Goal: Task Accomplishment & Management: Manage account settings

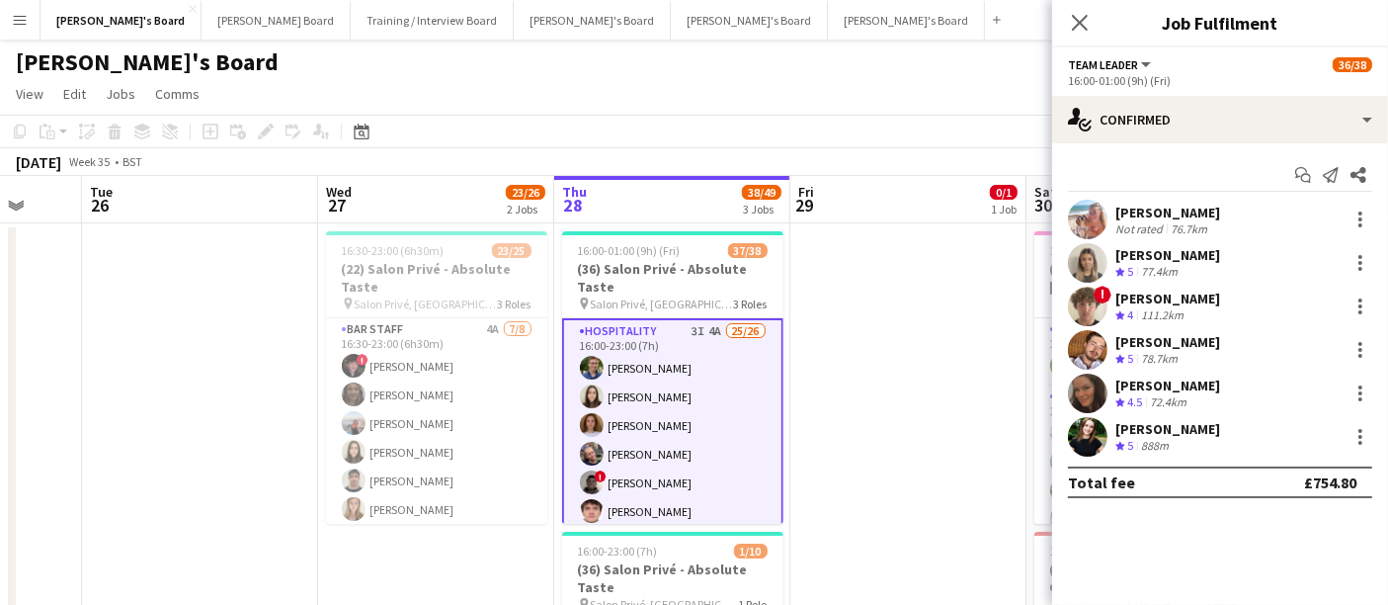
click at [877, 348] on app-date-cell at bounding box center [908, 543] width 236 height 640
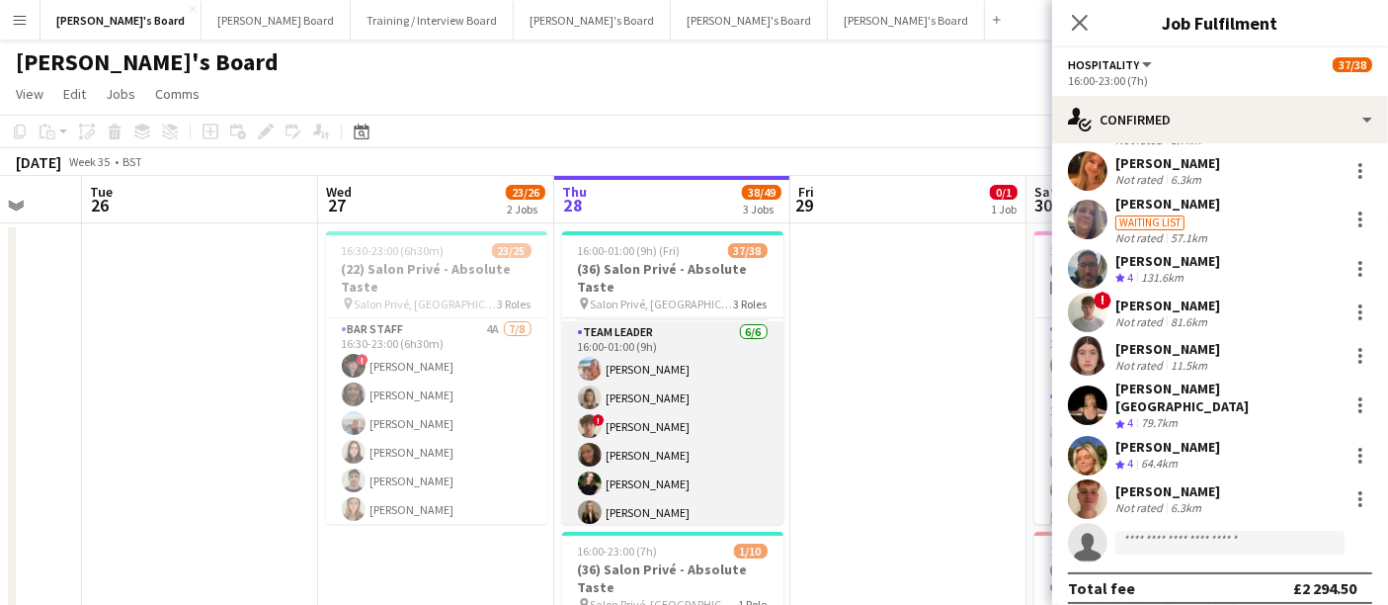
scroll to position [781, 0]
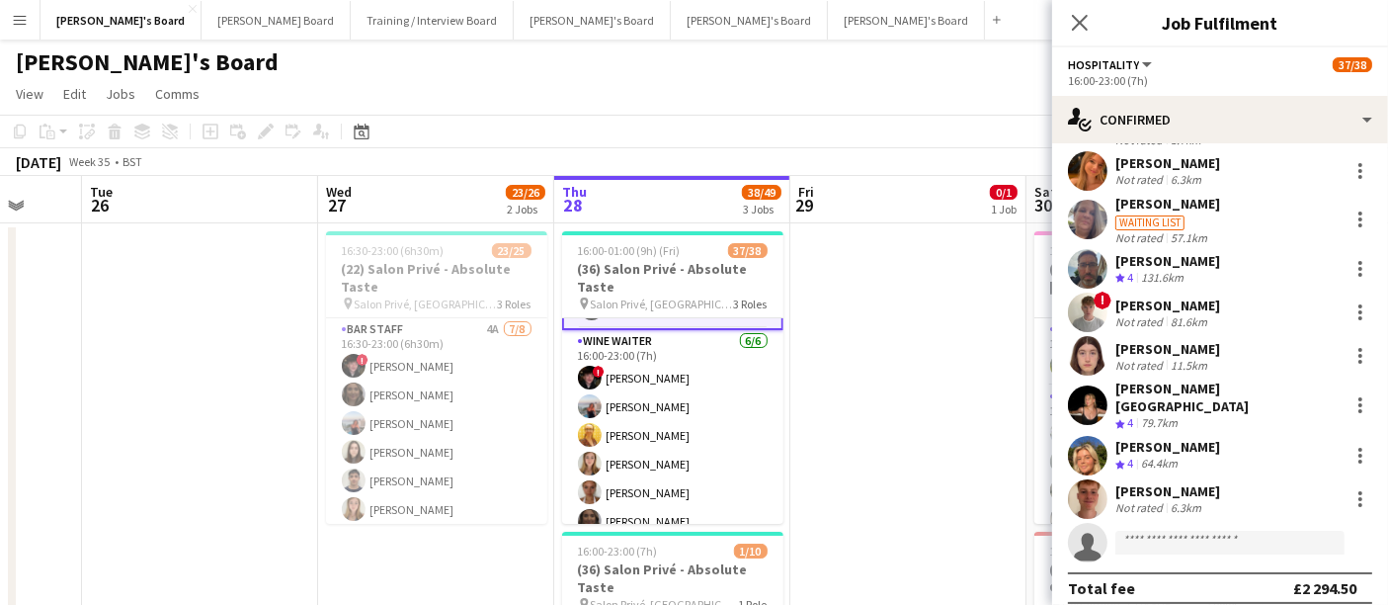
click at [664, 424] on app-card-role "WINE WAITER 6/6 16:00-23:00 (7h) ! Ryan Filkins Ellie Brown Caitlin Bracken Geo…" at bounding box center [672, 435] width 221 height 210
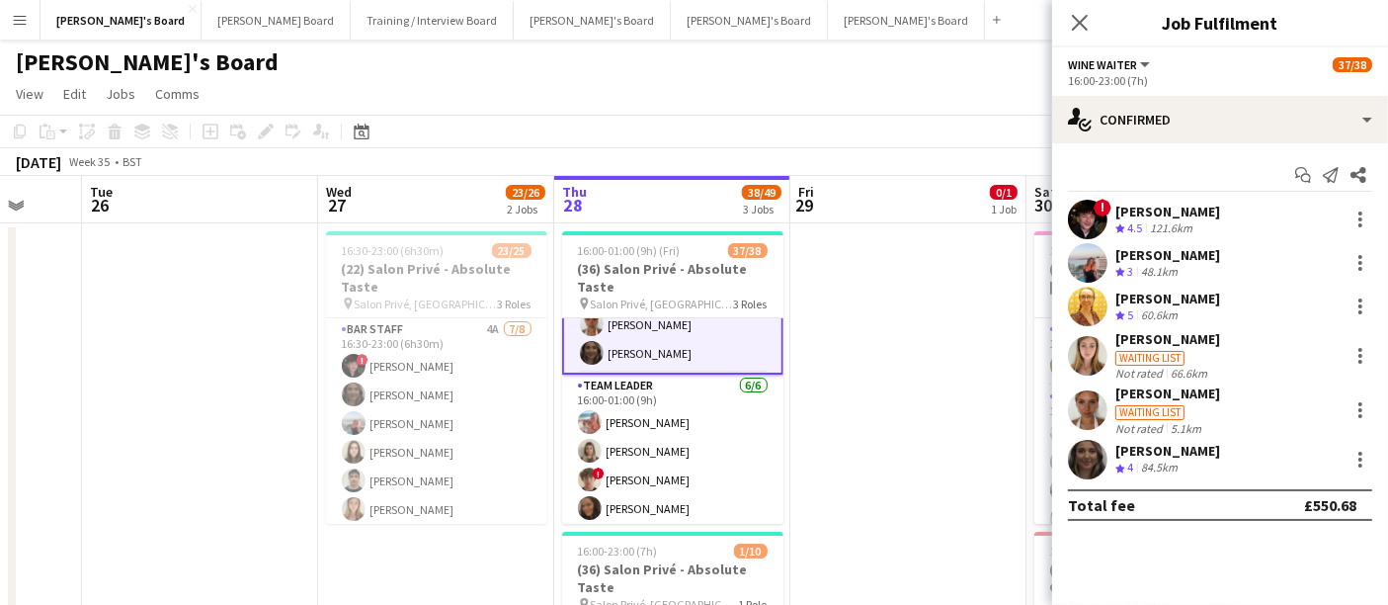
scroll to position [1001, 0]
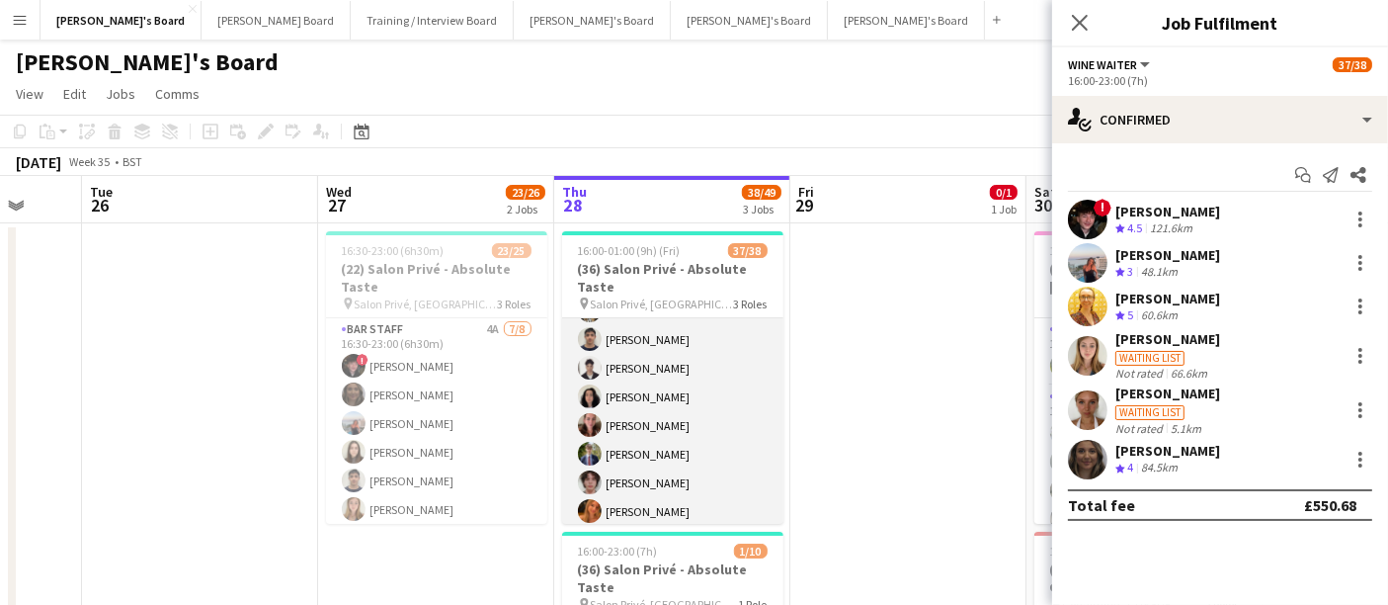
click at [670, 418] on app-card-role "Hospitality 3I 4A 25/26 16:00-23:00 (7h) Joseph Day Hannah Williams Sophie Bris…" at bounding box center [672, 370] width 221 height 789
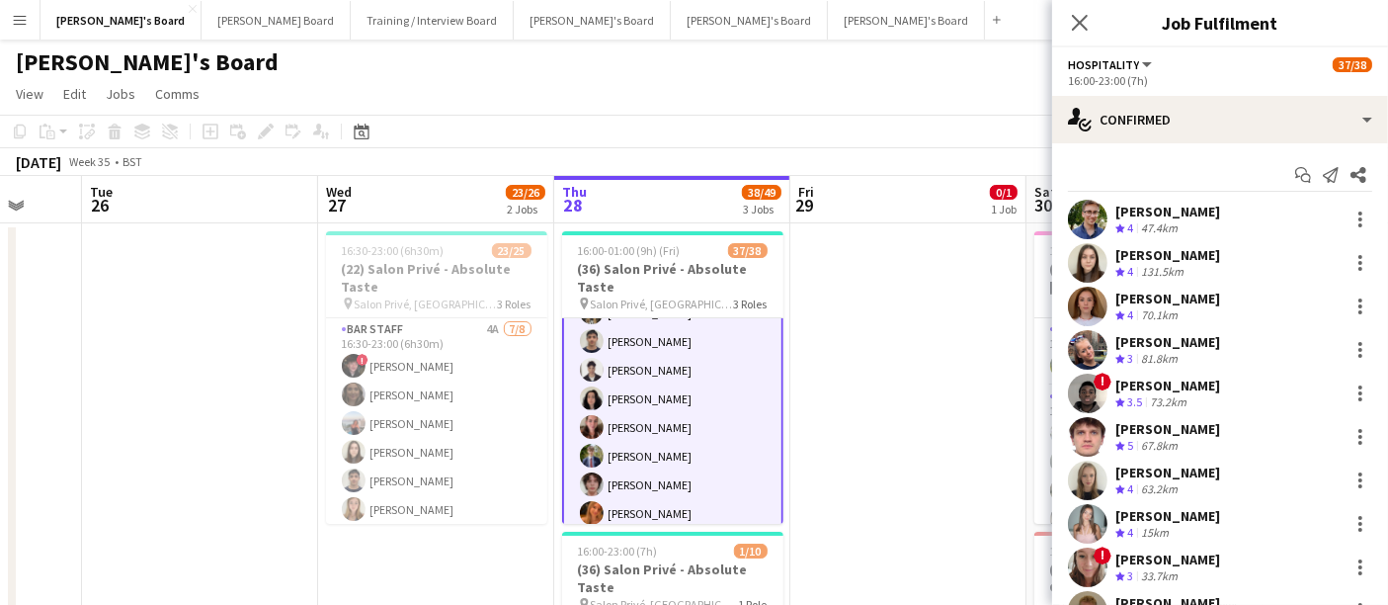
scroll to position [344, 0]
click at [1358, 345] on div at bounding box center [1360, 344] width 4 height 4
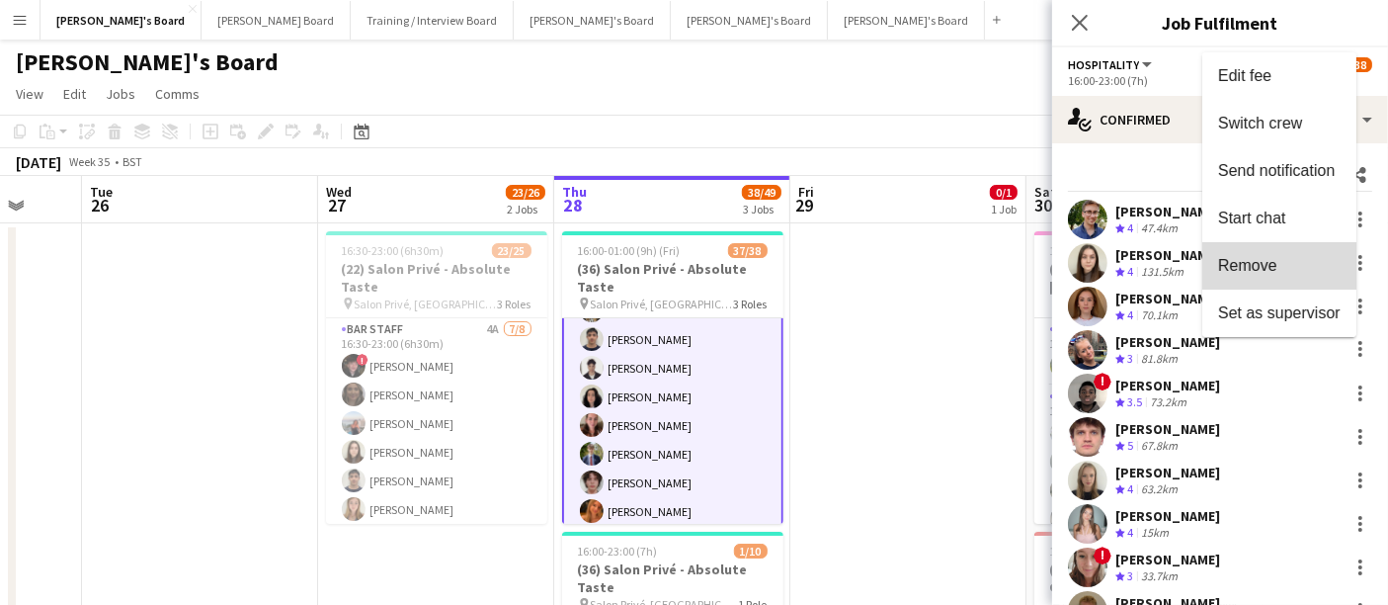
click at [1292, 260] on span "Remove" at bounding box center [1279, 266] width 122 height 18
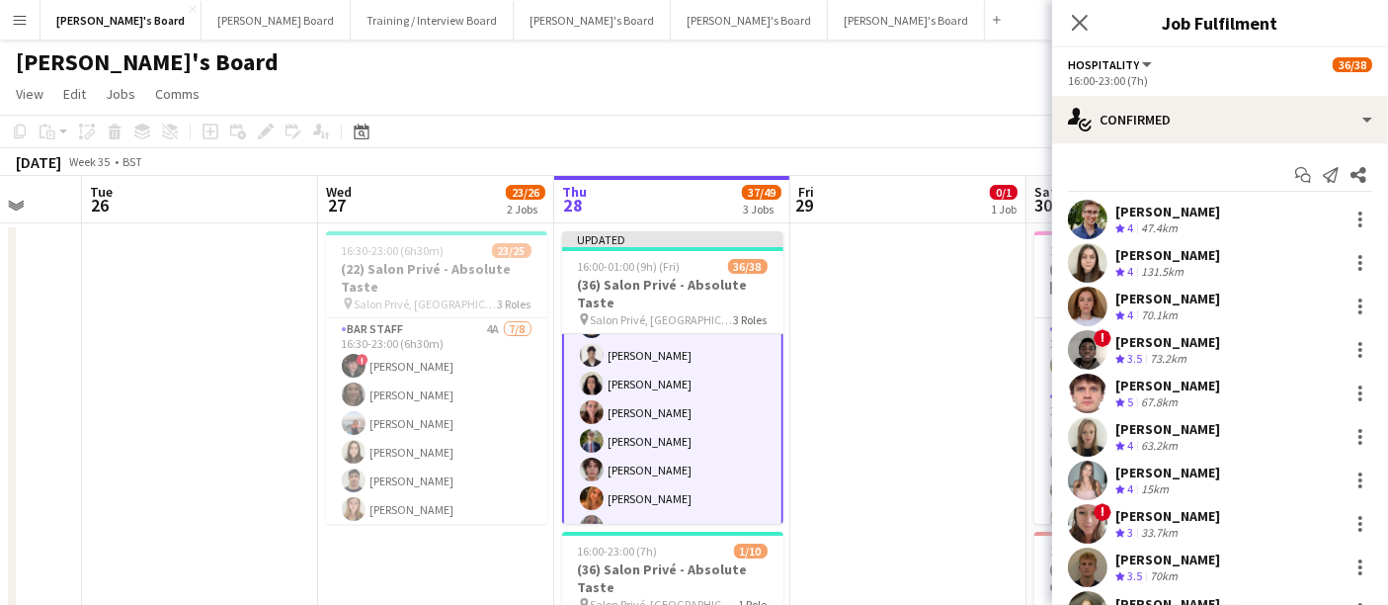
click at [863, 448] on app-date-cell at bounding box center [908, 543] width 236 height 640
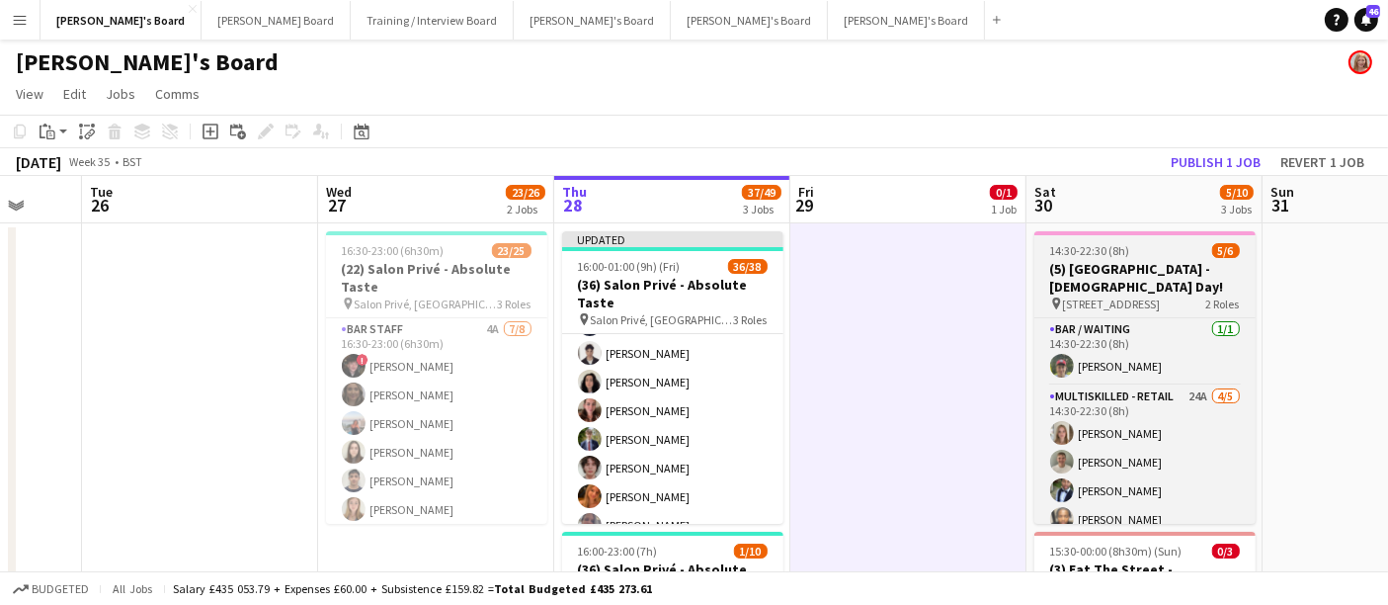
scroll to position [342, 0]
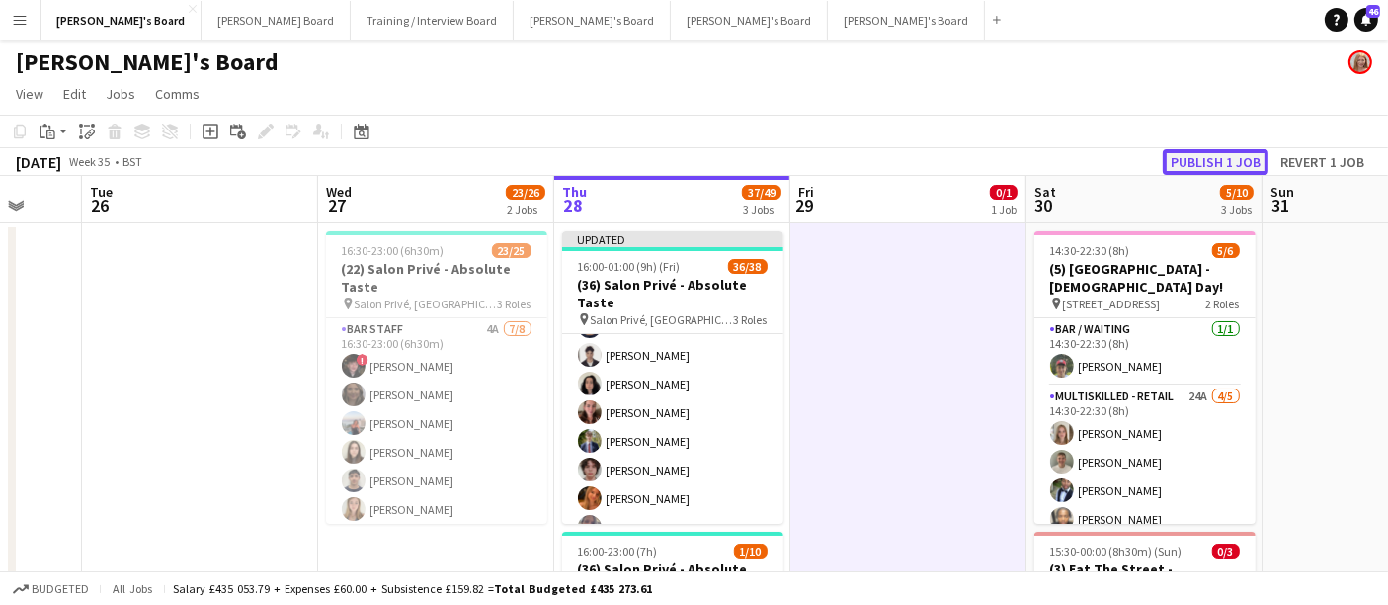
click at [1240, 154] on button "Publish 1 job" at bounding box center [1216, 162] width 106 height 26
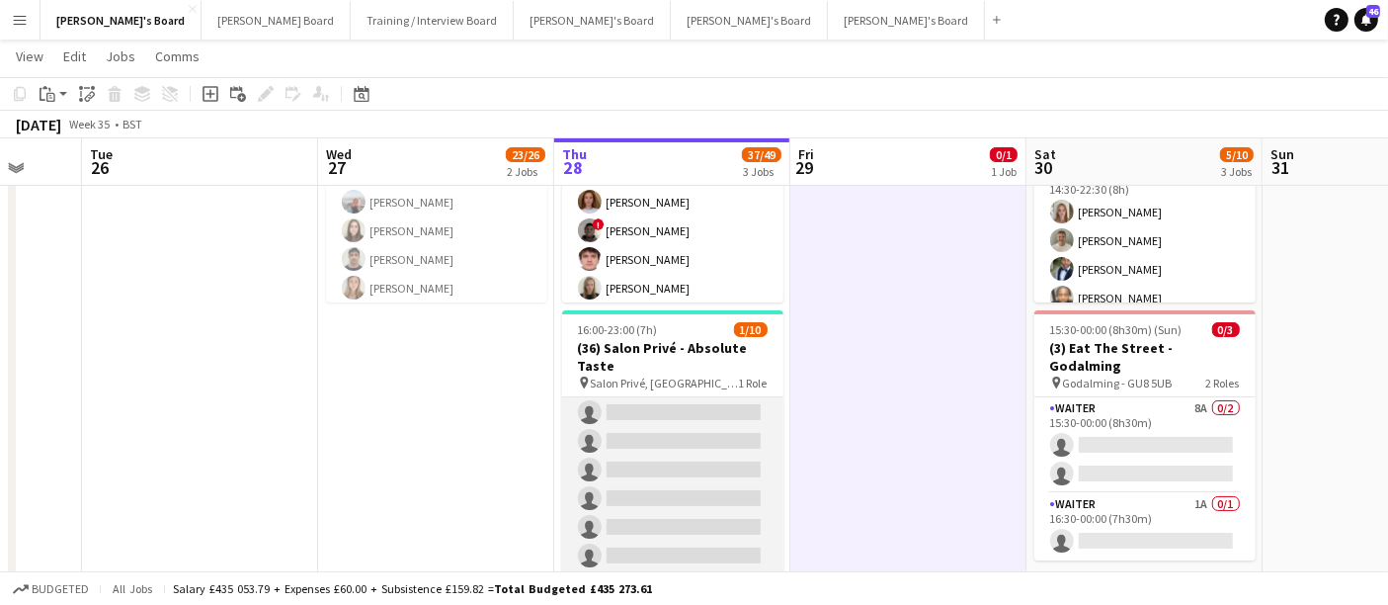
scroll to position [0, 0]
click at [690, 478] on app-card-role "Interview 1A 1/10 16:00-23:00 (7h) Noaar Gafar single-neutral-actions single-ne…" at bounding box center [672, 559] width 221 height 325
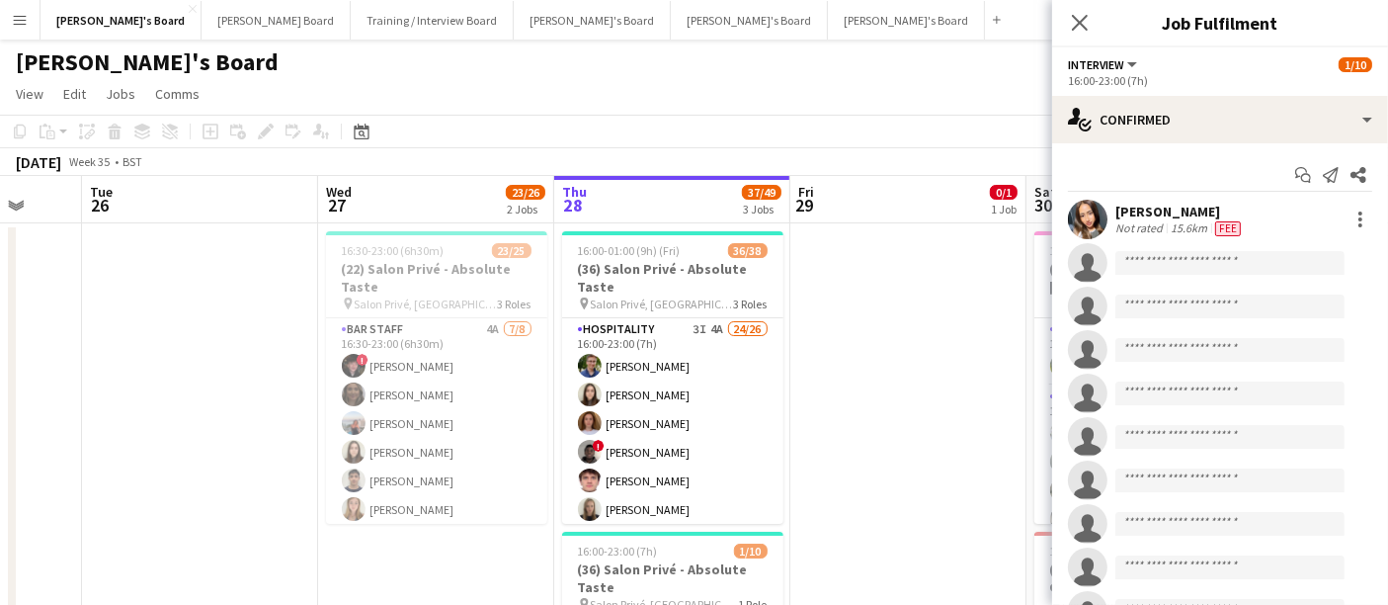
click at [882, 373] on app-date-cell at bounding box center [908, 543] width 236 height 640
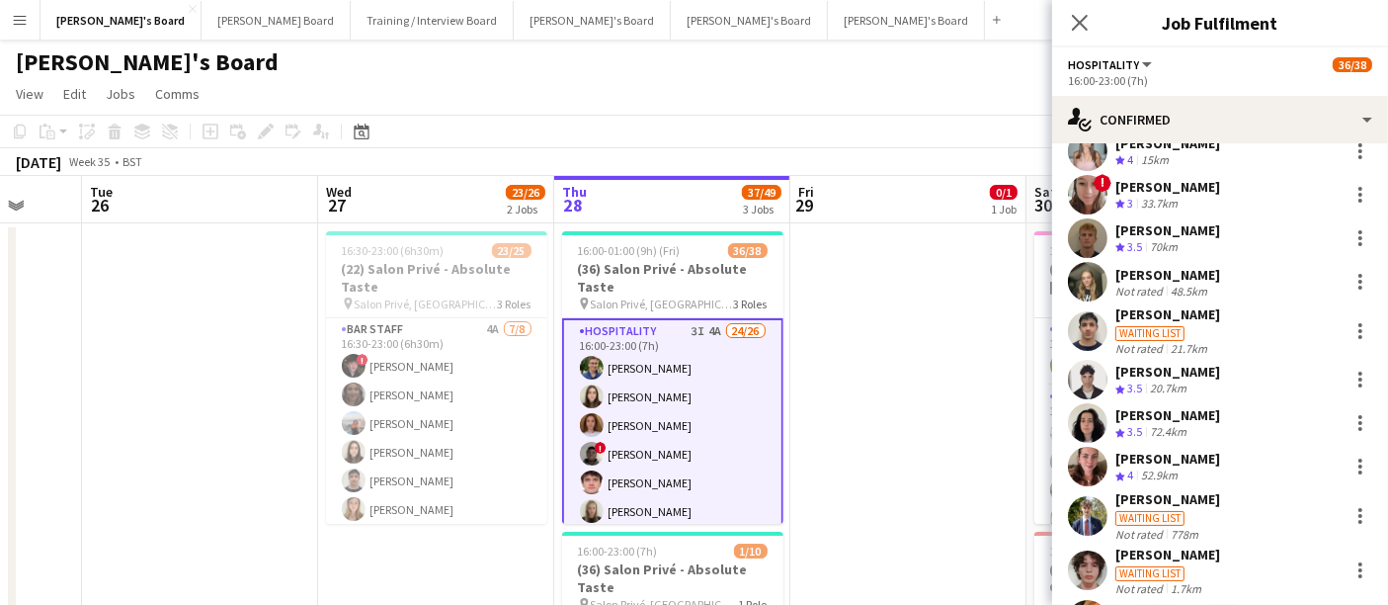
scroll to position [219, 0]
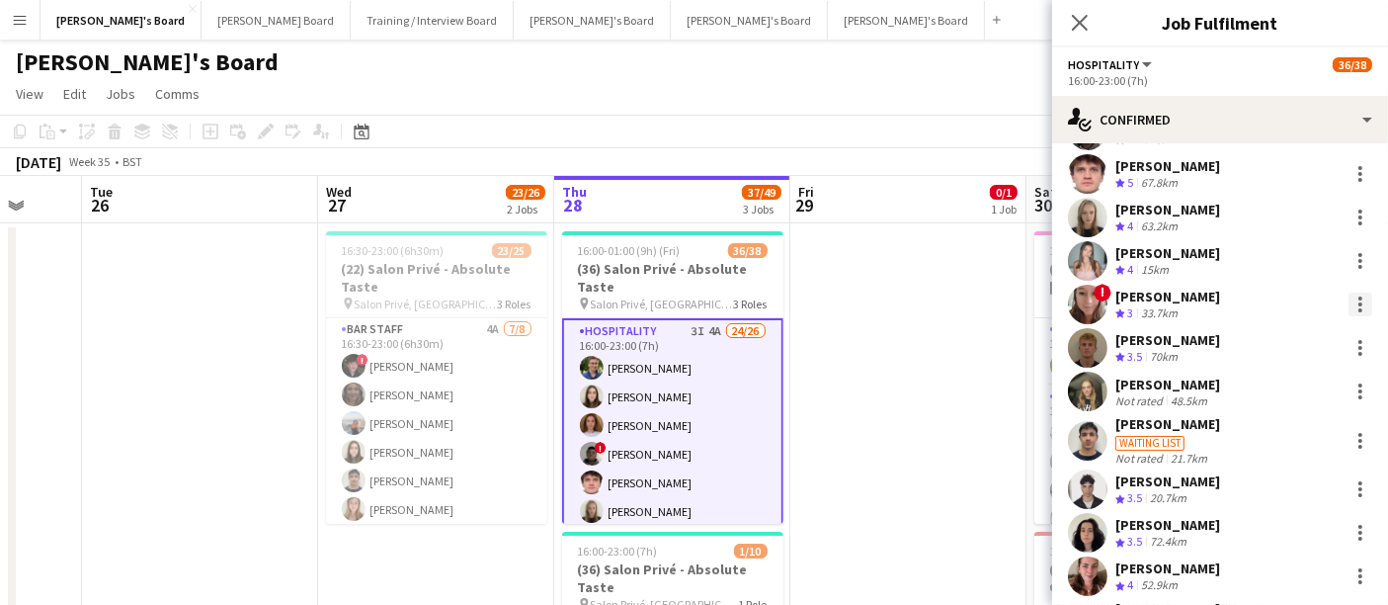
click at [1348, 306] on div at bounding box center [1360, 304] width 24 height 24
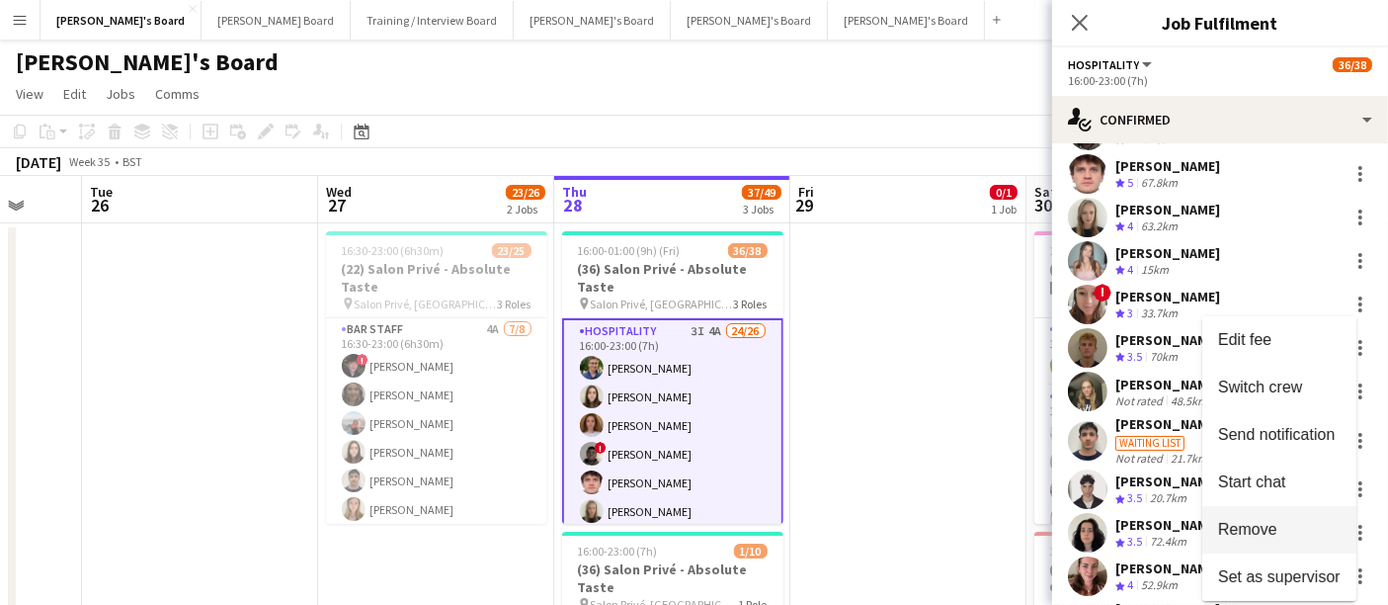
click at [1250, 537] on span "Remove" at bounding box center [1247, 529] width 59 height 17
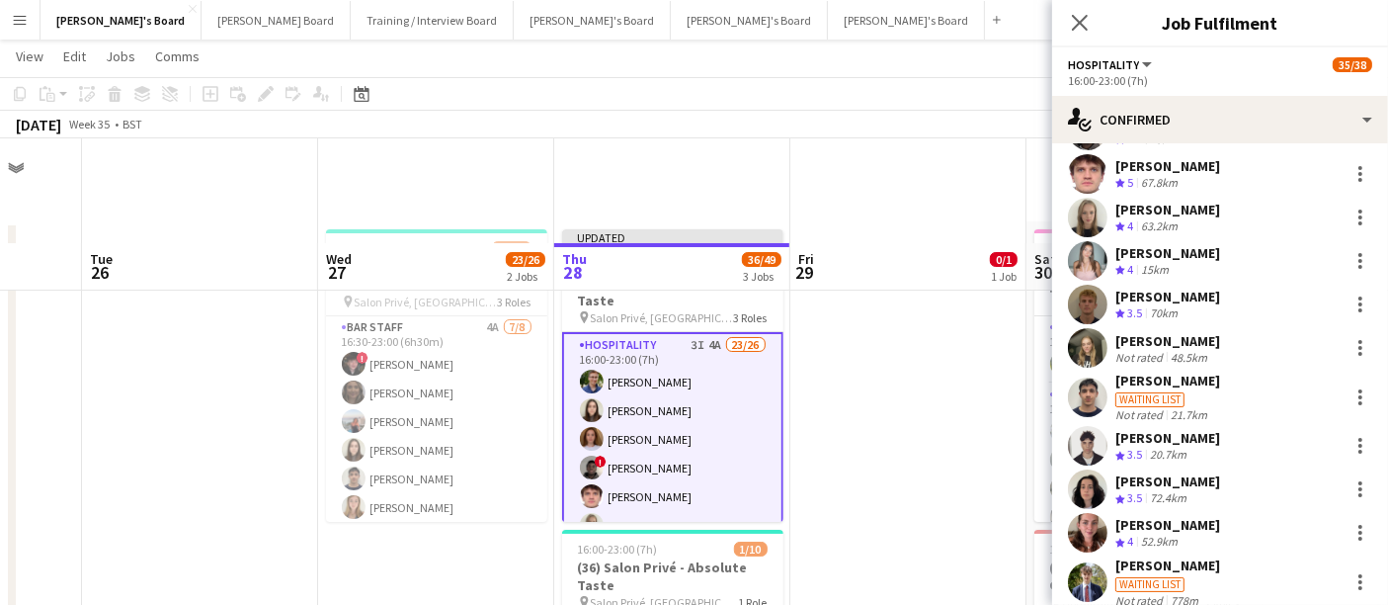
scroll to position [110, 0]
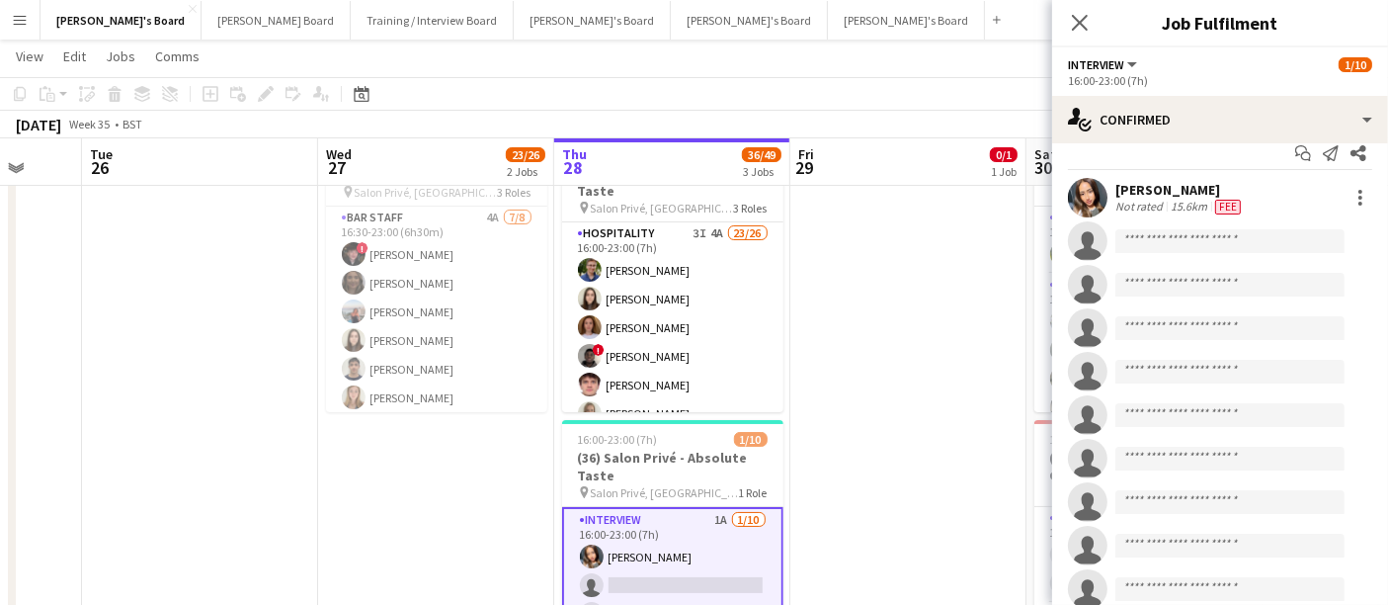
scroll to position [0, 0]
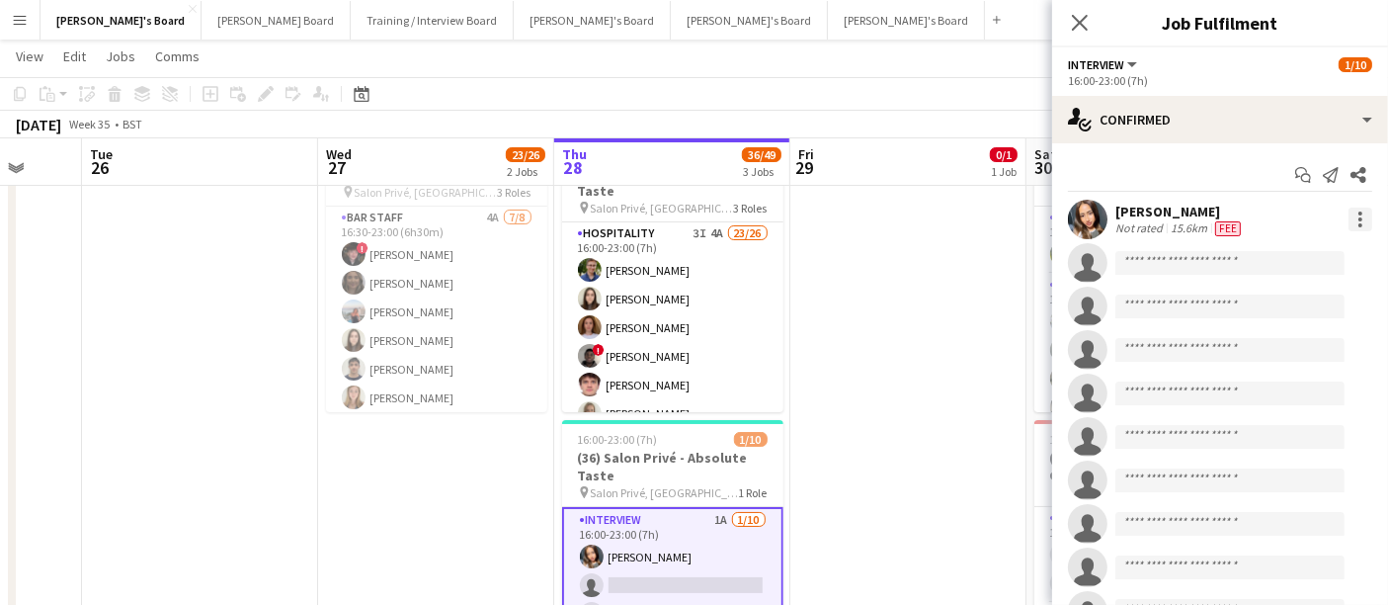
click at [1348, 216] on div at bounding box center [1360, 219] width 24 height 24
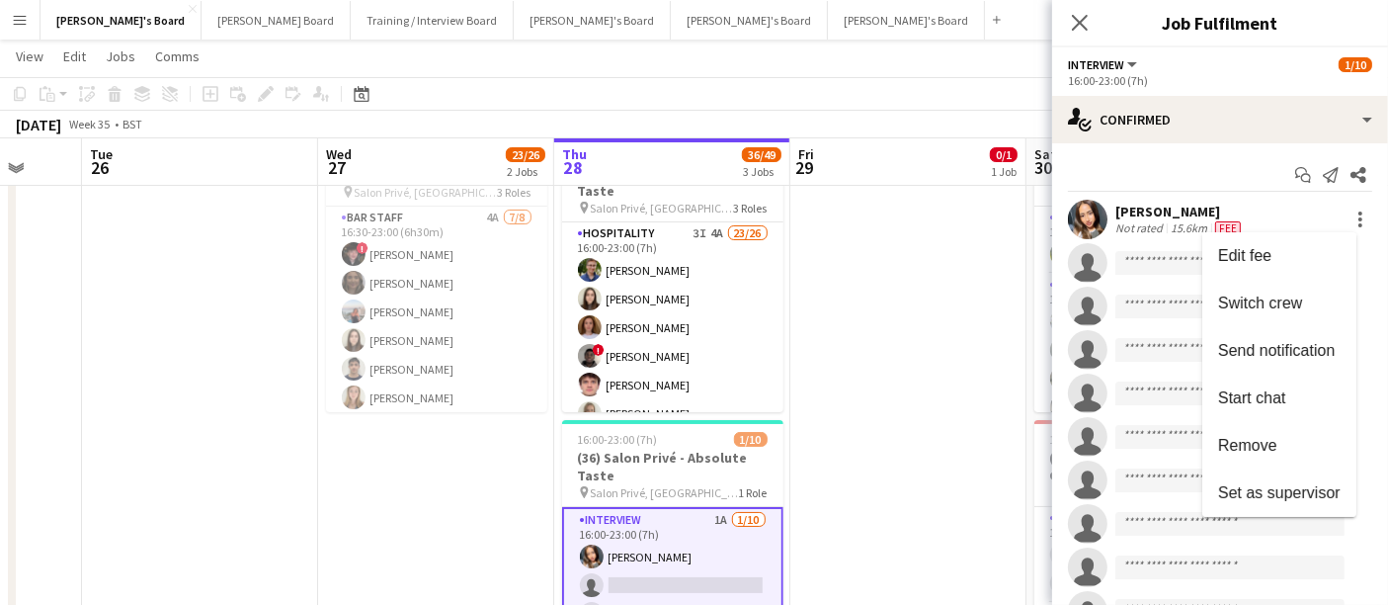
click at [1137, 224] on div at bounding box center [694, 302] width 1388 height 605
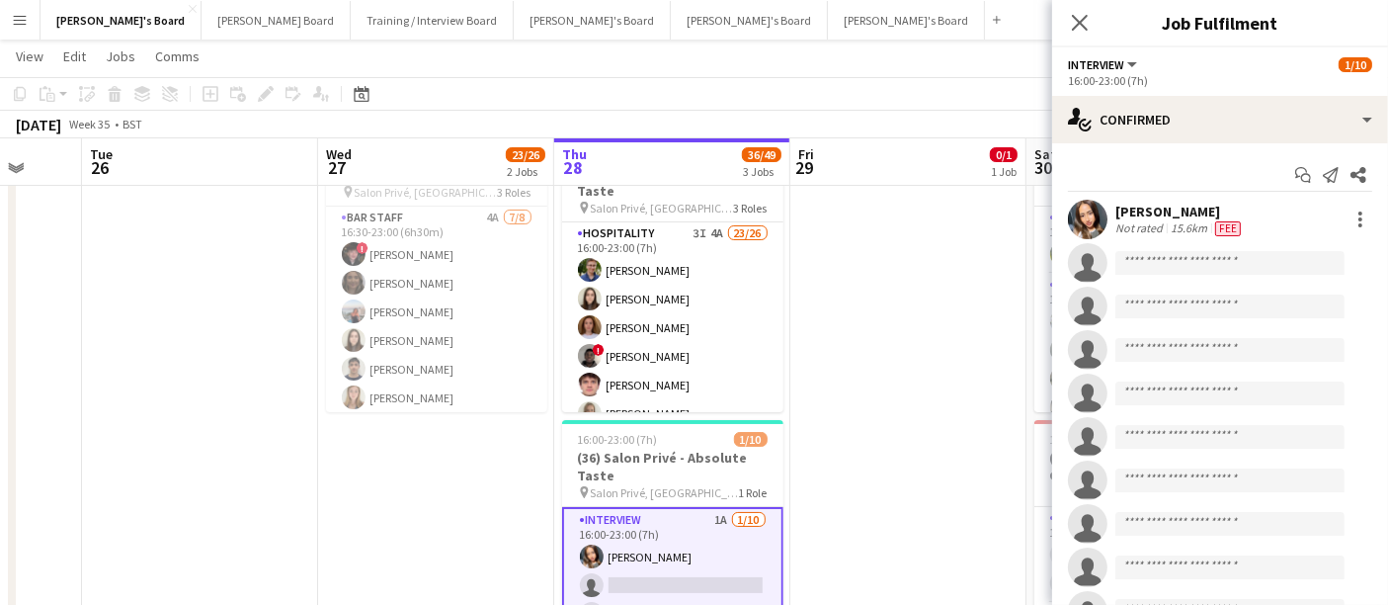
click at [1097, 214] on app-user-avatar at bounding box center [1088, 220] width 40 height 40
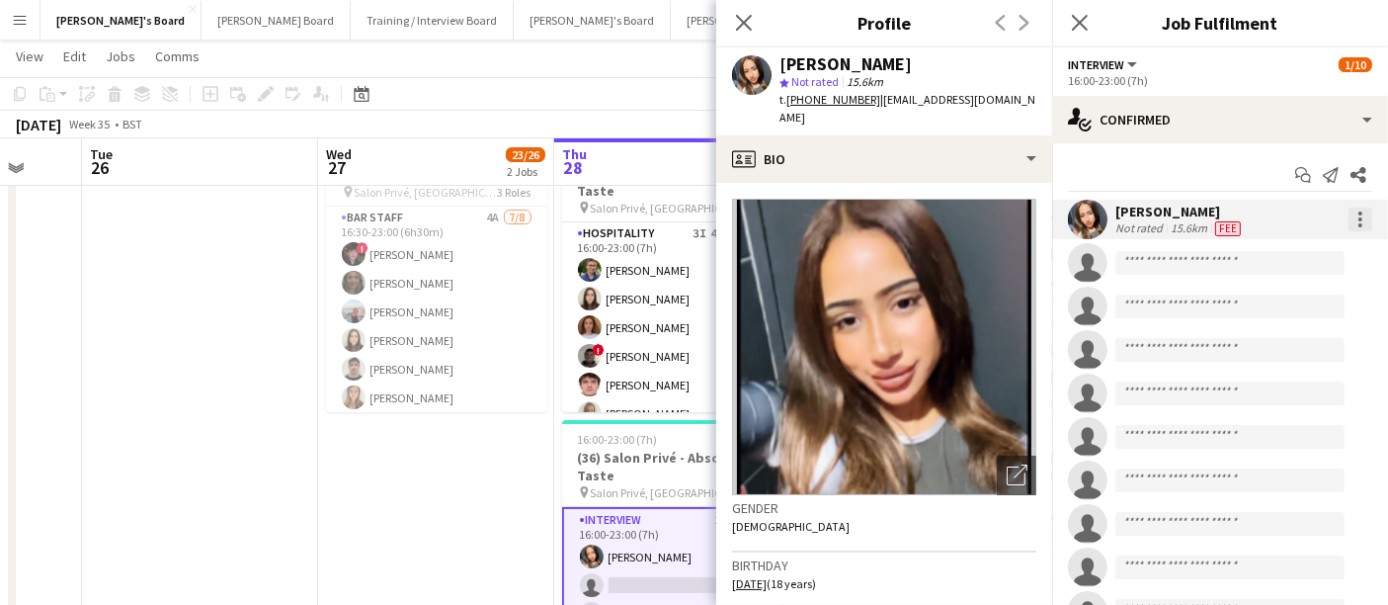
click at [1351, 212] on div at bounding box center [1360, 219] width 24 height 24
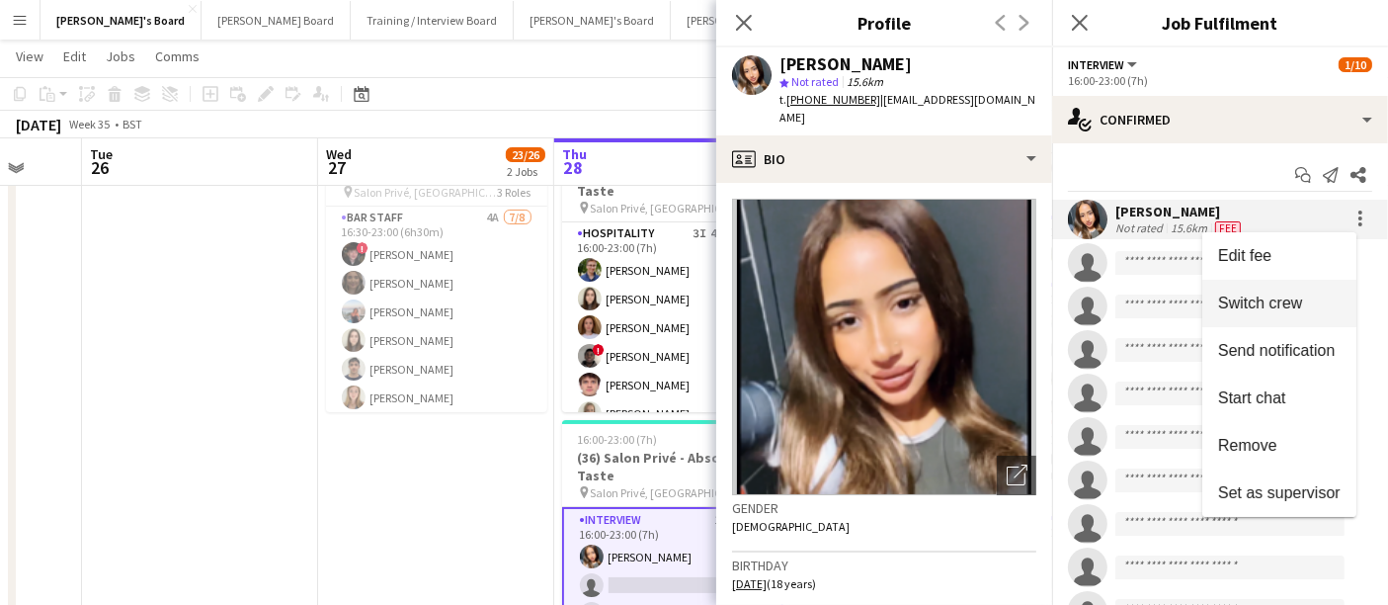
click at [1304, 303] on span "Switch crew" at bounding box center [1279, 303] width 122 height 18
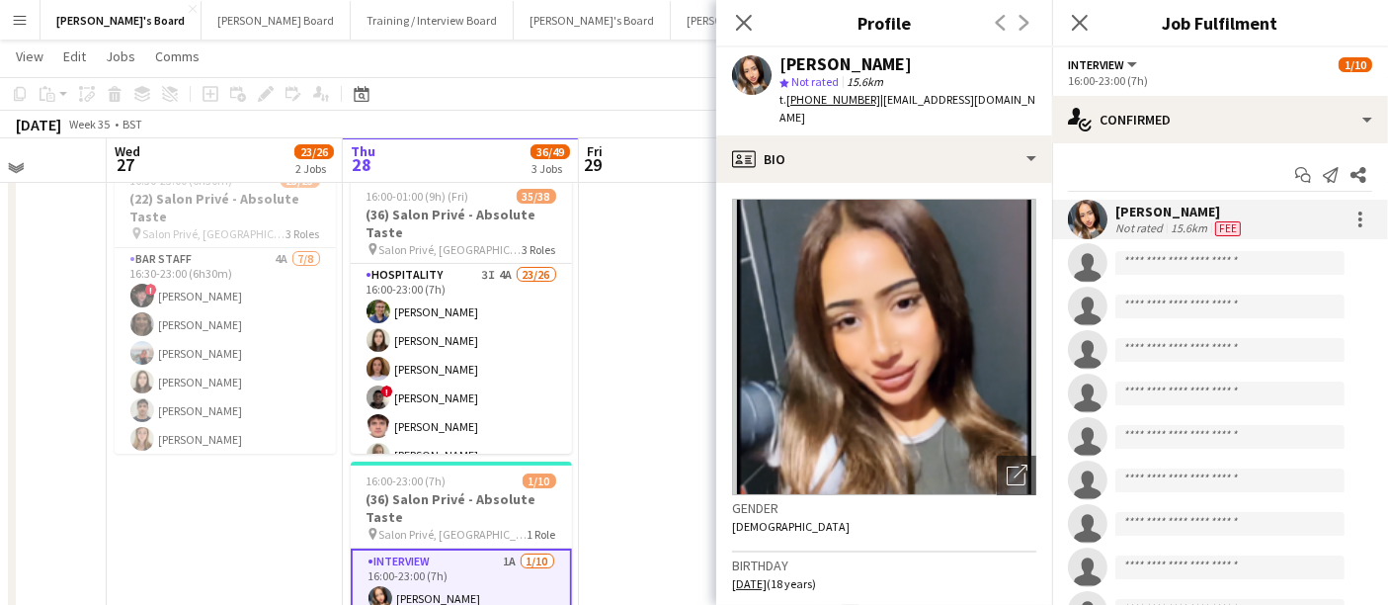
drag, startPoint x: 459, startPoint y: 543, endPoint x: 361, endPoint y: 424, distance: 155.1
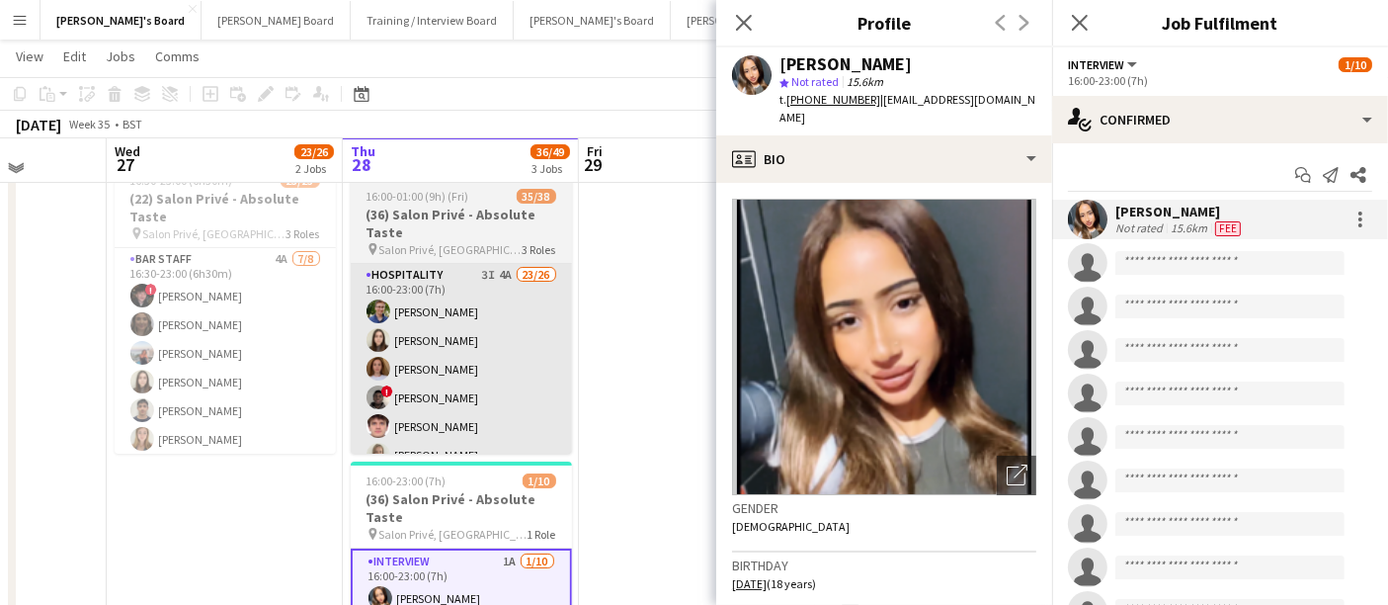
scroll to position [0, 601]
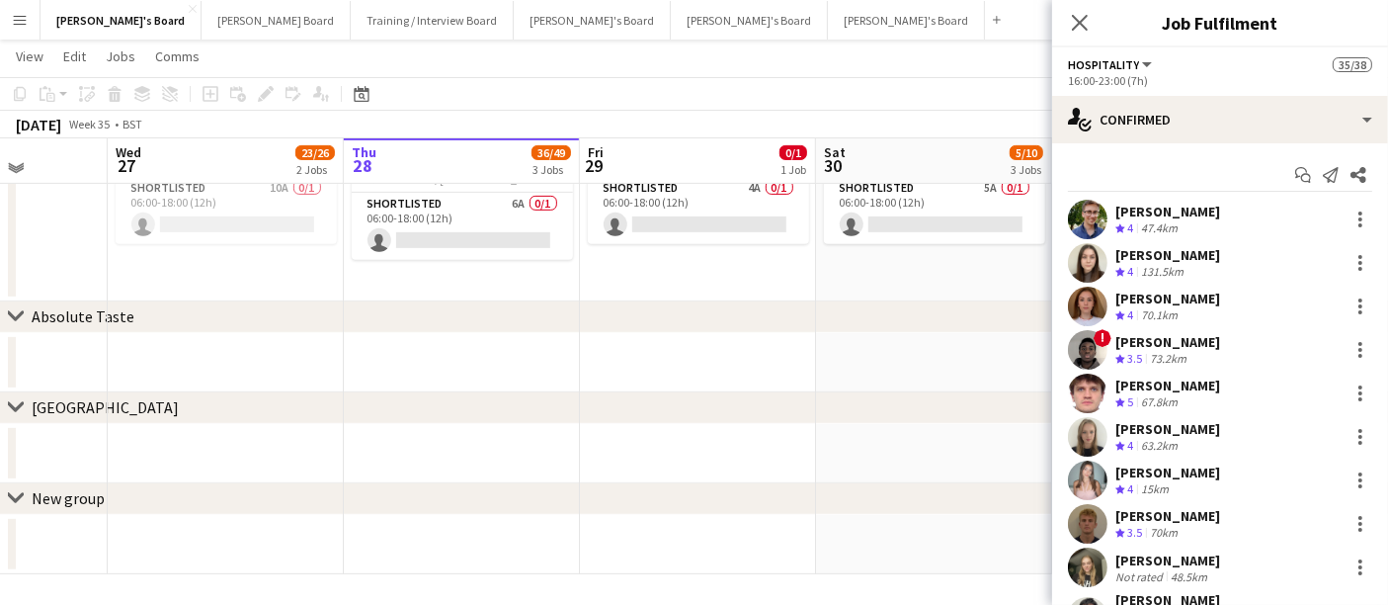
scroll to position [879, 0]
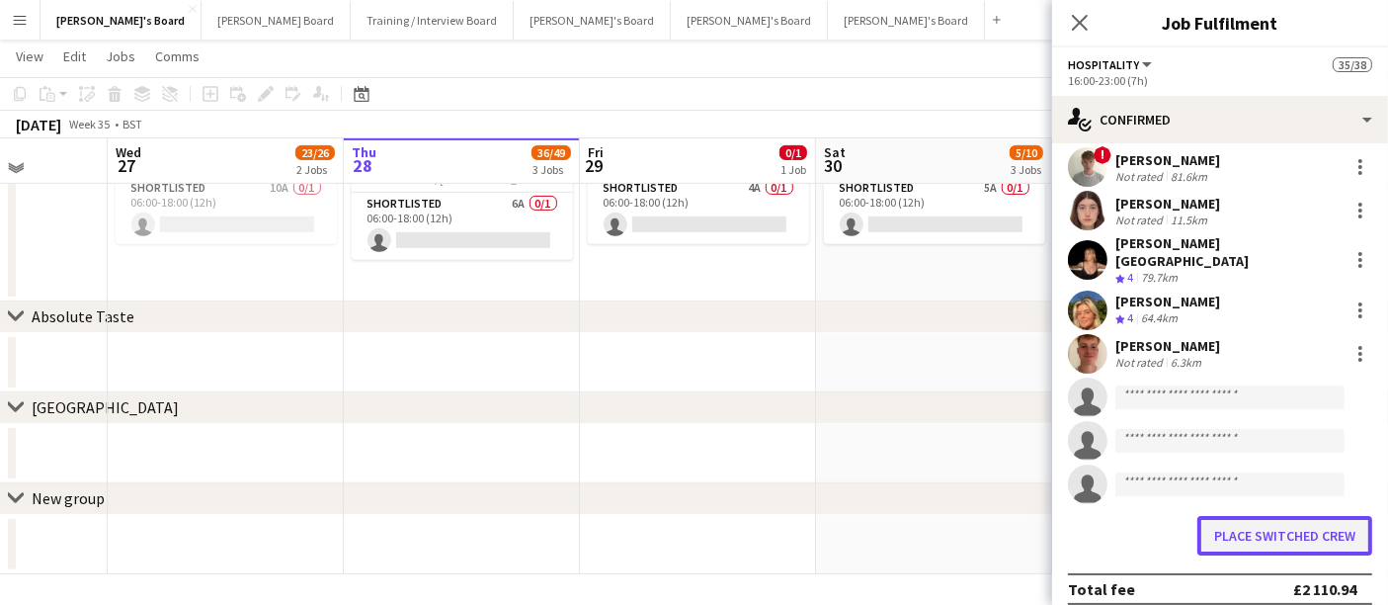
click at [1301, 526] on button "Place switched crew" at bounding box center [1284, 536] width 175 height 40
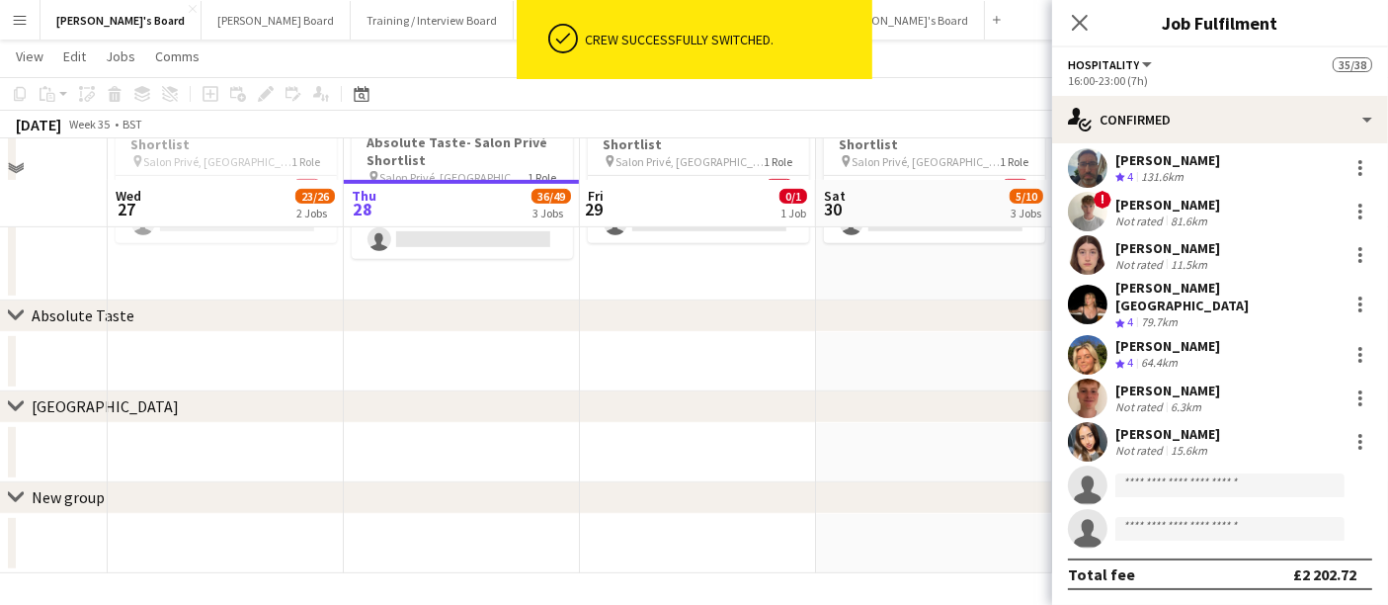
scroll to position [821, 0]
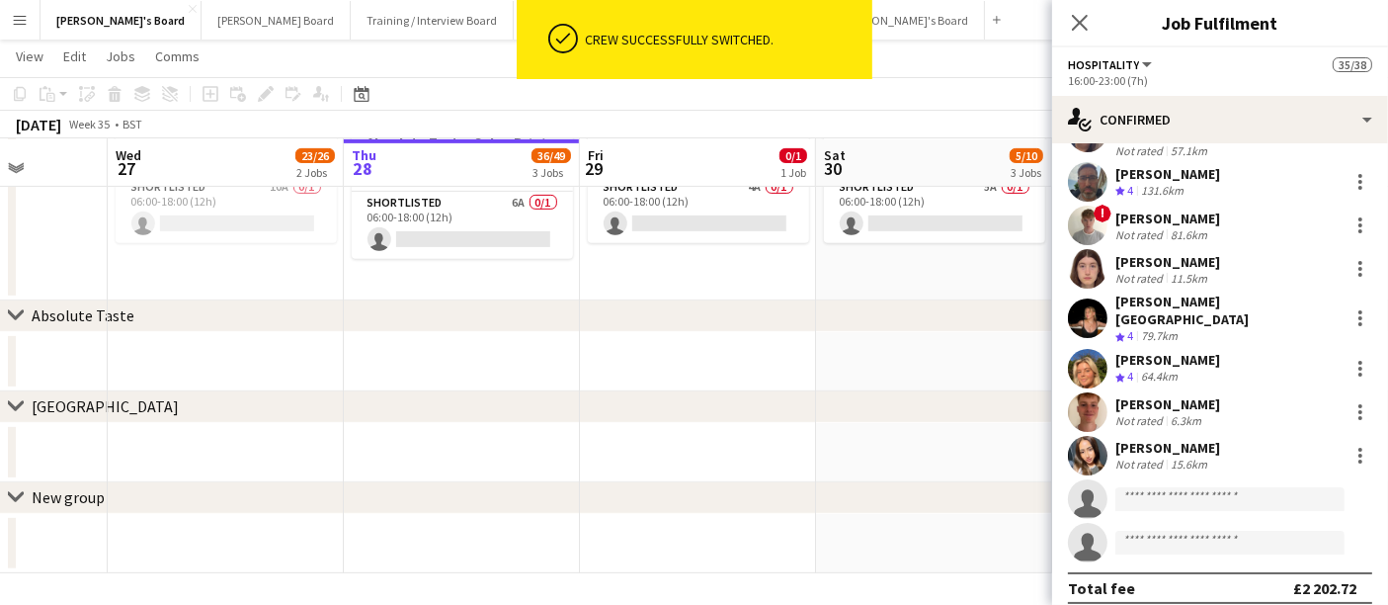
click at [581, 317] on div "chevron-right Absolute Taste" at bounding box center [694, 316] width 1388 height 32
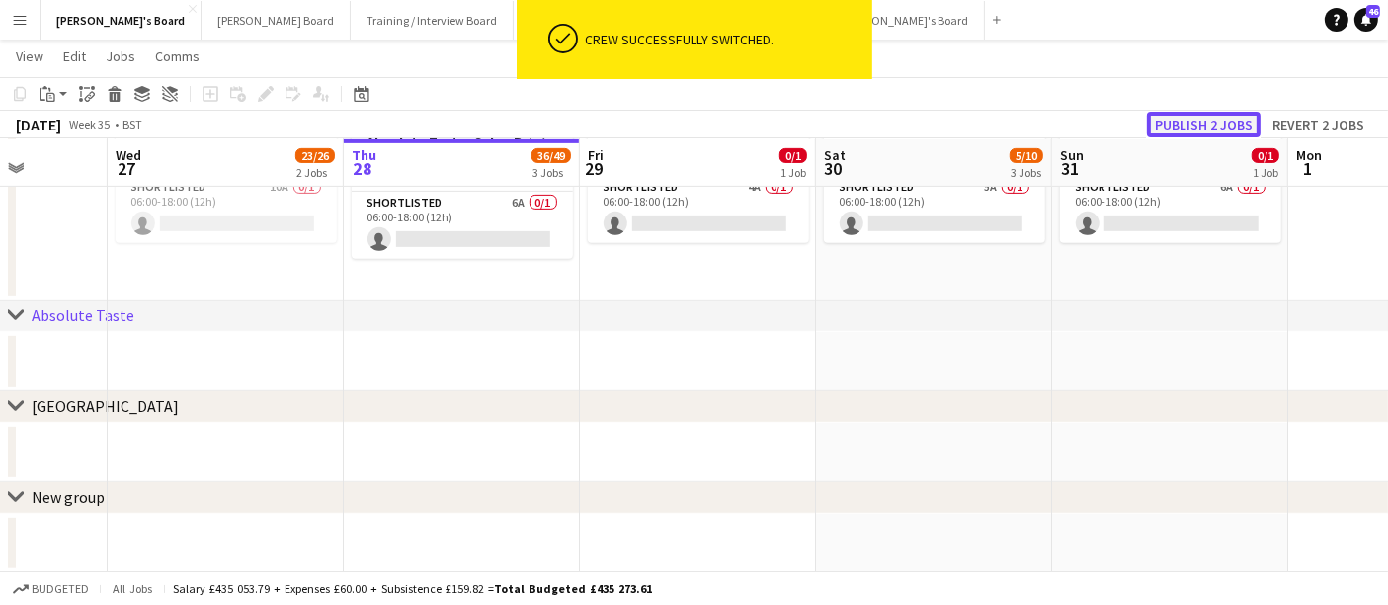
click at [1191, 122] on button "Publish 2 jobs" at bounding box center [1204, 125] width 114 height 26
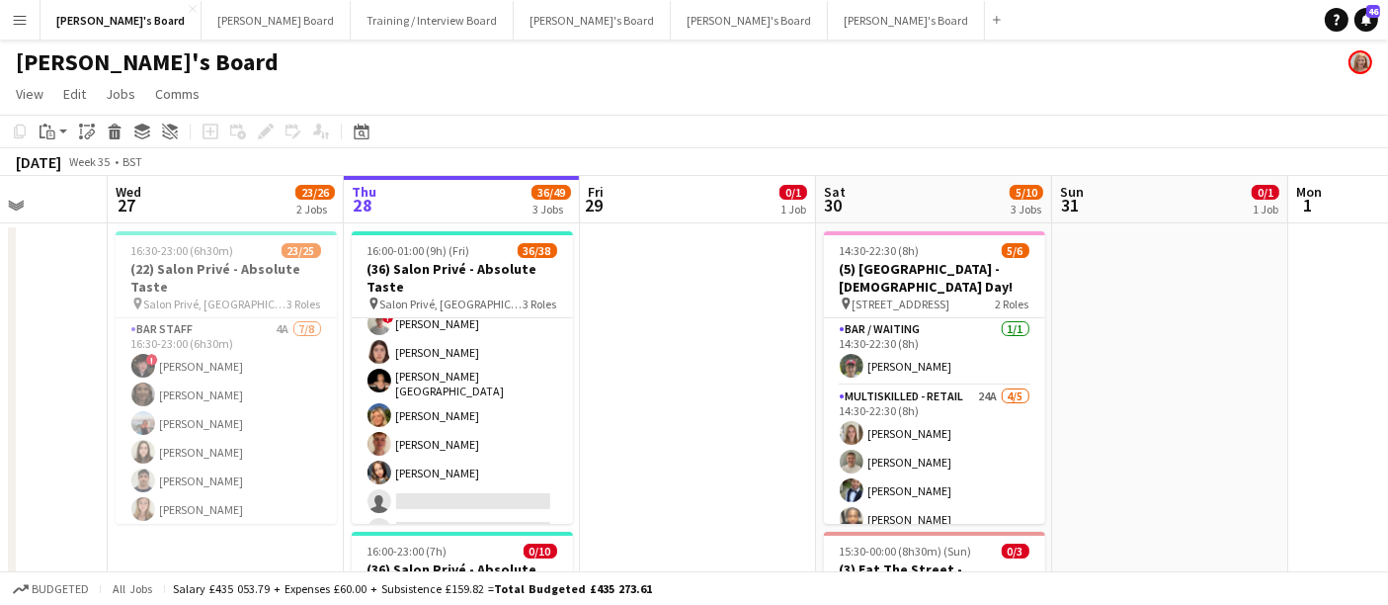
scroll to position [0, 0]
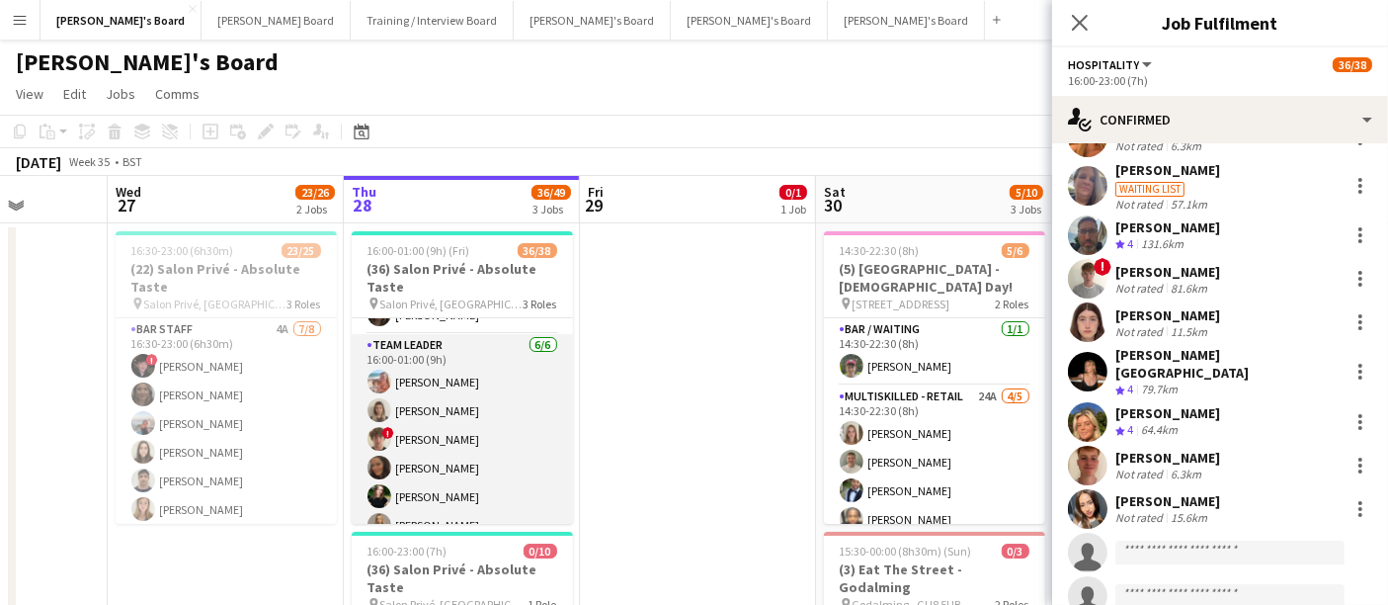
scroll to position [1001, 0]
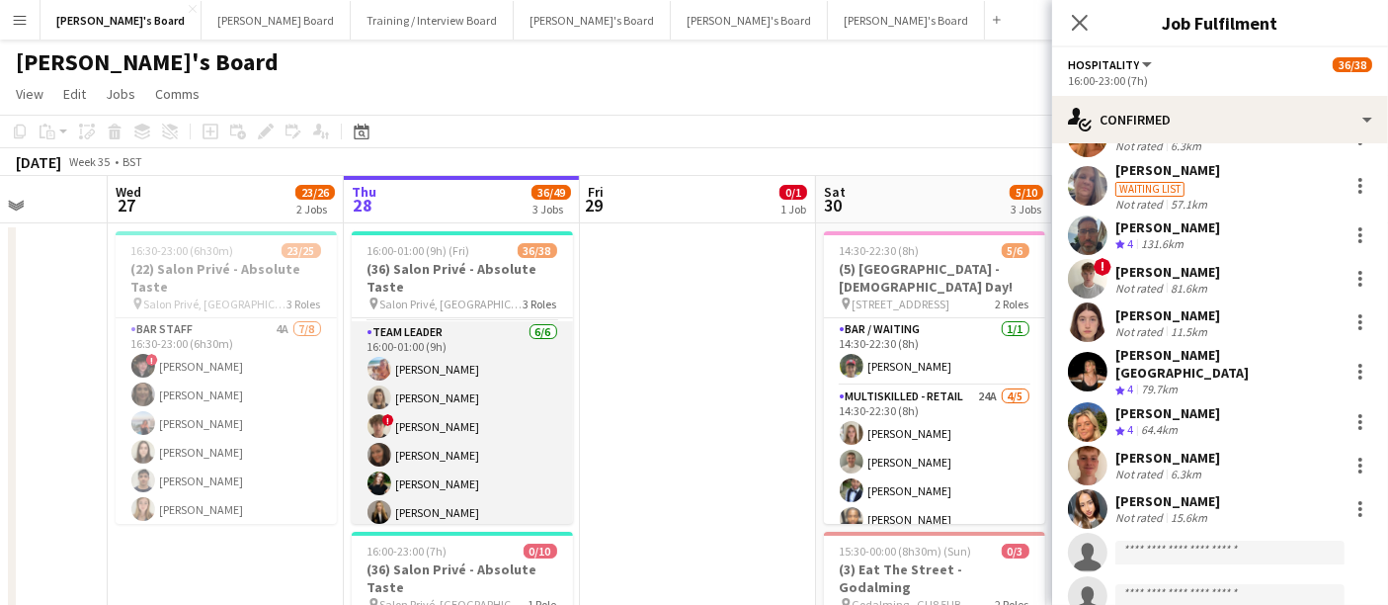
drag, startPoint x: 445, startPoint y: 427, endPoint x: 458, endPoint y: 420, distance: 15.5
click at [445, 427] on app-card-role "TEAM LEADER 6/6 16:00-01:00 (9h) Freya Lillywhite Mathilde Wilkie ! Jamie Acker…" at bounding box center [462, 426] width 221 height 210
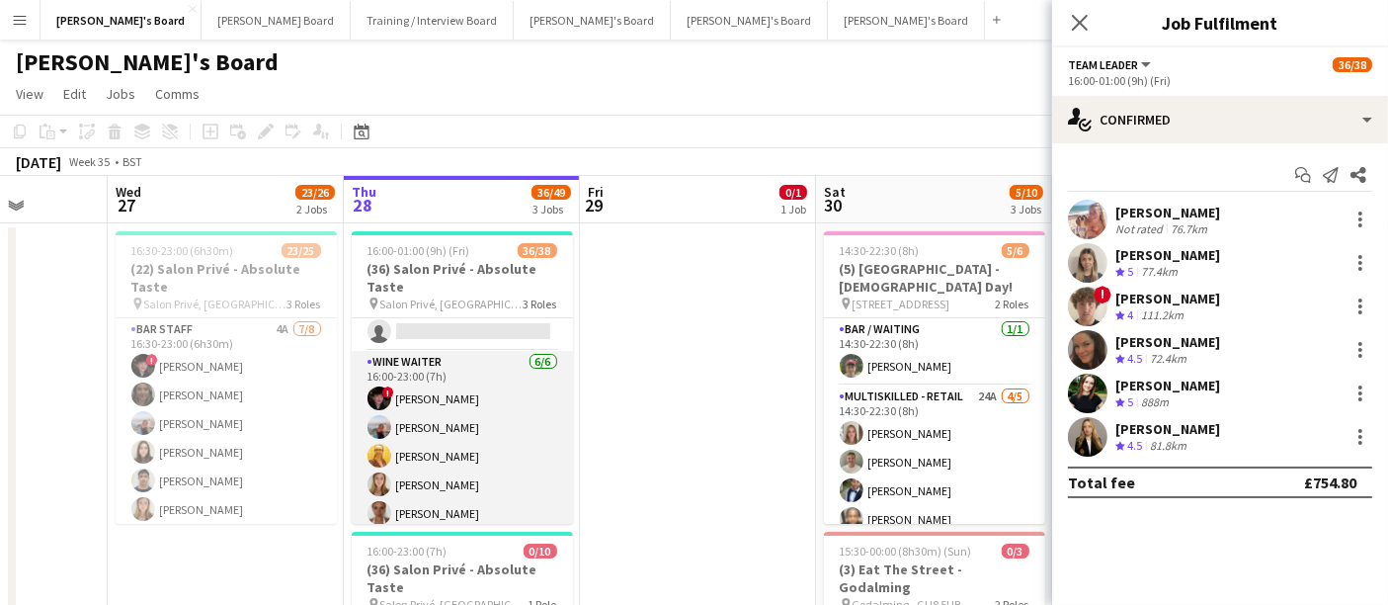
scroll to position [781, 0]
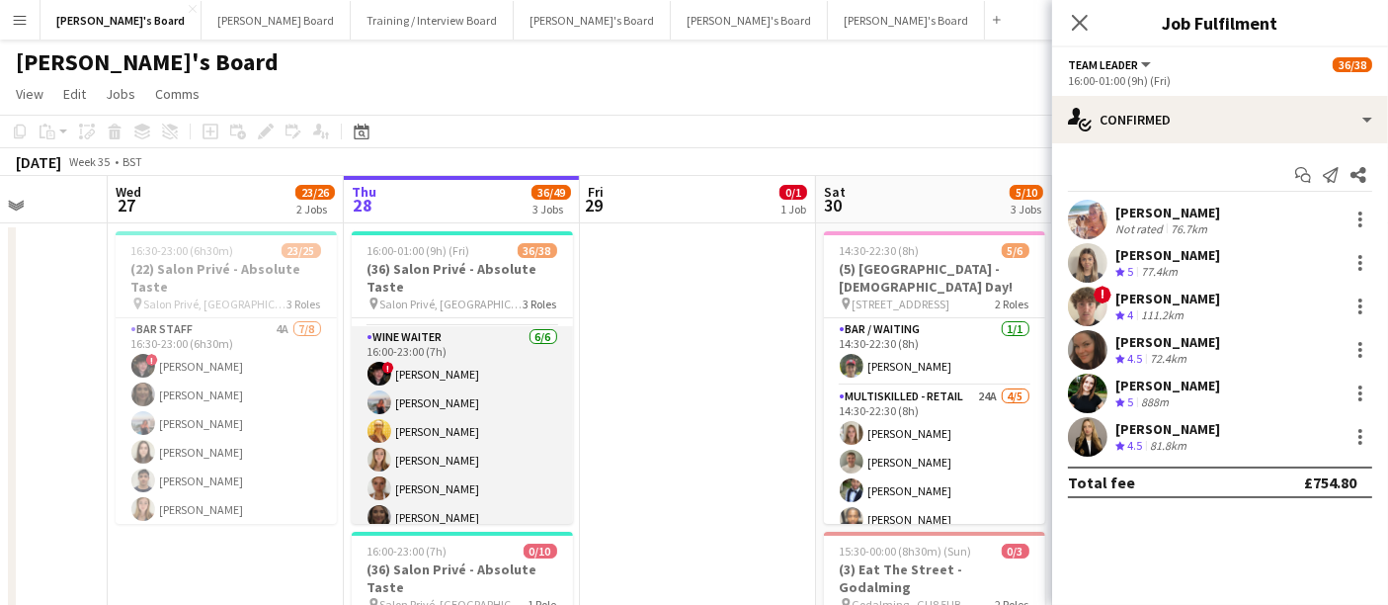
click at [460, 414] on app-card-role "WINE WAITER 6/6 16:00-23:00 (7h) ! Ryan Filkins Ellie Brown Caitlin Bracken Geo…" at bounding box center [462, 431] width 221 height 210
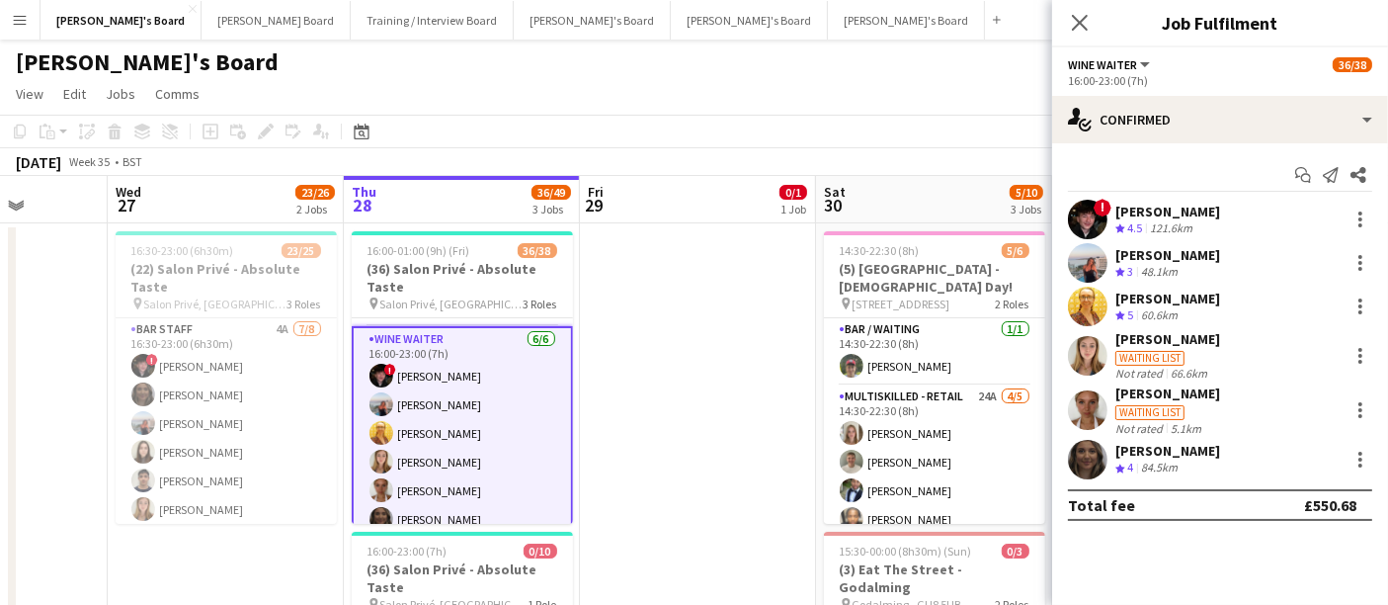
click at [1169, 399] on div "[PERSON_NAME]" at bounding box center [1167, 393] width 105 height 18
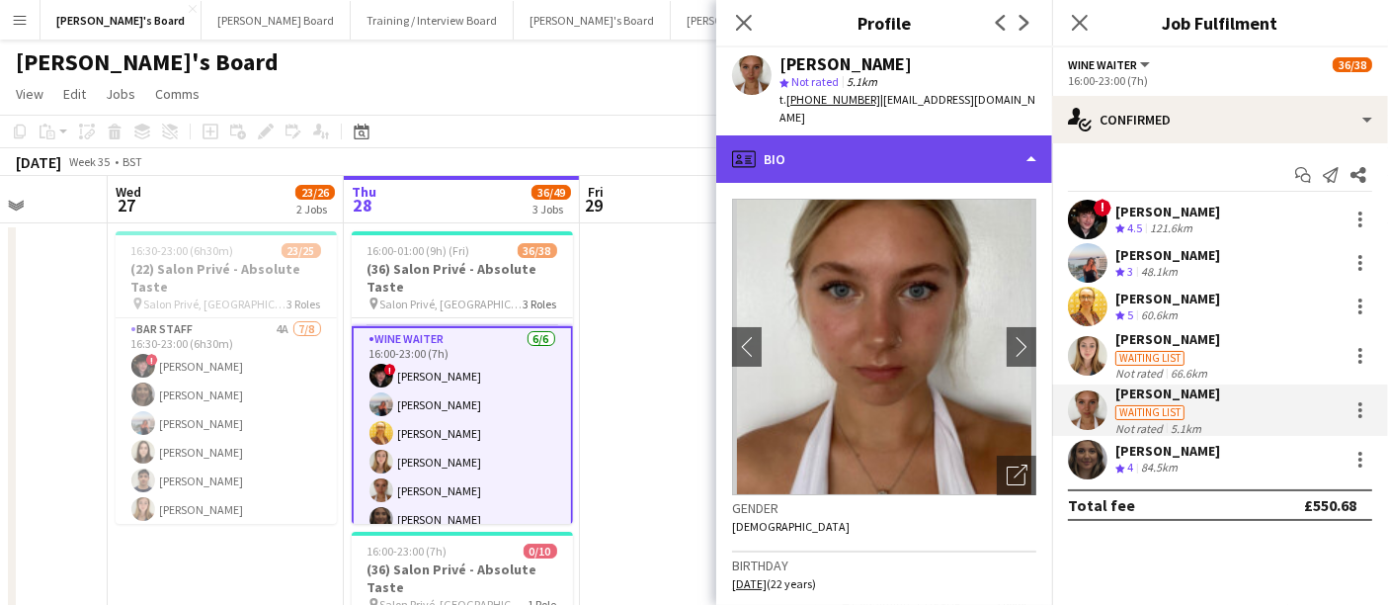
click at [923, 151] on div "profile Bio" at bounding box center [884, 158] width 336 height 47
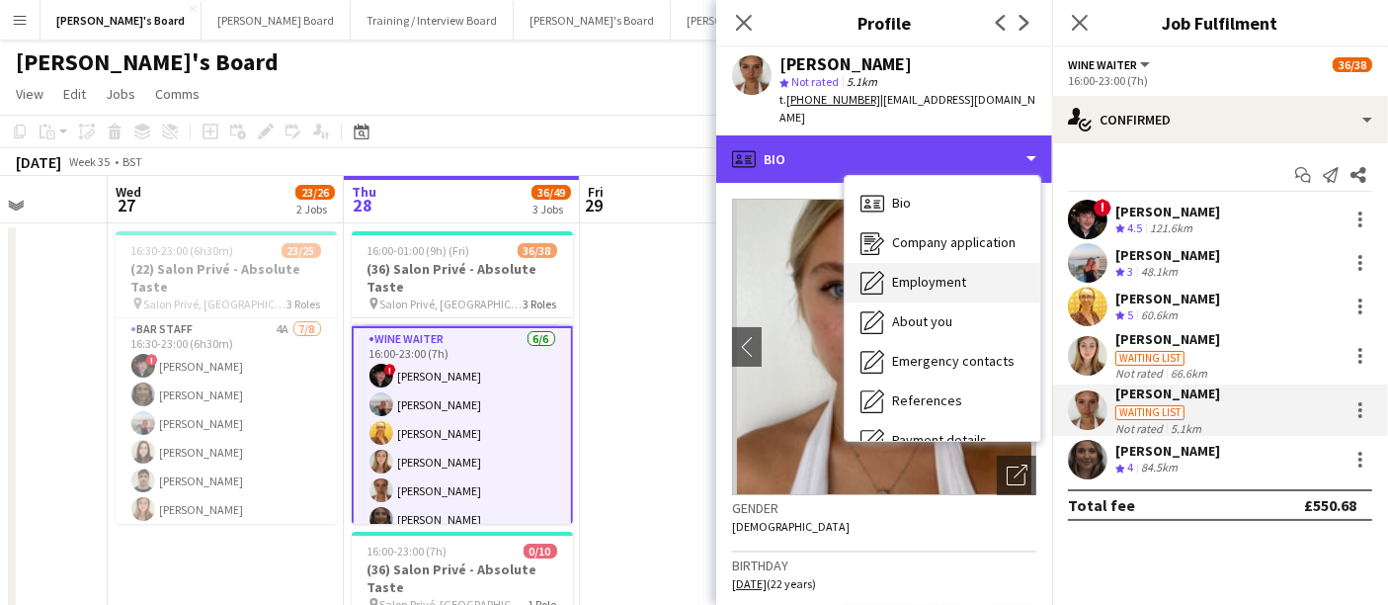
scroll to position [264, 0]
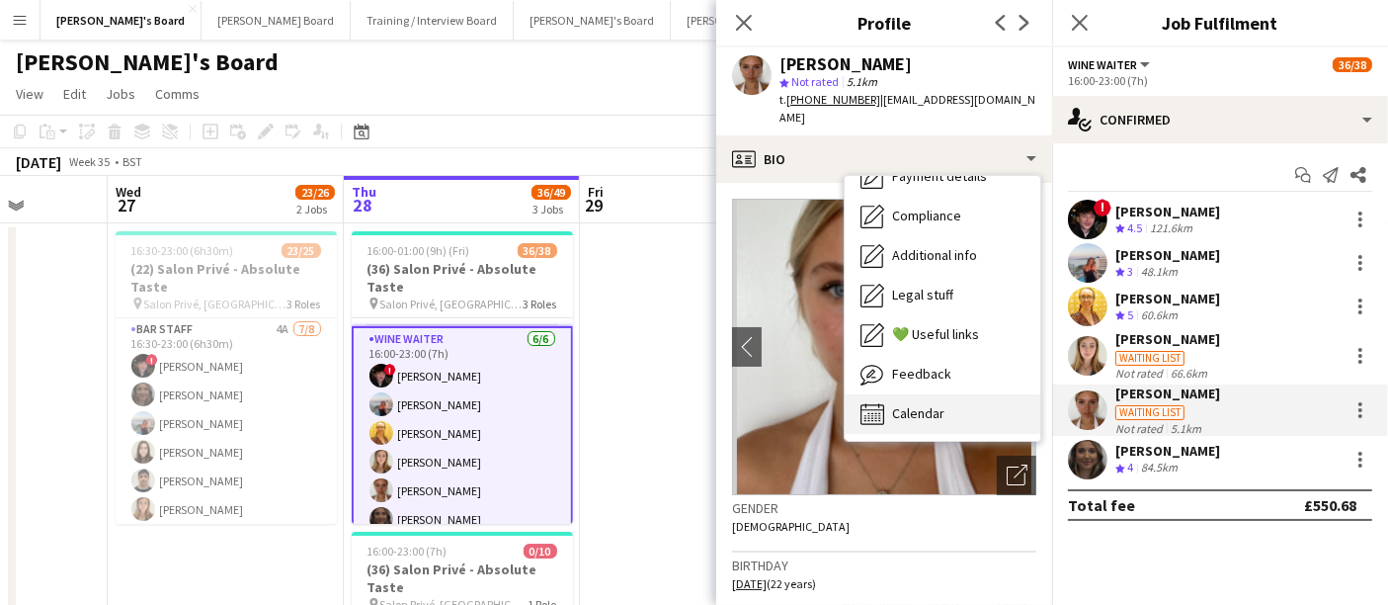
click at [929, 404] on span "Calendar" at bounding box center [918, 413] width 52 height 18
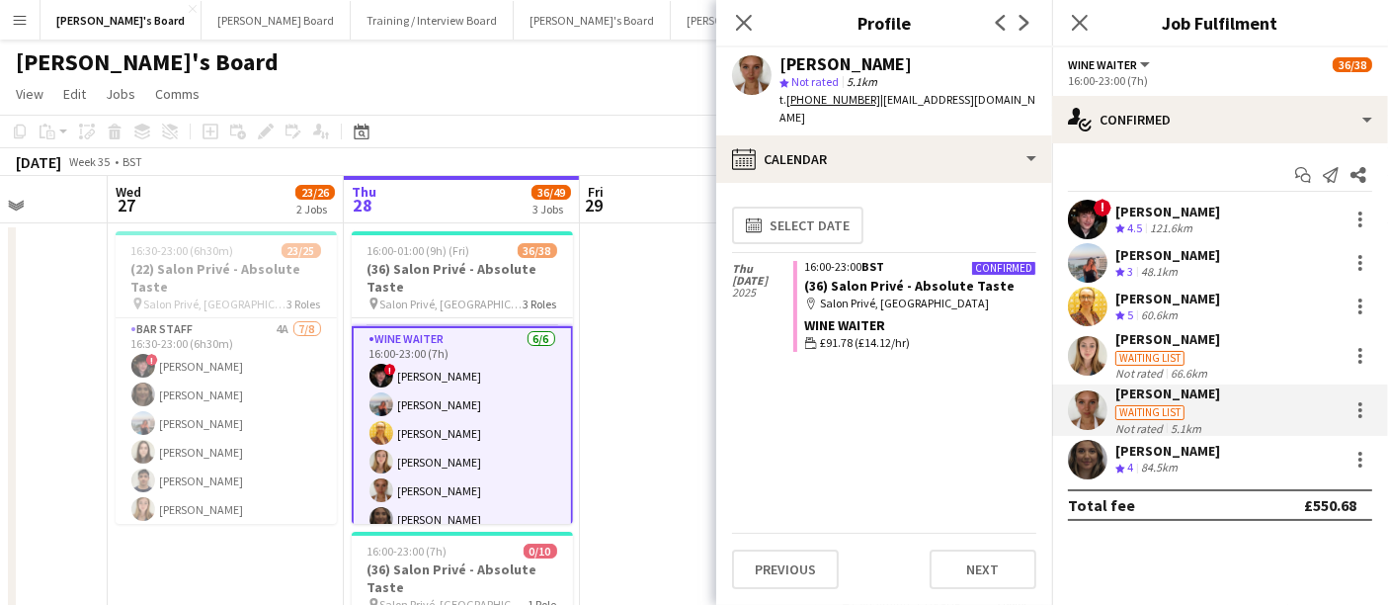
click at [1164, 354] on div "Waiting list" at bounding box center [1149, 358] width 69 height 15
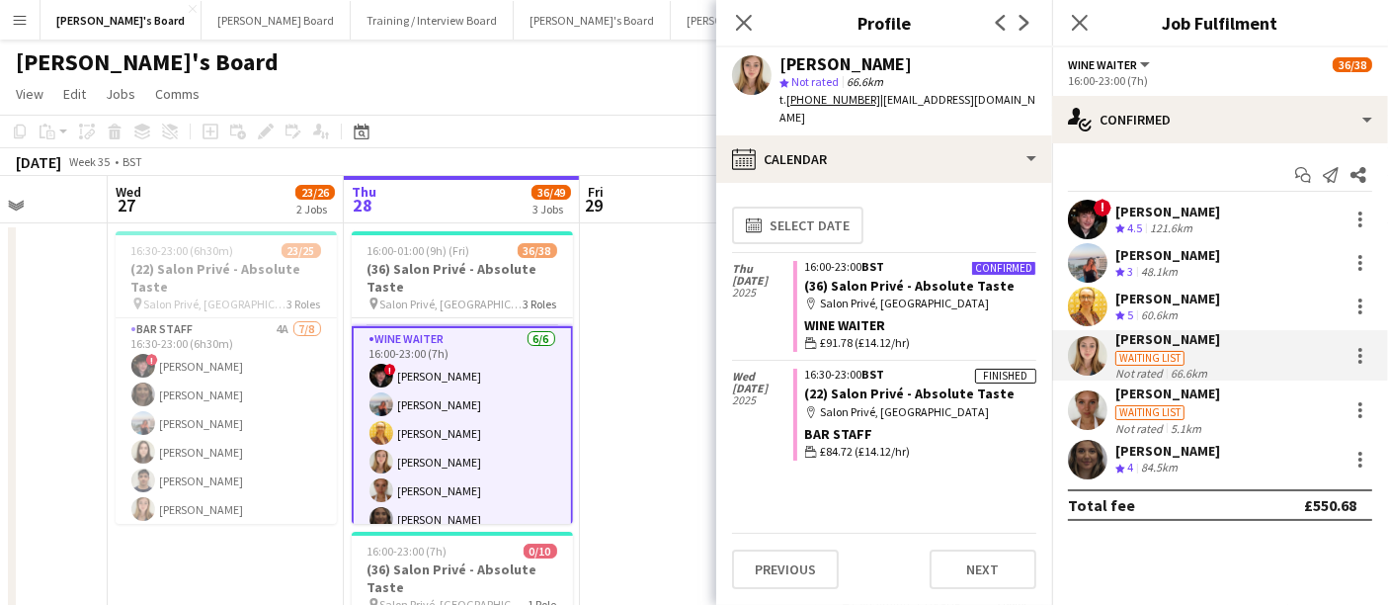
click at [1182, 299] on div "[PERSON_NAME]" at bounding box center [1167, 298] width 105 height 18
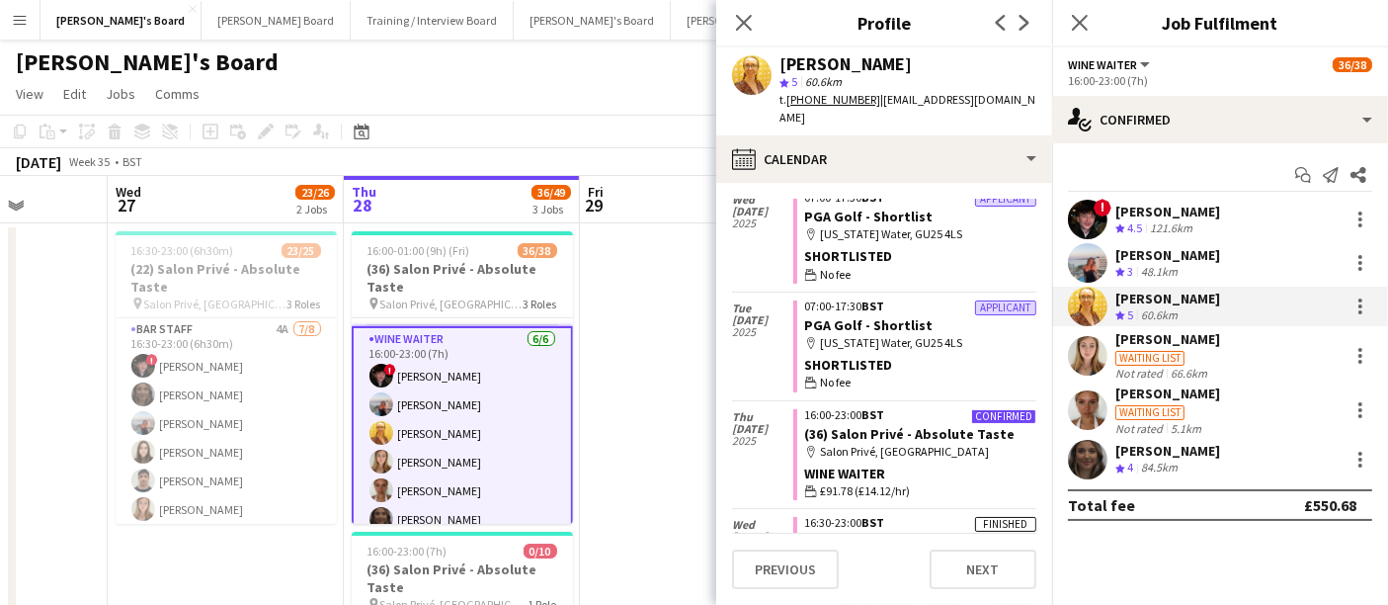
scroll to position [988, 0]
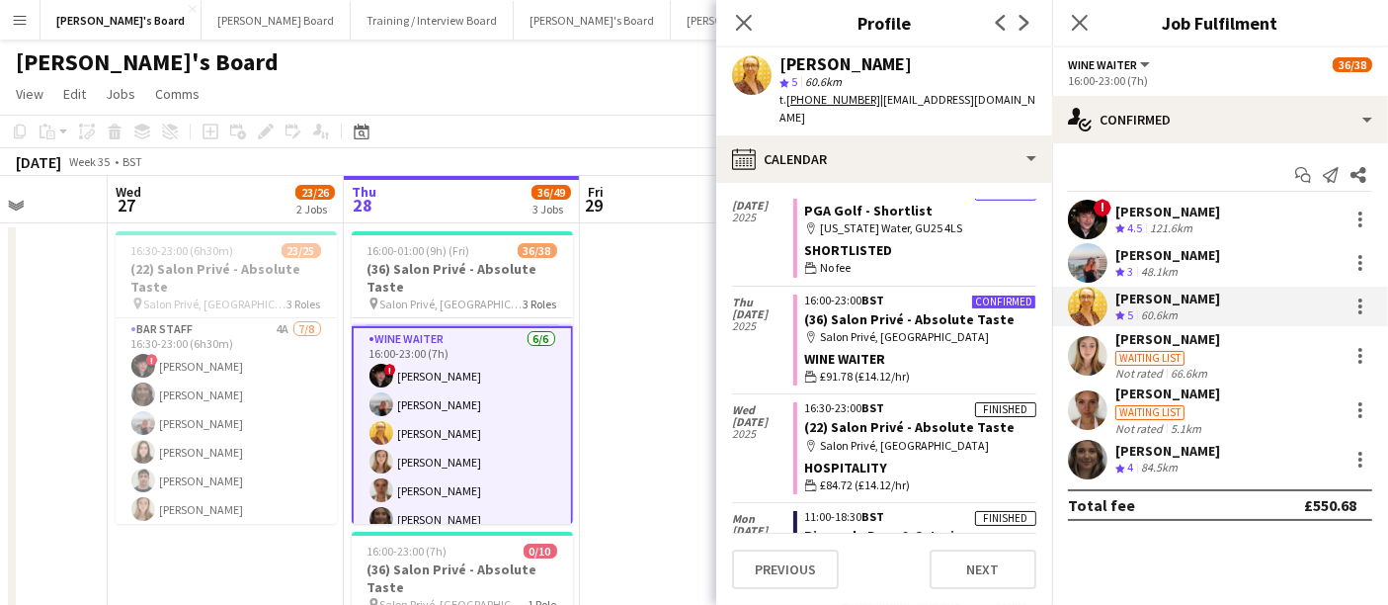
click at [1140, 269] on div "48.1km" at bounding box center [1159, 272] width 44 height 17
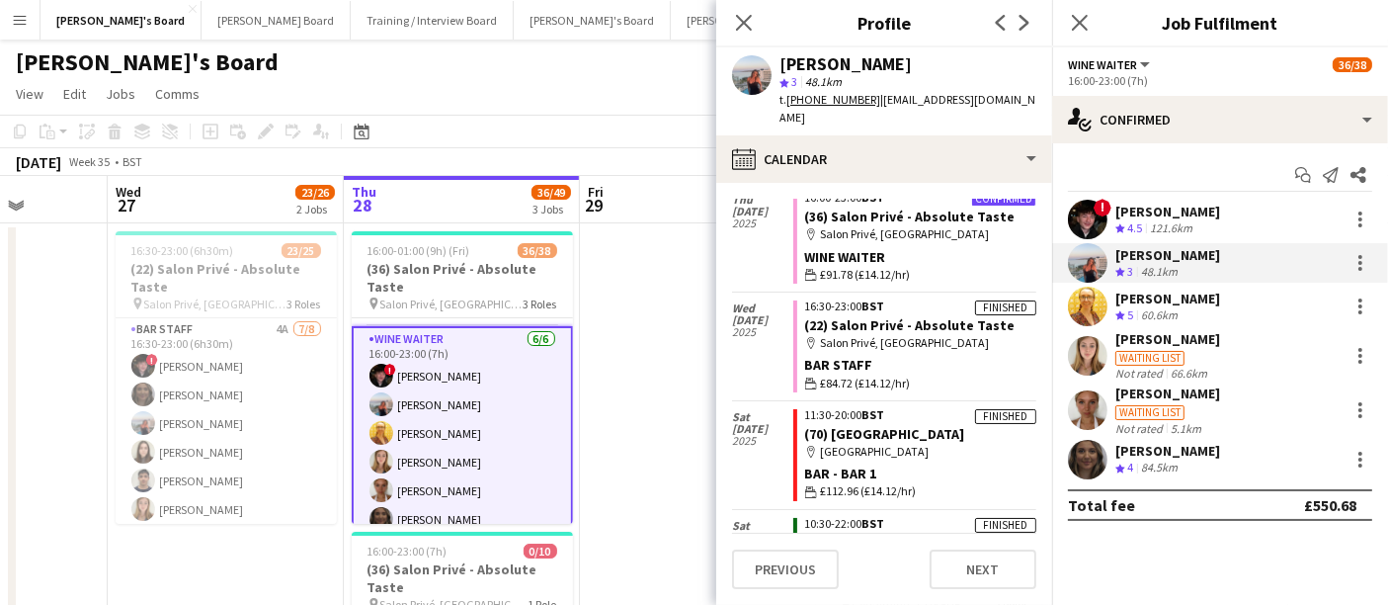
scroll to position [1463, 0]
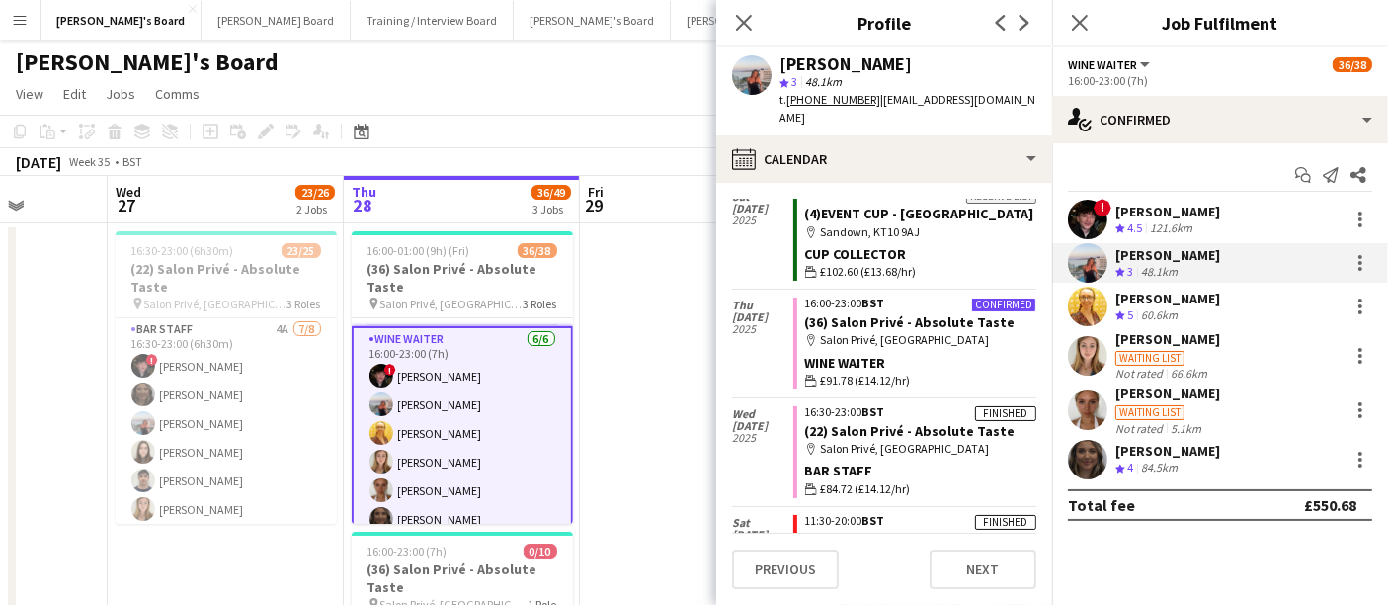
click at [1207, 223] on div "! Ryan Filkins Crew rating 4.5 121.6km" at bounding box center [1220, 220] width 336 height 40
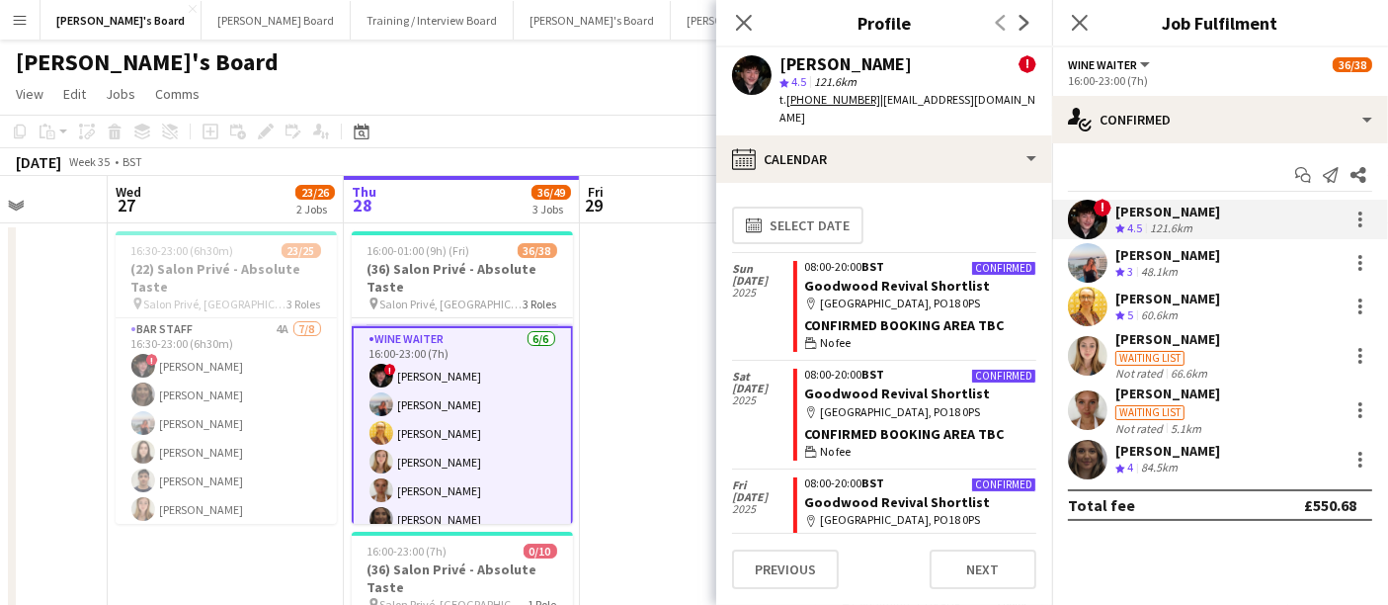
scroll to position [768, 0]
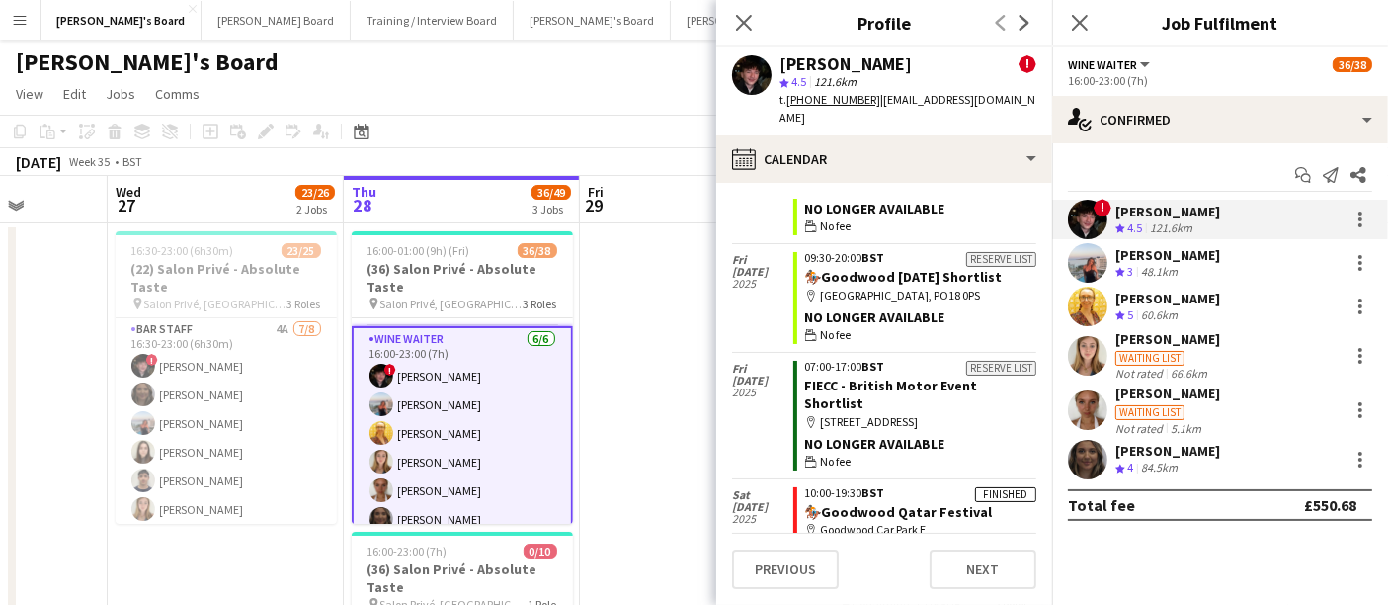
click at [1160, 449] on div "[PERSON_NAME]" at bounding box center [1167, 451] width 105 height 18
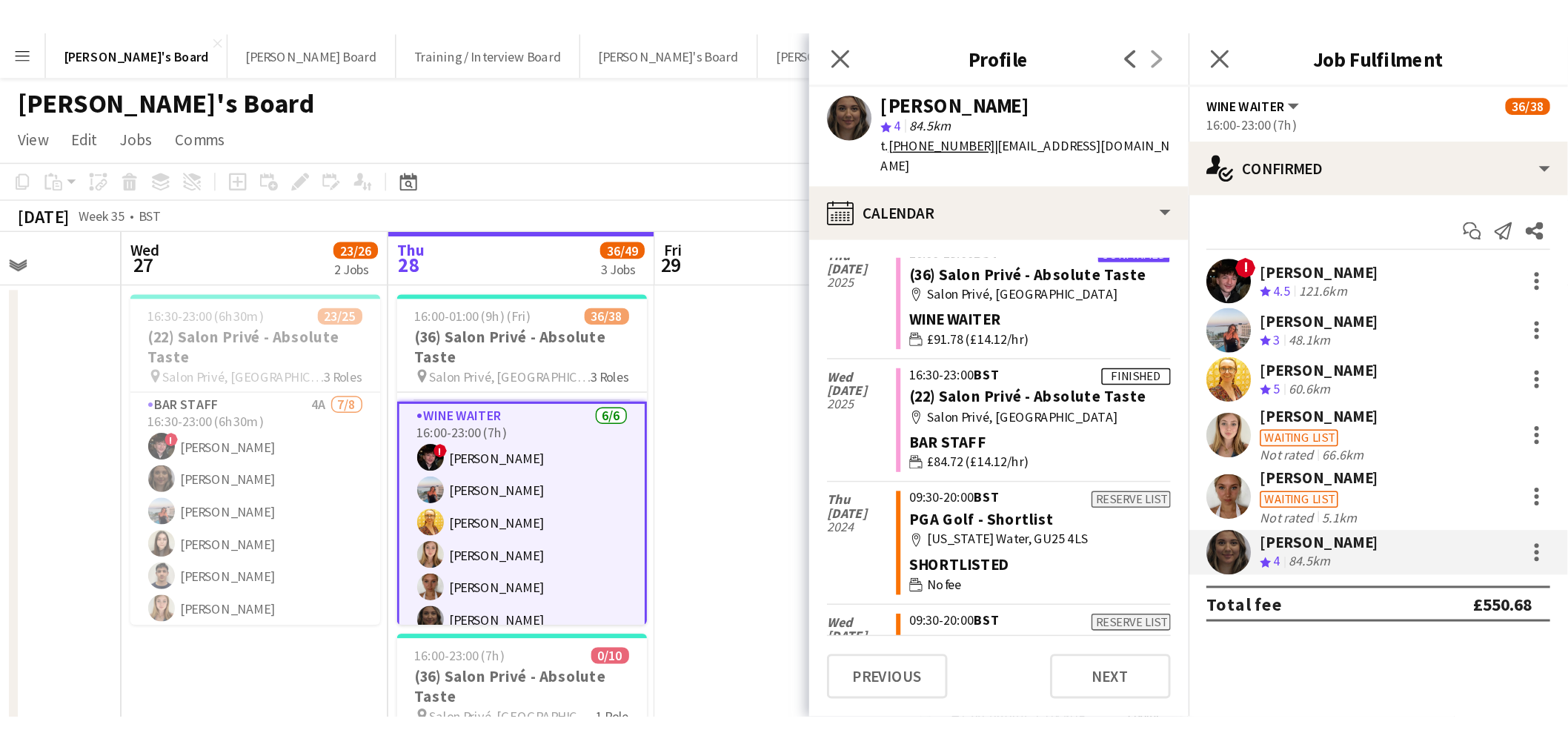
scroll to position [164, 0]
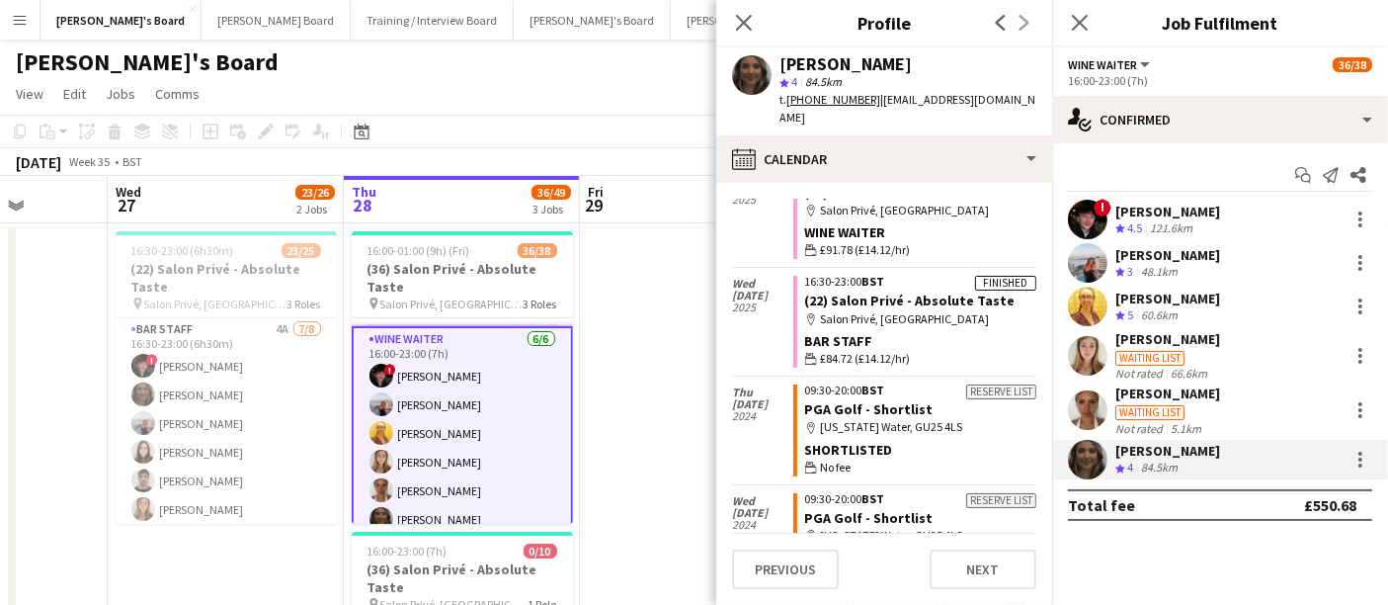
click at [1190, 344] on div "[PERSON_NAME]" at bounding box center [1167, 339] width 105 height 18
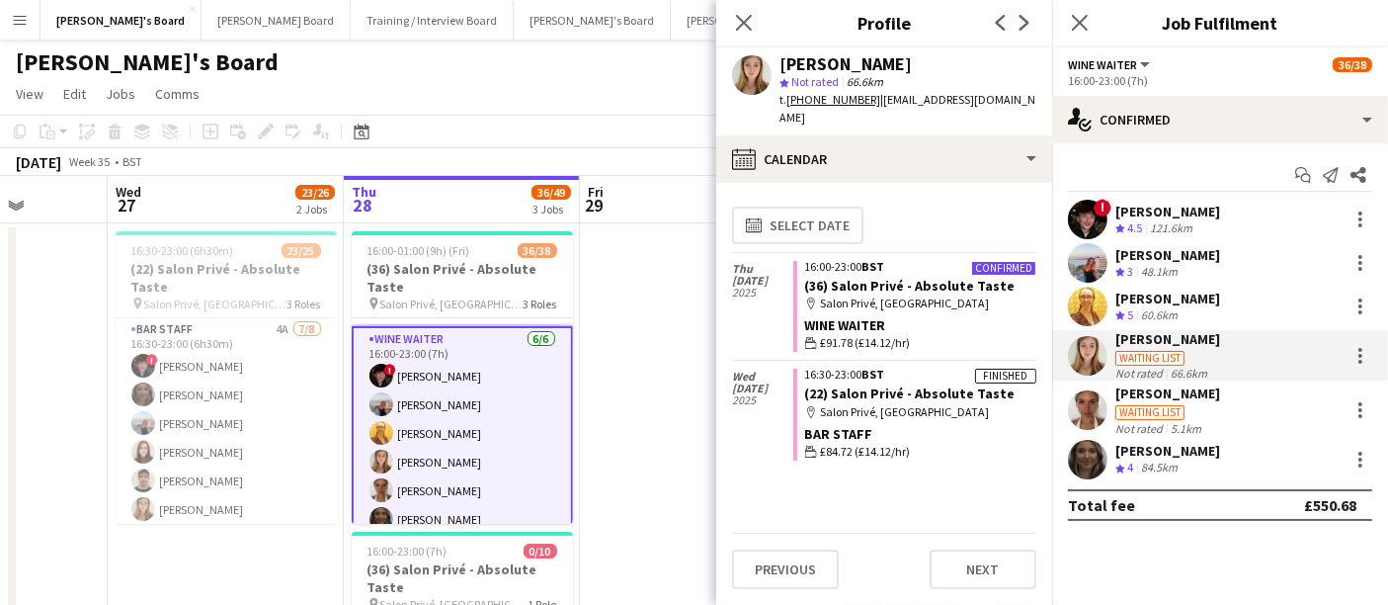
click at [1224, 407] on div "Lucy Hillier Waiting list Not rated 5.1km" at bounding box center [1220, 409] width 336 height 50
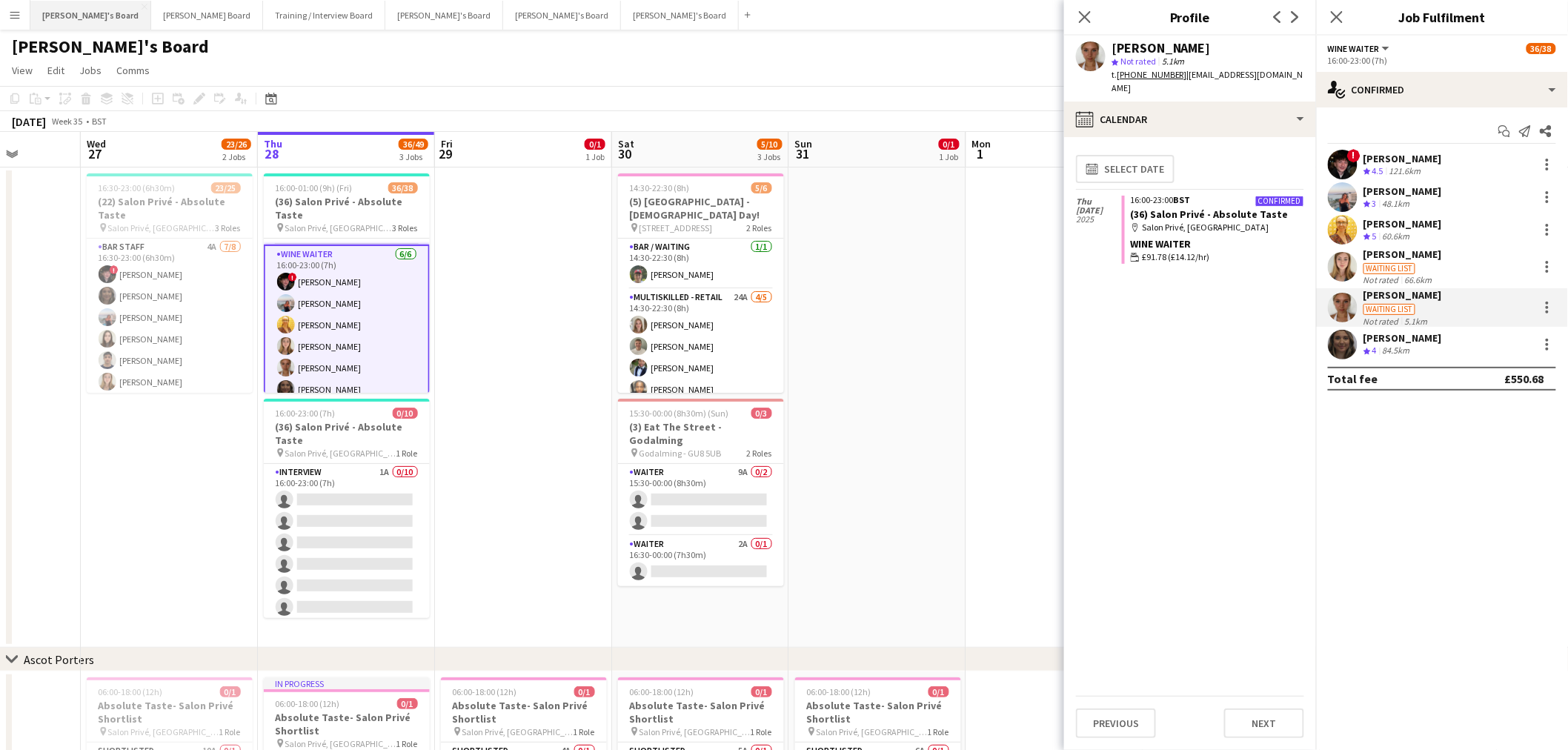
scroll to position [586, 0]
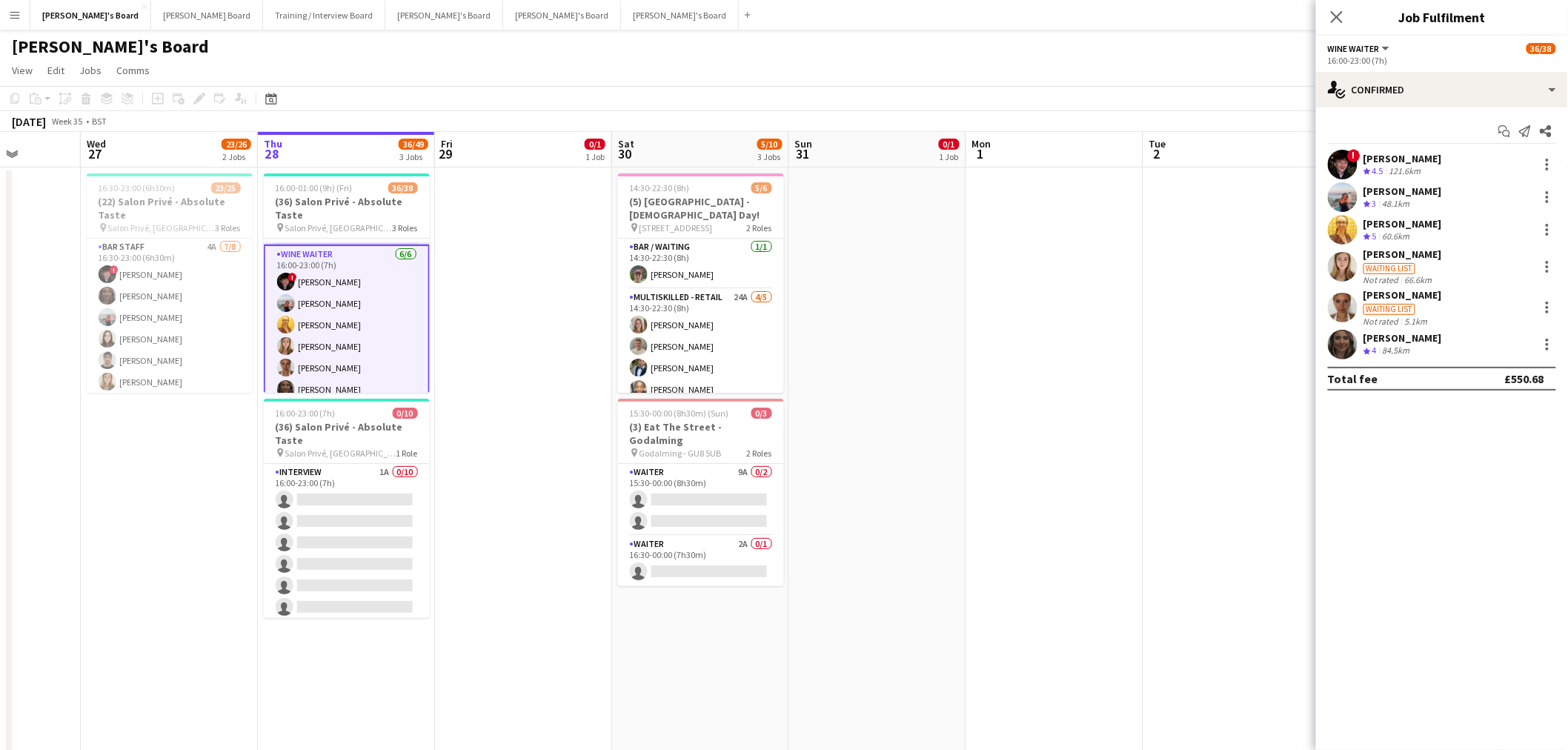
click at [1041, 158] on div "[PERSON_NAME]" at bounding box center [1403, 159] width 79 height 14
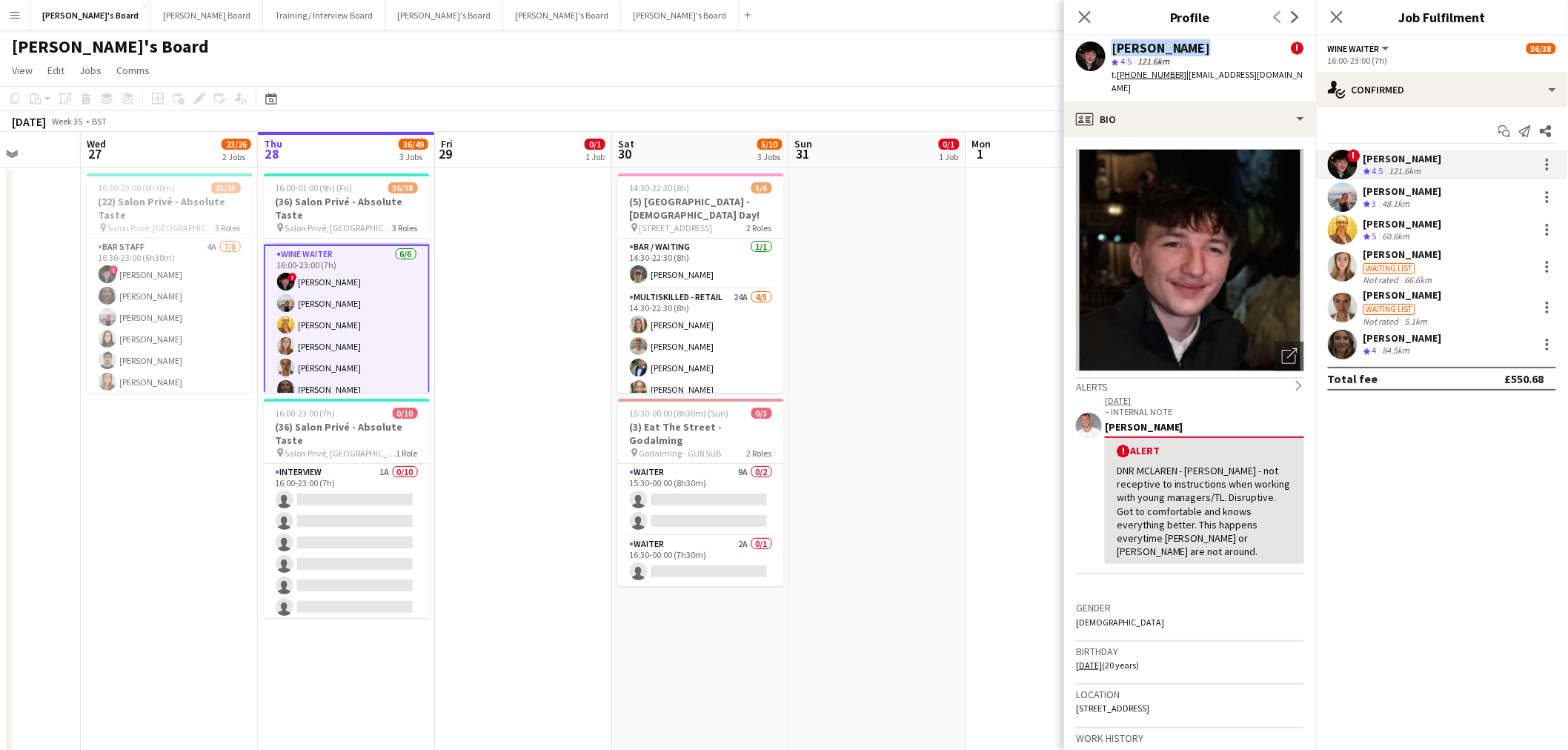
drag, startPoint x: 1162, startPoint y: 41, endPoint x: 1104, endPoint y: 42, distance: 58.0
click at [1041, 42] on div "Ryan Filkins ! star 4.5 121.6km t. +447538606015 | ryanfilkins415@gmail.com" at bounding box center [1191, 68] width 252 height 66
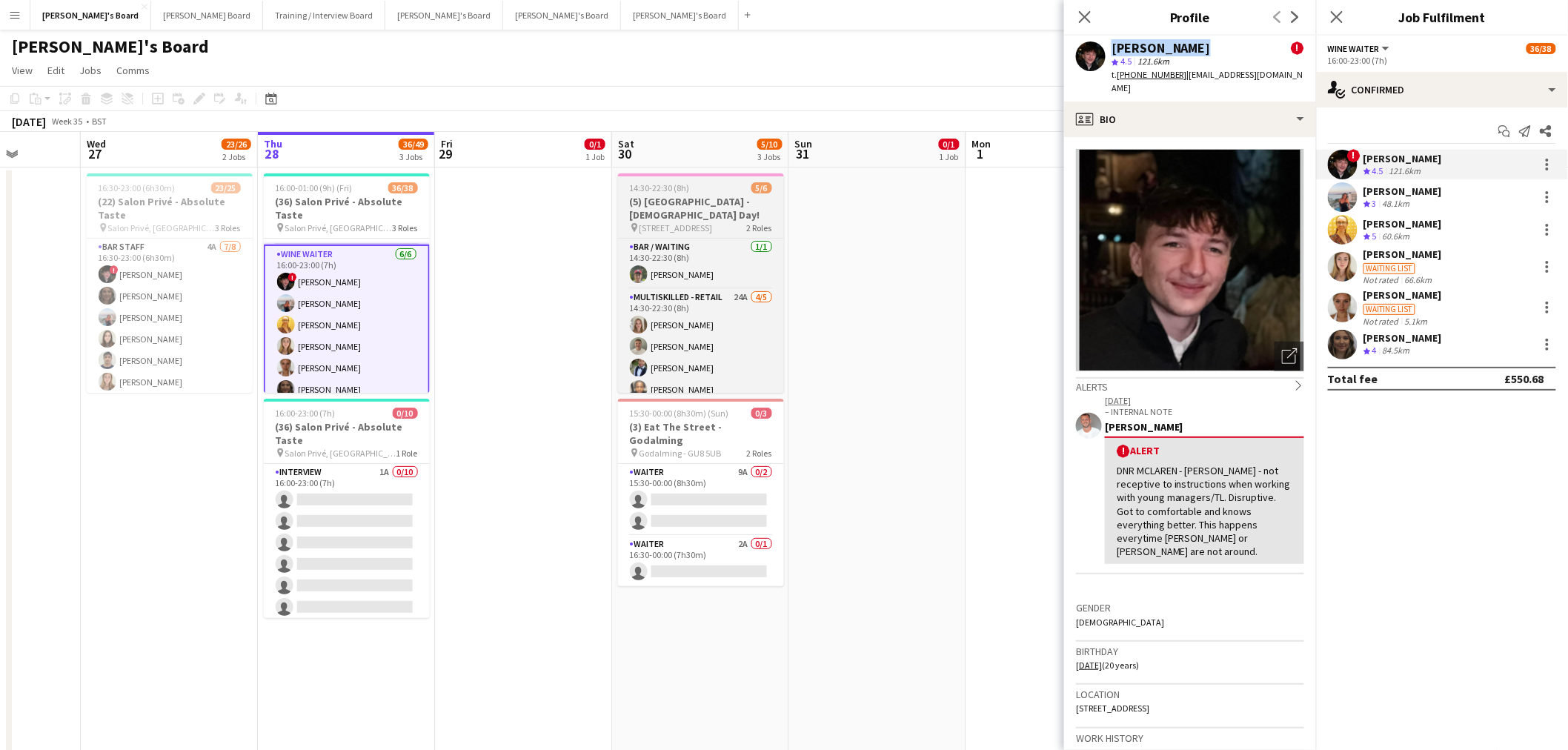
copy div "[PERSON_NAME]"
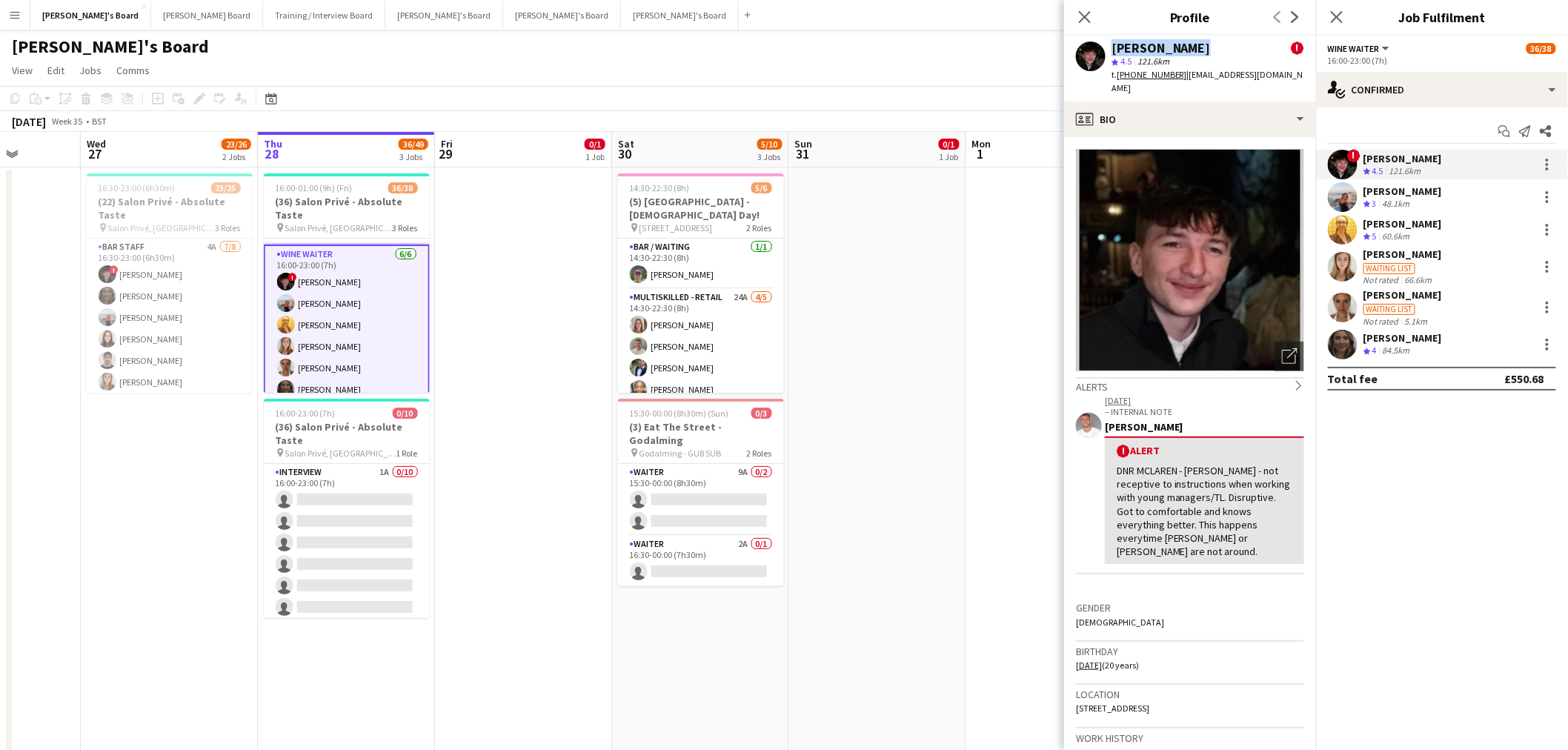
drag, startPoint x: 1387, startPoint y: 201, endPoint x: 1351, endPoint y: 178, distance: 42.7
click at [1041, 201] on div "48.1km" at bounding box center [1396, 204] width 33 height 13
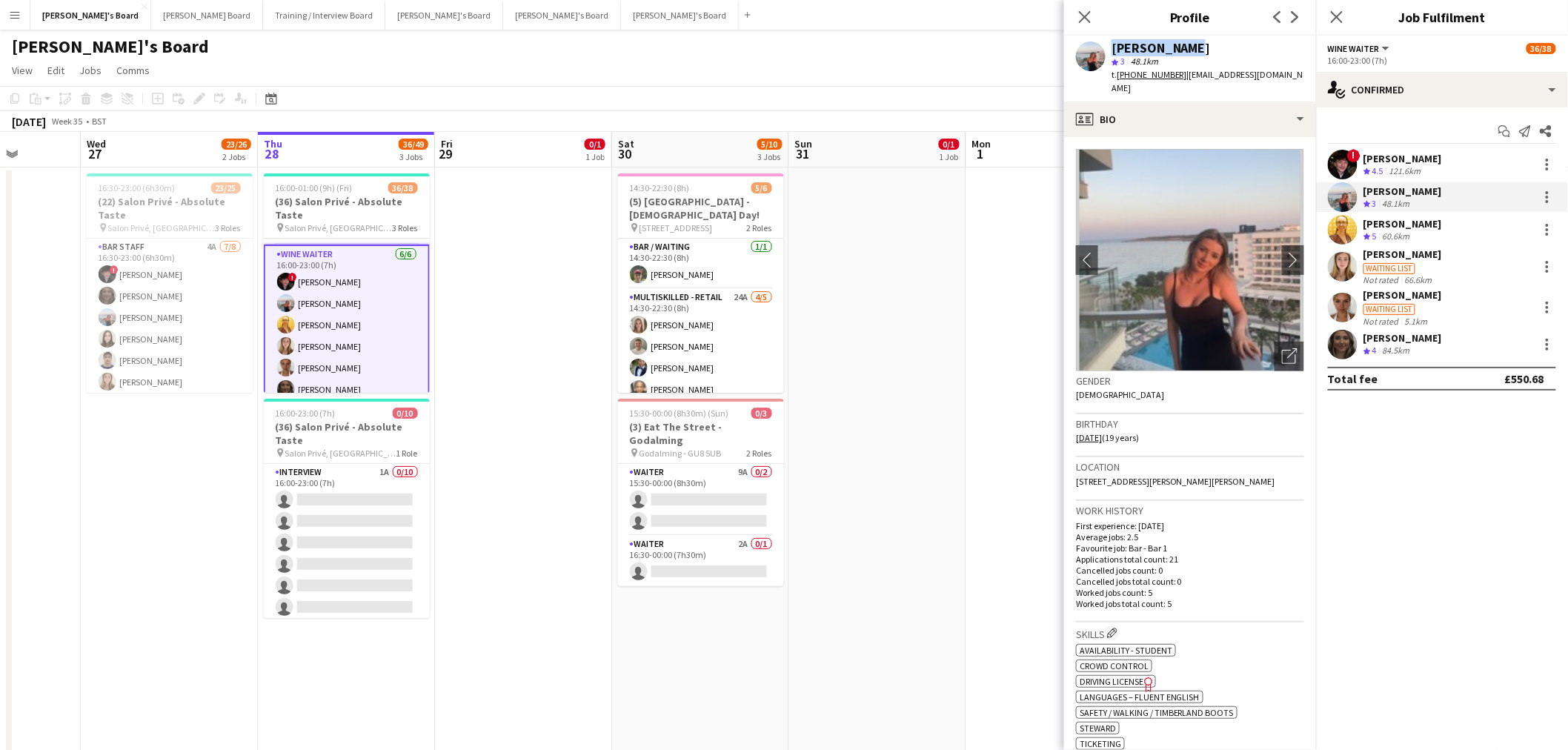
drag, startPoint x: 1183, startPoint y: 44, endPoint x: 1093, endPoint y: 45, distance: 90.0
click at [1041, 45] on div "Ellie Brown star 3 48.1km t. +4407551508392 | ellienicolebrown@icloud.com" at bounding box center [1191, 68] width 252 height 66
copy div "[PERSON_NAME]"
click at [1041, 47] on div "[PERSON_NAME]" at bounding box center [1208, 48] width 193 height 14
drag, startPoint x: 1182, startPoint y: 47, endPoint x: 1095, endPoint y: 52, distance: 87.1
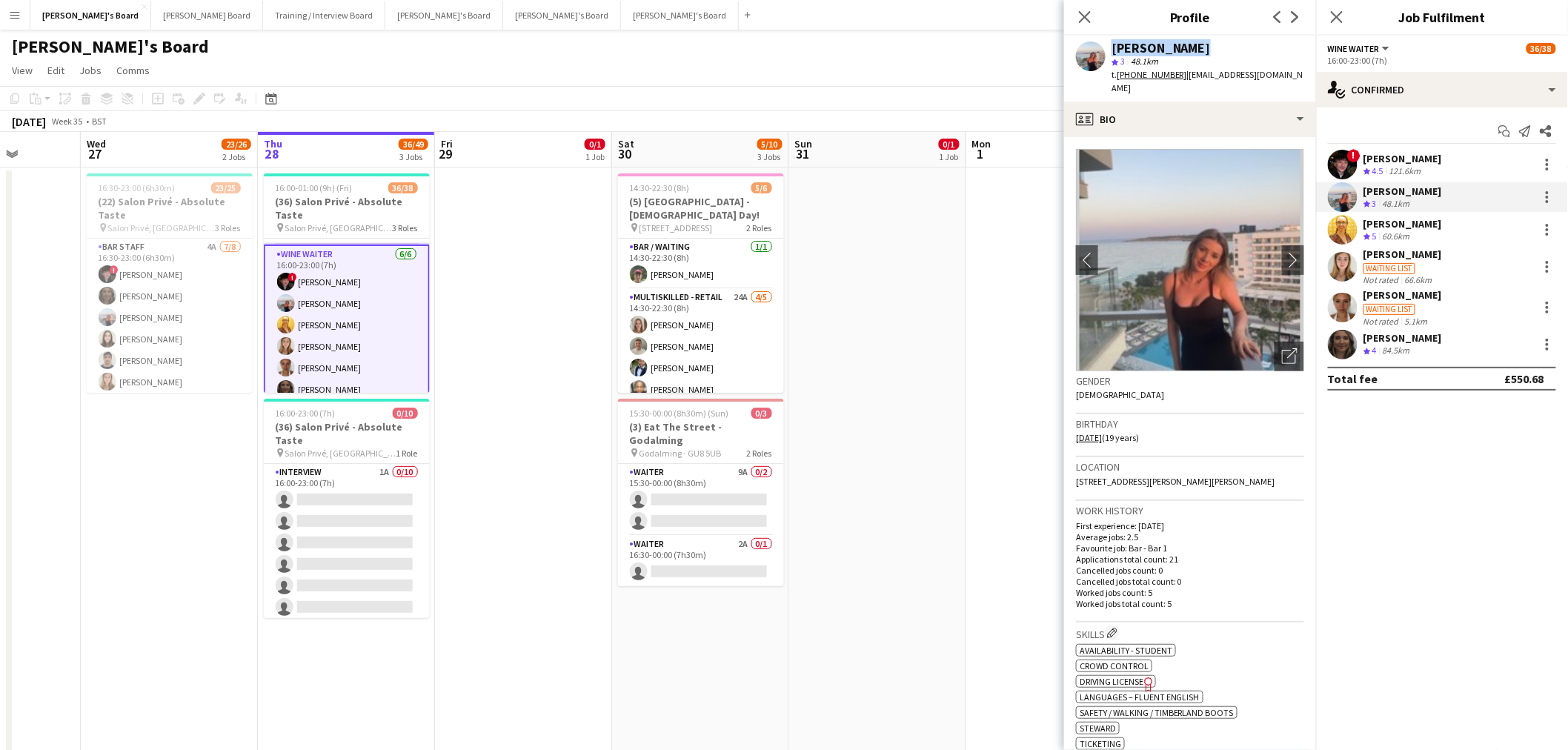
click at [1041, 52] on div "Ellie Brown star 3 48.1km t. +4407551508392 | ellienicolebrown@icloud.com" at bounding box center [1191, 68] width 252 height 66
drag, startPoint x: 1423, startPoint y: 226, endPoint x: 1381, endPoint y: 184, distance: 59.4
click at [1041, 226] on div "[PERSON_NAME]" at bounding box center [1403, 224] width 79 height 14
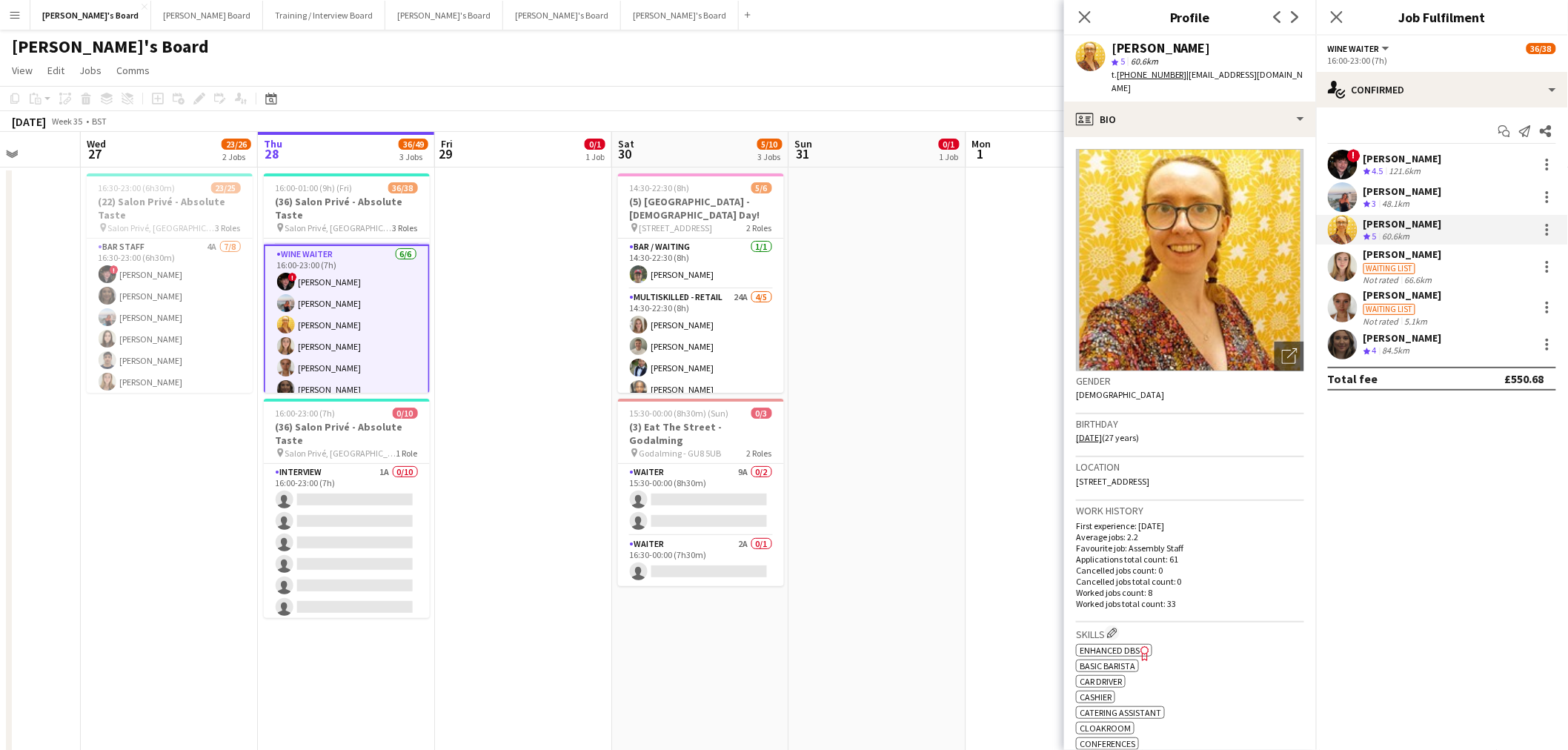
drag, startPoint x: 1208, startPoint y: 40, endPoint x: 1113, endPoint y: 50, distance: 95.5
click at [1041, 50] on div "Caitlin Bracken star 5 60.6km t. +447403943866 | caitlin.bracken1998@hotmail.com" at bounding box center [1191, 68] width 252 height 66
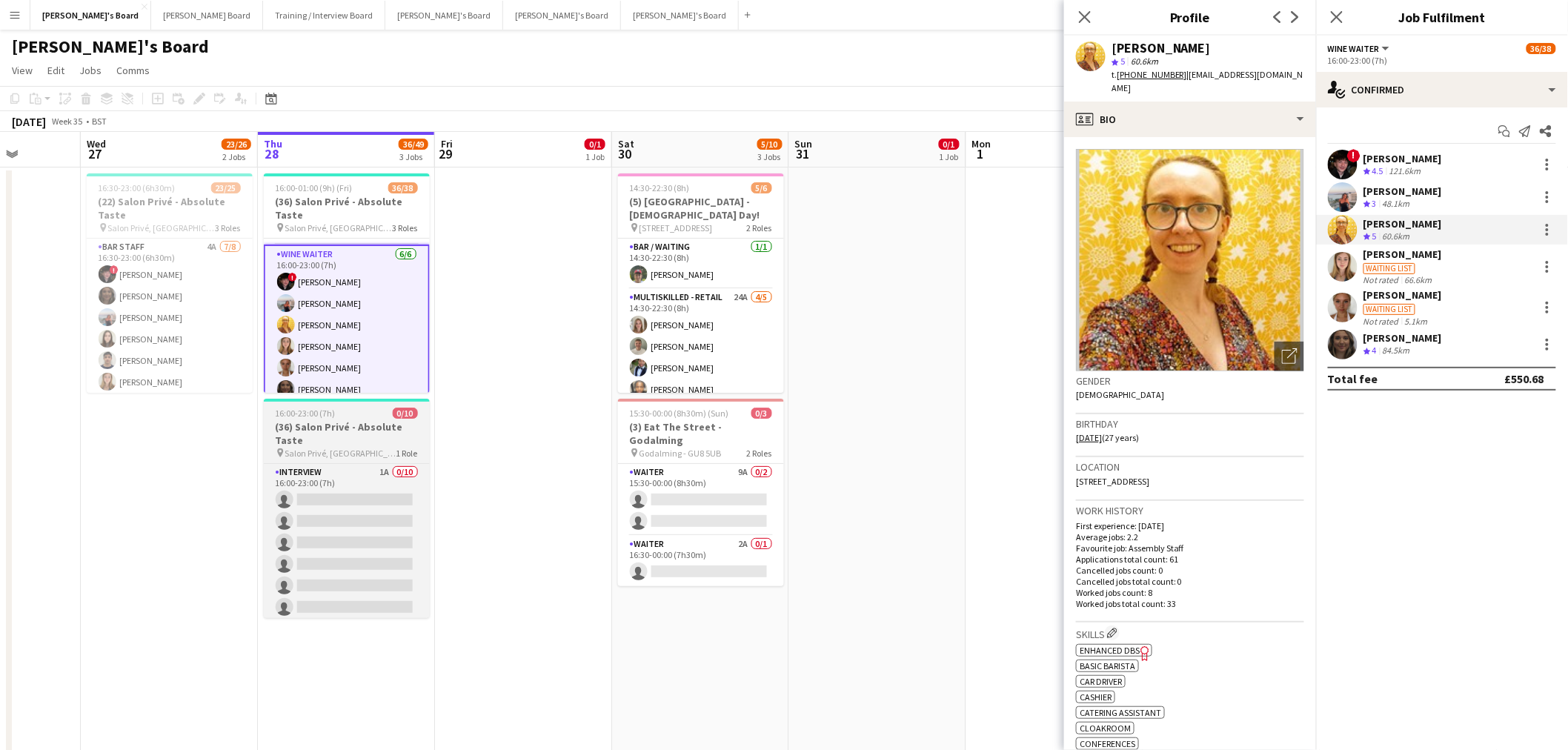
copy div "[PERSON_NAME]"
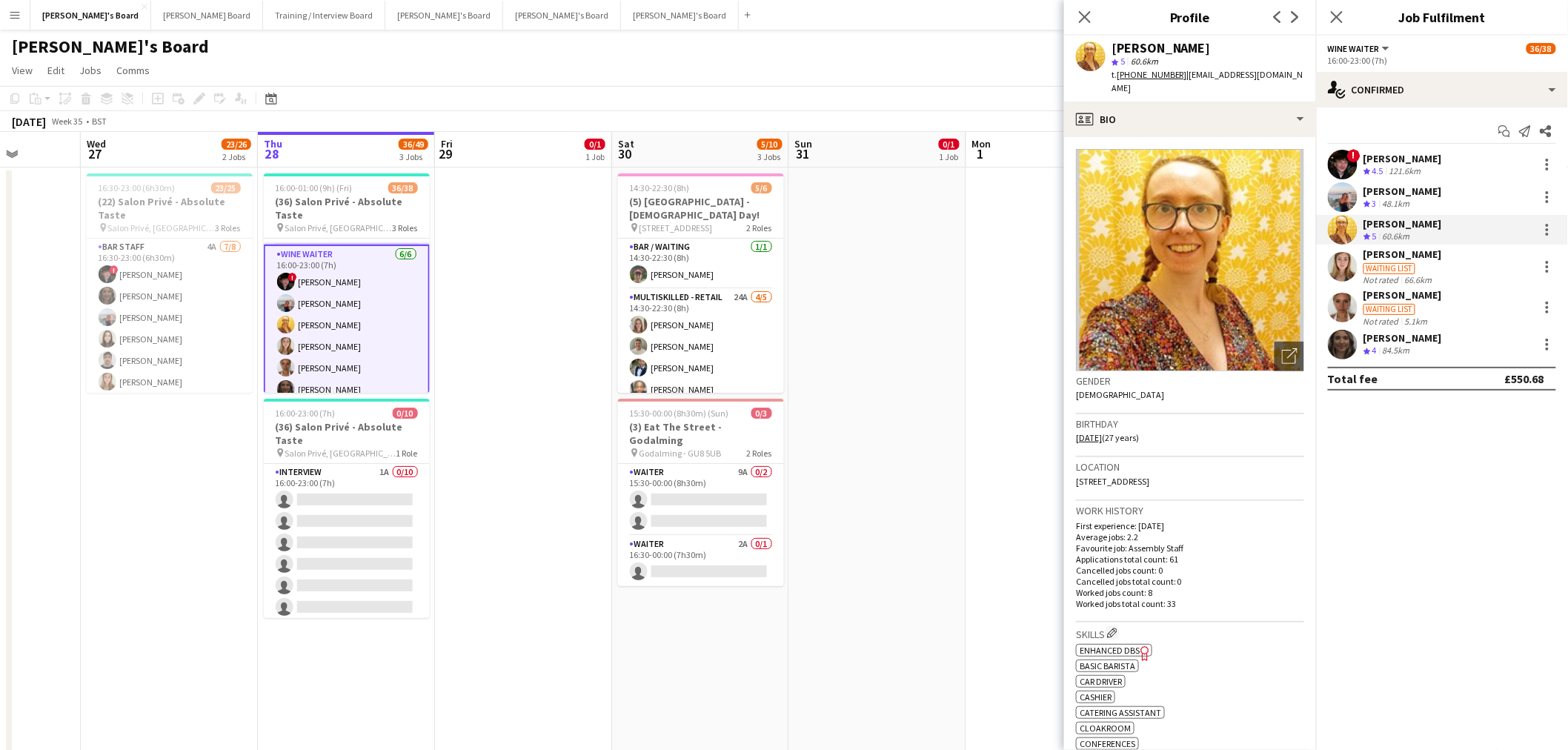
drag, startPoint x: 1388, startPoint y: 252, endPoint x: 1337, endPoint y: 225, distance: 57.7
click at [1041, 252] on div "[PERSON_NAME]" at bounding box center [1403, 254] width 79 height 14
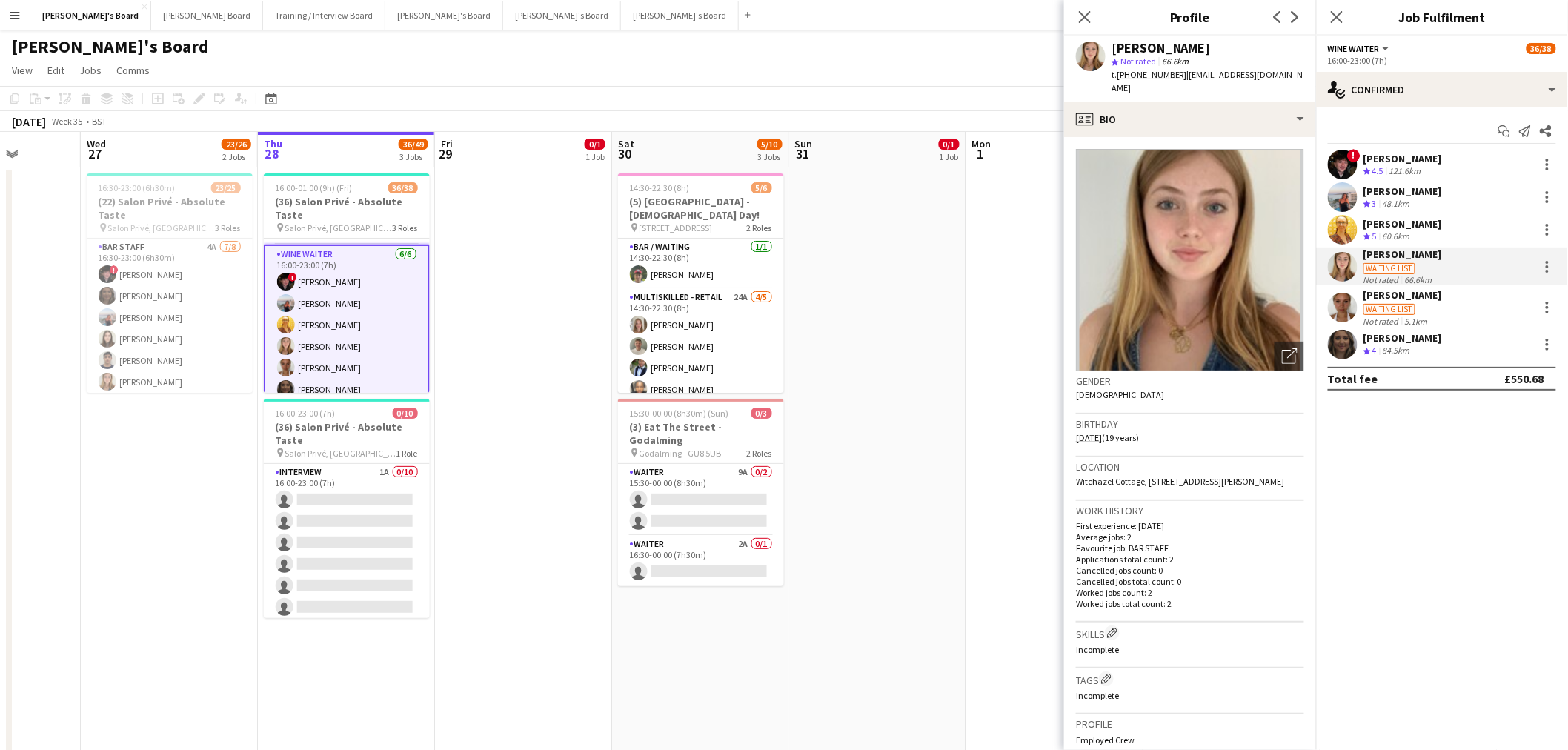
drag, startPoint x: 1083, startPoint y: 45, endPoint x: 1076, endPoint y: 46, distance: 7.1
click at [1041, 46] on div "Georgina Pack star Not rated 66.6km t. +447384216601 | georgie.pack@icloud.com" at bounding box center [1191, 68] width 252 height 66
copy div "[PERSON_NAME]"
click at [1041, 345] on div "shona irvine Crew rating 4 84.5km" at bounding box center [1442, 345] width 252 height 30
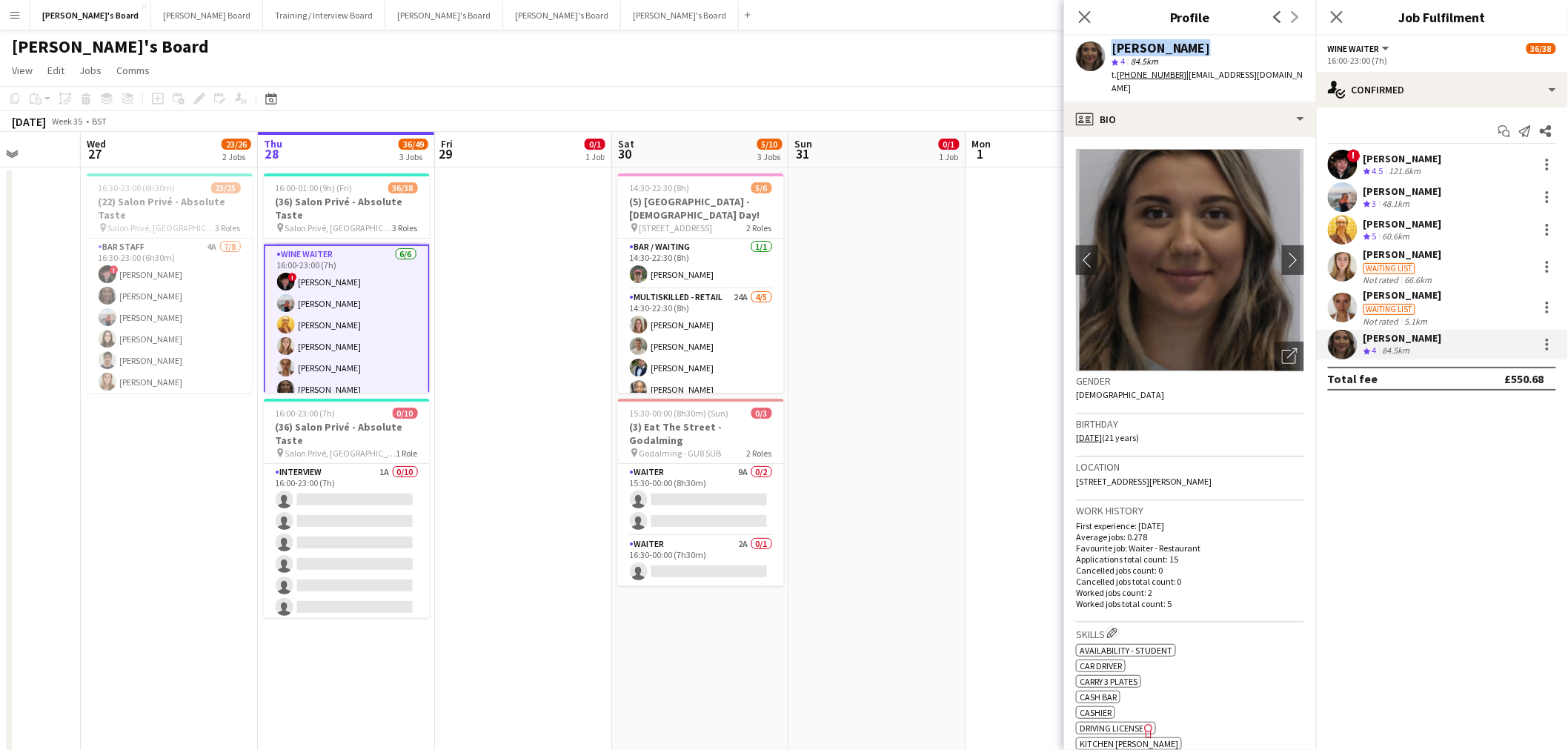
drag, startPoint x: 1195, startPoint y: 48, endPoint x: 1085, endPoint y: 45, distance: 110.0
click at [1041, 45] on div "shona irvine star 4 84.5km t. +447926841585 | shonairvine4@outlook.com" at bounding box center [1191, 68] width 252 height 66
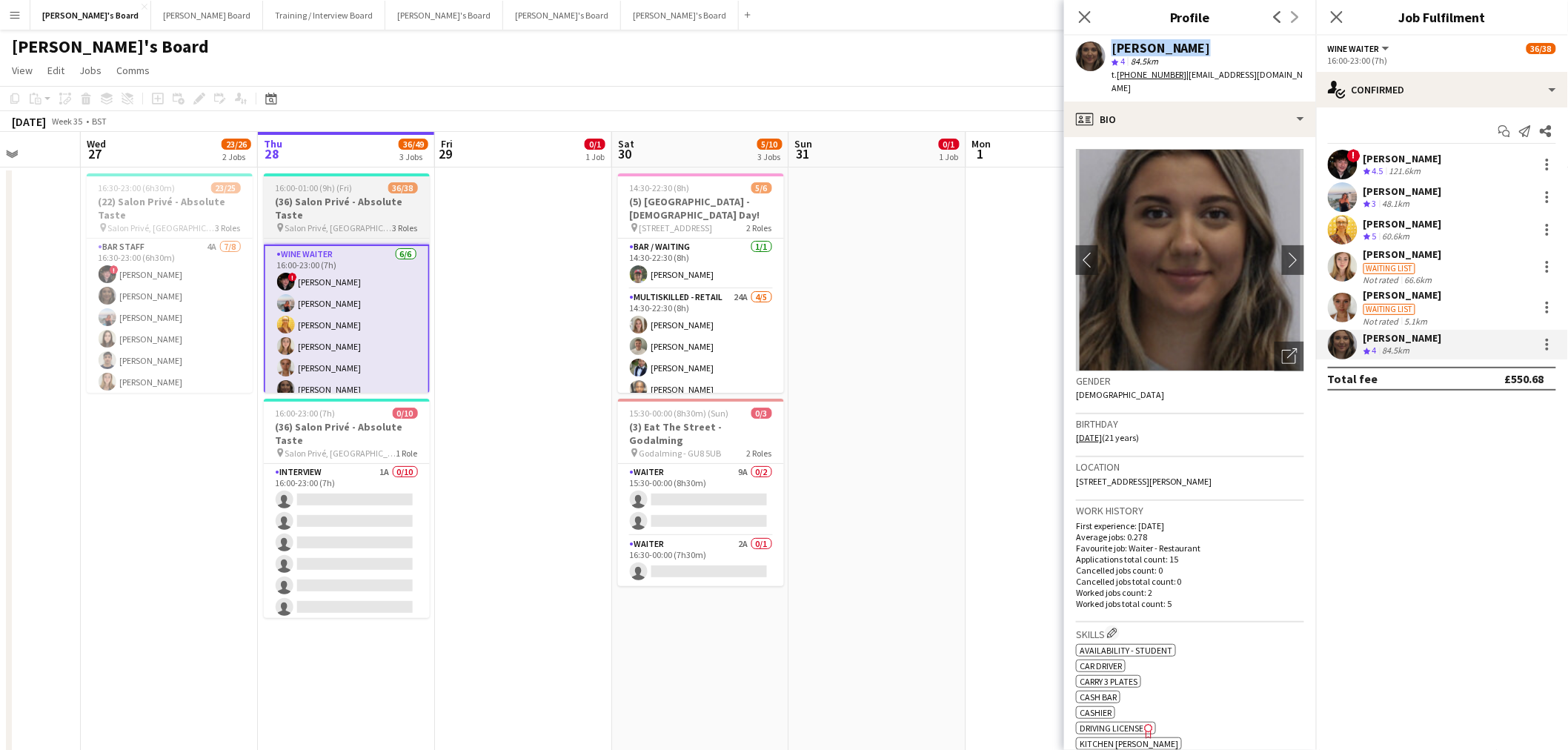
copy div "[PERSON_NAME]"
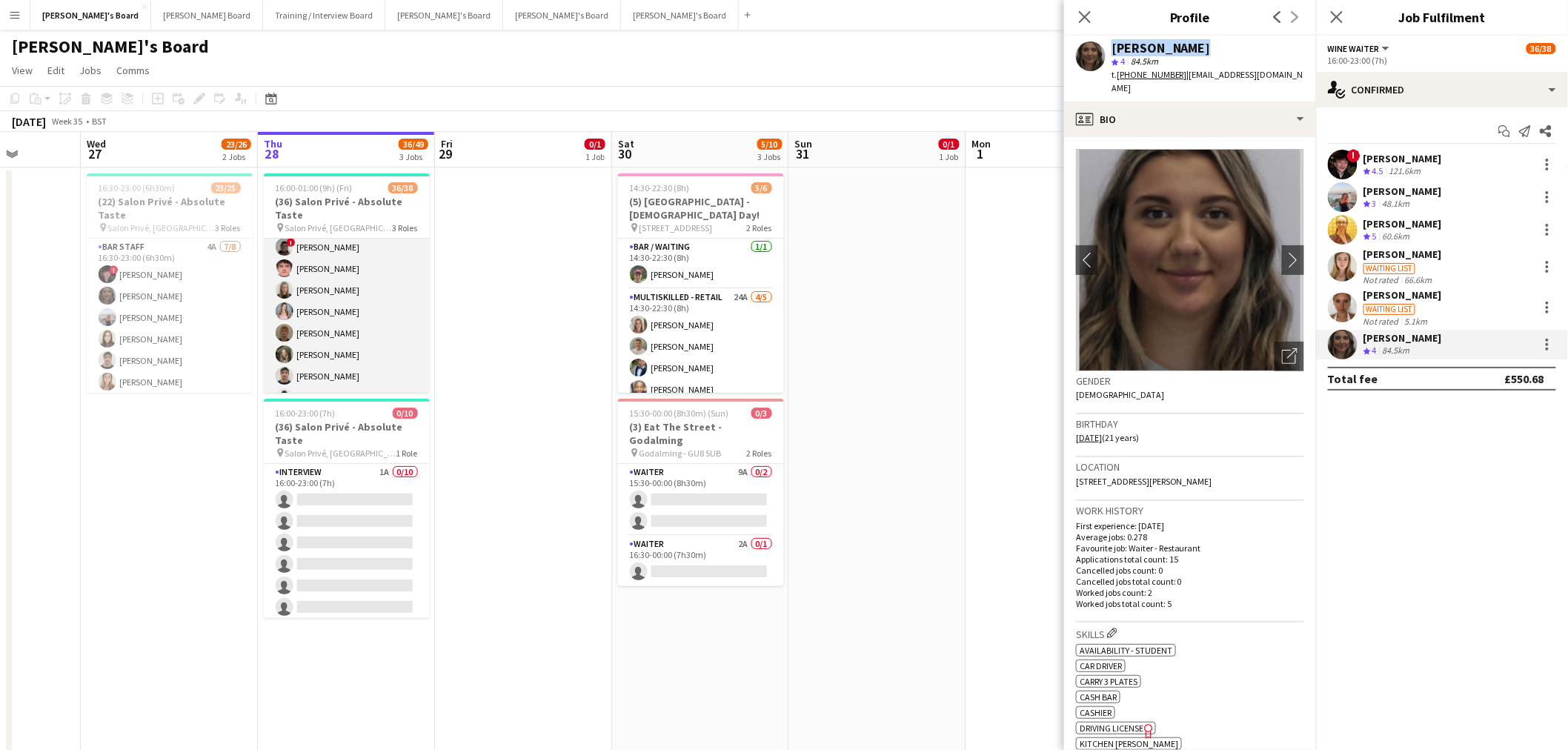
drag, startPoint x: 335, startPoint y: 320, endPoint x: 332, endPoint y: 311, distance: 9.5
click at [335, 320] on app-card-role "Hospitality 3I 4A 24/26 16:00-23:00 (7h) Joseph Day Hannah Williams Sophie Bris…" at bounding box center [347, 442] width 166 height 592
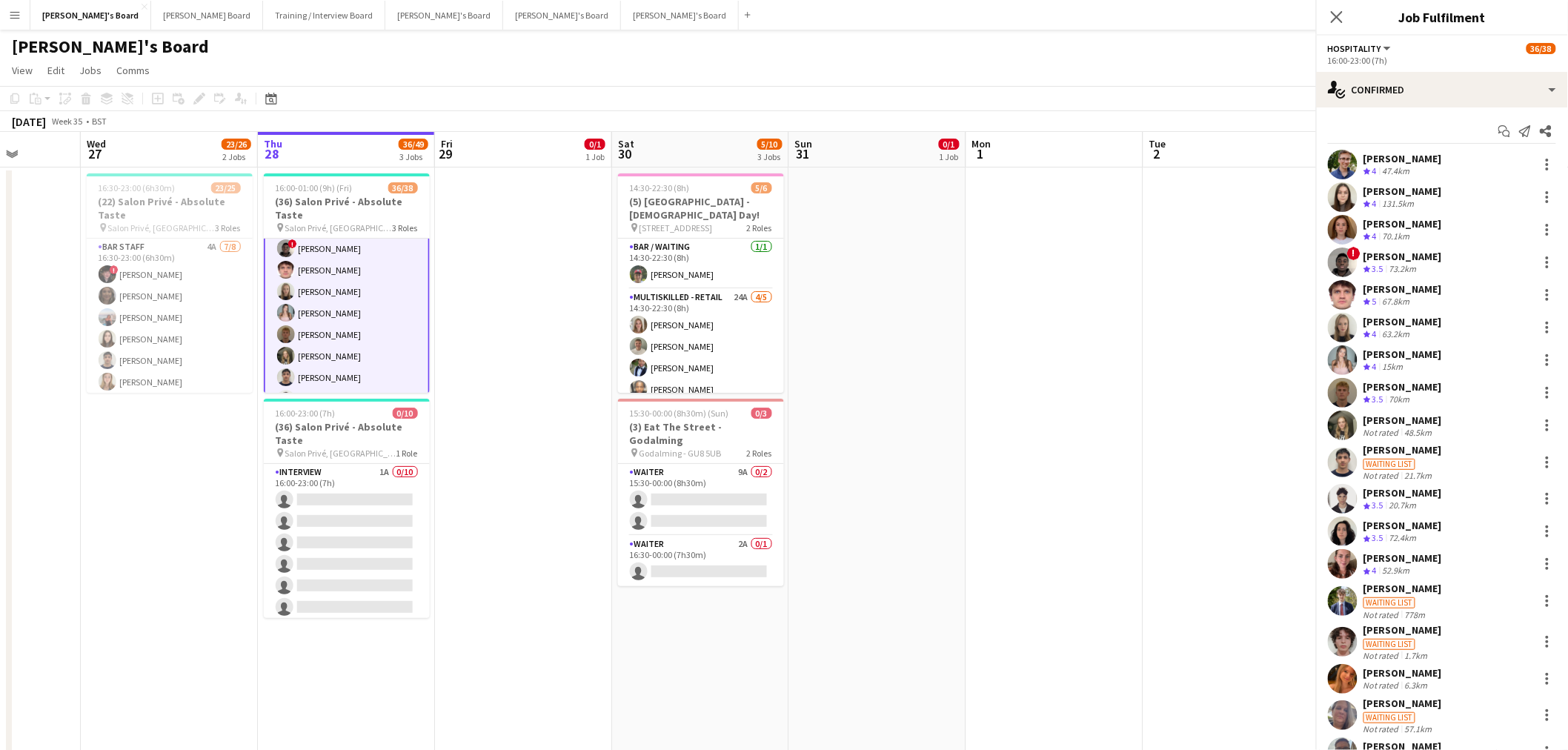
scroll to position [92, 0]
click at [1041, 453] on div "Waiting list" at bounding box center [1403, 464] width 79 height 14
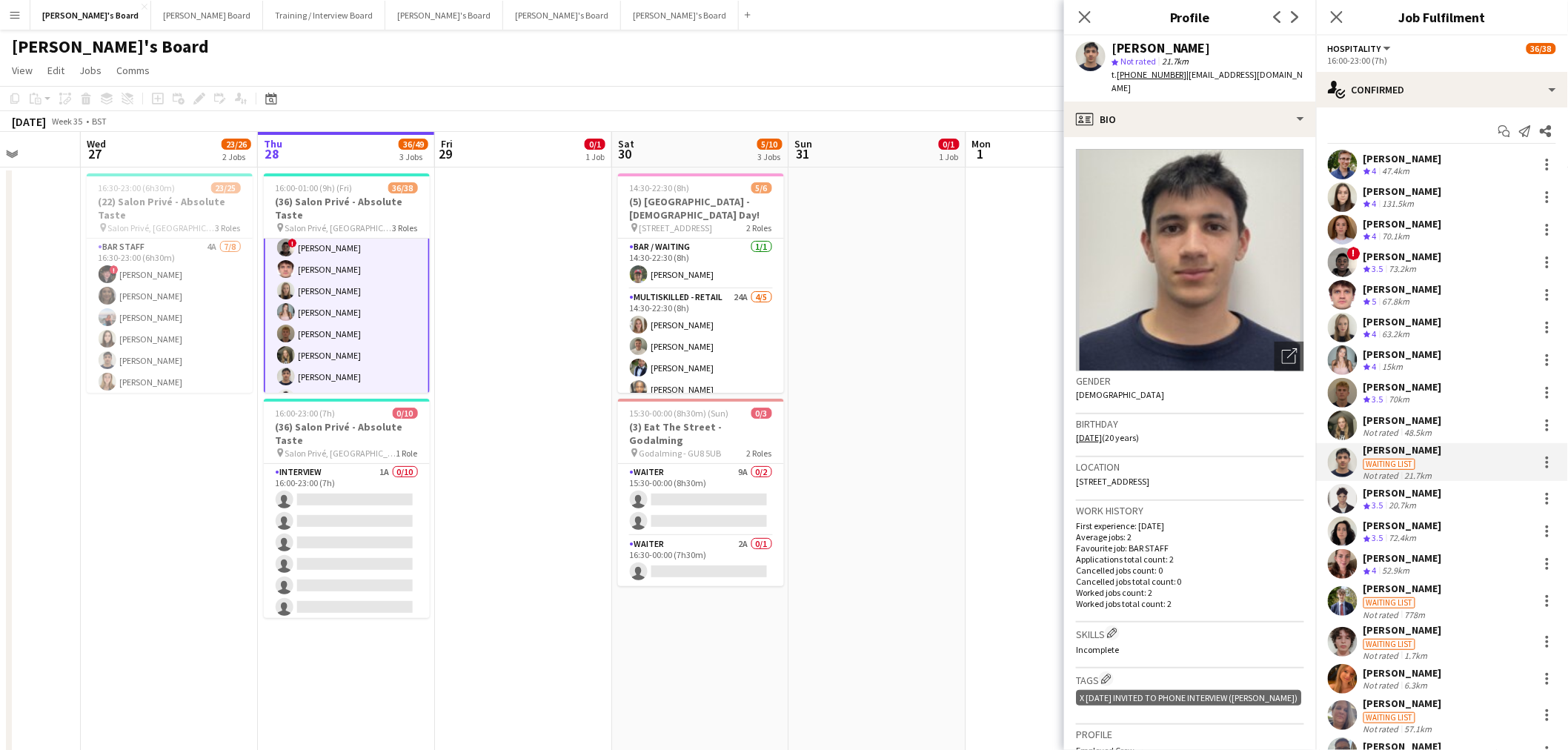
drag, startPoint x: 1231, startPoint y: 41, endPoint x: 1091, endPoint y: 39, distance: 140.0
click at [1041, 39] on div "Max Siriwardene star Not rated 21.7km t. +447398453068 | max.siriwardene@gmail.…" at bounding box center [1191, 68] width 252 height 66
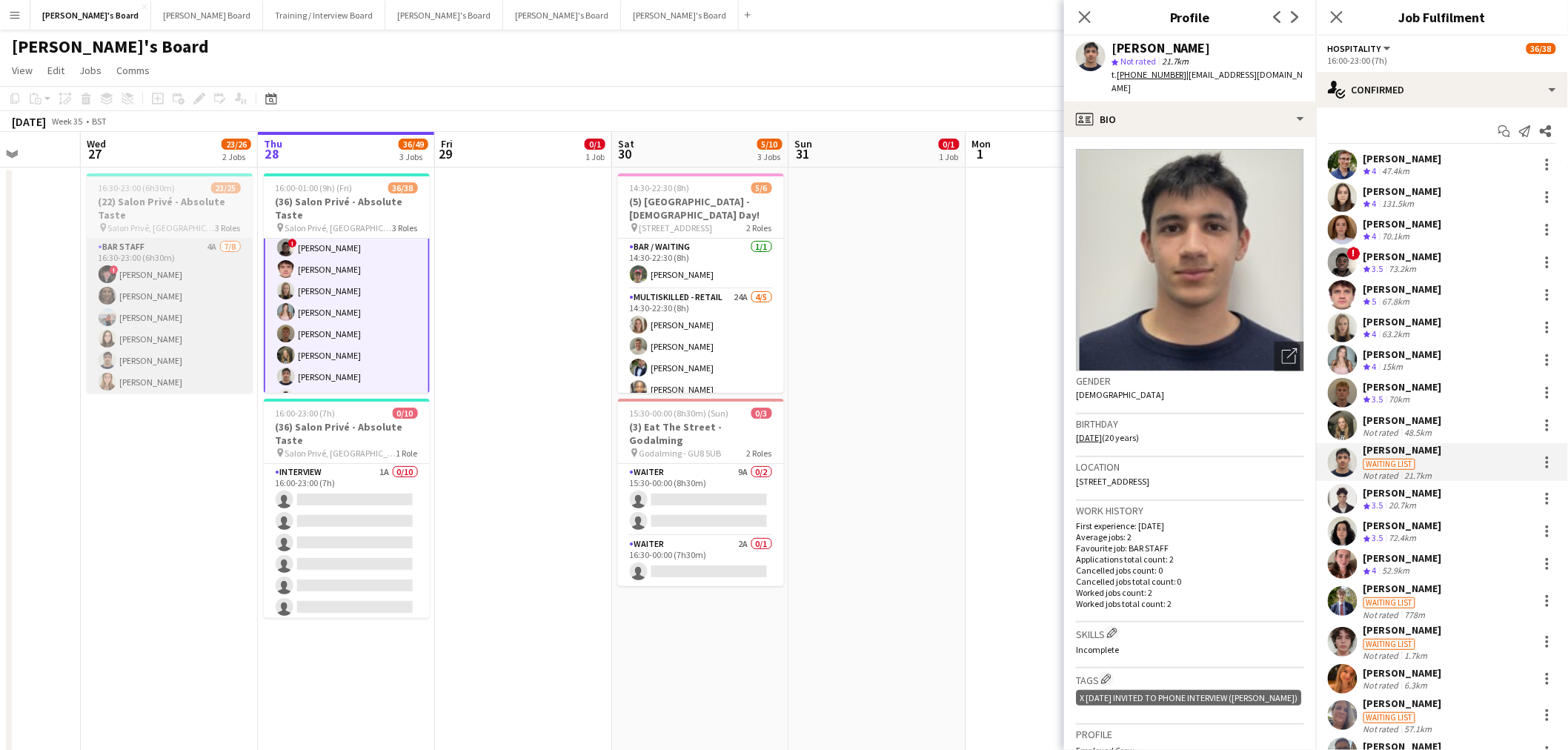
copy div "[PERSON_NAME]"
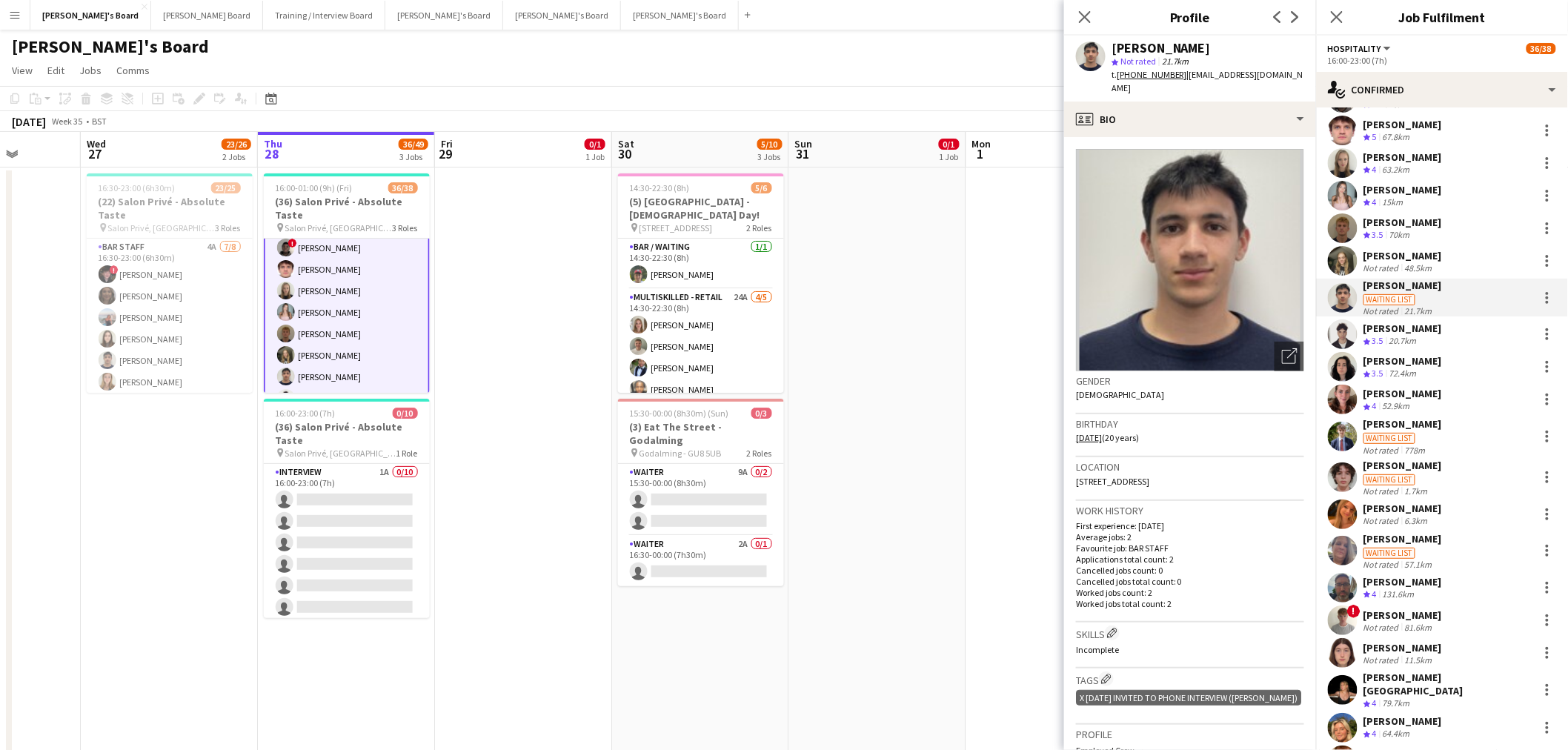
scroll to position [247, 0]
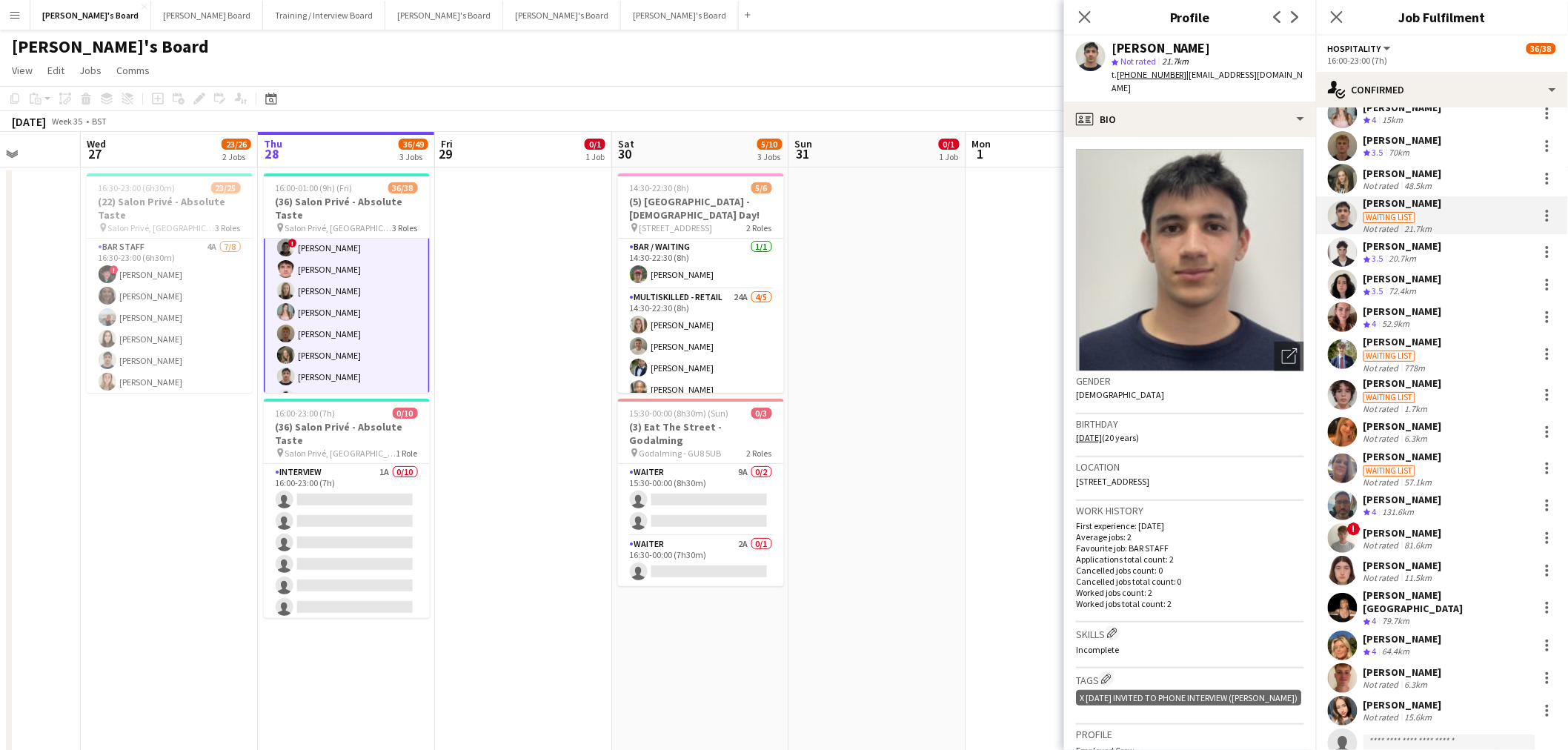
click at [1041, 453] on div "Olivia Murphy Crew rating 4 64.4km" at bounding box center [1442, 646] width 252 height 30
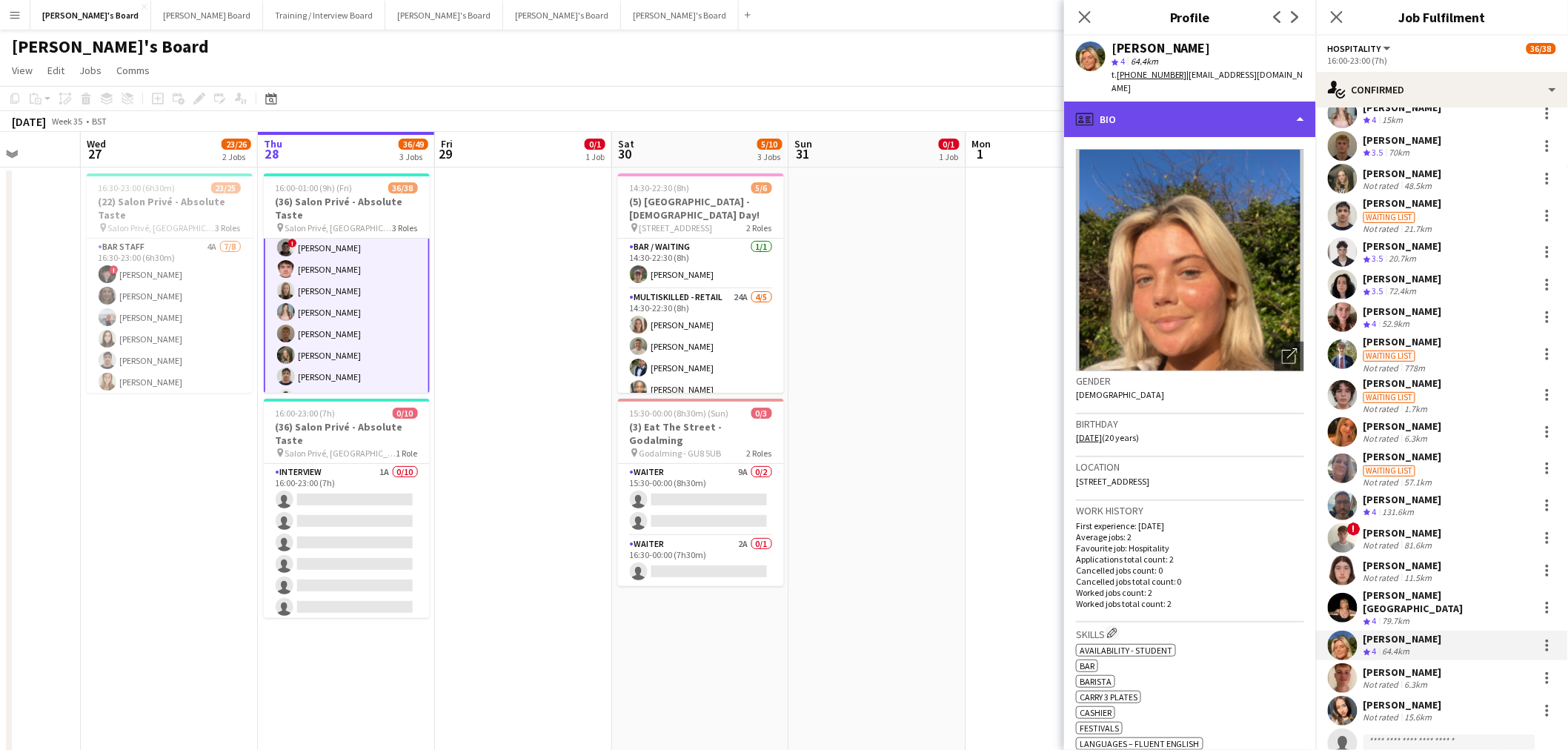
click at [1041, 113] on div "profile Bio" at bounding box center [1191, 118] width 252 height 35
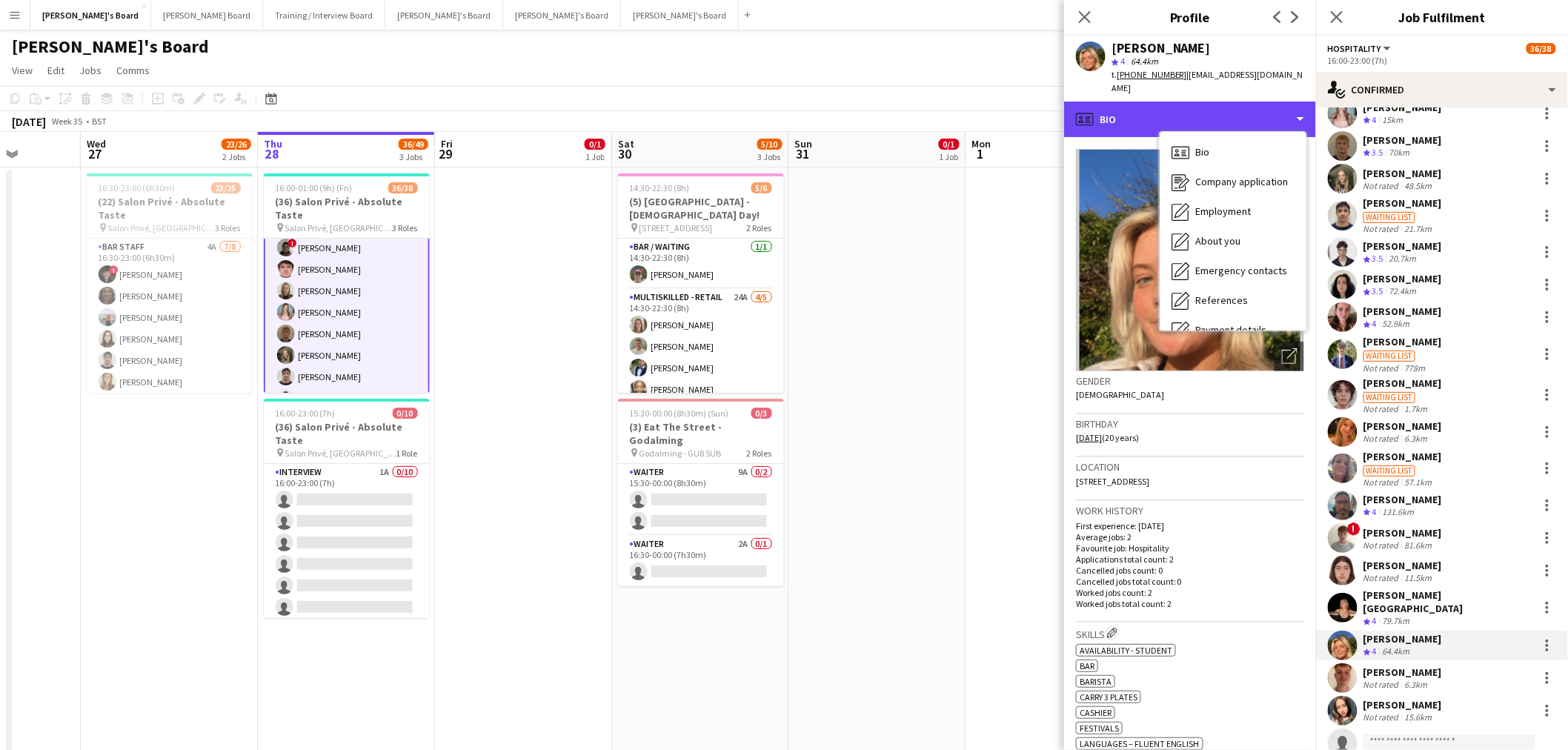
scroll to position [197, 0]
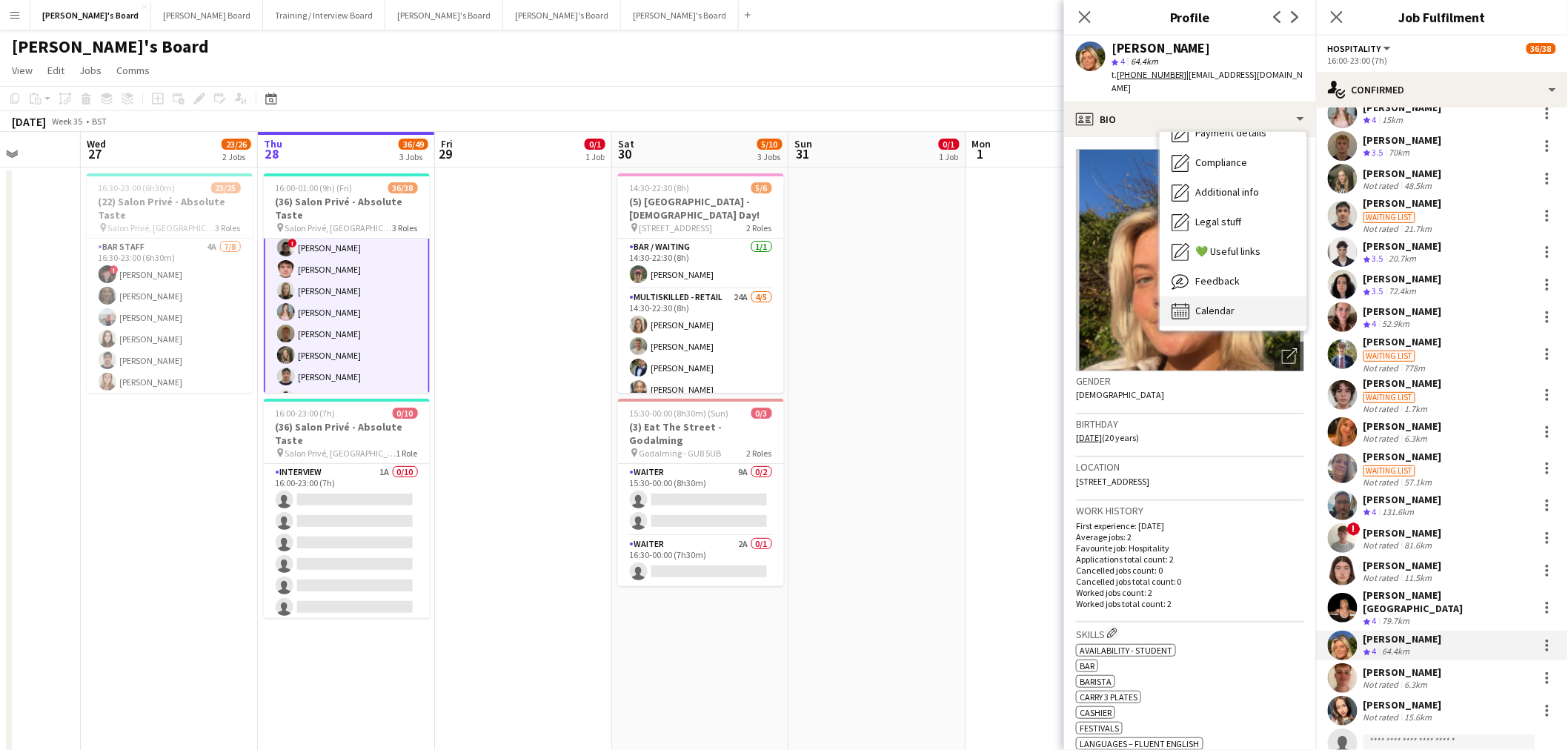
click at [1041, 304] on span "Calendar" at bounding box center [1215, 310] width 39 height 14
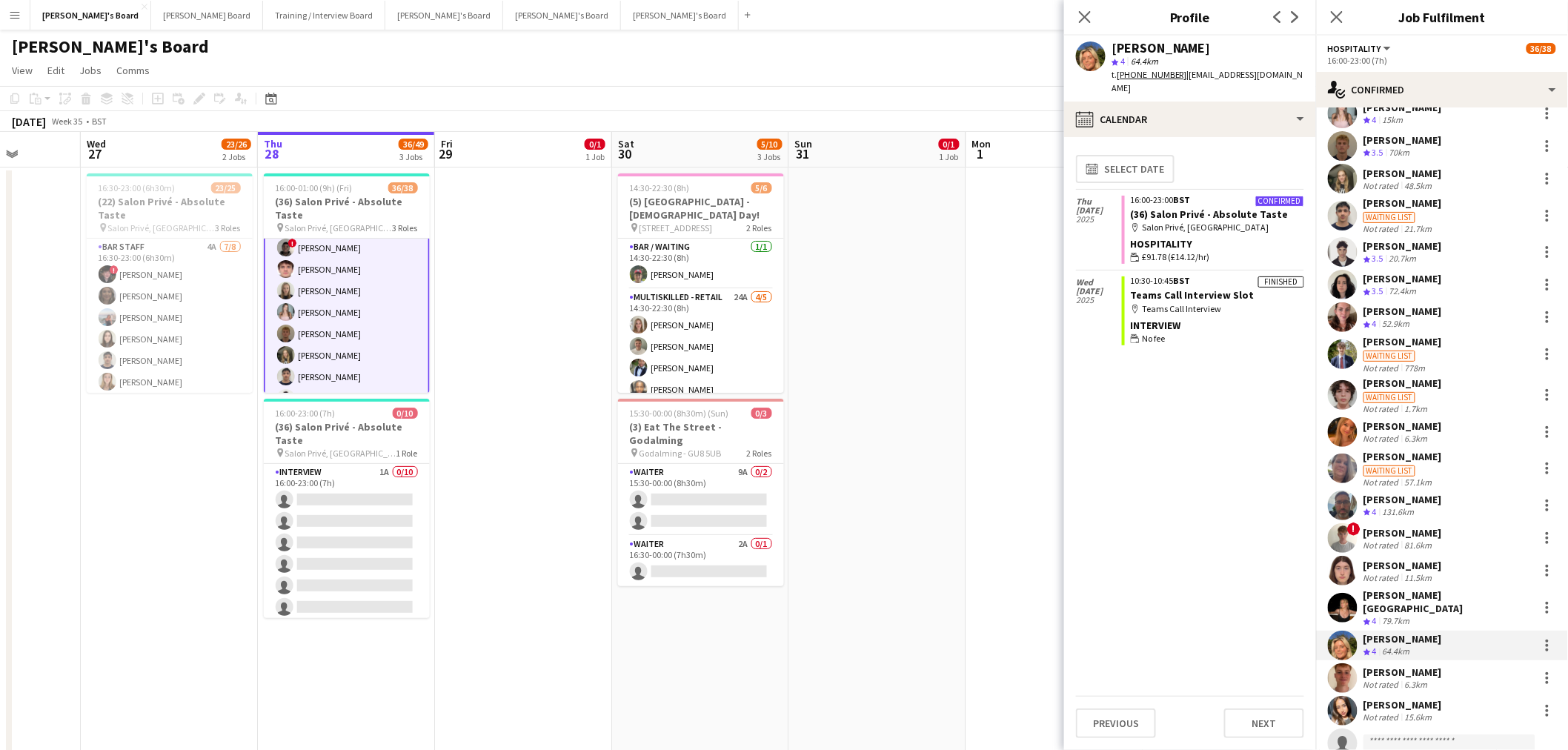
click at [1041, 453] on div "[PERSON_NAME]" at bounding box center [1403, 672] width 79 height 14
click at [1041, 453] on div "[PERSON_NAME][GEOGRAPHIC_DATA]" at bounding box center [1448, 602] width 169 height 27
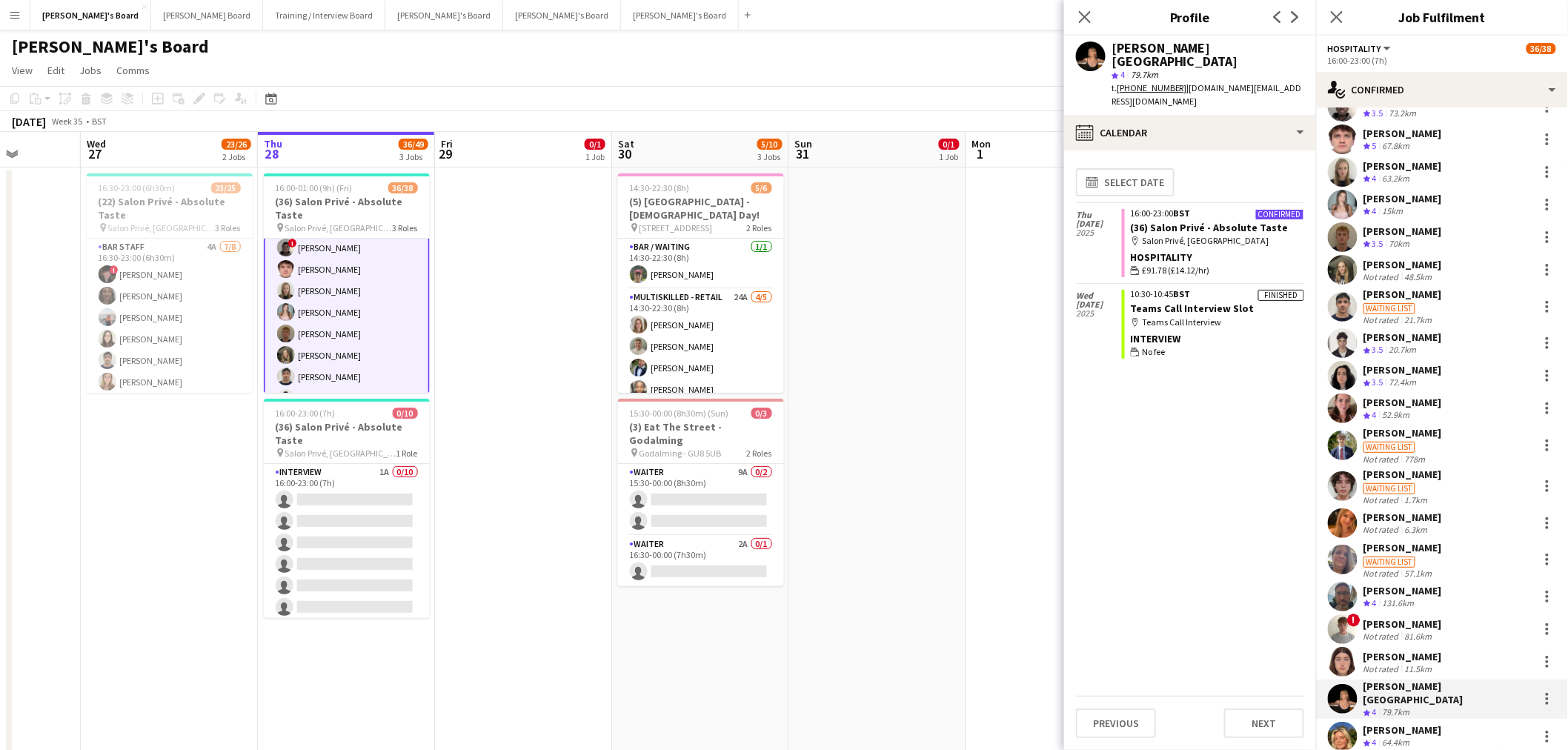
scroll to position [0, 0]
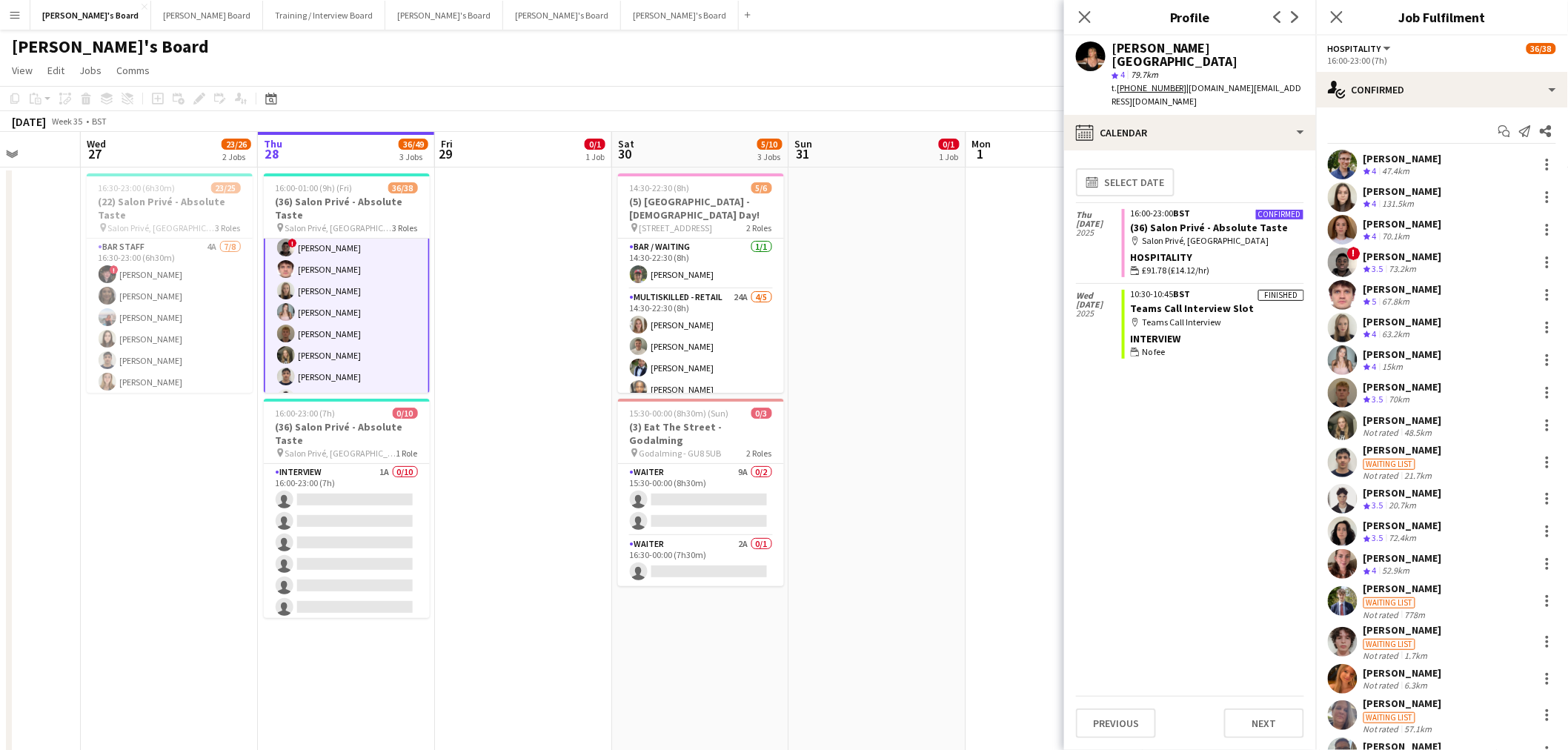
click at [1041, 452] on div "[PERSON_NAME]" at bounding box center [1403, 450] width 79 height 14
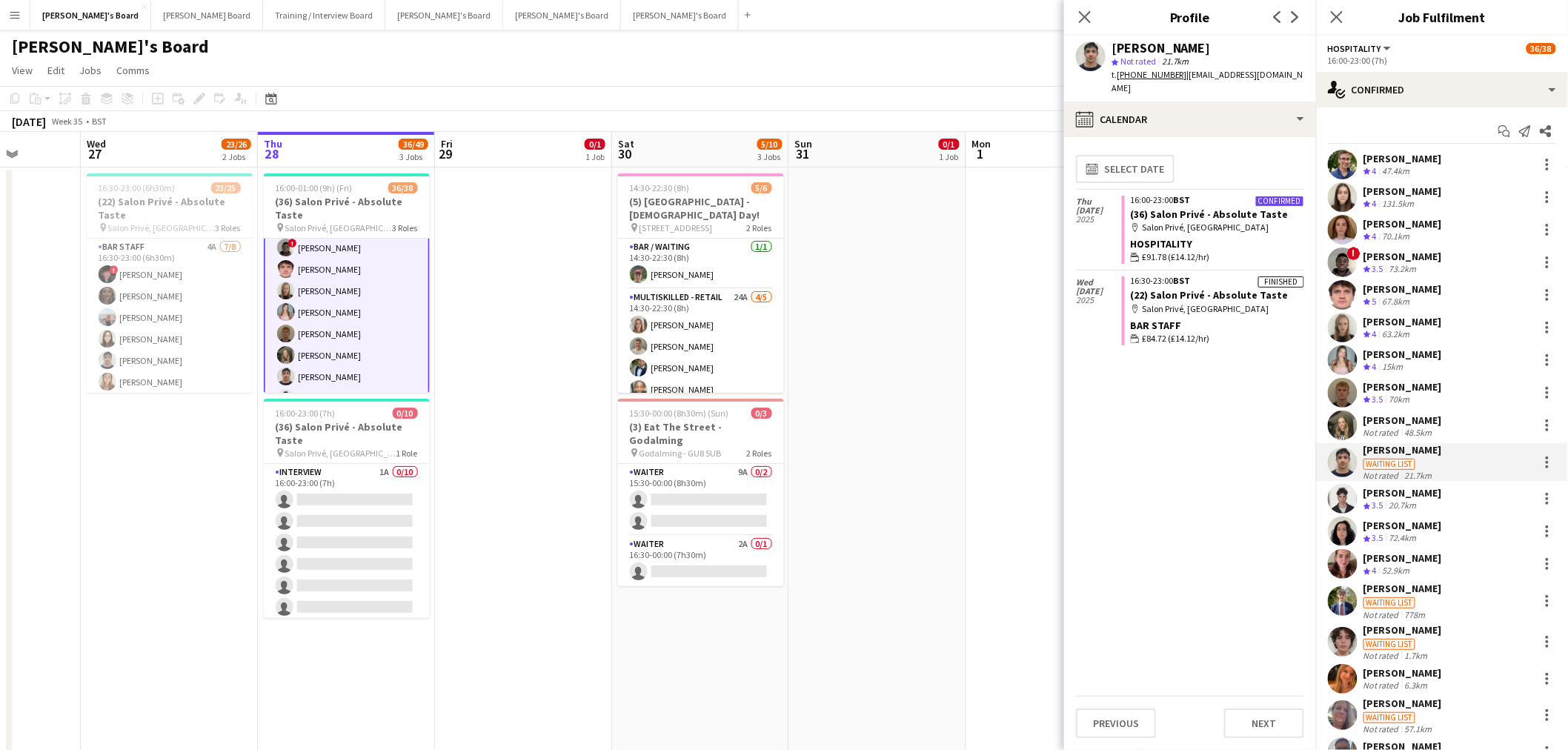
scroll to position [320, 0]
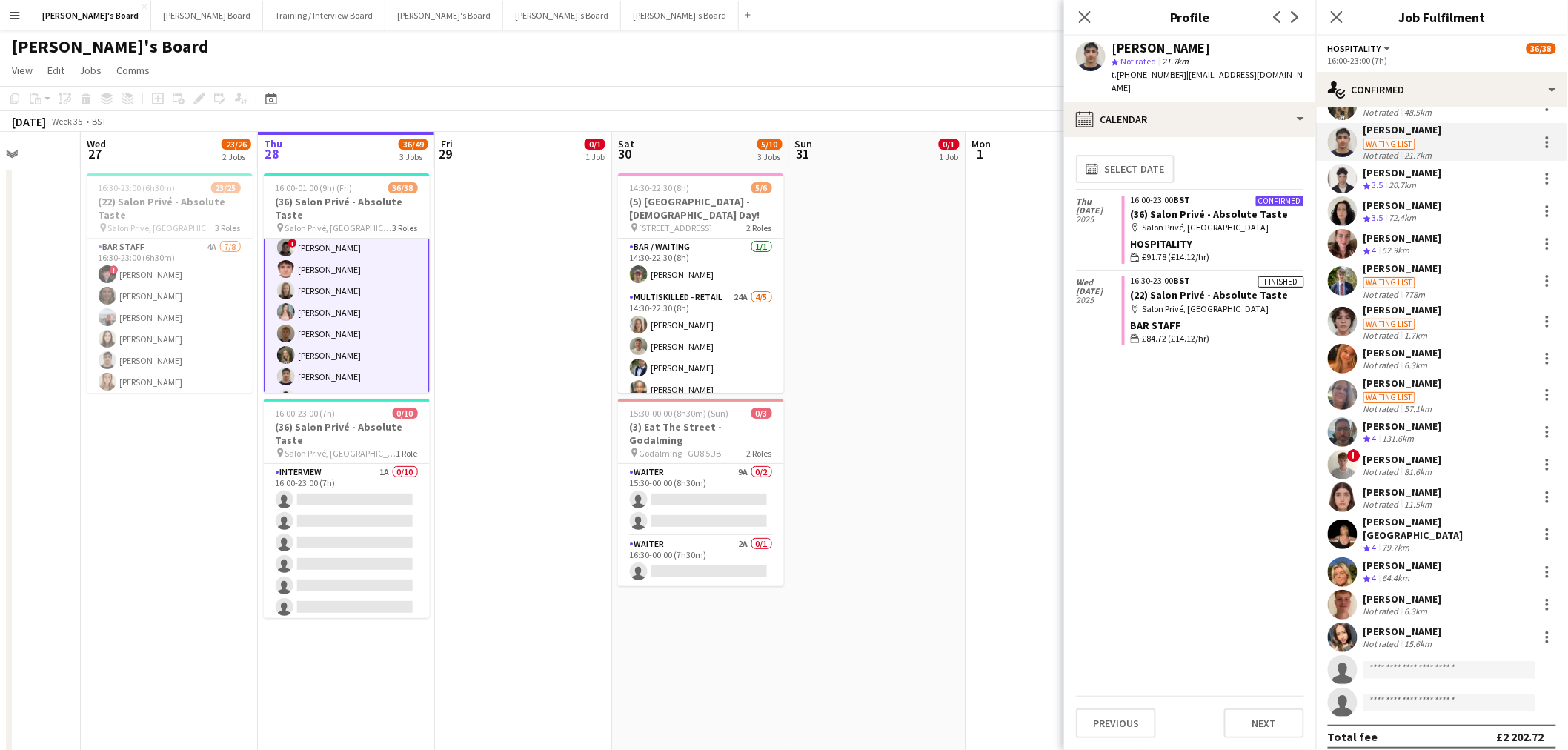
click at [1041, 424] on div "[PERSON_NAME]" at bounding box center [1403, 426] width 79 height 14
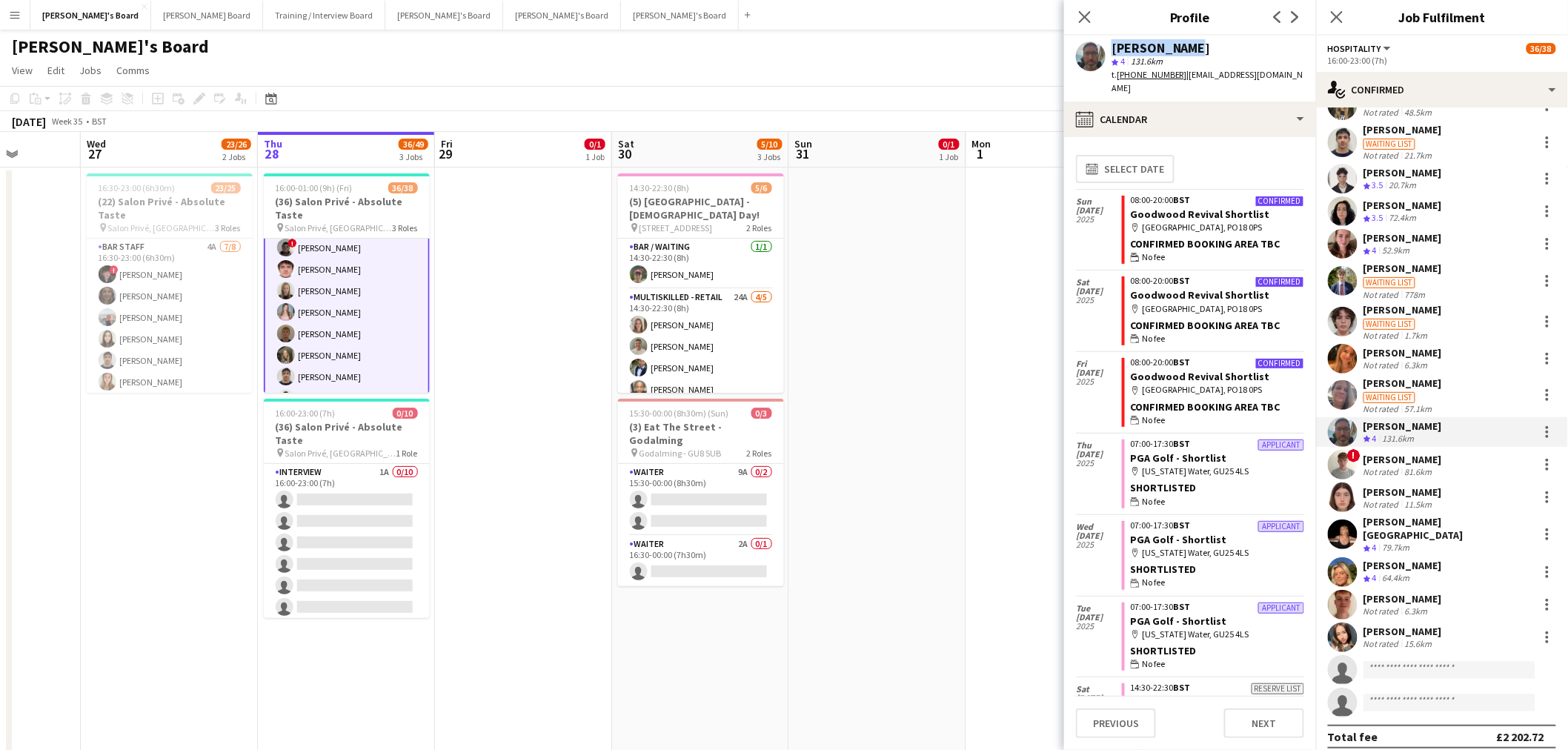
drag, startPoint x: 1210, startPoint y: 47, endPoint x: 1106, endPoint y: 41, distance: 104.2
click at [1041, 41] on div "Samuel Bell star 4 131.6km t. +447944884352 | milkycharlie2008@googlemail.com" at bounding box center [1191, 68] width 252 height 66
copy div "[PERSON_NAME]"
click at [1041, 108] on div "calendar-full Calendar" at bounding box center [1191, 118] width 252 height 35
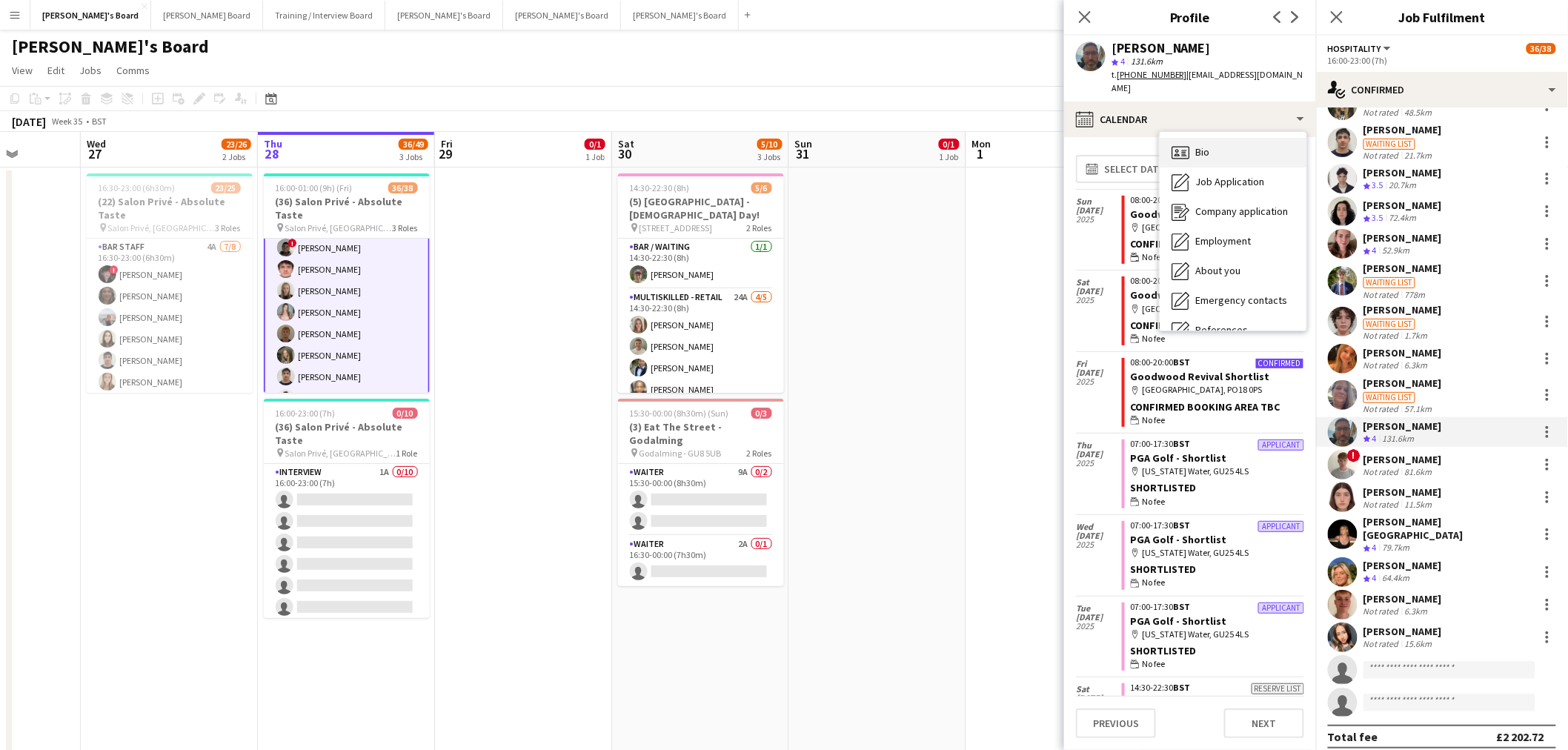
click at [1041, 140] on div "Bio Bio" at bounding box center [1233, 153] width 147 height 30
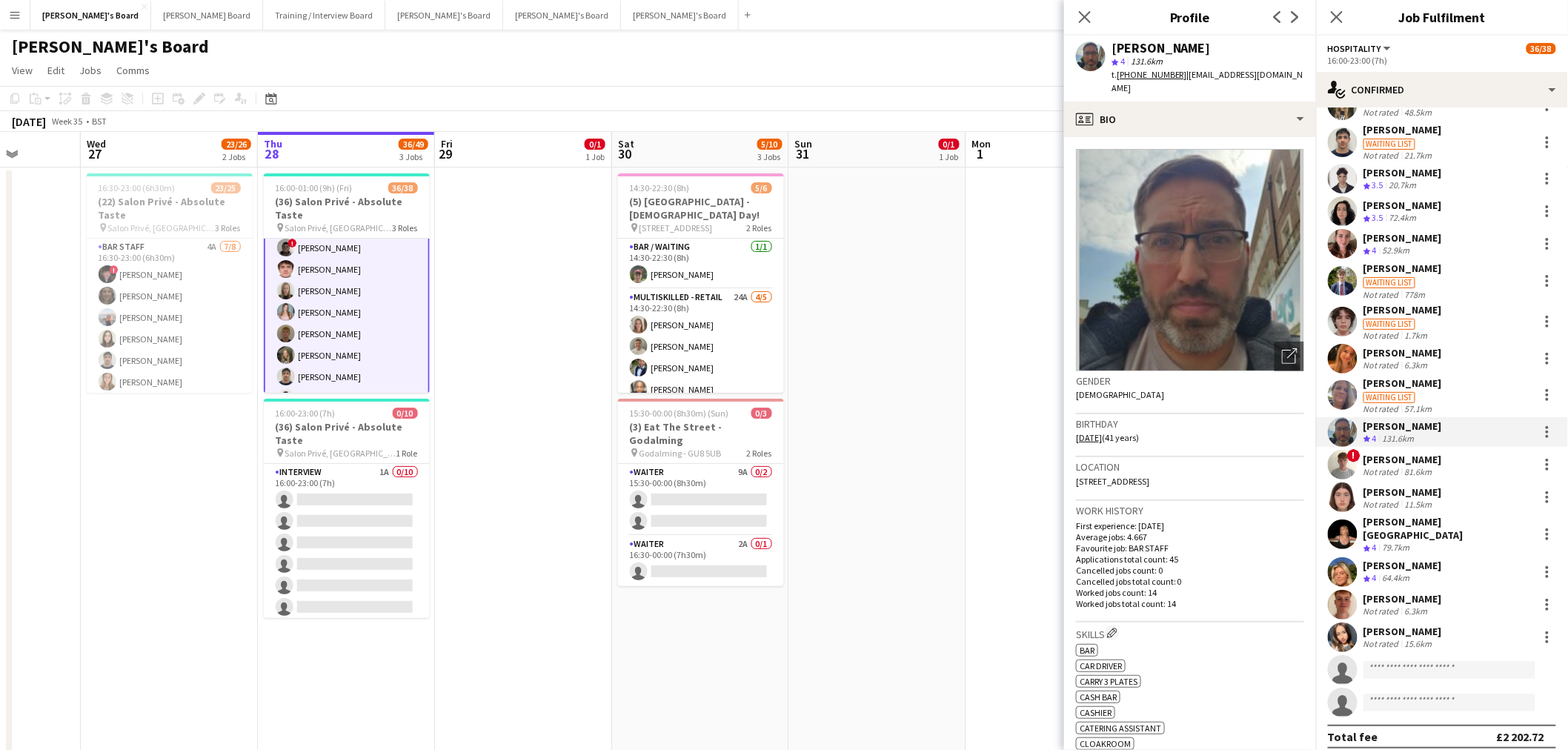
drag, startPoint x: 1118, startPoint y: 437, endPoint x: 1077, endPoint y: 433, distance: 41.2
click at [1041, 433] on tcxspan "18-01-1984" at bounding box center [1089, 437] width 26 height 11
copy tcxspan "18-01-1984"
drag, startPoint x: 1212, startPoint y: 92, endPoint x: 1184, endPoint y: 76, distance: 32.2
click at [1041, 76] on div "t. +447944884352 | milkycharlie2008@googlemail.com" at bounding box center [1208, 82] width 193 height 27
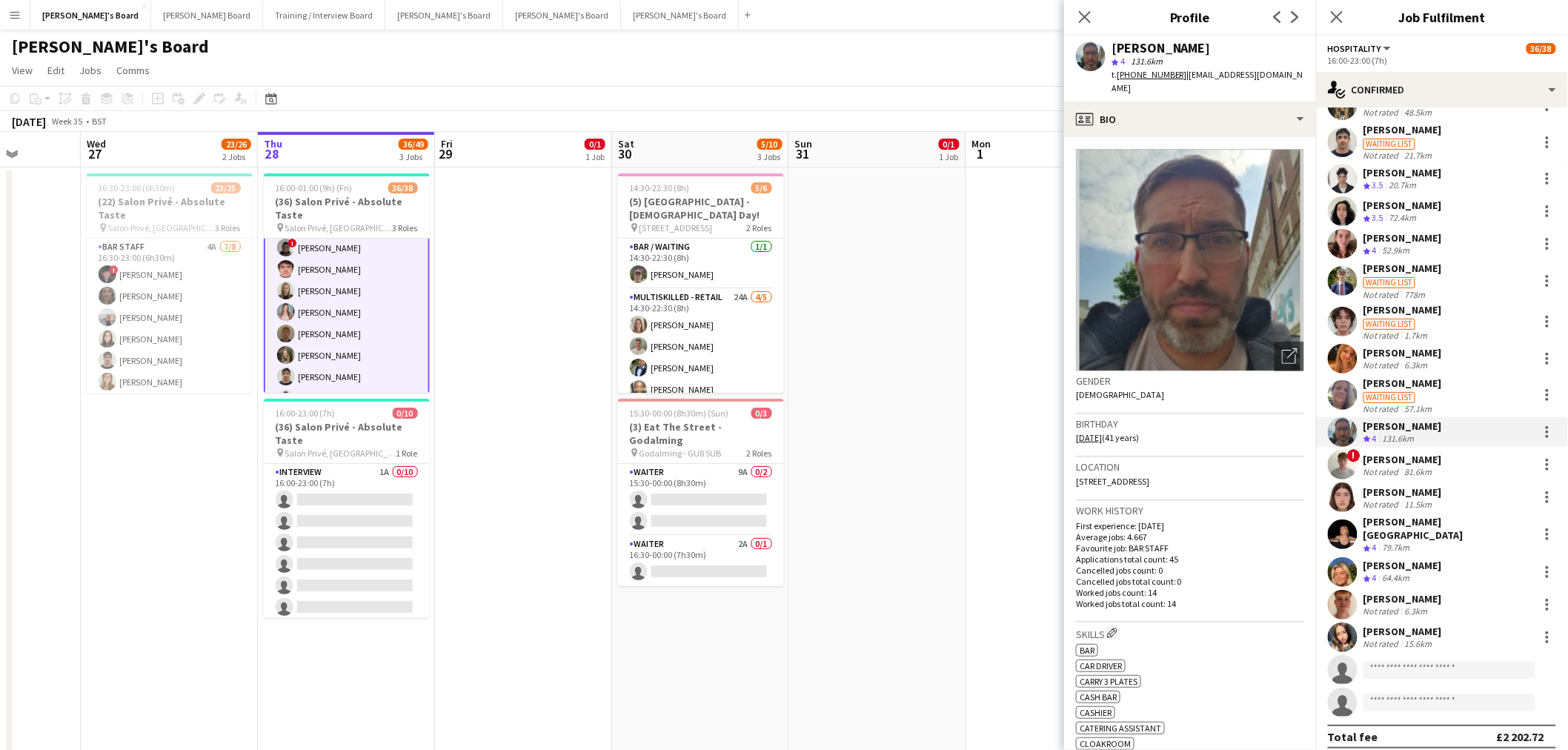
copy span "milkycharlie2008@googlemail.com"
drag, startPoint x: 1404, startPoint y: 467, endPoint x: 1386, endPoint y: 435, distance: 36.7
click at [1041, 453] on div "81.6km" at bounding box center [1419, 471] width 33 height 11
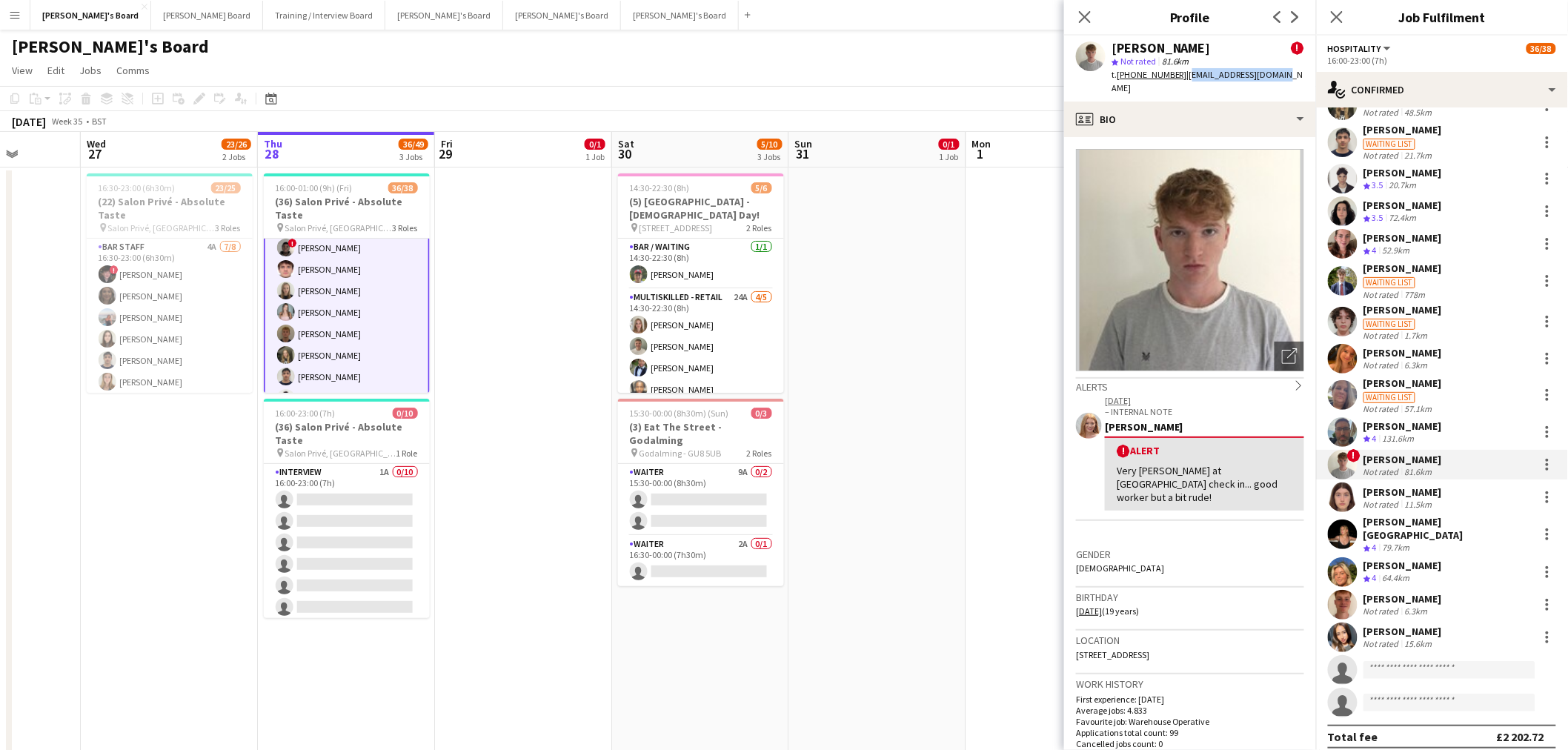
drag, startPoint x: 1278, startPoint y: 71, endPoint x: 1187, endPoint y: 78, distance: 91.3
click at [1041, 78] on div "henry hinchliffe ! star Not rated 81.6km t. +4407551625350 | henryj20067@gmail.…" at bounding box center [1191, 68] width 252 height 66
copy span "henryj20067@gmail.com"
drag, startPoint x: 1210, startPoint y: 50, endPoint x: 1107, endPoint y: 48, distance: 103.0
click at [1041, 48] on div "henry hinchliffe ! star Not rated 81.6km t. +4407551625350 | henryj20067@gmail.…" at bounding box center [1191, 68] width 252 height 66
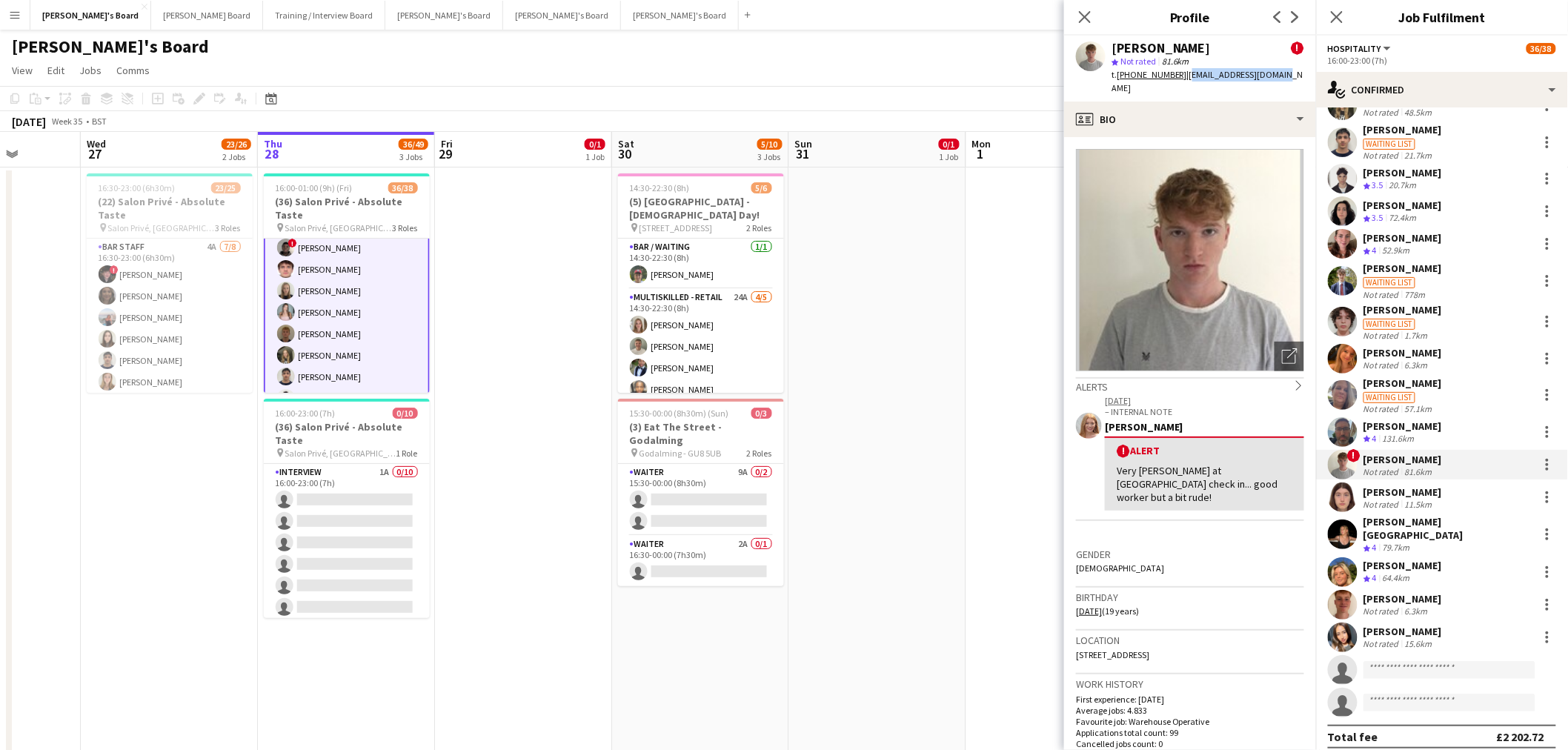
drag, startPoint x: 1118, startPoint y: 578, endPoint x: 1071, endPoint y: 578, distance: 47.0
click at [1041, 453] on app-crew-profile-bio "Open photos pop-in Alerts chevron-right 20-06-2025 – INTERNAL NOTE Caitlin Simp…" at bounding box center [1191, 443] width 252 height 613
drag, startPoint x: 1391, startPoint y: 530, endPoint x: 1357, endPoint y: 490, distance: 52.5
click at [1041, 453] on div "79.7km" at bounding box center [1396, 548] width 33 height 13
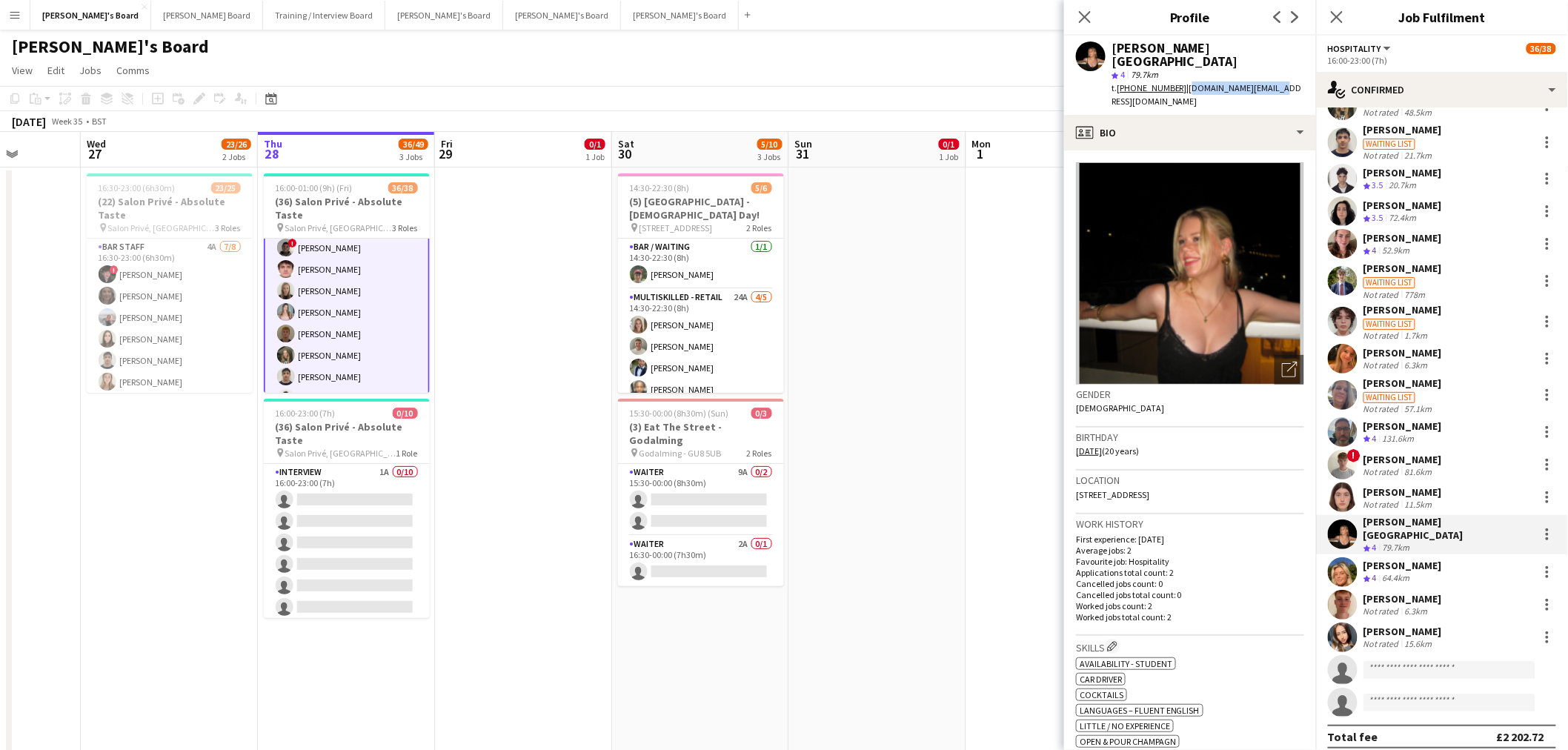
drag, startPoint x: 1233, startPoint y: 71, endPoint x: 1182, endPoint y: 71, distance: 51.0
click at [1041, 71] on div "Klara Wiltshire star 4 79.7km t. +447881412870 | klara.w.ml@gmail.com" at bounding box center [1191, 75] width 252 height 80
drag, startPoint x: 1117, startPoint y: 426, endPoint x: 1070, endPoint y: 426, distance: 47.0
click at [1041, 426] on app-crew-profile-bio "Open photos pop-in Gender Female Birthday 16-07-2005 (20 years) Location Horsel…" at bounding box center [1191, 450] width 252 height 599
drag, startPoint x: 1206, startPoint y: 46, endPoint x: 1090, endPoint y: 46, distance: 116.0
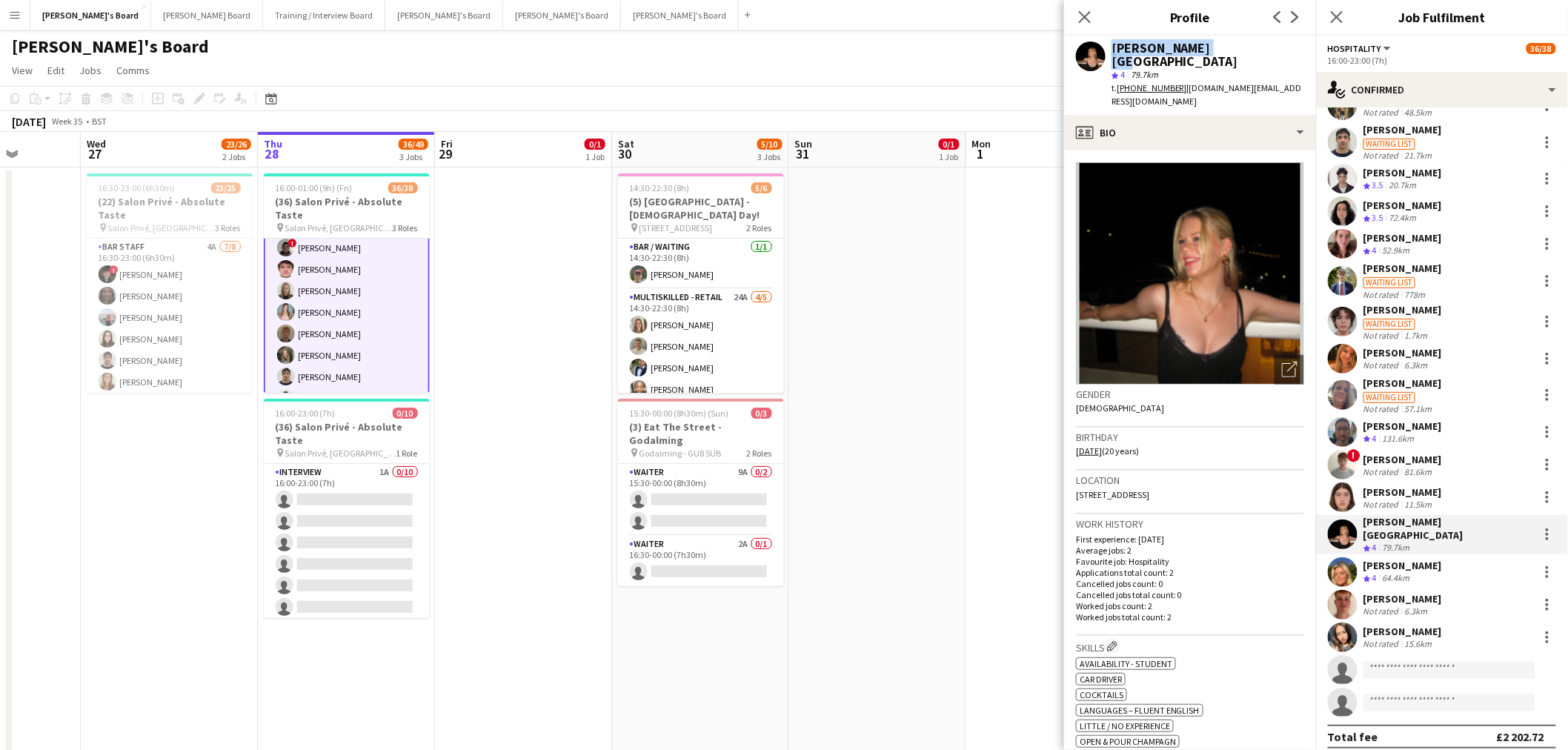
click at [1041, 46] on div "Klara Wiltshire star 4 79.7km t. +447881412870 | klara.w.ml@gmail.com" at bounding box center [1191, 75] width 252 height 80
click at [1041, 453] on div "64.4km" at bounding box center [1396, 578] width 33 height 13
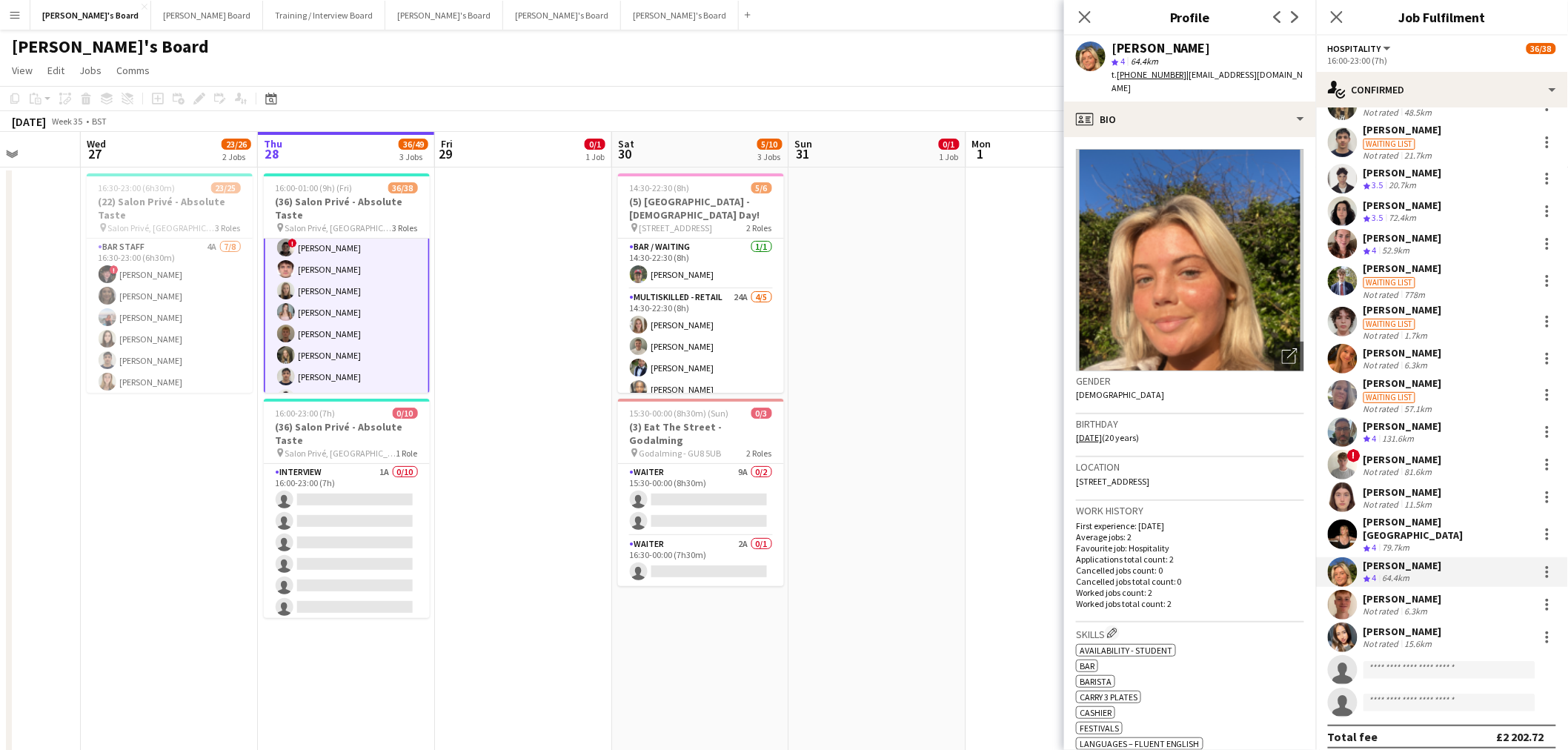
drag, startPoint x: 1209, startPoint y: 46, endPoint x: 1106, endPoint y: 45, distance: 103.0
click at [1041, 45] on div "Olivia Murphy star 4 64.4km t. +447419180423 | omurphy115@icloud.com" at bounding box center [1191, 68] width 252 height 66
drag, startPoint x: 1117, startPoint y: 424, endPoint x: 966, endPoint y: 424, distance: 151.0
click at [1041, 423] on body "Menu Boards Boards Boards All jobs Status Workforce Workforce My Workforce Recr…" at bounding box center [784, 712] width 1568 height 1424
click at [1041, 453] on span "8 Haslemere Road, Windsor, SL4 5ES" at bounding box center [1113, 481] width 74 height 11
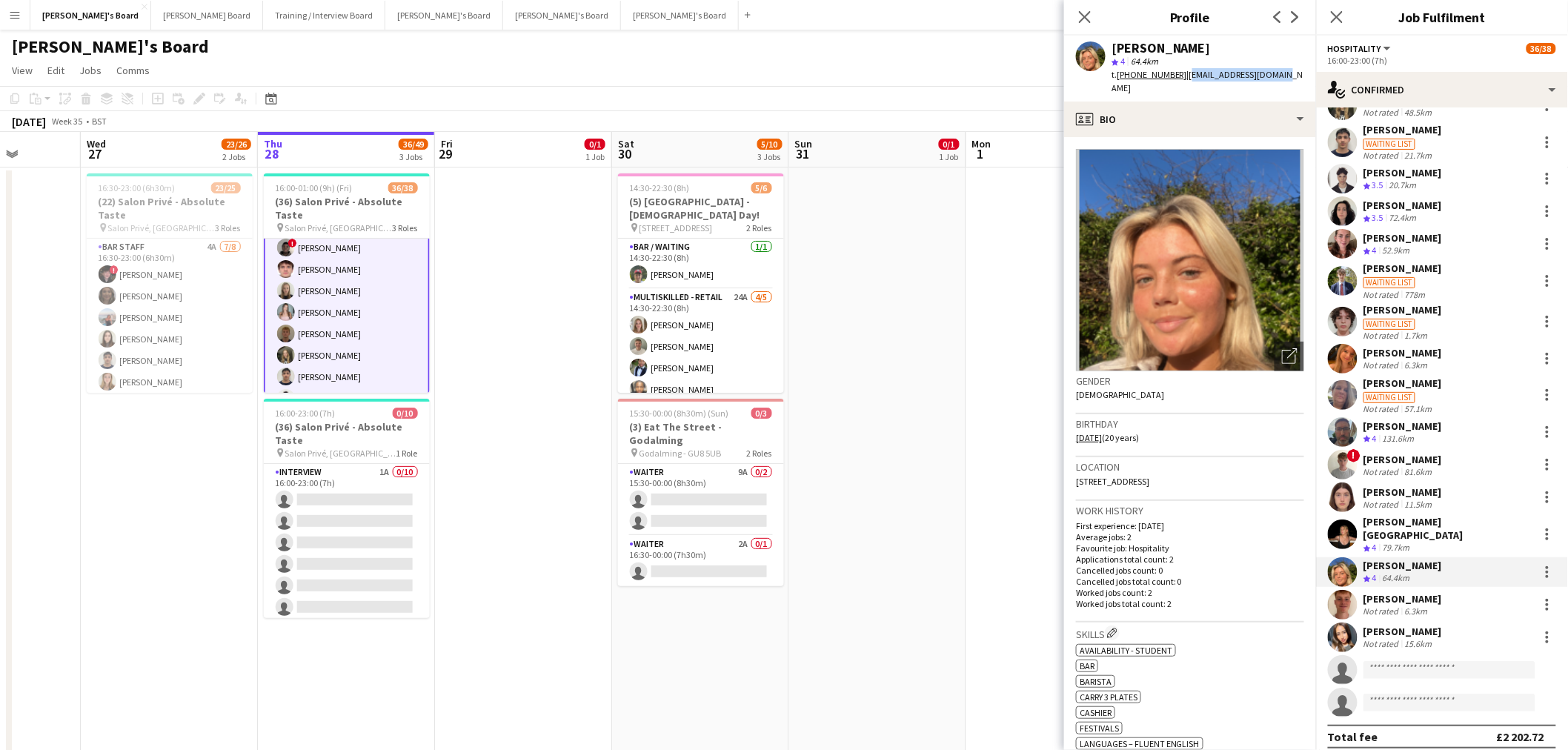
drag, startPoint x: 1286, startPoint y: 76, endPoint x: 1182, endPoint y: 80, distance: 104.1
click at [1041, 80] on div "Olivia Murphy star 4 64.4km t. +447419180423 | omurphy115@icloud.com" at bounding box center [1191, 68] width 252 height 66
click at [1041, 75] on span "| omurphy115@icloud.com" at bounding box center [1208, 81] width 192 height 25
drag, startPoint x: 1284, startPoint y: 70, endPoint x: 1184, endPoint y: 72, distance: 100.0
click at [1041, 72] on div "Olivia Murphy star 4 64.4km t. +447419180423 | omurphy115@icloud.com" at bounding box center [1191, 68] width 252 height 66
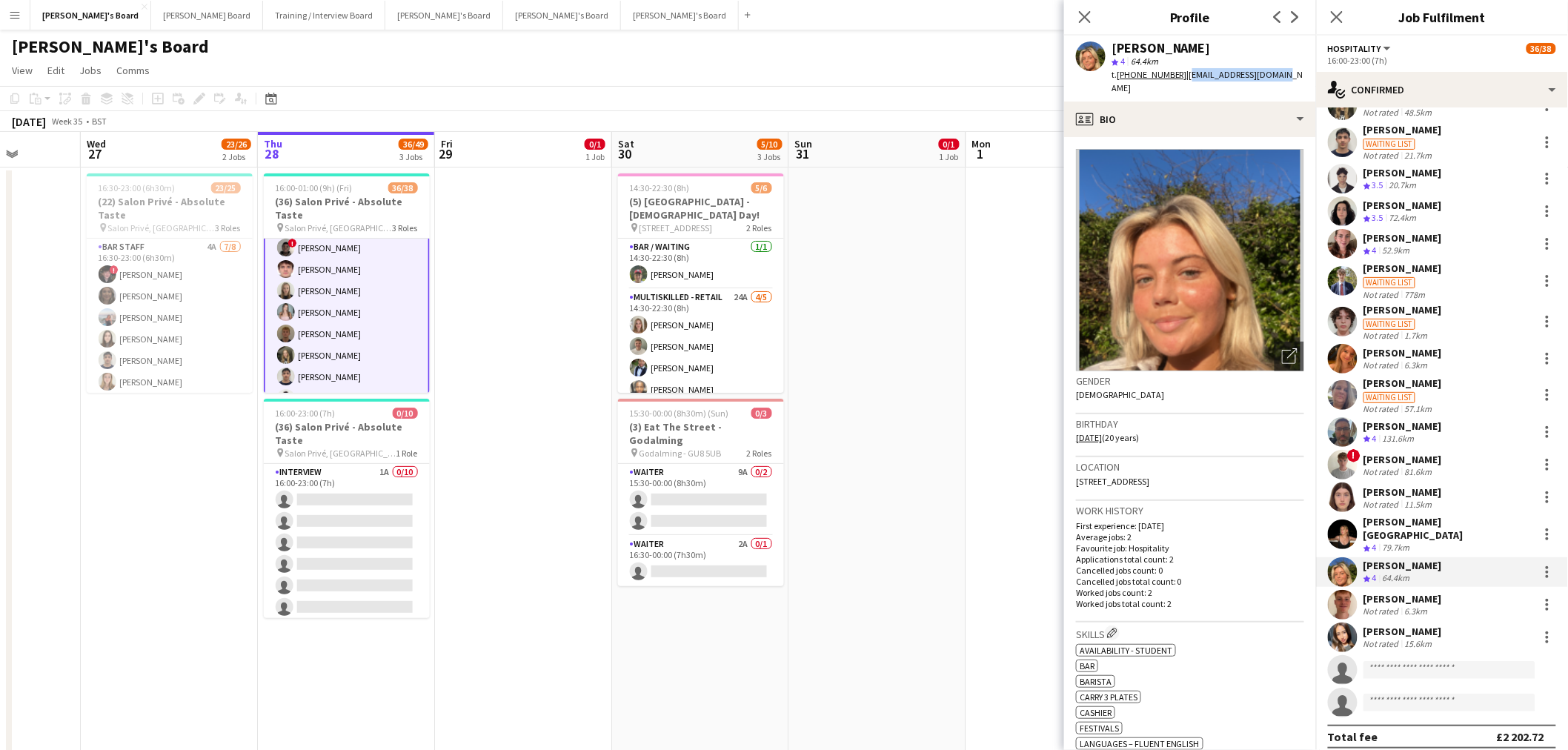
drag, startPoint x: 1382, startPoint y: 593, endPoint x: 1300, endPoint y: 344, distance: 262.2
click at [1041, 453] on div "[PERSON_NAME]" at bounding box center [1403, 598] width 79 height 14
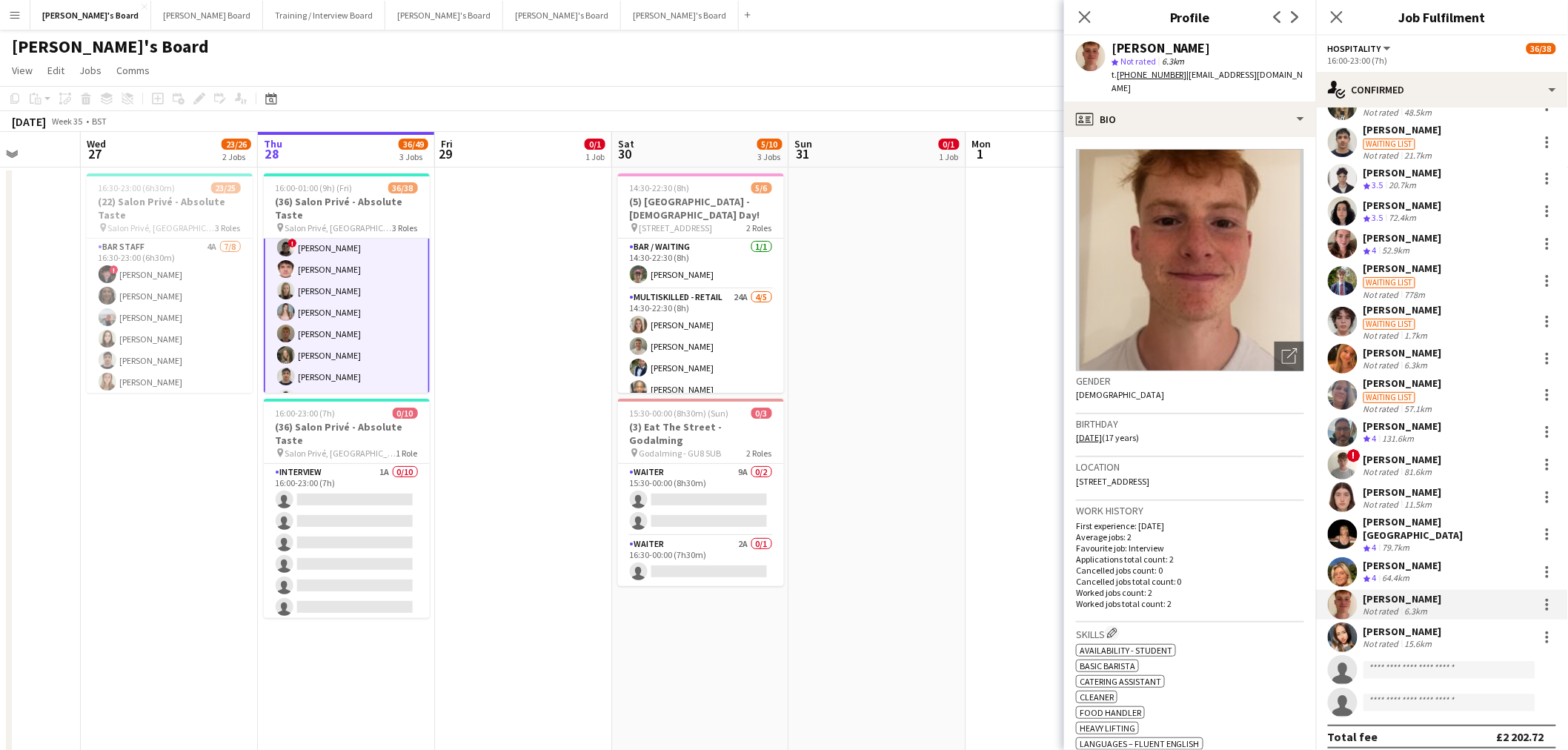
drag, startPoint x: 1210, startPoint y: 44, endPoint x: 1114, endPoint y: 44, distance: 96.0
click at [1041, 44] on div "[PERSON_NAME]" at bounding box center [1208, 48] width 193 height 14
drag, startPoint x: 1119, startPoint y: 424, endPoint x: 1074, endPoint y: 434, distance: 46.1
click at [1041, 434] on app-crew-profile-bio "Open photos pop-in Gender Male Birthday 12-03-2008 (17 years) Location 72 Waver…" at bounding box center [1191, 443] width 252 height 613
drag, startPoint x: 1287, startPoint y: 68, endPoint x: 1182, endPoint y: 83, distance: 106.1
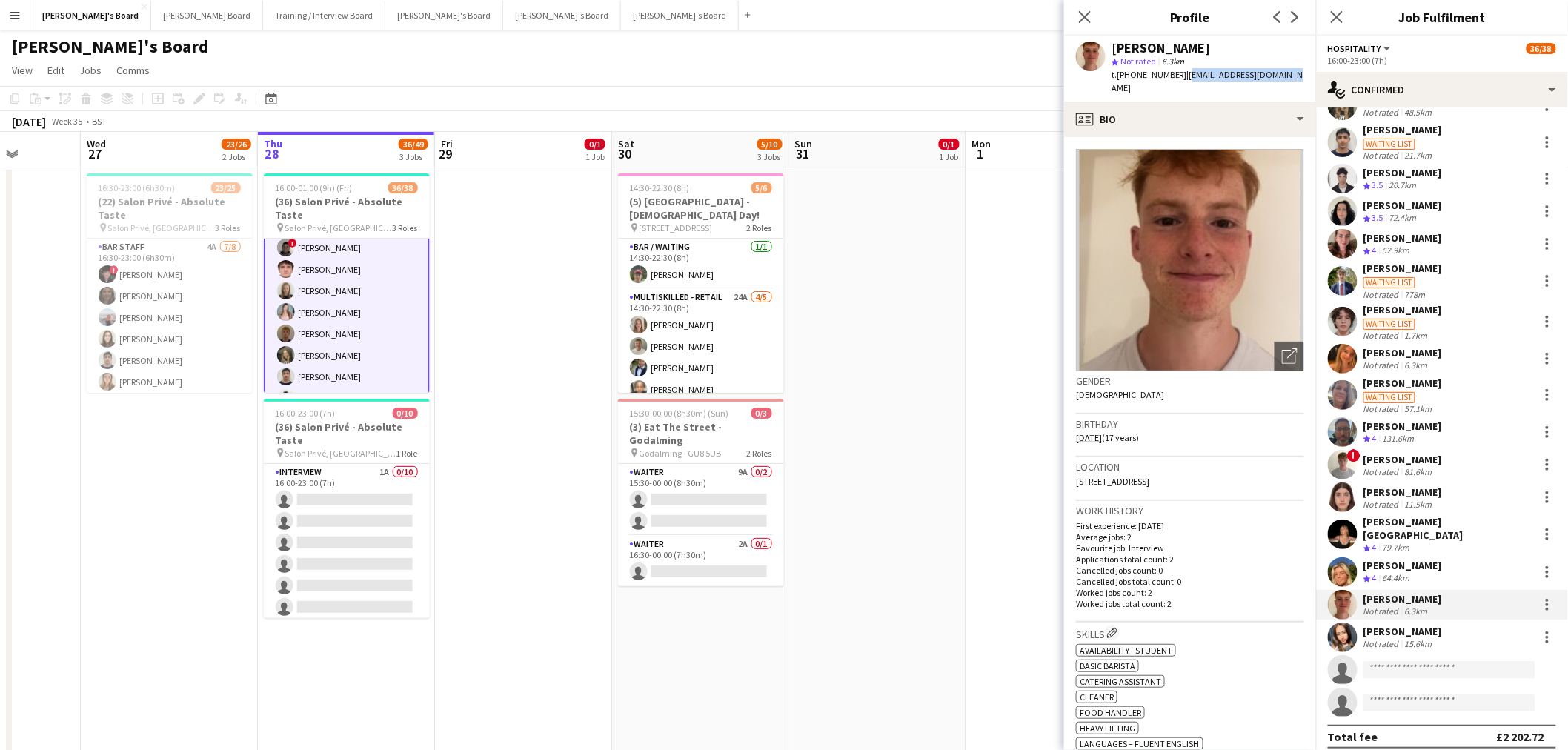
click at [1041, 83] on div "Cameron Babic star Not rated 6.3km t. +447464059958 | cameronbabic1@gmail.com" at bounding box center [1191, 68] width 252 height 66
click at [1041, 453] on div "[PERSON_NAME]" at bounding box center [1403, 632] width 79 height 14
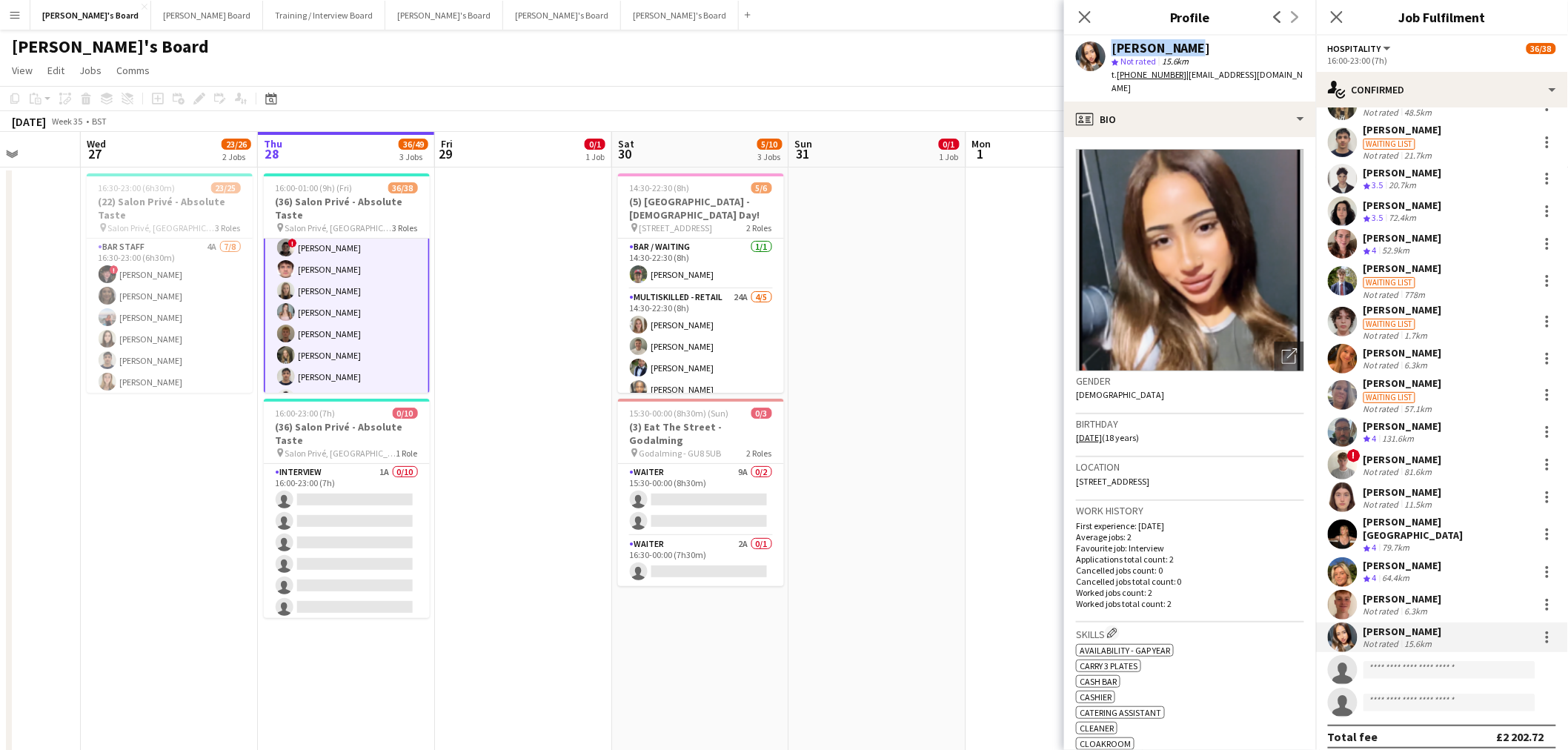
drag, startPoint x: 1181, startPoint y: 49, endPoint x: 1107, endPoint y: 44, distance: 74.2
click at [1041, 44] on div "Noaar Gafar star Not rated 15.6km t. +447391793329 | gafarnoaar42@gmail.com" at bounding box center [1191, 68] width 252 height 66
drag, startPoint x: 1118, startPoint y: 424, endPoint x: 1073, endPoint y: 423, distance: 45.0
click at [1041, 423] on app-crew-profile-bio "Open photos pop-in Gender Female Birthday 15-02-2007 (18 years) Location 11 Cou…" at bounding box center [1191, 443] width 252 height 613
drag, startPoint x: 1284, startPoint y: 76, endPoint x: 1183, endPoint y: 85, distance: 101.4
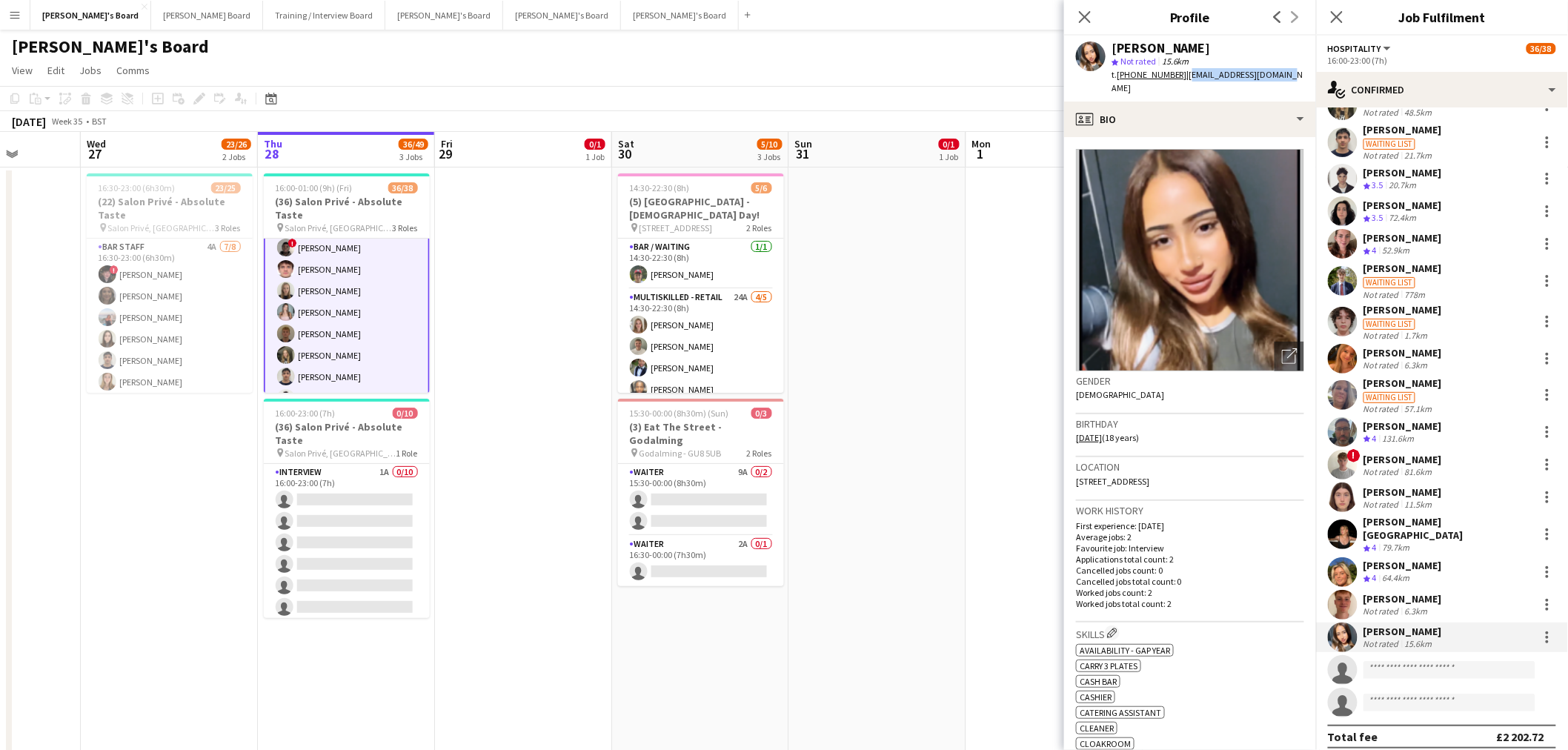
click at [1041, 85] on div "Noaar Gafar star Not rated 15.6km t. +447391793329 | gafarnoaar42@gmail.com" at bounding box center [1191, 68] width 252 height 66
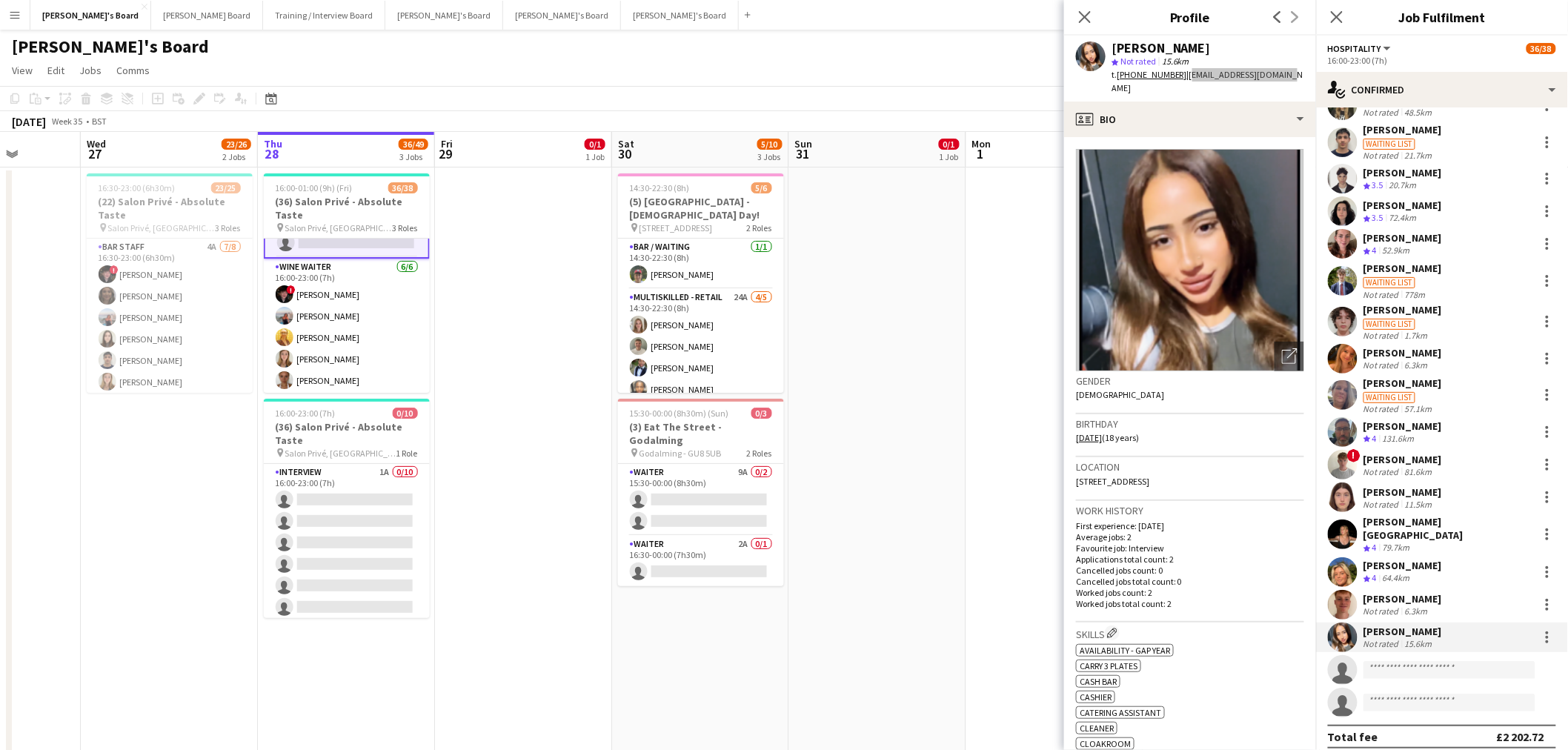
scroll to position [576, 0]
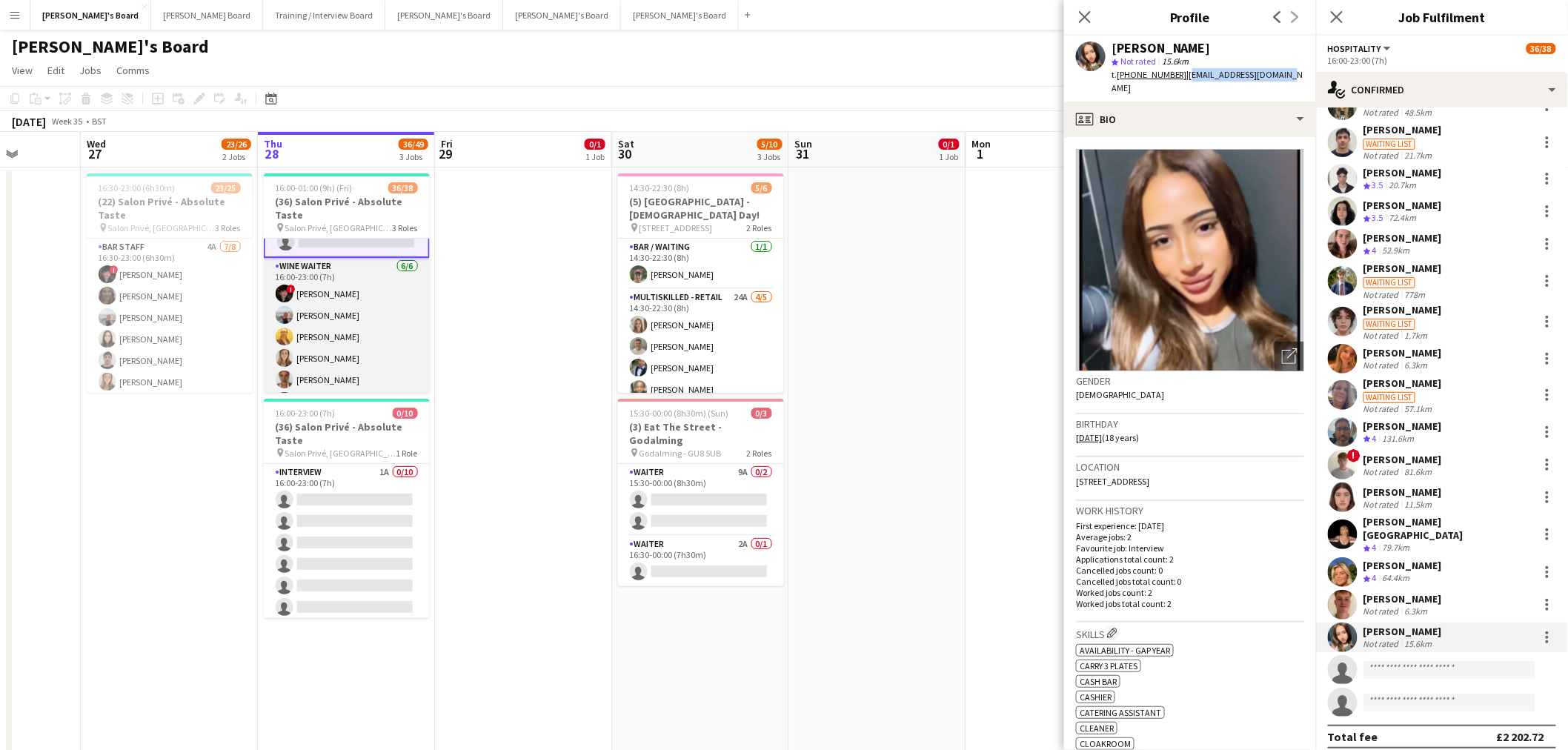
click at [353, 306] on app-card-role "WINE WAITER 6/6 16:00-23:00 (7h) ! Ryan Filkins Ellie Brown Caitlin Bracken Geo…" at bounding box center [347, 337] width 166 height 158
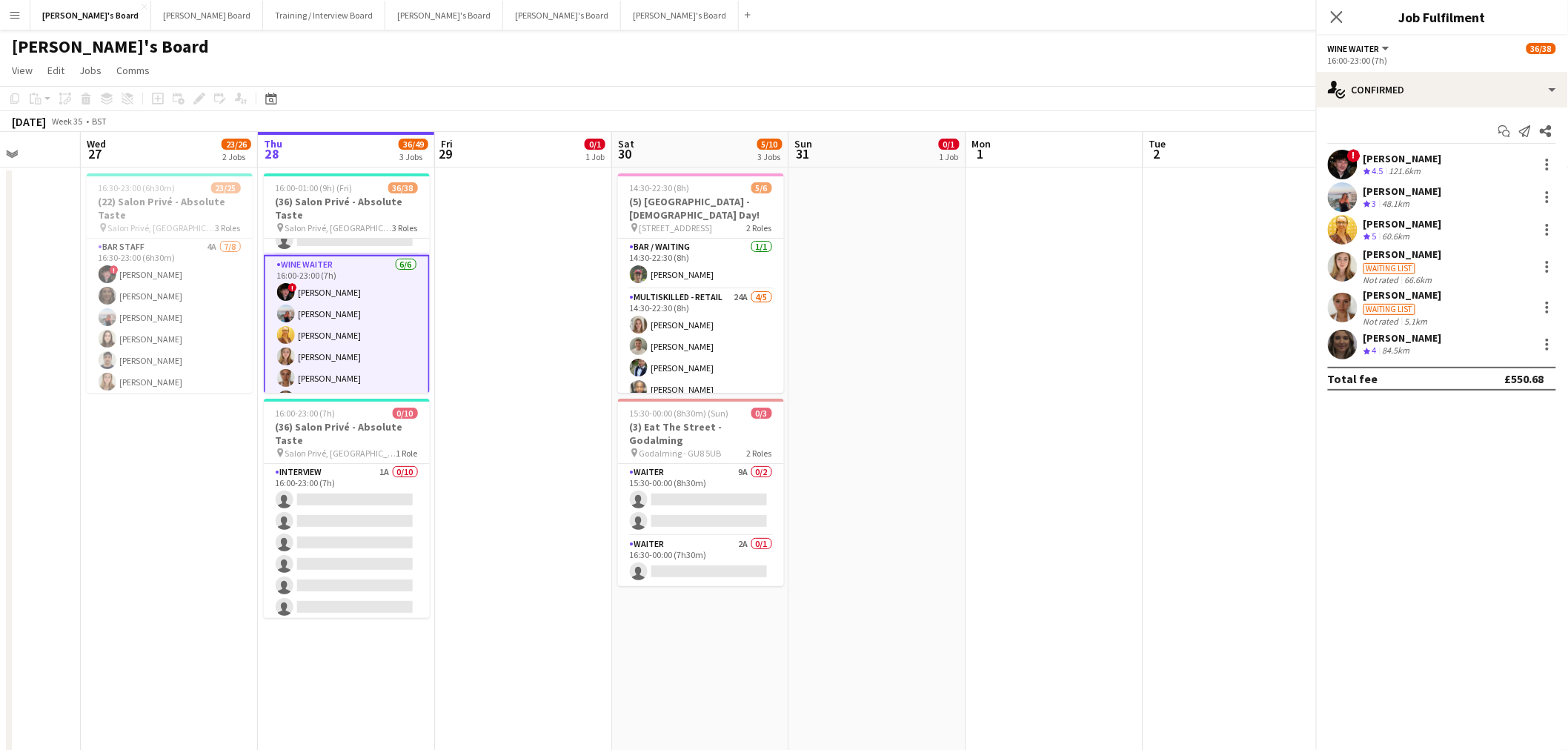
scroll to position [575, 0]
click at [1041, 300] on div "[PERSON_NAME]" at bounding box center [1403, 295] width 79 height 14
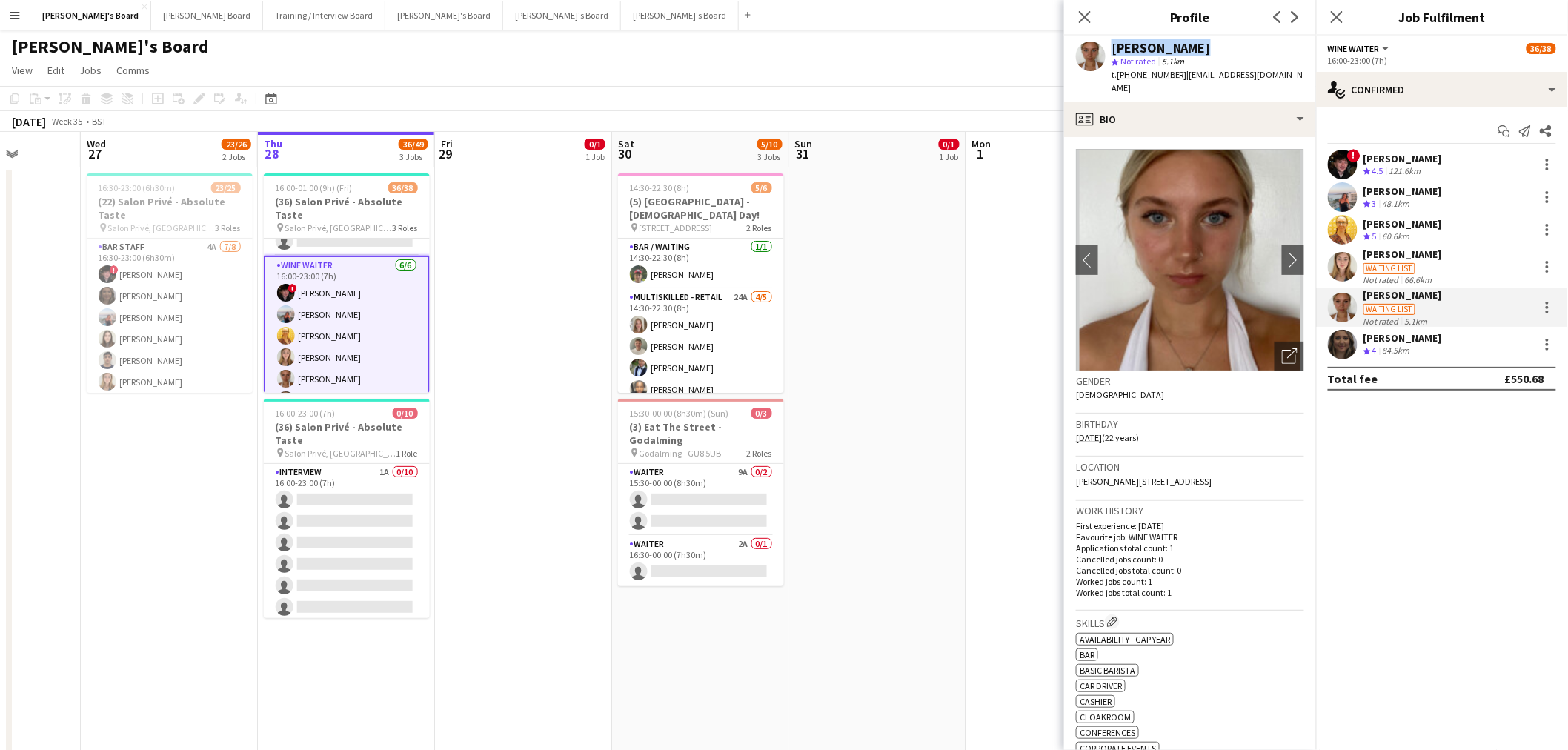
drag, startPoint x: 1183, startPoint y: 47, endPoint x: 1095, endPoint y: 44, distance: 88.1
click at [1041, 44] on div "Lucy Hillier star Not rated 5.1km t. +447943383835 | lucy.hillier2@gmail.com" at bounding box center [1191, 68] width 252 height 66
drag, startPoint x: 1116, startPoint y: 421, endPoint x: 1077, endPoint y: 416, distance: 39.3
click at [1041, 432] on tcxspan "23-06-2003" at bounding box center [1089, 437] width 26 height 11
drag, startPoint x: 1270, startPoint y: 76, endPoint x: 1182, endPoint y: 86, distance: 88.6
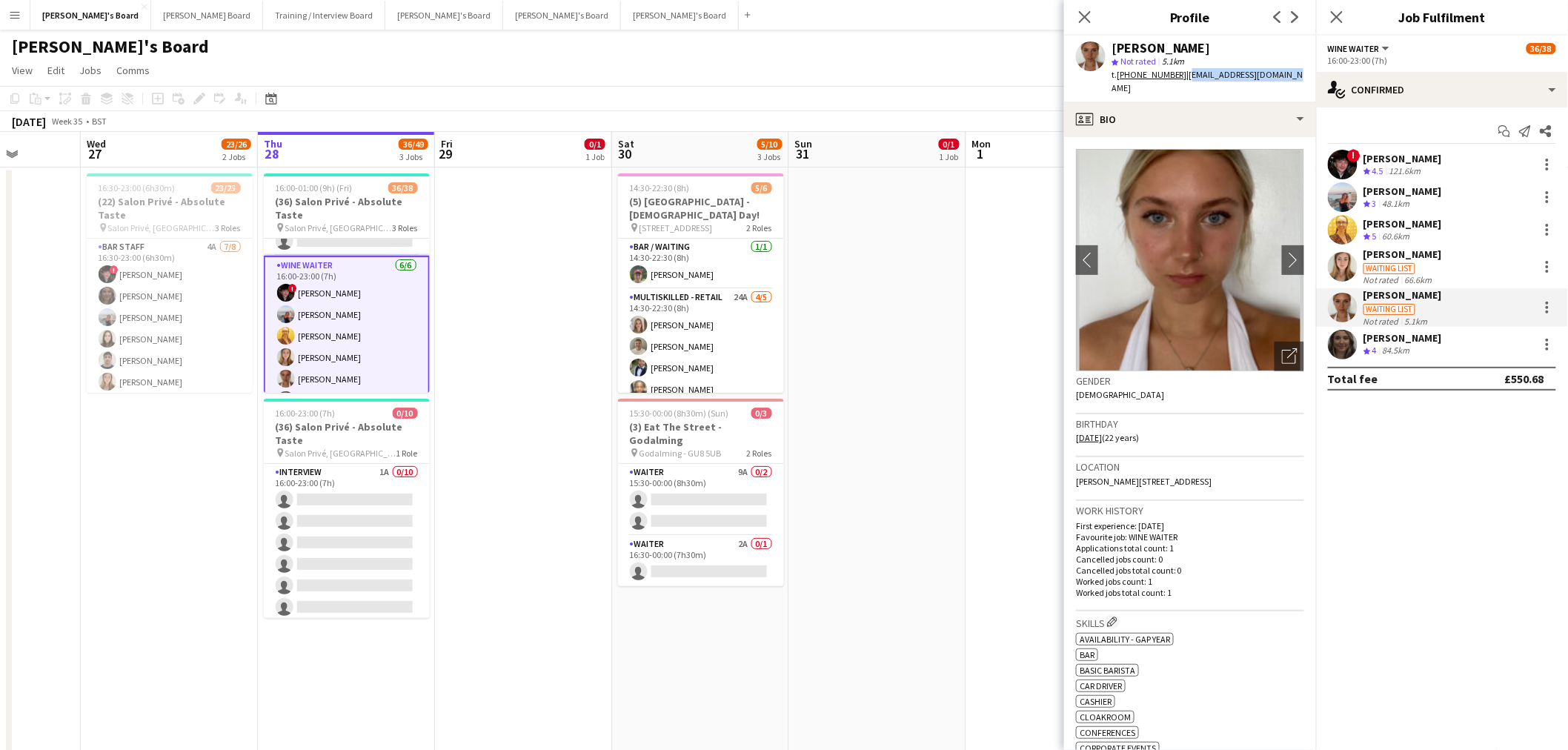
click at [1041, 86] on div "Lucy Hillier star Not rated 5.1km t. +447943383835 | lucy.hillier2@gmail.com" at bounding box center [1191, 68] width 252 height 66
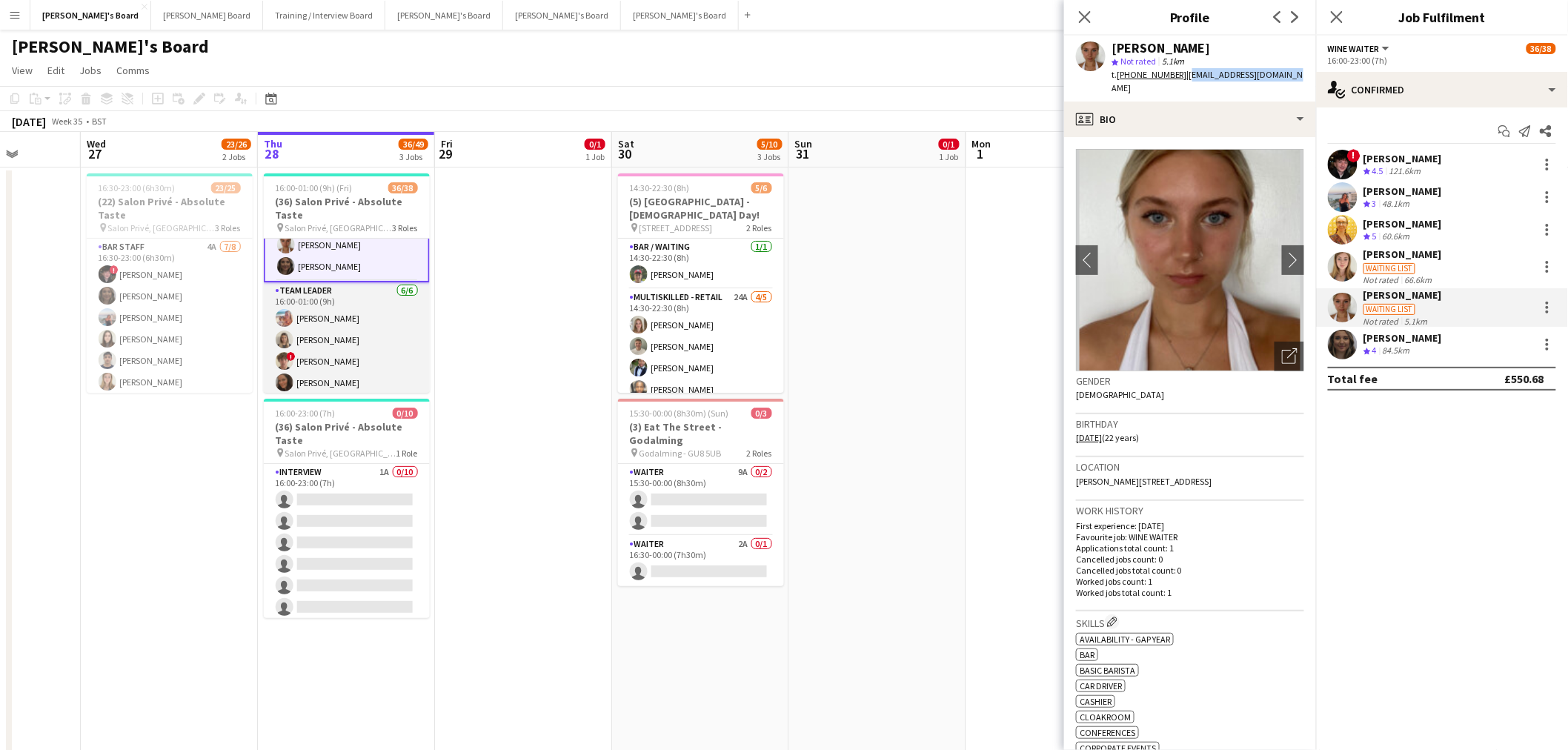
scroll to position [751, 0]
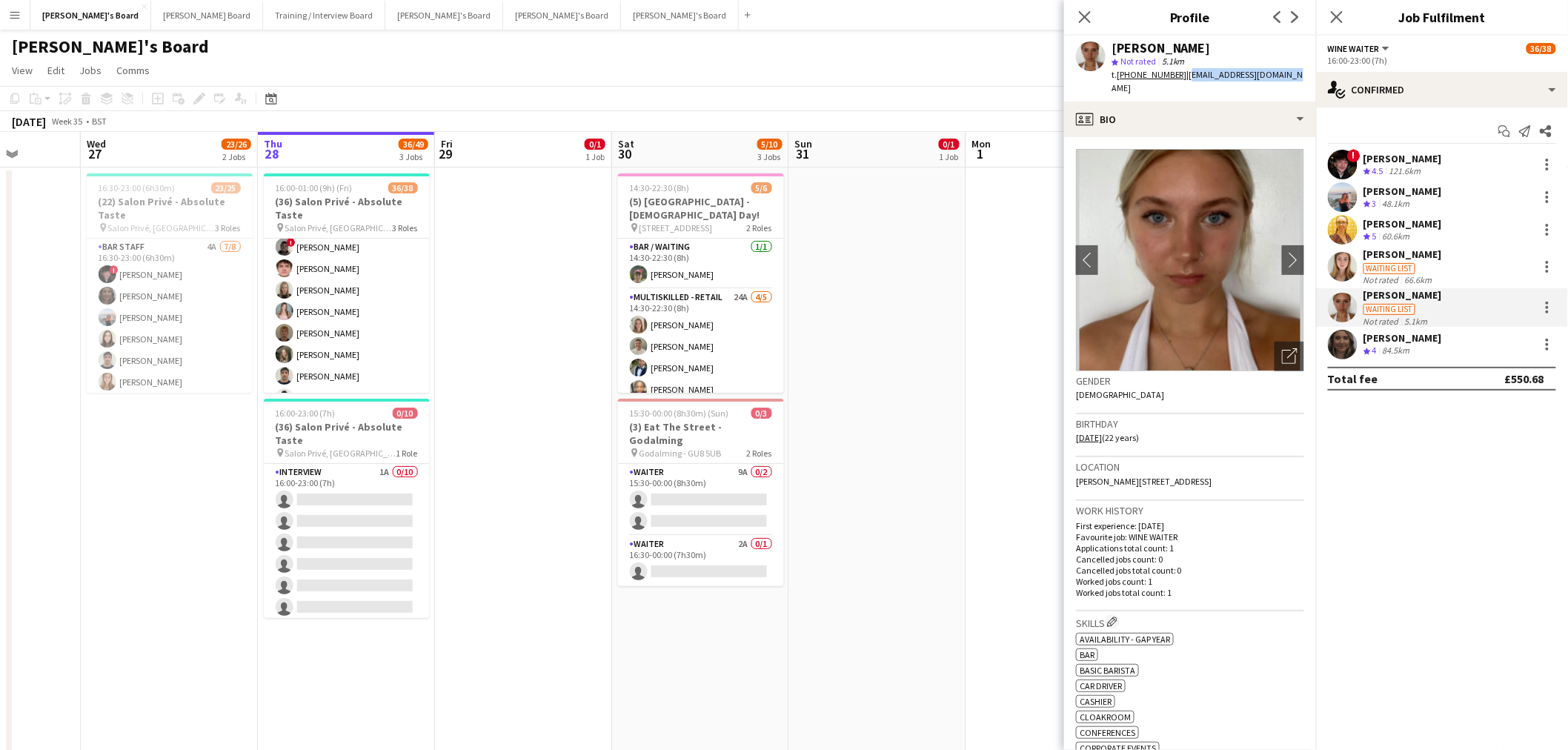
click at [375, 326] on app-card-role "Hospitality 3I 4A 24/26 16:00-23:00 (7h) Joseph Day Hannah Williams Sophie Bris…" at bounding box center [347, 442] width 166 height 592
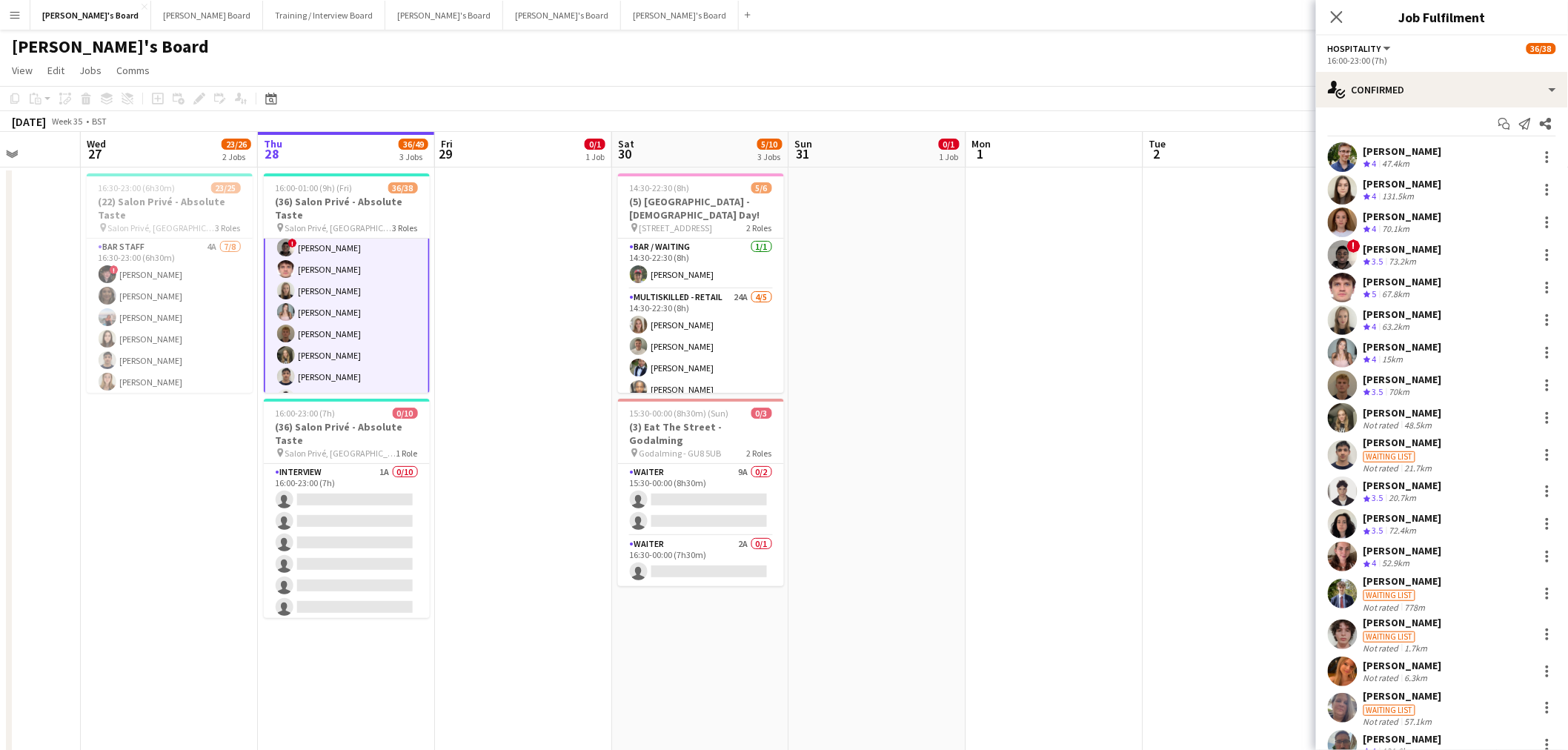
scroll to position [0, 0]
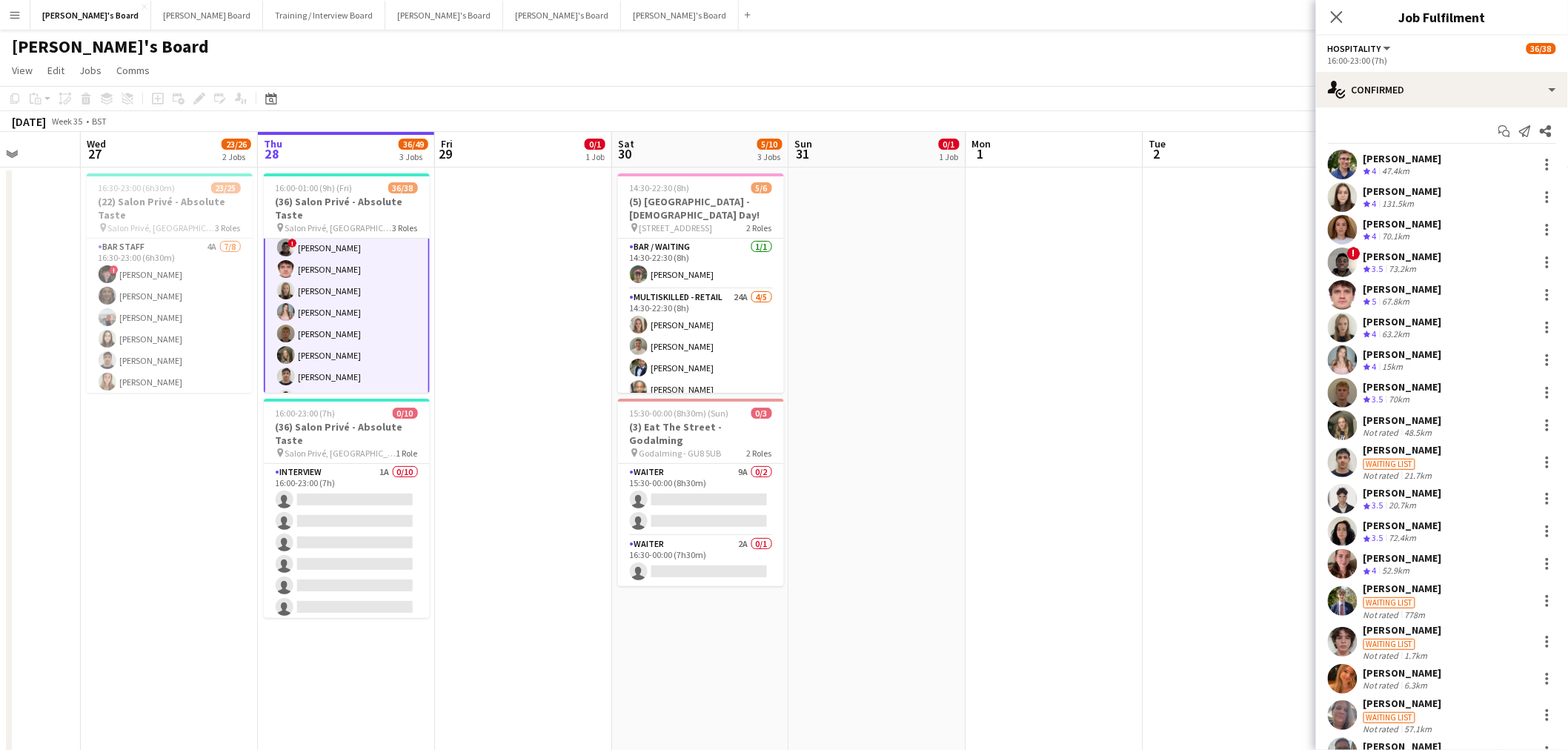
click at [1041, 453] on div "[PERSON_NAME]" at bounding box center [1403, 493] width 79 height 14
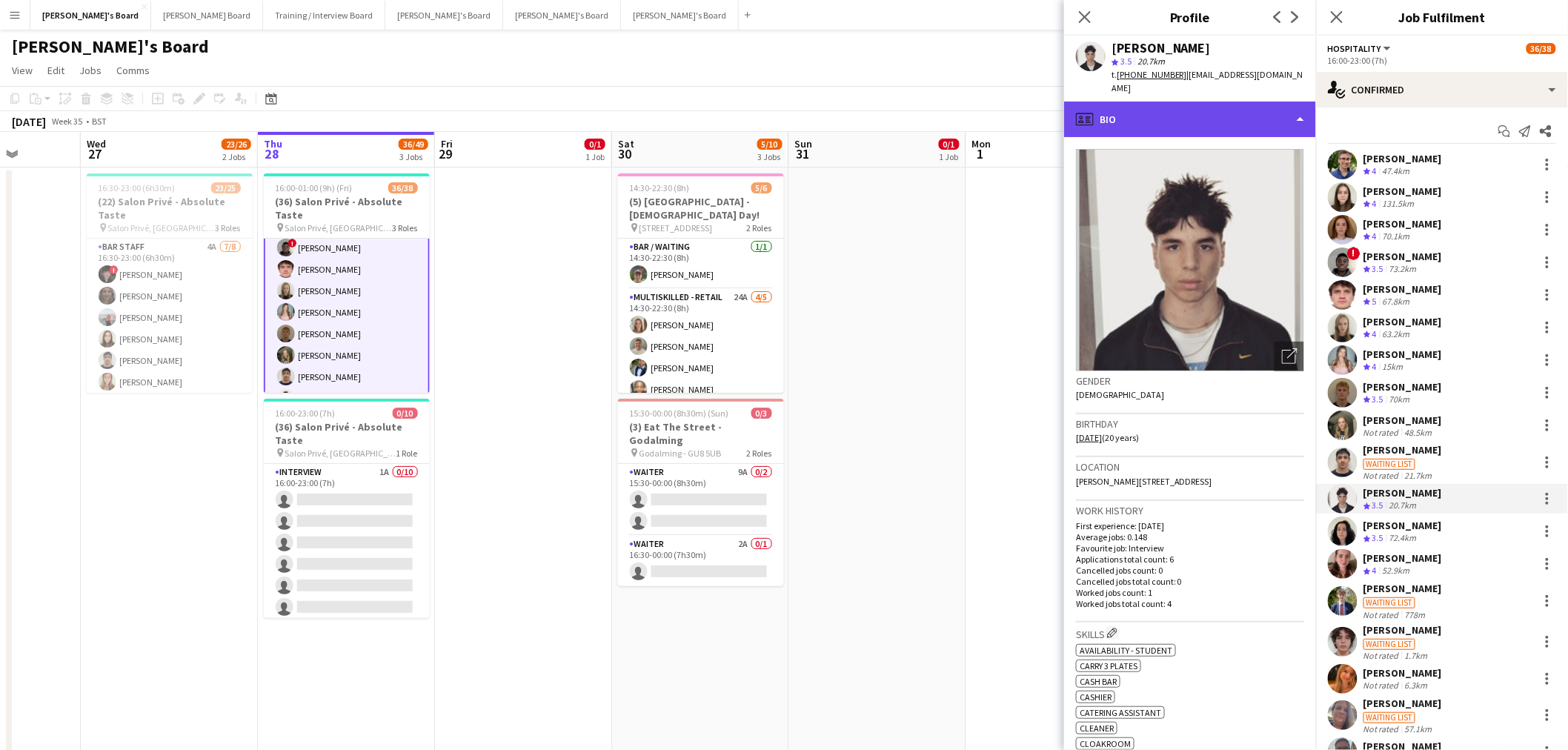
click at [1041, 101] on div "profile Bio" at bounding box center [1191, 118] width 252 height 35
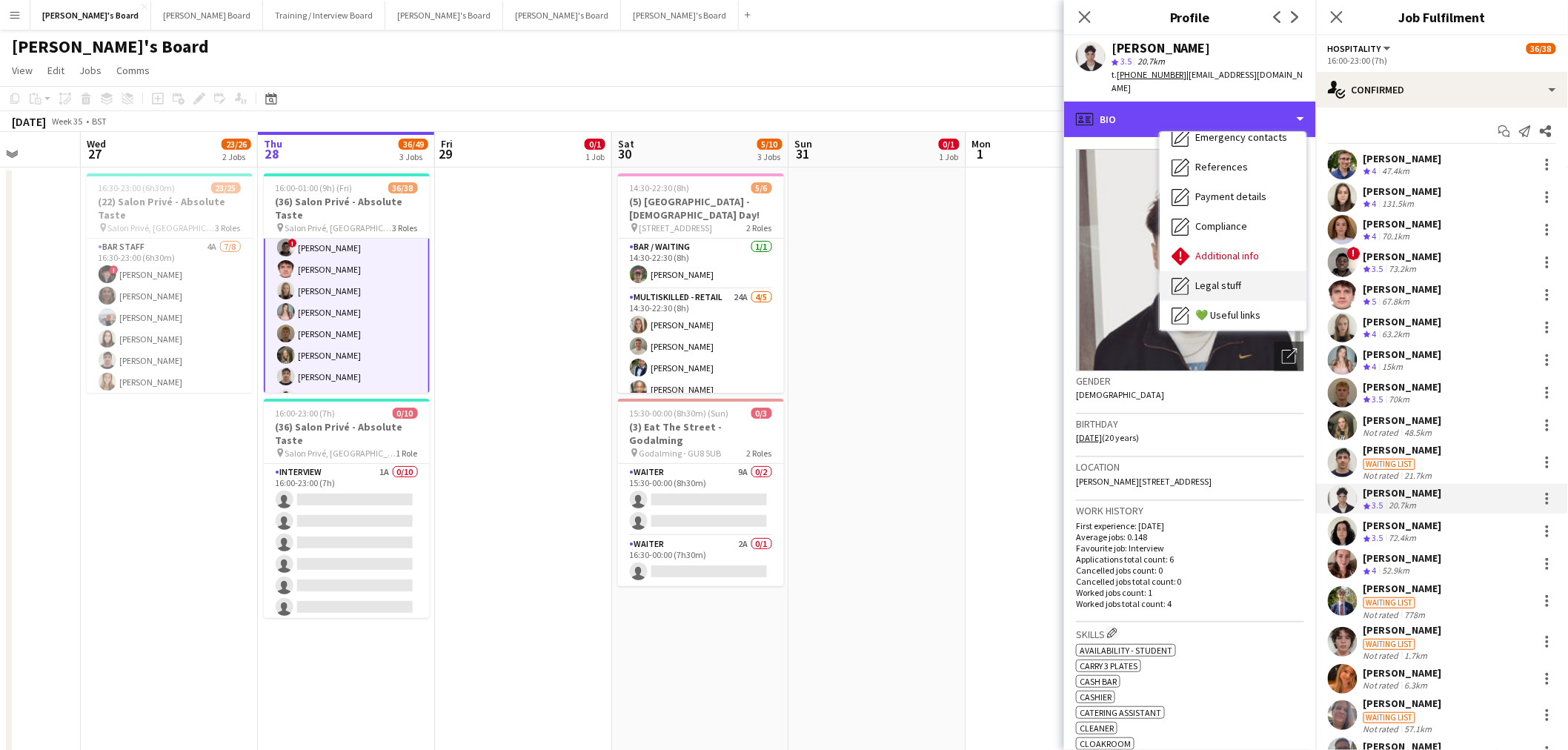
scroll to position [197, 0]
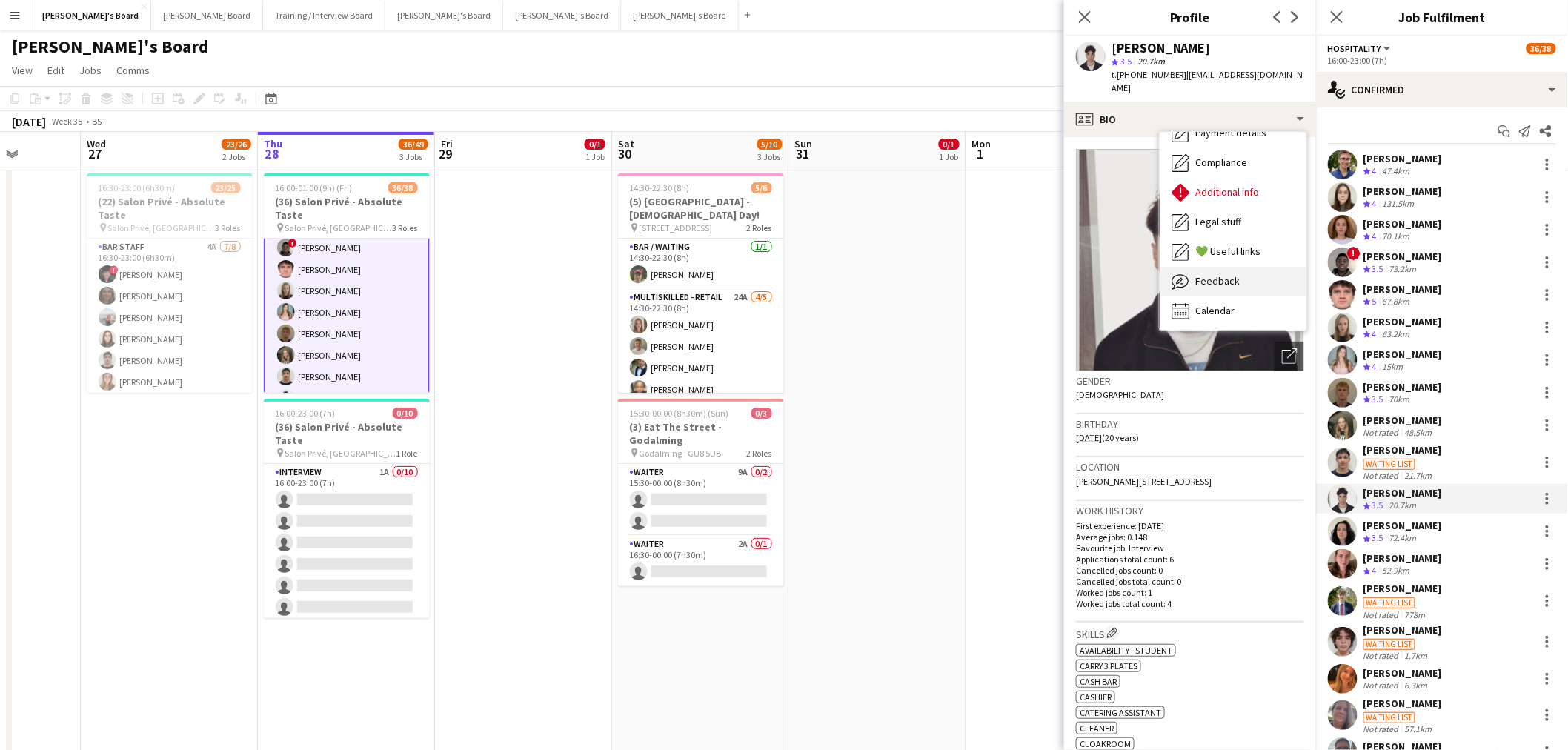
click at [1041, 267] on div "Feedback Feedback" at bounding box center [1233, 282] width 147 height 30
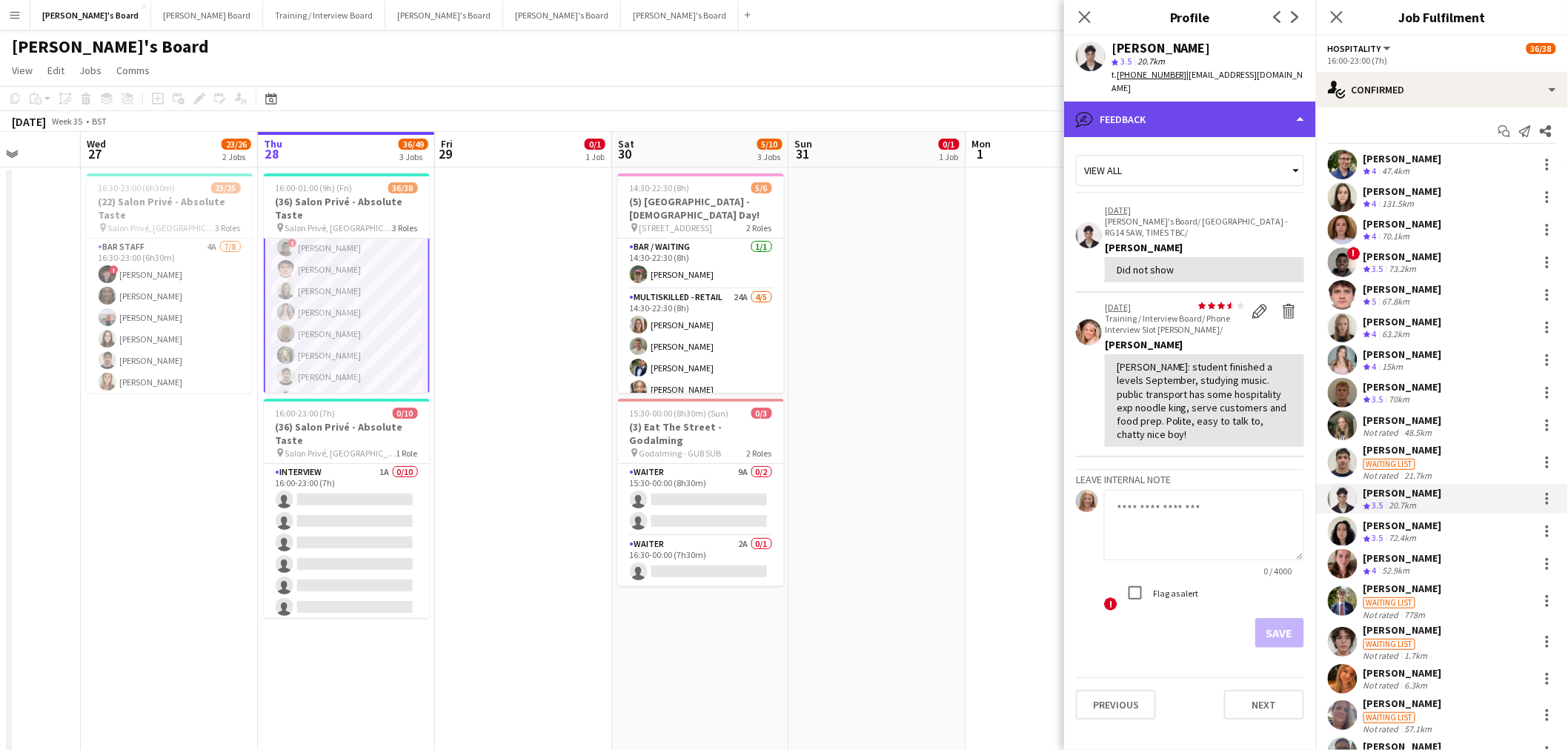
click at [1041, 115] on div "bubble-pencil Feedback" at bounding box center [1191, 118] width 252 height 35
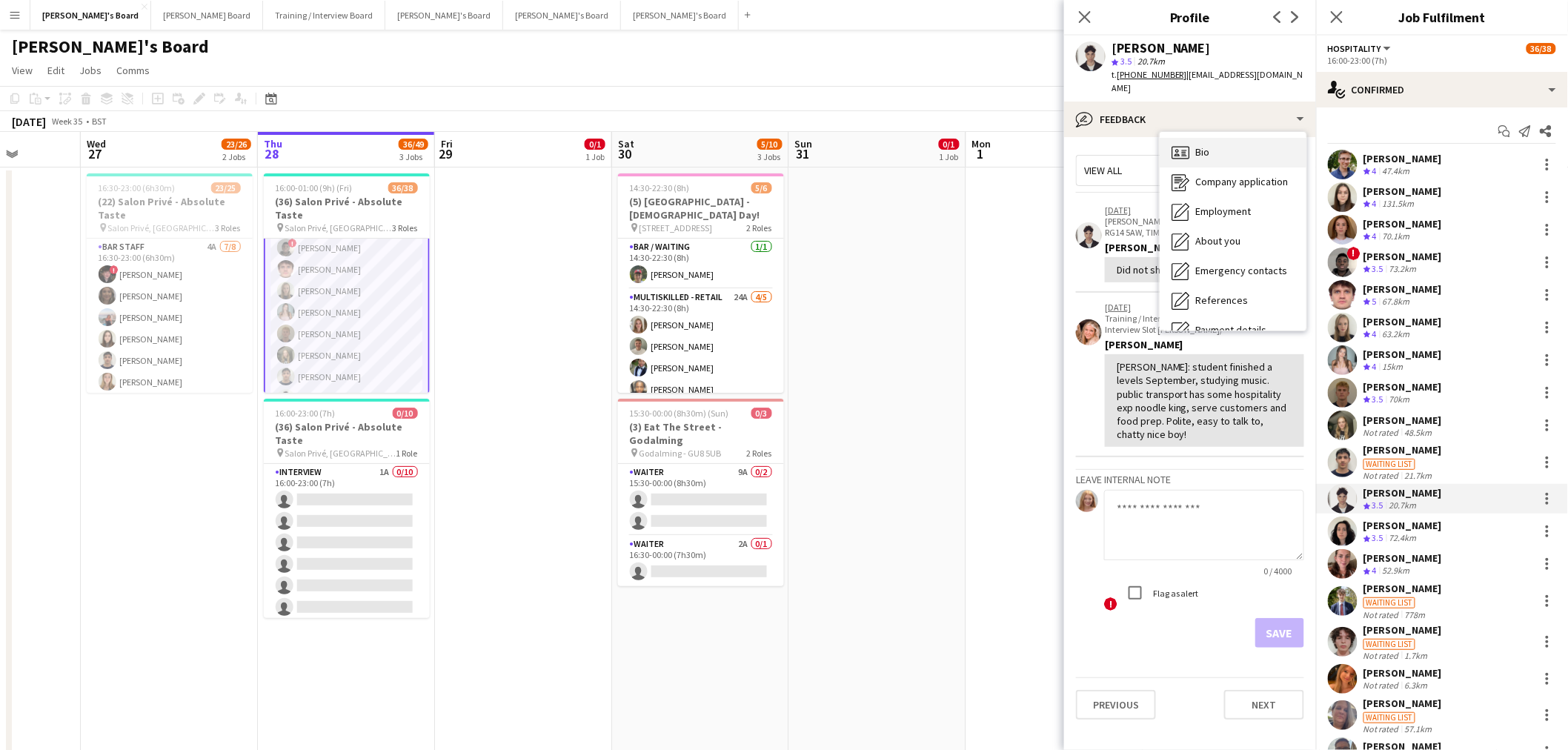
click at [1041, 138] on div "Bio Bio" at bounding box center [1233, 153] width 147 height 30
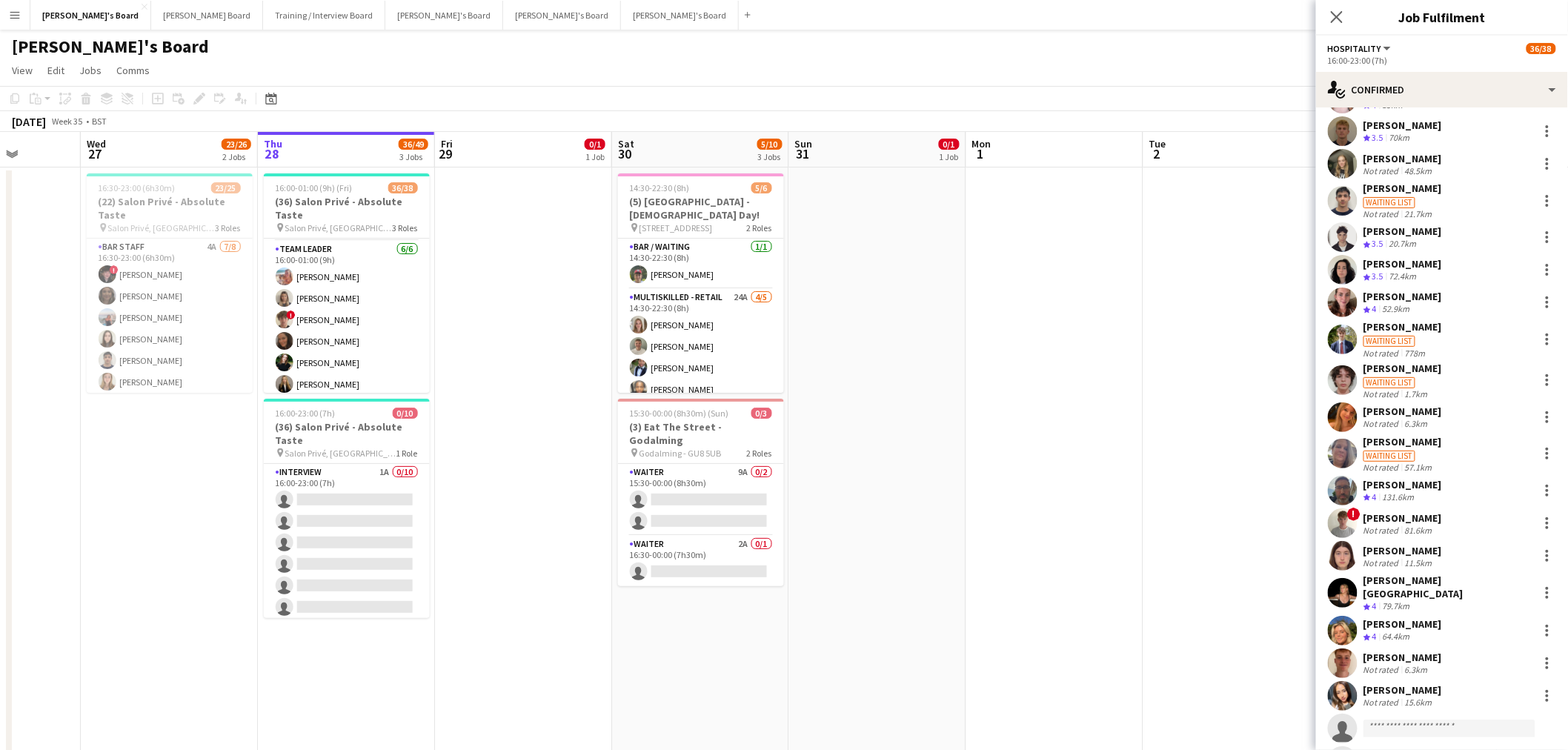
scroll to position [238, 0]
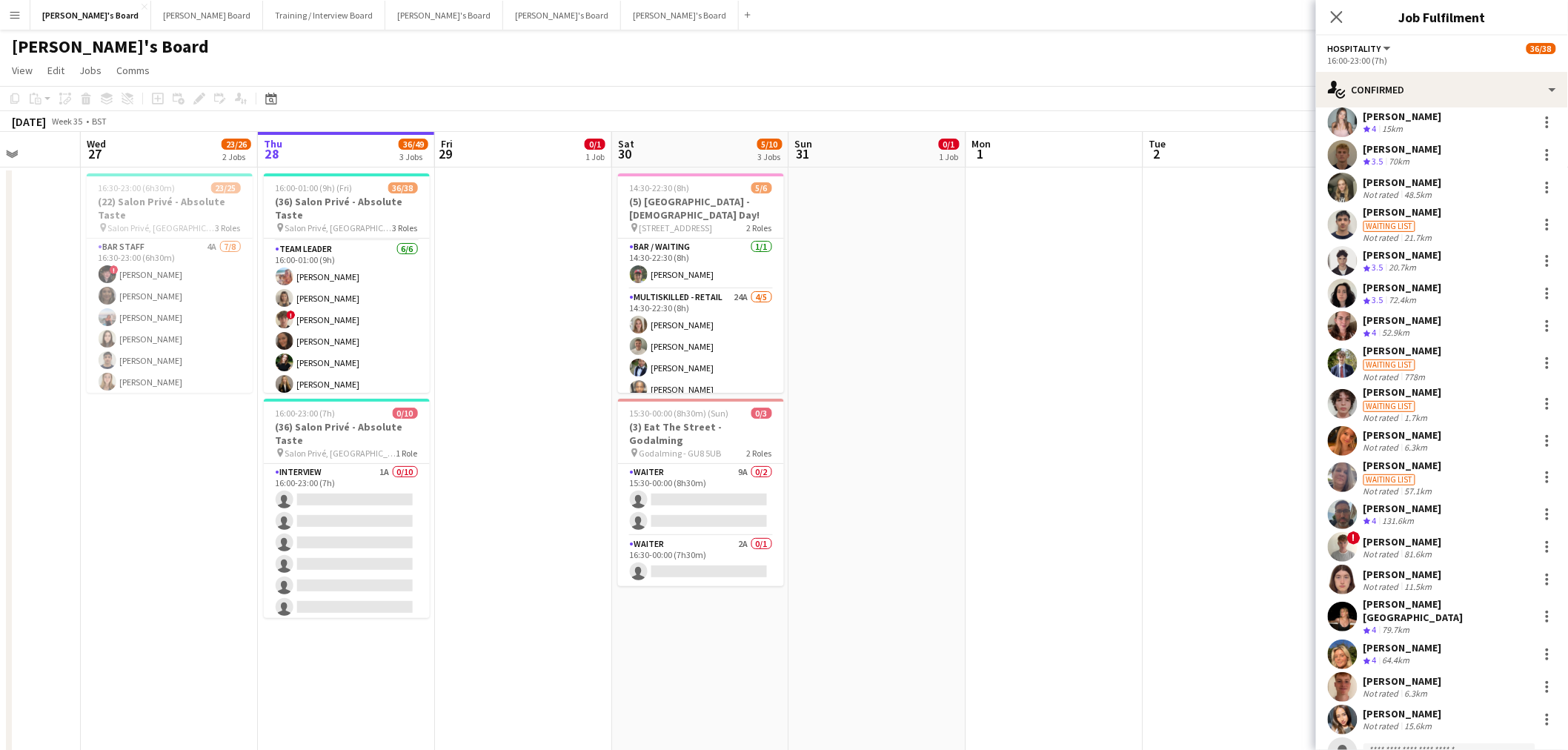
click at [1041, 321] on div "[PERSON_NAME]" at bounding box center [1403, 320] width 79 height 14
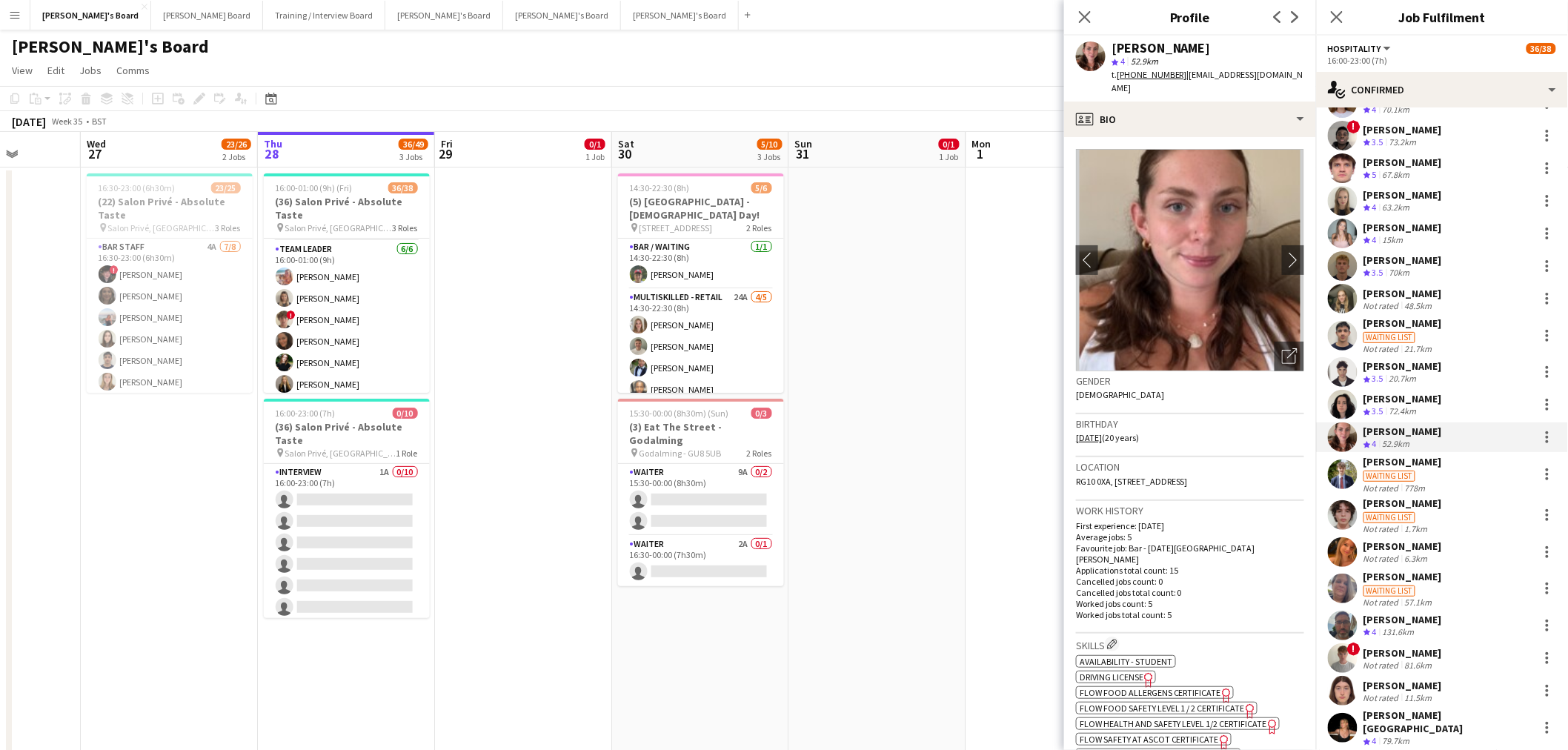
scroll to position [164, 0]
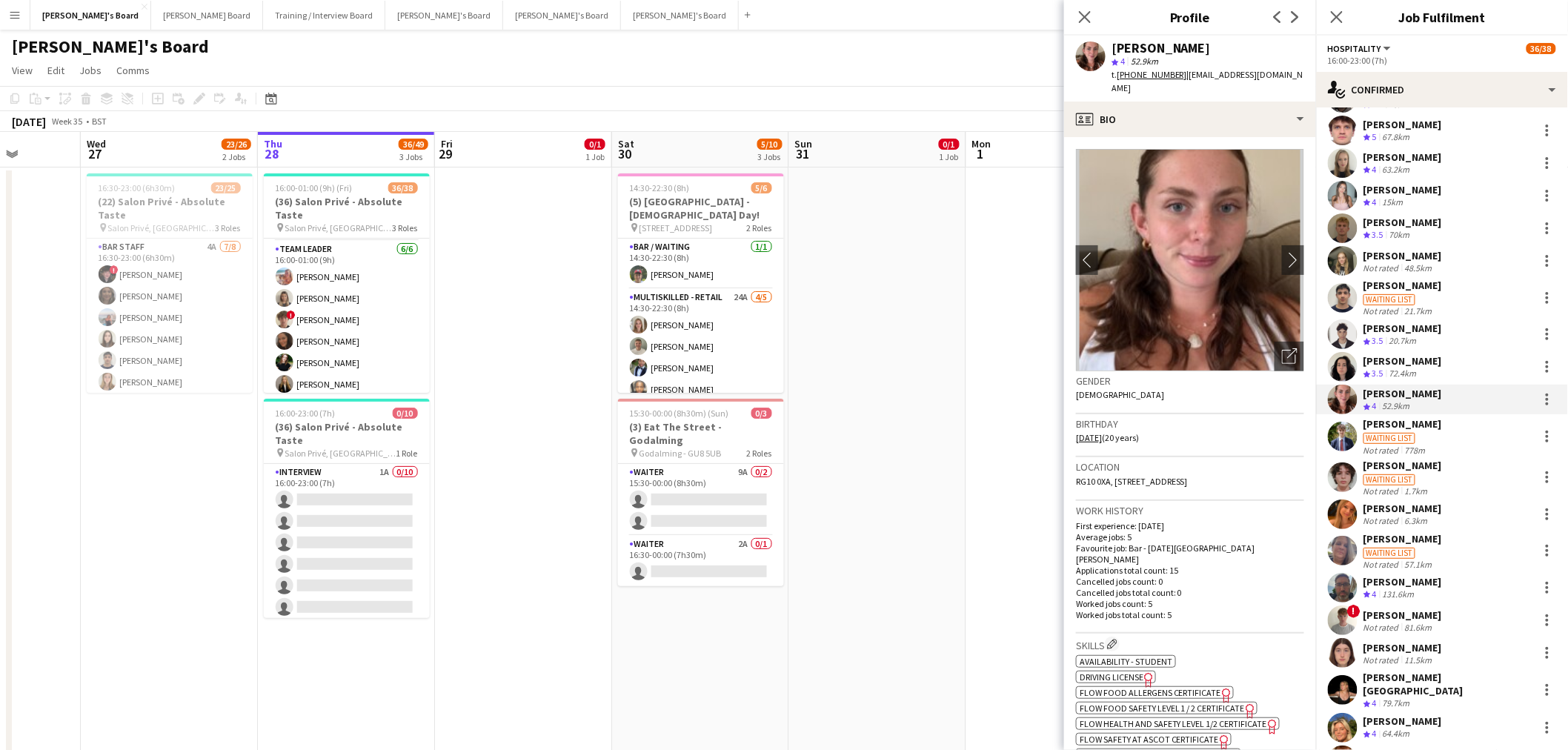
click at [1041, 453] on div "Luke Newland Waiting list Not rated 1.7km" at bounding box center [1442, 477] width 252 height 38
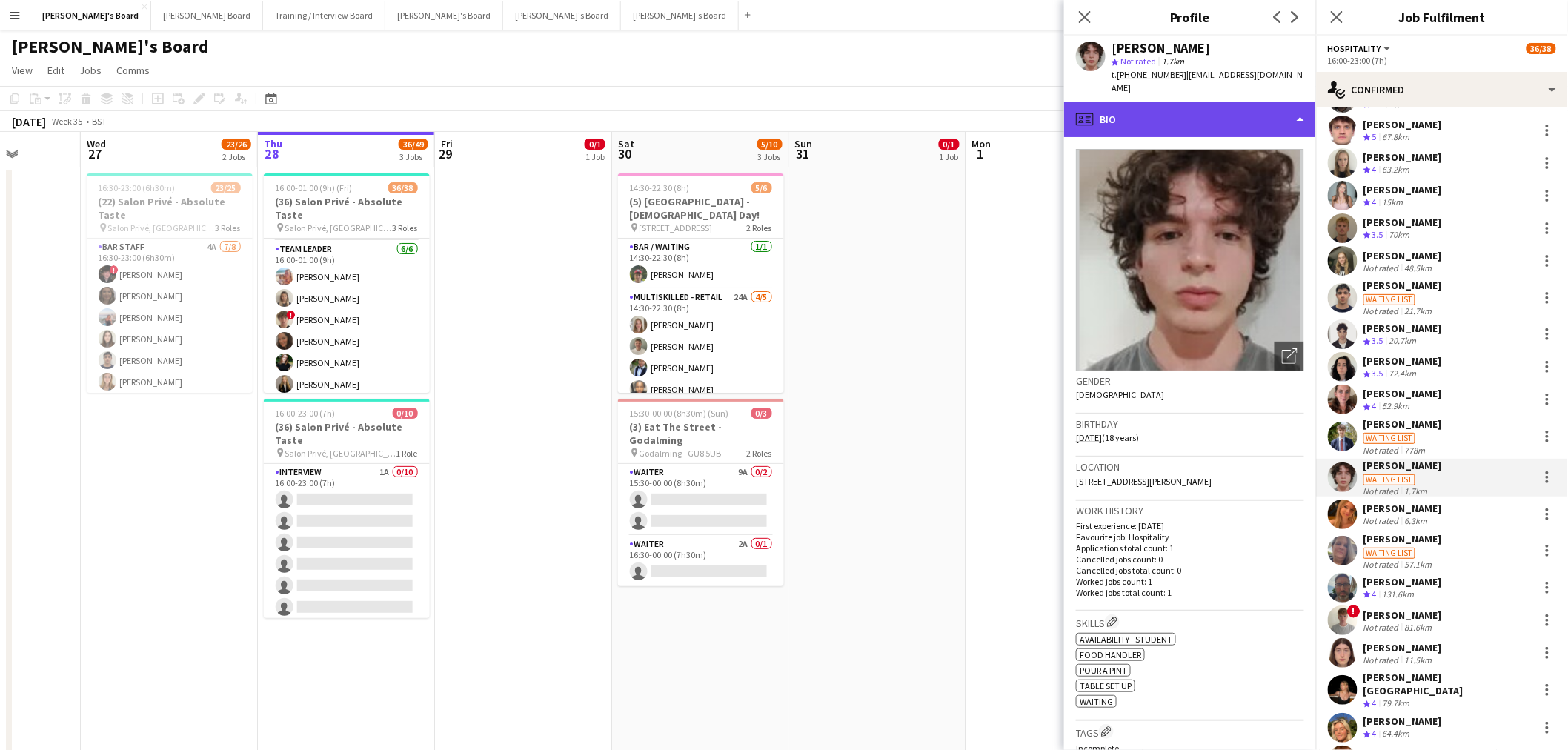
click at [1041, 101] on div "profile Bio" at bounding box center [1191, 118] width 252 height 35
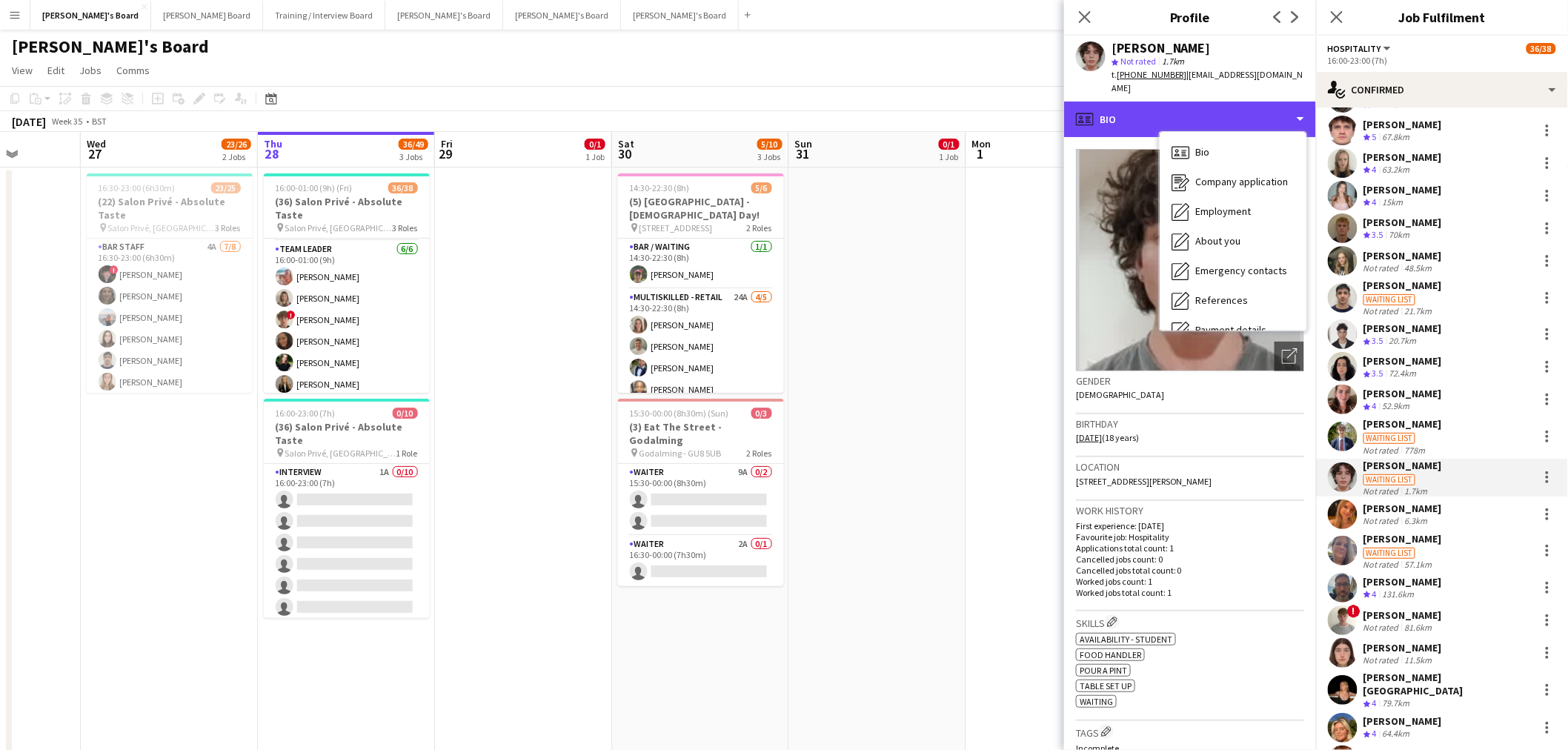
scroll to position [197, 0]
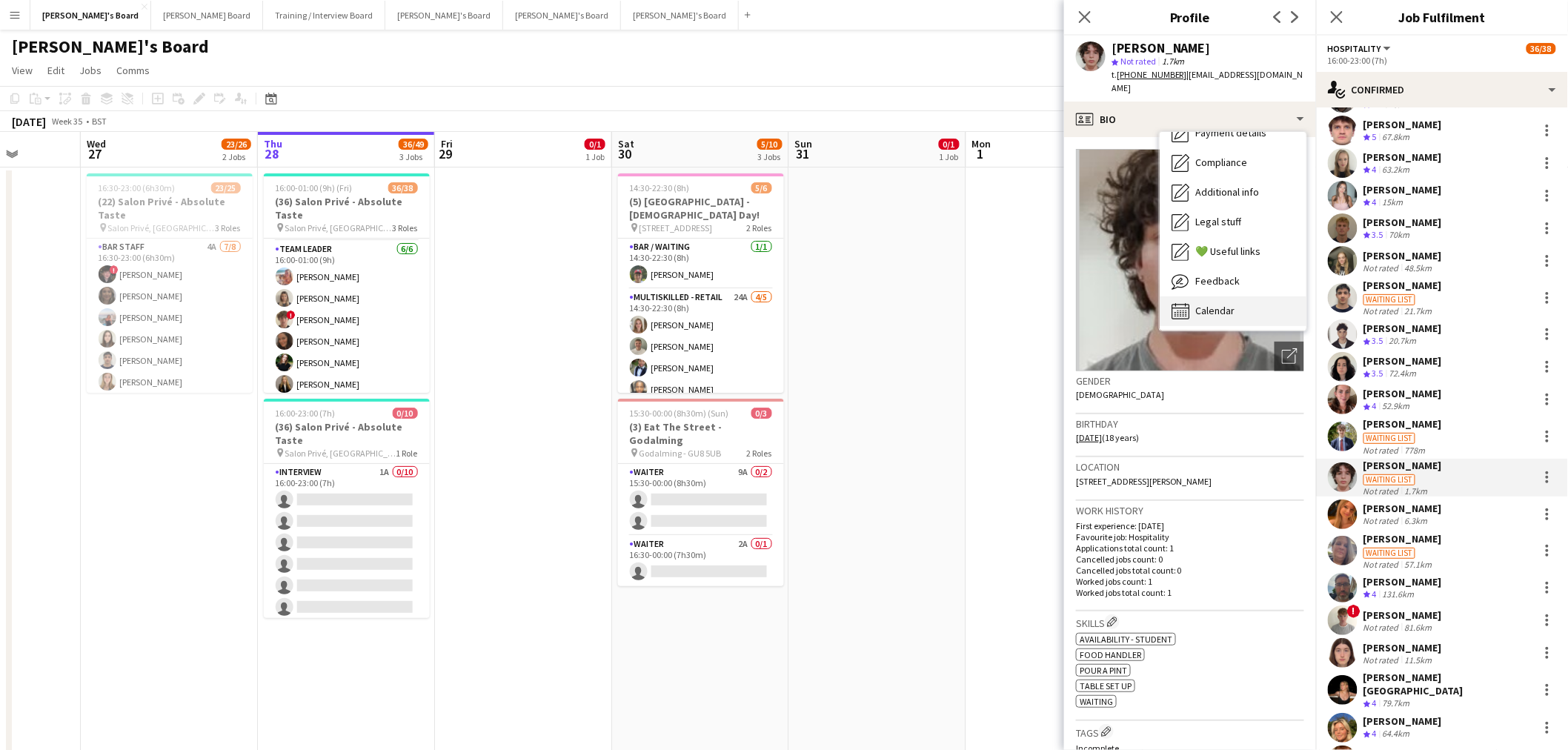
click at [1041, 296] on div "Calendar Calendar" at bounding box center [1233, 311] width 147 height 30
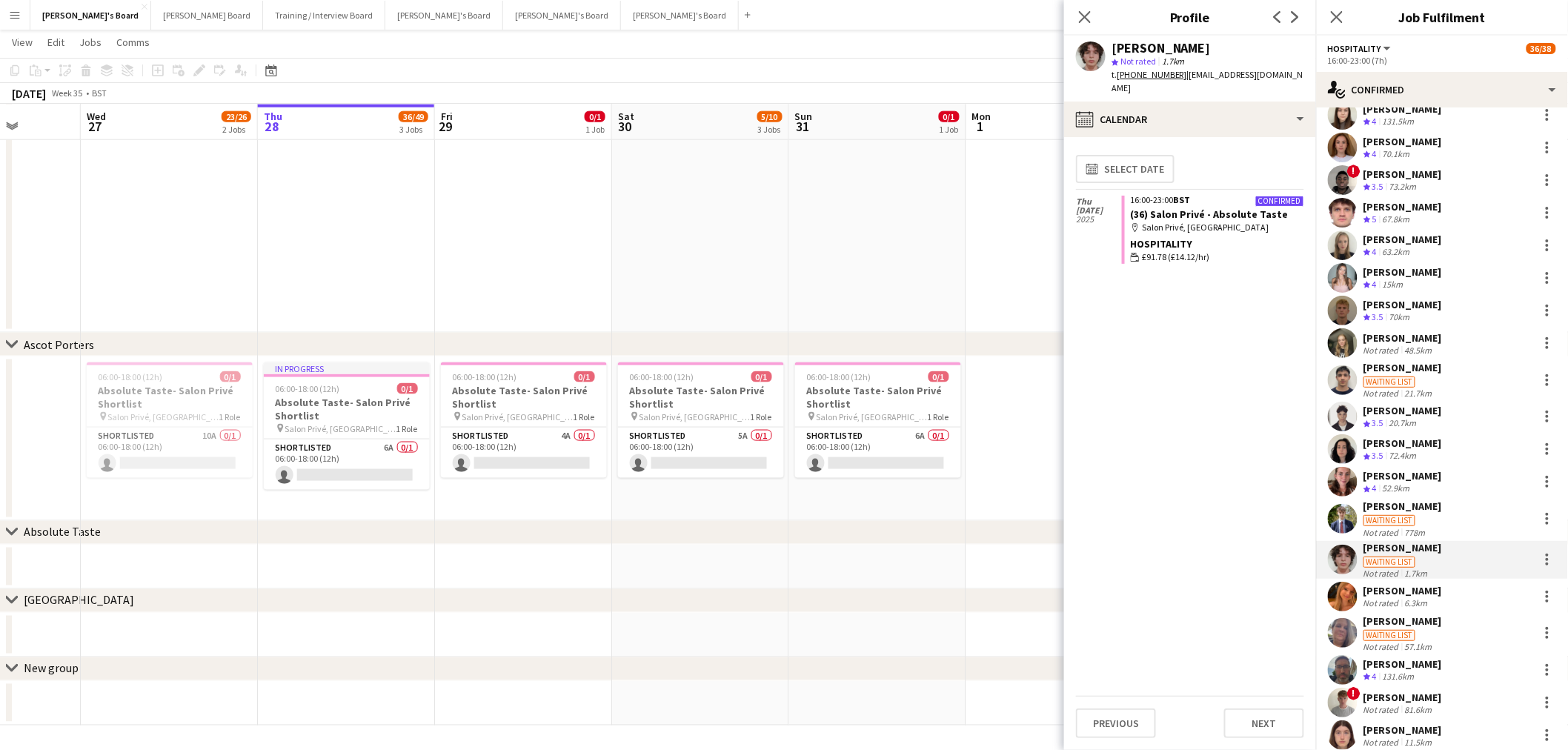
scroll to position [247, 0]
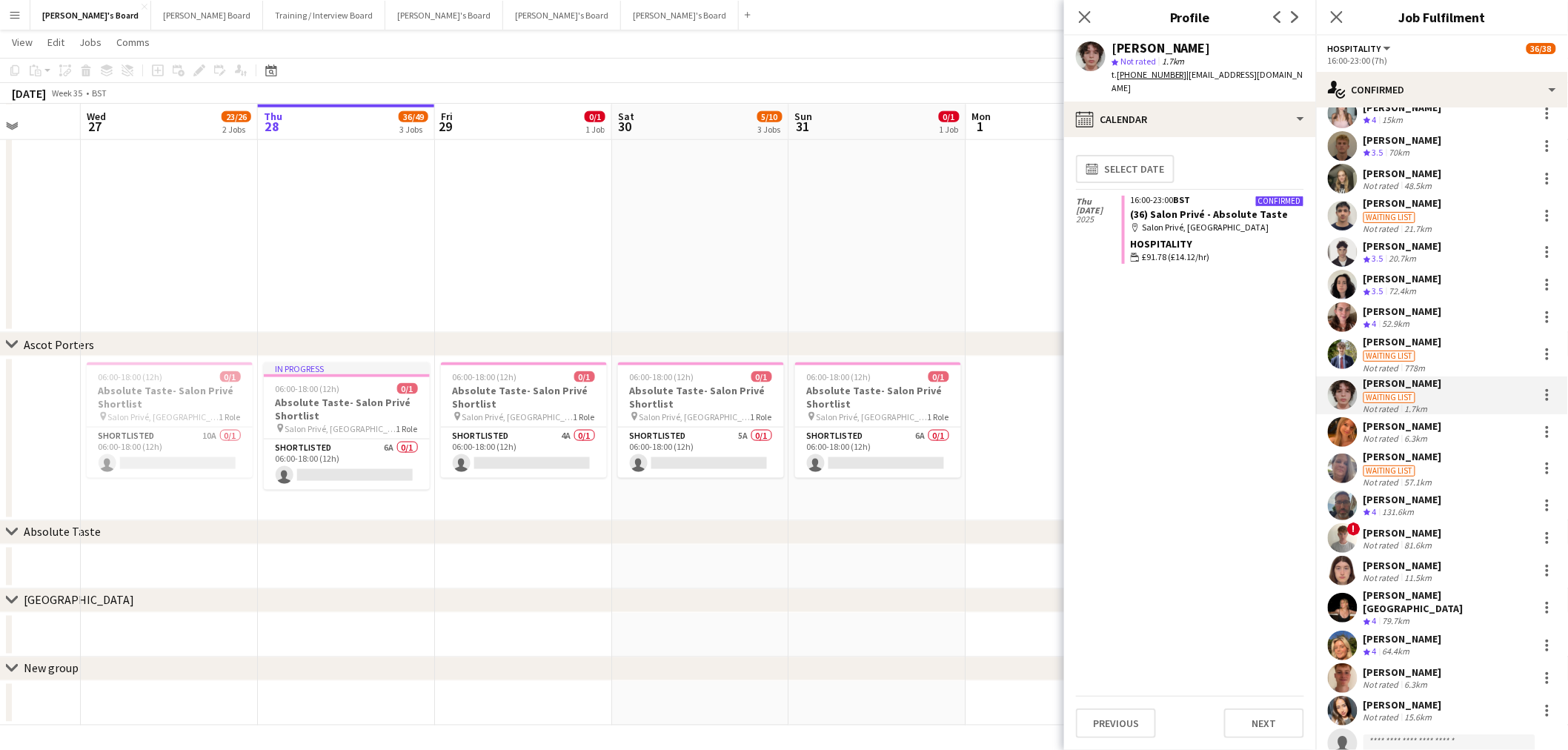
click at [1041, 448] on div "Joseph Day Crew rating 4 47.4km Hannah Williams Crew rating 4 131.5km Sophie Br…" at bounding box center [1442, 346] width 252 height 886
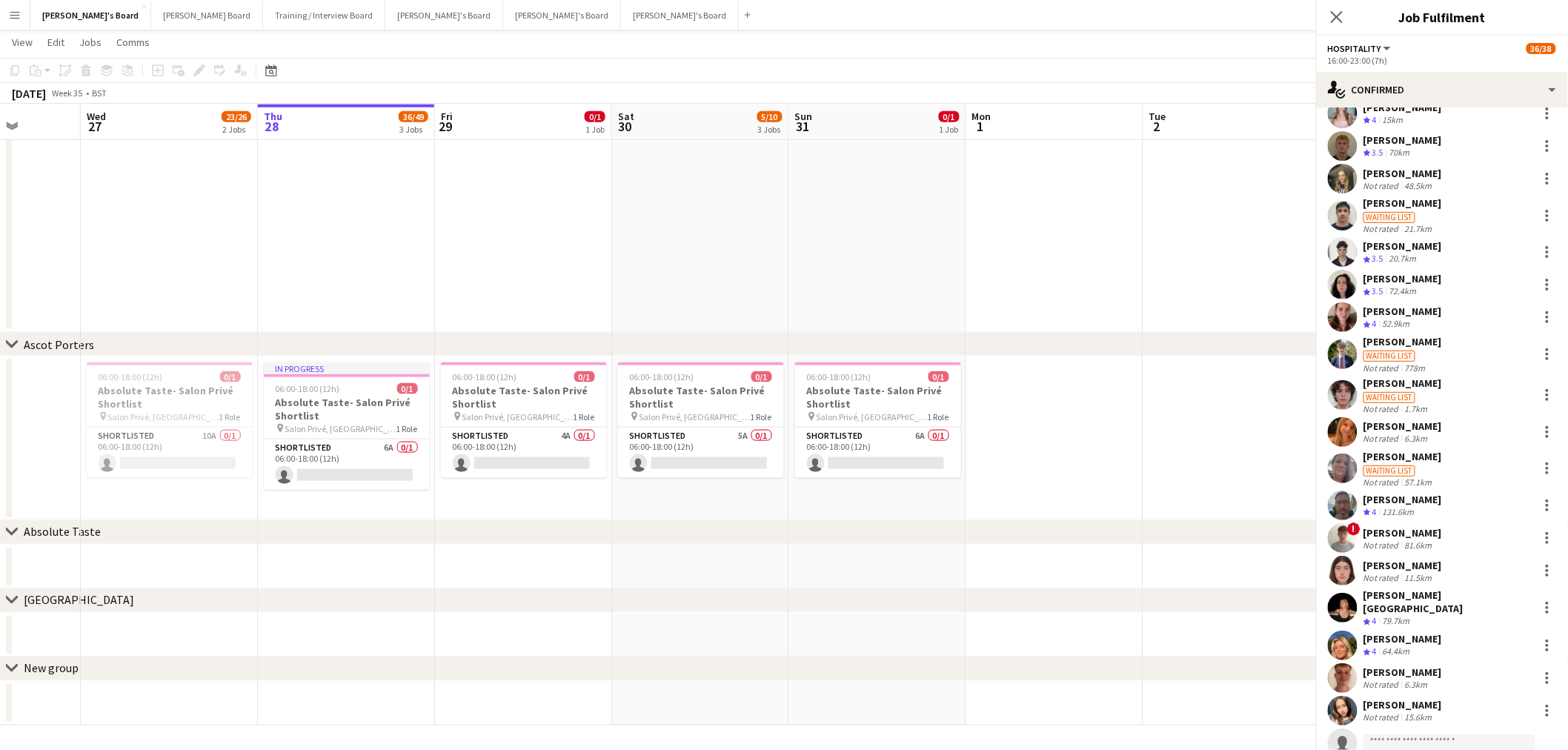
click at [1041, 453] on div "[PERSON_NAME]" at bounding box center [1403, 457] width 79 height 14
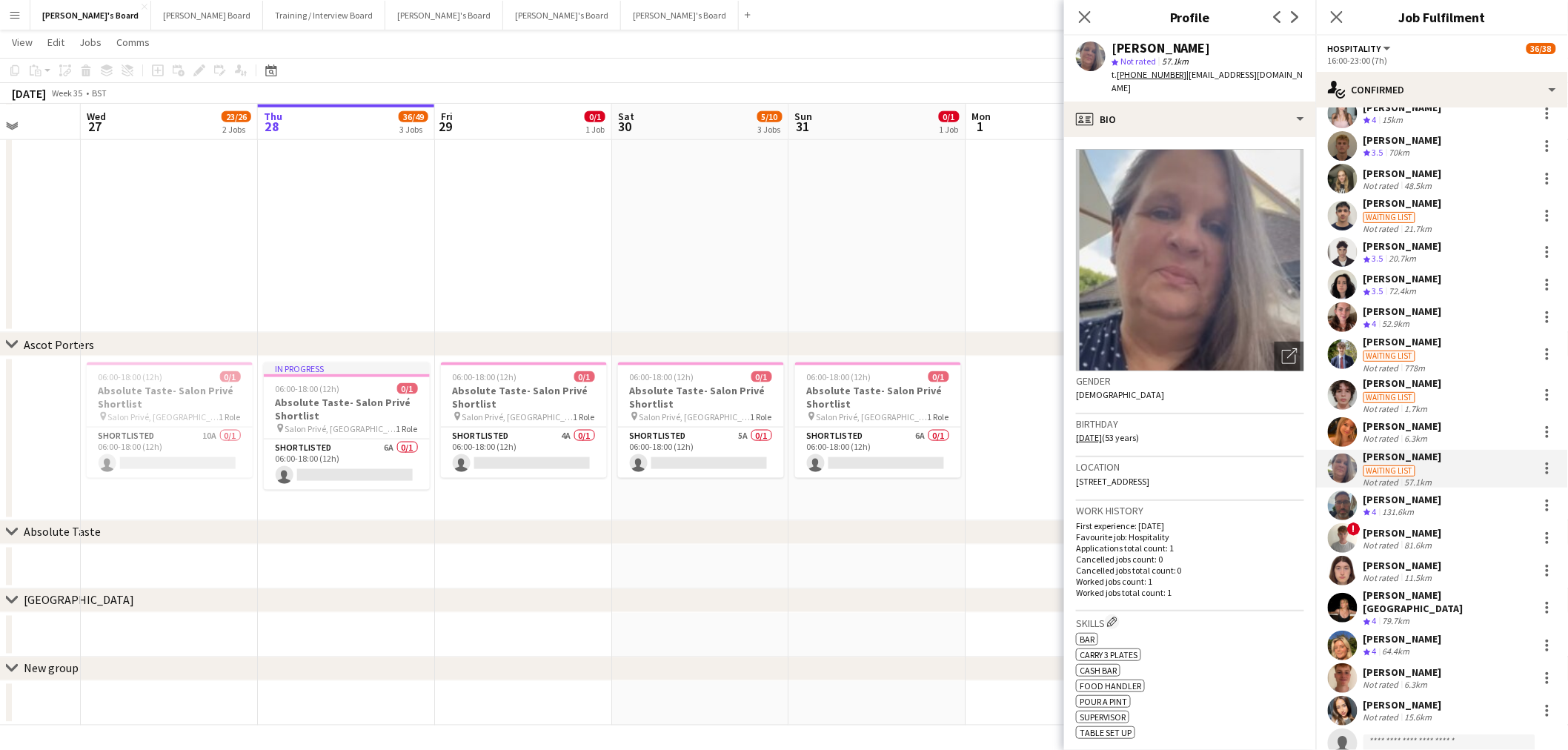
click at [1041, 453] on div "[PERSON_NAME]" at bounding box center [1403, 500] width 79 height 14
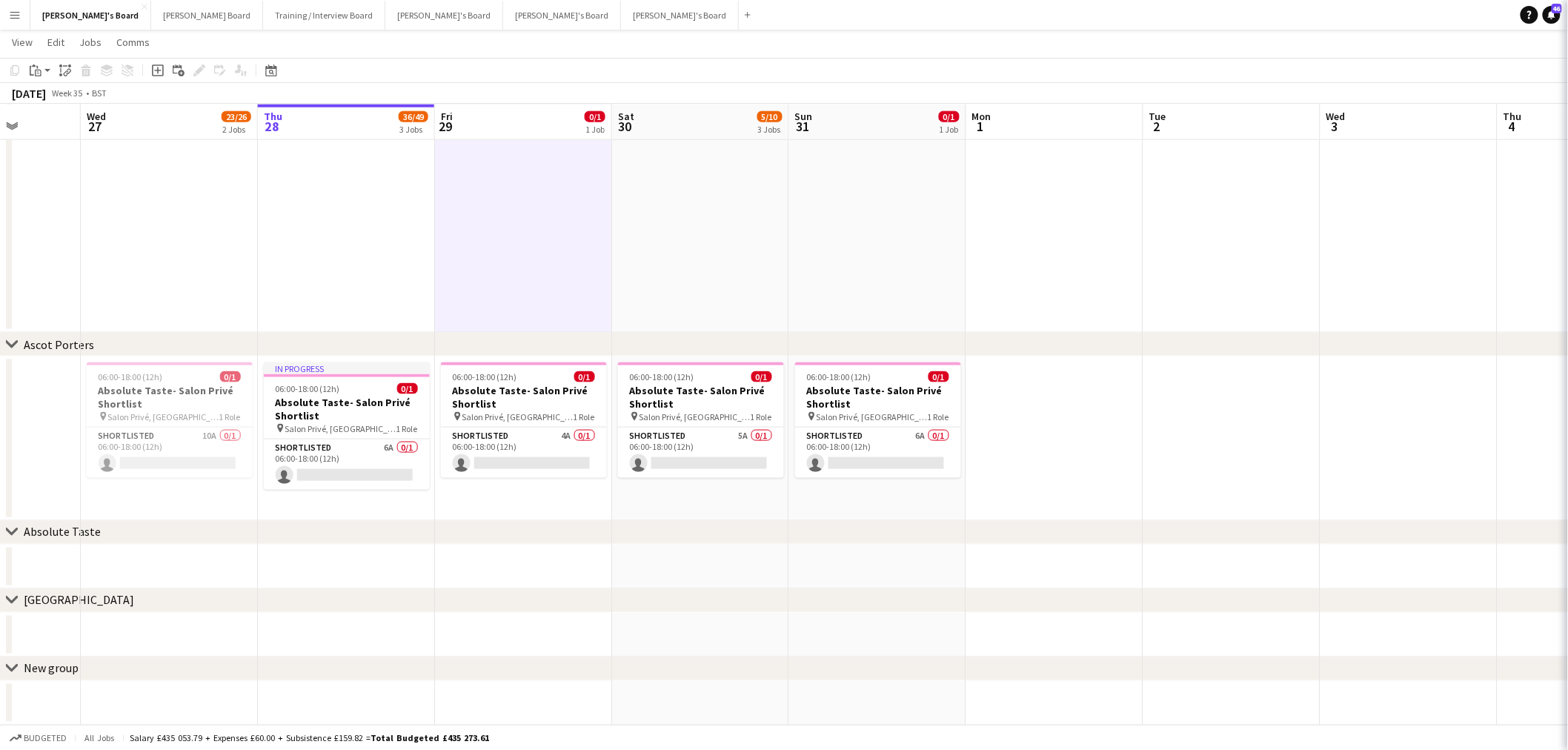
scroll to position [749, 0]
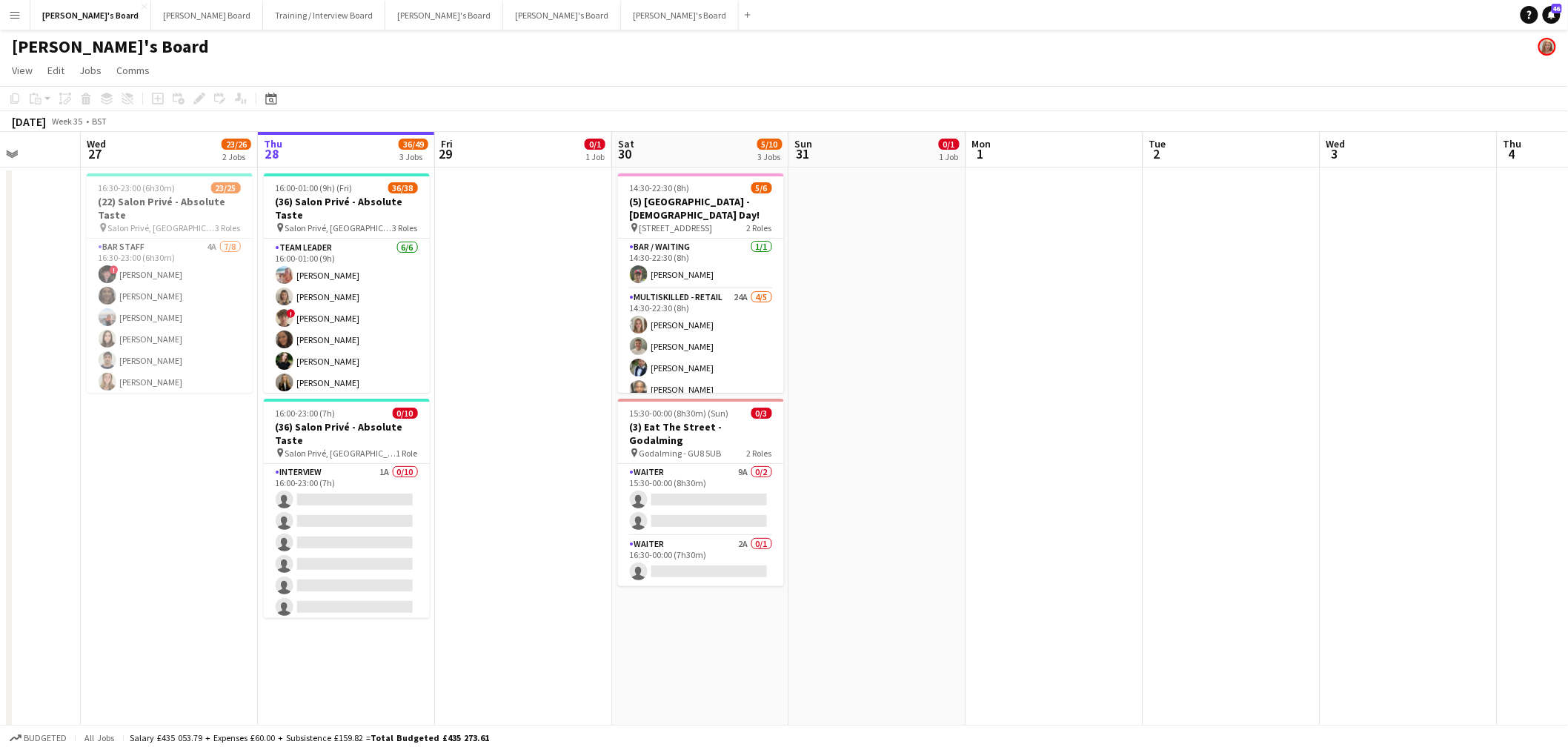
scroll to position [0, 349]
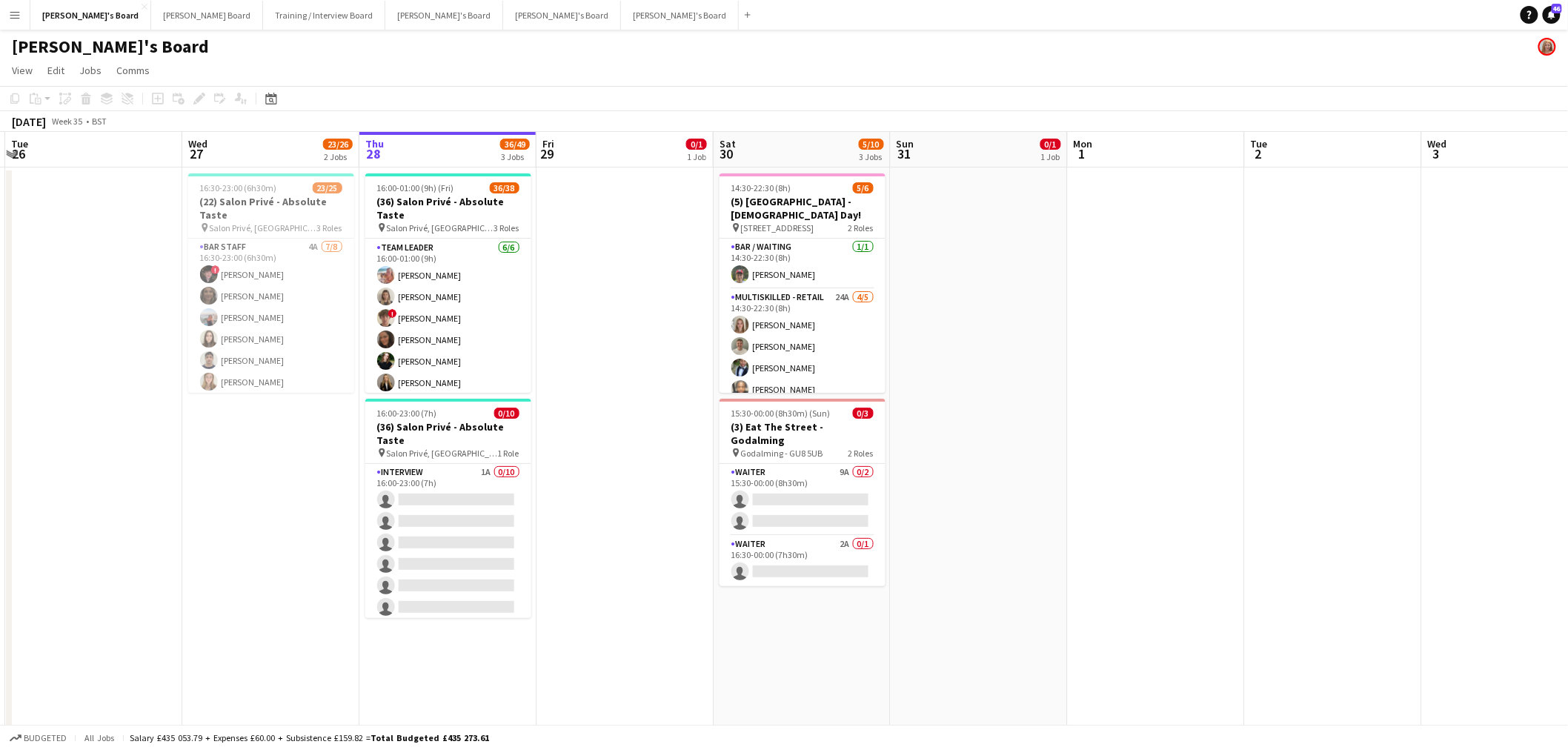
drag, startPoint x: 495, startPoint y: 404, endPoint x: 597, endPoint y: 398, distance: 102.2
click at [597, 398] on app-calendar-viewport "Sun 24 Mon 25 Tue 26 Wed 27 23/26 2 Jobs Thu 28 36/49 3 Jobs Fri 29 0/1 1 Job S…" at bounding box center [784, 765] width 1568 height 1267
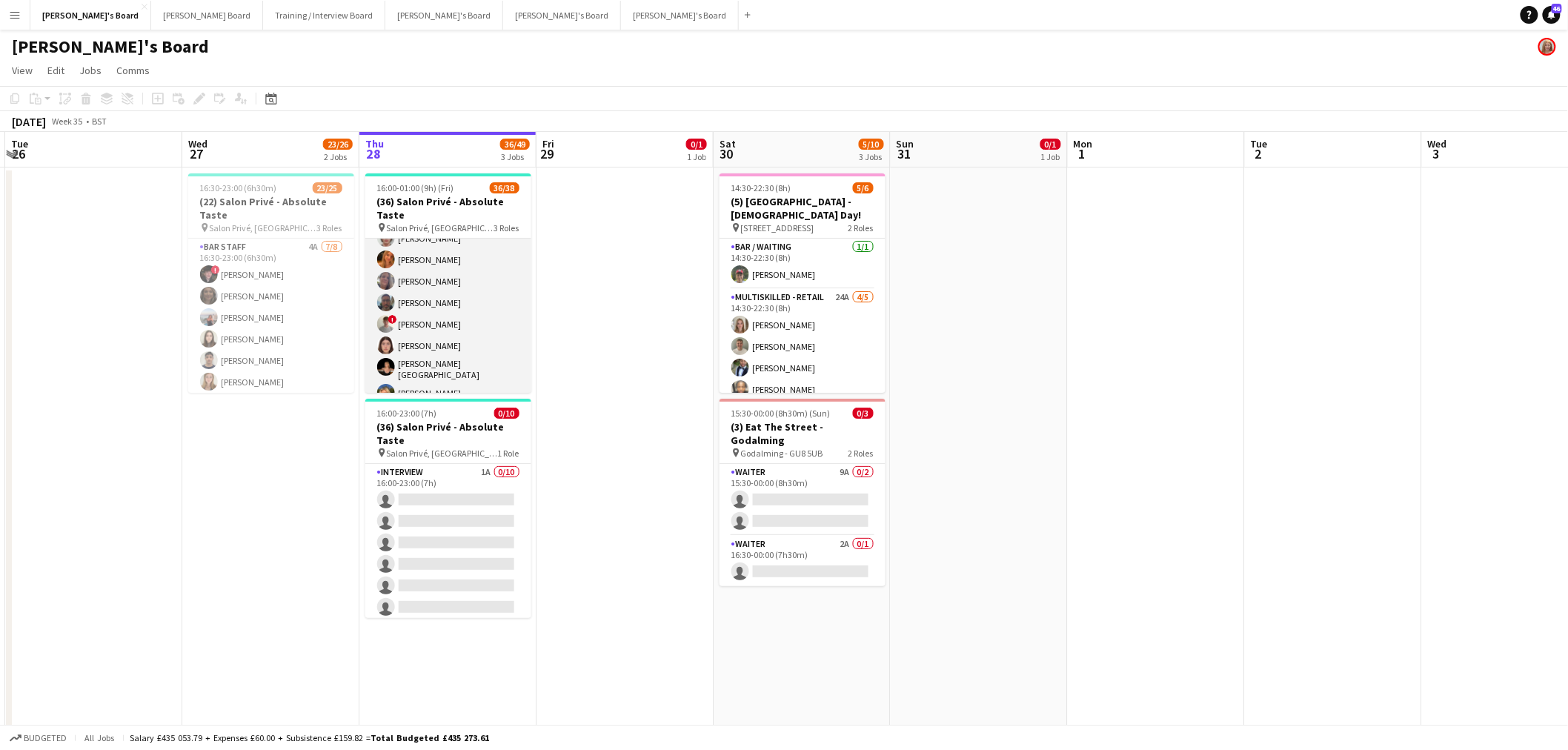
click at [445, 314] on app-card-role "Hospitality 3I 3A 24/26 16:00-23:00 (7h) Joseph Day Hannah Williams Sophie Bris…" at bounding box center [448, 197] width 166 height 592
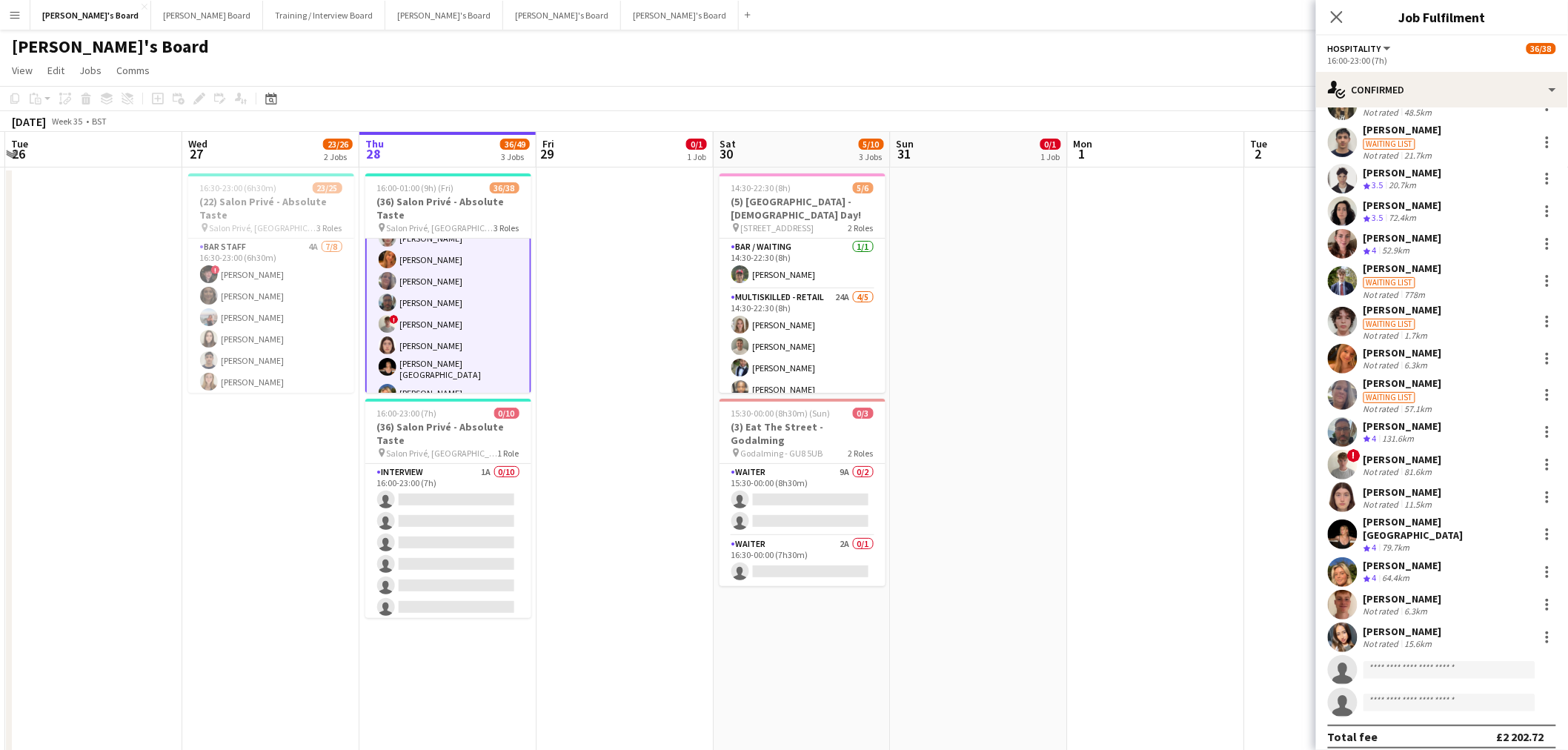
scroll to position [0, 0]
click at [1041, 172] on div "[PERSON_NAME]" at bounding box center [1403, 172] width 79 height 14
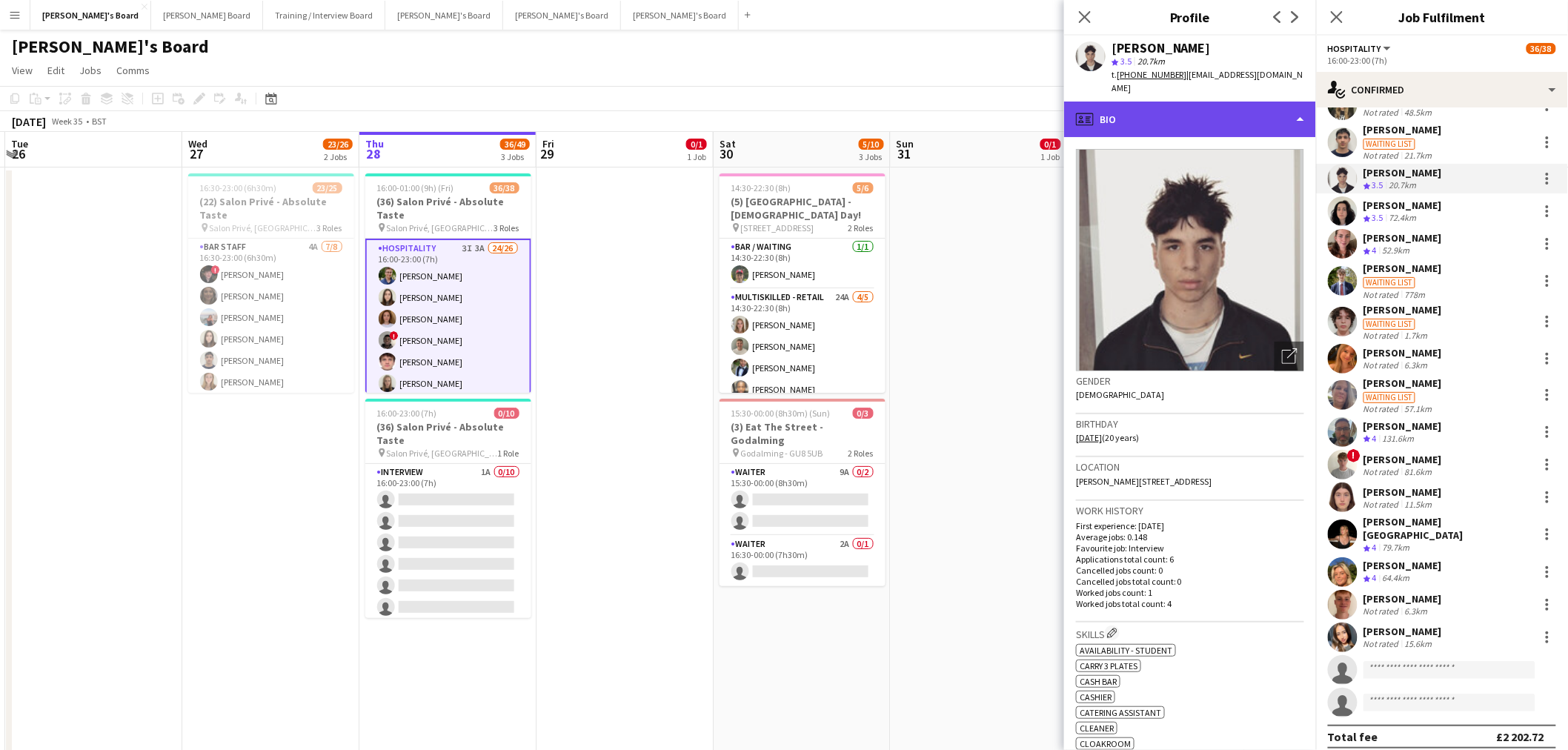
click at [1041, 108] on div "profile Bio" at bounding box center [1191, 118] width 252 height 35
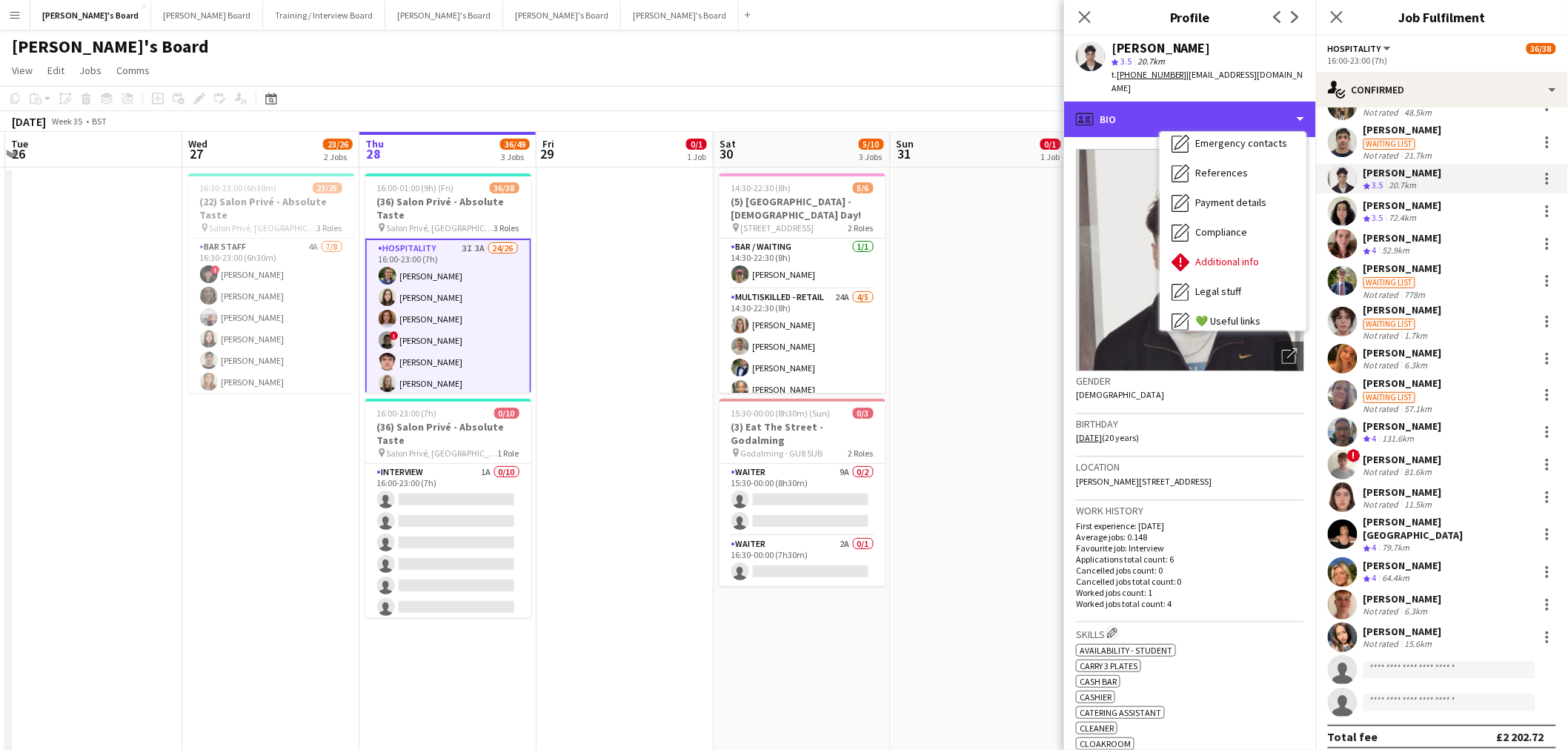
scroll to position [197, 0]
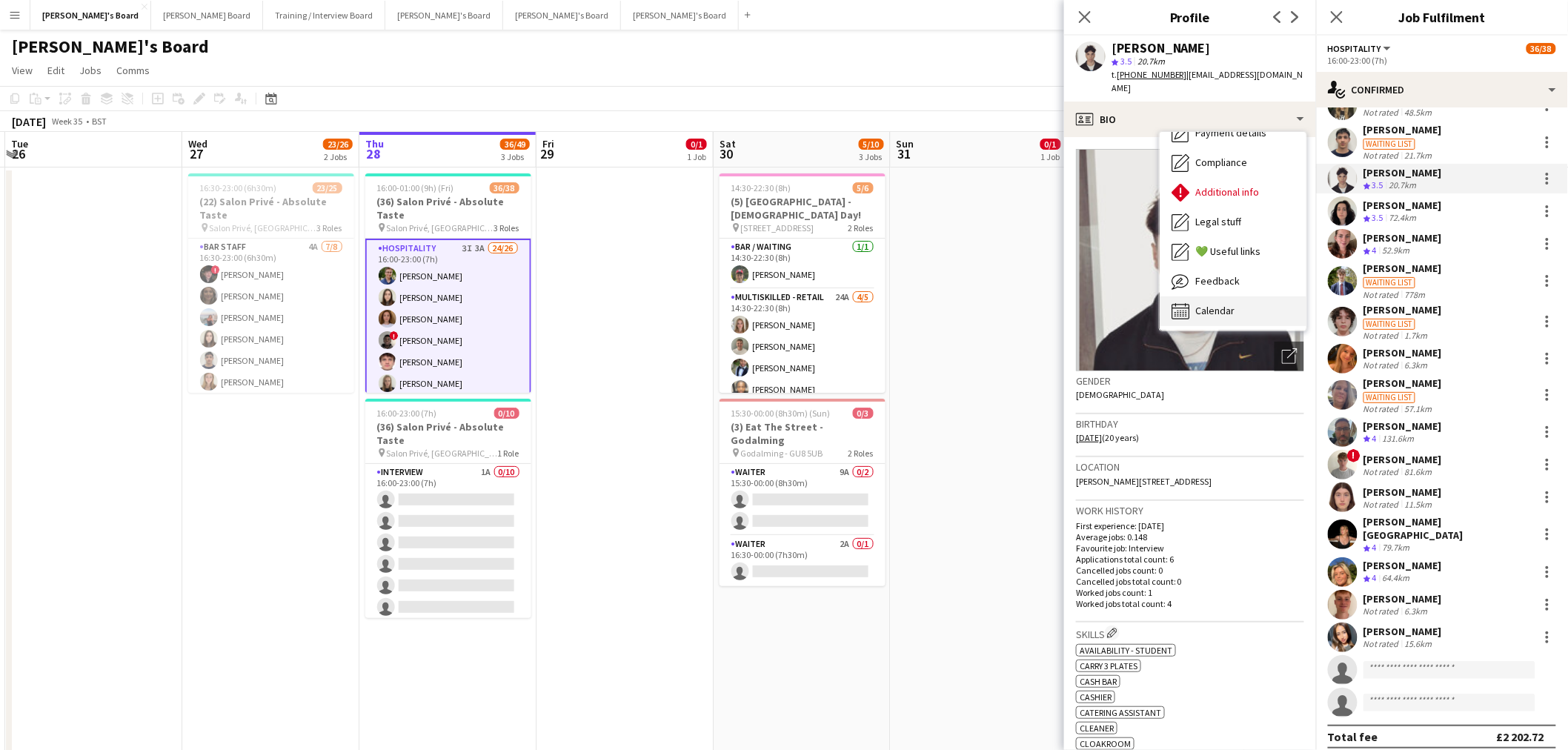
click at [1041, 296] on div "Calendar Calendar" at bounding box center [1233, 311] width 147 height 30
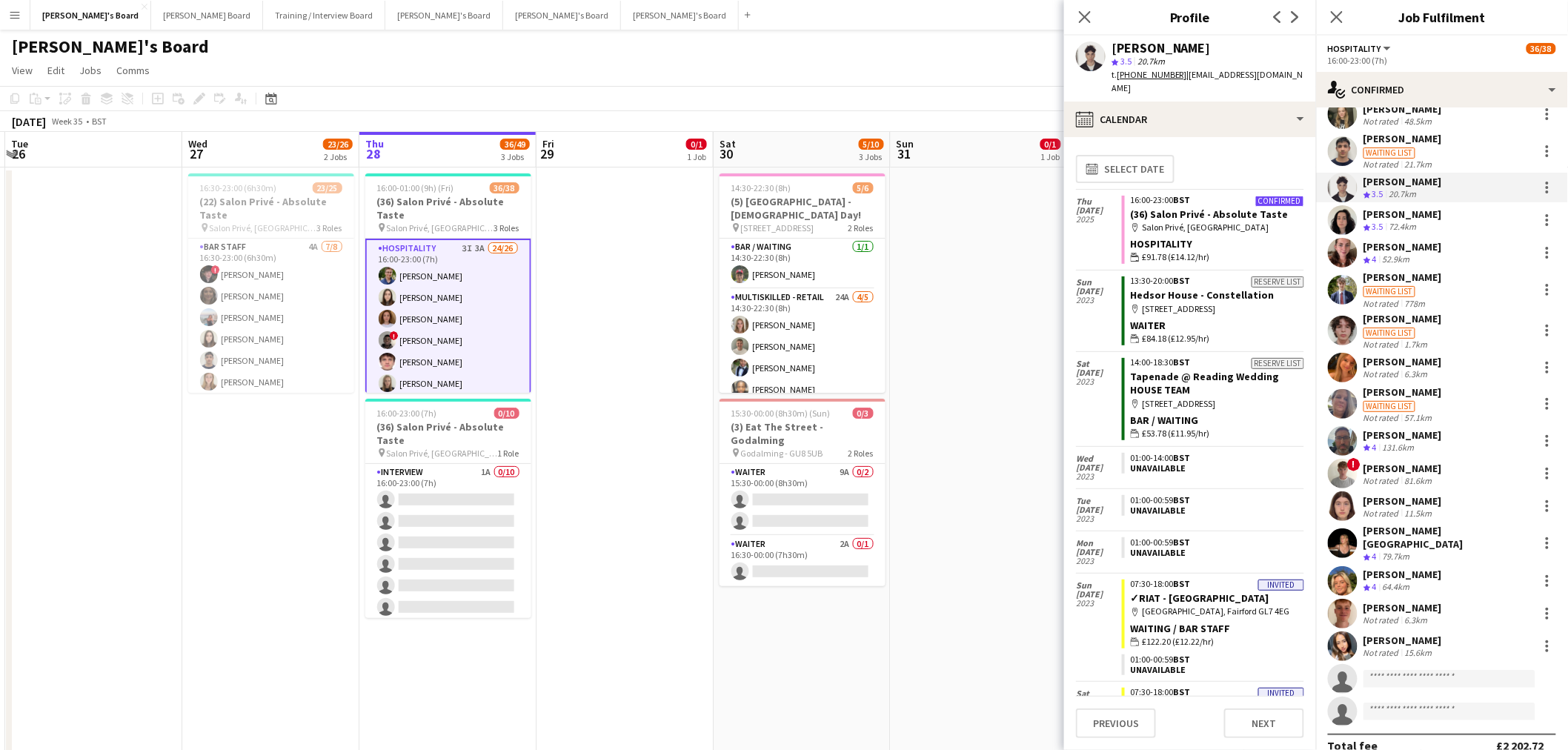
scroll to position [320, 0]
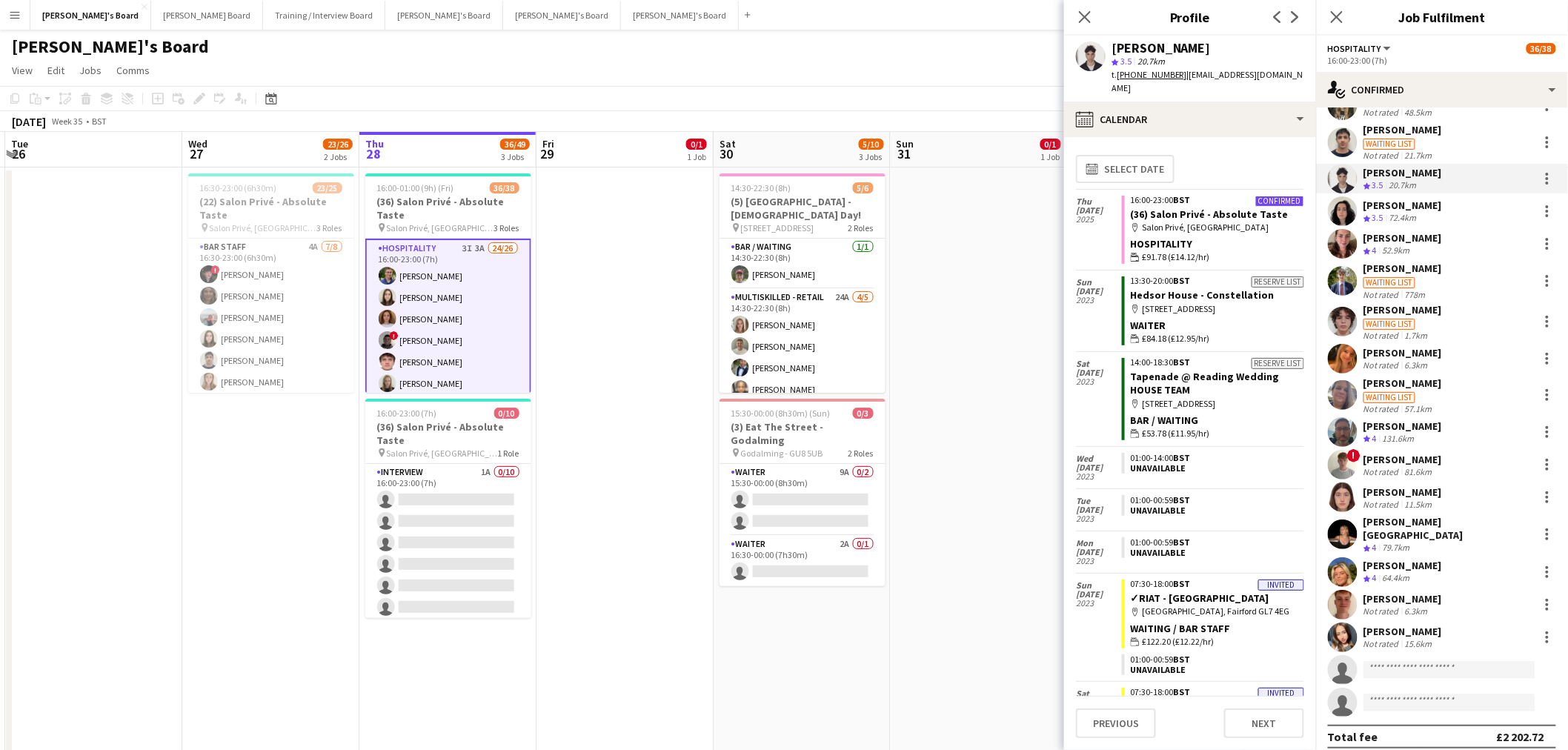
click at [1041, 314] on div "[PERSON_NAME]" at bounding box center [1403, 310] width 79 height 14
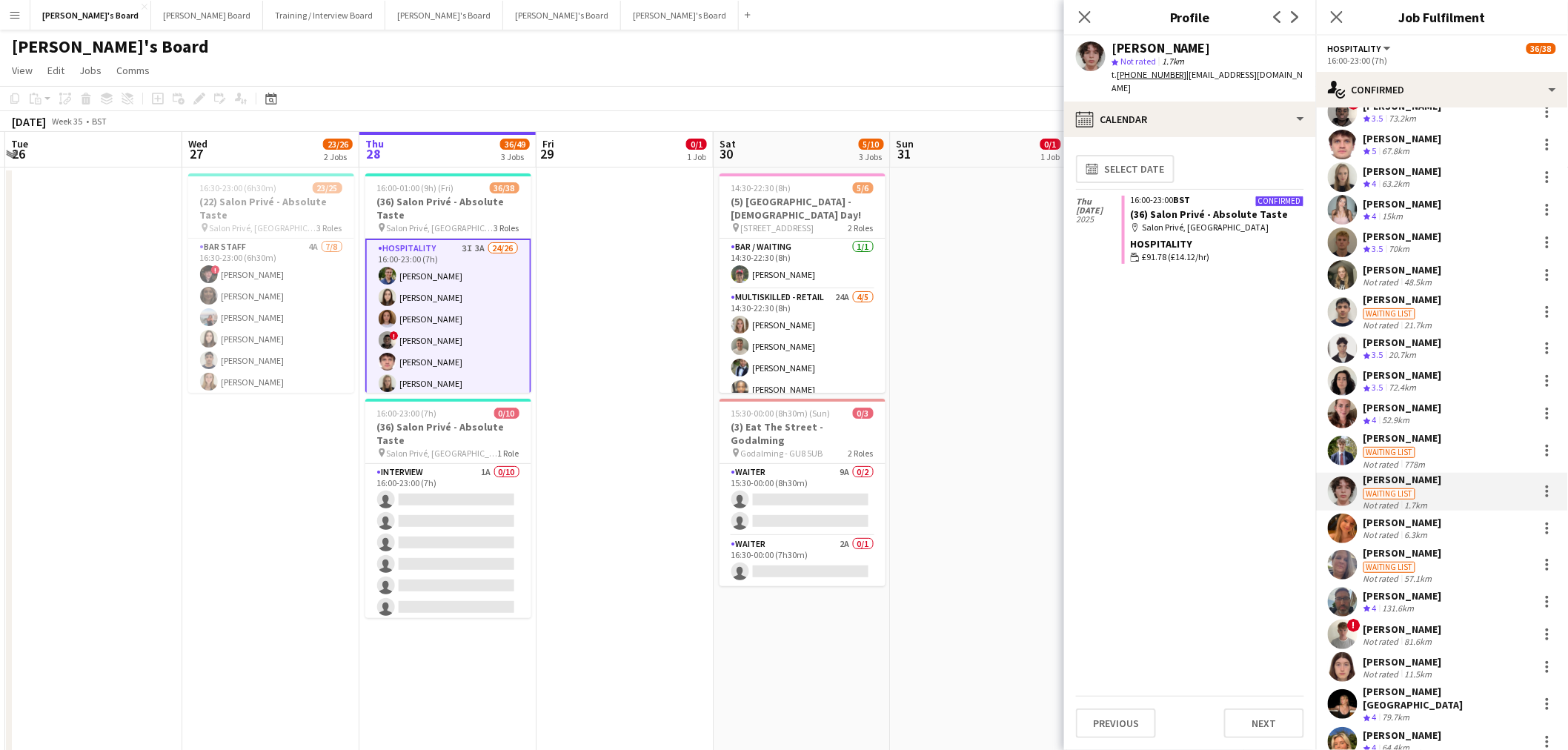
scroll to position [0, 0]
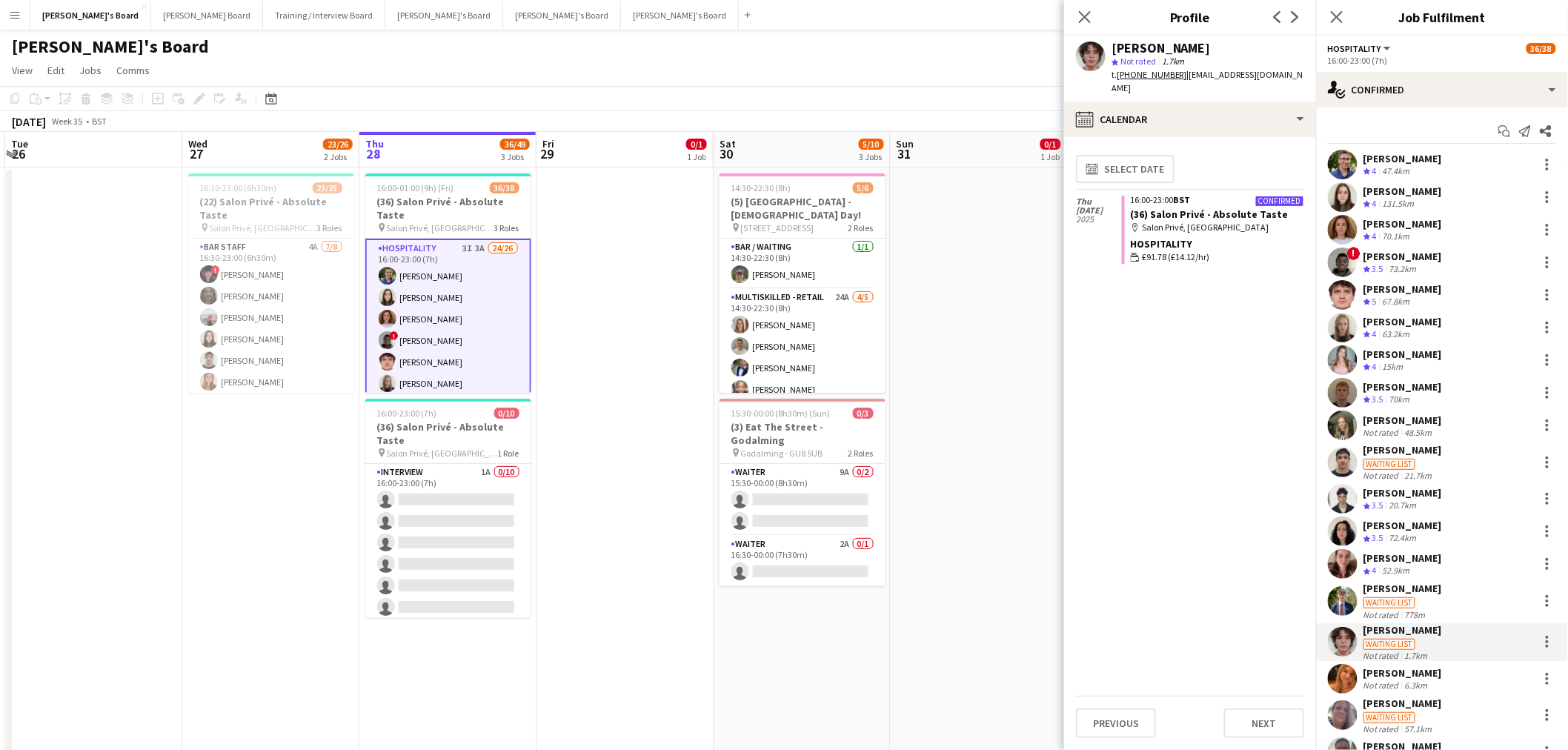
click at [1041, 453] on div "[PERSON_NAME]" at bounding box center [1403, 493] width 79 height 14
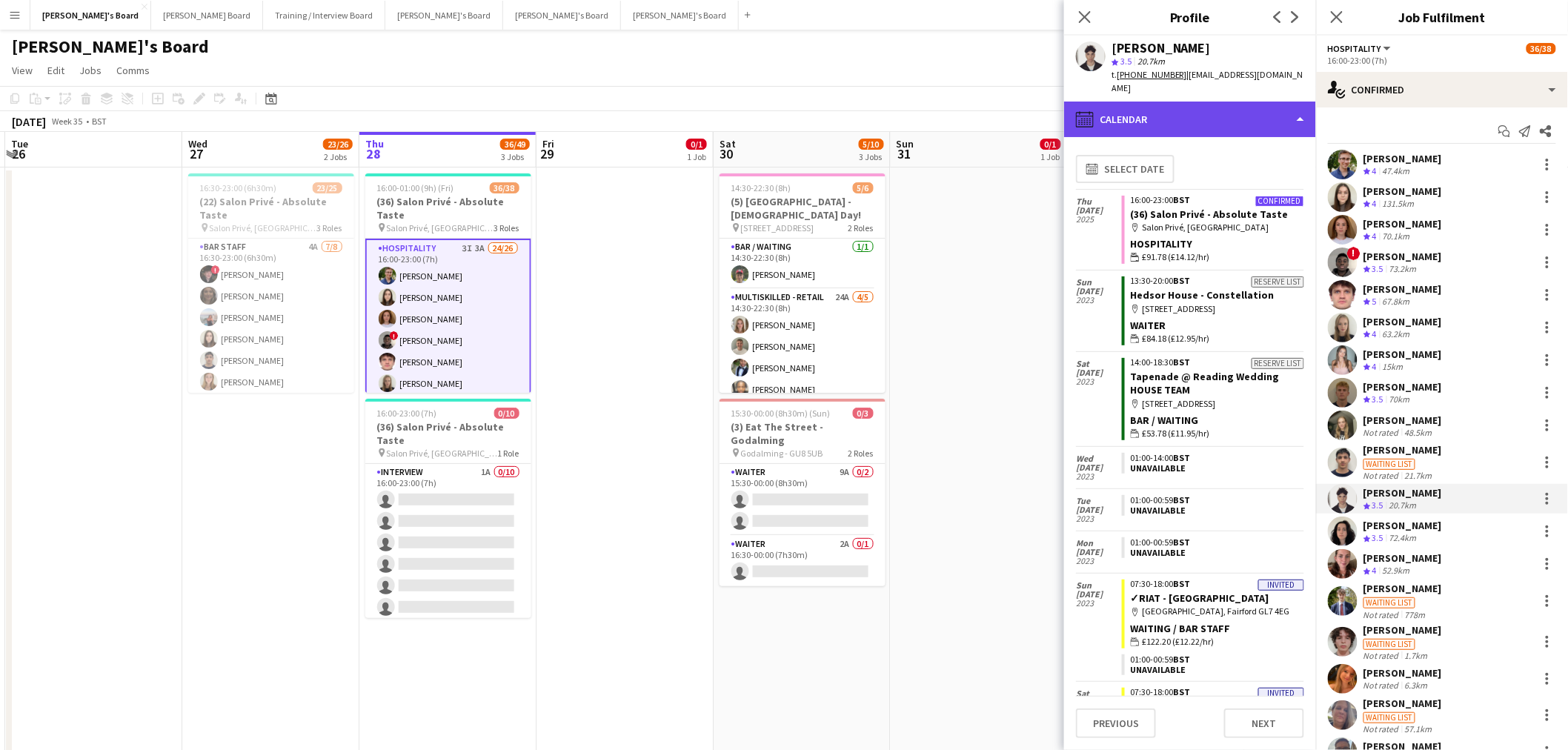
click at [1041, 104] on div "calendar-full Calendar" at bounding box center [1191, 118] width 252 height 35
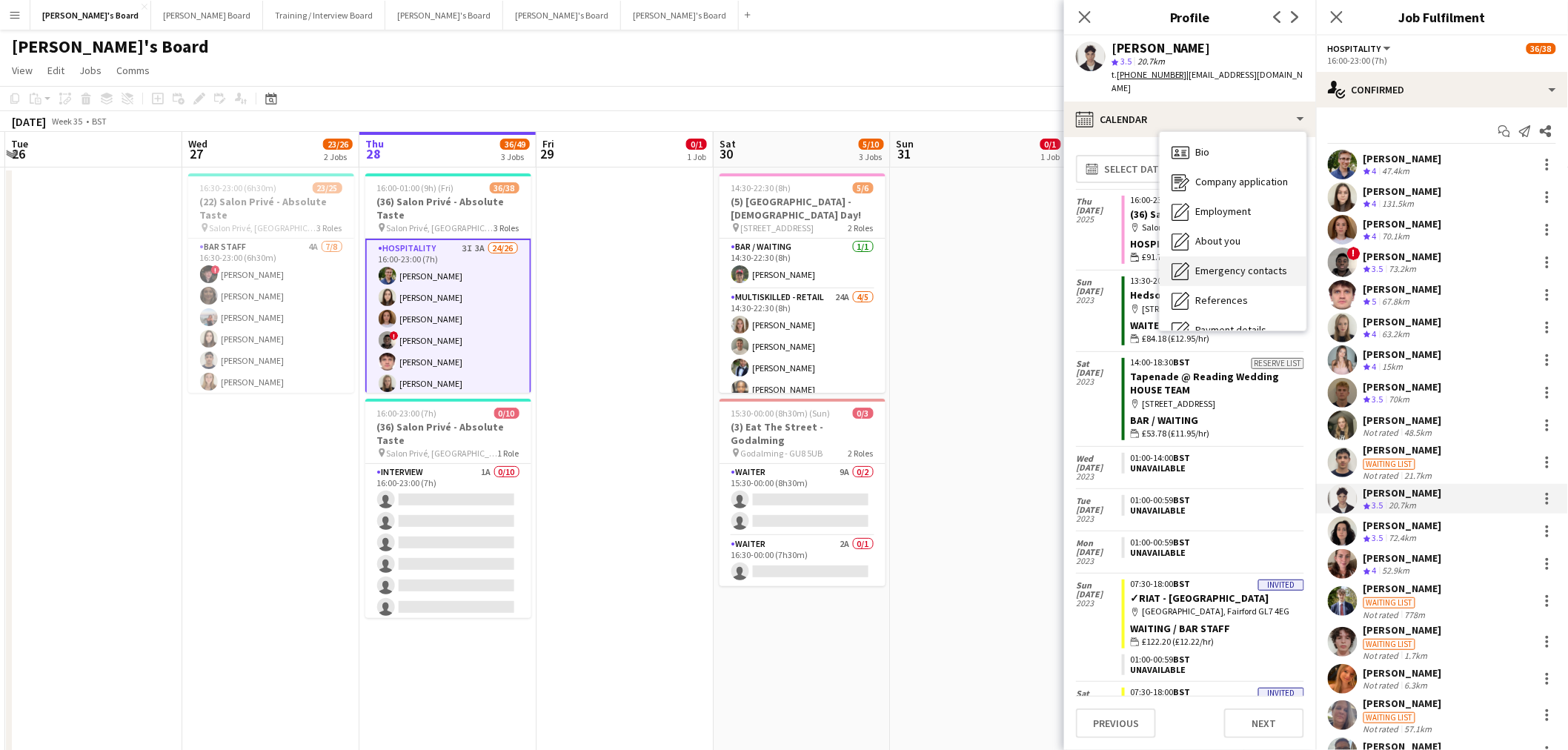
click at [1041, 256] on div "Emergency contacts Emergency contacts" at bounding box center [1233, 272] width 147 height 30
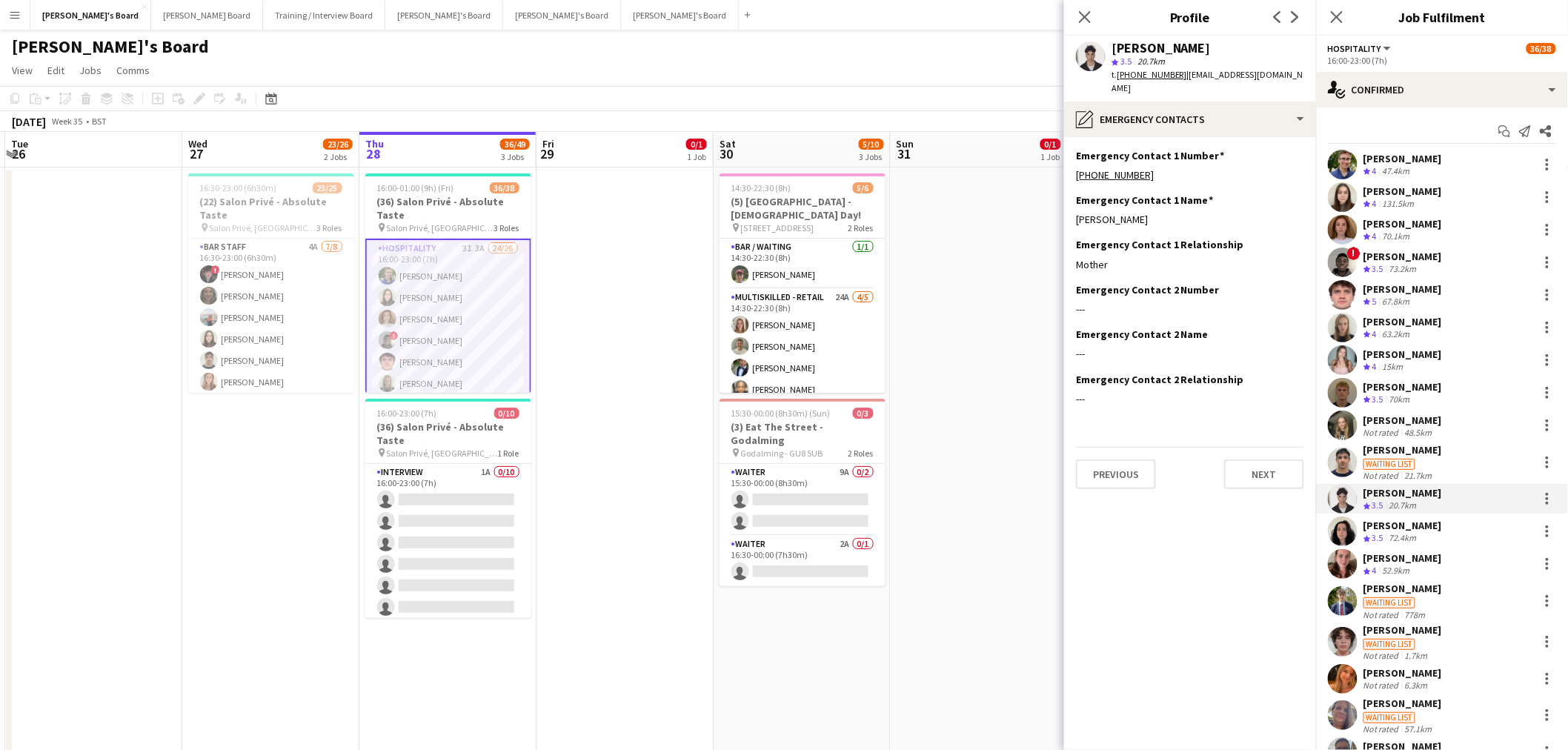
scroll to position [82, 0]
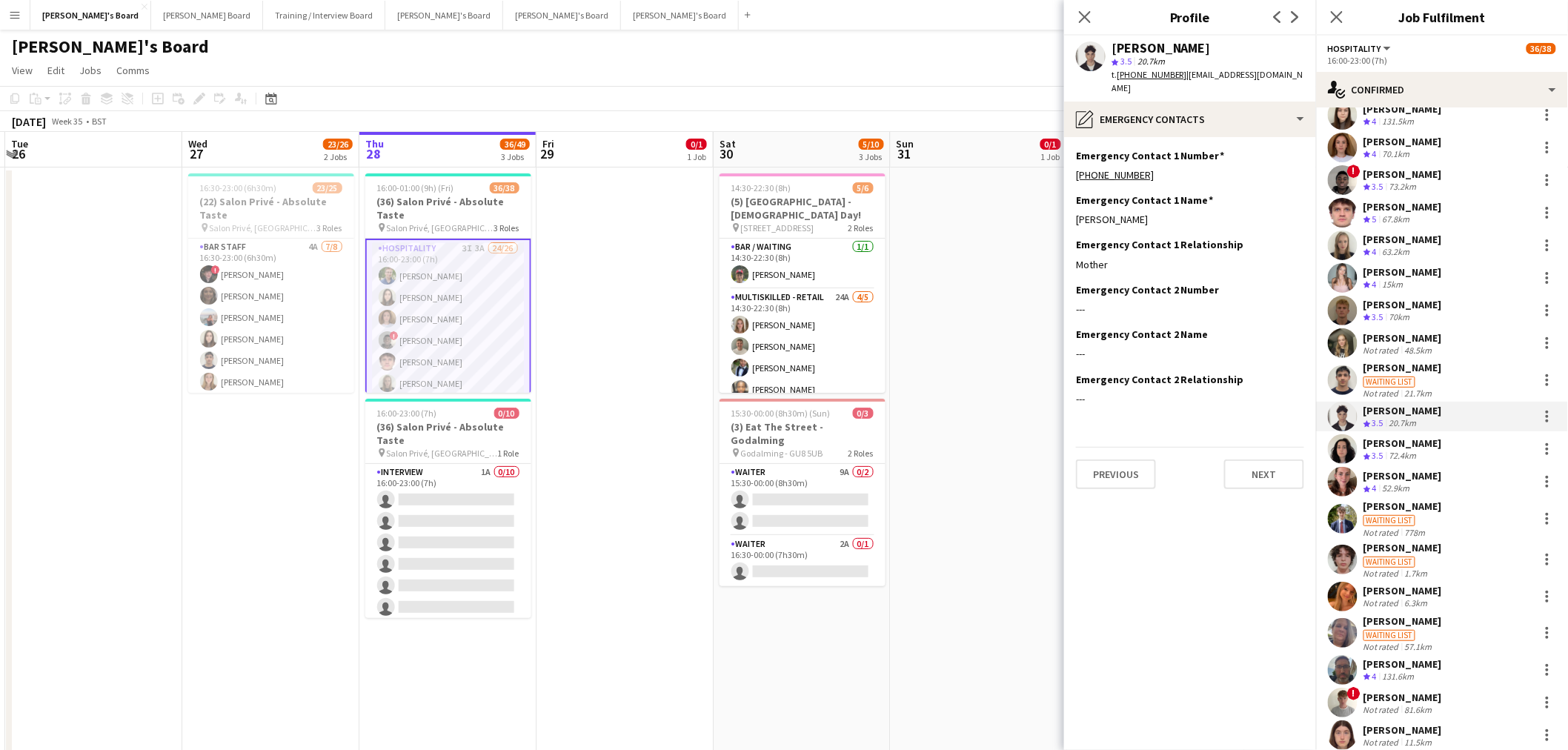
click at [1041, 453] on div "Waiting list" at bounding box center [1389, 562] width 52 height 11
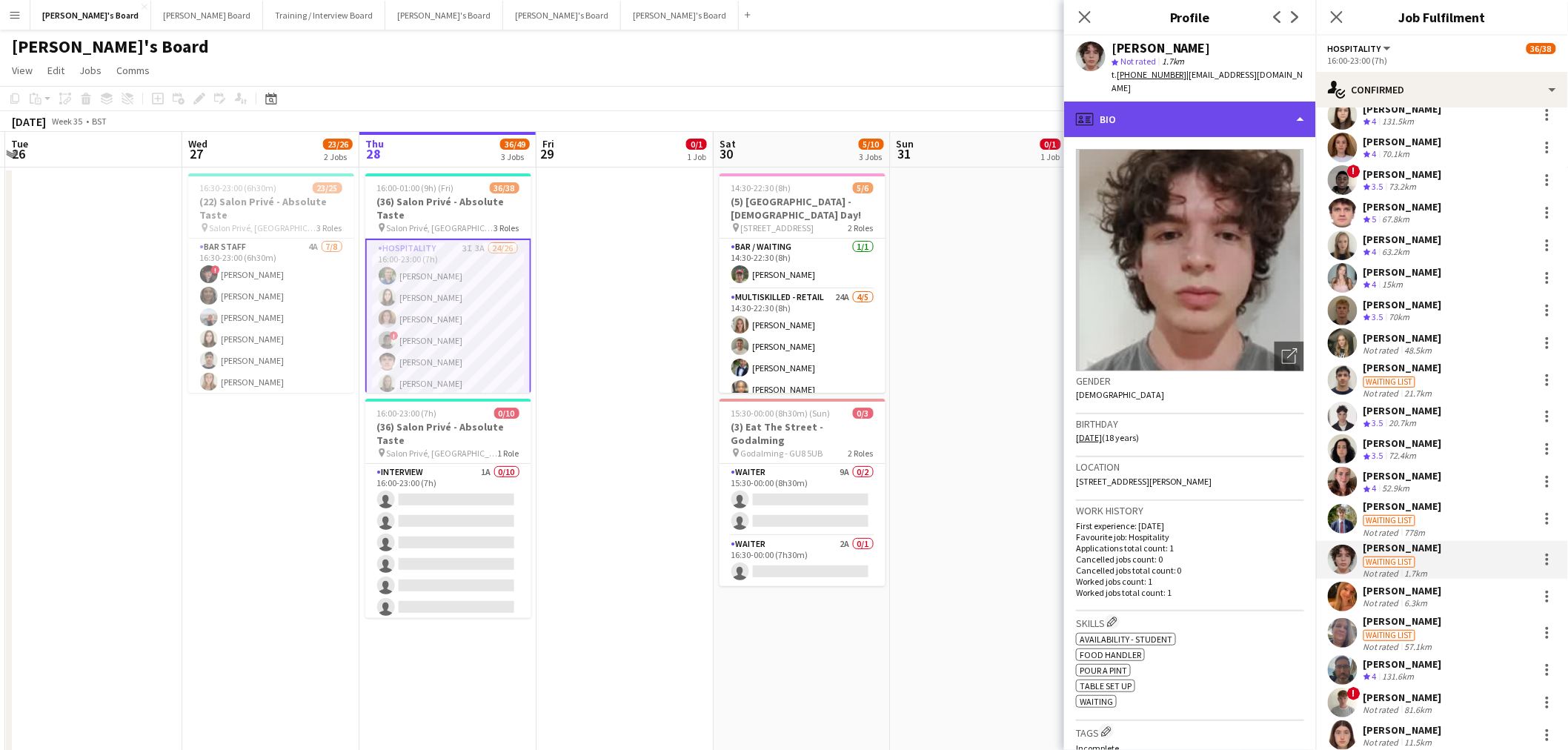
click at [1041, 101] on div "profile Bio" at bounding box center [1191, 118] width 252 height 35
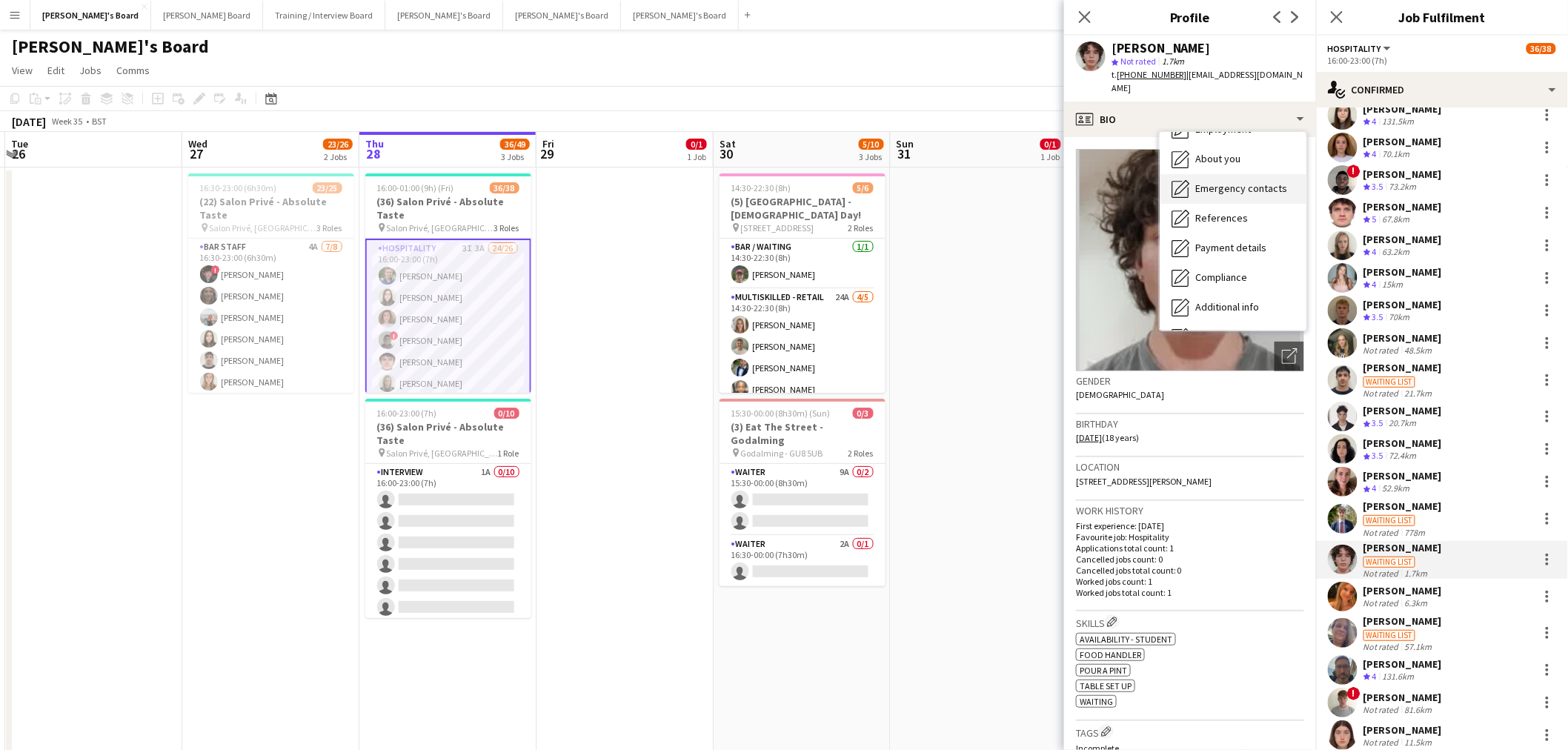
click at [1041, 182] on span "Emergency contacts" at bounding box center [1241, 188] width 92 height 14
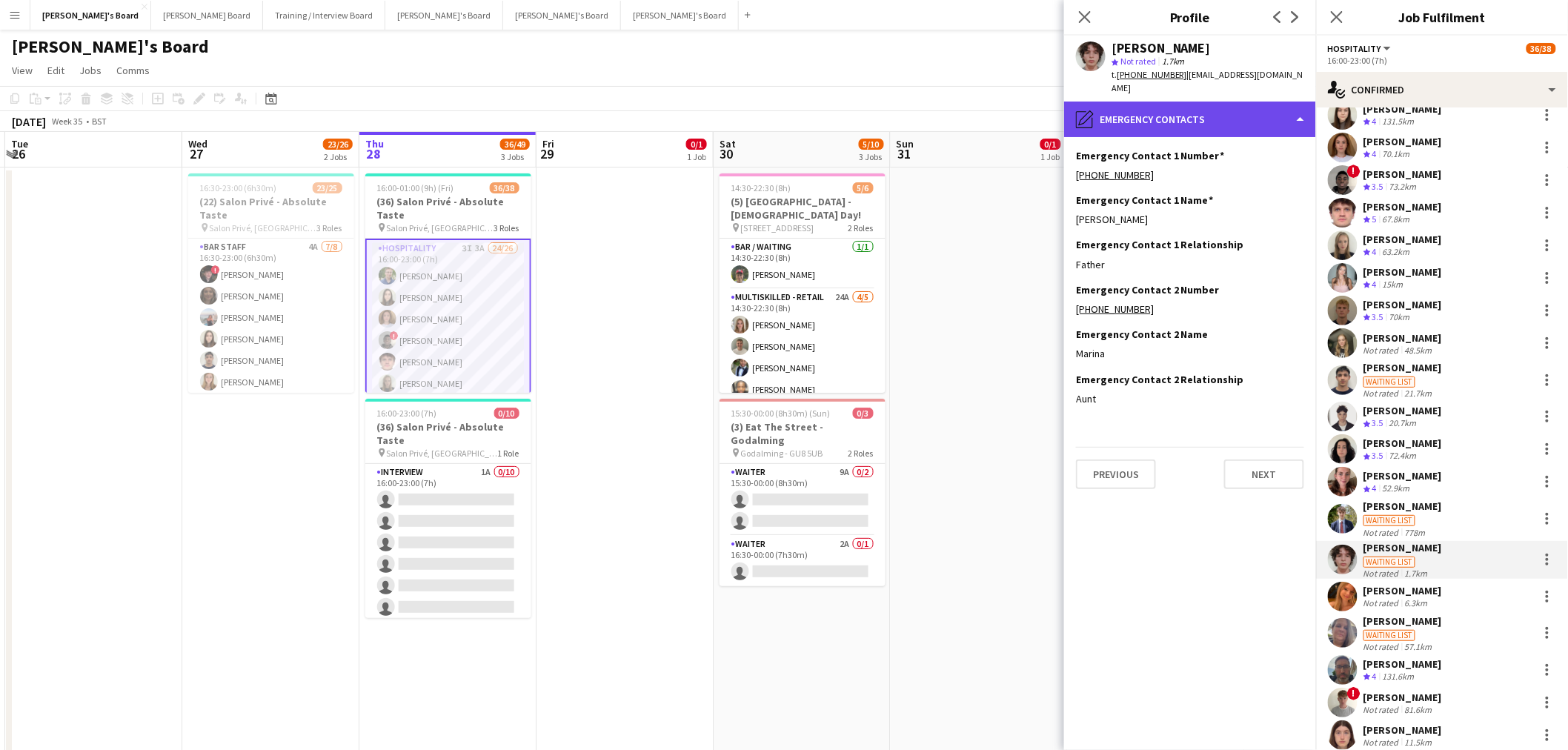
click at [1041, 115] on div "pencil4 Emergency contacts" at bounding box center [1191, 118] width 252 height 35
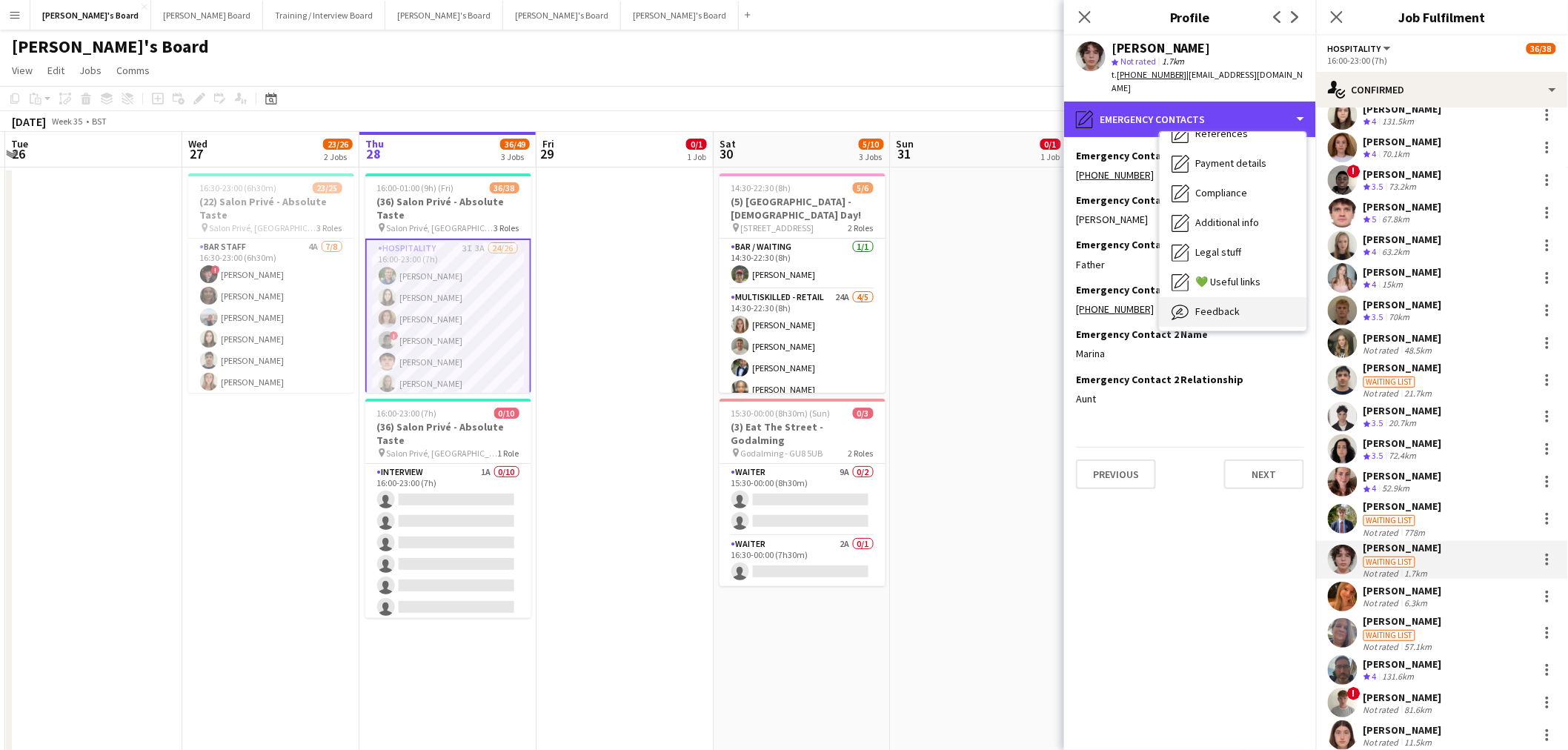
scroll to position [197, 0]
click at [1041, 101] on div "pencil4 Emergency contacts" at bounding box center [1191, 118] width 252 height 35
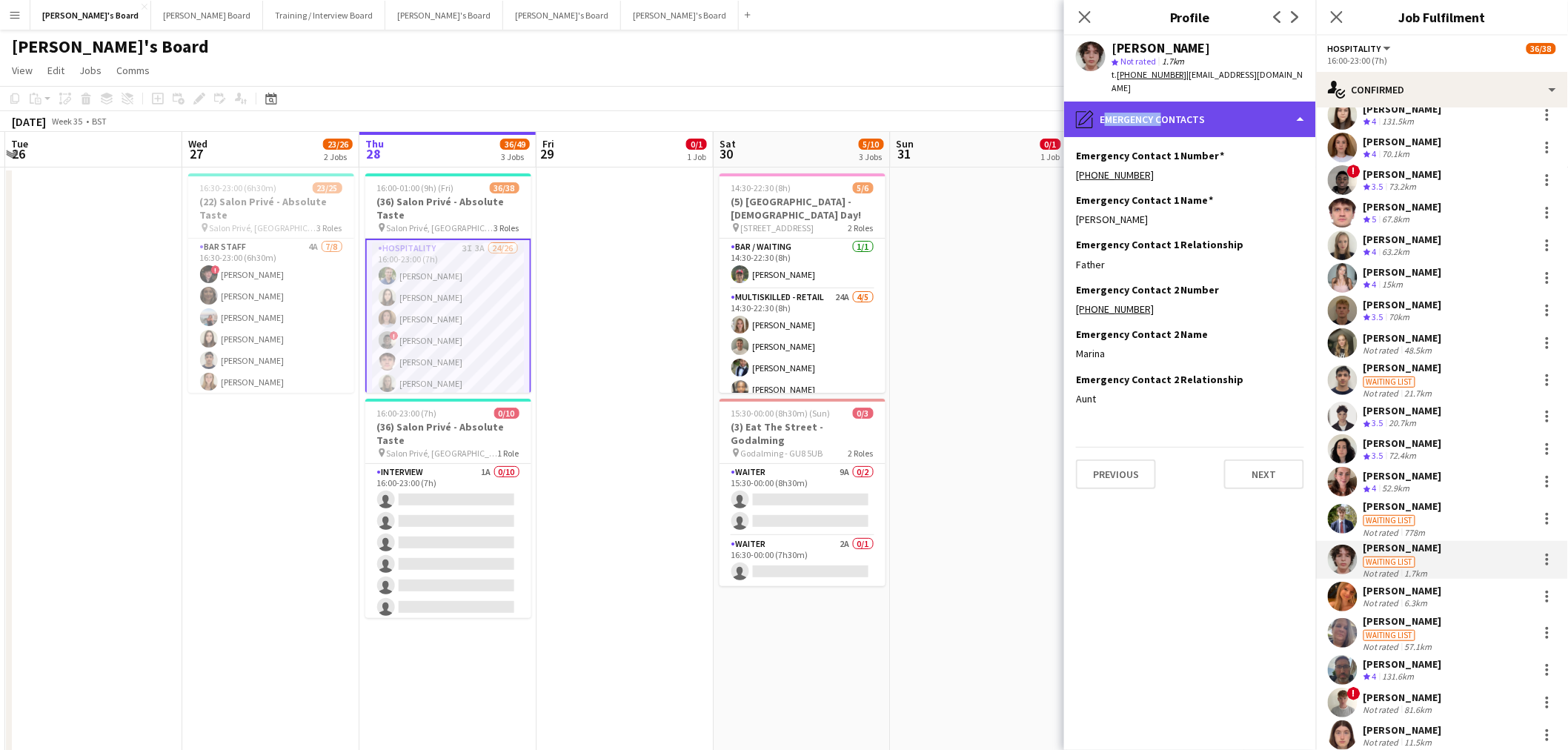
click at [1041, 101] on div "pencil4 Emergency contacts" at bounding box center [1191, 118] width 252 height 35
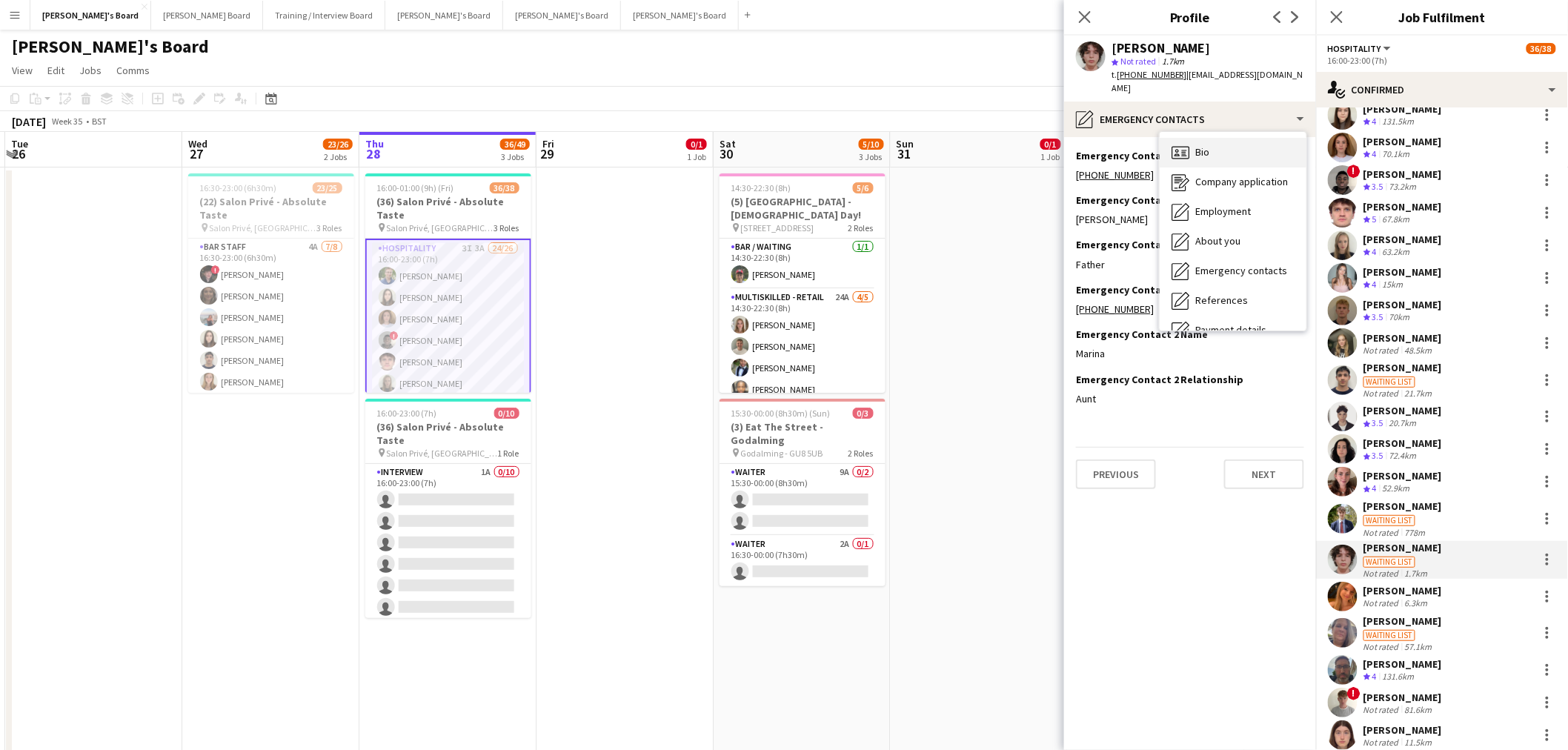
click at [1041, 146] on div "Bio Bio" at bounding box center [1233, 153] width 147 height 30
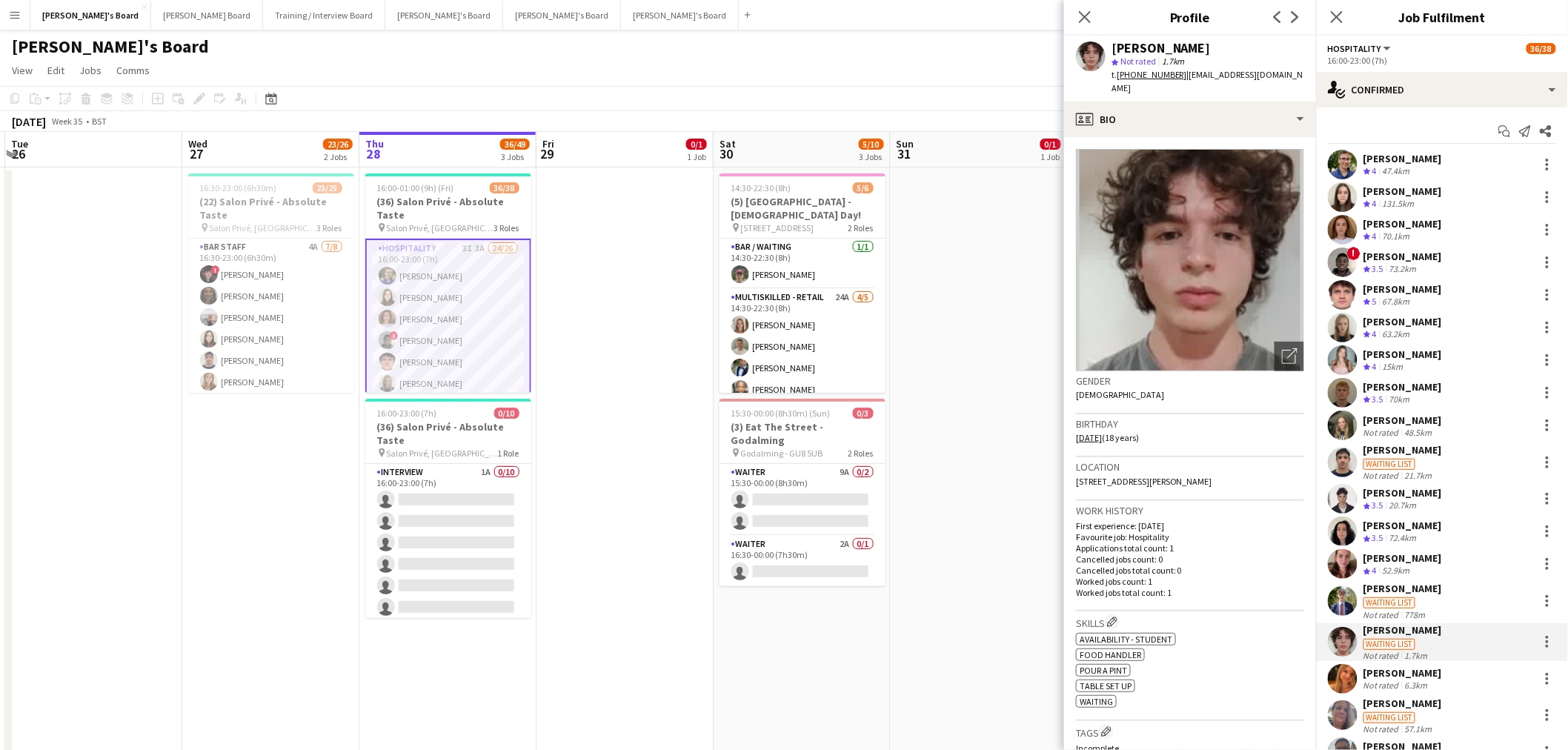
click at [1041, 453] on div "Crew rating 3.5 20.7km" at bounding box center [1403, 506] width 79 height 13
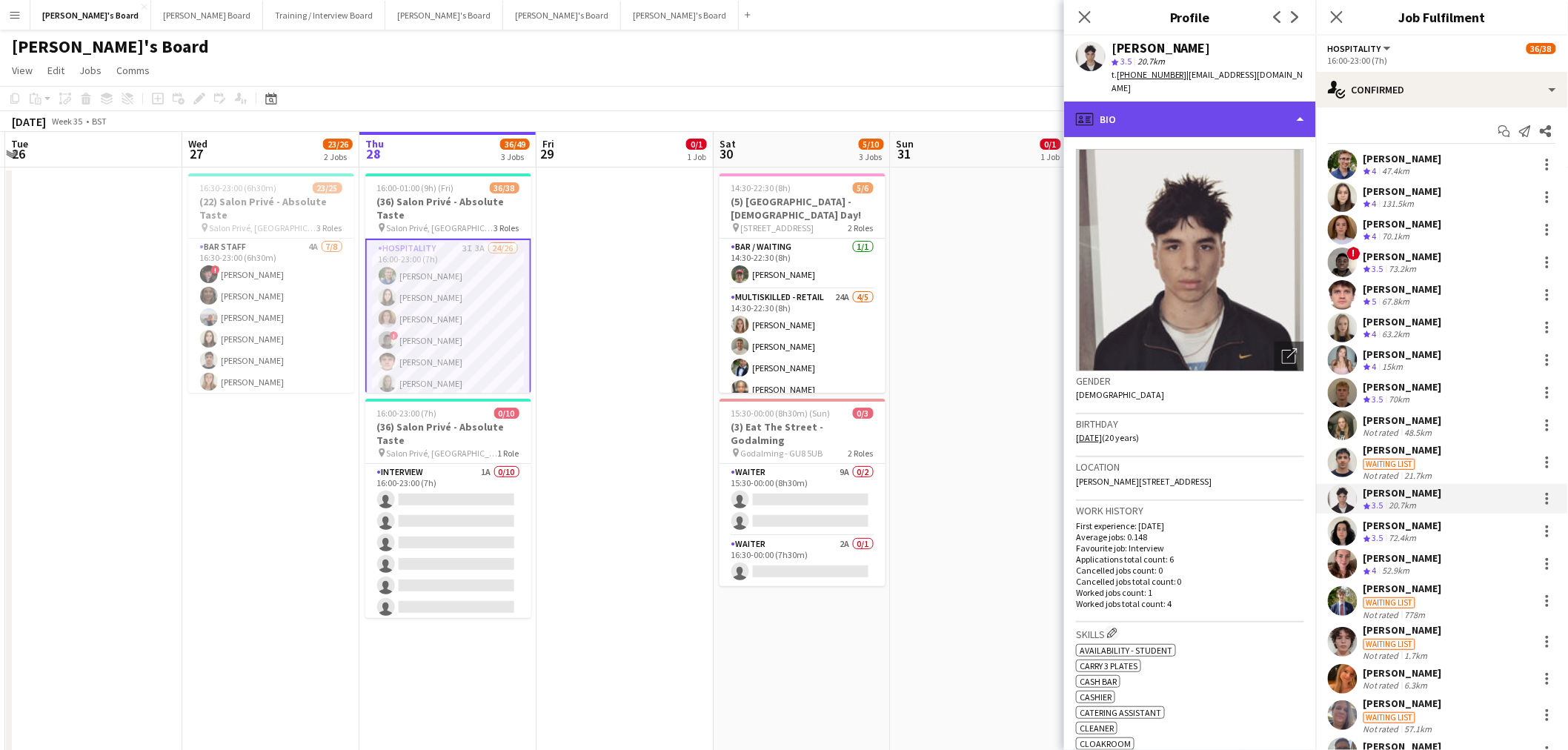
click at [1041, 116] on div "profile Bio" at bounding box center [1191, 118] width 252 height 35
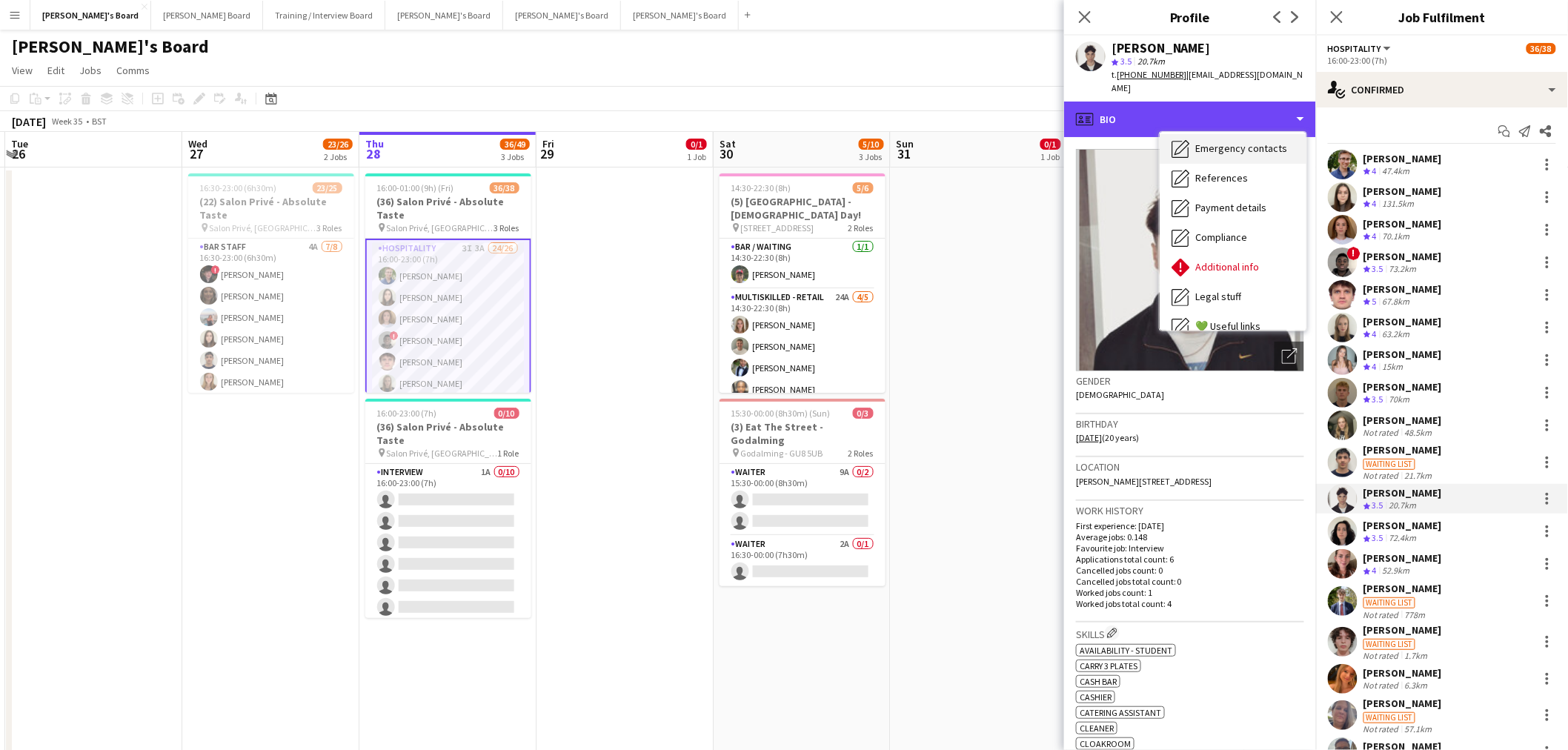
scroll to position [197, 0]
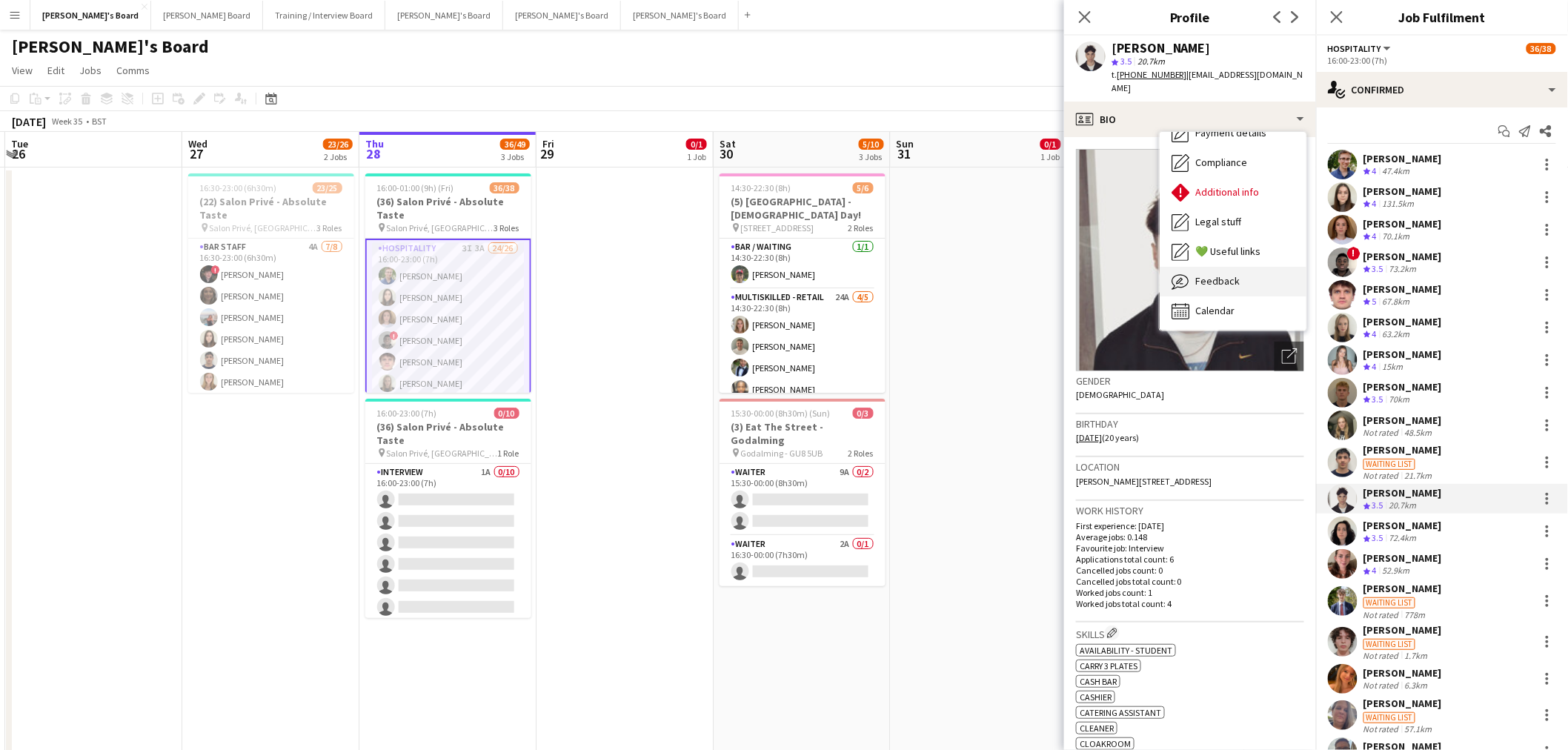
click at [1041, 274] on span "Feedback" at bounding box center [1217, 280] width 44 height 14
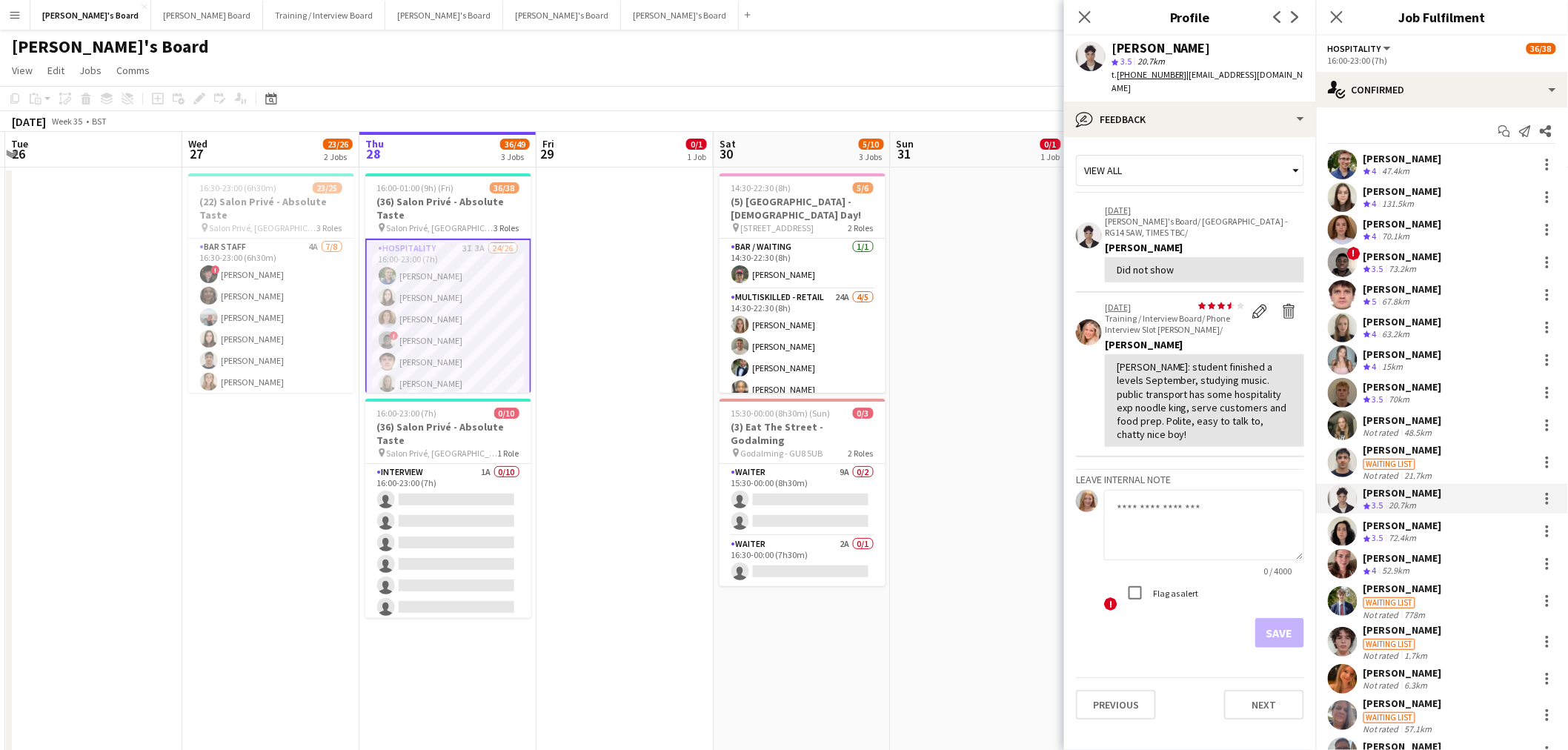
click at [1041, 453] on div "Luke Newland Waiting list Not rated 1.7km" at bounding box center [1442, 642] width 252 height 38
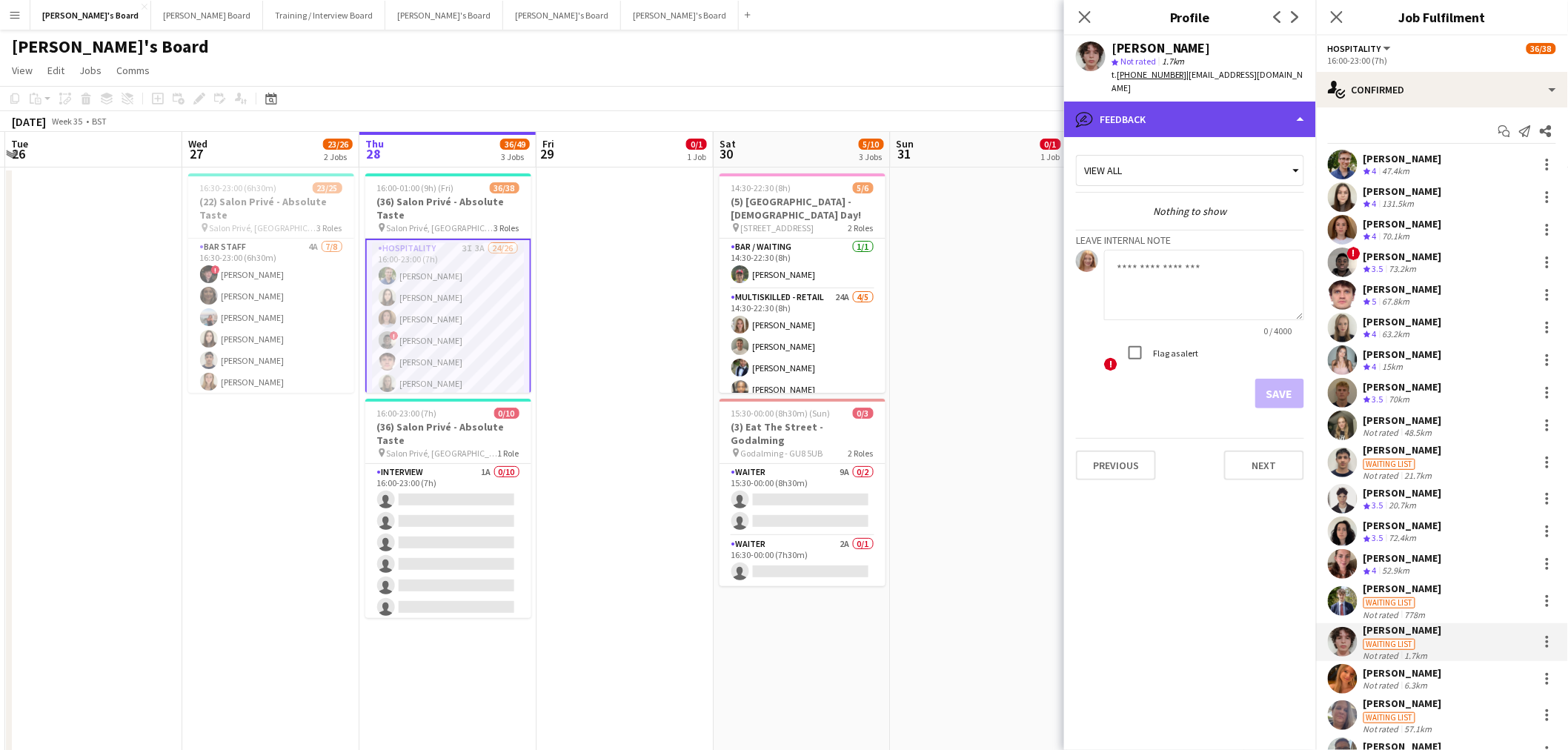
click at [1041, 110] on div "bubble-pencil Feedback" at bounding box center [1191, 118] width 252 height 35
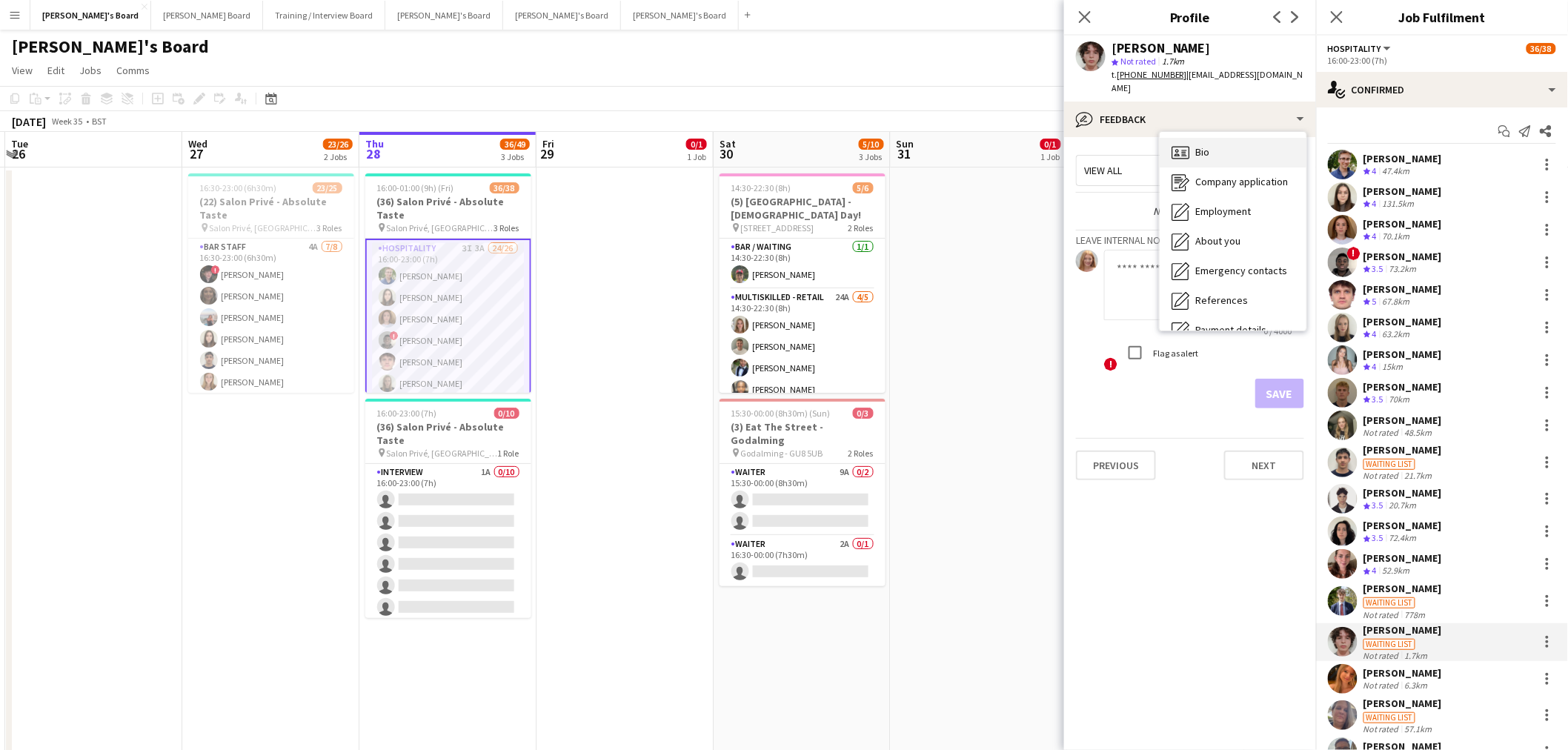
click at [1041, 138] on div "Bio Bio" at bounding box center [1233, 153] width 147 height 30
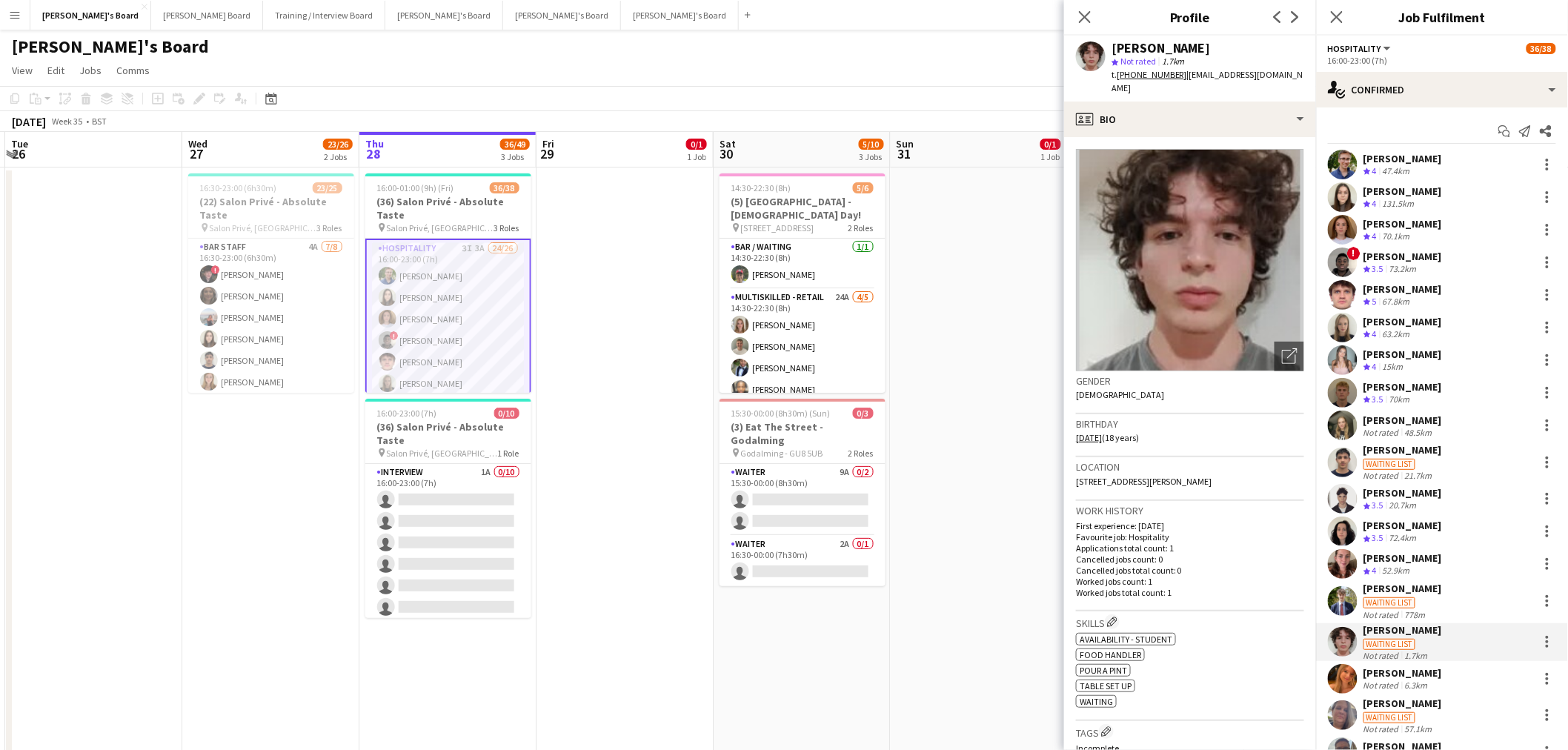
click at [1041, 453] on div "Fred Newland Crew rating 3.5 20.7km" at bounding box center [1442, 499] width 252 height 30
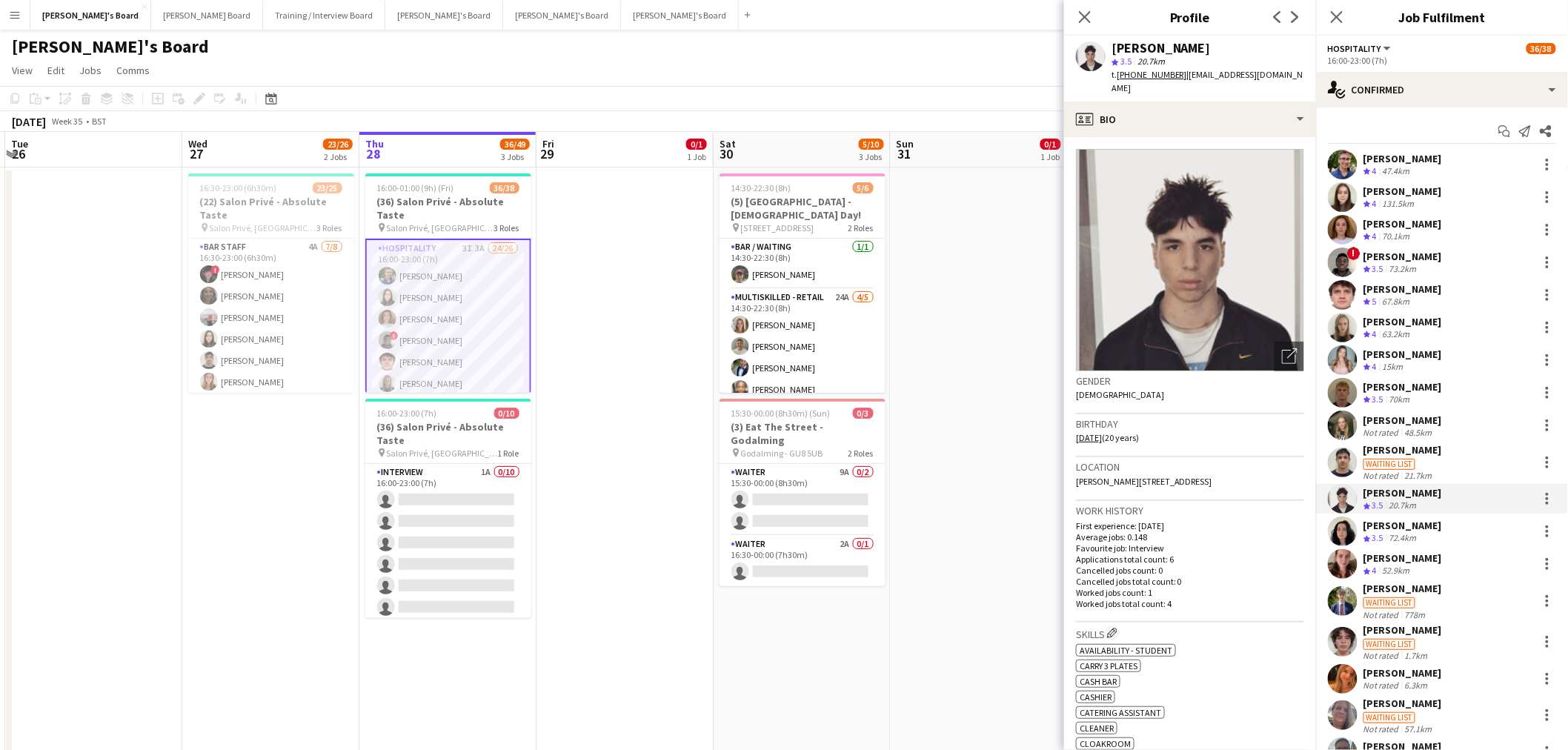
click at [1041, 453] on div "Luke Newland Waiting list Not rated 1.7km" at bounding box center [1442, 642] width 252 height 38
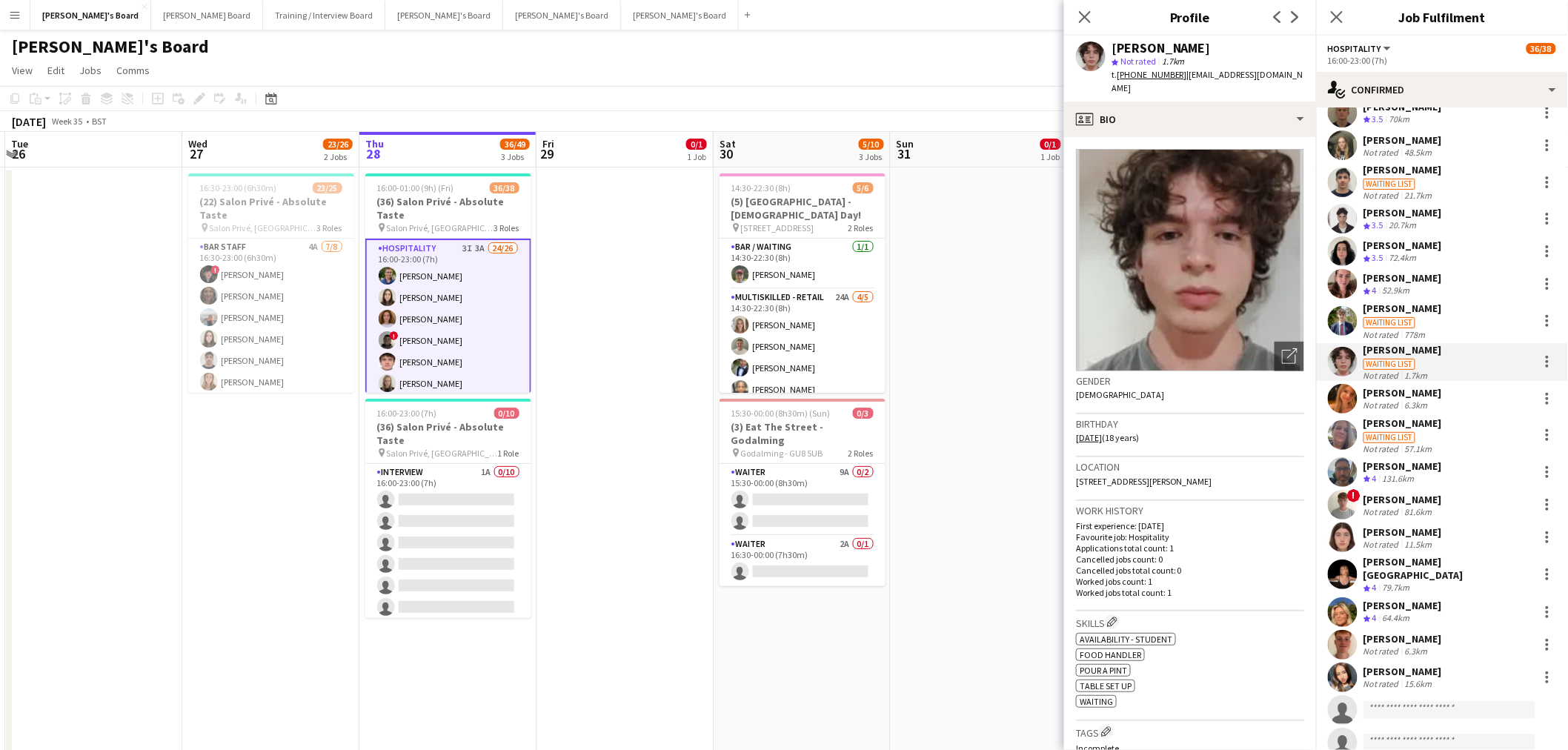
scroll to position [320, 0]
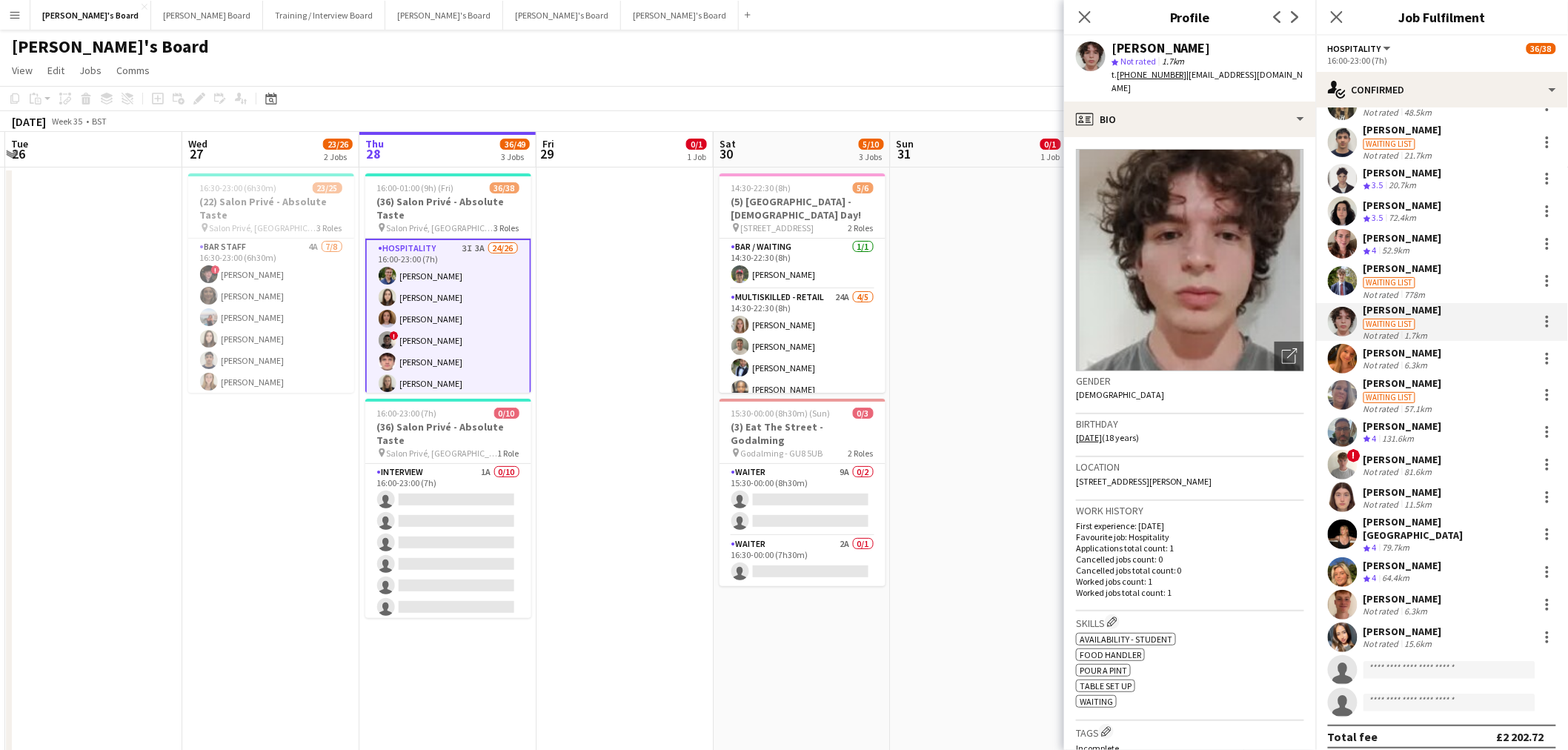
click at [668, 453] on app-date-cell at bounding box center [625, 586] width 177 height 838
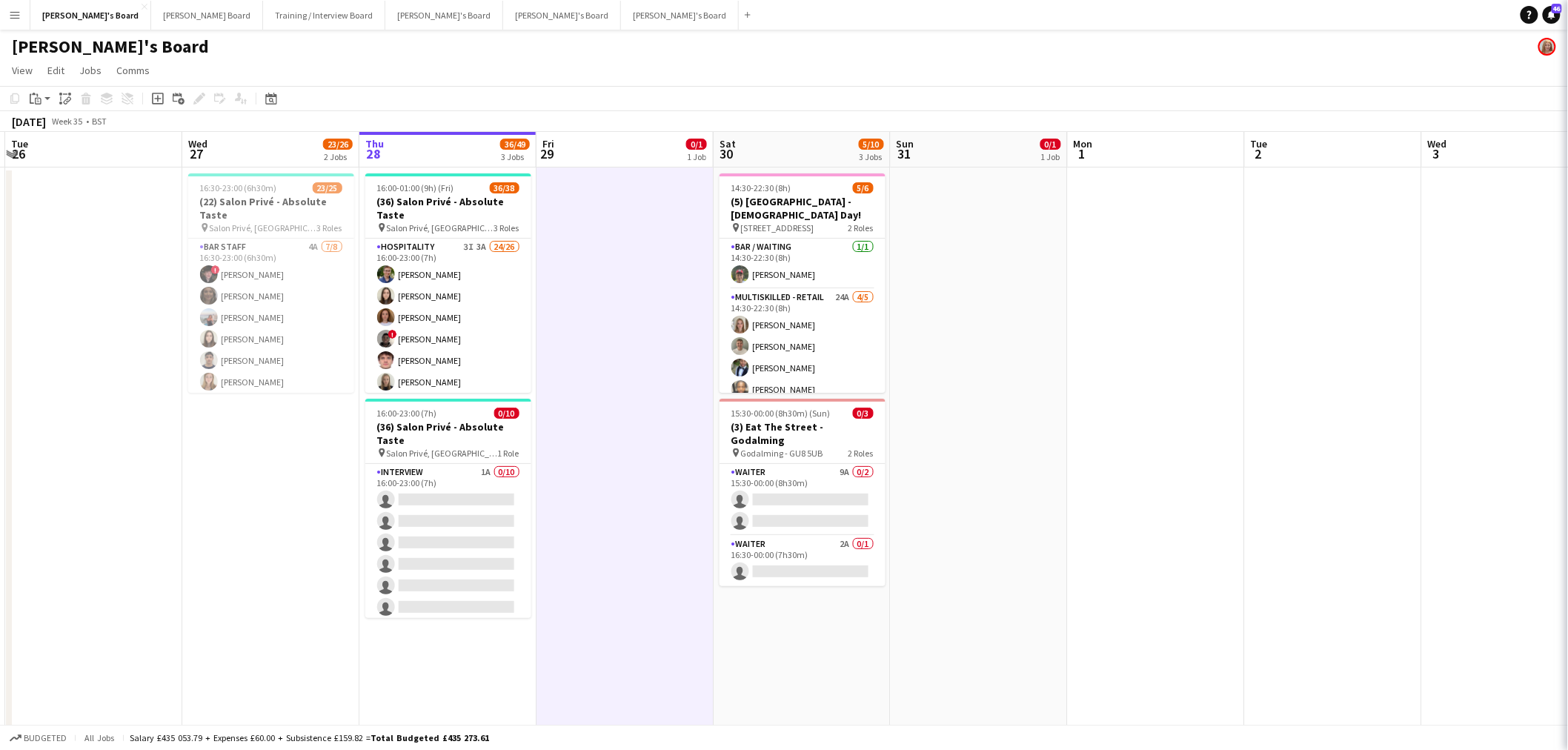
click at [668, 453] on app-date-cell at bounding box center [625, 586] width 177 height 838
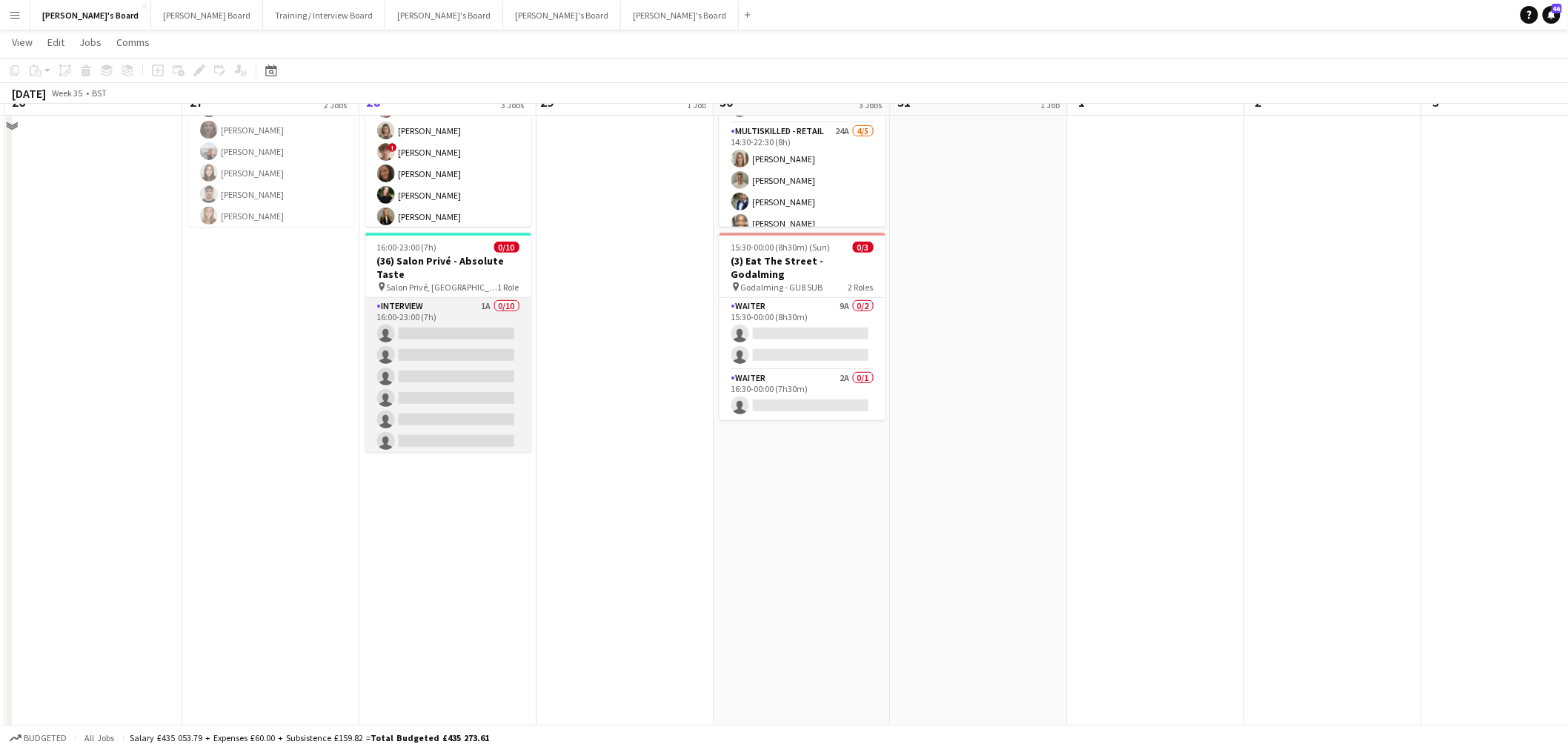
scroll to position [0, 0]
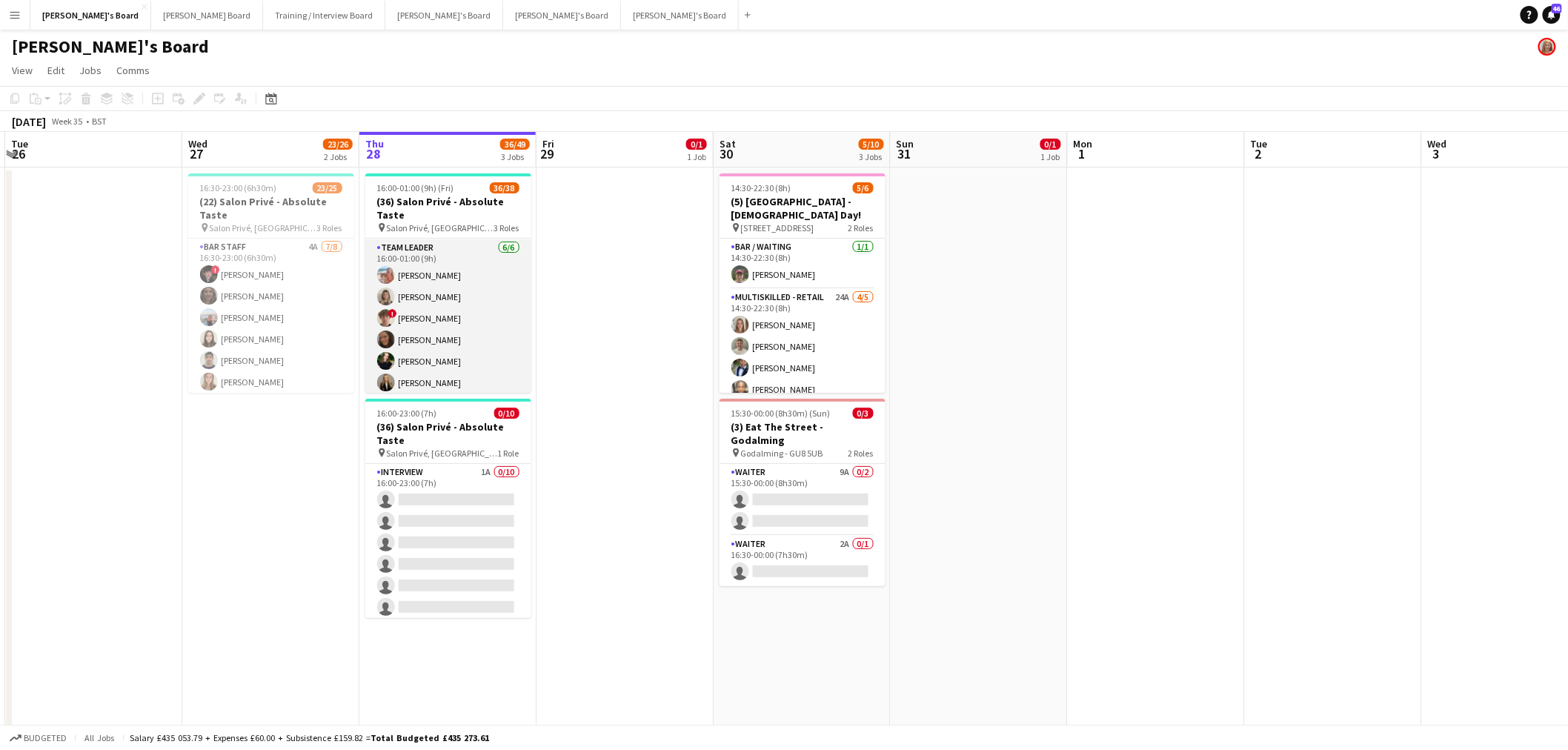
click at [438, 278] on app-card-role "TEAM LEADER 6/6 16:00-01:00 (9h) Freya Lillywhite Mathilde Wilkie ! Jamie Acker…" at bounding box center [448, 318] width 166 height 158
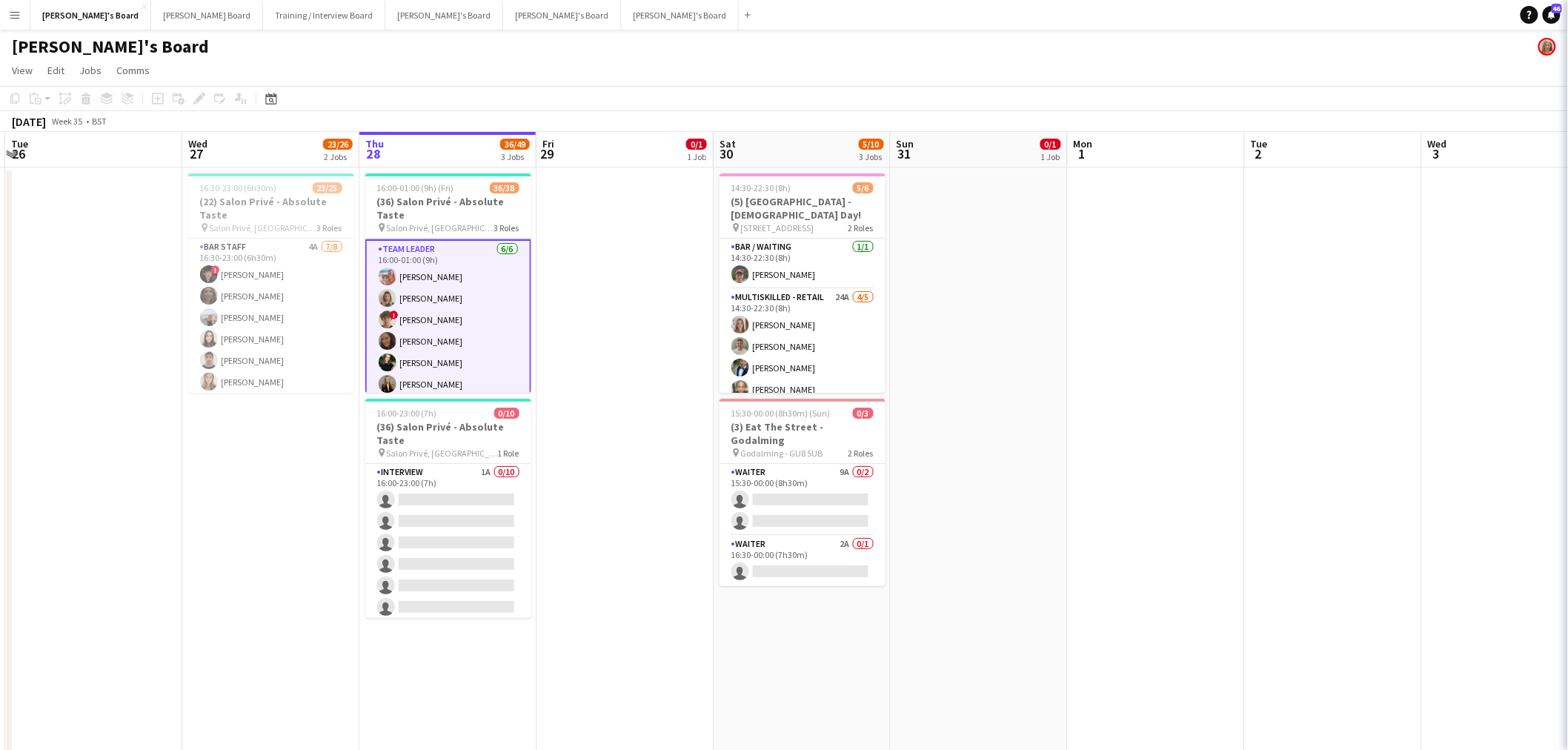
scroll to position [750, 0]
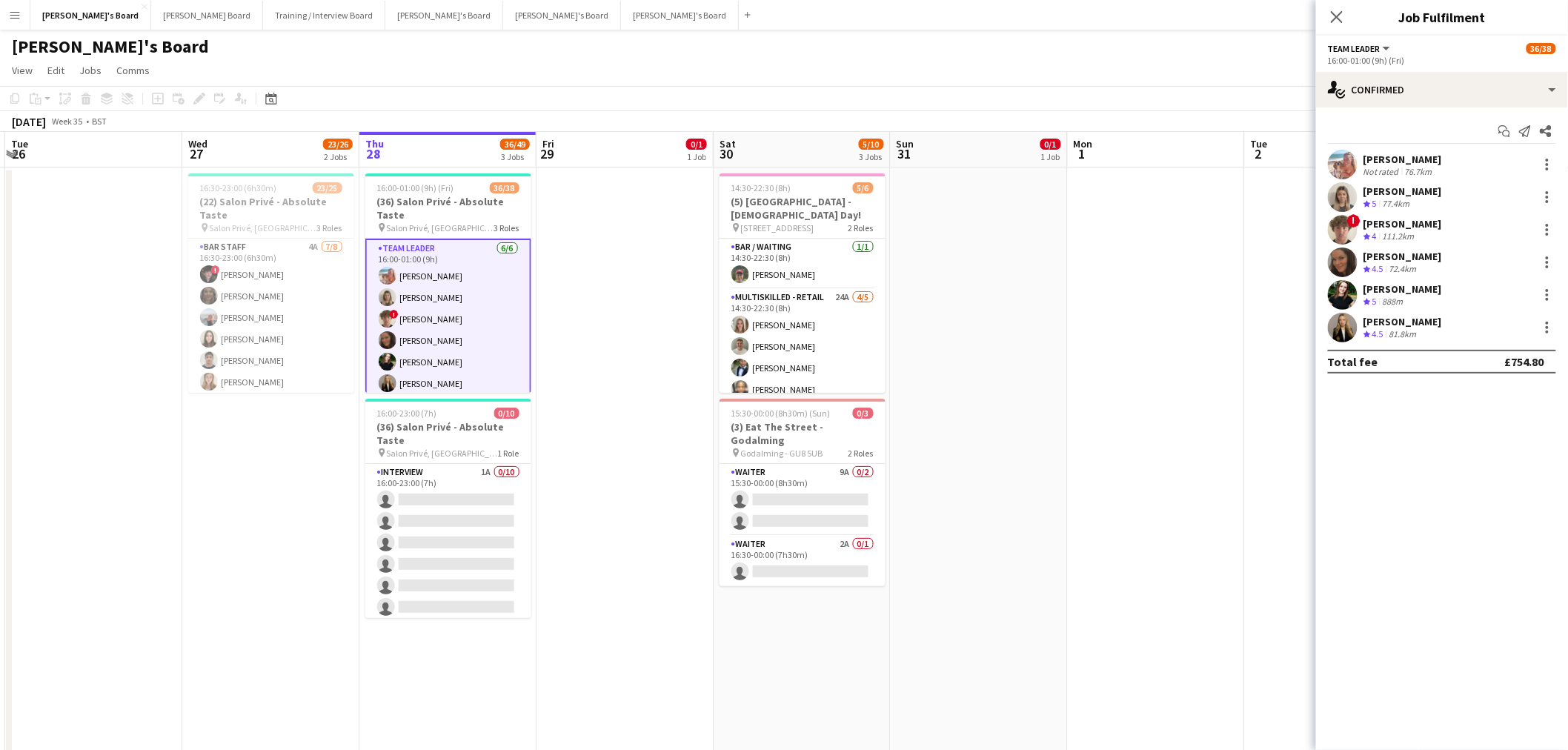
click at [1041, 225] on div "! Jamie Ackers Crew rating 4 111.2km" at bounding box center [1442, 230] width 252 height 30
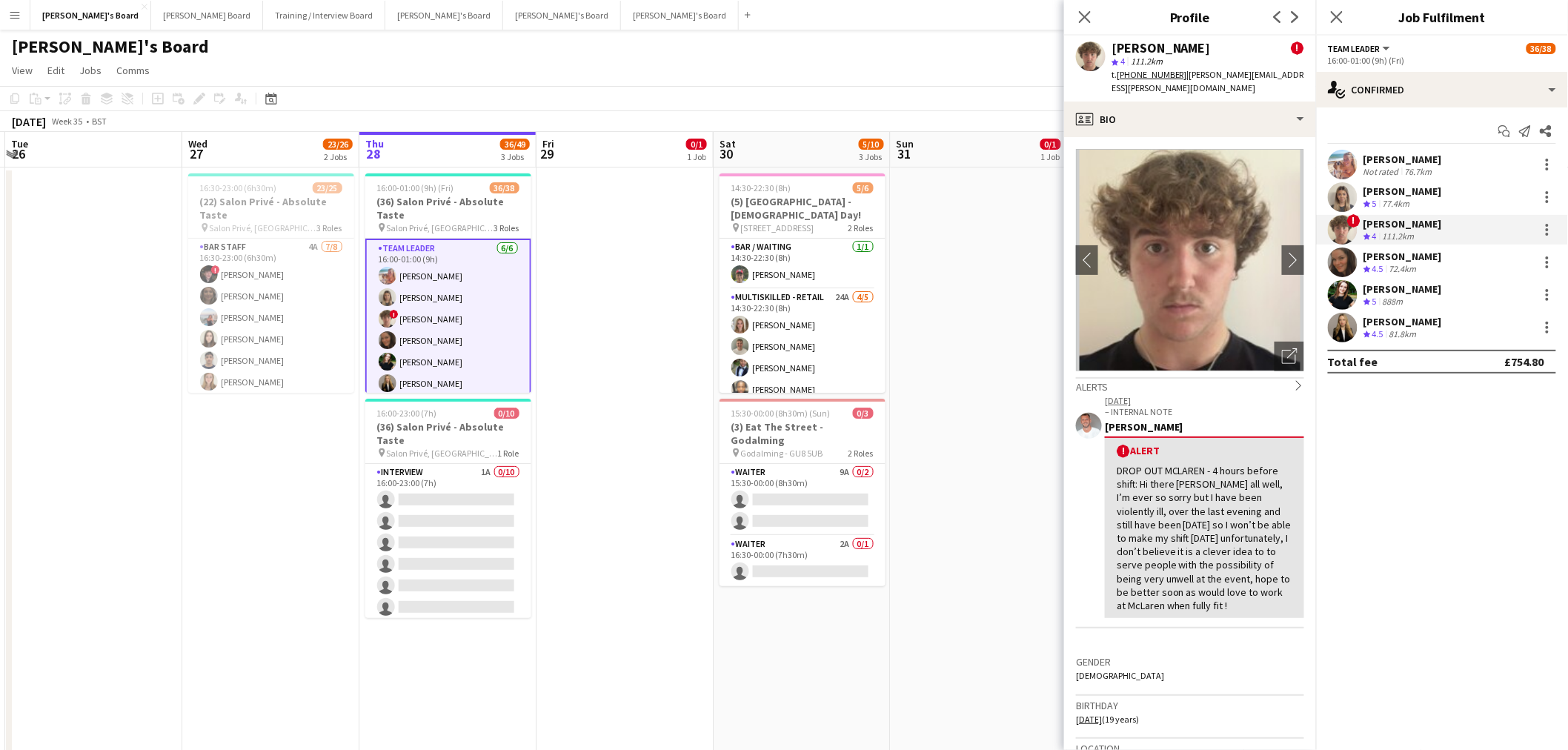
click at [596, 316] on app-date-cell at bounding box center [625, 586] width 177 height 838
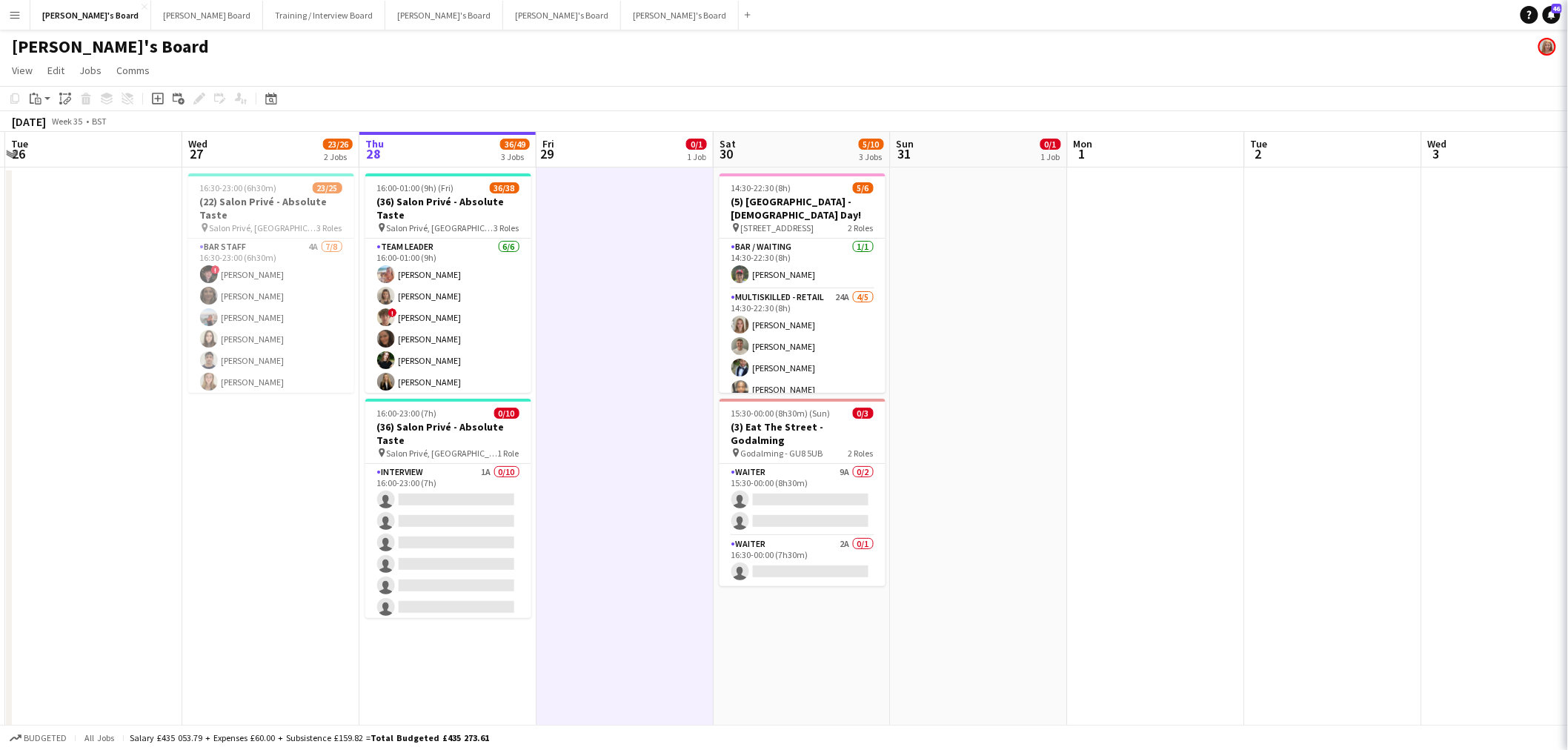
scroll to position [749, 0]
click at [587, 314] on app-date-cell at bounding box center [625, 586] width 177 height 838
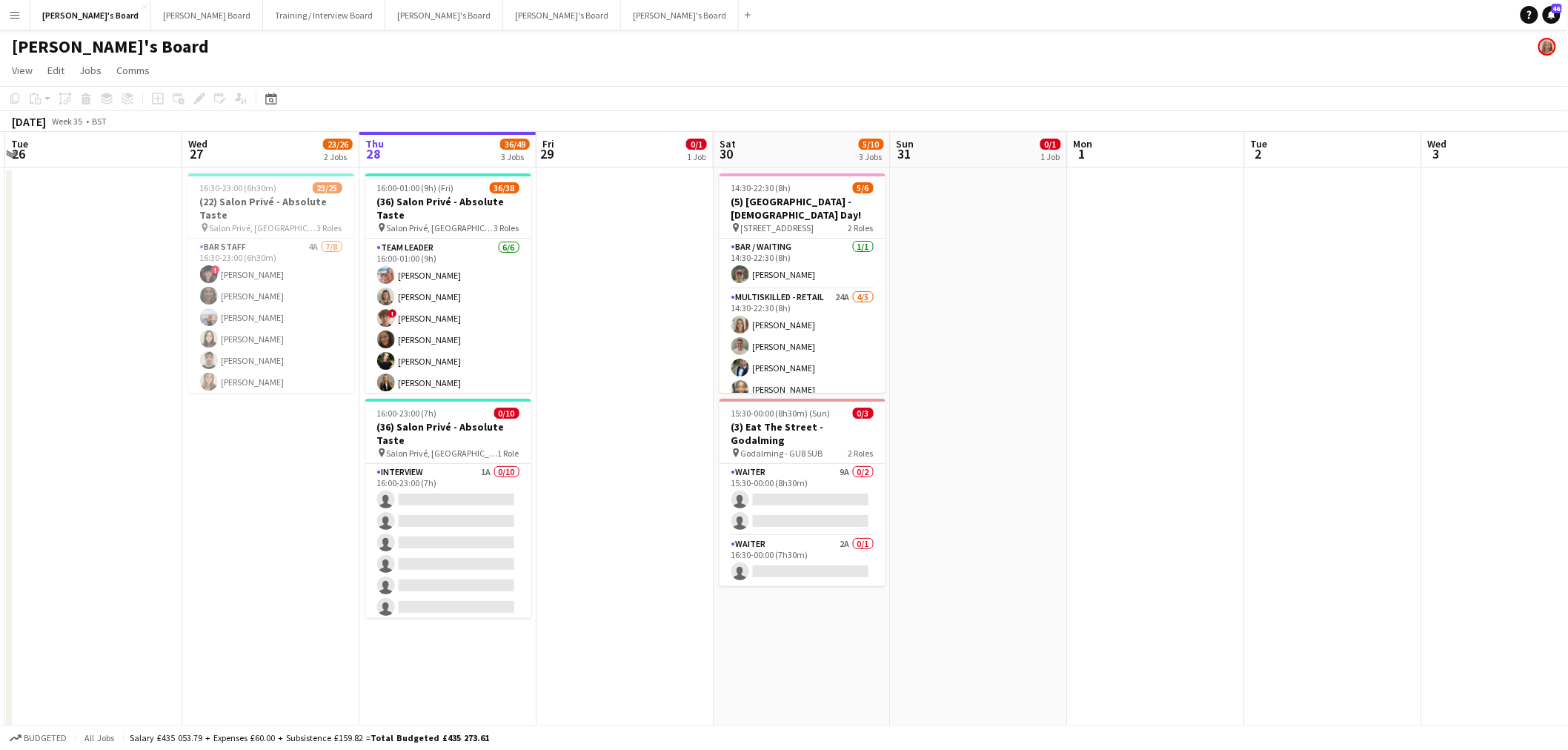
drag, startPoint x: 580, startPoint y: 268, endPoint x: 670, endPoint y: 320, distance: 103.9
click at [689, 304] on app-calendar-viewport "Sun 24 Mon 25 Tue 26 Wed 27 23/26 2 Jobs Thu 28 36/49 3 Jobs Fri 29 0/1 1 Job S…" at bounding box center [784, 765] width 1568 height 1267
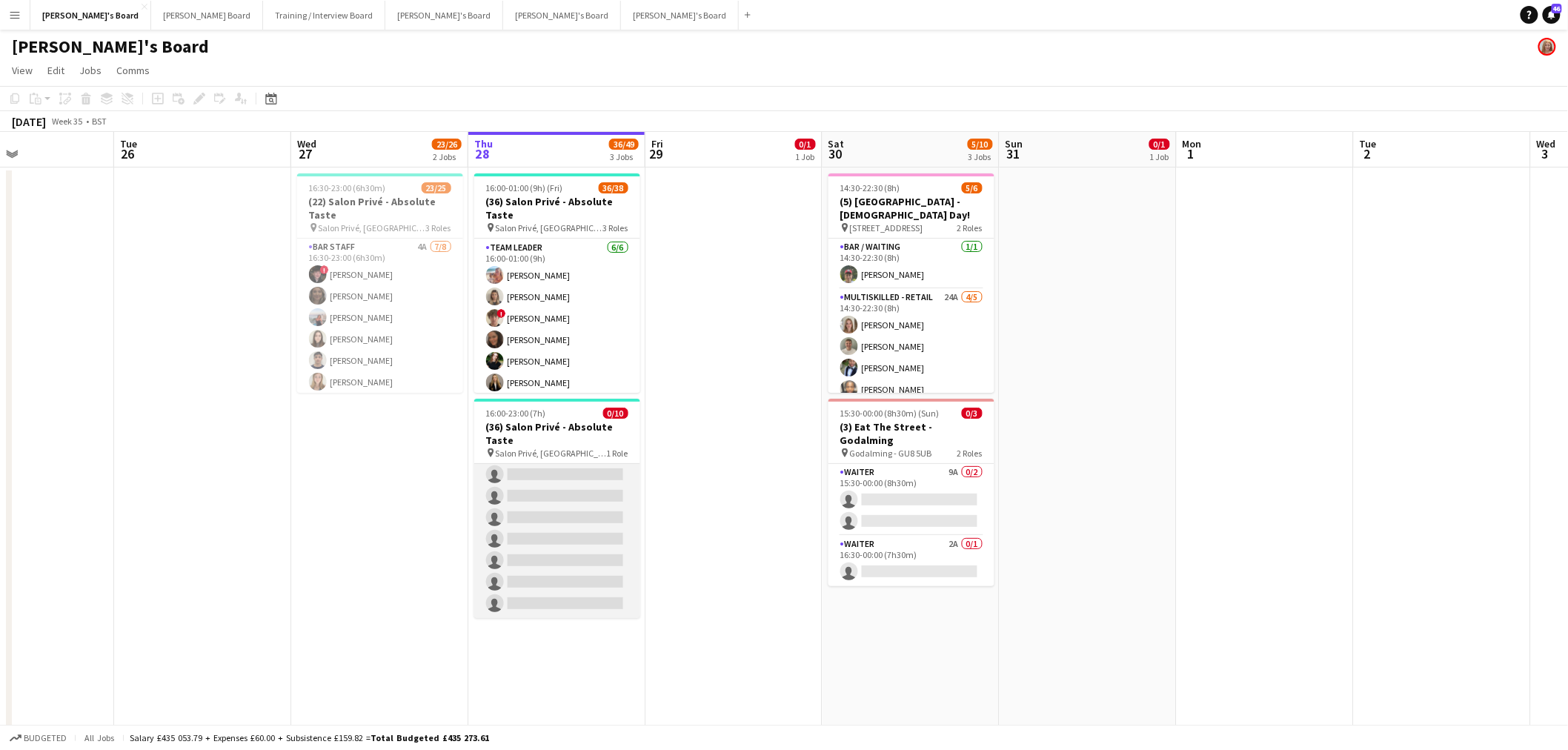
scroll to position [0, 0]
click at [526, 453] on app-card-role "Interview 1A 0/10 16:00-23:00 (7h) single-neutral-actions single-neutral-action…" at bounding box center [557, 585] width 166 height 244
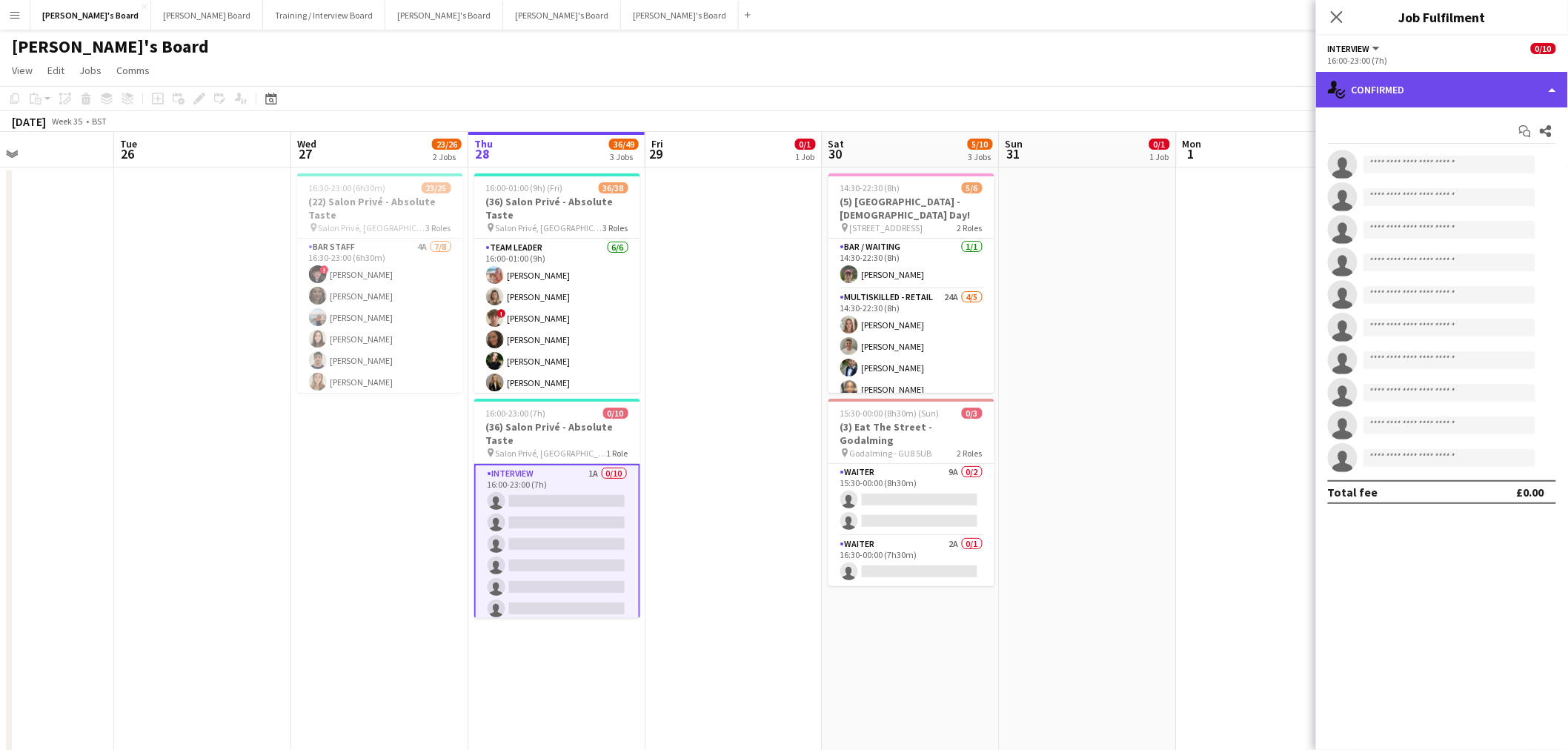
click at [1041, 77] on div "single-neutral-actions-check-2 Confirmed" at bounding box center [1442, 89] width 252 height 35
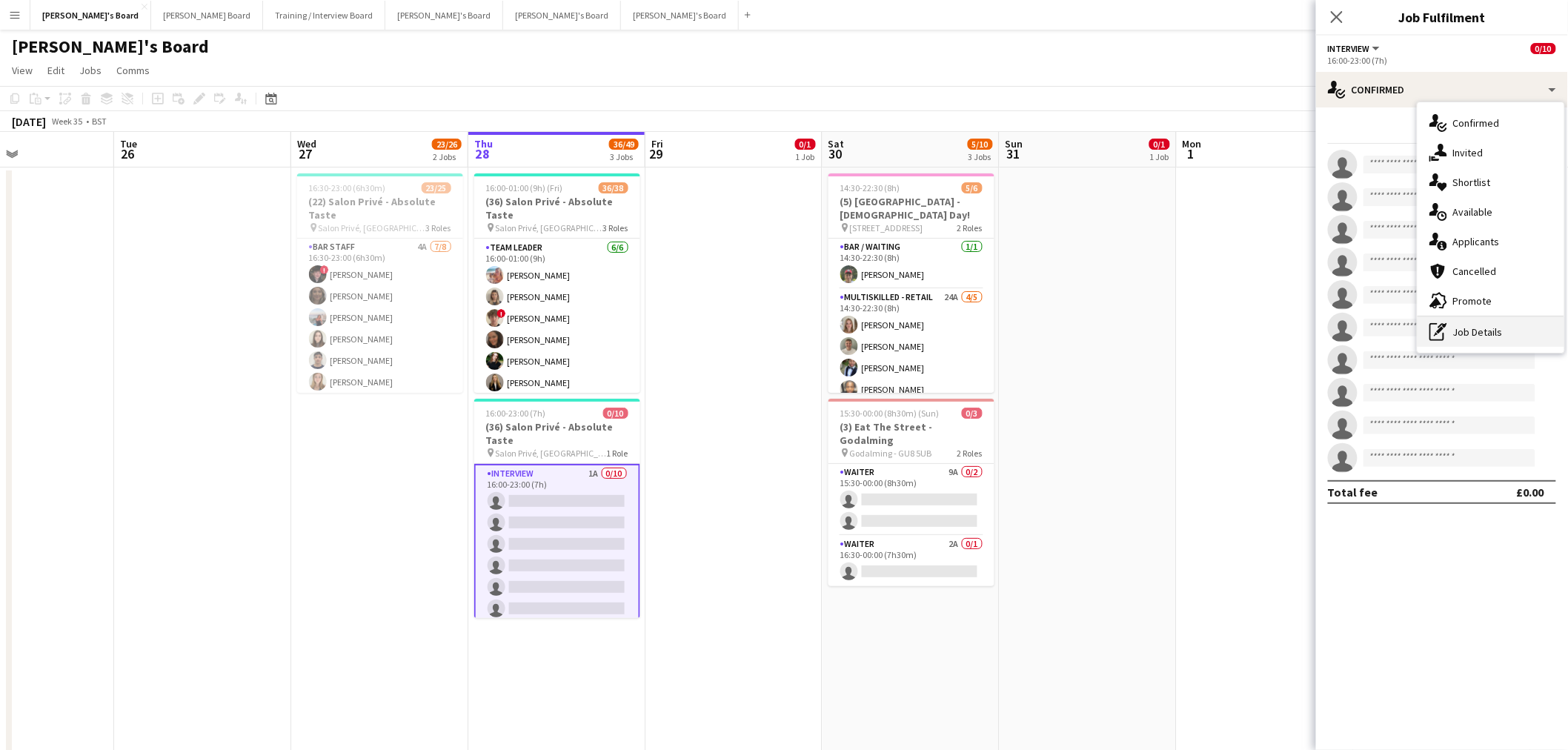
click at [1041, 339] on div "pen-write Job Details" at bounding box center [1491, 332] width 147 height 30
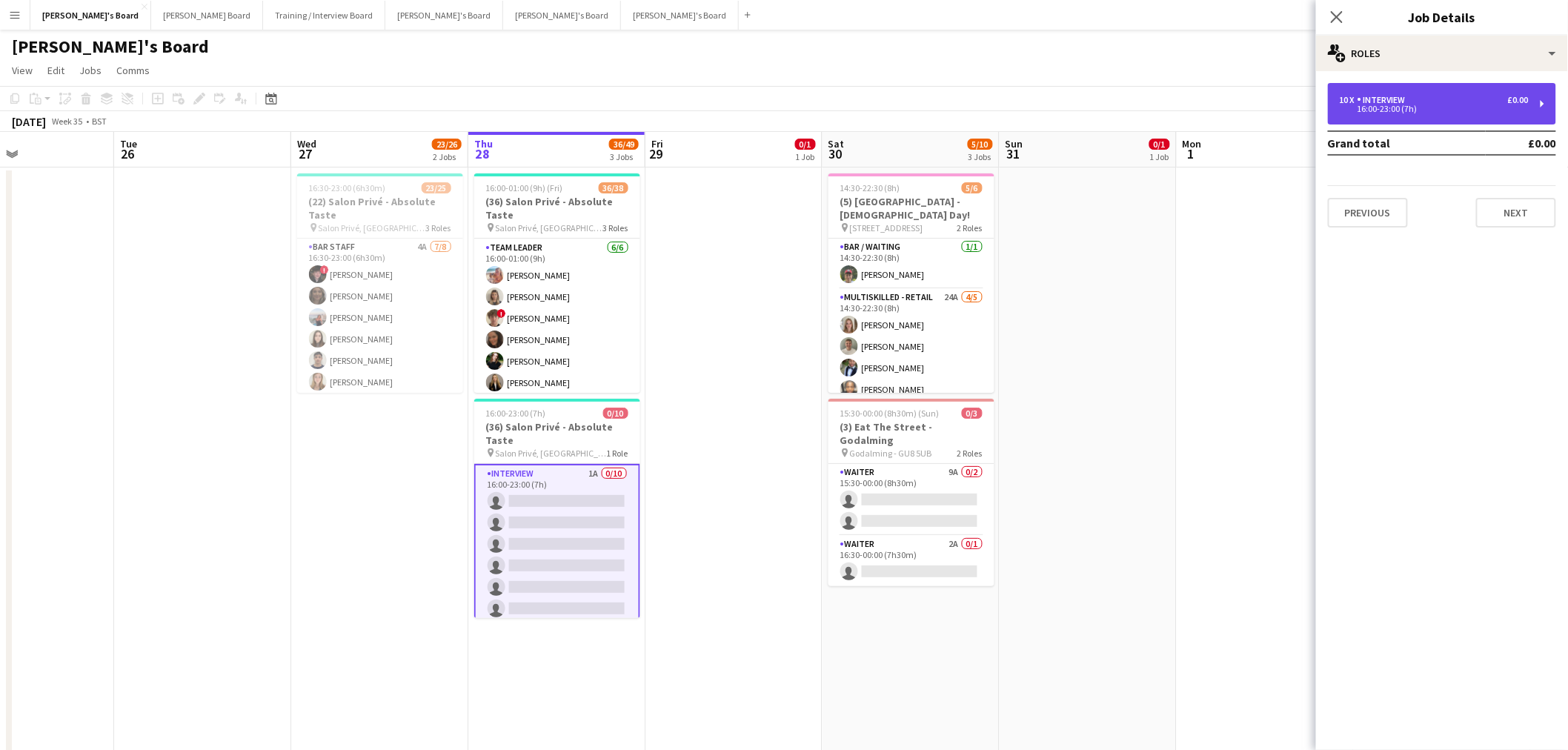
click at [1041, 111] on div "16:00-23:00 (7h)" at bounding box center [1434, 109] width 189 height 8
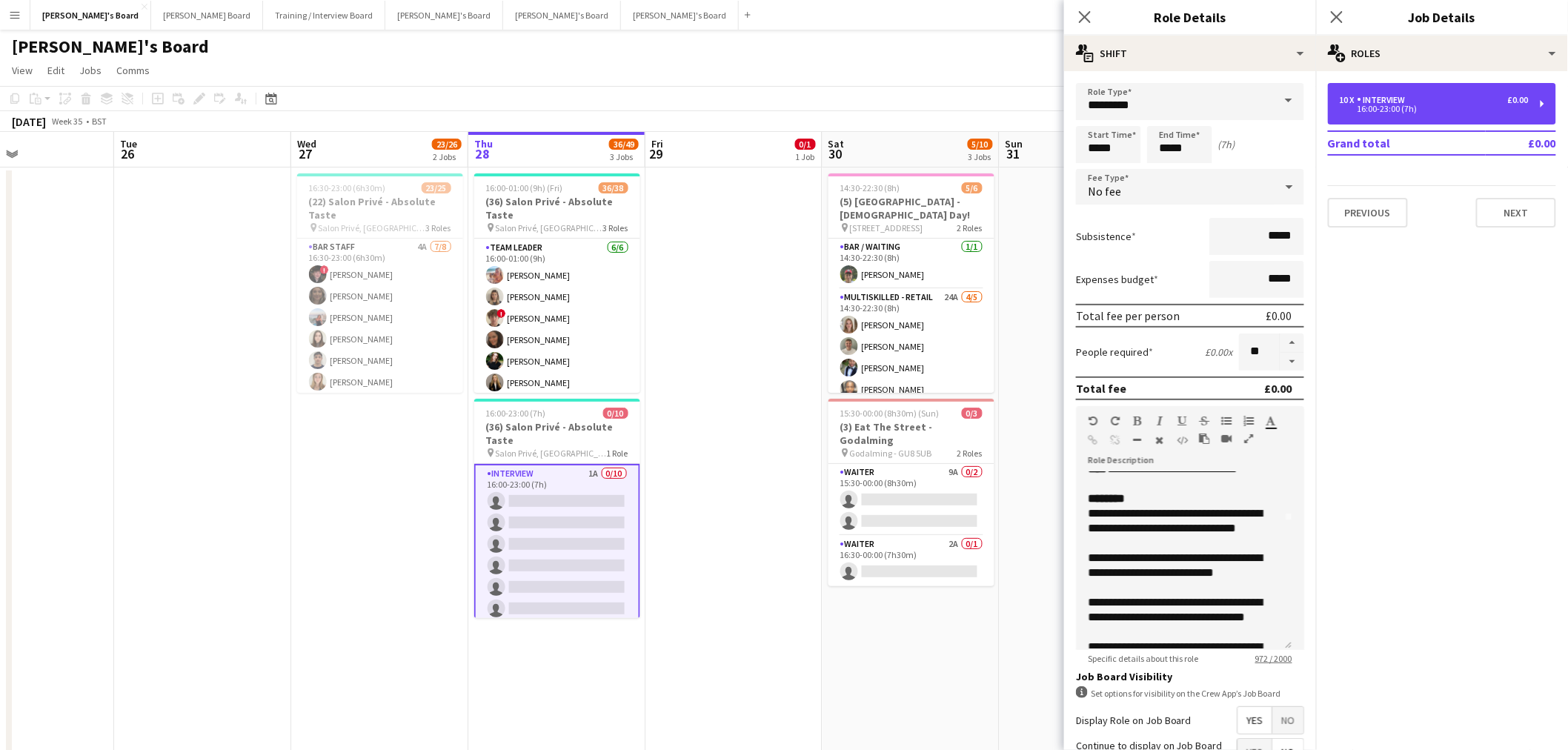
scroll to position [247, 0]
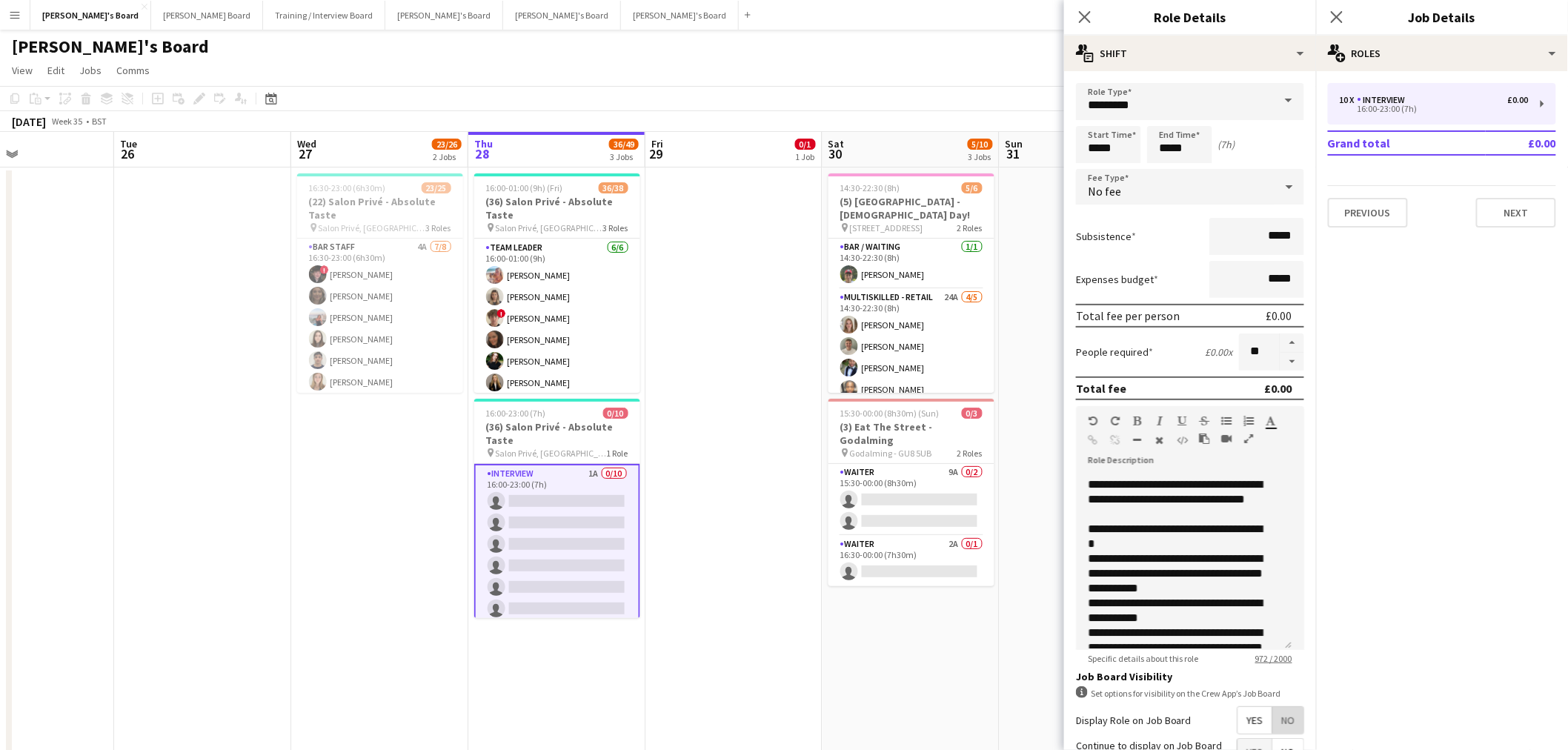
click at [1041, 453] on span "No" at bounding box center [1287, 720] width 31 height 27
click at [737, 453] on app-date-cell at bounding box center [734, 586] width 177 height 838
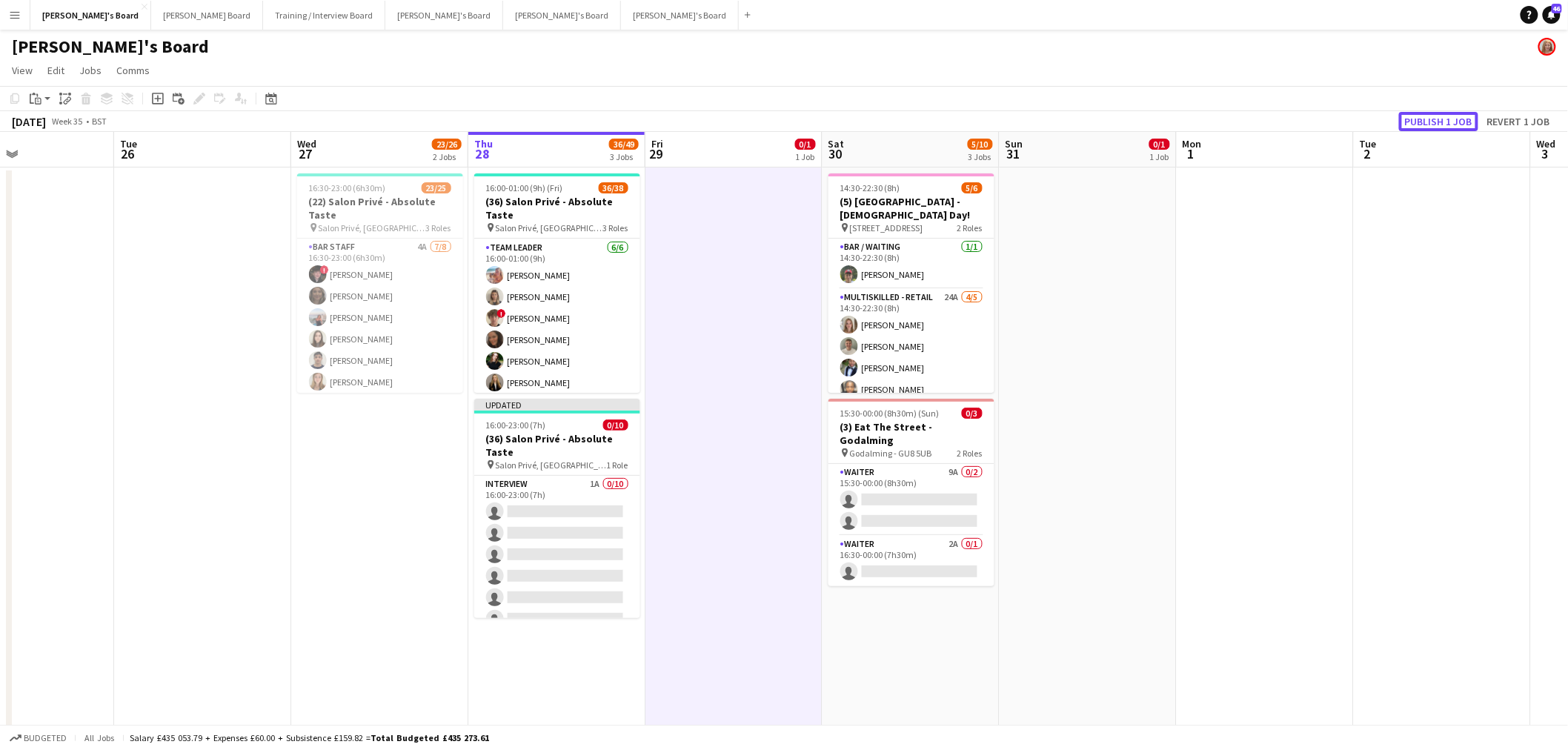
drag, startPoint x: 1476, startPoint y: 112, endPoint x: 1455, endPoint y: 121, distance: 22.8
click at [1041, 112] on button "Publish 1 job" at bounding box center [1439, 122] width 80 height 20
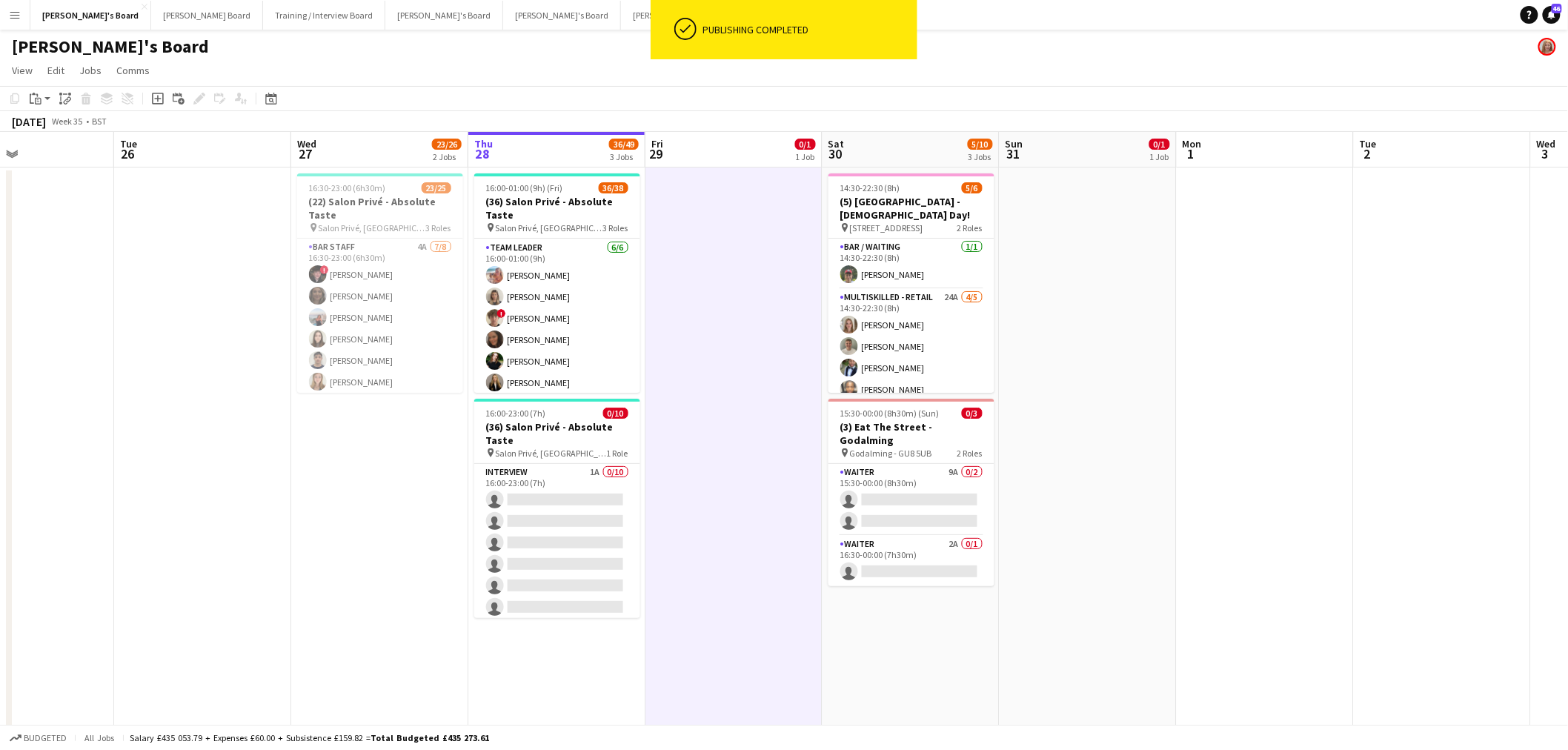
click at [594, 453] on app-card-role "Interview 1A 0/10 16:00-23:00 (7h) single-neutral-actions single-neutral-action…" at bounding box center [557, 585] width 166 height 244
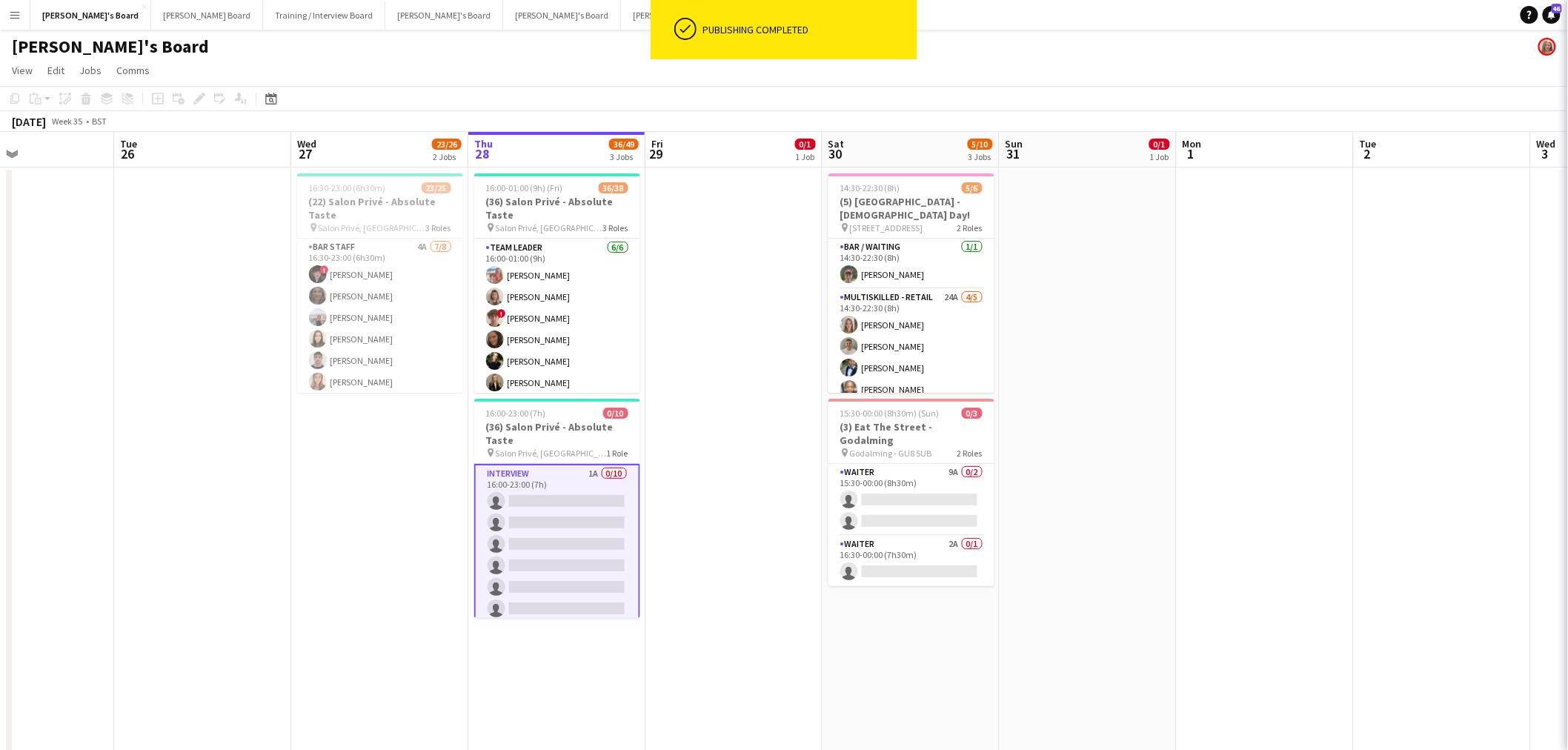
scroll to position [0, 416]
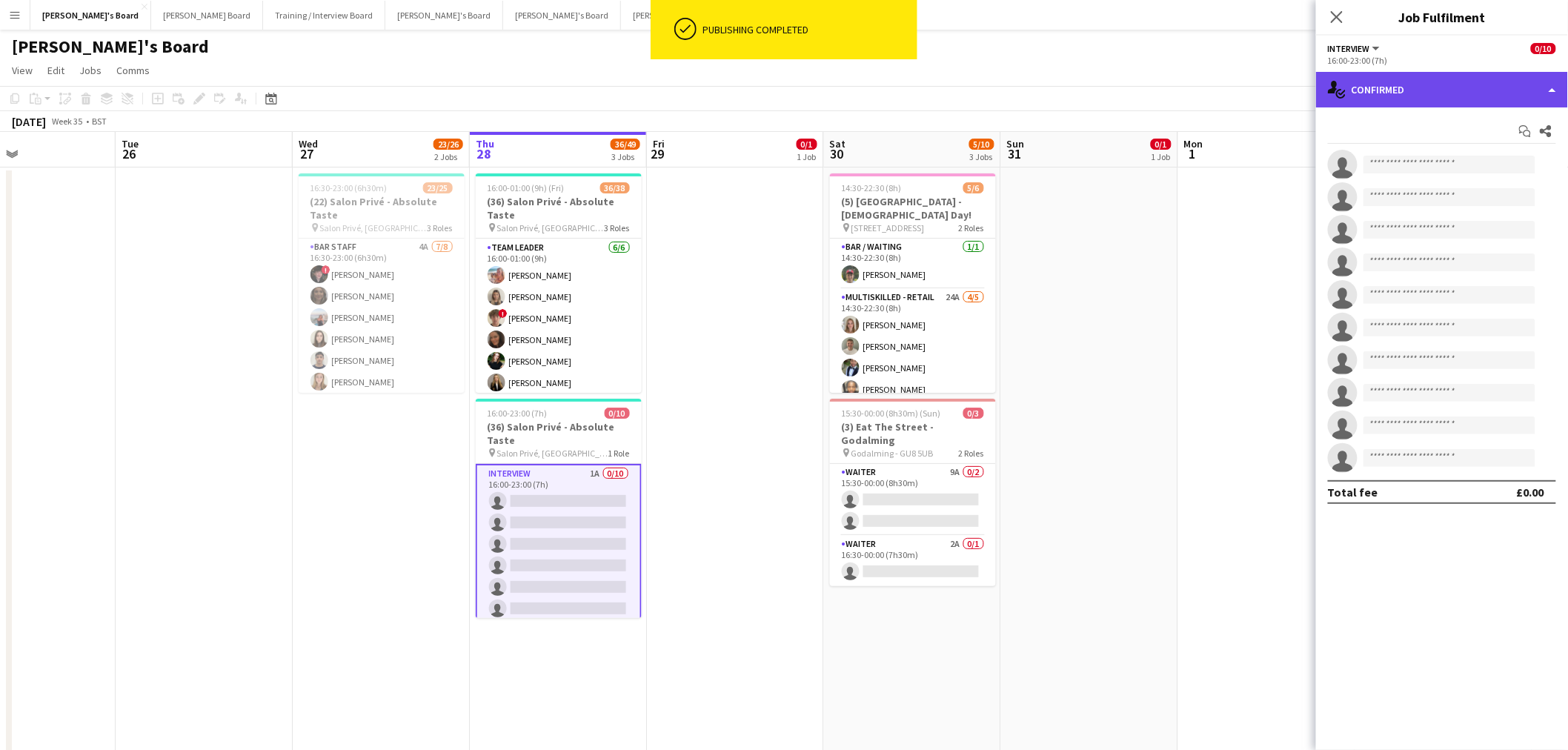
click at [1041, 94] on div "single-neutral-actions-check-2 Confirmed" at bounding box center [1442, 89] width 252 height 35
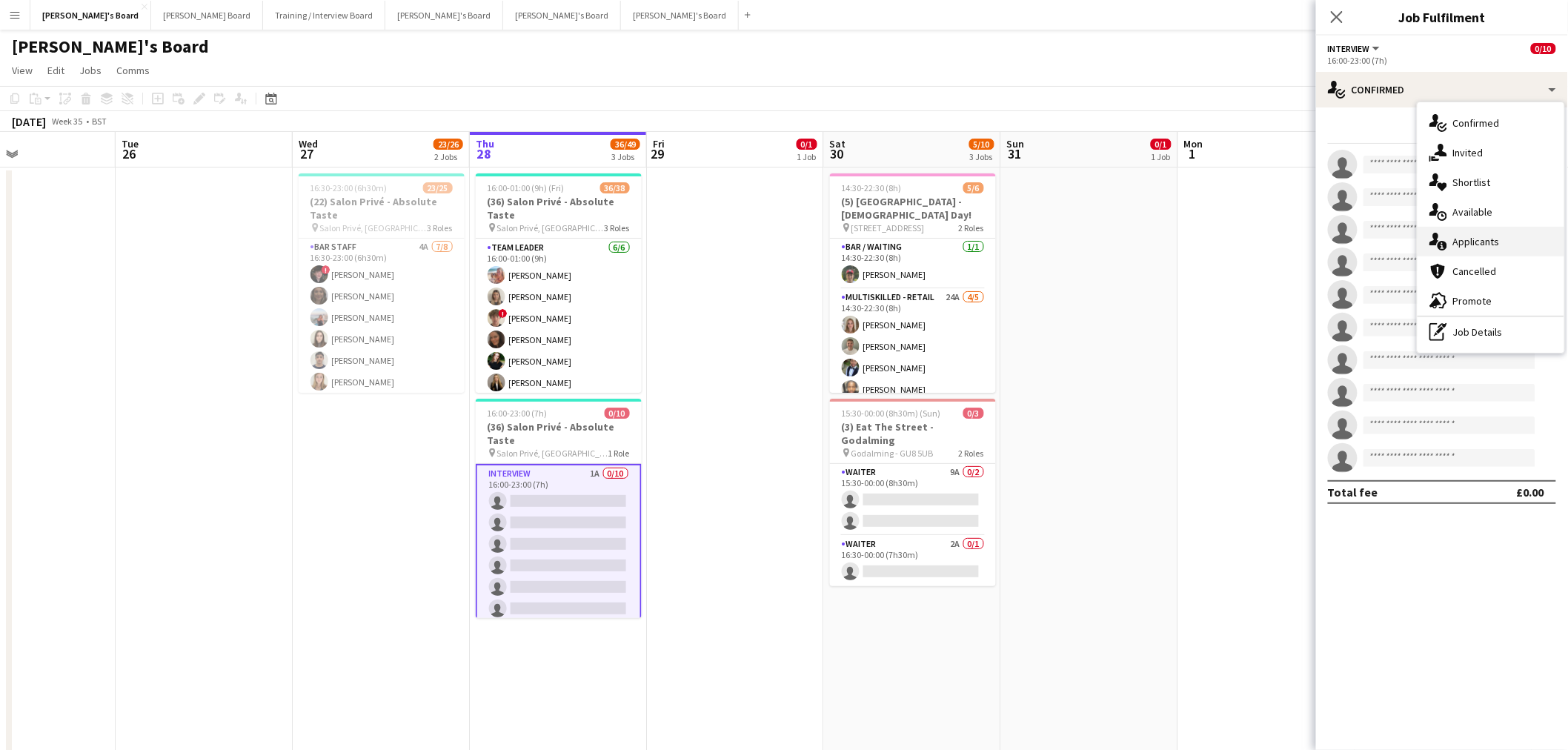
click at [1041, 248] on div "single-neutral-actions-information Applicants" at bounding box center [1491, 242] width 147 height 30
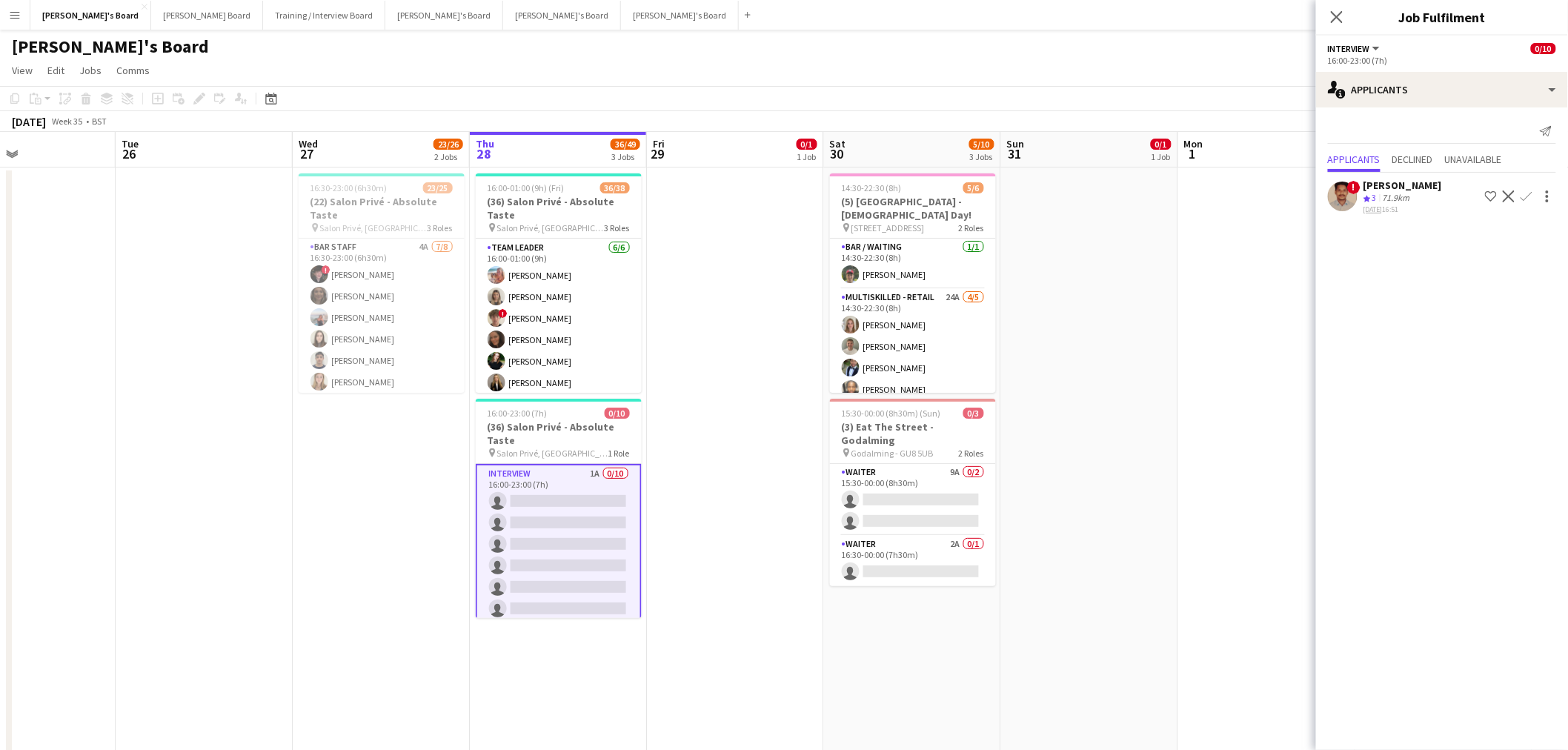
click at [701, 453] on app-date-cell at bounding box center [735, 586] width 177 height 838
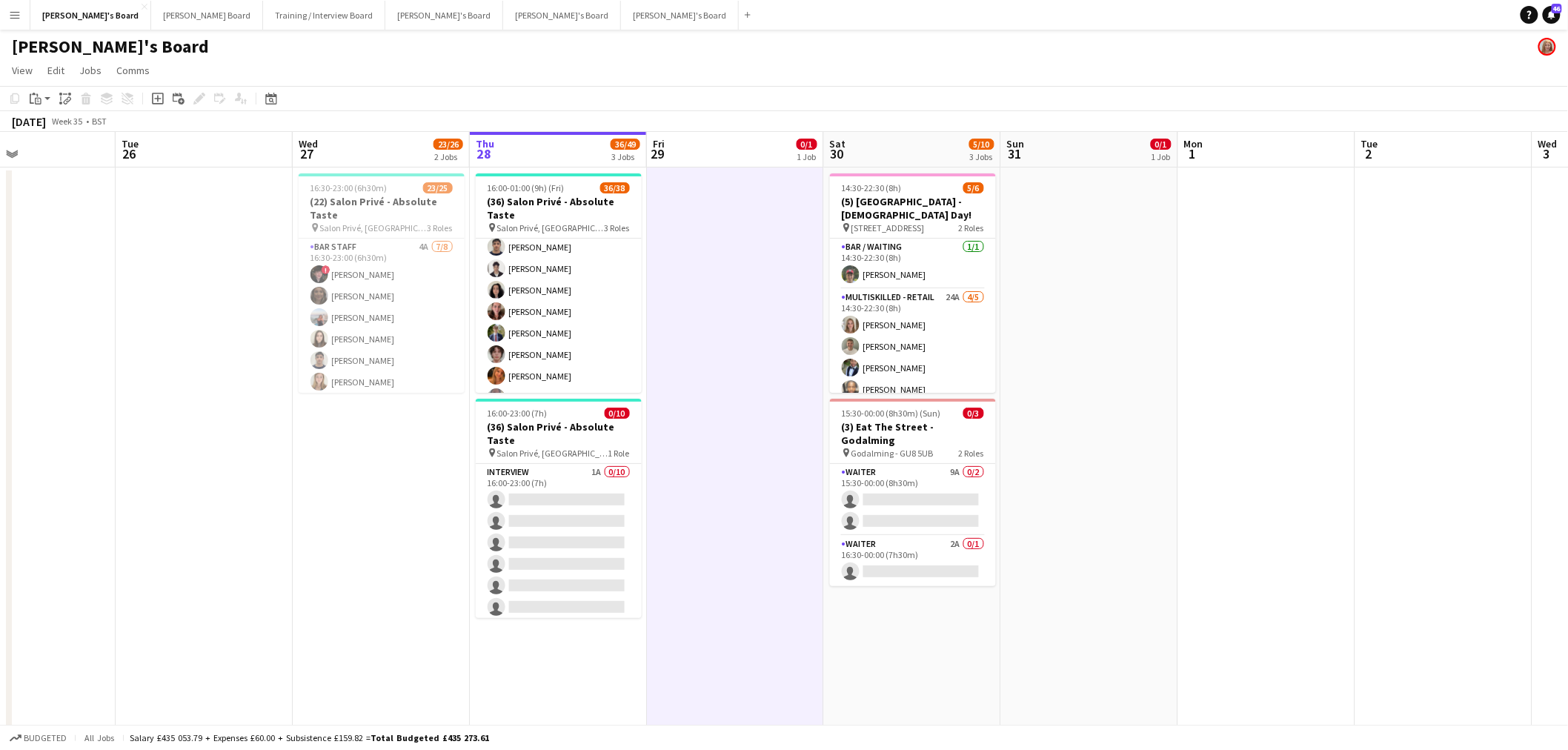
scroll to position [0, 0]
click at [671, 374] on app-date-cell at bounding box center [735, 586] width 177 height 838
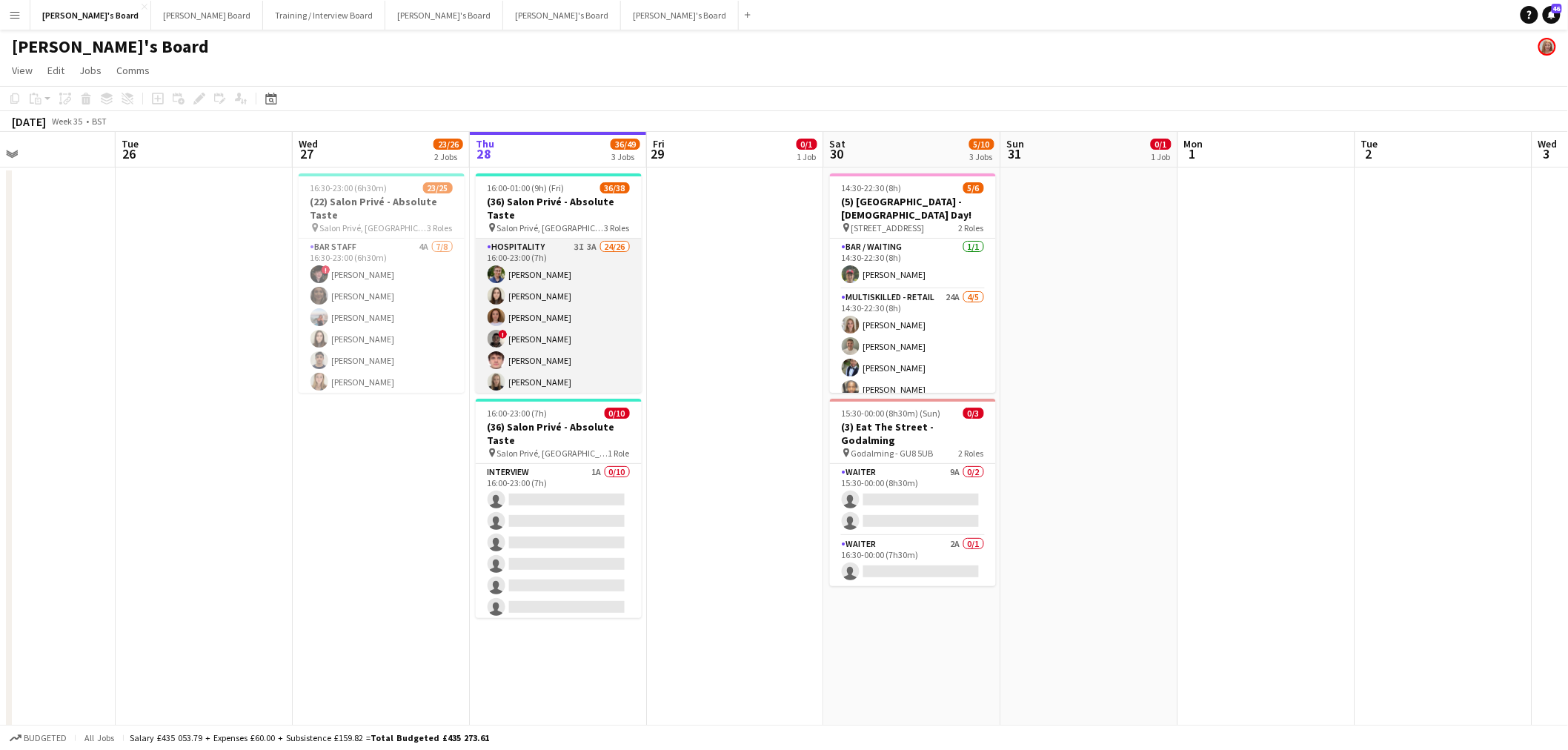
click at [542, 334] on app-card-role "Hospitality 3I 3A 24/26 16:00-23:00 (7h) Joseph Day Hannah Williams Sophie Bris…" at bounding box center [558, 534] width 166 height 592
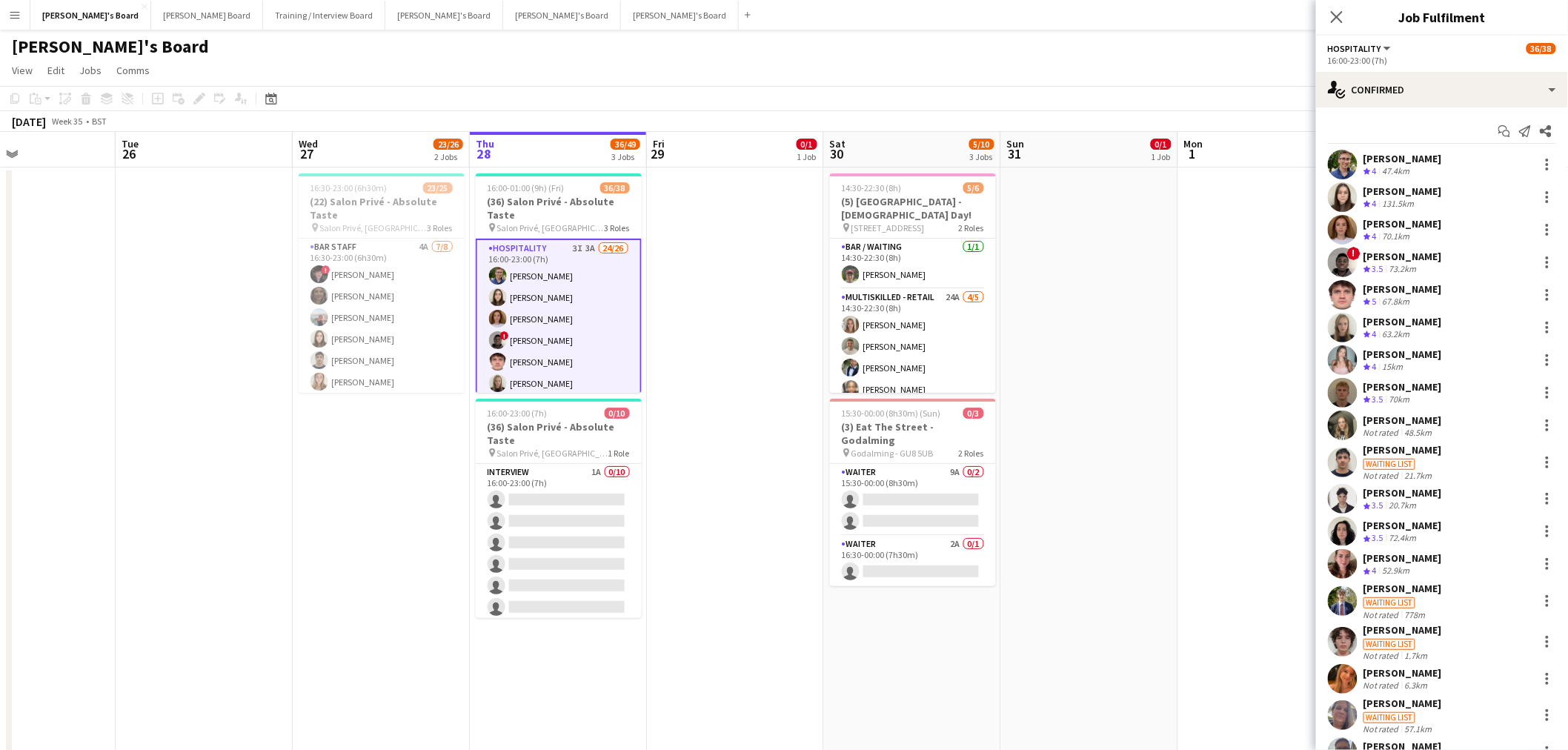
click at [1041, 408] on app-date-cell at bounding box center [1090, 586] width 177 height 838
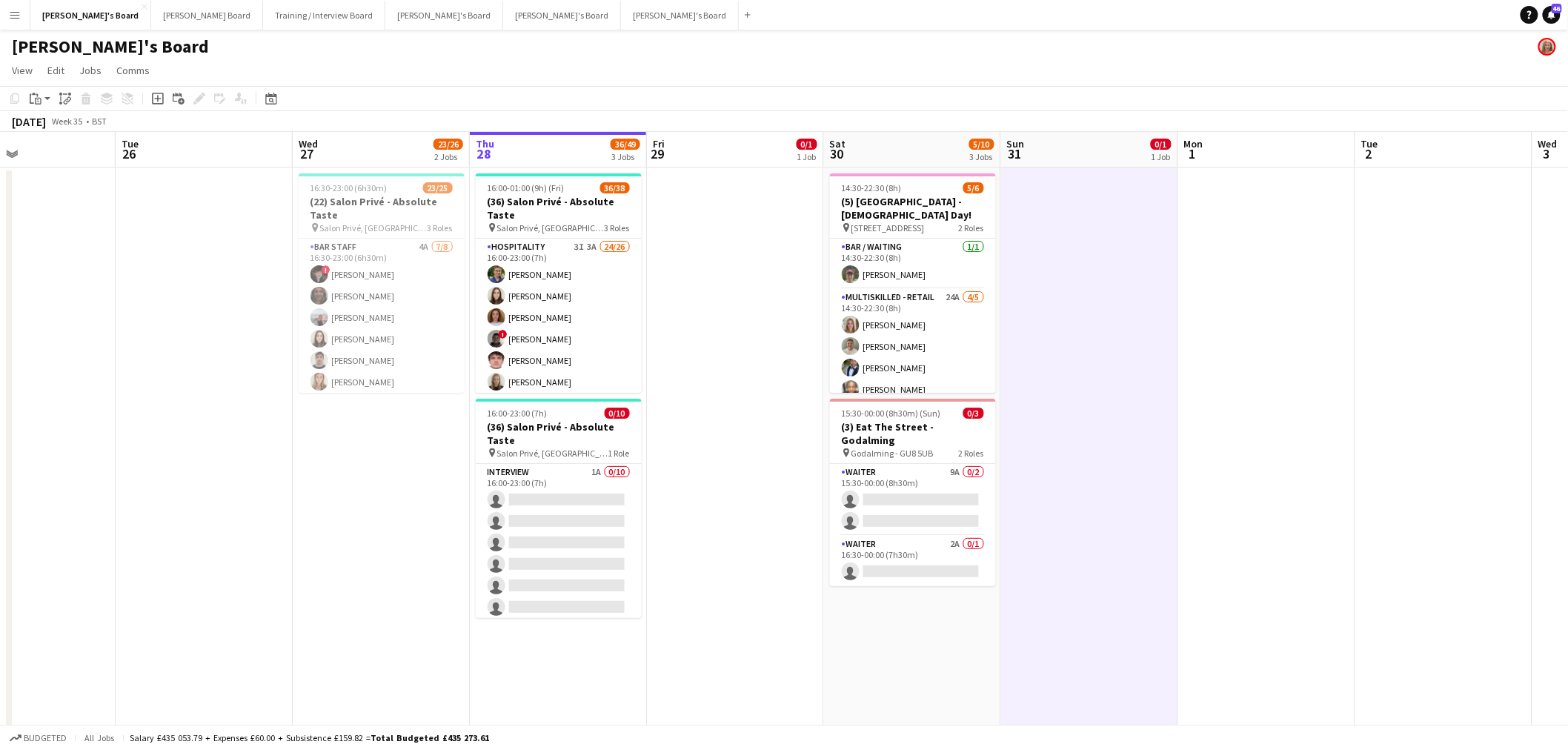
drag, startPoint x: 461, startPoint y: 52, endPoint x: 320, endPoint y: 455, distance: 427.0
click at [324, 451] on app-date-cell "16:30-23:00 (6h30m) 23/25 (22) Salon Privé - Absolute Taste pin Salon Privé, Bl…" at bounding box center [381, 586] width 177 height 838
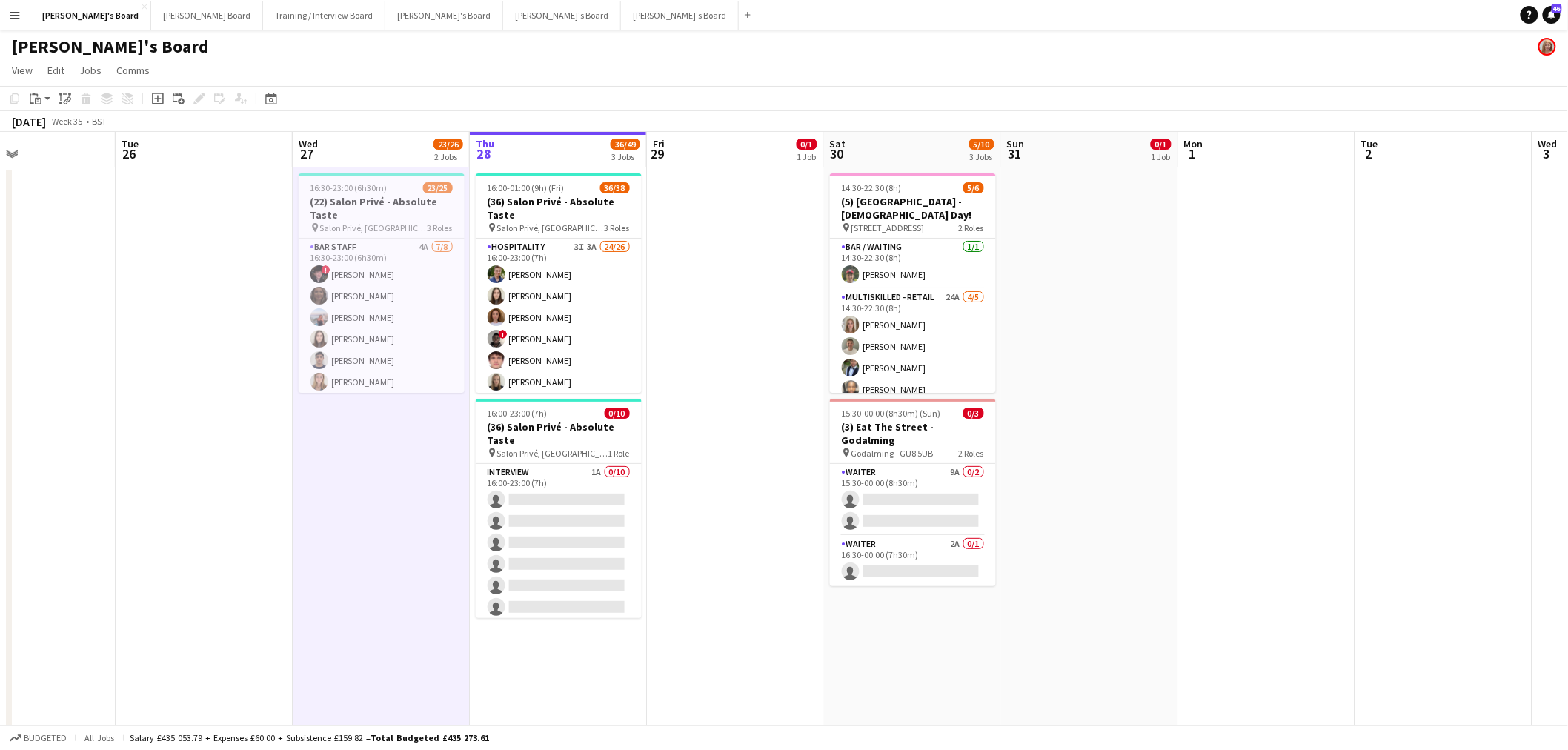
scroll to position [0, 416]
click at [310, 453] on app-date-cell "16:30-23:00 (6h30m) 23/25 (22) Salon Privé - Absolute Taste pin Salon Privé, Bl…" at bounding box center [380, 586] width 177 height 838
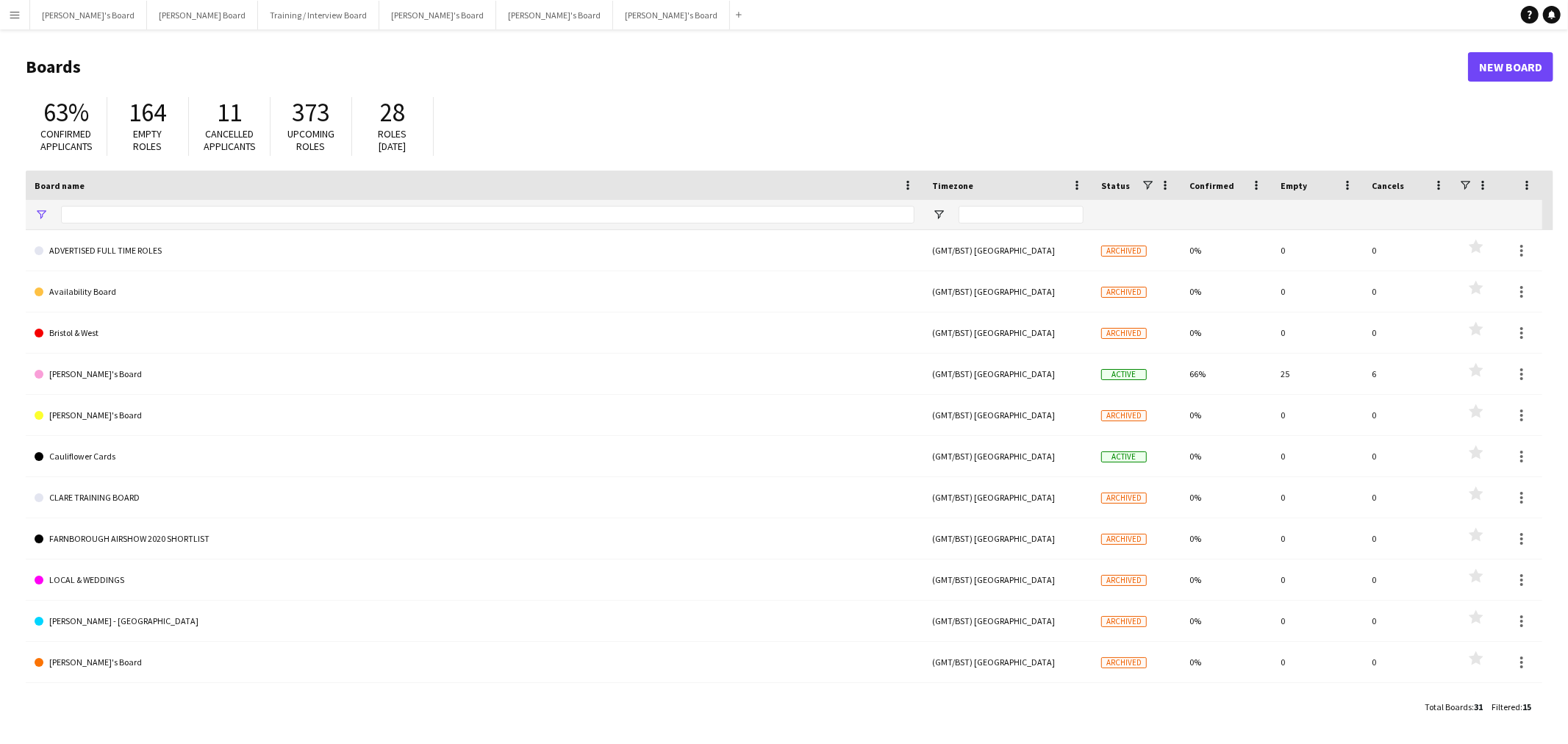
type input "*"
click at [9, 10] on app-icon "Menu" at bounding box center [15, 15] width 12 height 12
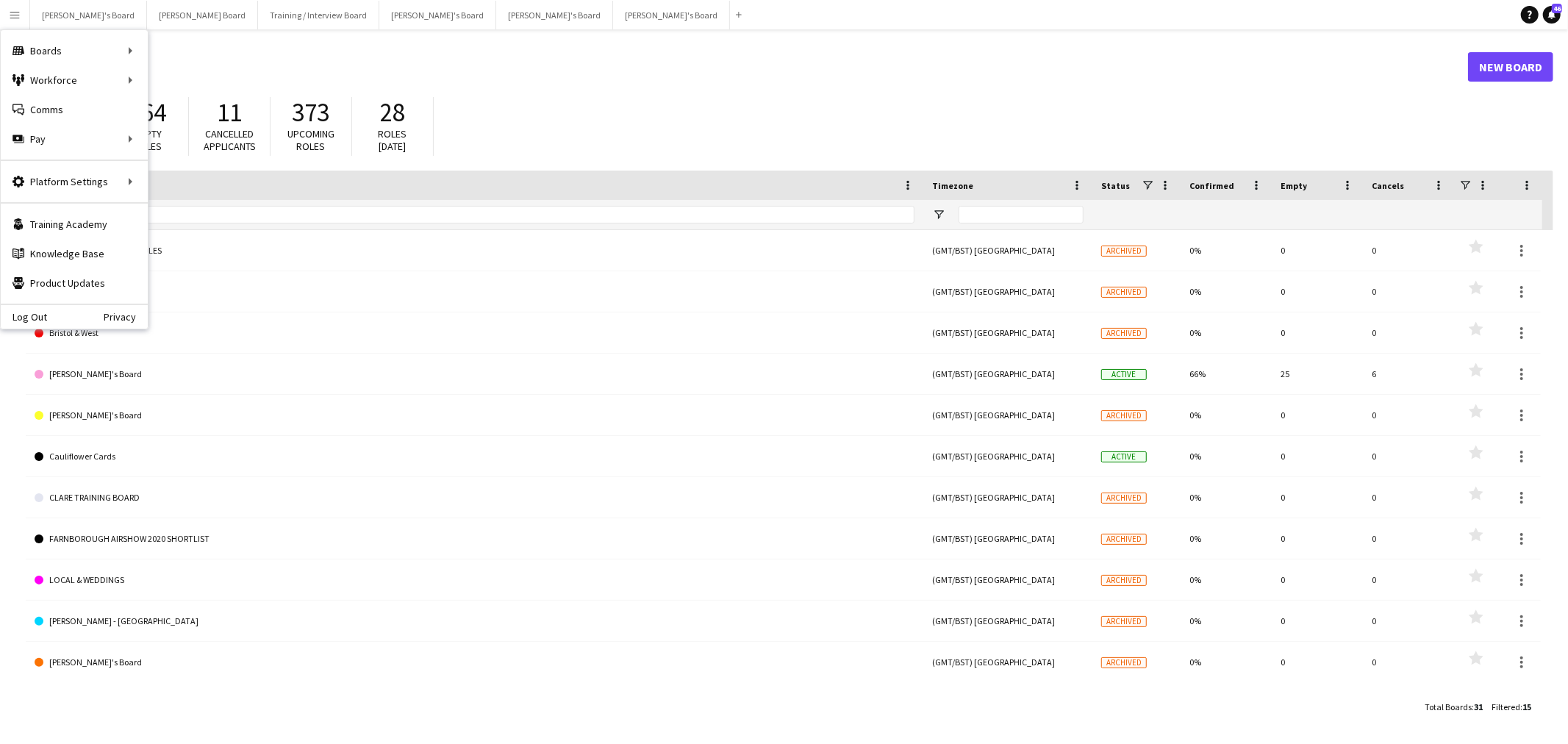
click at [246, 47] on header "Boards New Board" at bounding box center [790, 66] width 1528 height 45
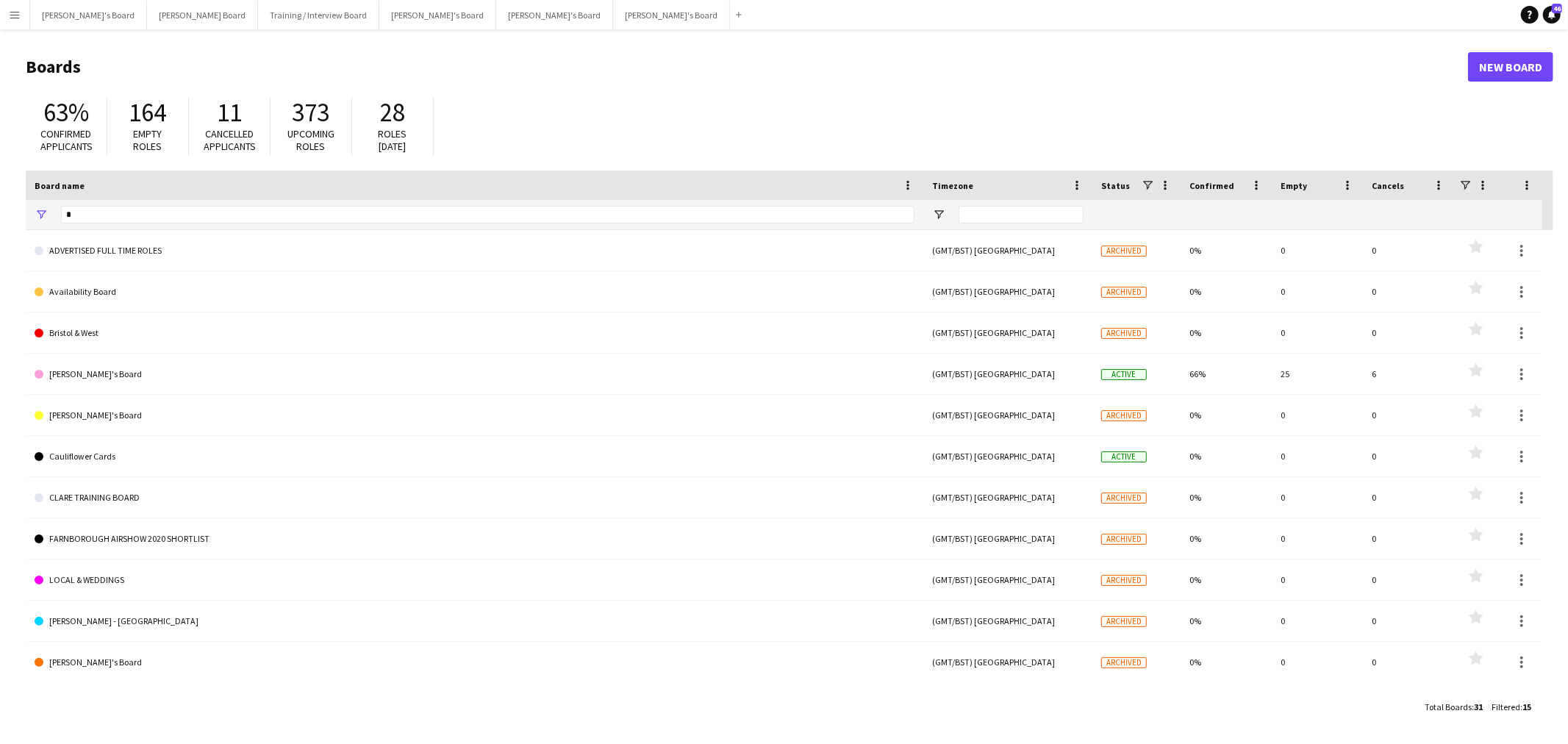
click at [12, 9] on app-icon "Menu" at bounding box center [15, 15] width 12 height 12
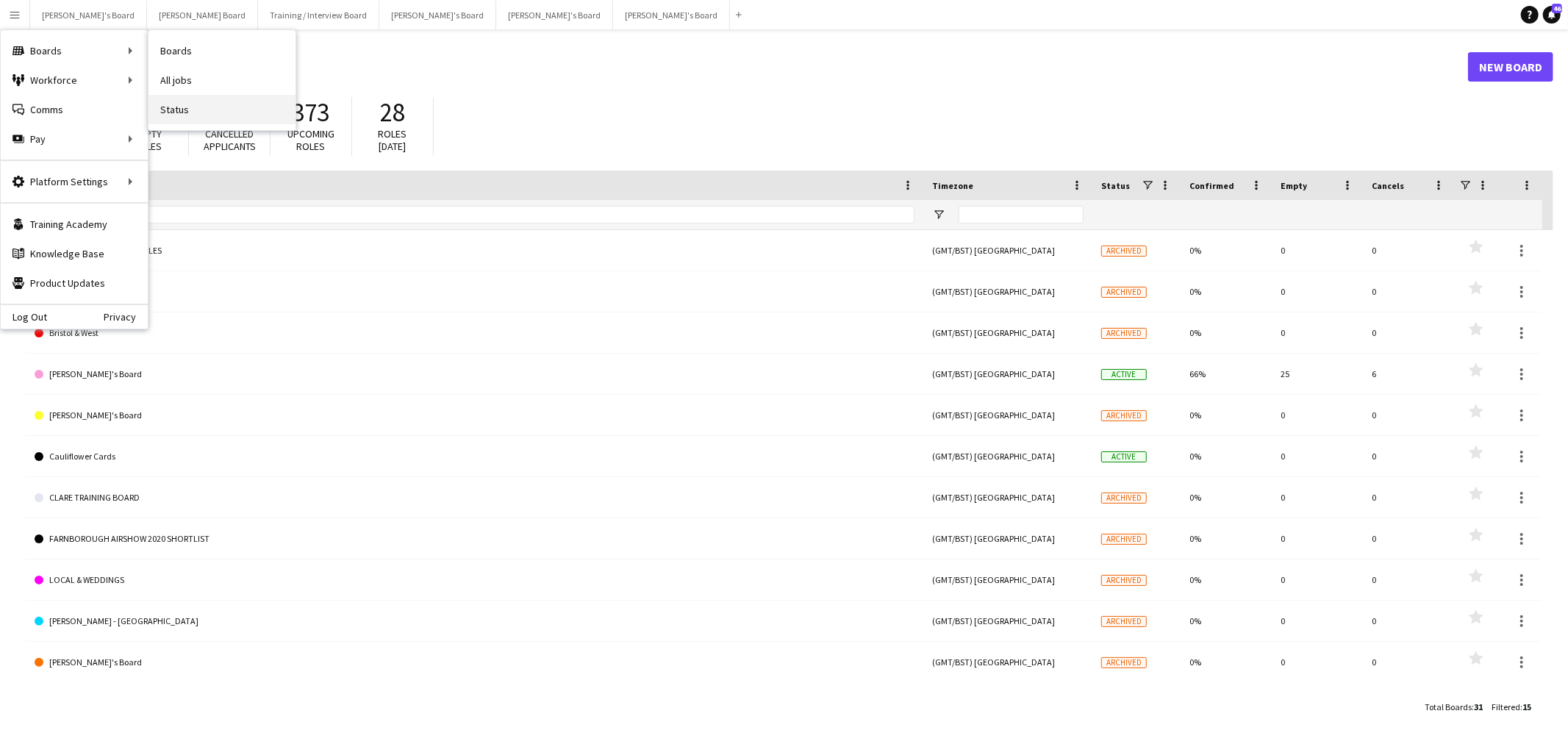
click at [184, 106] on link "Status" at bounding box center [223, 109] width 147 height 30
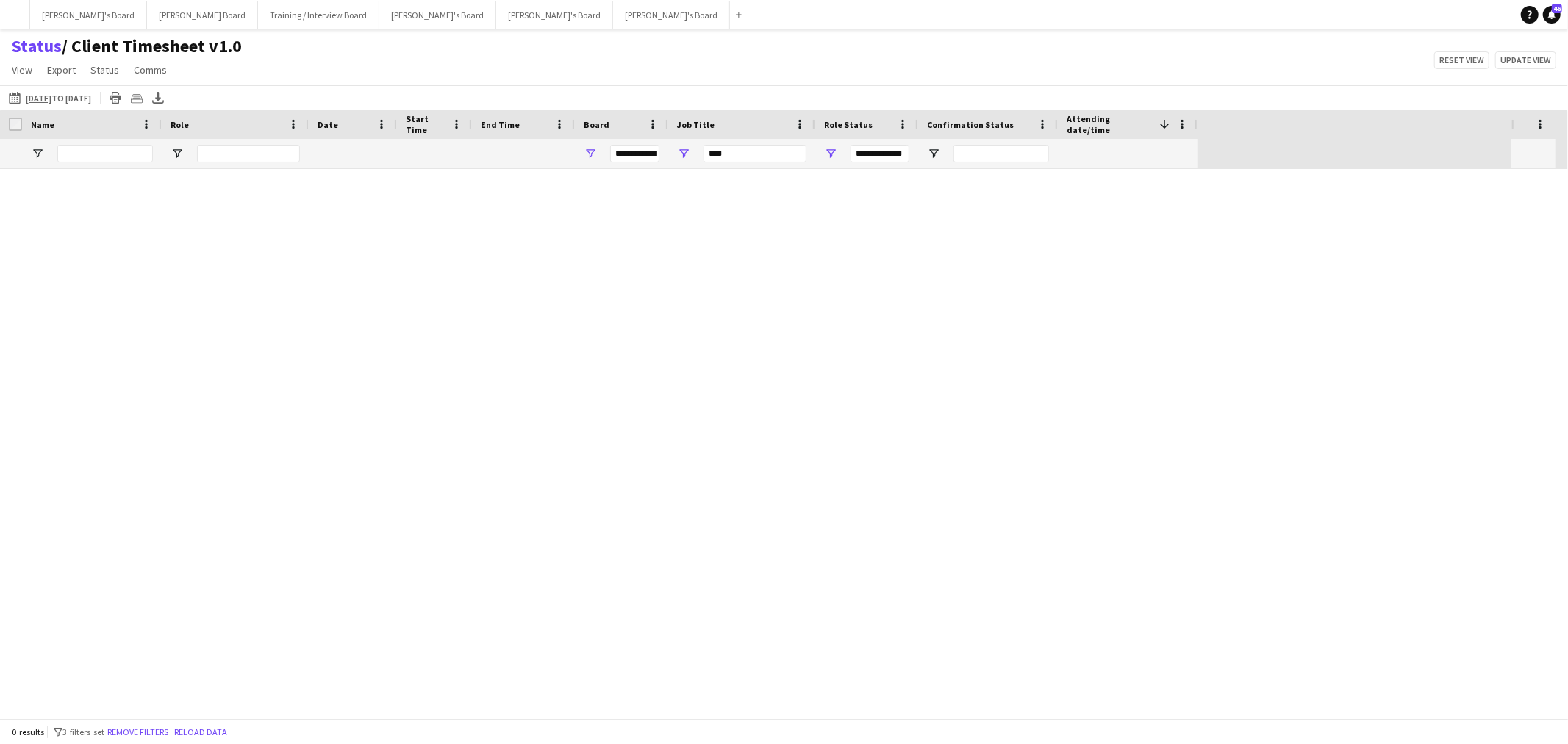
type input "***"
click at [816, 446] on link "Remove filters" at bounding box center [813, 452] width 61 height 11
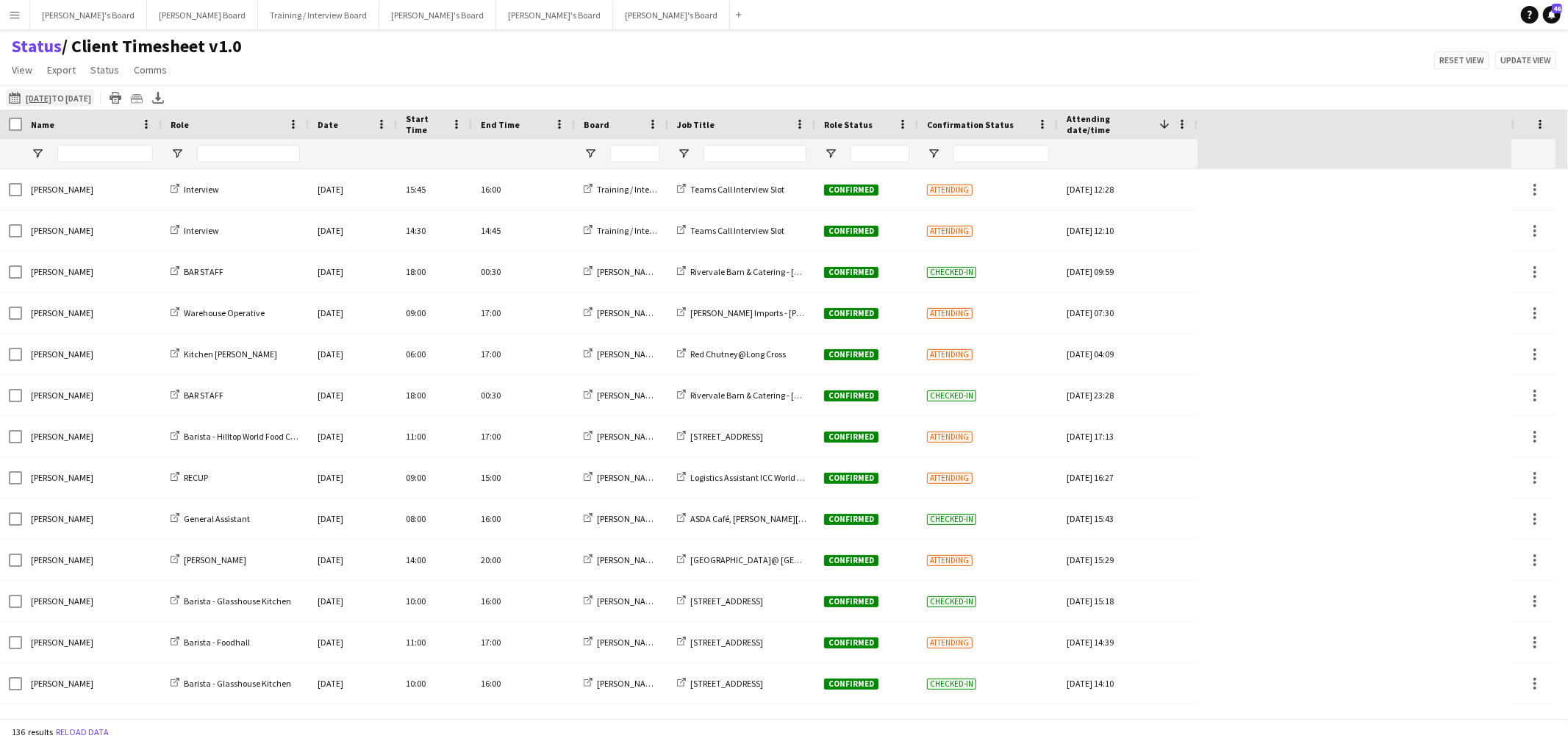
click at [10, 100] on app-icon "28-08-2025 to 03-09-2025" at bounding box center [17, 97] width 17 height 12
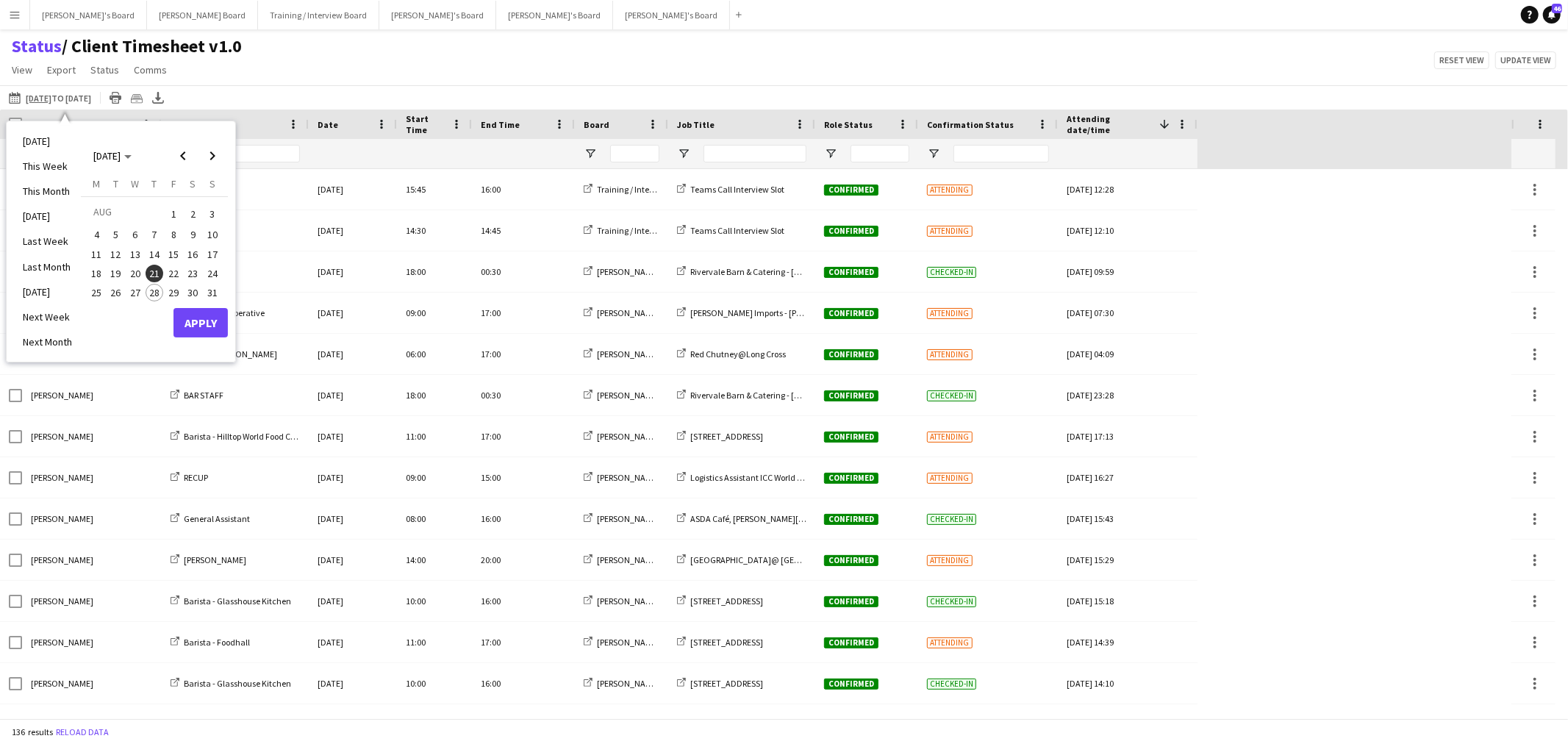
click at [158, 289] on span "28" at bounding box center [155, 292] width 18 height 18
click at [192, 316] on button "Apply" at bounding box center [200, 323] width 54 height 30
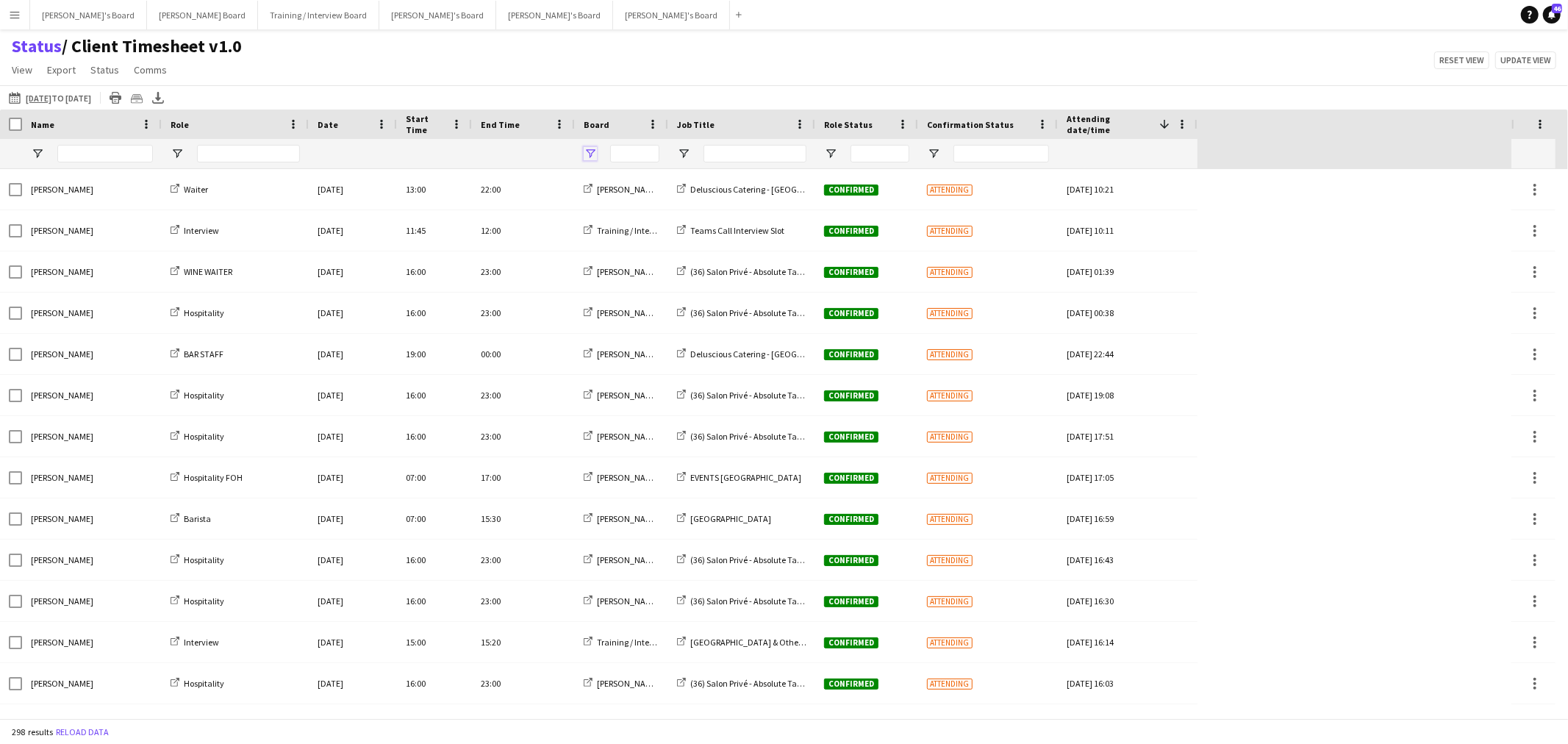
click at [590, 147] on span "Open Filter Menu" at bounding box center [590, 154] width 13 height 13
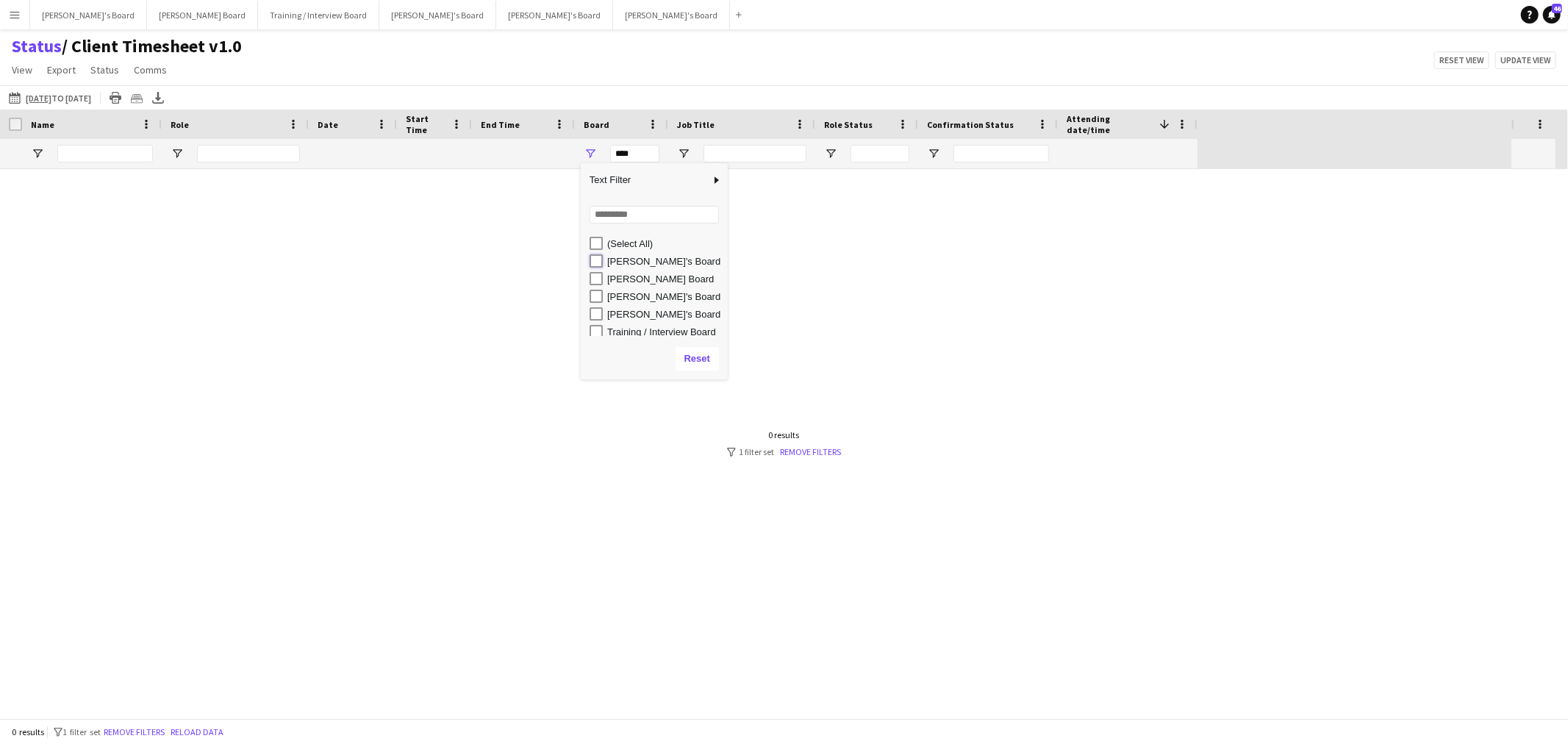
type input "**********"
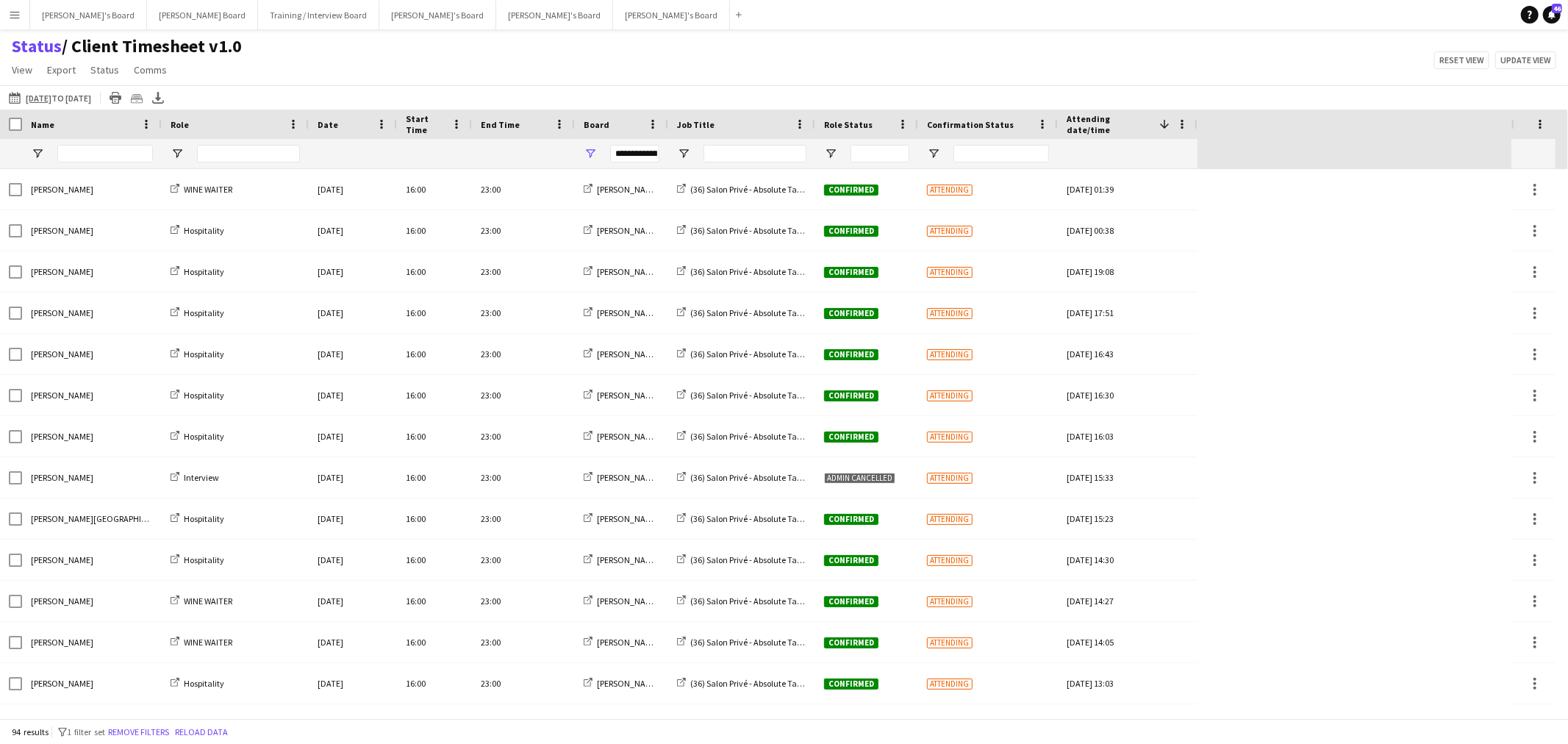
click at [677, 81] on div "Status / Client Timesheet v1.0 View Views Default view Airshow Accreditation Ai…" at bounding box center [784, 60] width 1568 height 50
click at [678, 150] on span "Open Filter Menu" at bounding box center [684, 154] width 13 height 13
click at [704, 64] on div "Status / Client Timesheet v1.0 View Views Default view Airshow Accreditation Ai…" at bounding box center [784, 60] width 1568 height 50
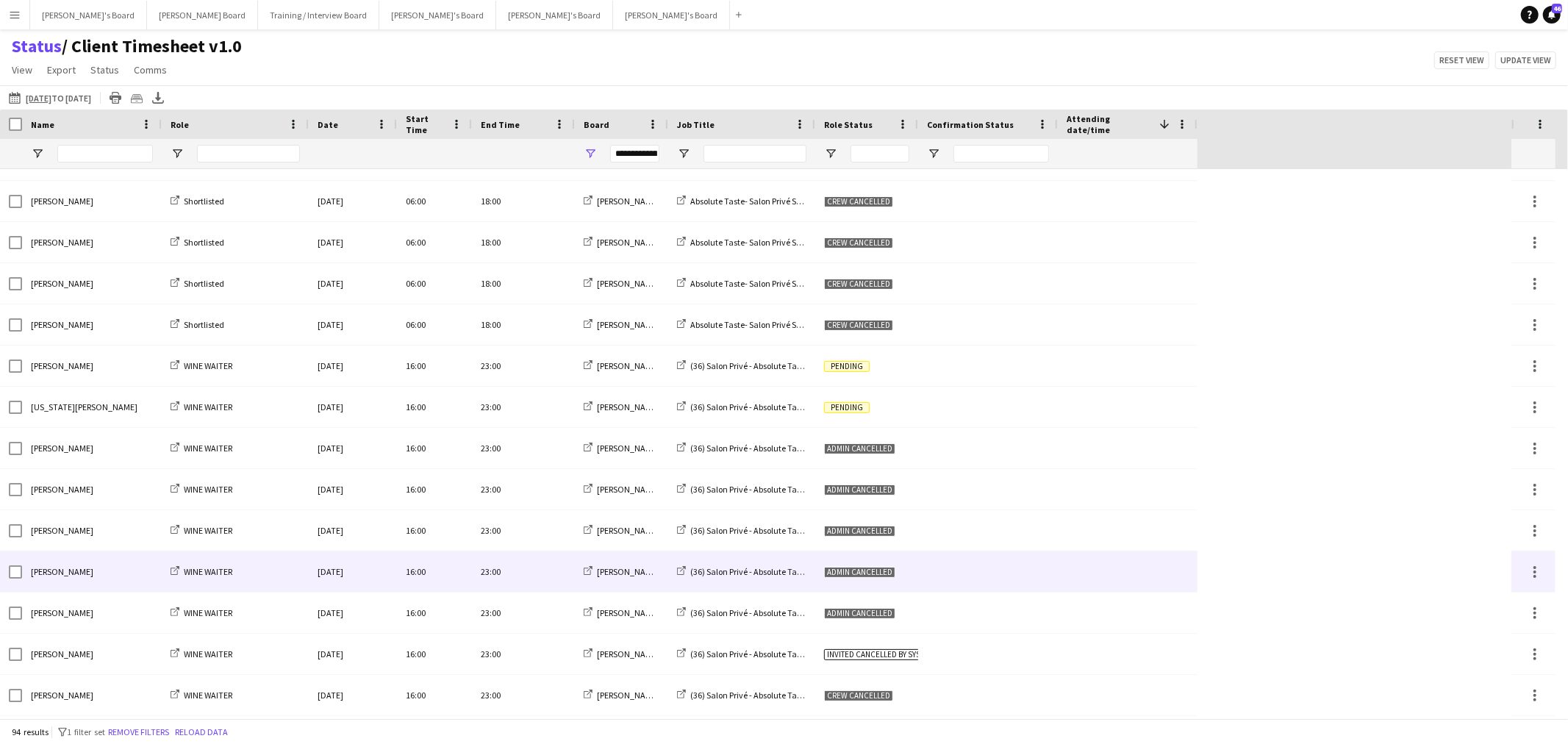
scroll to position [1551, 0]
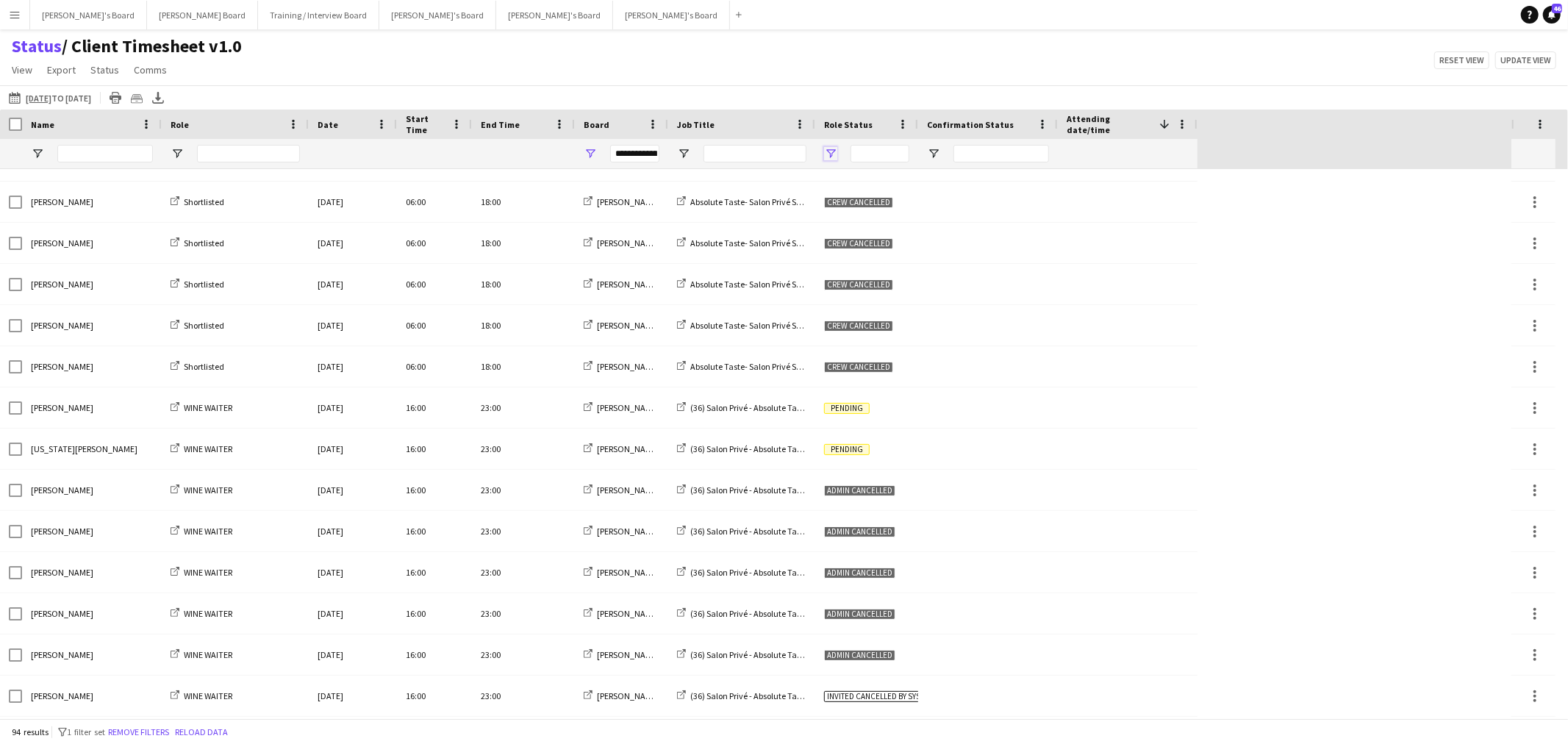
click at [831, 150] on span "Open Filter Menu" at bounding box center [831, 154] width 13 height 13
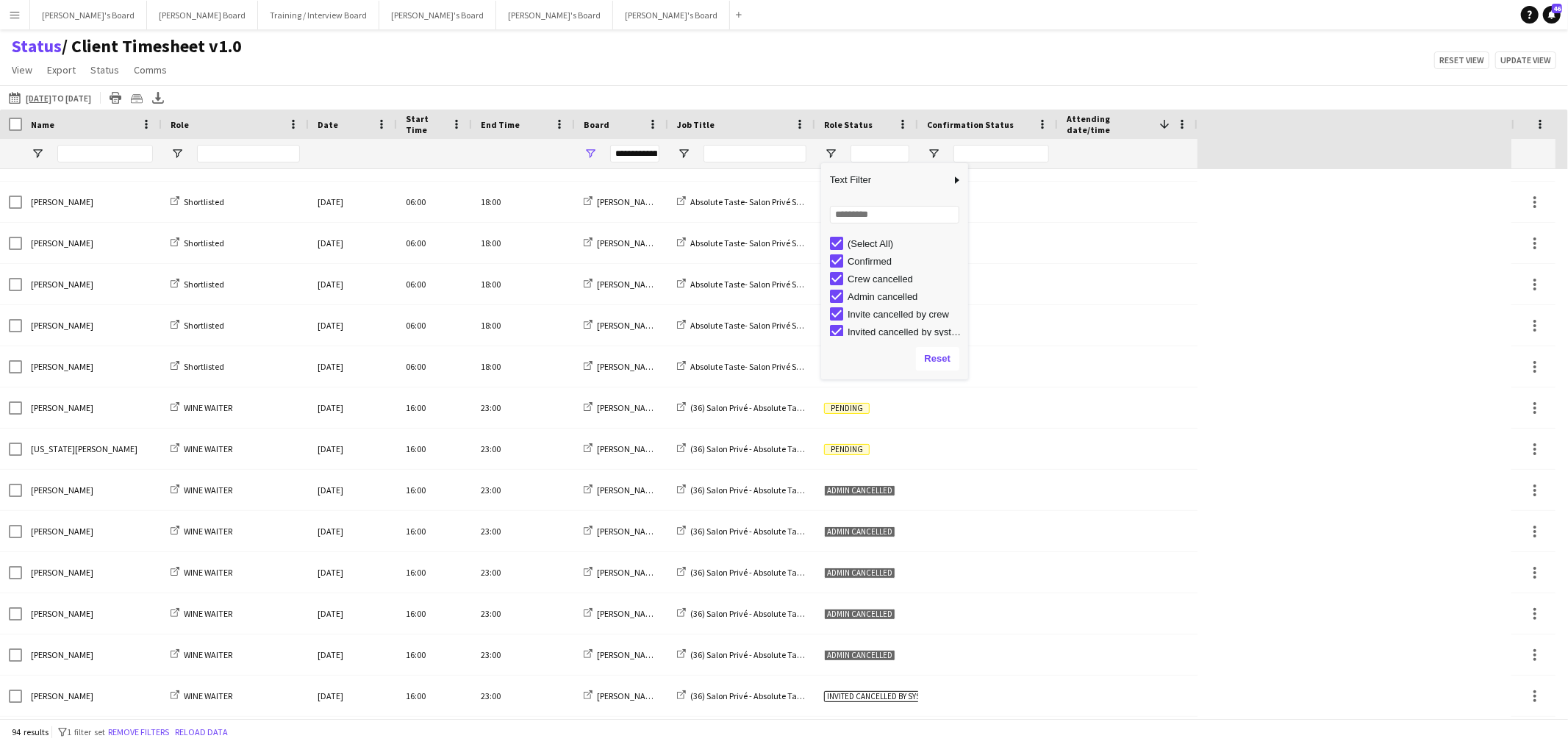
type input "***"
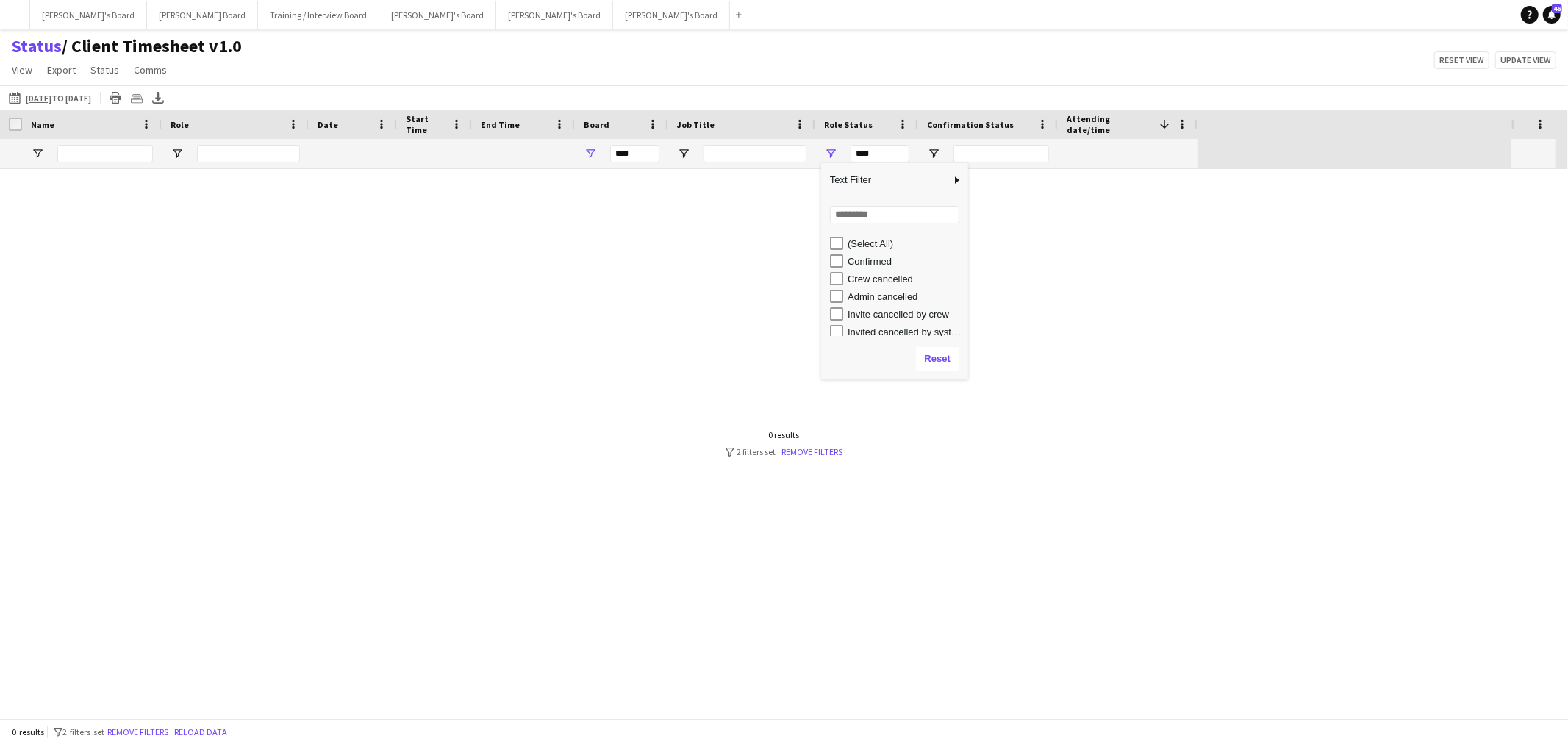
click at [844, 257] on div "Confirmed" at bounding box center [899, 261] width 138 height 18
type input "**********"
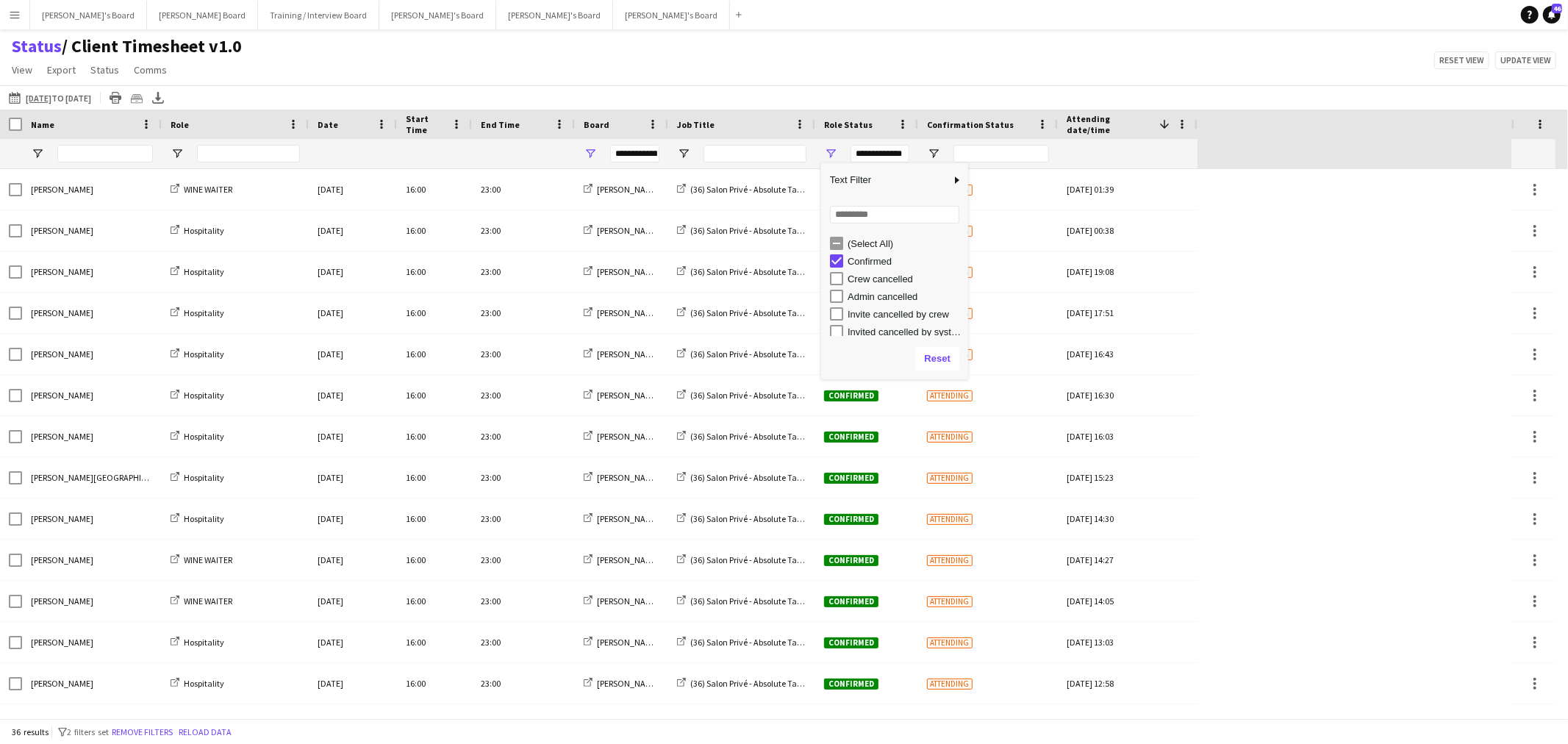
click at [857, 77] on div "Status / Client Timesheet v1.0 View Views Default view Airshow Accreditation Ai…" at bounding box center [784, 60] width 1568 height 50
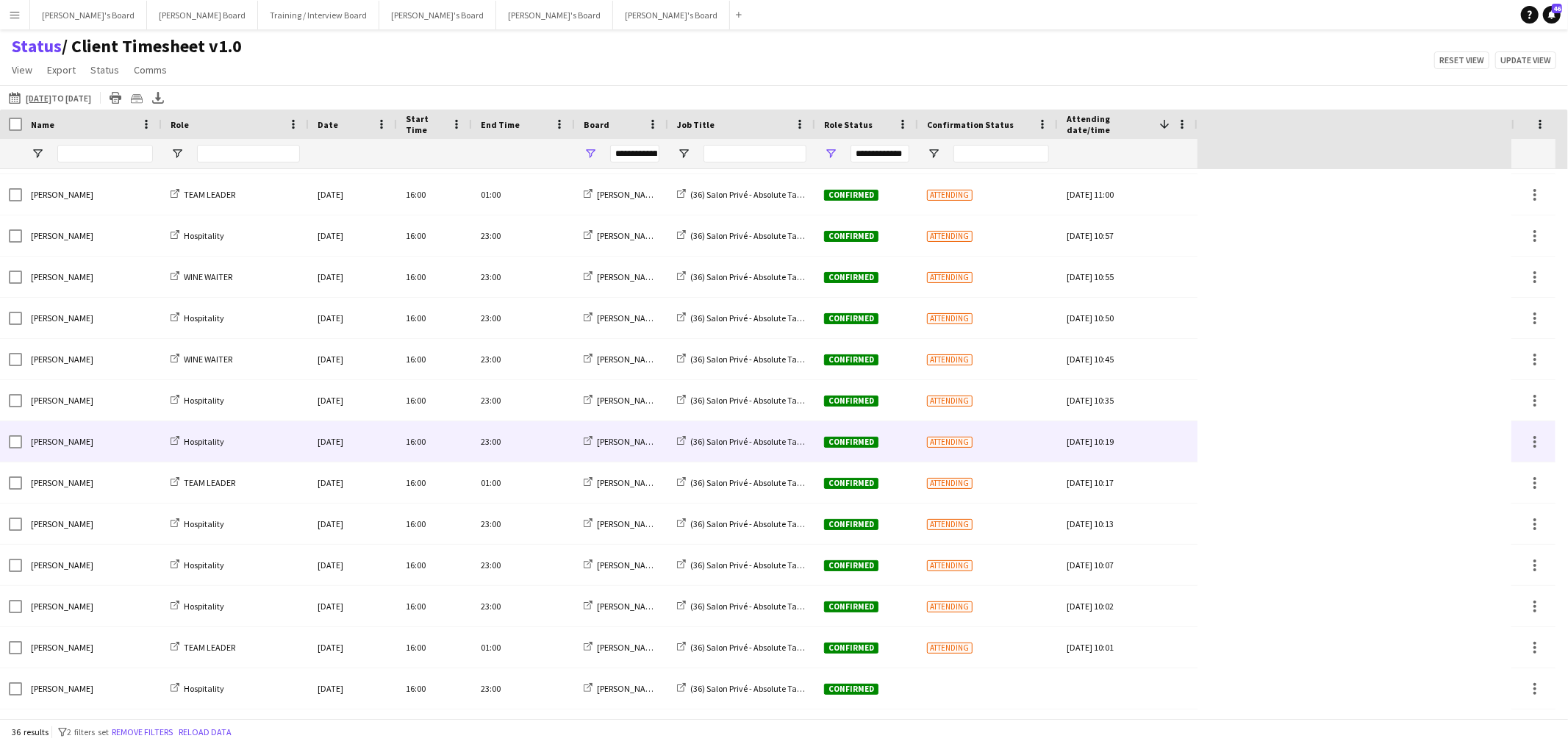
scroll to position [931, 0]
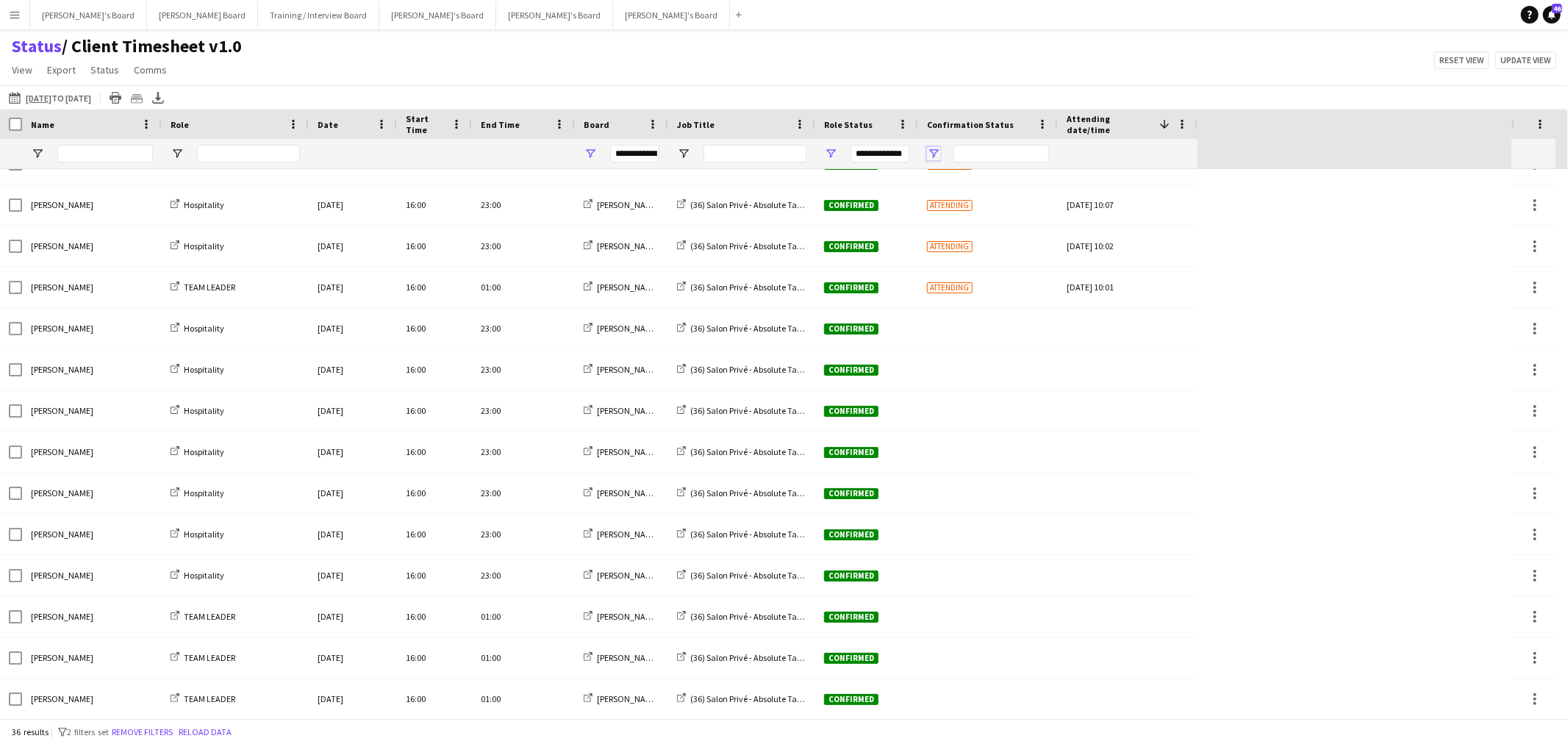
click at [936, 151] on span "Open Filter Menu" at bounding box center [934, 154] width 13 height 13
type input "**********"
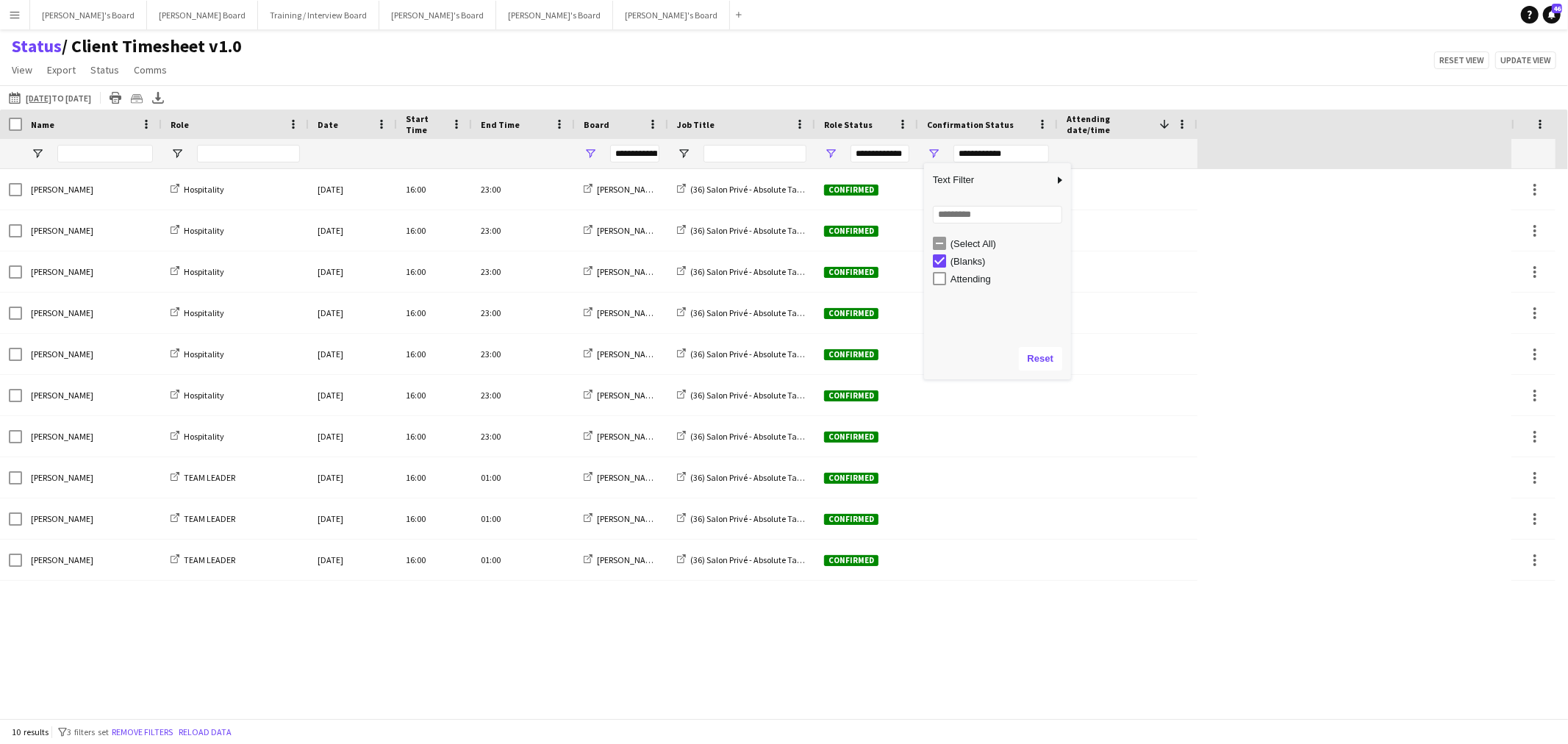
click at [946, 60] on div "Status / Client Timesheet v1.0 View Views Default view Airshow Accreditation Ai…" at bounding box center [784, 60] width 1568 height 50
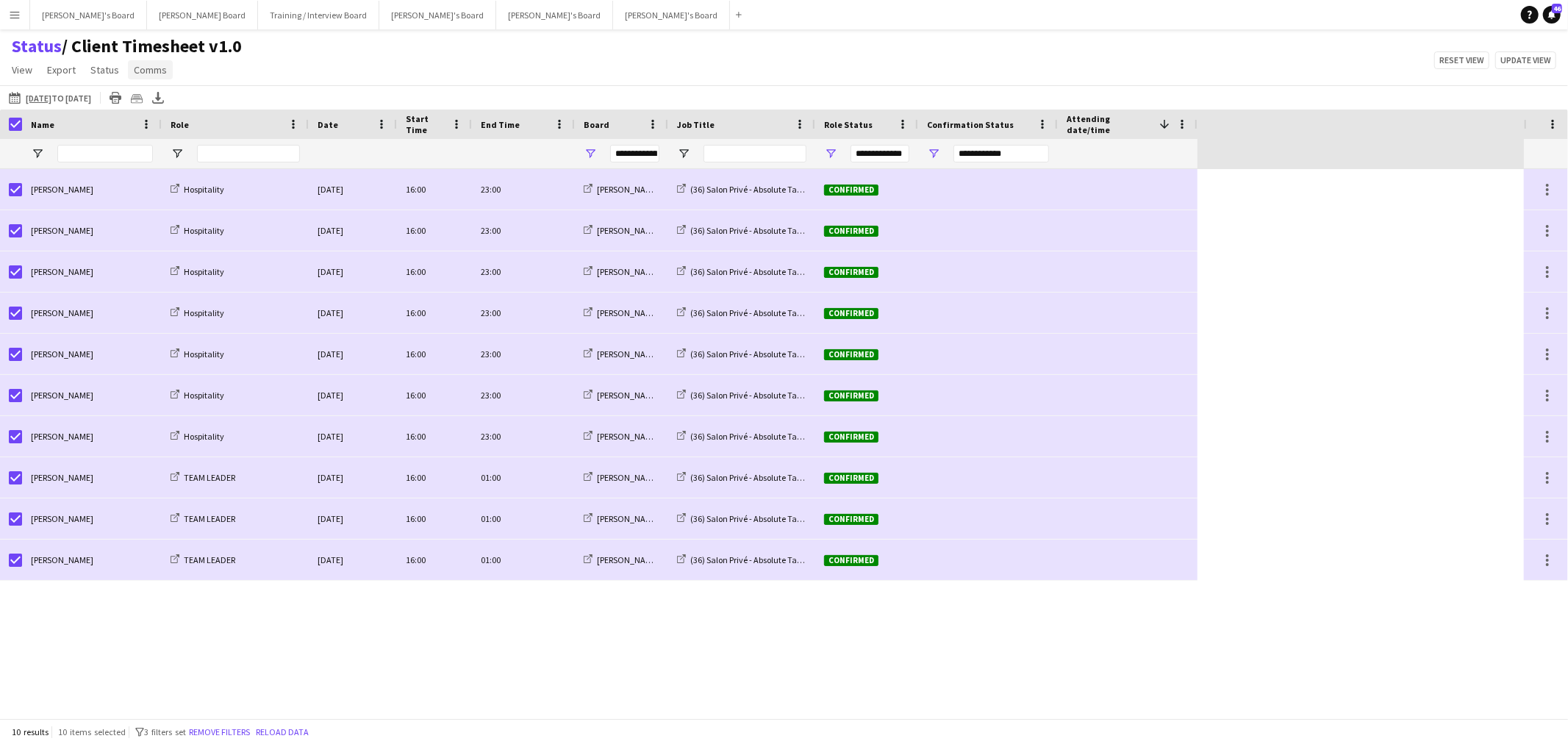
click at [128, 71] on link "Comms" at bounding box center [150, 70] width 45 height 19
click at [159, 100] on span "Send notification" at bounding box center [175, 101] width 75 height 13
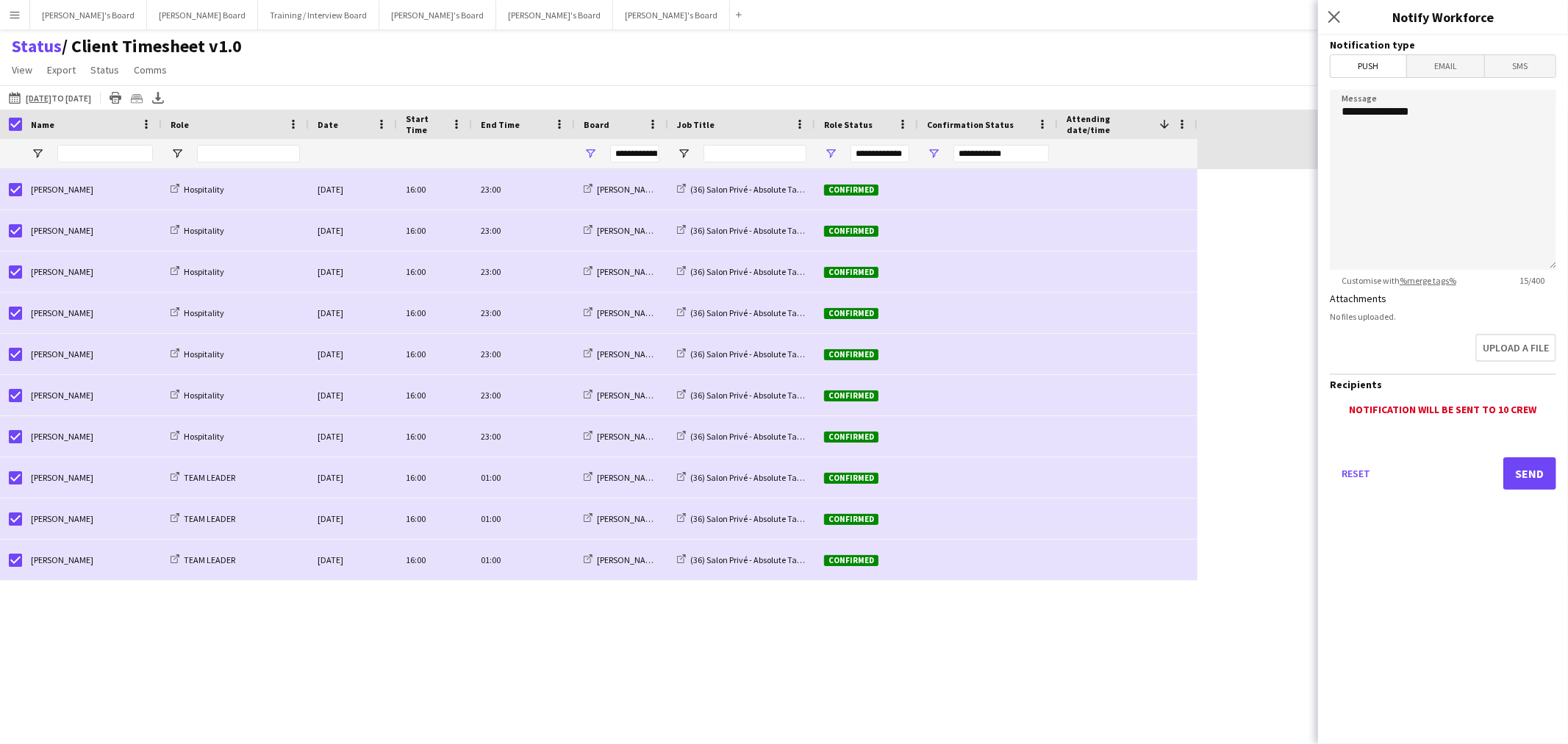
click at [1564, 62] on form "**********" at bounding box center [1443, 283] width 250 height 496
click at [1530, 67] on span "SMS" at bounding box center [1520, 66] width 71 height 22
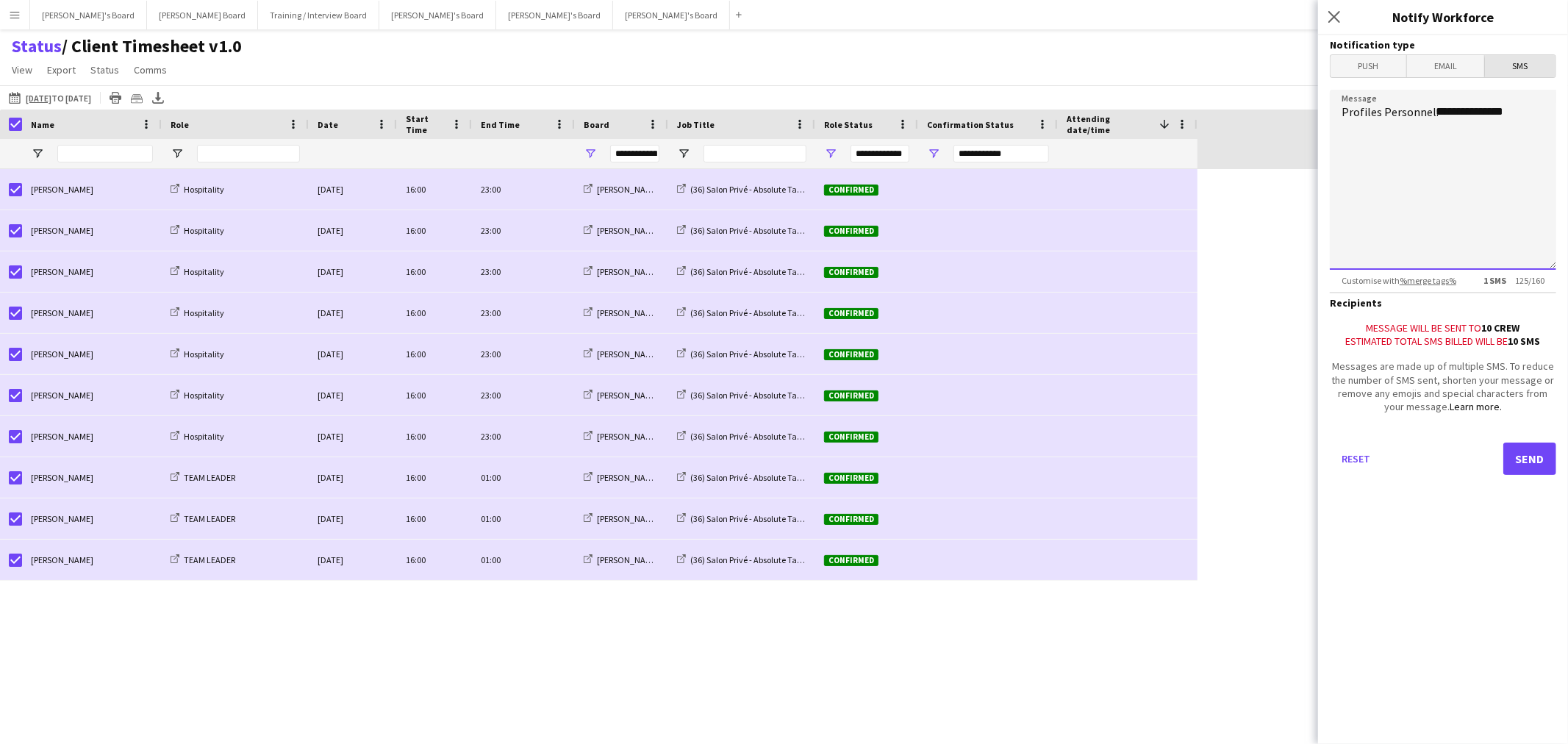
click at [1523, 100] on textarea "**********" at bounding box center [1443, 180] width 226 height 180
type textarea "**********"
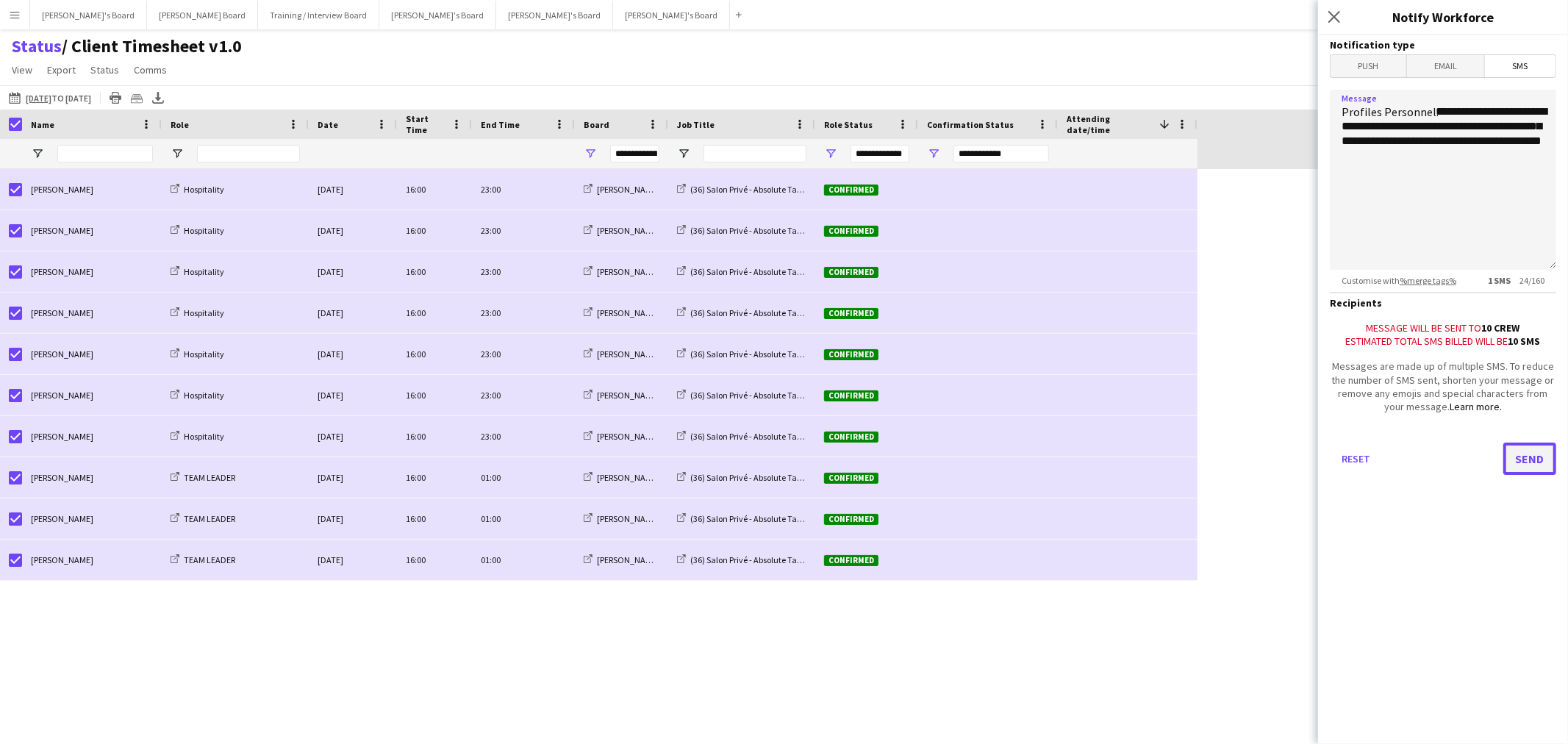
click at [1540, 466] on button "Send" at bounding box center [1529, 458] width 53 height 32
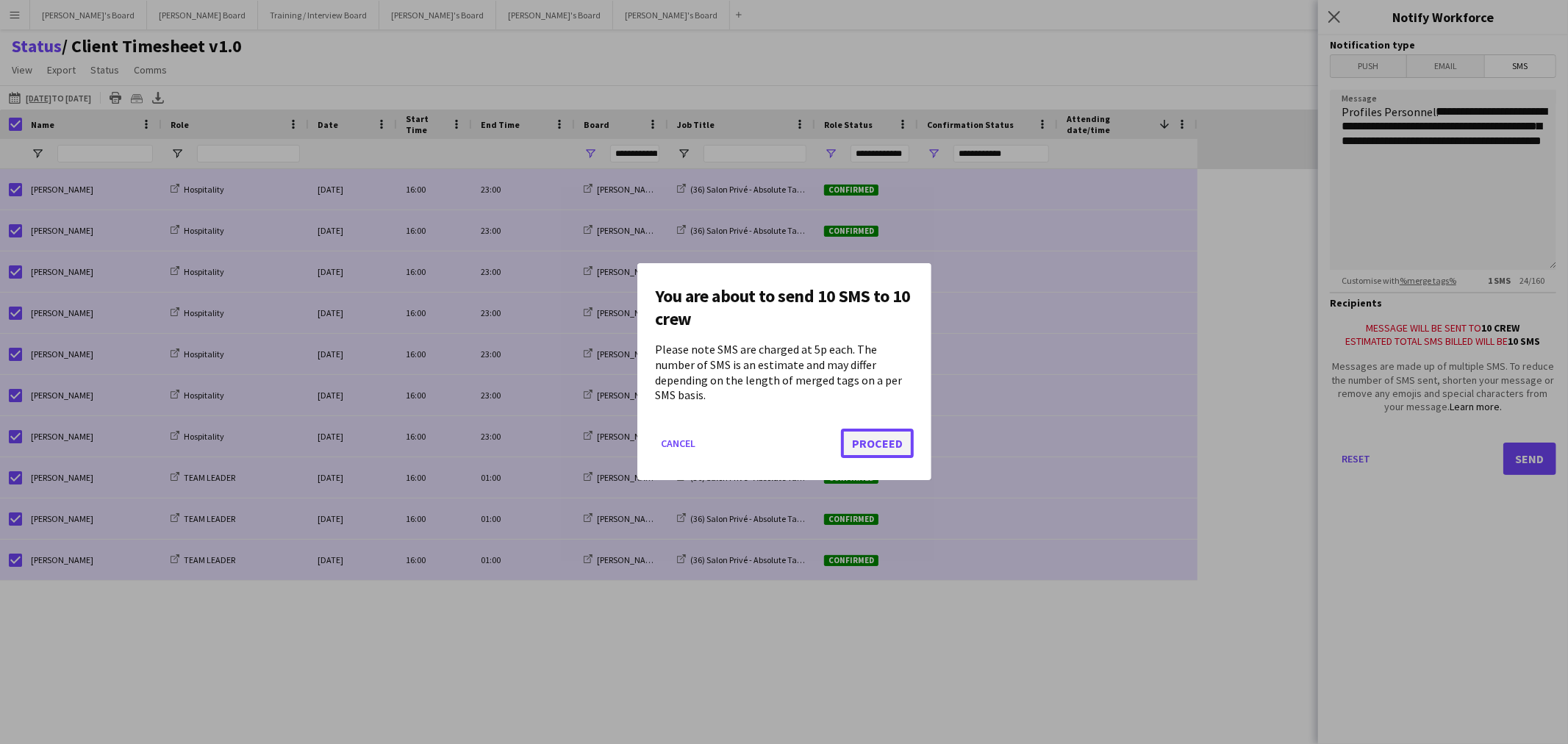
click at [892, 437] on button "Proceed" at bounding box center [877, 444] width 73 height 30
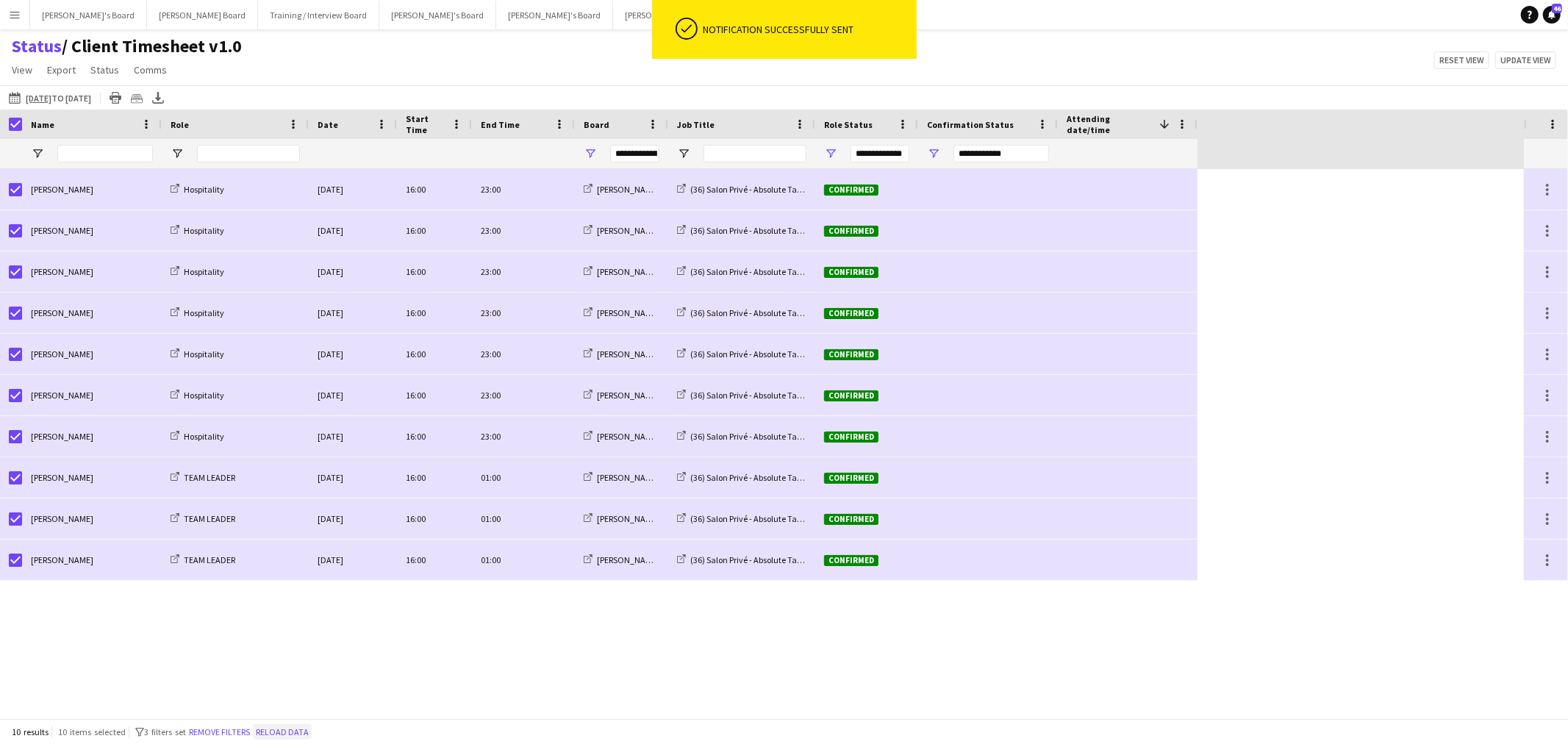
click at [292, 735] on button "Reload data" at bounding box center [282, 732] width 59 height 16
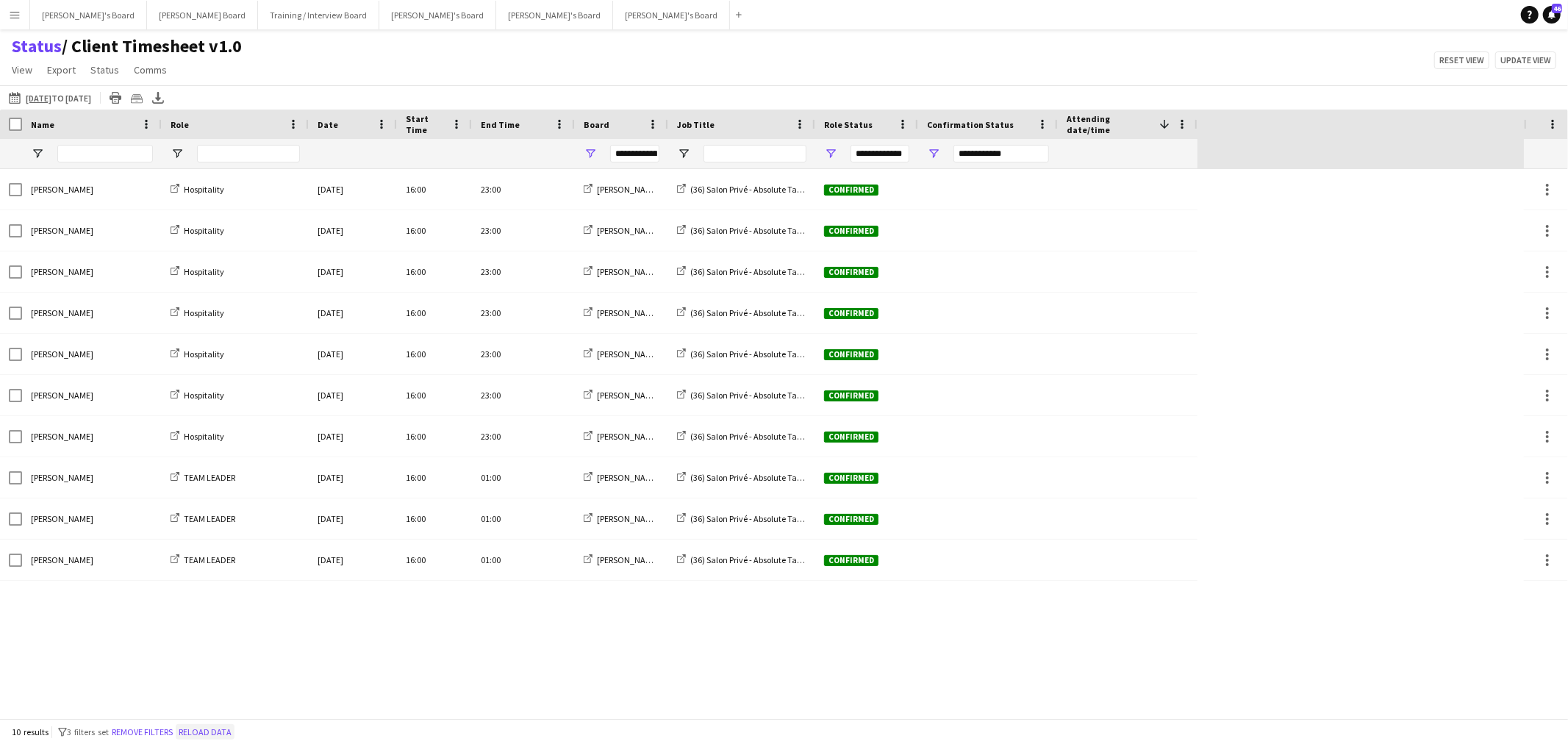
click at [214, 730] on button "Reload data" at bounding box center [205, 732] width 59 height 16
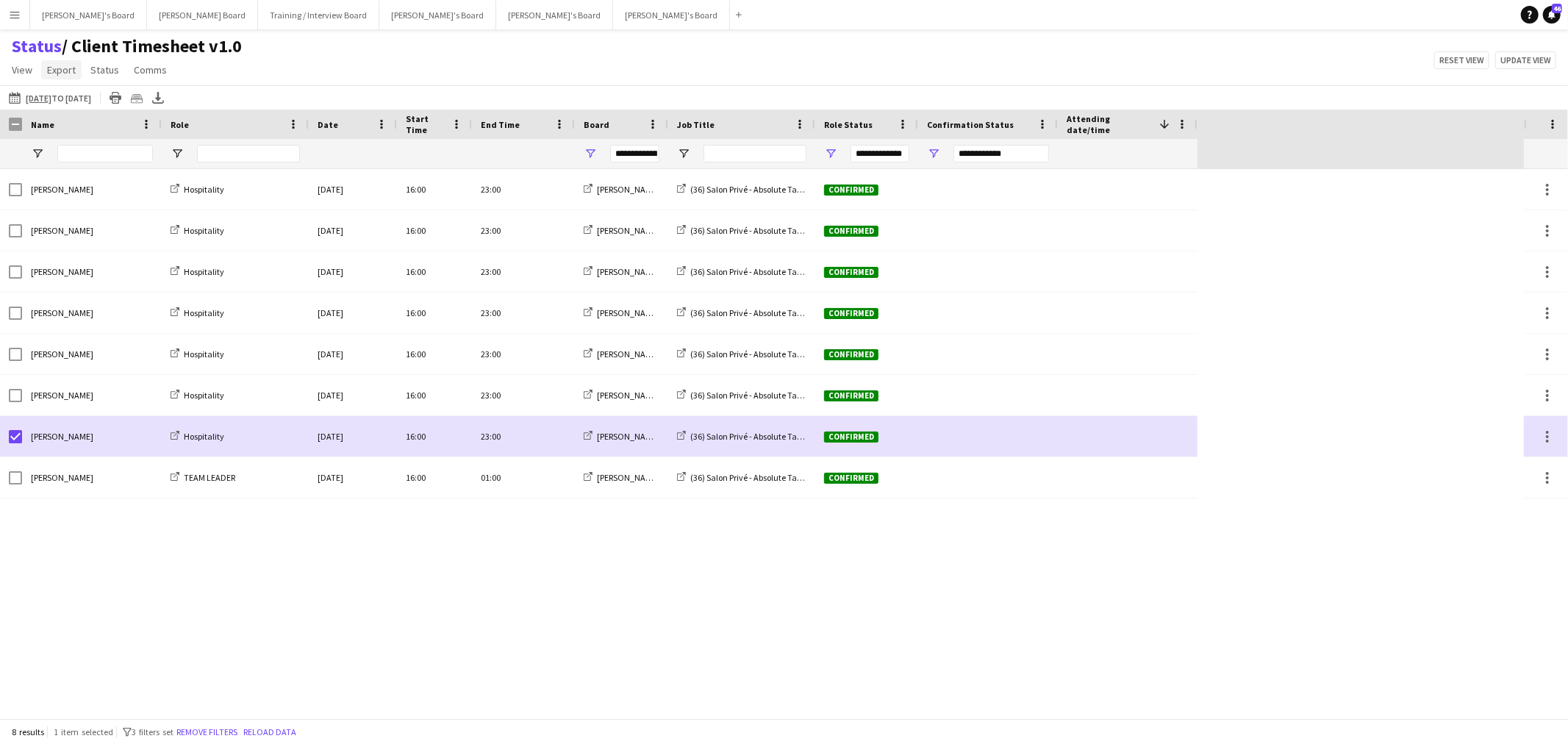
click at [80, 71] on link "Export" at bounding box center [61, 70] width 40 height 19
click at [91, 68] on span "Status" at bounding box center [105, 70] width 29 height 13
click at [106, 100] on span "Confirm attendance" at bounding box center [140, 101] width 88 height 13
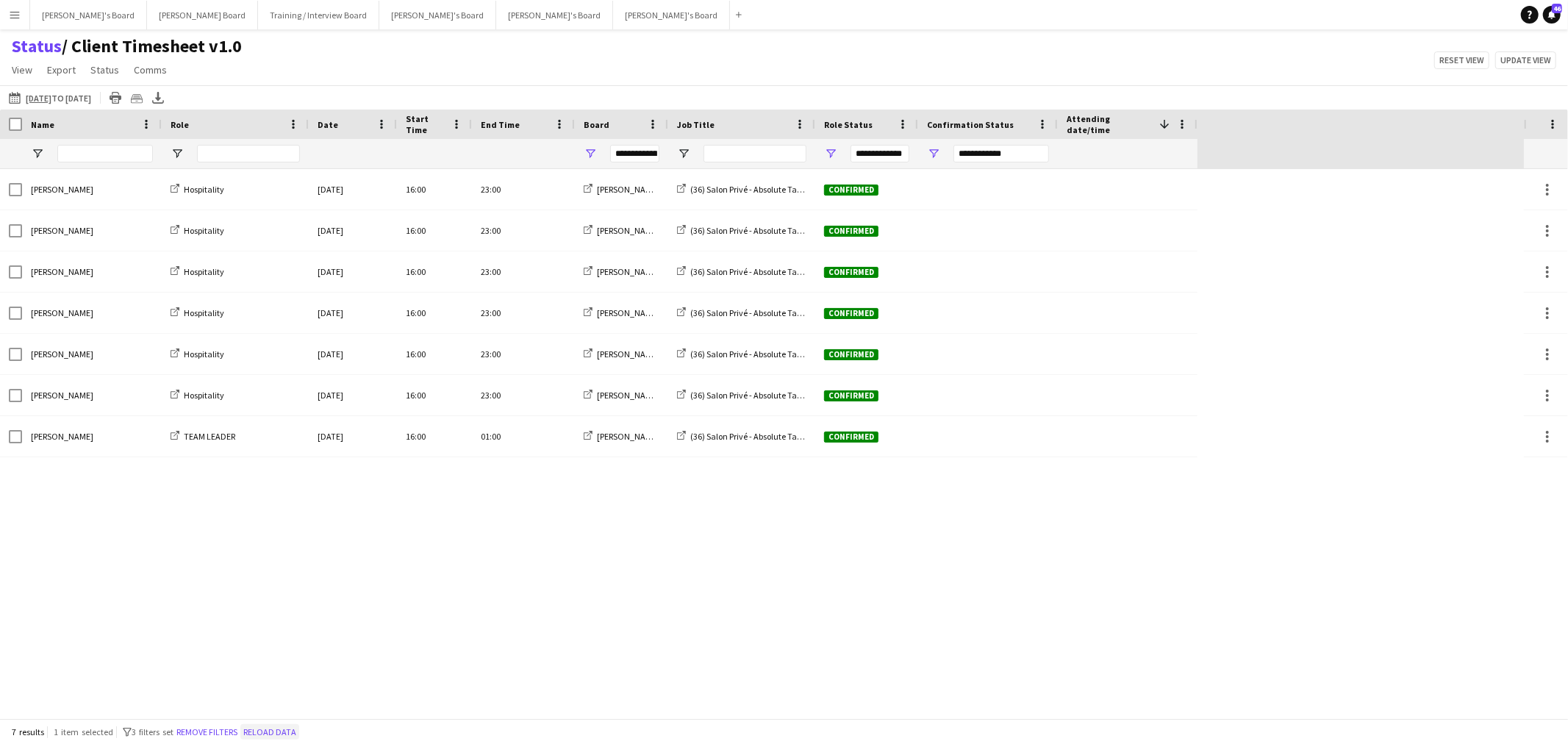
click at [275, 728] on button "Reload data" at bounding box center [269, 732] width 59 height 16
click at [226, 730] on button "Reload data" at bounding box center [200, 732] width 59 height 16
click at [228, 730] on button "Reload data" at bounding box center [200, 732] width 59 height 16
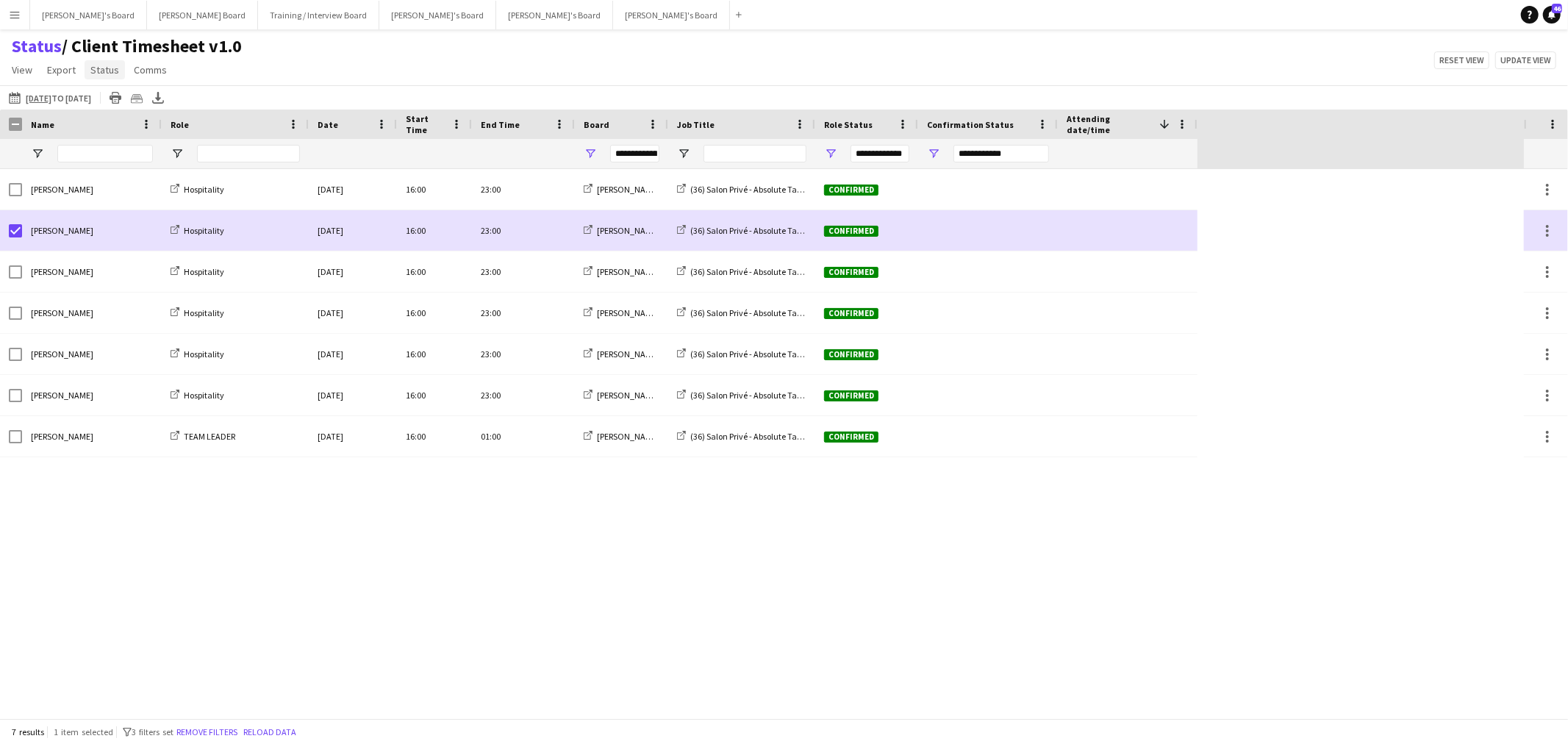
click at [111, 75] on span "Status" at bounding box center [105, 70] width 29 height 13
click at [130, 105] on span "Confirm attendance" at bounding box center [140, 101] width 88 height 13
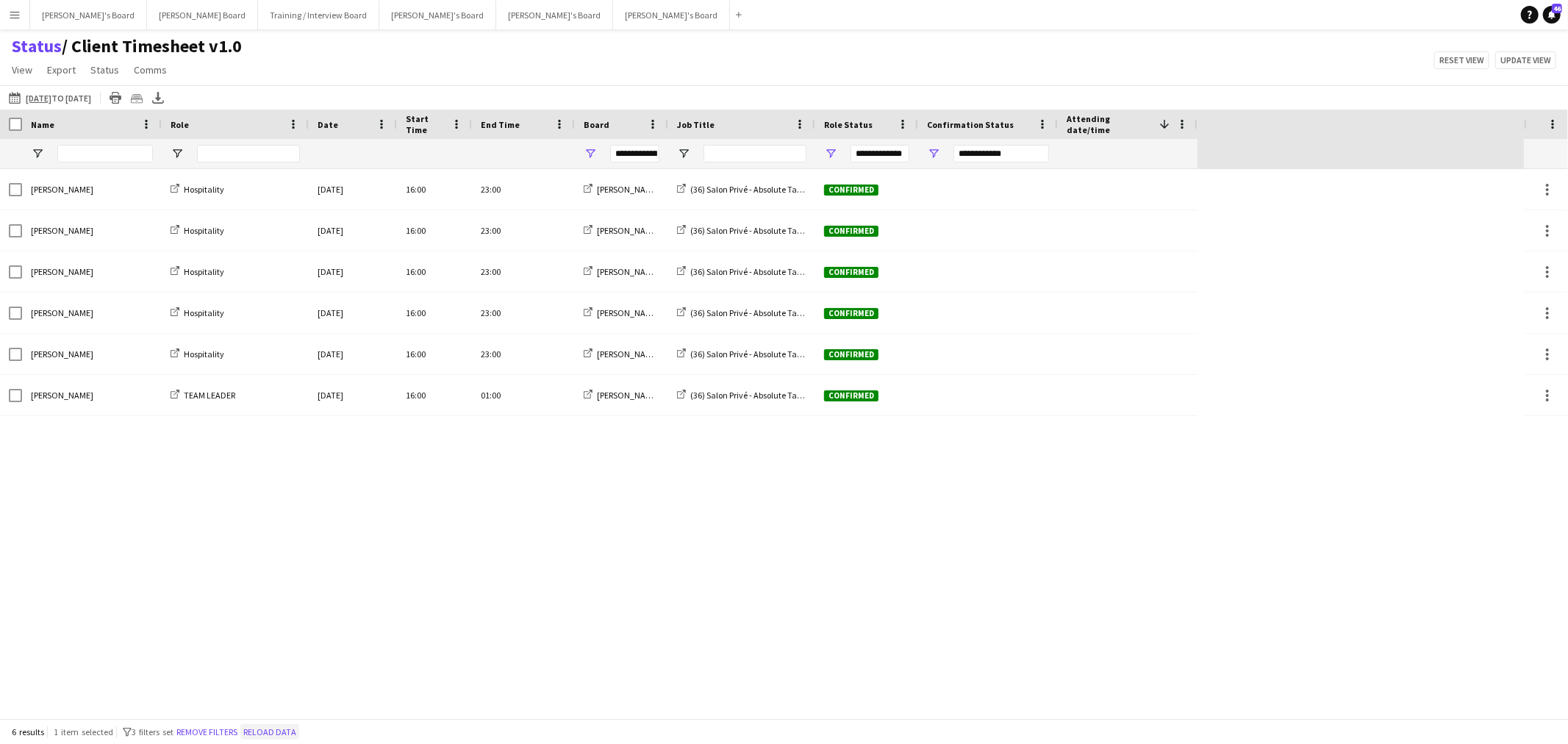
click at [297, 728] on button "Reload data" at bounding box center [269, 732] width 59 height 16
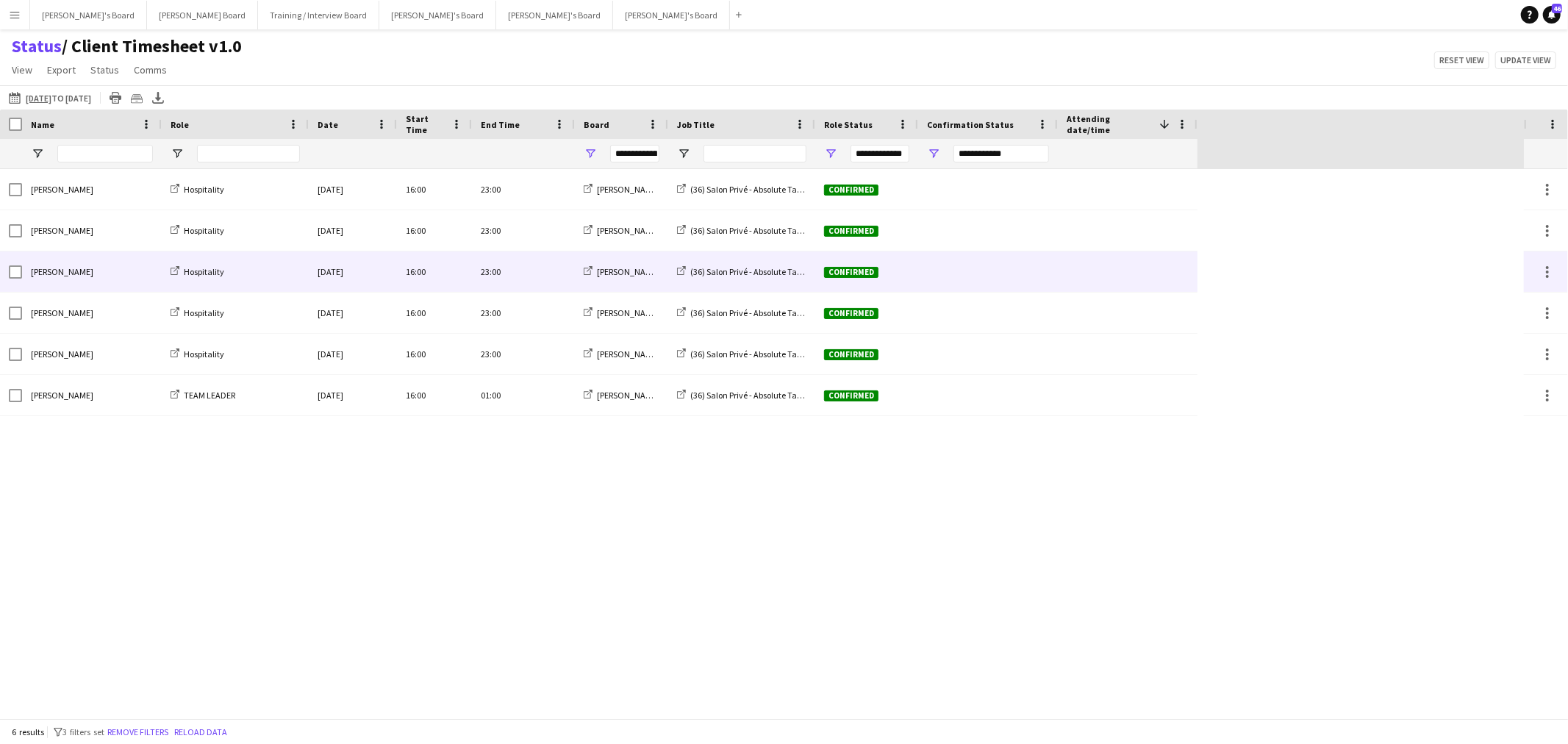
click at [22, 271] on div "[PERSON_NAME]" at bounding box center [92, 272] width 140 height 40
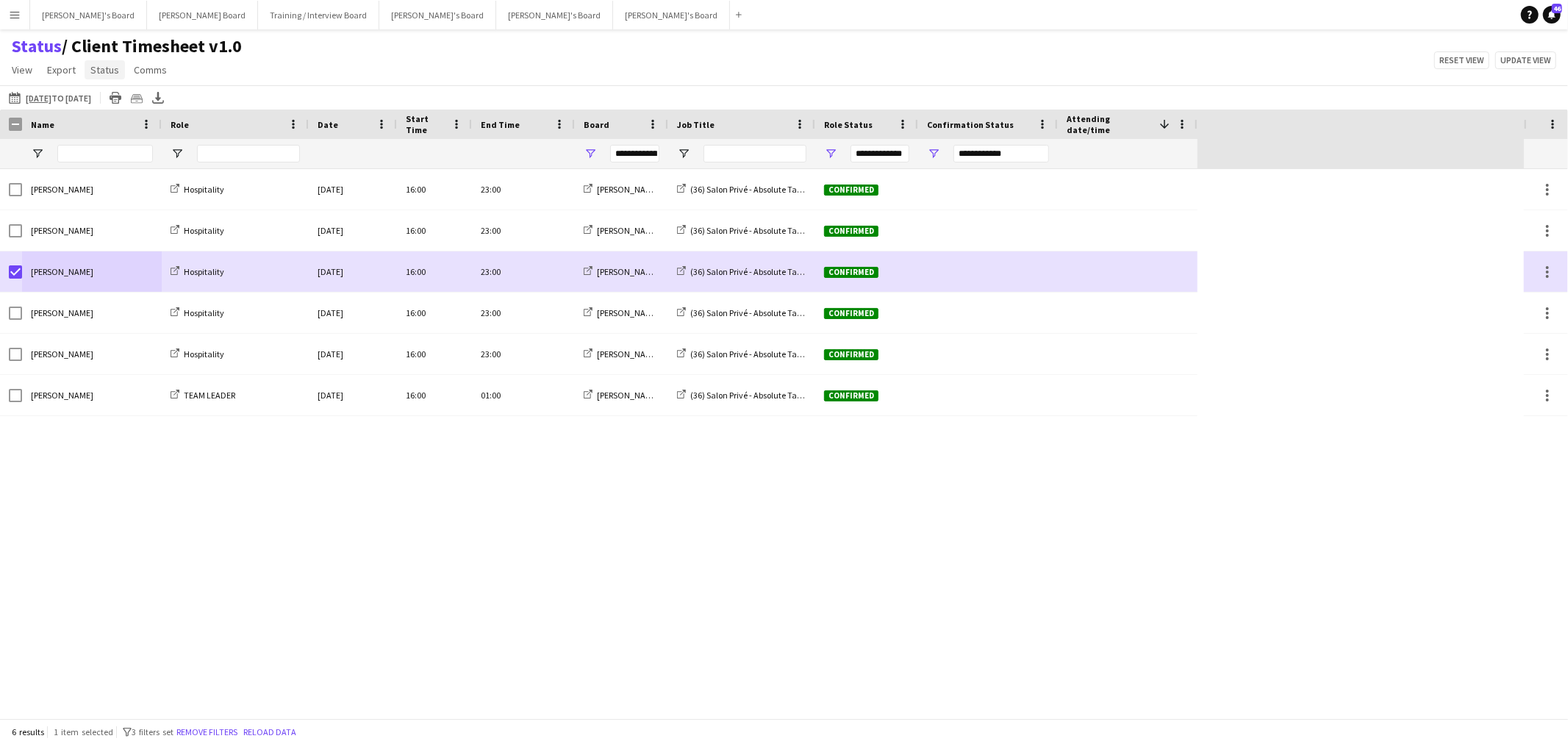
click at [101, 68] on span "Status" at bounding box center [105, 70] width 29 height 13
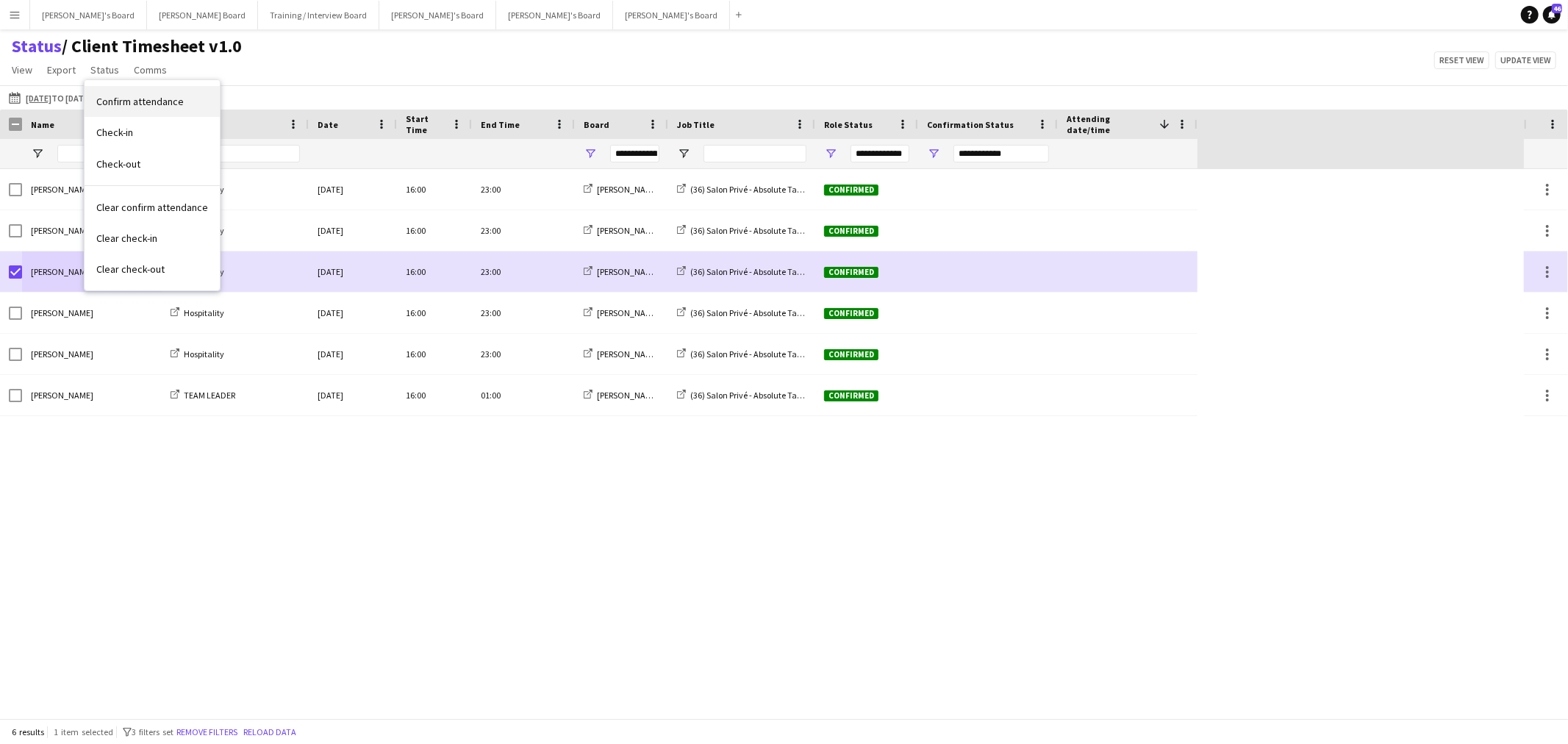
click at [135, 91] on link "Confirm attendance" at bounding box center [153, 101] width 135 height 31
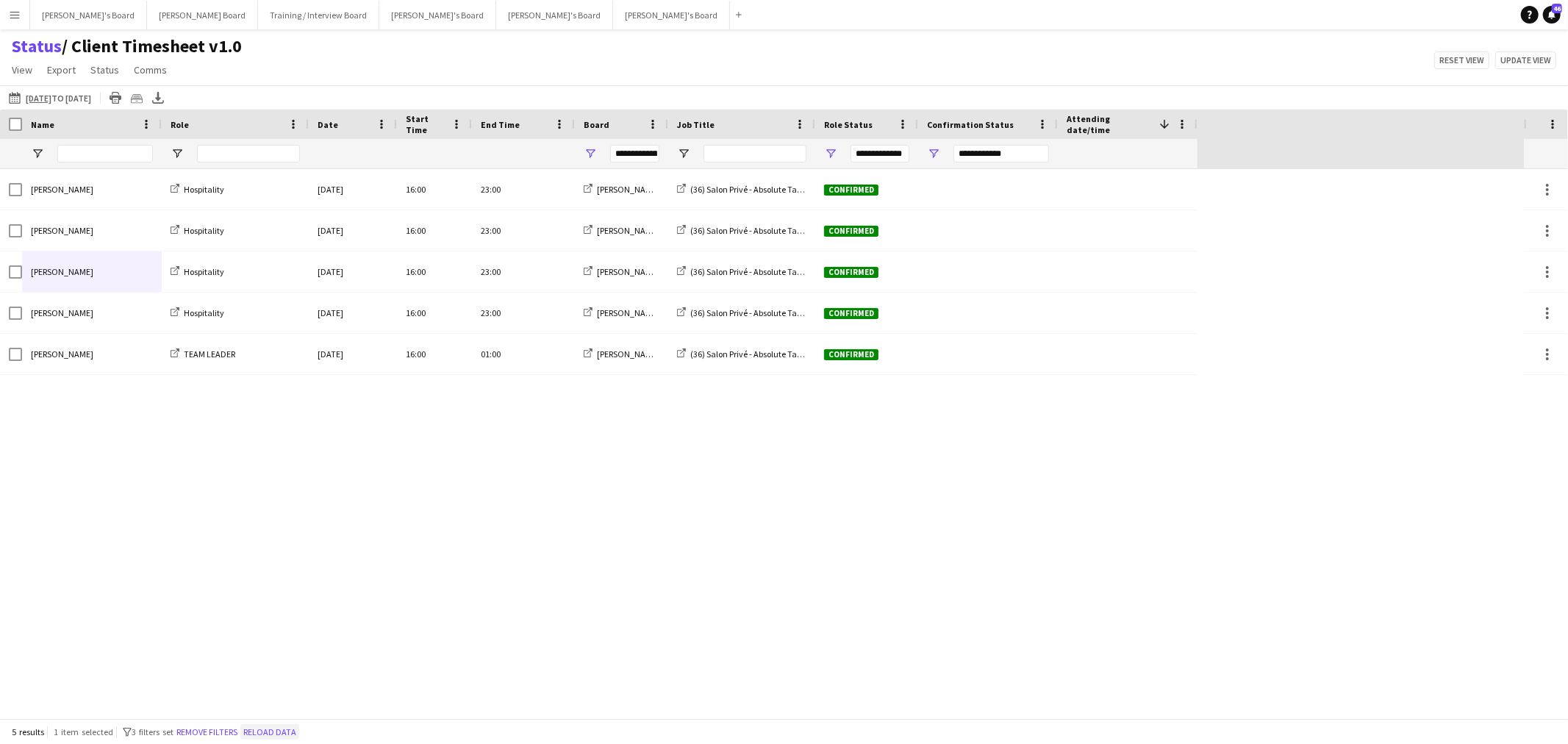
click at [299, 725] on button "Reload data" at bounding box center [269, 732] width 59 height 16
click at [208, 735] on button "Reload data" at bounding box center [200, 732] width 59 height 16
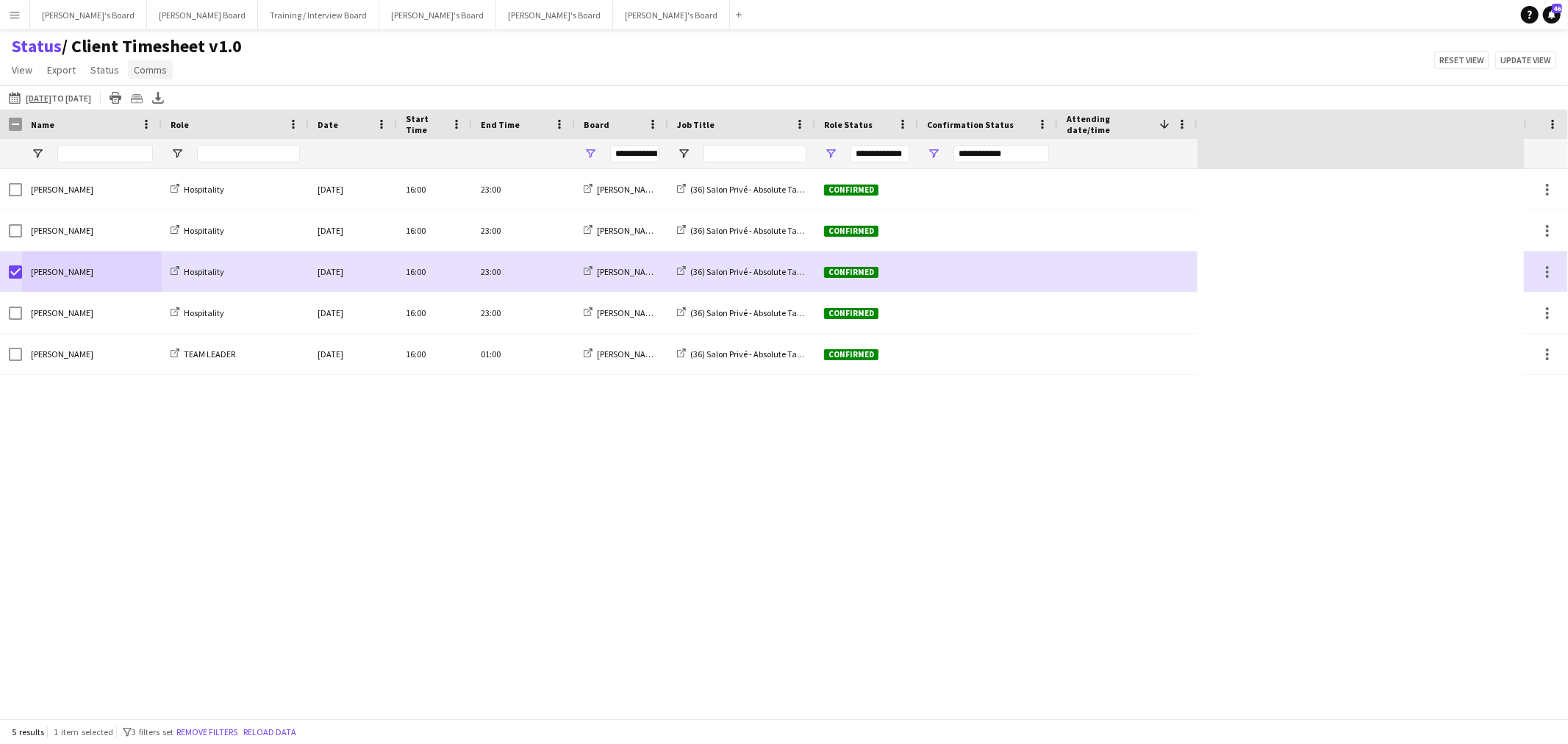
click at [154, 75] on span "Comms" at bounding box center [150, 70] width 33 height 13
click at [104, 67] on span "Status" at bounding box center [105, 70] width 29 height 13
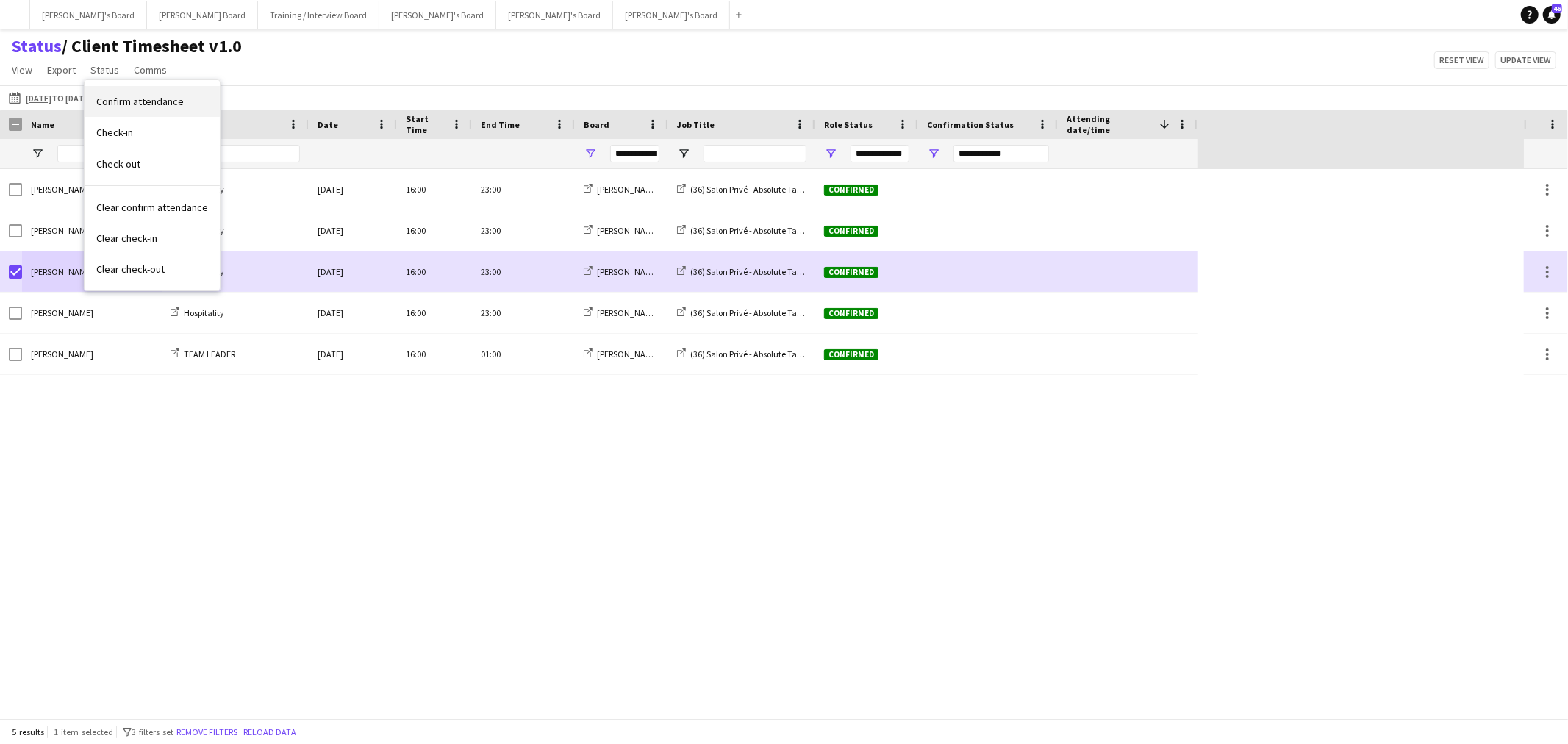
click at [133, 99] on span "Confirm attendance" at bounding box center [140, 101] width 88 height 13
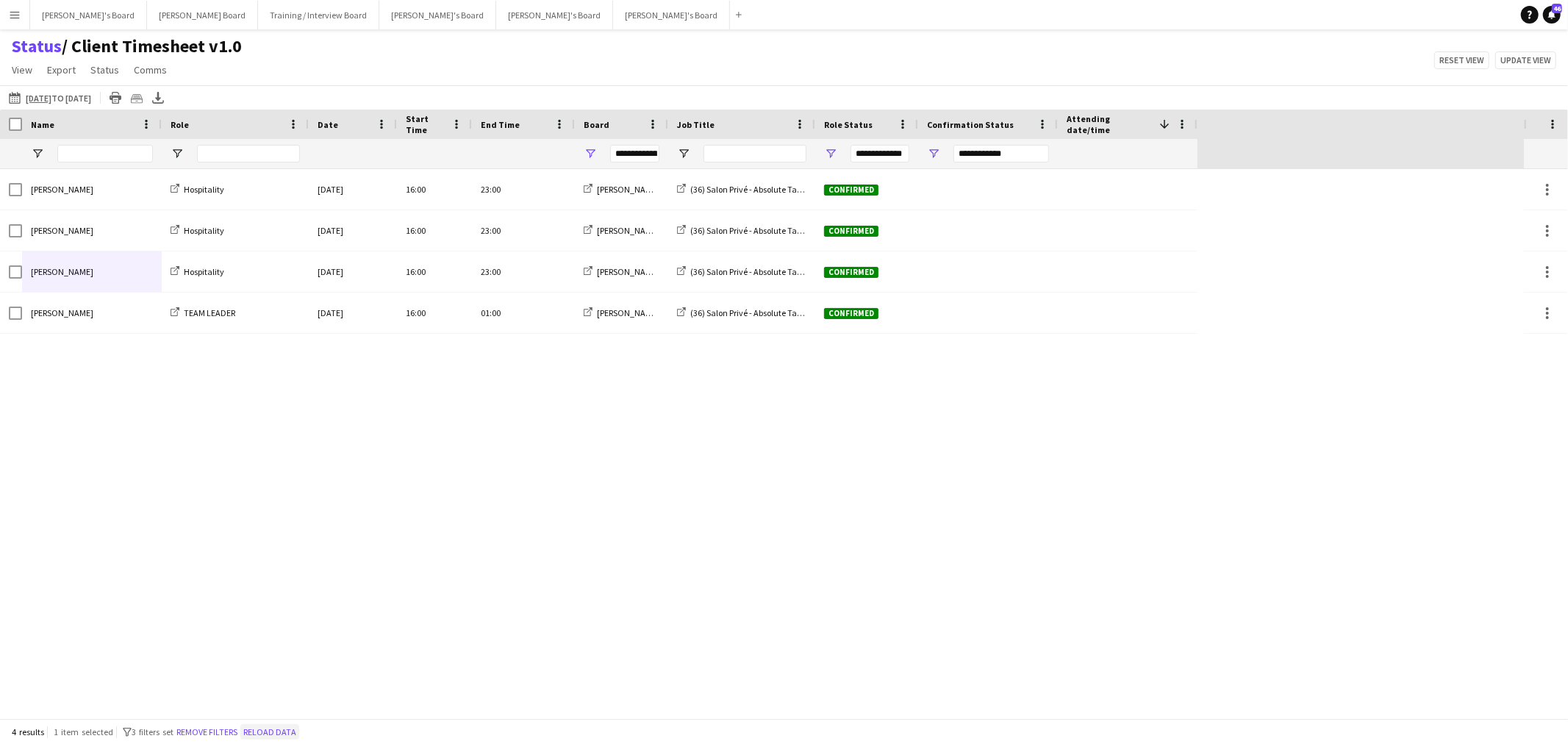
click at [281, 731] on button "Reload data" at bounding box center [269, 732] width 59 height 16
click at [204, 731] on button "Reload data" at bounding box center [200, 732] width 59 height 16
click at [210, 737] on button "Reload data" at bounding box center [200, 732] width 59 height 16
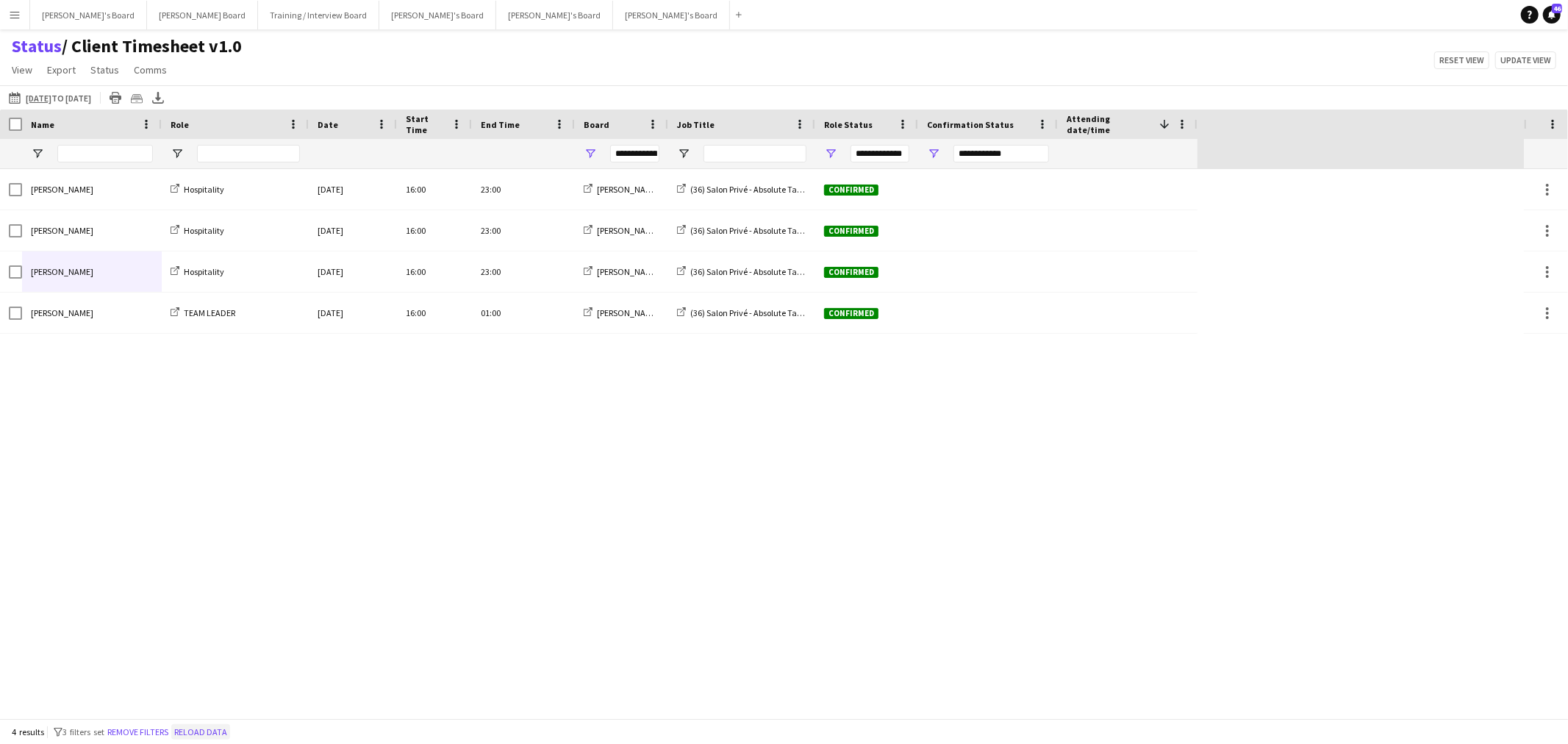
click at [210, 737] on button "Reload data" at bounding box center [200, 732] width 59 height 16
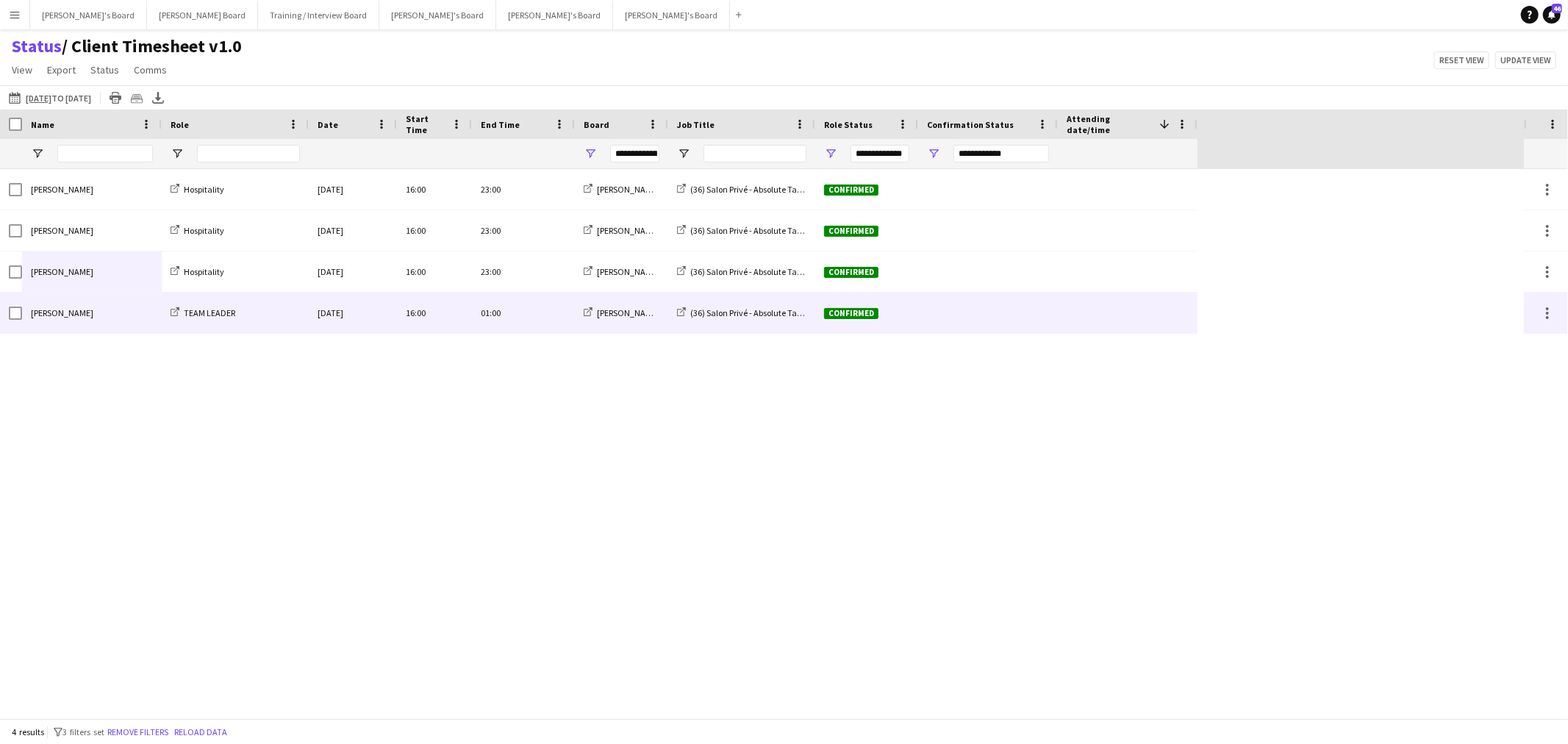
click at [91, 318] on span "[PERSON_NAME]" at bounding box center [62, 312] width 63 height 11
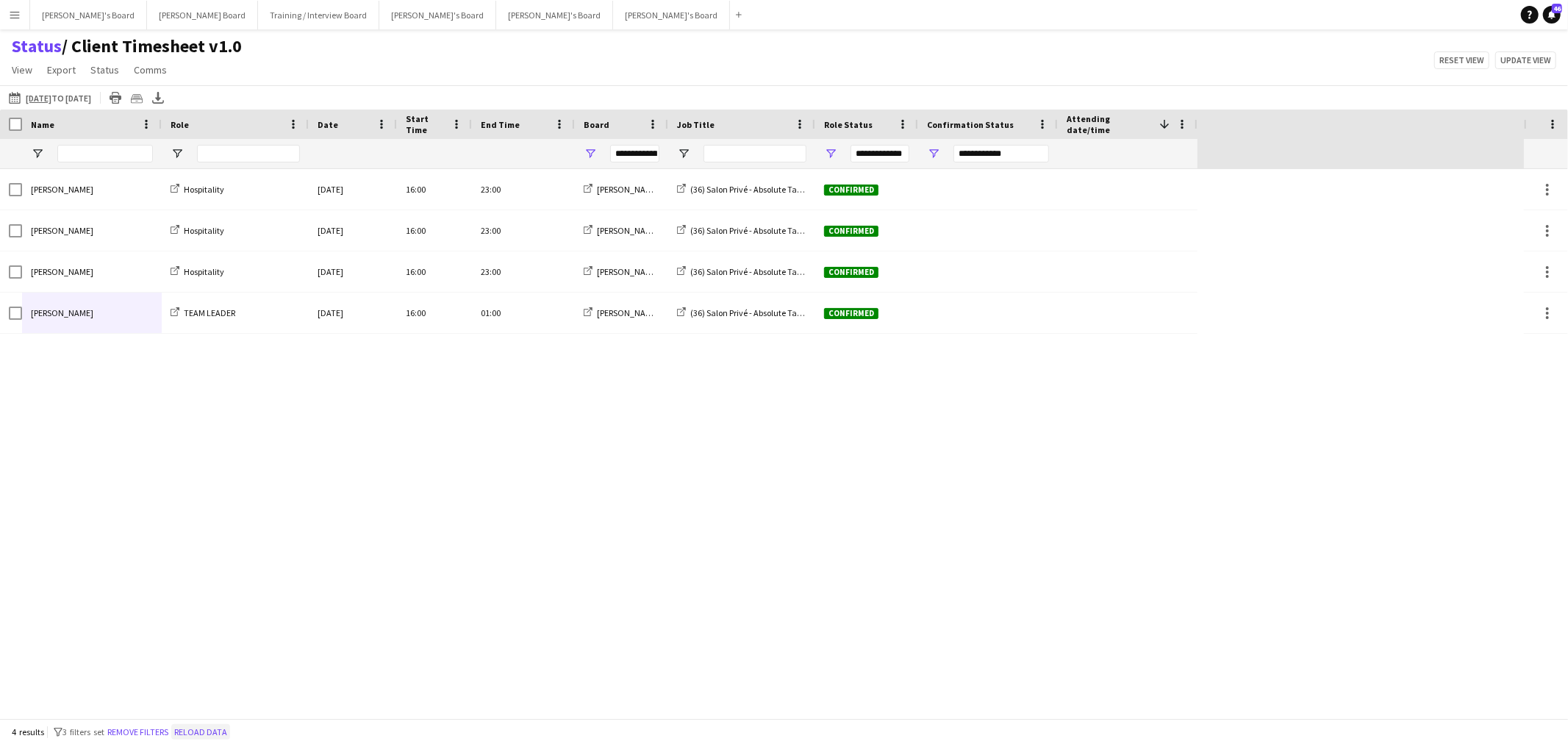
click at [226, 724] on button "Reload data" at bounding box center [200, 732] width 59 height 16
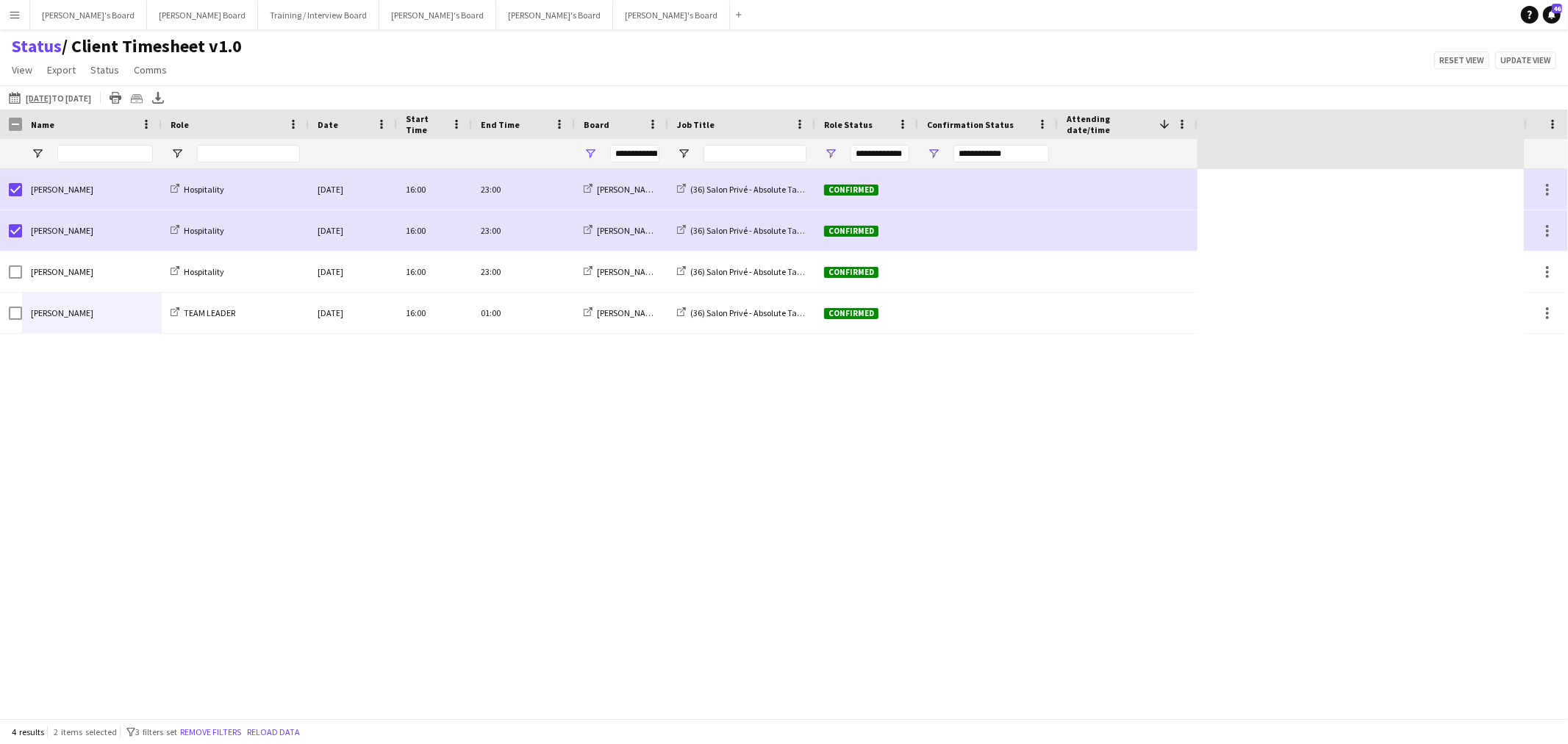
click at [103, 81] on app-page-menu "View Views Default view Airshow Accreditation Airshow Check In Attending BPE Im…" at bounding box center [127, 71] width 254 height 28
click at [106, 72] on span "Status" at bounding box center [105, 70] width 29 height 13
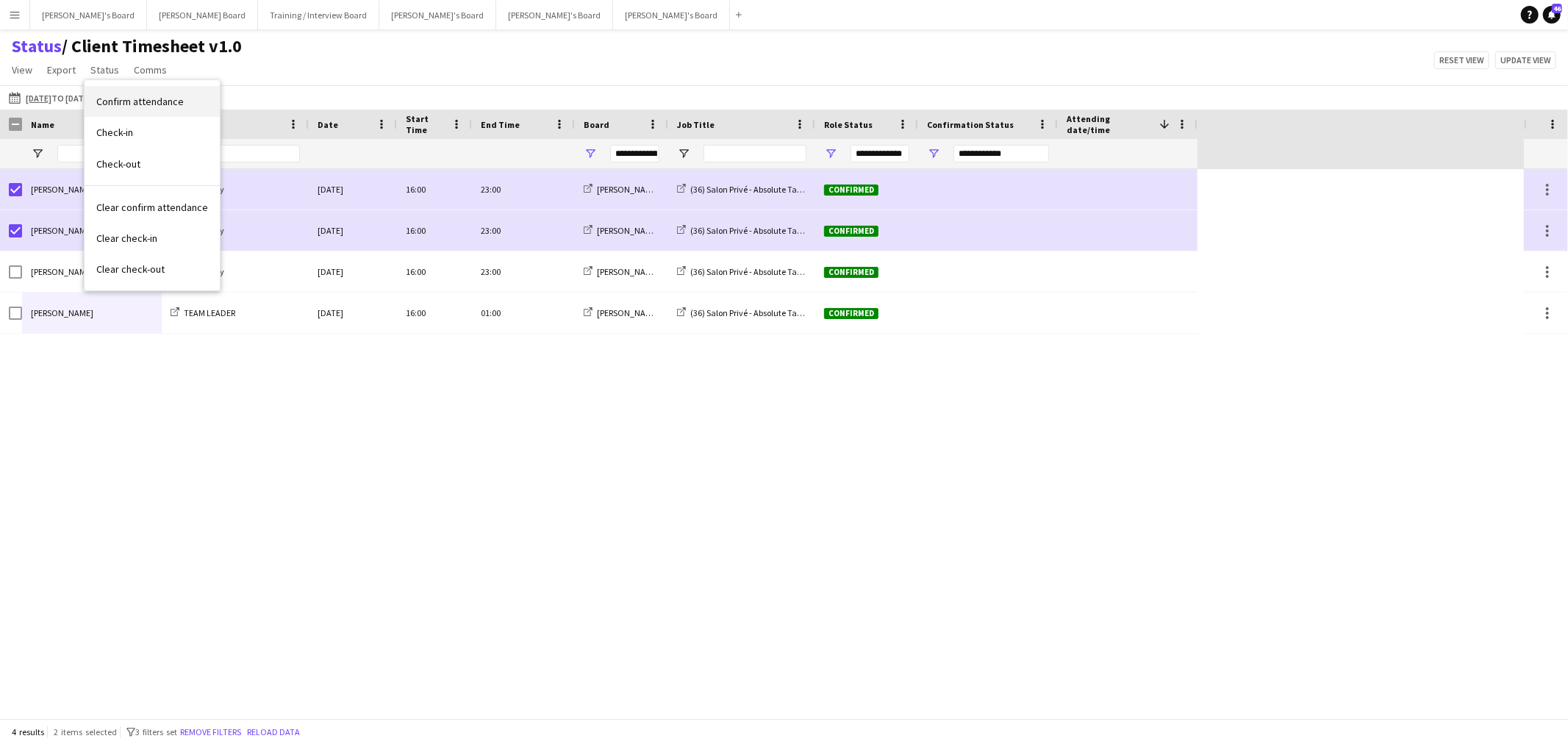
click at [134, 100] on span "Confirm attendance" at bounding box center [140, 101] width 88 height 13
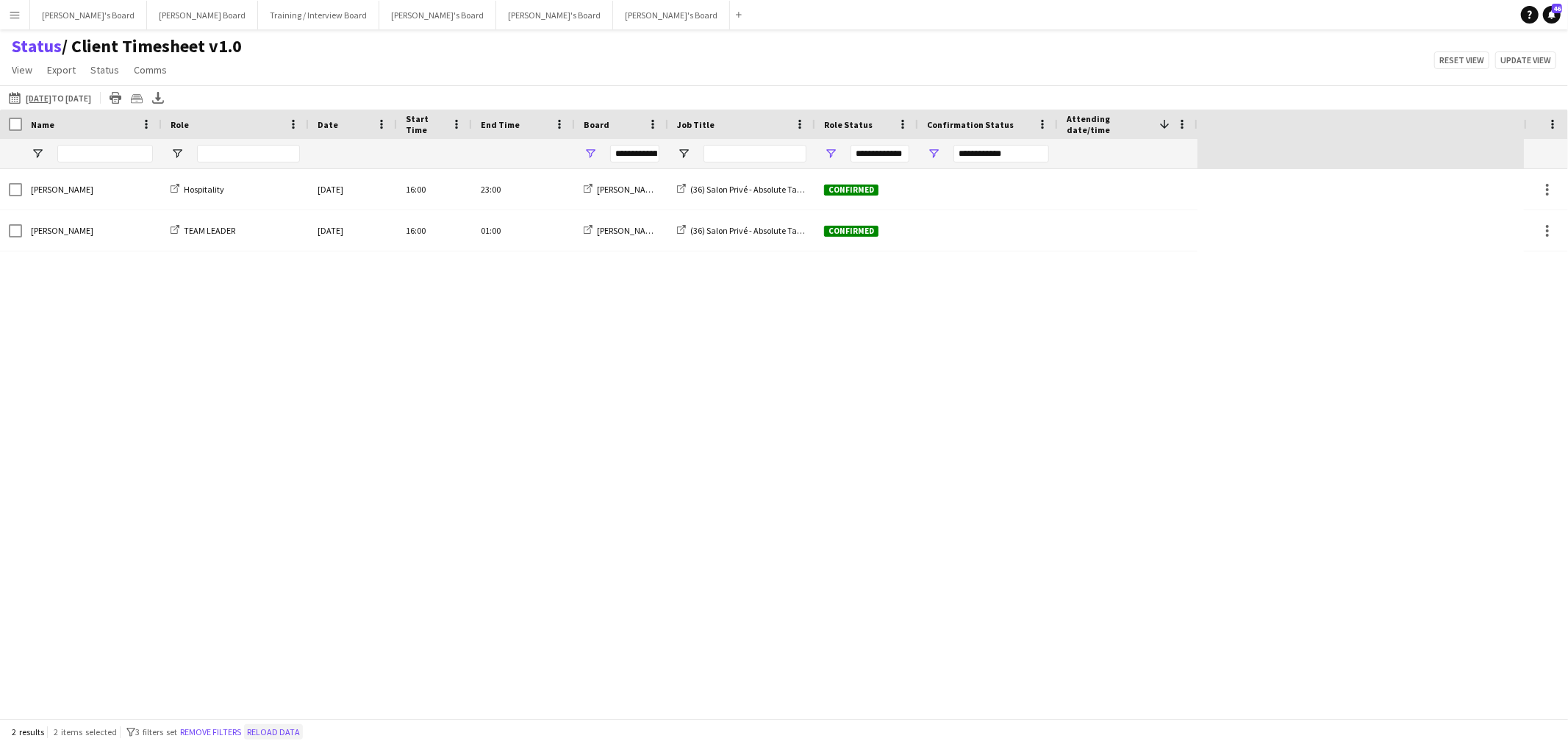
click at [284, 731] on button "Reload data" at bounding box center [273, 732] width 59 height 16
click at [226, 739] on button "Reload data" at bounding box center [196, 732] width 59 height 16
click at [217, 724] on button "Reload data" at bounding box center [196, 732] width 59 height 16
click at [200, 734] on button "Reload data" at bounding box center [196, 732] width 59 height 16
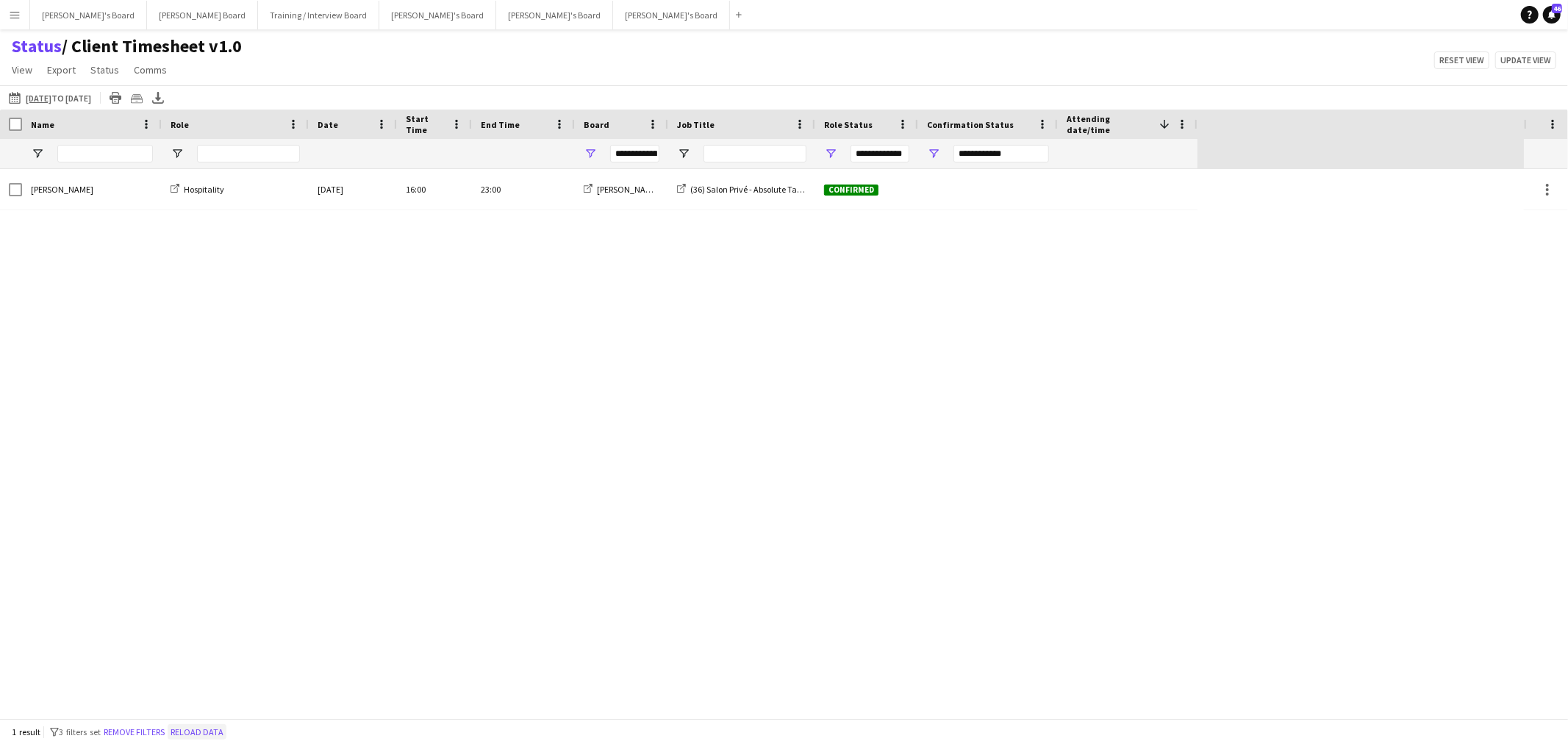
click at [196, 731] on button "Reload data" at bounding box center [196, 732] width 59 height 16
click at [209, 730] on button "Reload data" at bounding box center [196, 732] width 59 height 16
click at [225, 731] on button "Reload data" at bounding box center [196, 732] width 59 height 16
click at [211, 734] on button "Reload data" at bounding box center [196, 732] width 59 height 16
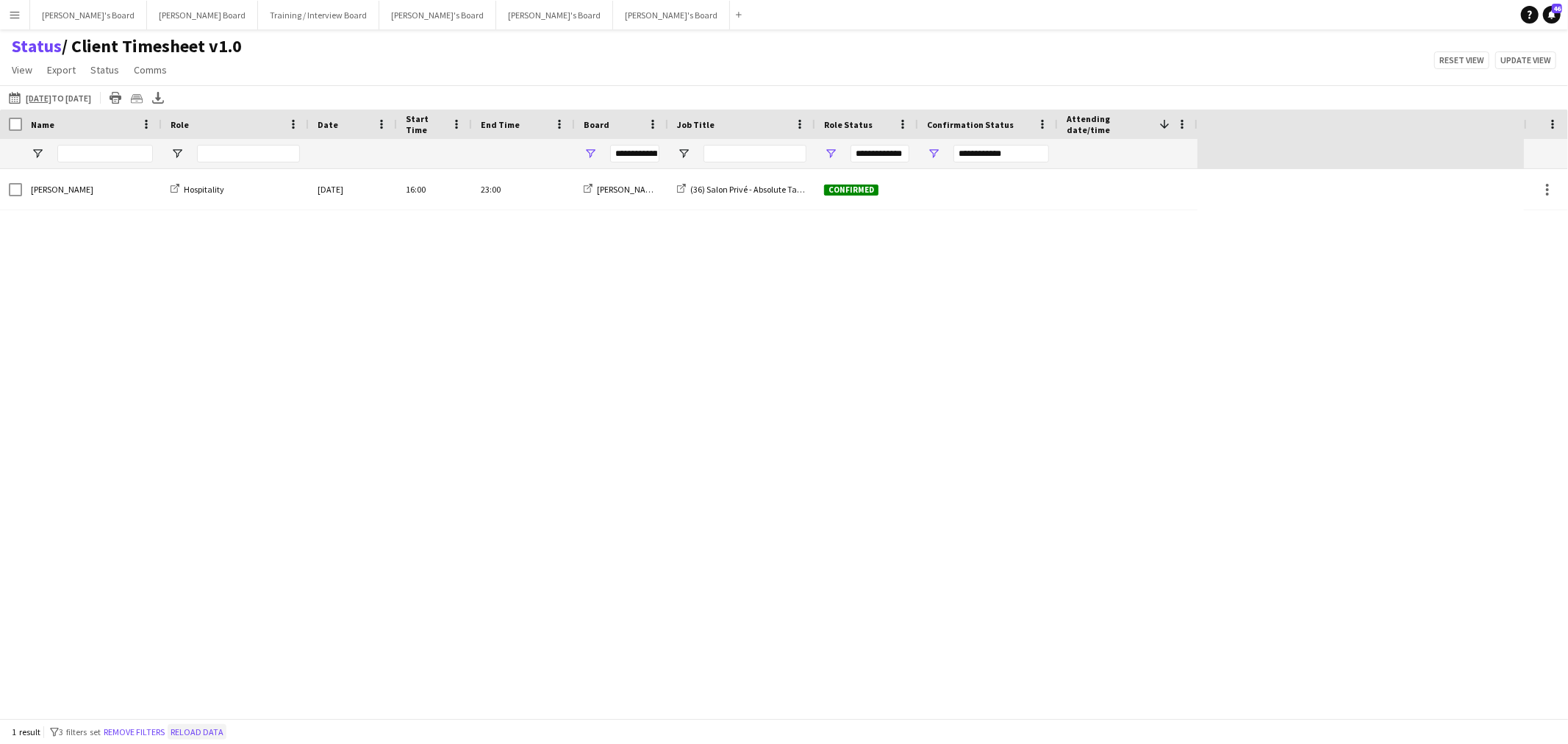
click at [208, 737] on button "Reload data" at bounding box center [196, 732] width 59 height 16
click at [226, 734] on button "Reload data" at bounding box center [196, 732] width 59 height 16
click at [197, 728] on button "Reload data" at bounding box center [196, 732] width 59 height 16
click at [200, 731] on button "Reload data" at bounding box center [196, 732] width 59 height 16
click at [221, 724] on button "Reload data" at bounding box center [196, 732] width 59 height 16
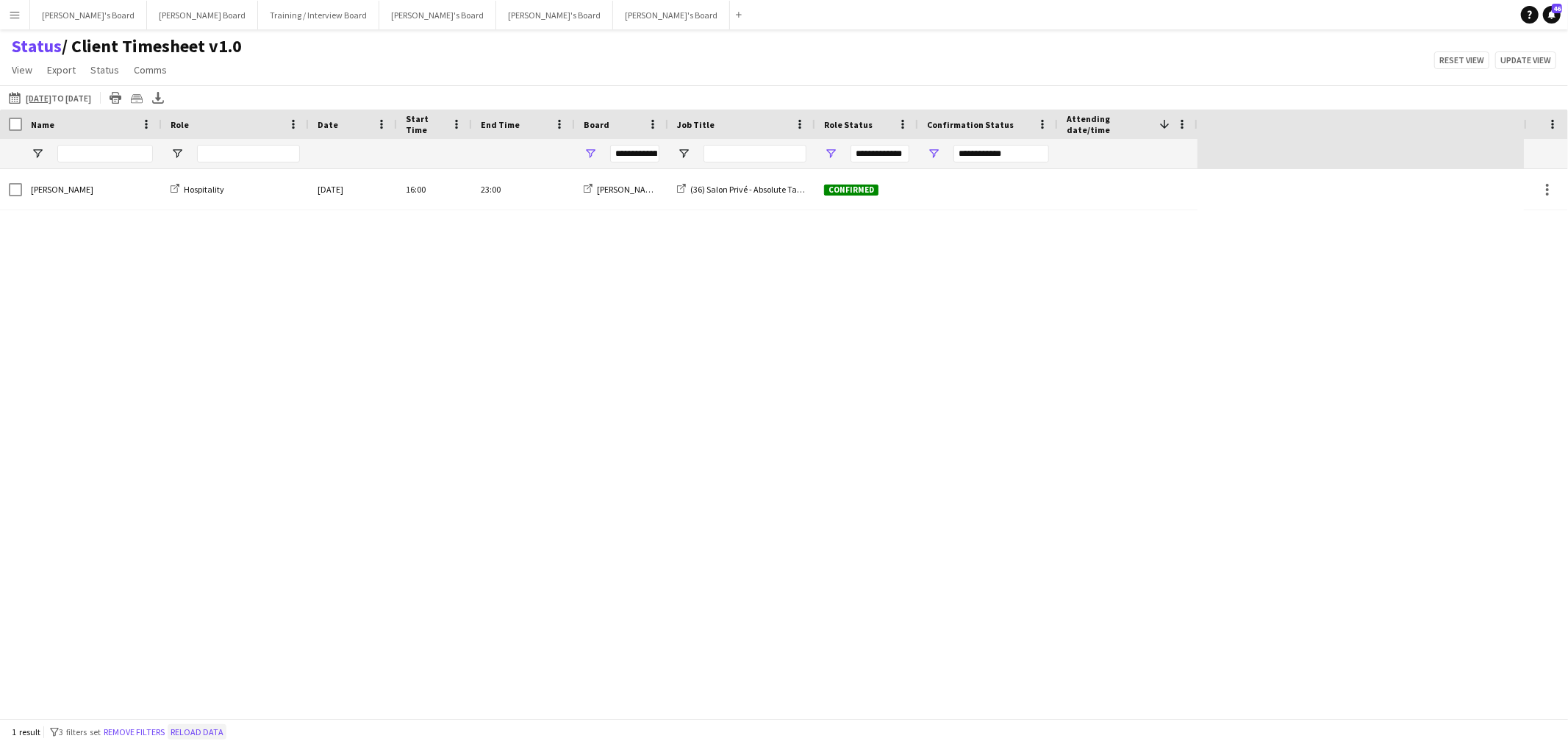
click at [218, 733] on button "Reload data" at bounding box center [196, 732] width 59 height 16
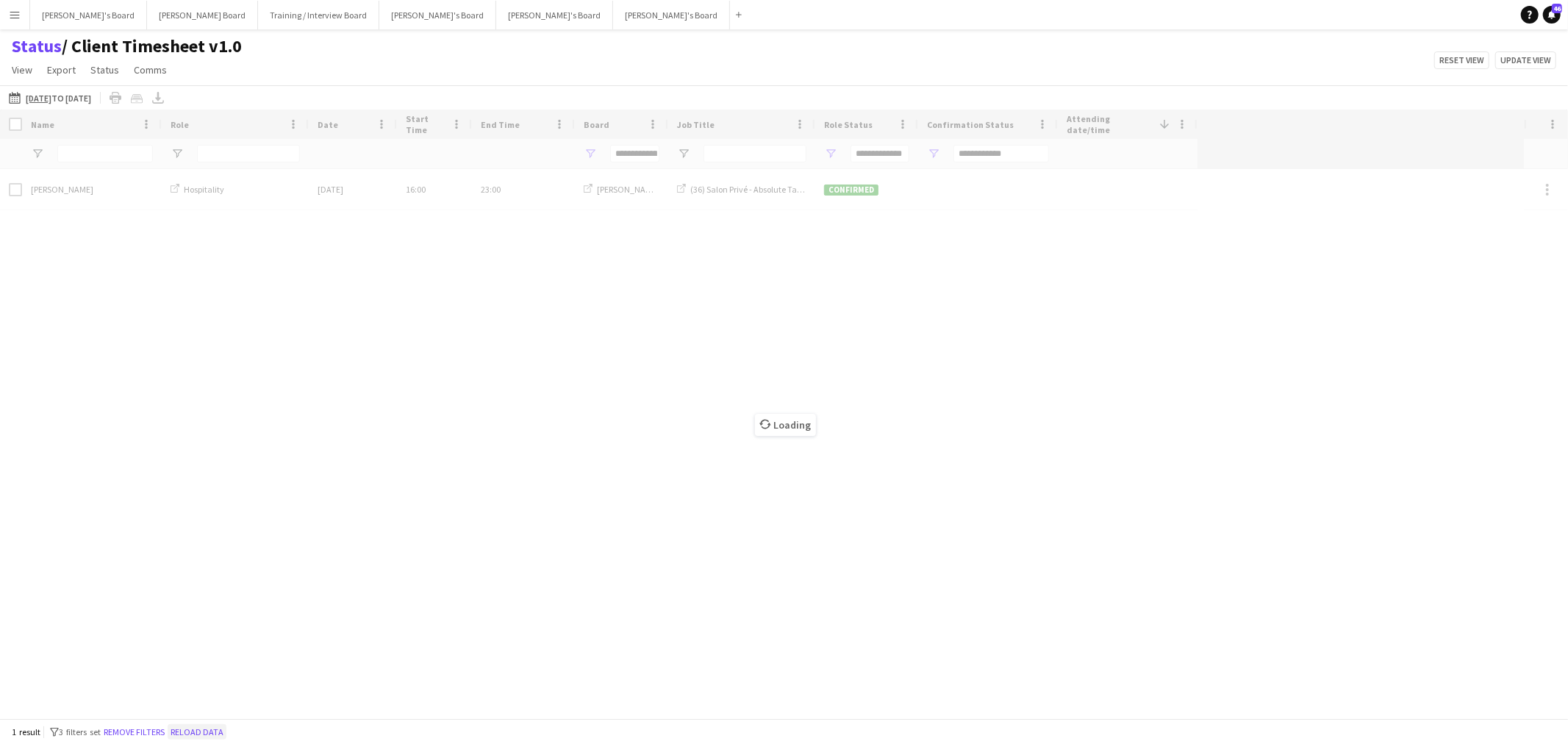
click at [218, 733] on button "Reload data" at bounding box center [196, 732] width 59 height 16
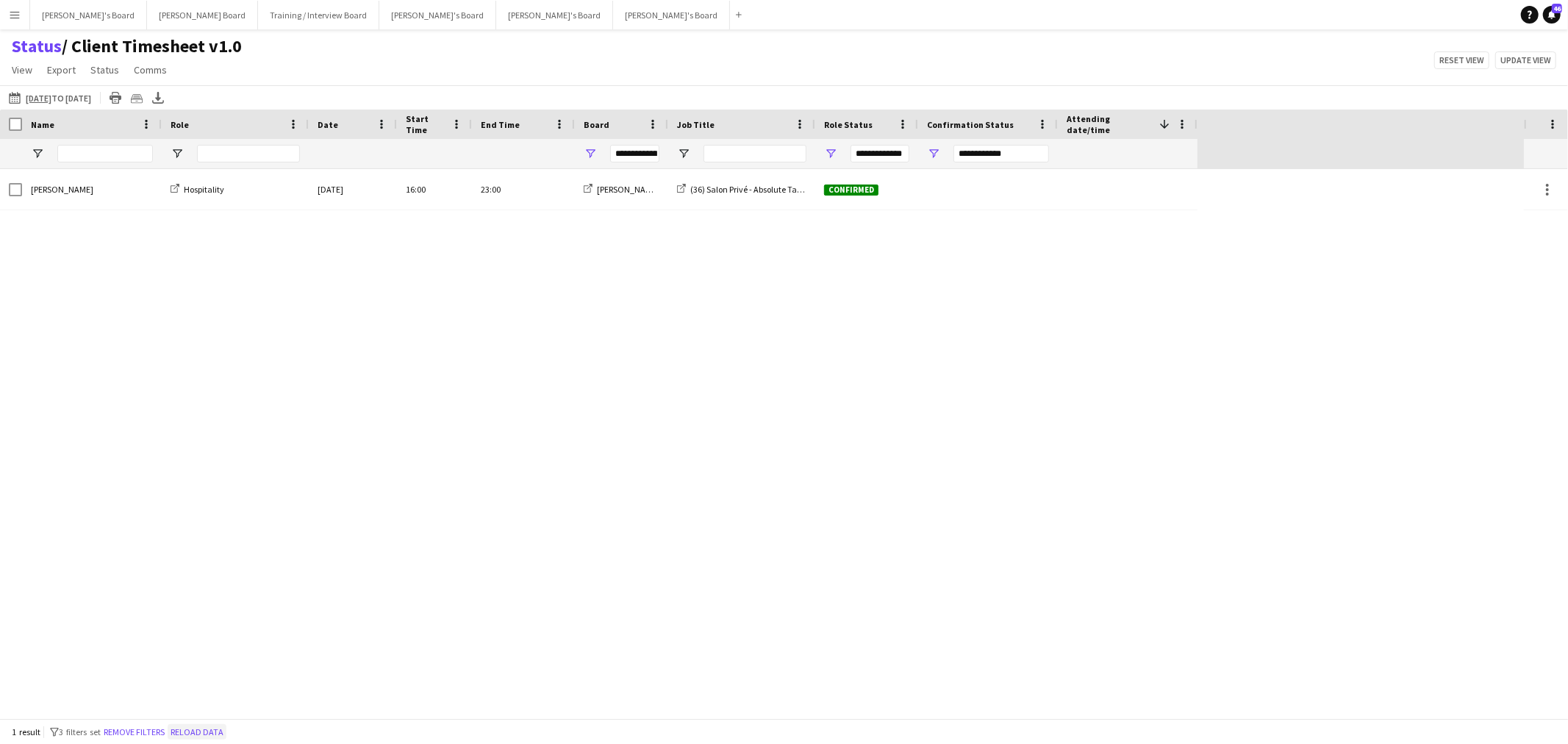
click at [214, 728] on button "Reload data" at bounding box center [196, 732] width 59 height 16
click at [186, 731] on button "Reload data" at bounding box center [196, 732] width 59 height 16
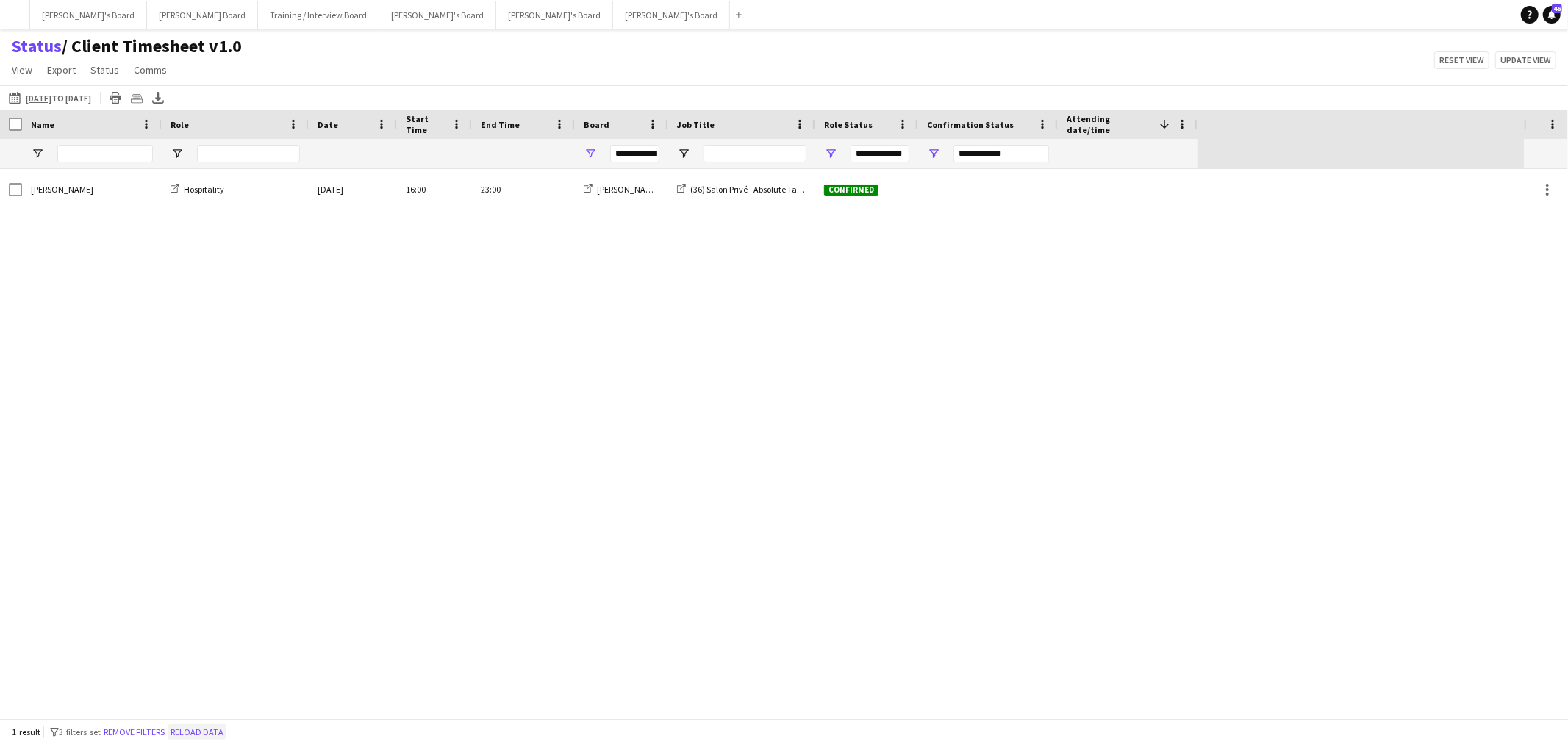
click at [186, 731] on button "Reload data" at bounding box center [196, 732] width 59 height 16
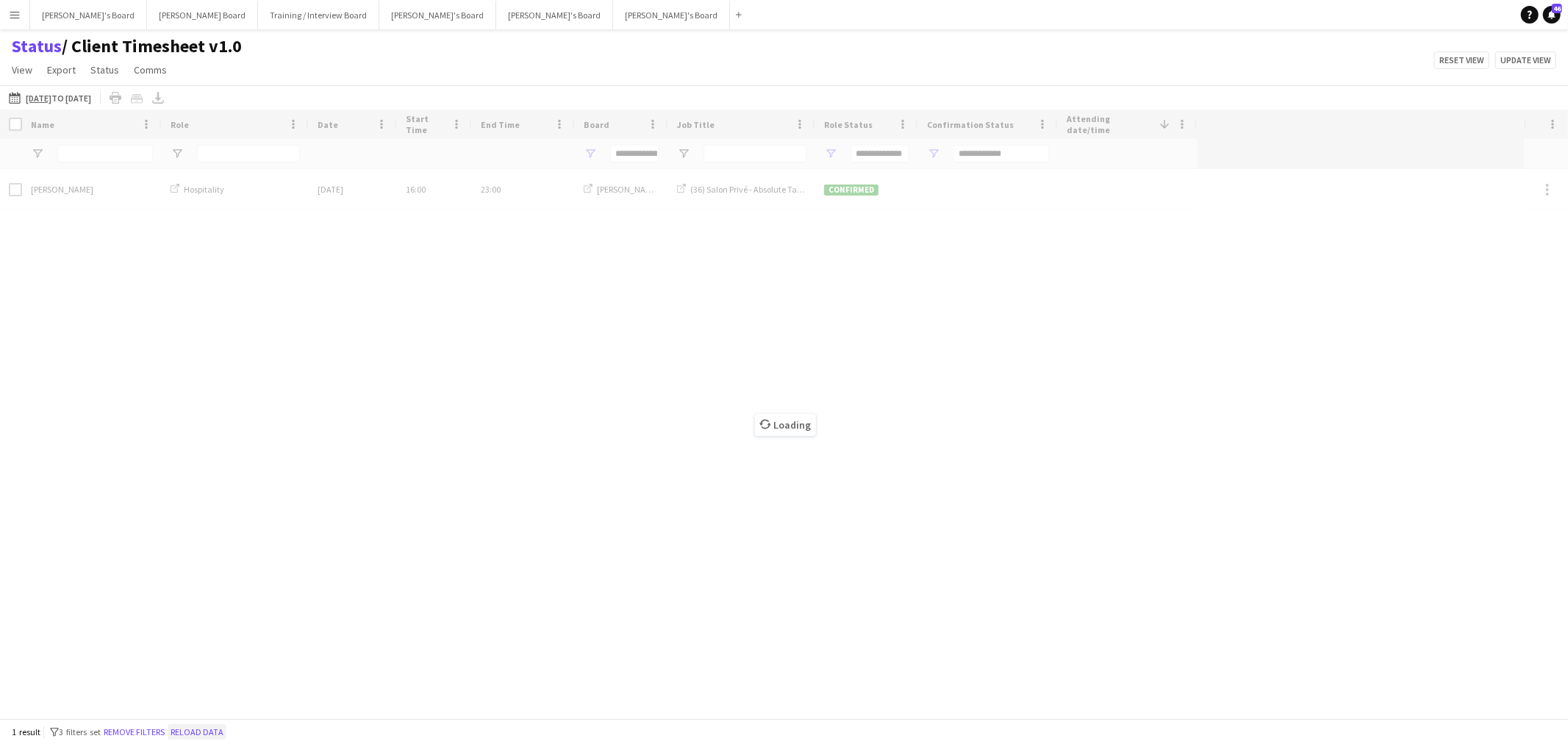
click at [186, 731] on button "Reload data" at bounding box center [196, 732] width 59 height 16
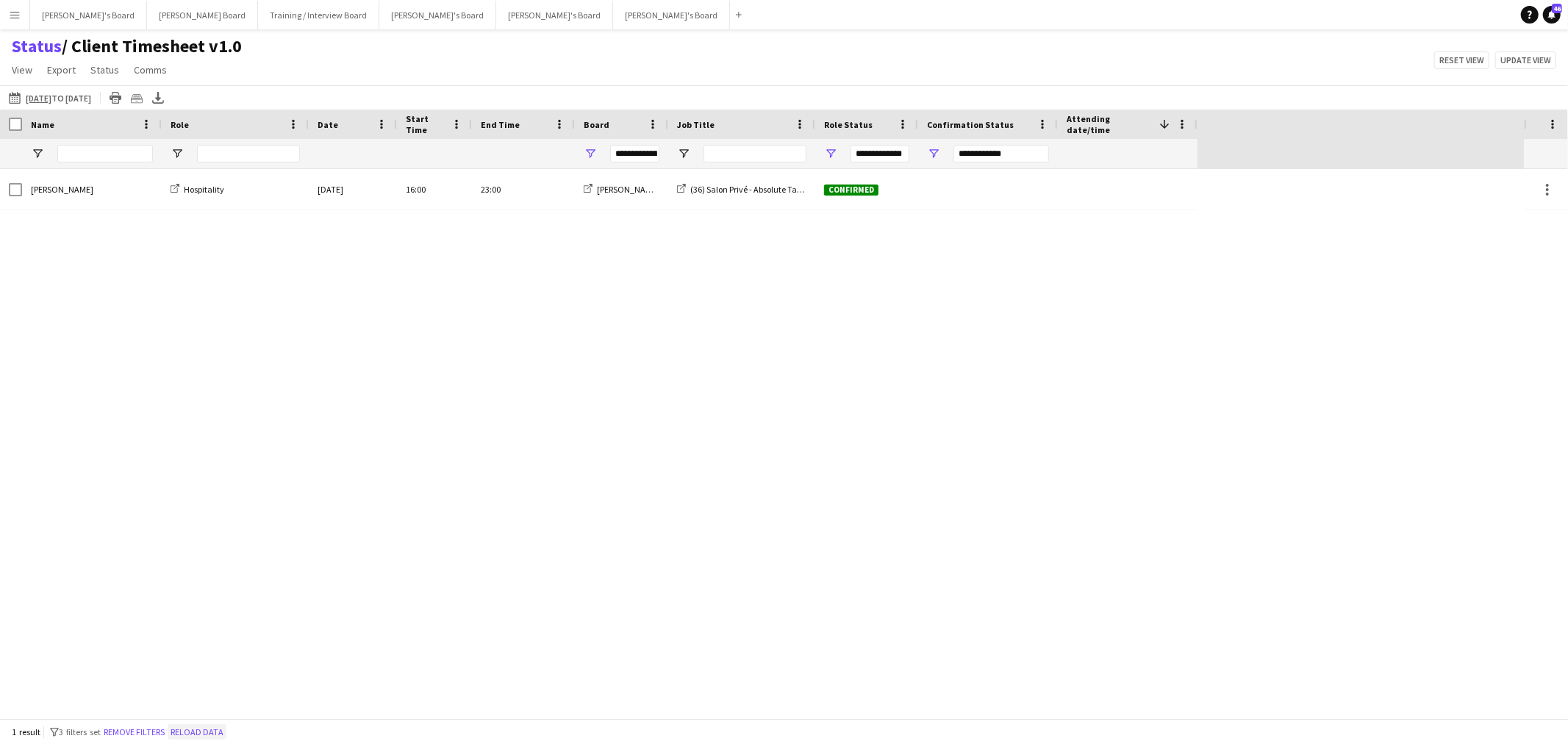
click at [223, 731] on button "Reload data" at bounding box center [196, 732] width 59 height 16
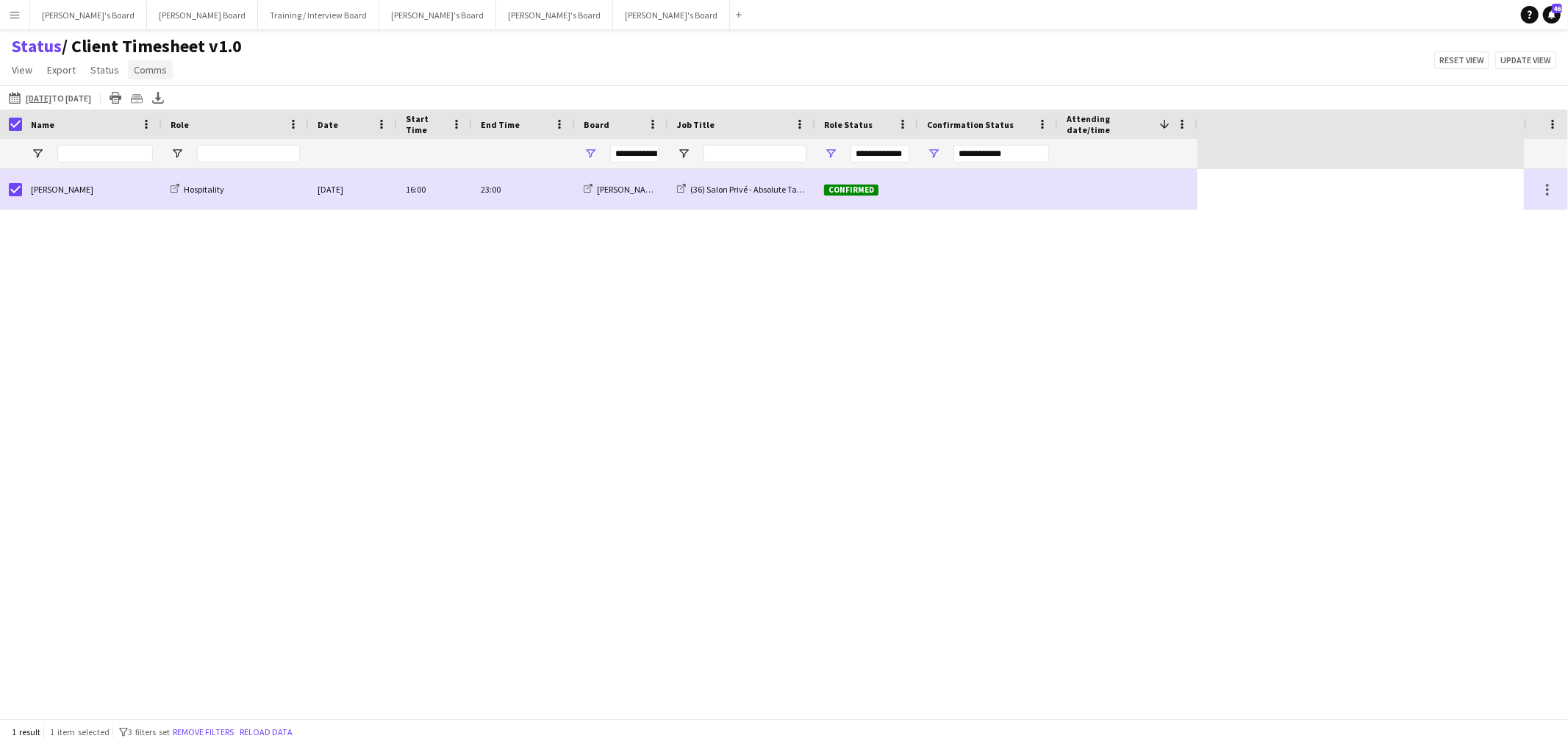
click at [159, 67] on span "Comms" at bounding box center [150, 70] width 33 height 13
click at [175, 90] on link "Send notification" at bounding box center [177, 101] width 103 height 31
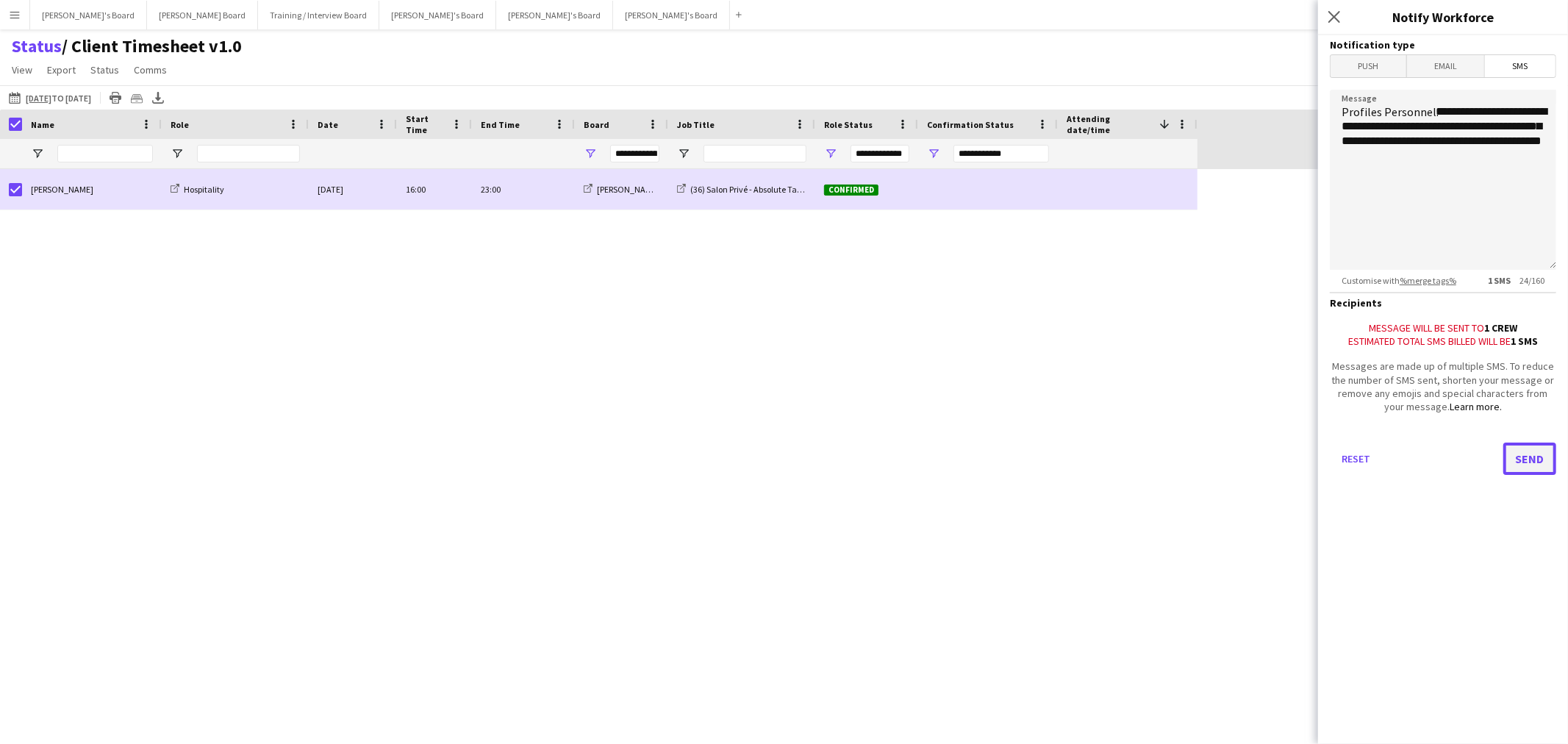
click at [1511, 449] on button "Send" at bounding box center [1529, 458] width 53 height 32
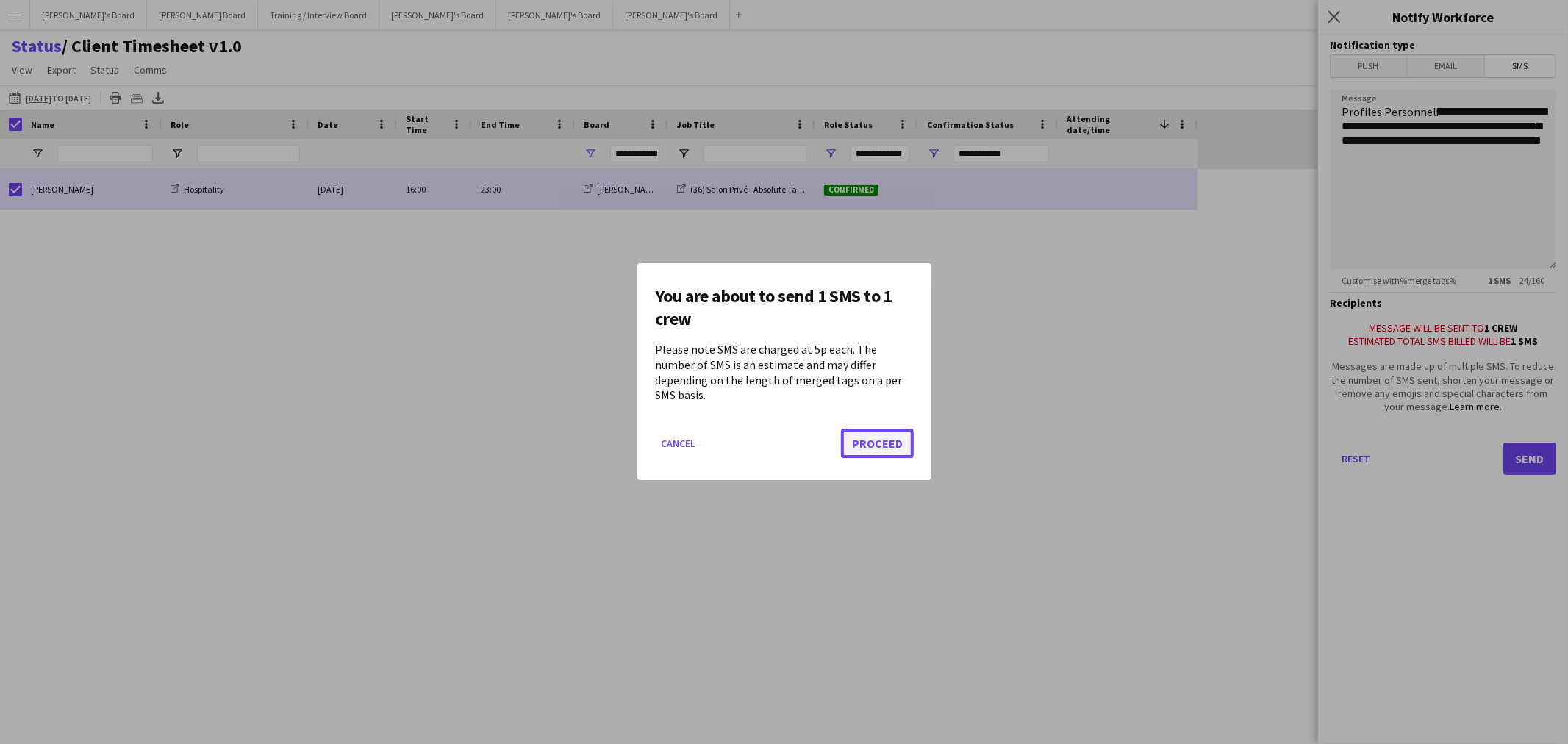
click at [875, 434] on button "Proceed" at bounding box center [877, 444] width 73 height 30
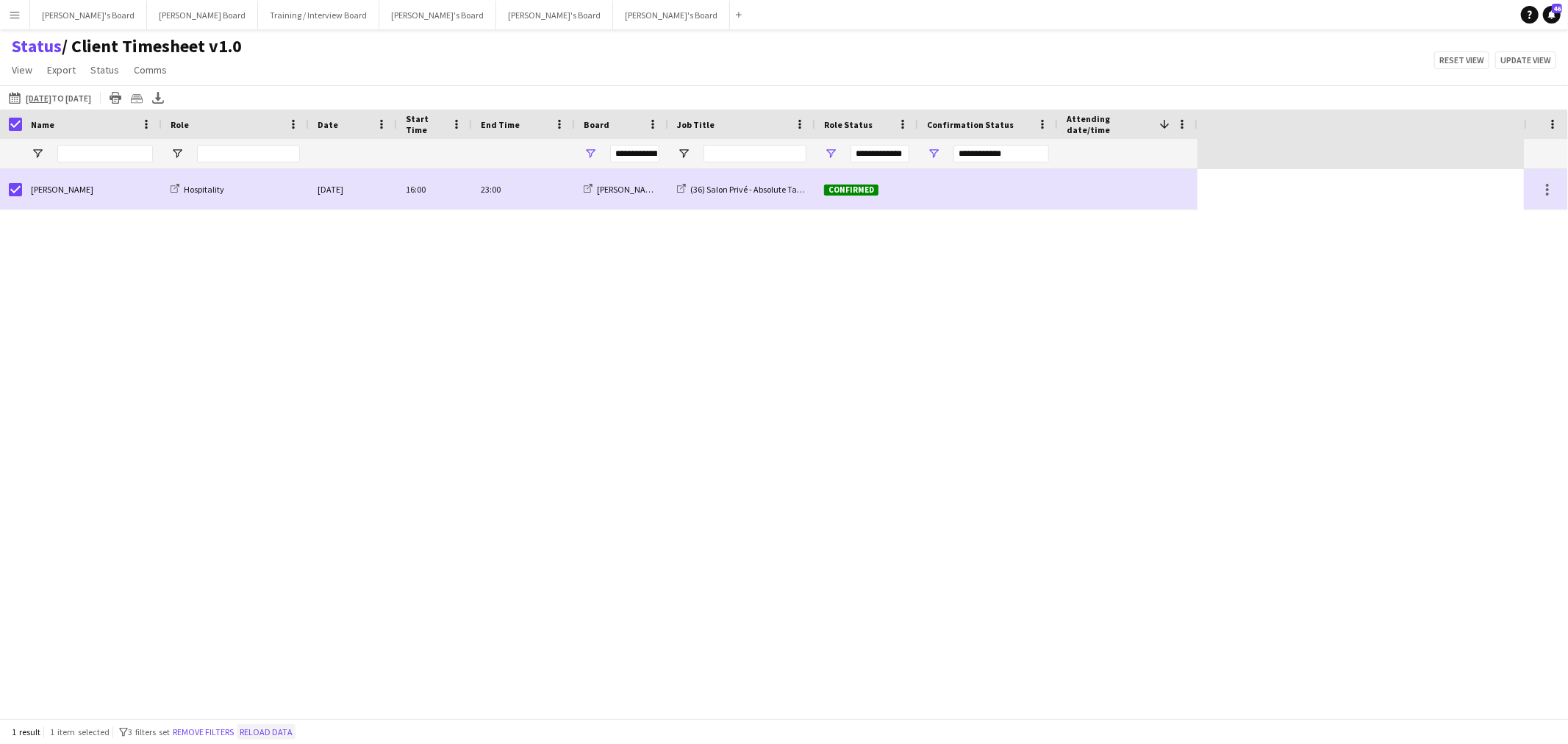
click at [270, 730] on button "Reload data" at bounding box center [266, 732] width 59 height 16
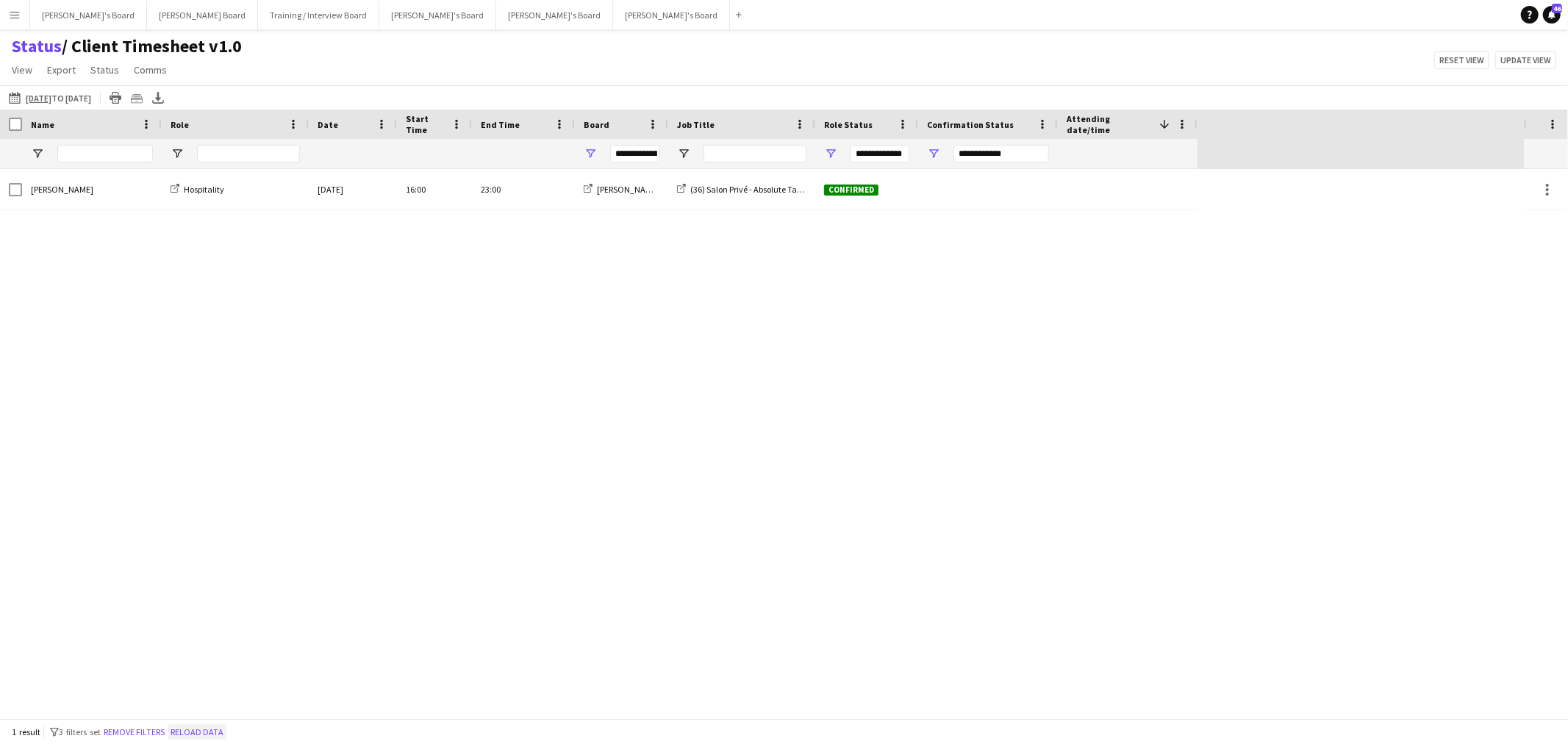
click at [207, 735] on button "Reload data" at bounding box center [196, 732] width 59 height 16
click at [208, 731] on button "Reload data" at bounding box center [196, 732] width 59 height 16
click at [208, 731] on button "Reload data" at bounding box center [200, 732] width 59 height 16
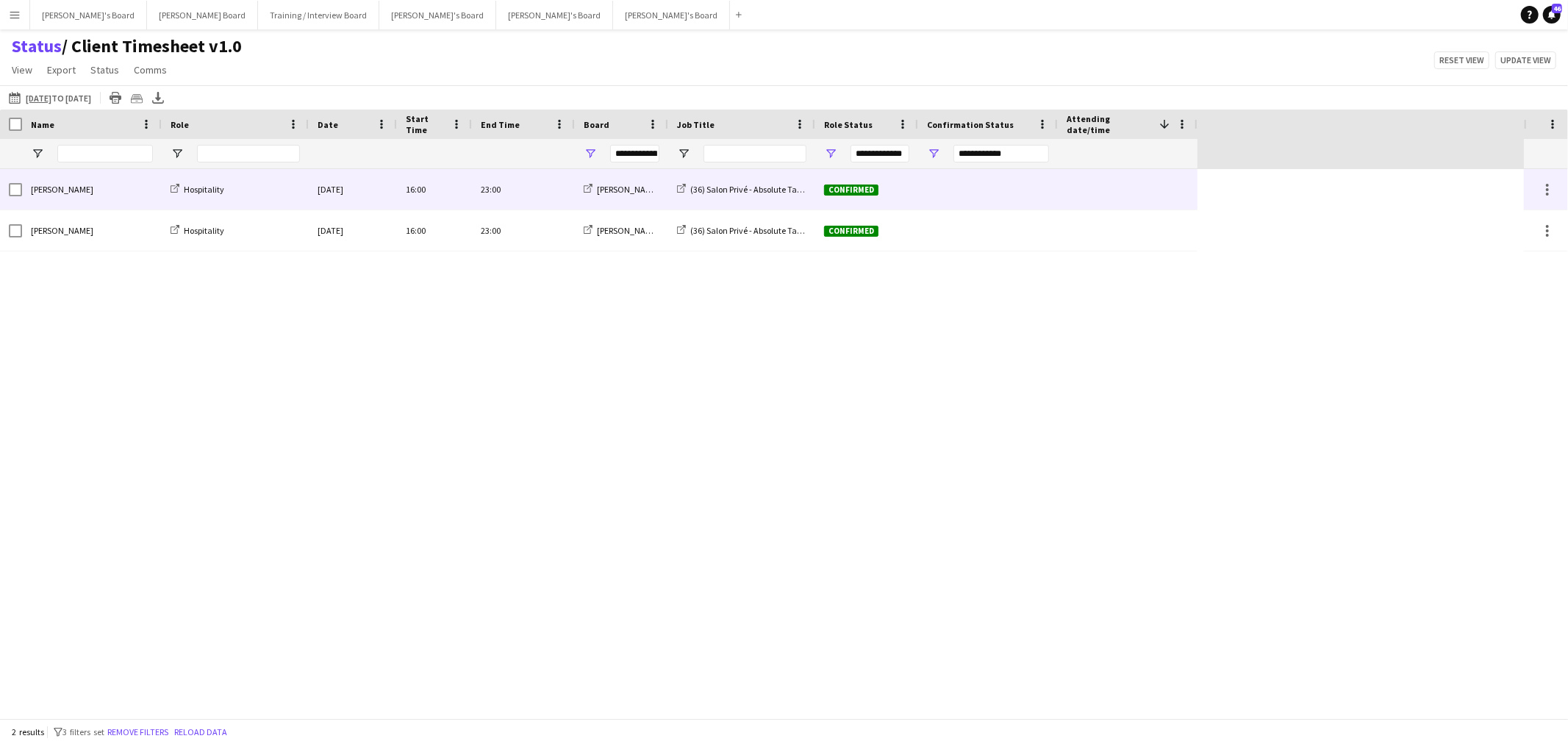
click at [15, 182] on div at bounding box center [16, 189] width 13 height 41
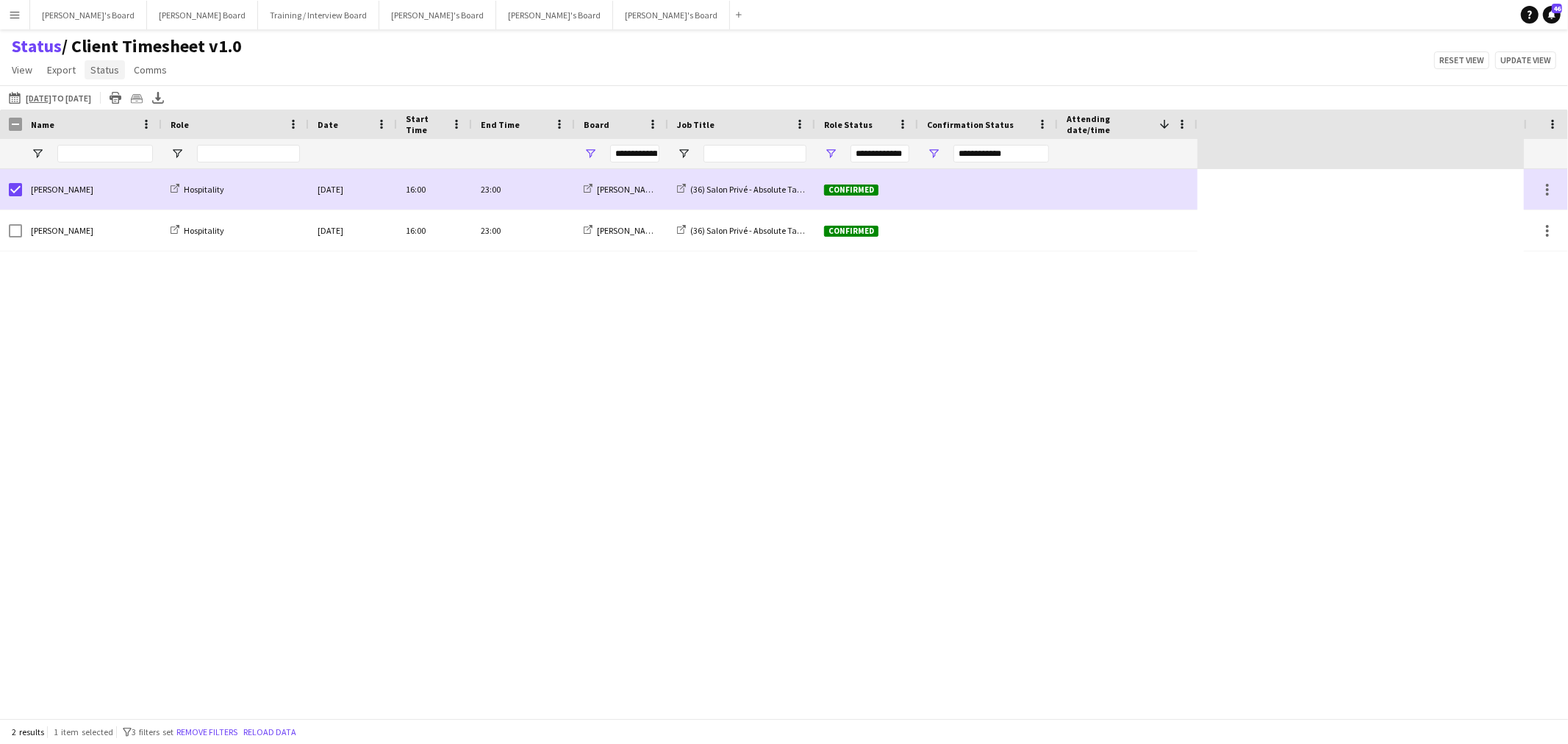
click at [118, 68] on link "Status" at bounding box center [105, 70] width 40 height 19
click at [123, 100] on span "Confirm attendance" at bounding box center [140, 101] width 88 height 13
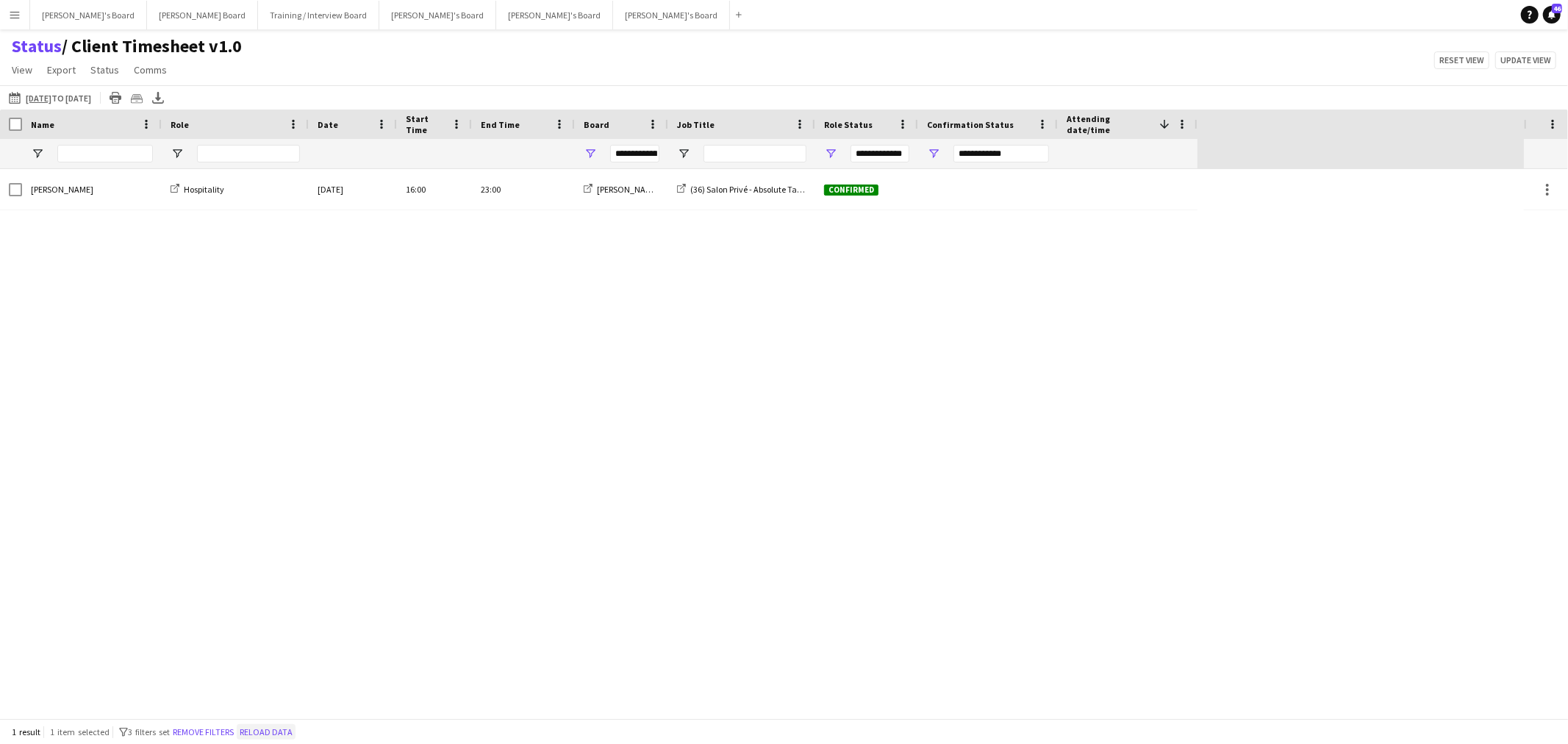
click at [283, 731] on button "Reload data" at bounding box center [266, 732] width 59 height 16
click at [207, 734] on button "Reload data" at bounding box center [196, 732] width 59 height 16
click at [136, 730] on button "Remove filters" at bounding box center [134, 732] width 67 height 16
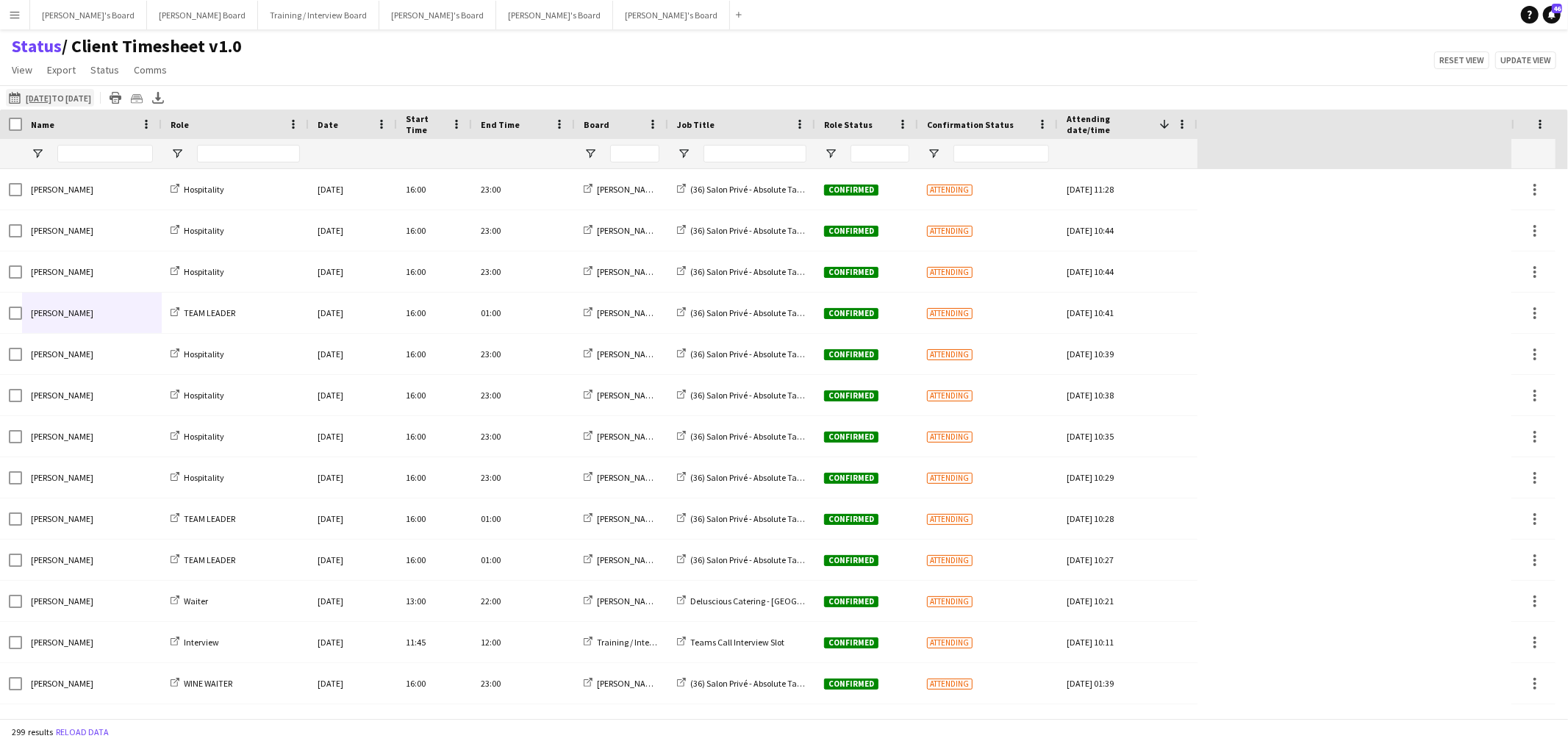
click at [13, 92] on app-icon "28-08-2025 to 03-09-2025" at bounding box center [17, 97] width 17 height 12
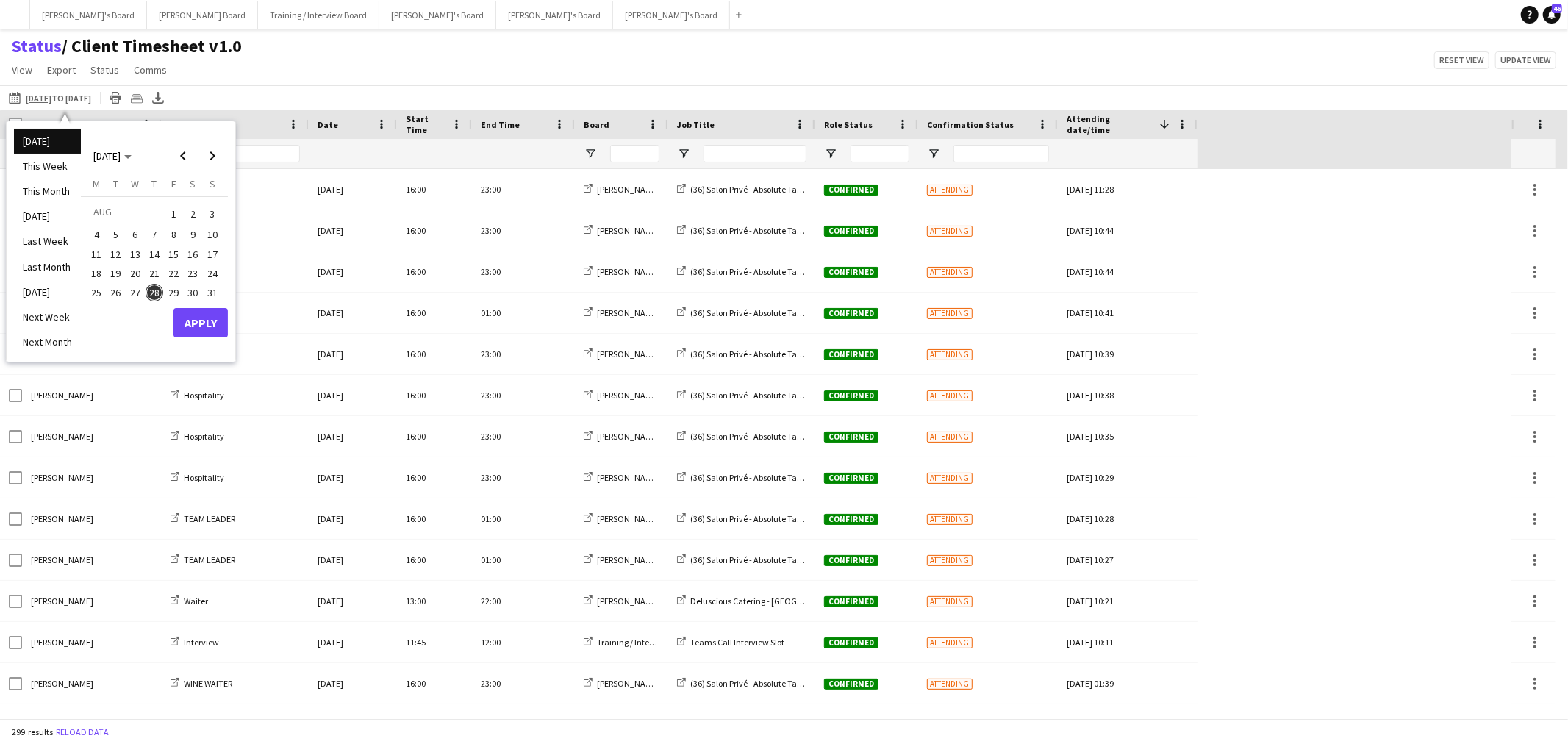
click at [158, 286] on span "28" at bounding box center [155, 292] width 18 height 18
click at [193, 319] on button "Apply" at bounding box center [200, 323] width 54 height 30
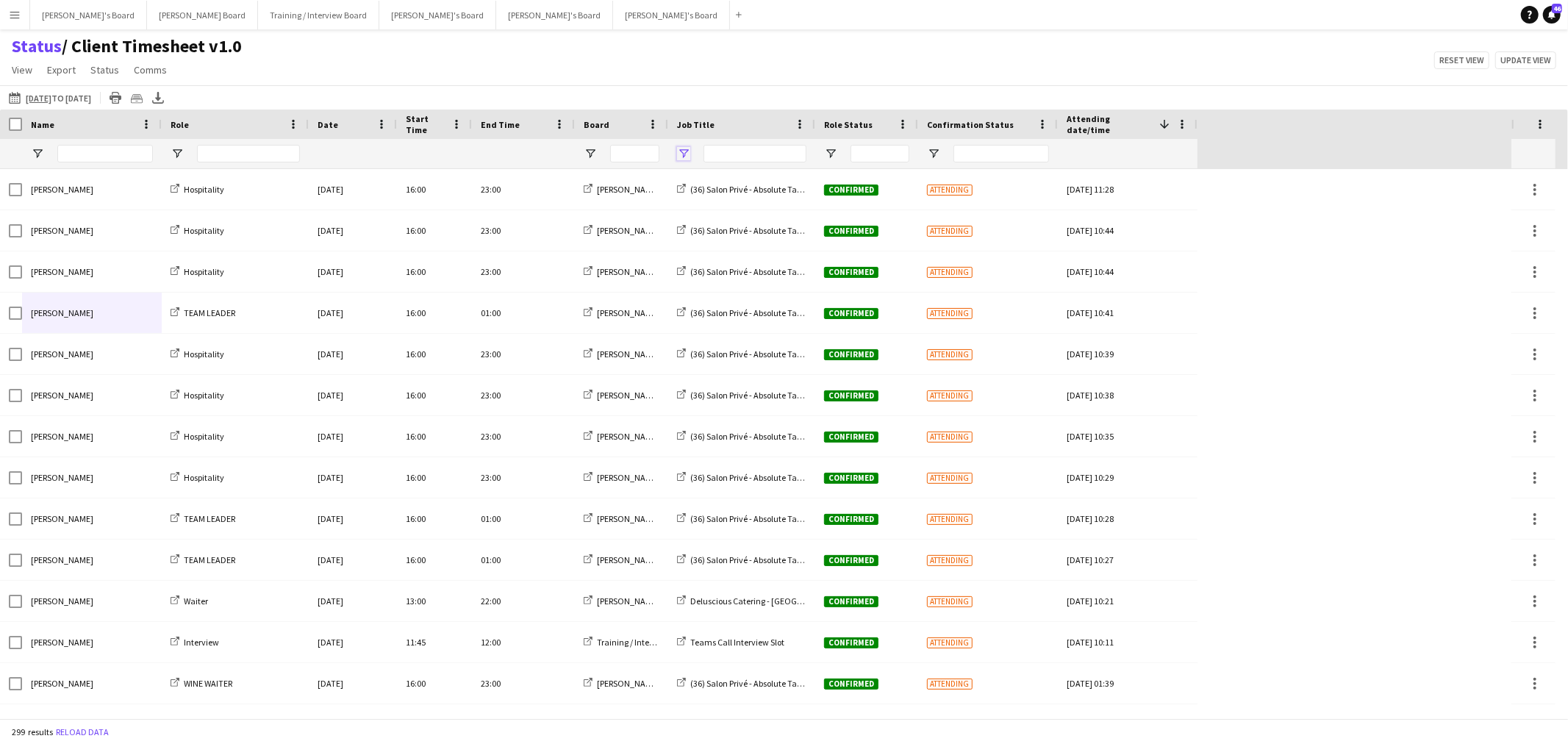
click at [679, 155] on span "Open Filter Menu" at bounding box center [684, 154] width 13 height 13
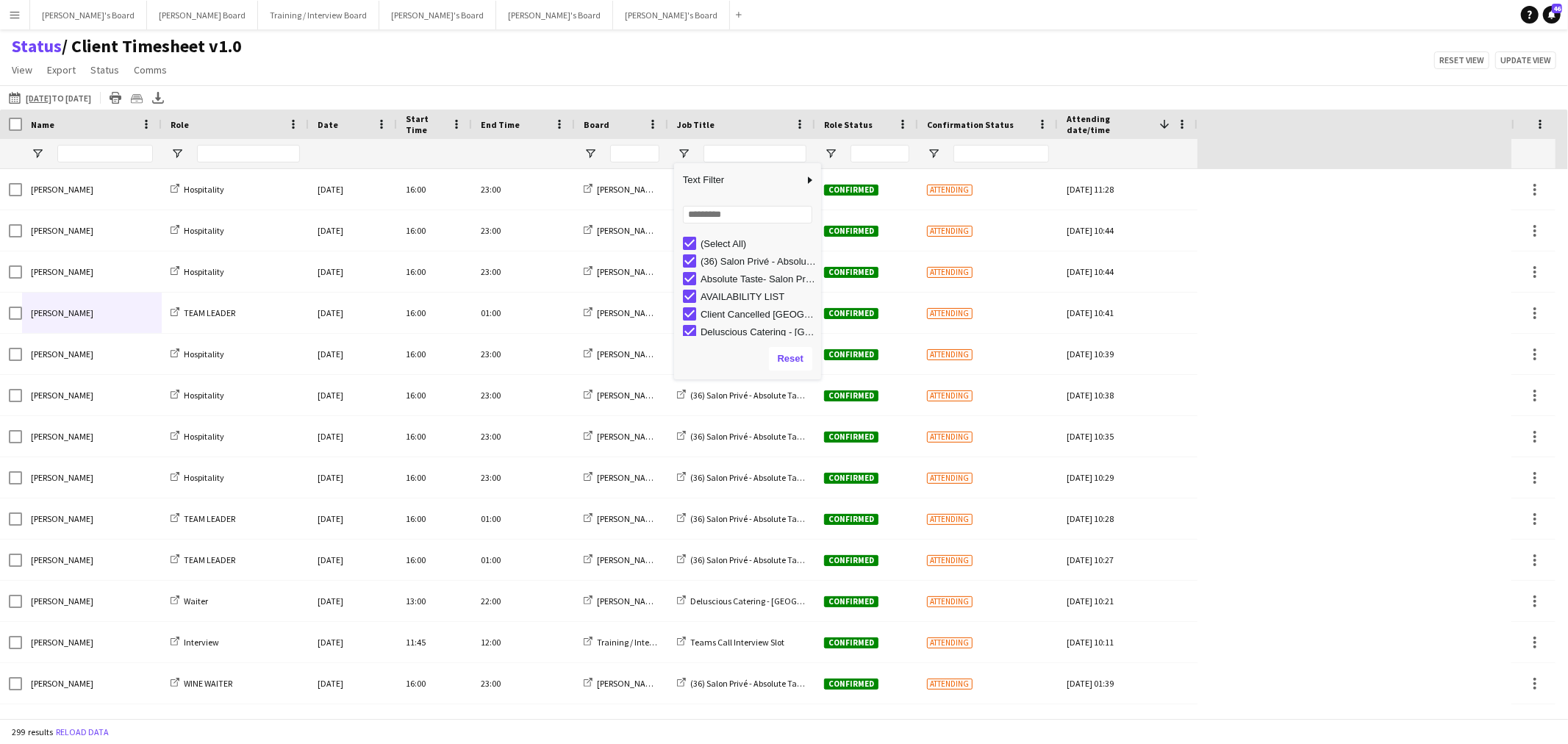
click at [699, 243] on div "(Select All)" at bounding box center [752, 243] width 138 height 18
type input "**********"
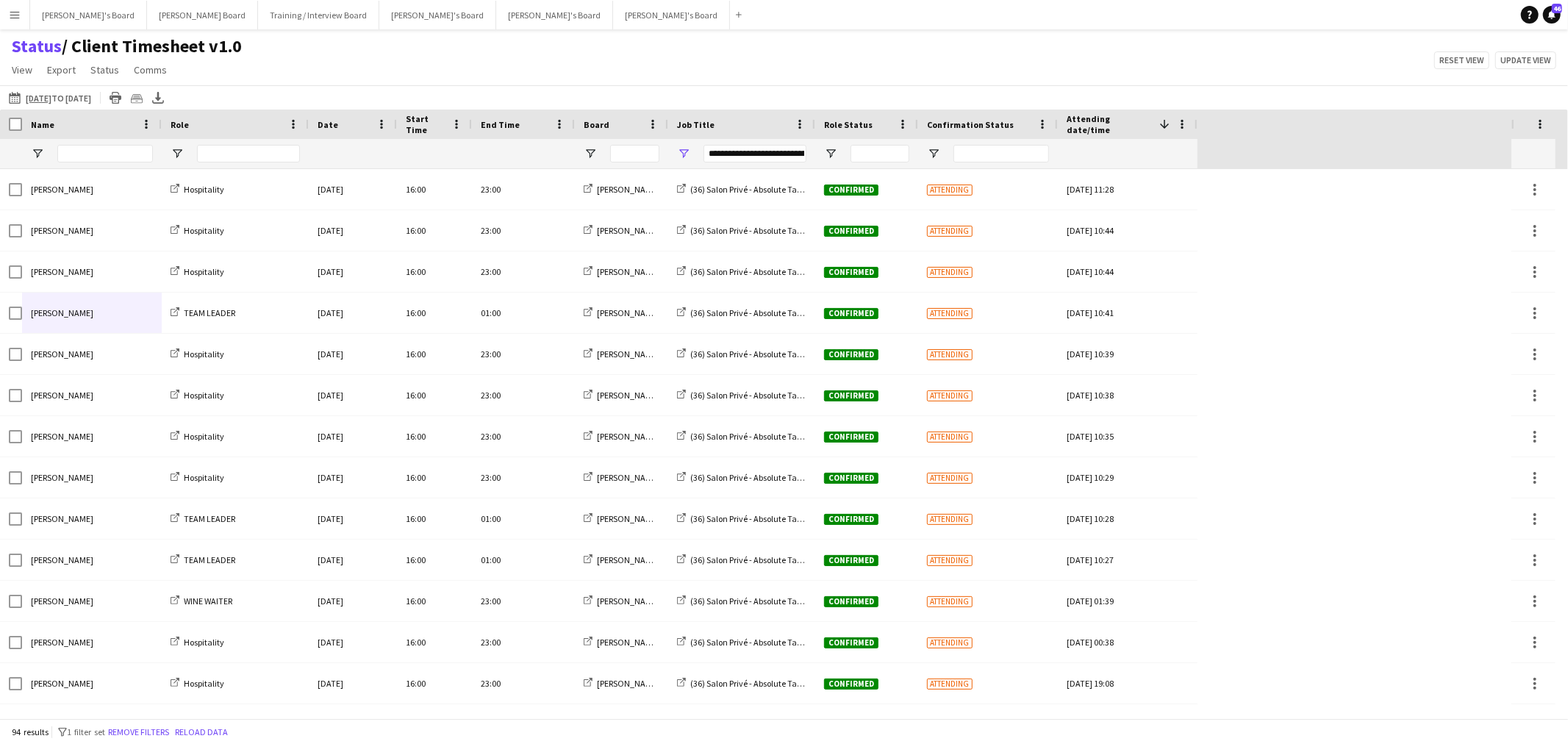
click at [821, 155] on div at bounding box center [867, 154] width 103 height 30
click at [828, 145] on div at bounding box center [867, 154] width 103 height 30
click at [824, 150] on span "Open Filter Menu" at bounding box center [831, 154] width 13 height 13
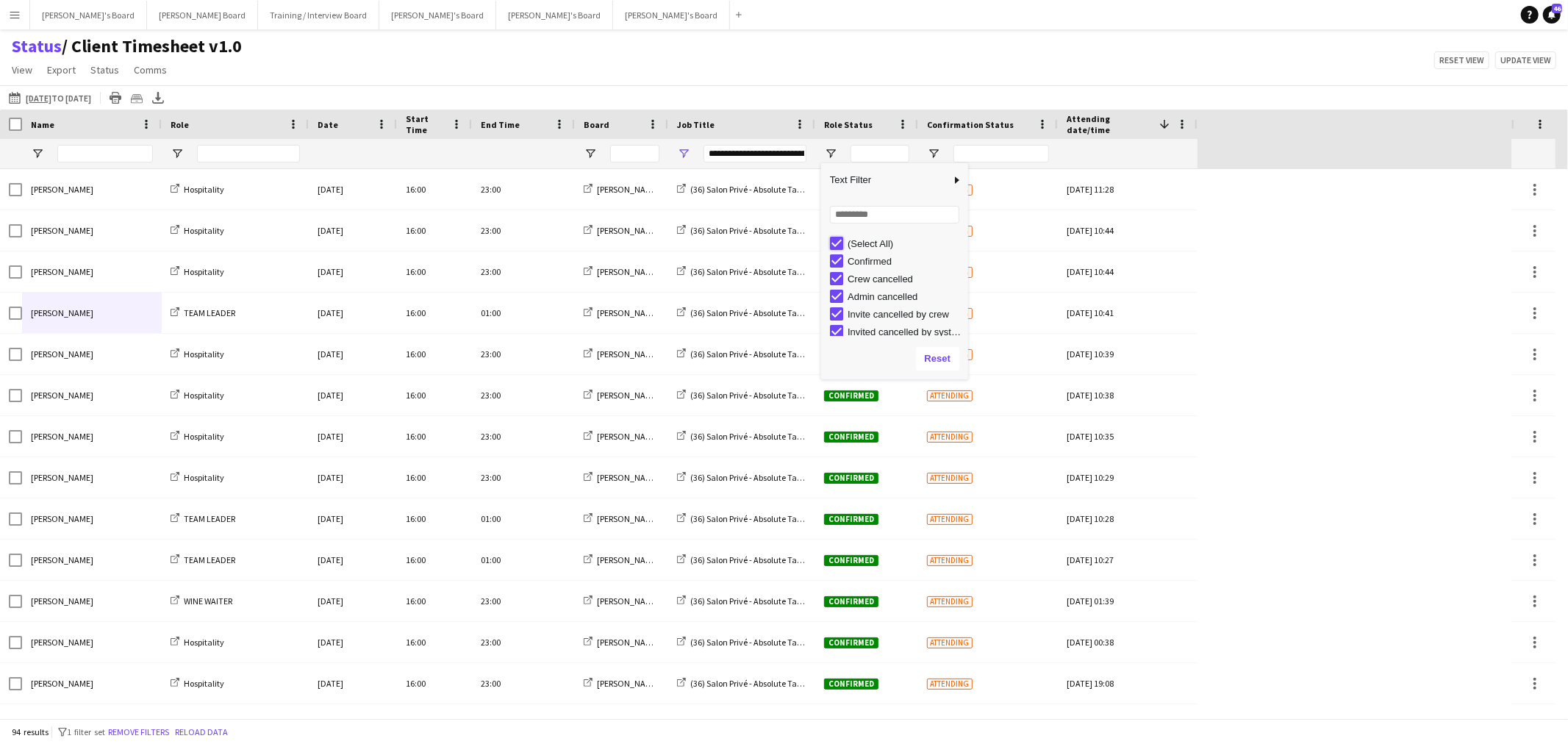
type input "***"
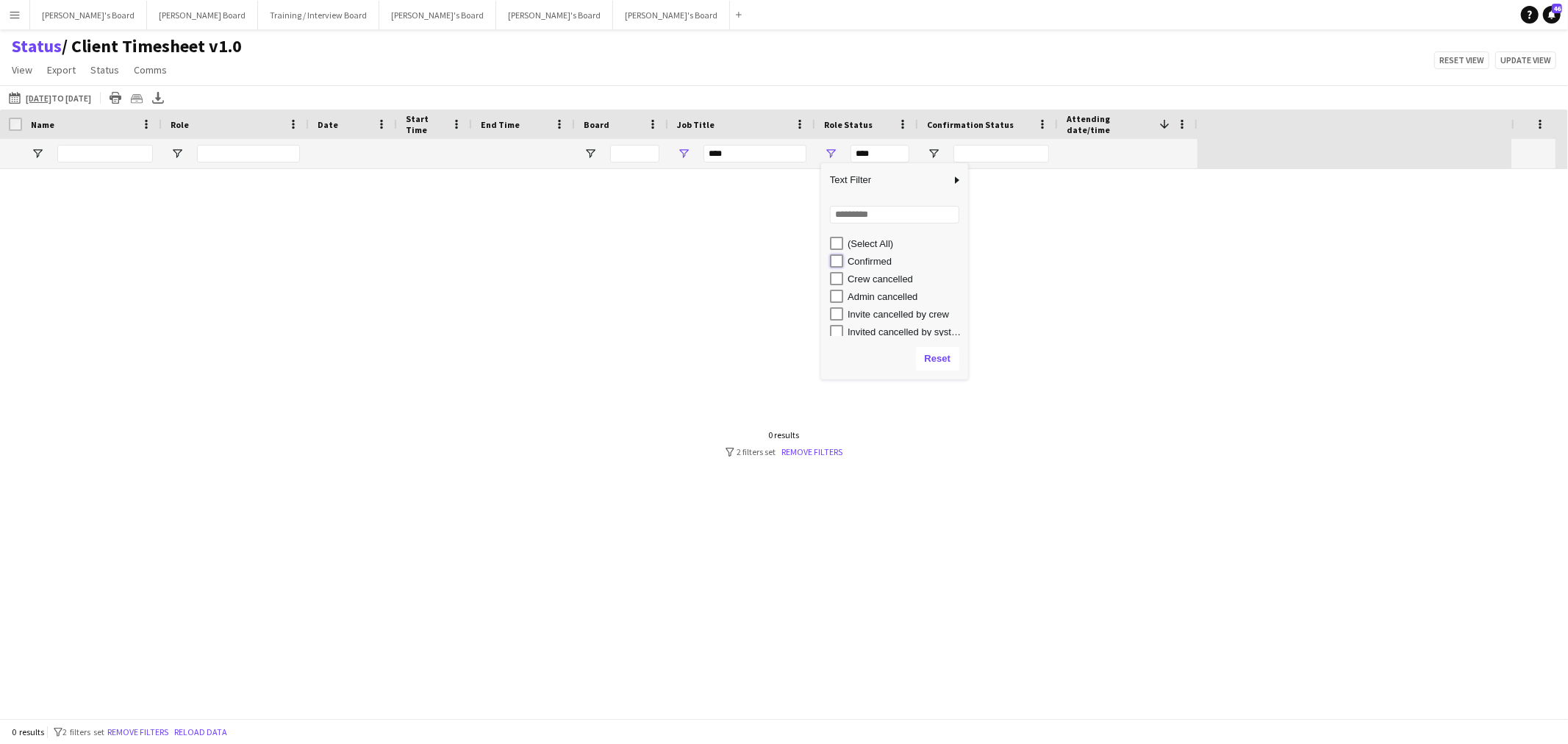
type input "**********"
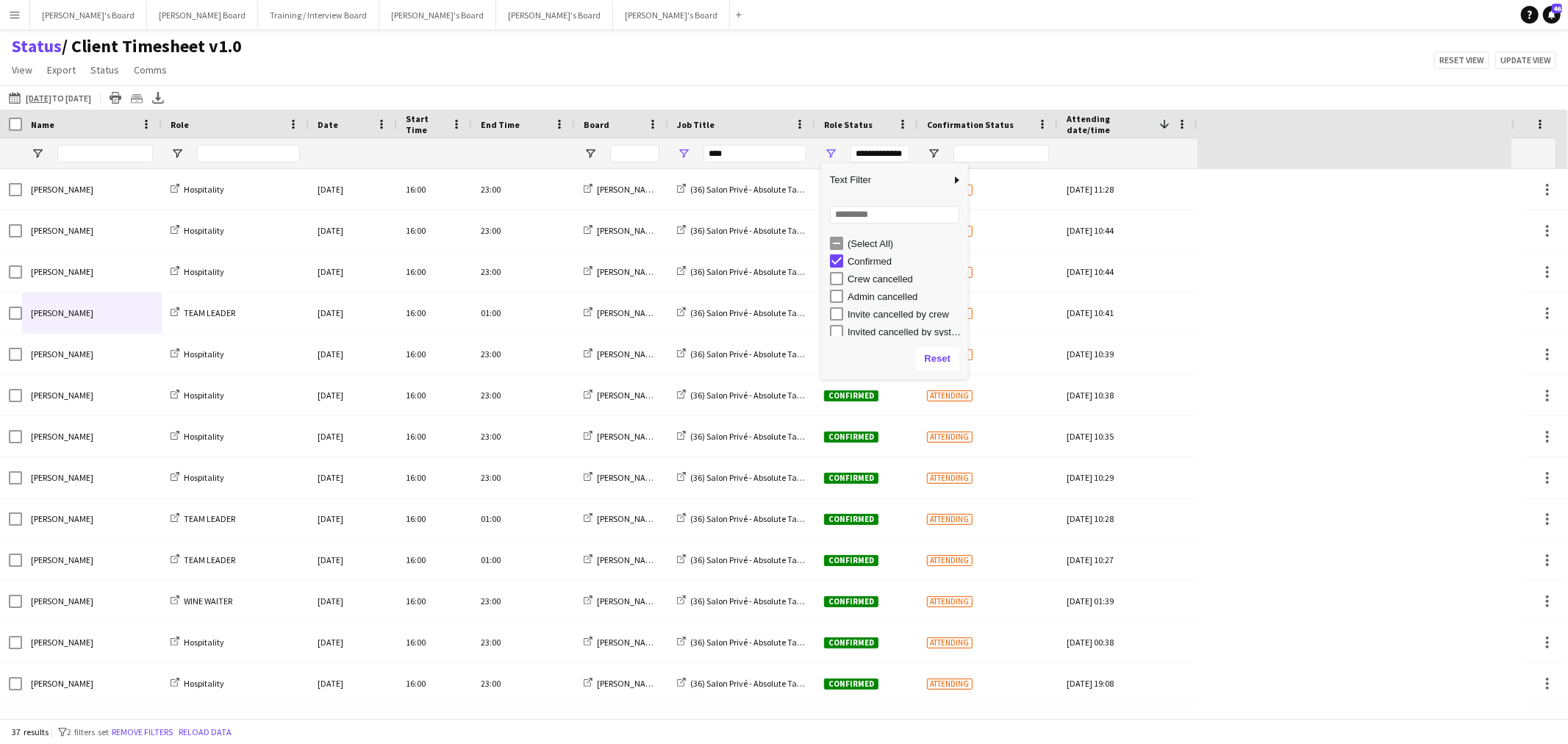
type input "**********"
click at [818, 74] on div "Status / Client Timesheet v1.0 View Views Default view Airshow Accreditation Ai…" at bounding box center [784, 60] width 1568 height 50
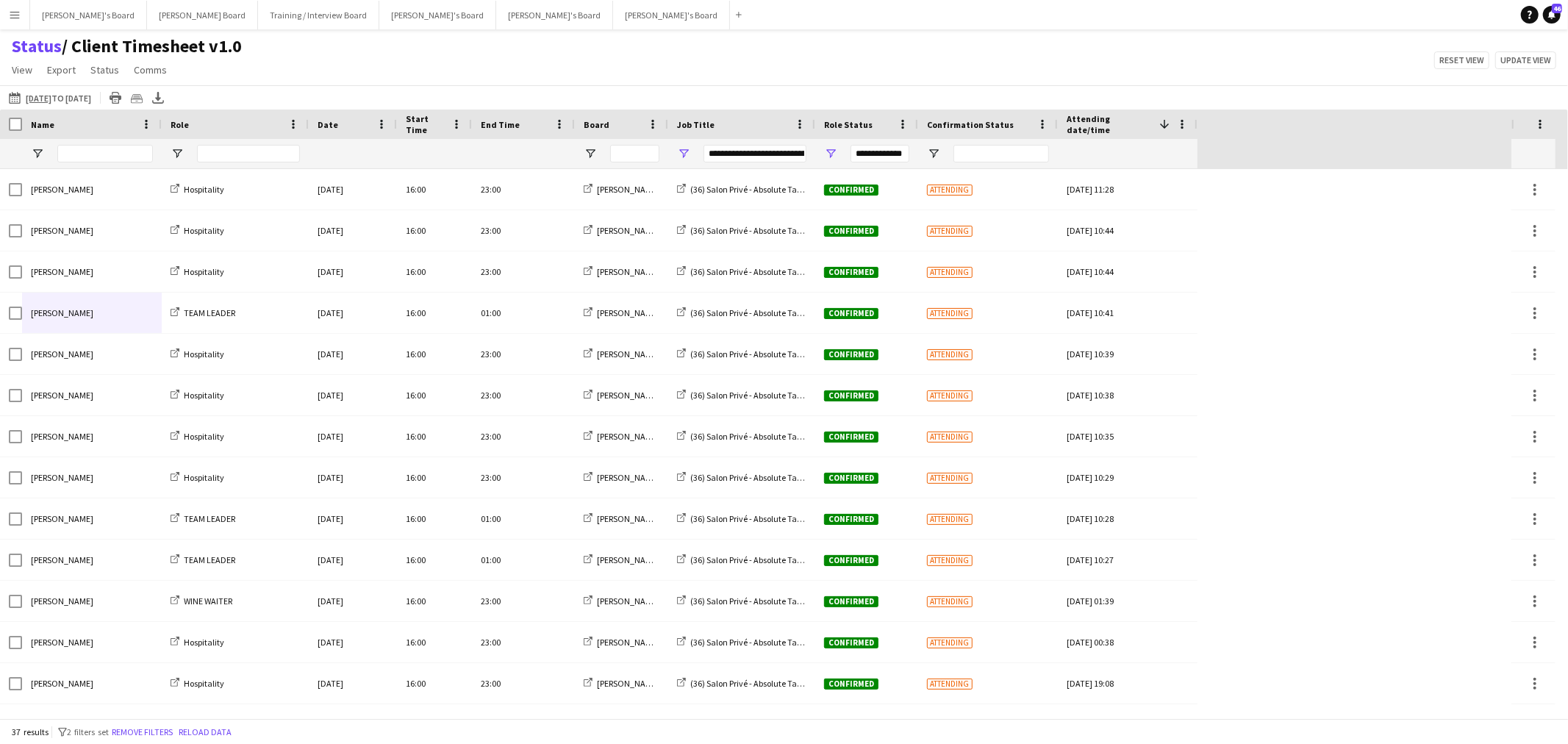
click at [67, 122] on div "Name" at bounding box center [83, 124] width 104 height 22
click at [164, 97] on icon "Export XLSX" at bounding box center [158, 97] width 12 height 12
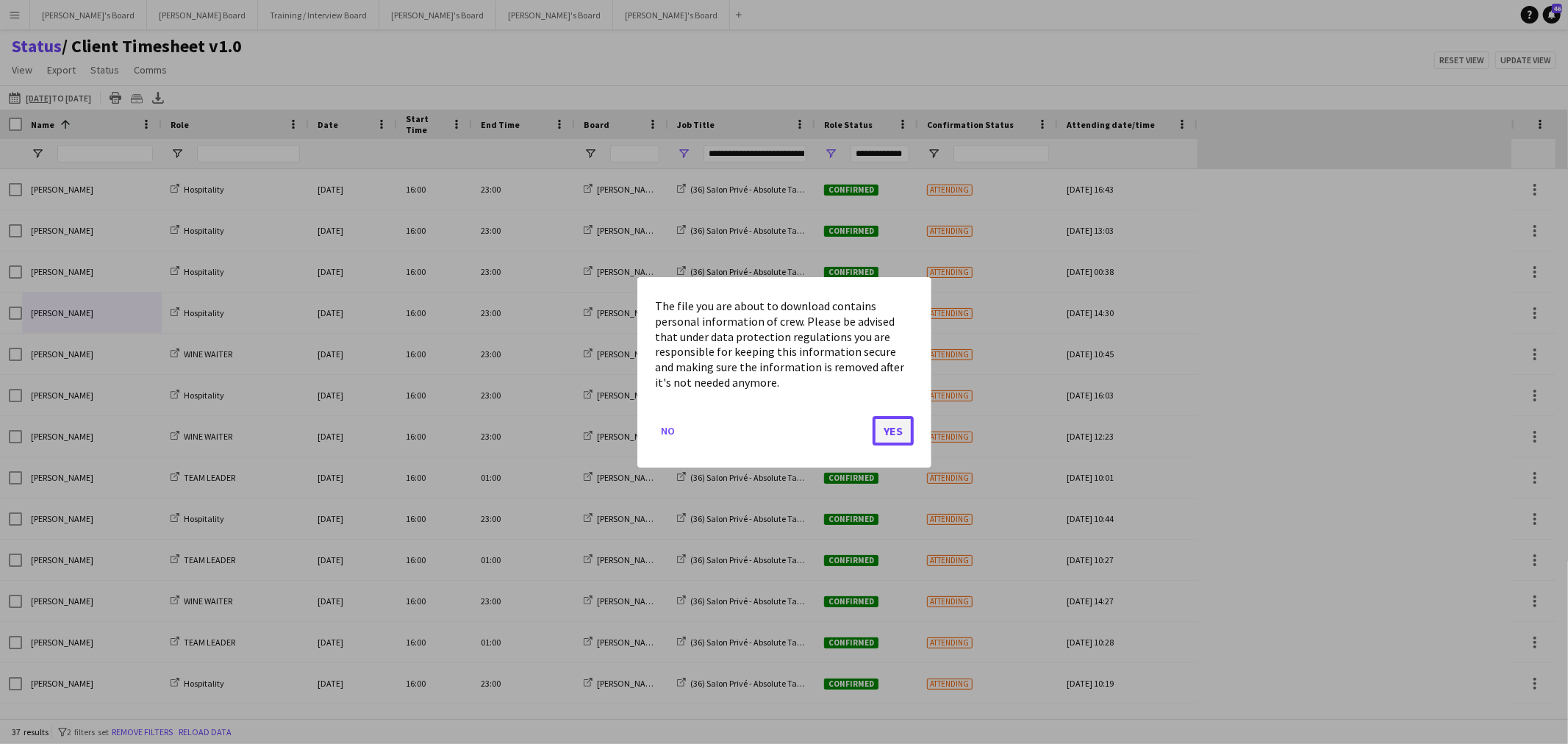
click at [902, 419] on button "Yes" at bounding box center [893, 430] width 41 height 30
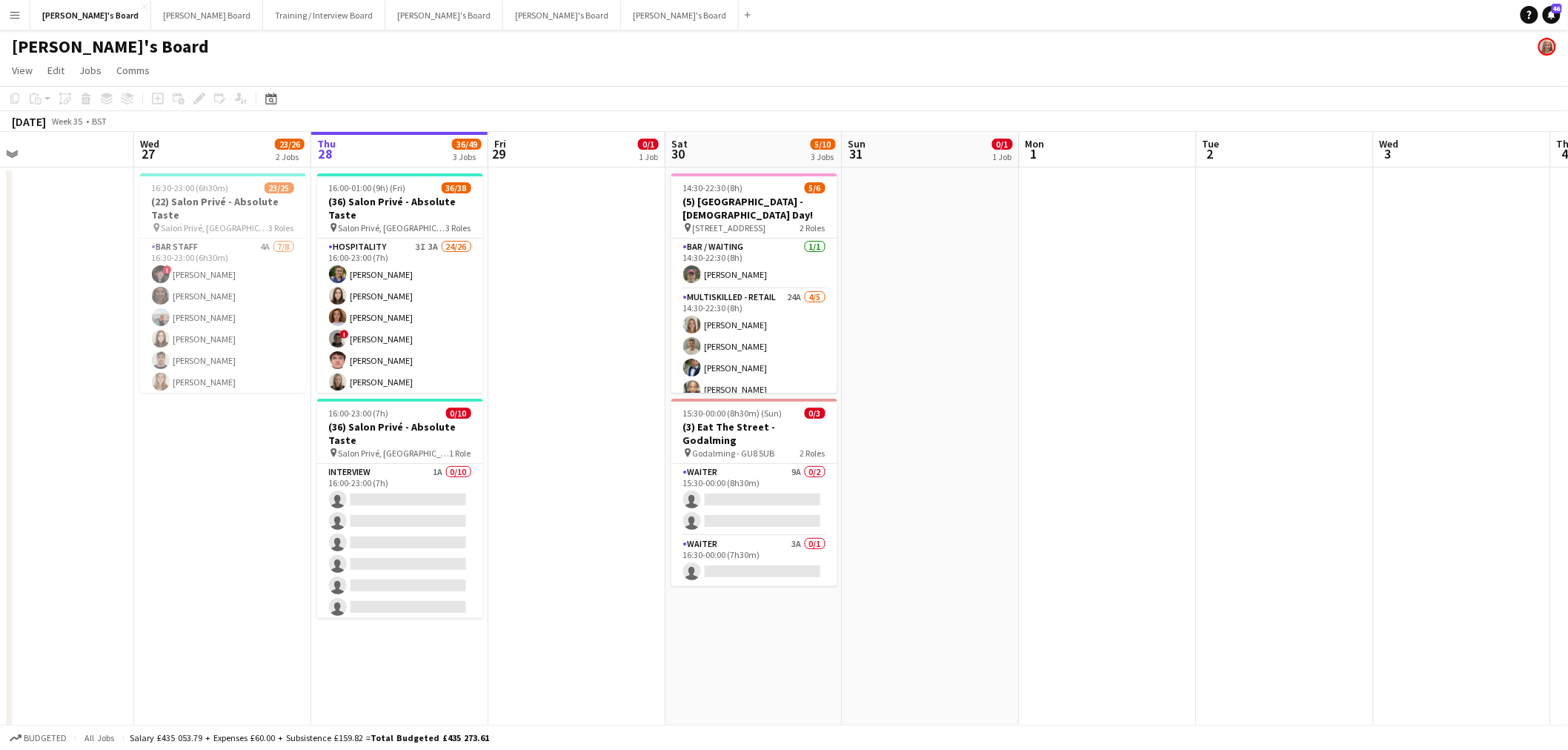
scroll to position [0, 393]
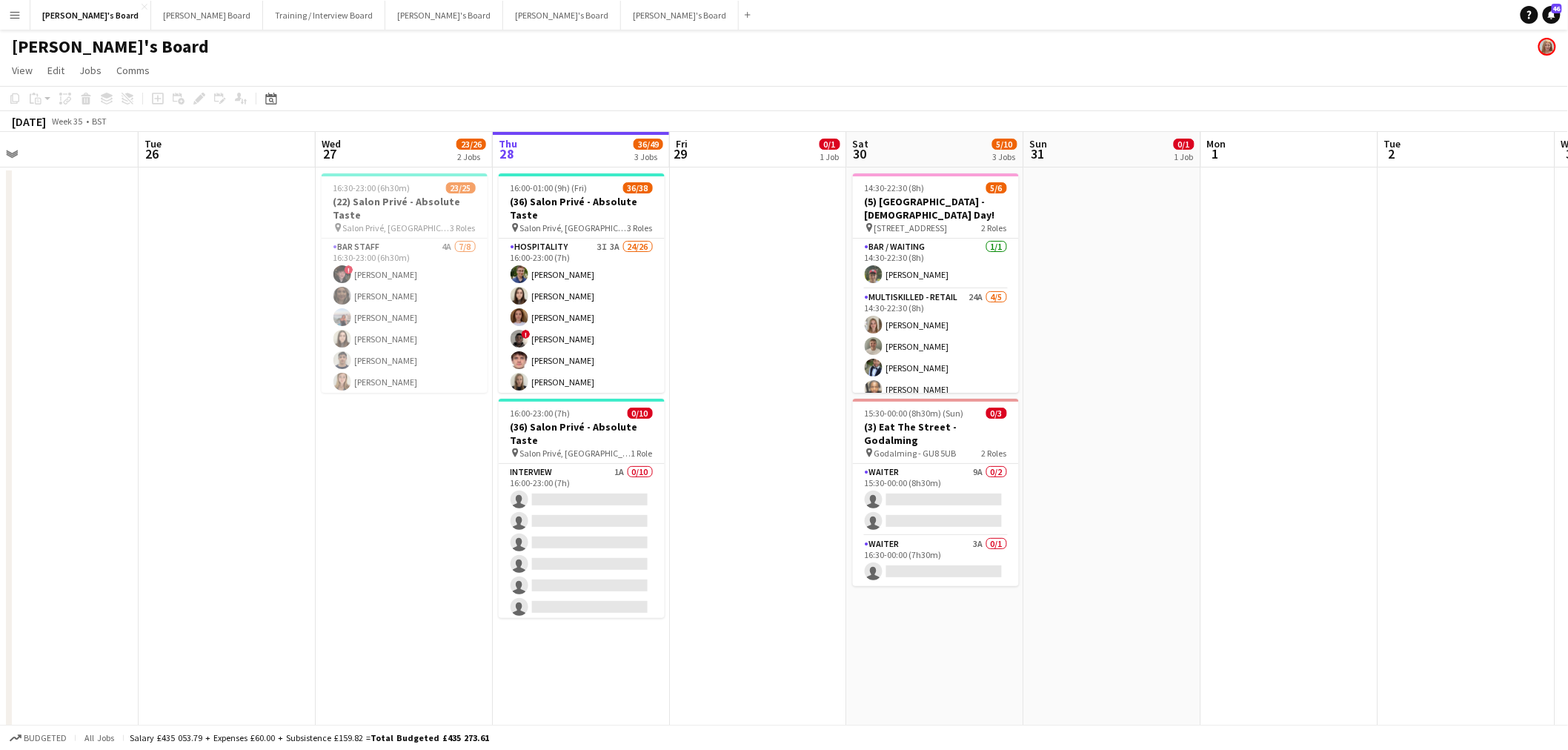
drag, startPoint x: 451, startPoint y: 357, endPoint x: 766, endPoint y: 359, distance: 315.0
click at [766, 359] on app-calendar-viewport "Sat 23 7/7 2 Jobs Sun 24 Mon 25 Tue 26 Wed 27 23/26 2 Jobs Thu 28 36/49 3 Jobs …" at bounding box center [784, 765] width 1568 height 1267
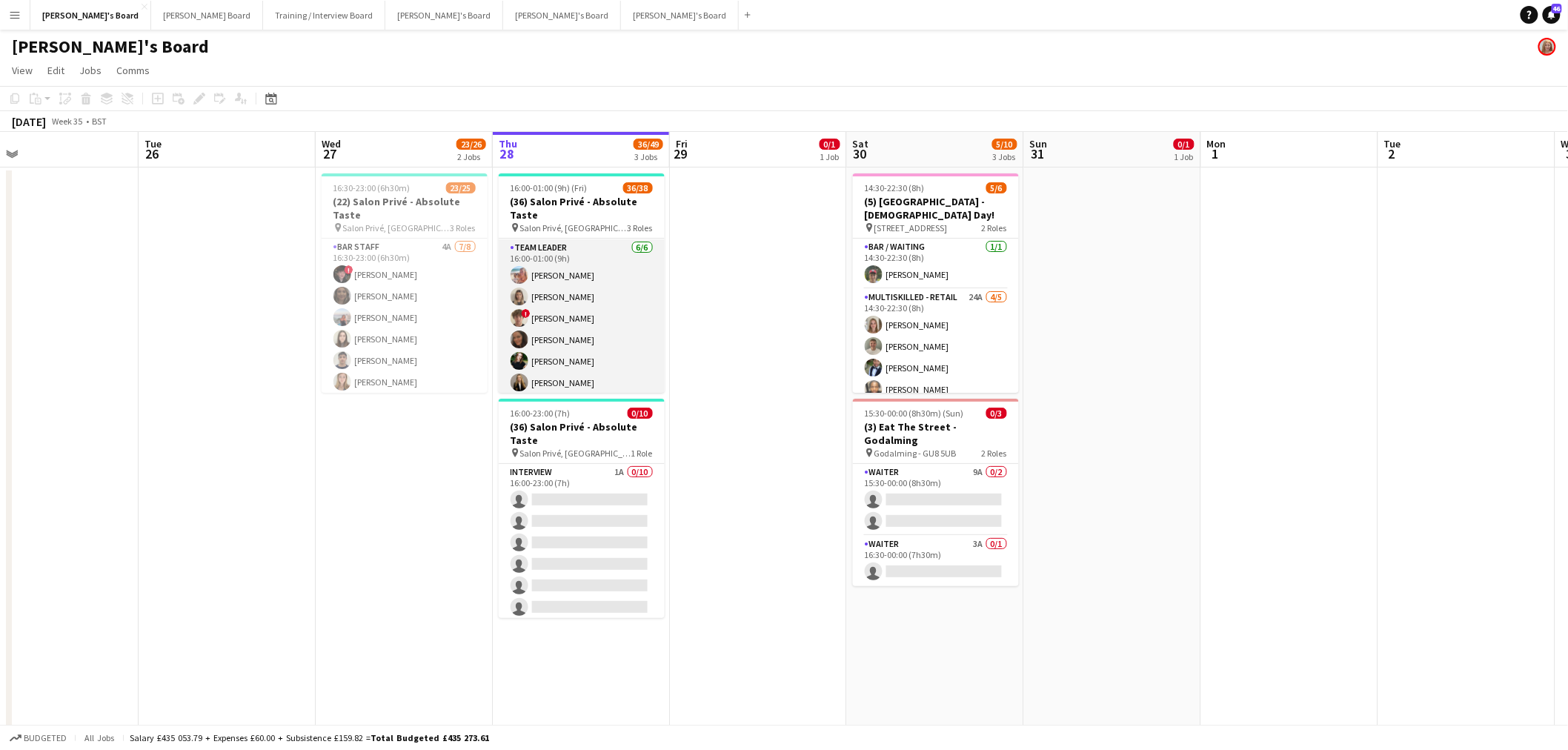
click at [566, 329] on app-card-role "TEAM LEADER 6/6 16:00-01:00 (9h) Freya Lillywhite Mathilde Wilkie ! Jamie Acker…" at bounding box center [581, 318] width 166 height 158
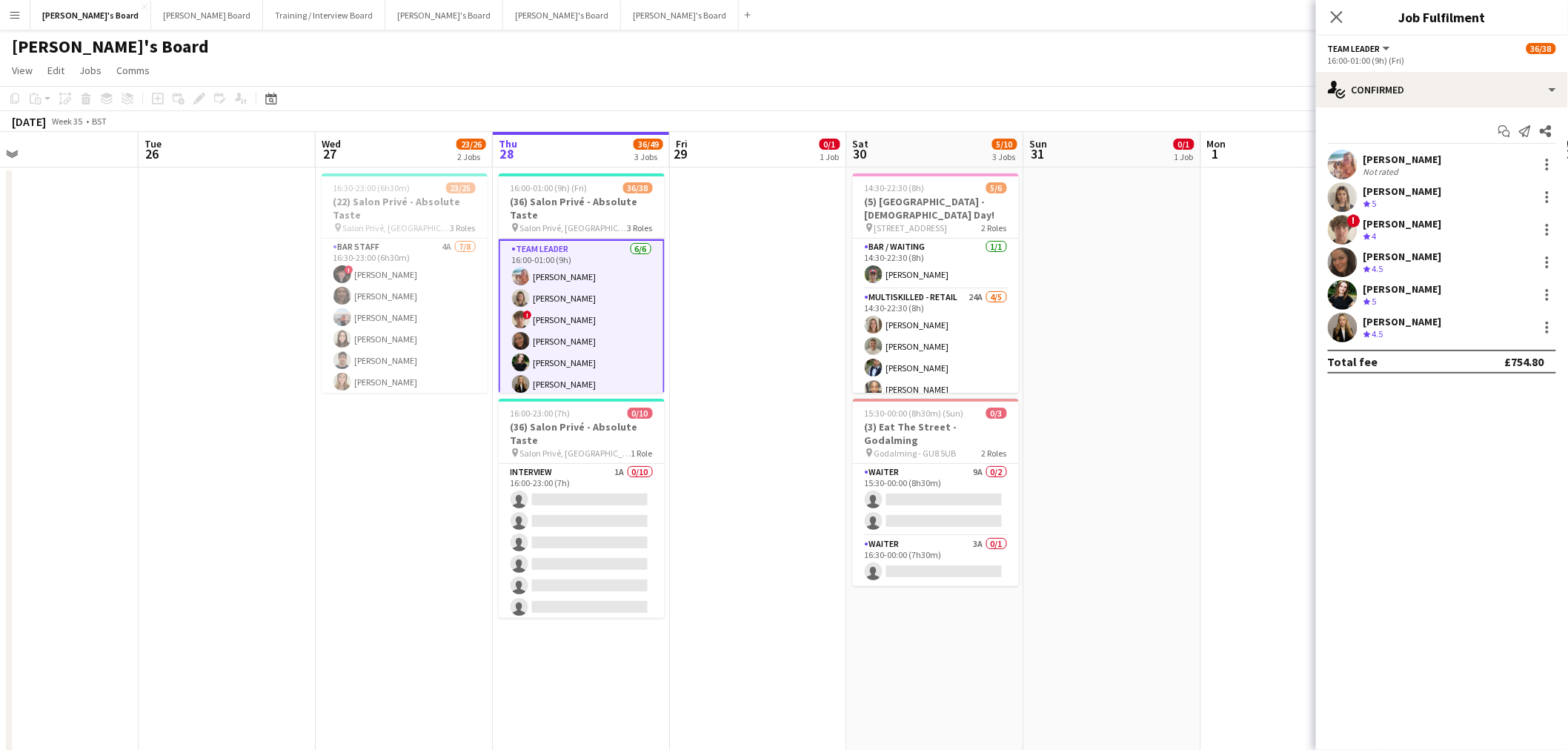
scroll to position [750, 0]
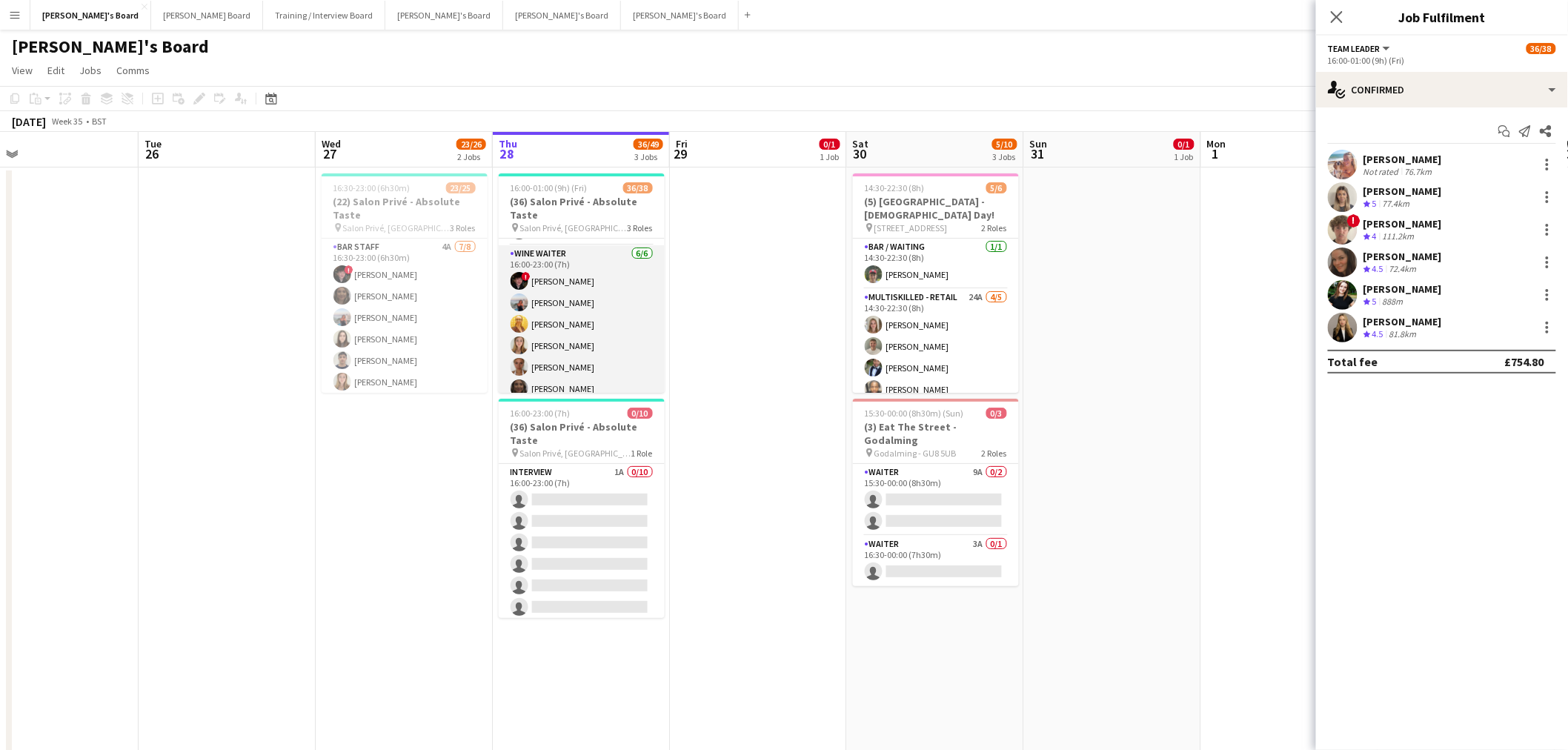
click at [574, 280] on app-card-role "WINE WAITER 6/6 16:00-23:00 (7h) ! Ryan Filkins Ellie Brown Caitlin Bracken Geo…" at bounding box center [581, 324] width 166 height 158
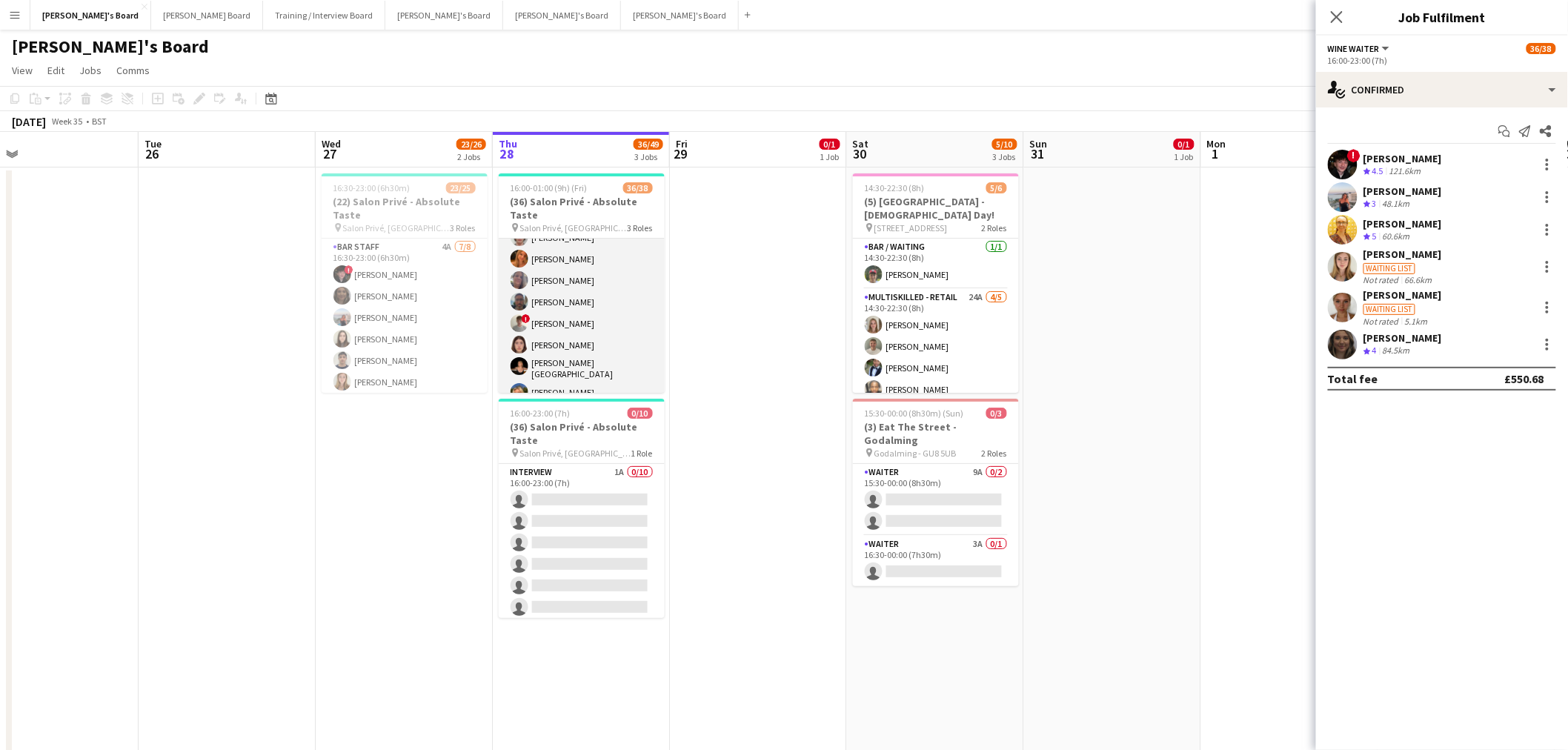
click at [595, 298] on app-card-role "Hospitality 3I 3A 24/26 16:00-23:00 (7h) Joseph Day Hannah Williams Sophie Bris…" at bounding box center [581, 196] width 166 height 592
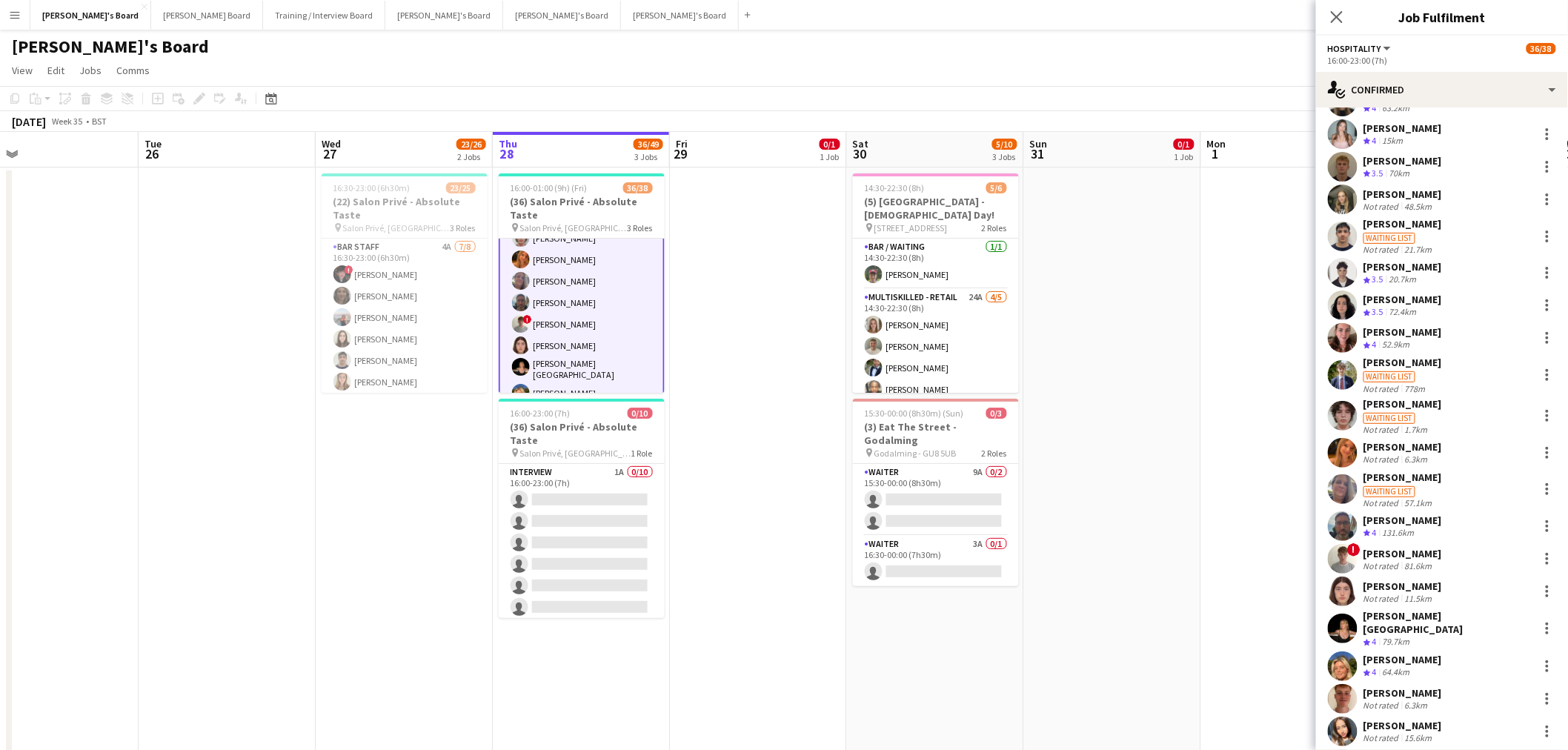
scroll to position [320, 0]
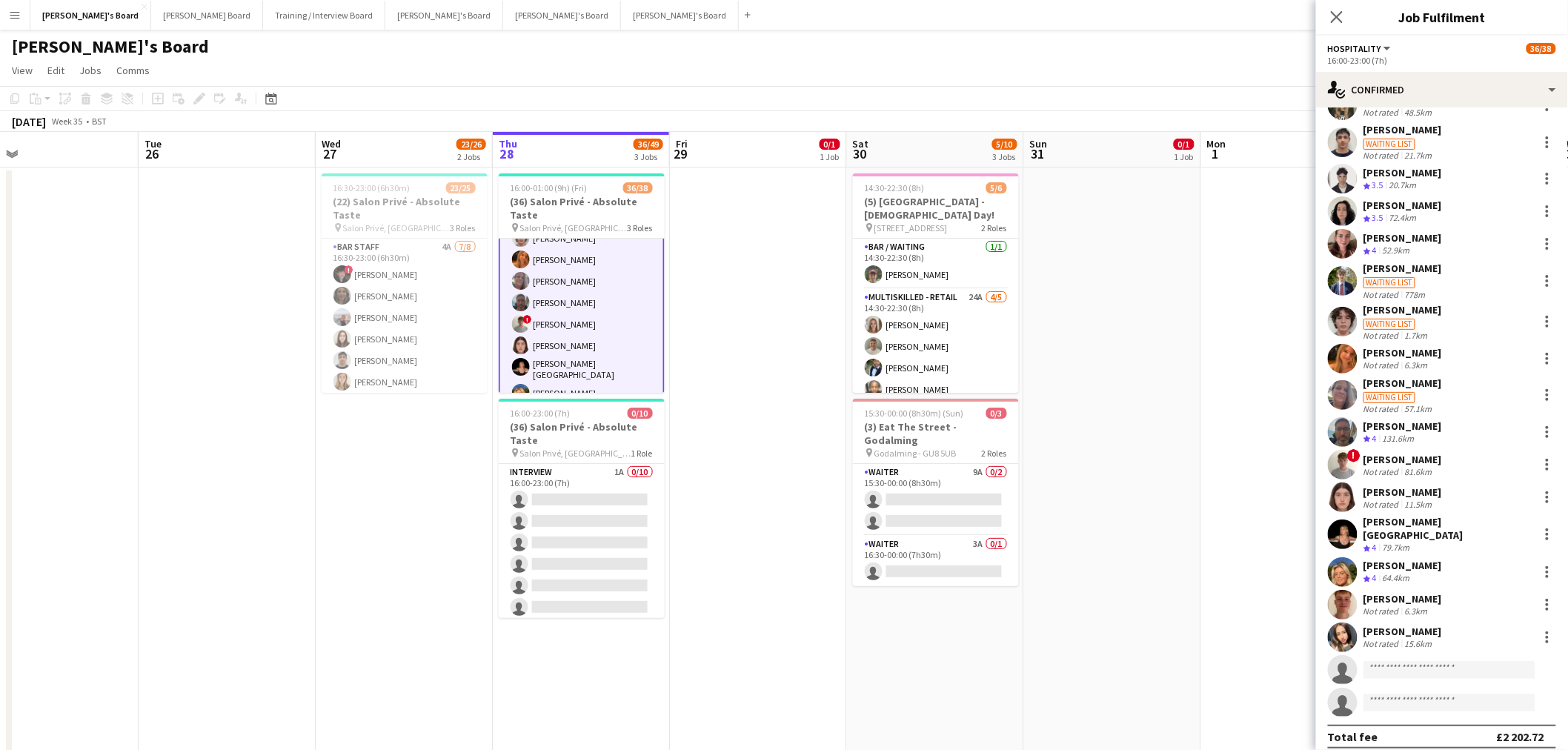
click at [1414, 626] on div "[PERSON_NAME]" at bounding box center [1403, 632] width 79 height 14
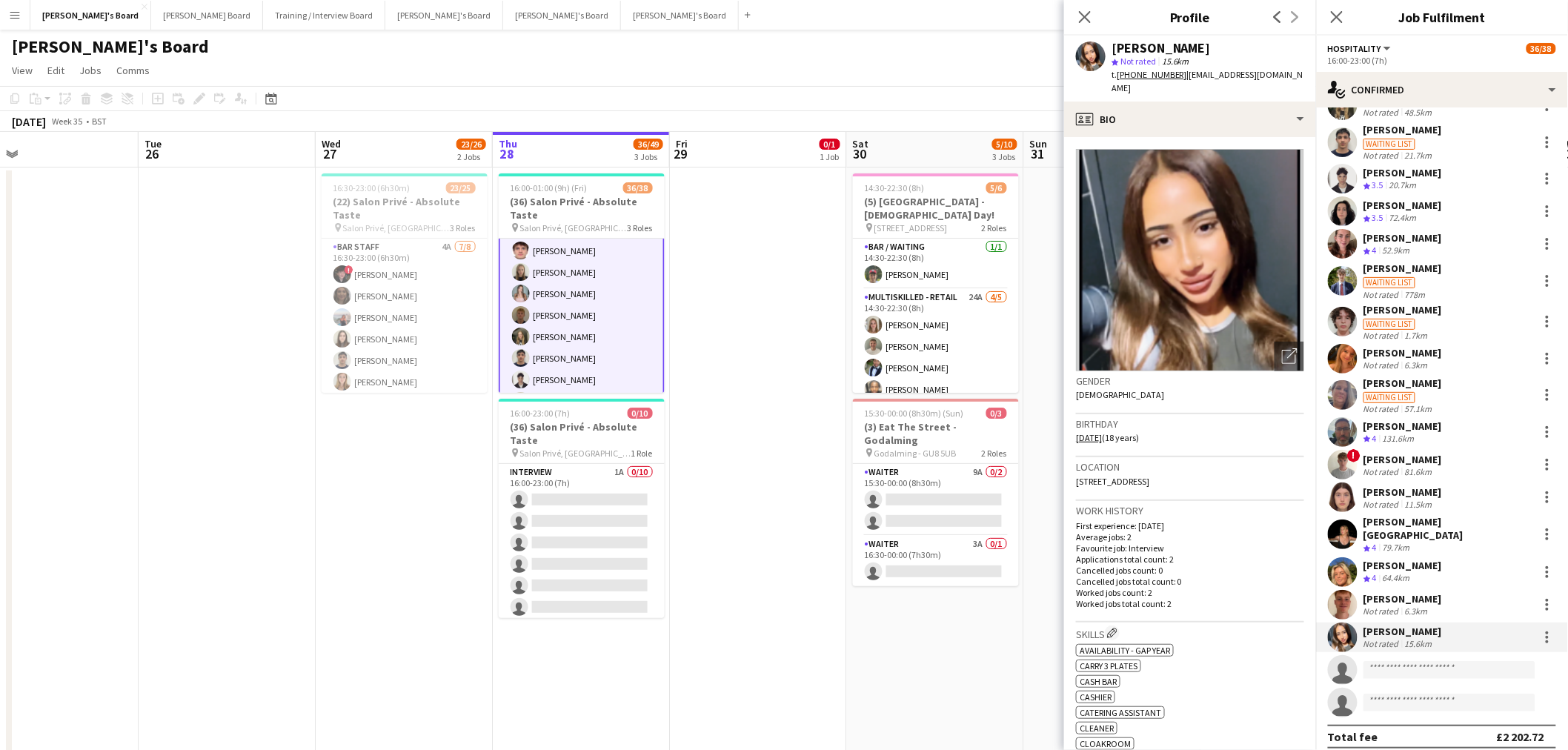
scroll to position [0, 0]
click at [722, 344] on app-date-cell at bounding box center [758, 586] width 177 height 838
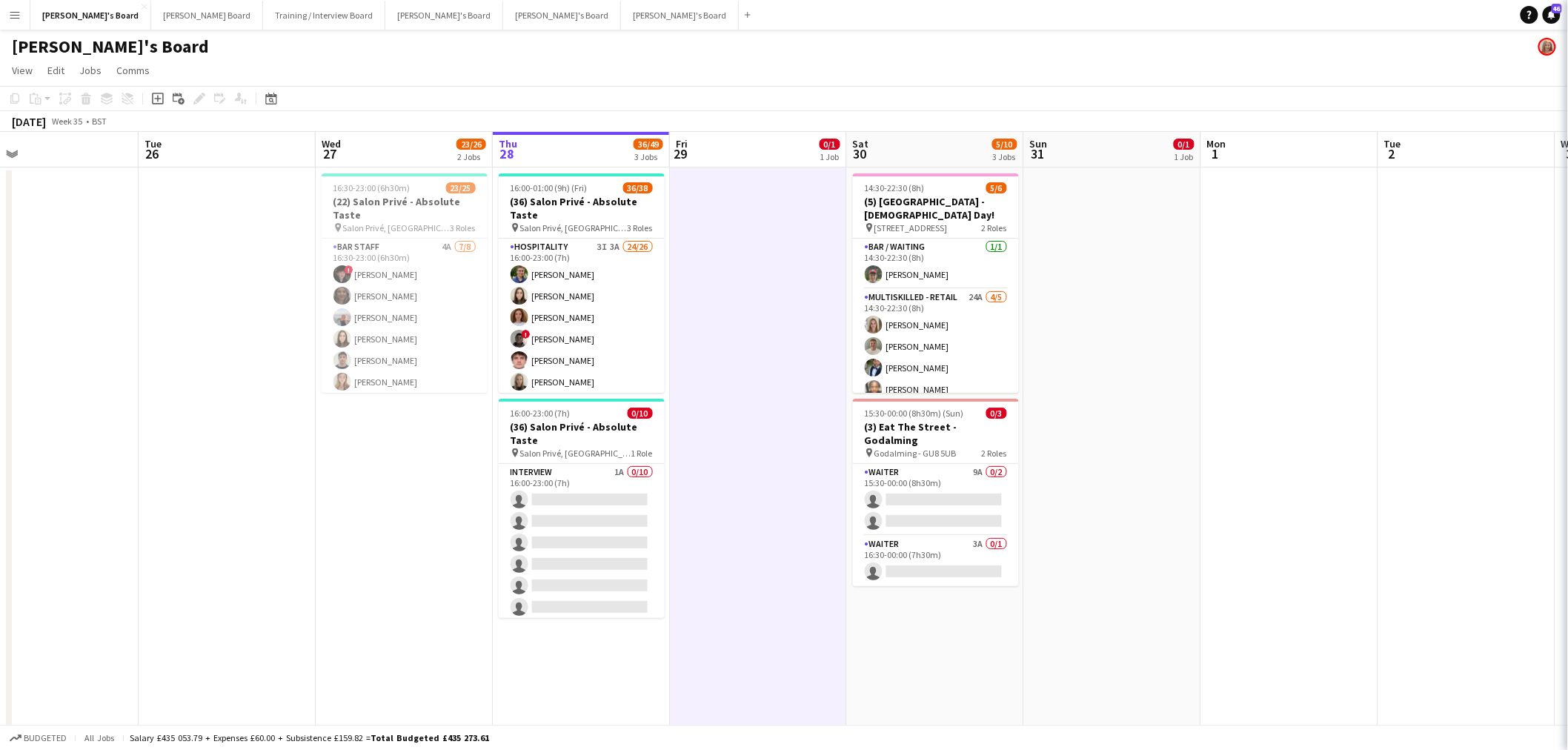
click at [722, 344] on app-date-cell at bounding box center [758, 586] width 177 height 838
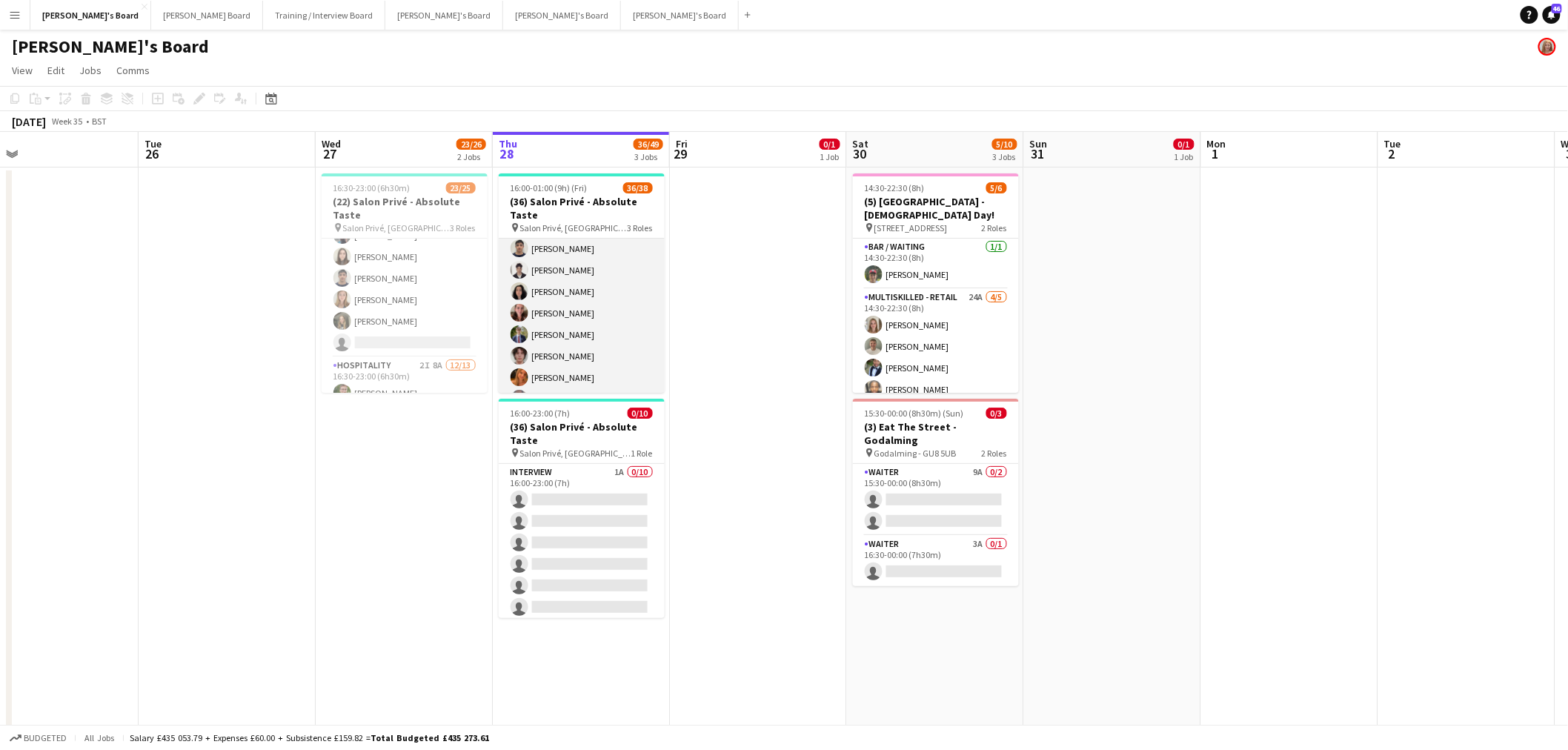
scroll to position [247, 0]
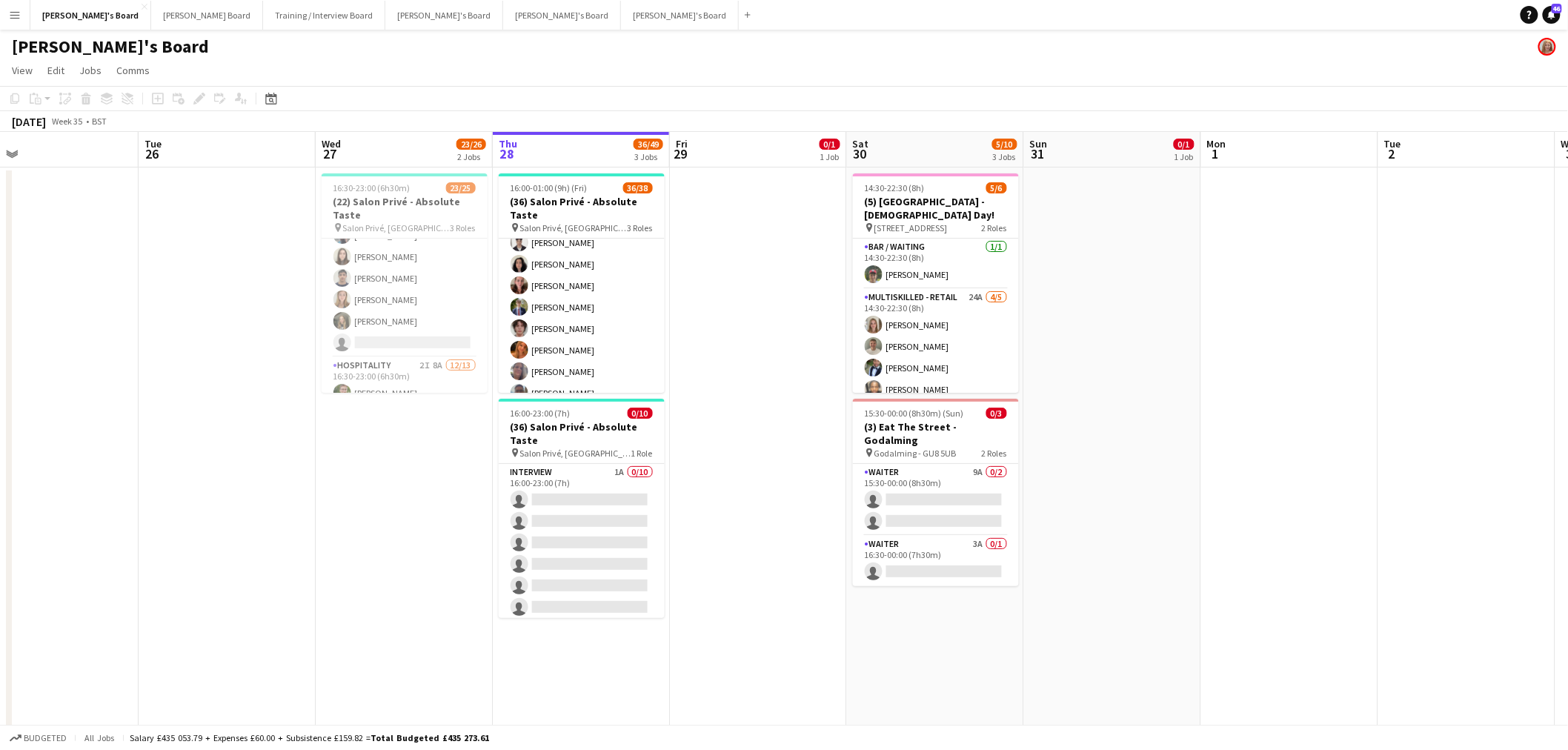
click at [594, 295] on app-card-role "Hospitality 3I 3A 24/26 16:00-23:00 (7h) Joseph Day Hannah Williams Sophie Bris…" at bounding box center [581, 287] width 166 height 592
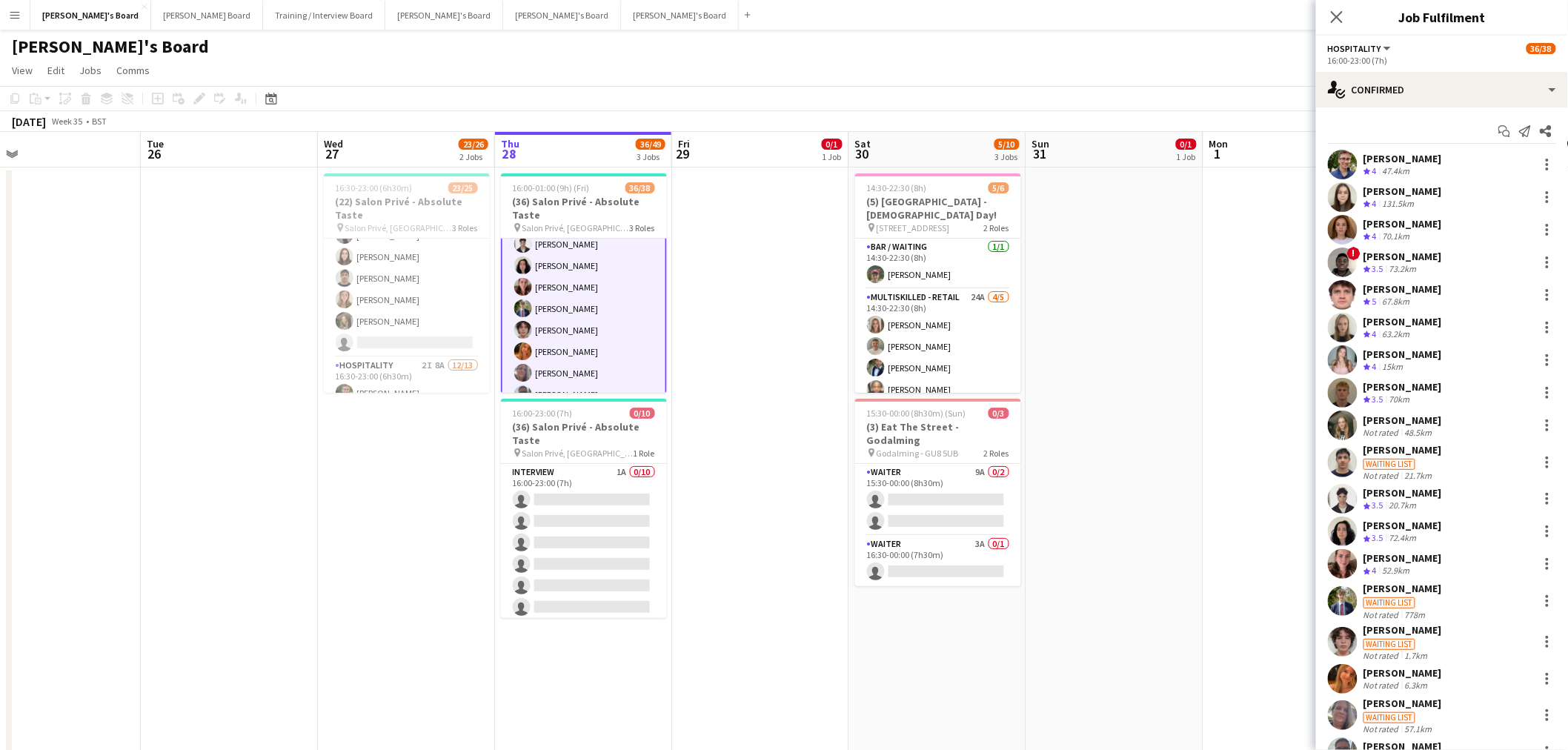
scroll to position [248, 0]
click at [1447, 91] on div "single-neutral-actions-check-2 Confirmed" at bounding box center [1442, 89] width 252 height 35
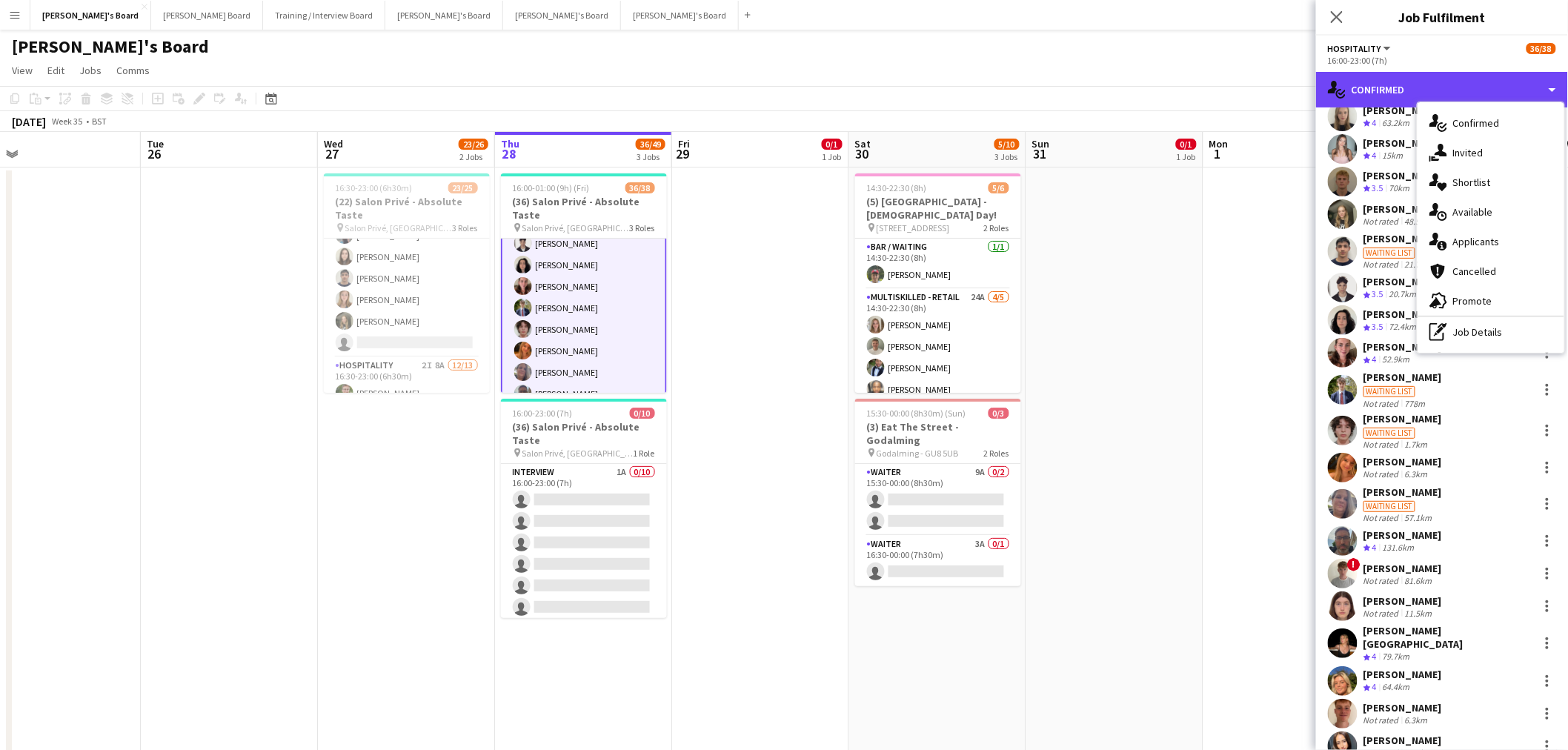
scroll to position [320, 0]
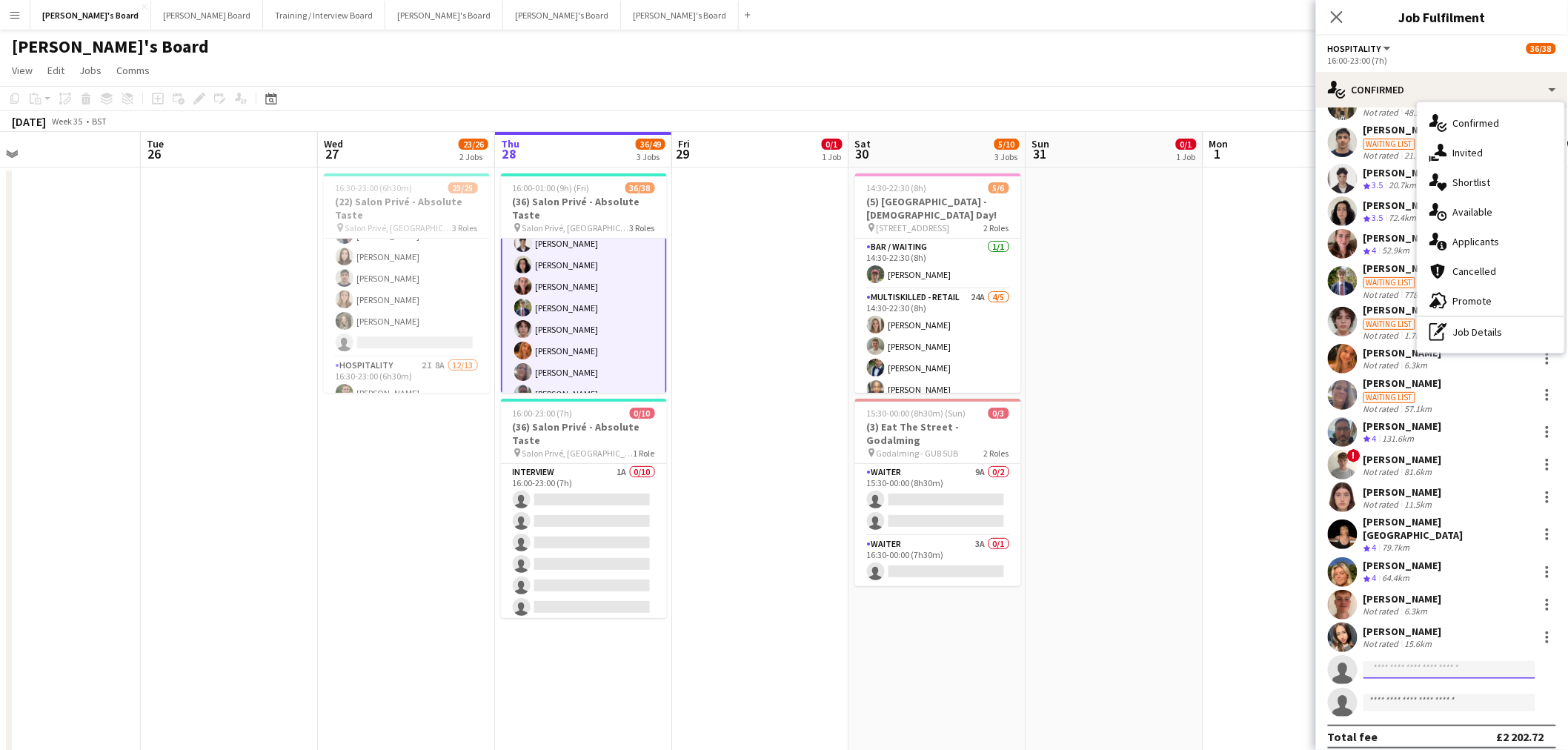
click at [1414, 661] on input at bounding box center [1449, 670] width 172 height 18
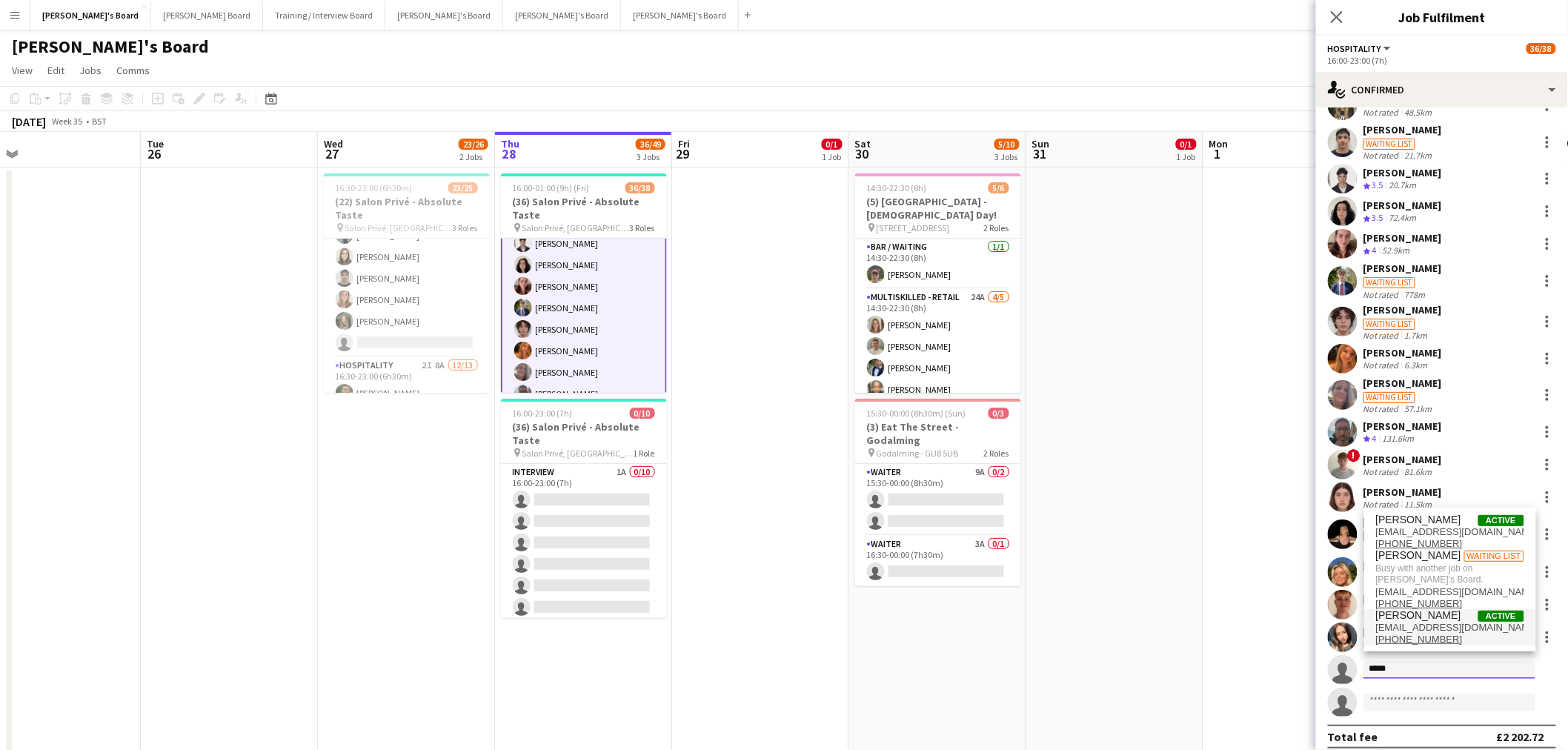
type input "*****"
click at [1418, 638] on tcxspan "+447555891857" at bounding box center [1419, 639] width 87 height 11
click at [1433, 618] on span "[PERSON_NAME]" at bounding box center [1419, 615] width 86 height 13
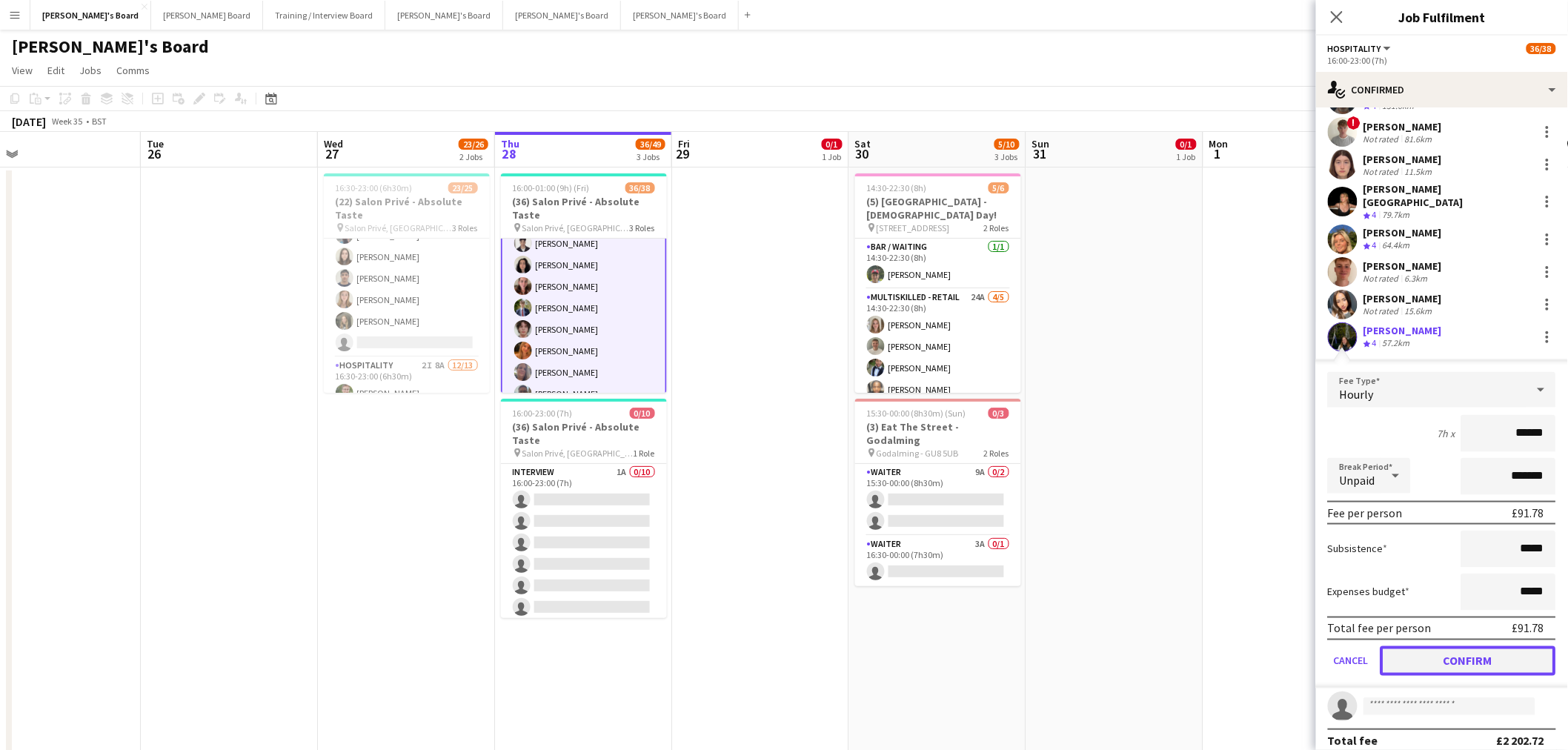
click at [1413, 646] on button "Confirm" at bounding box center [1468, 661] width 176 height 30
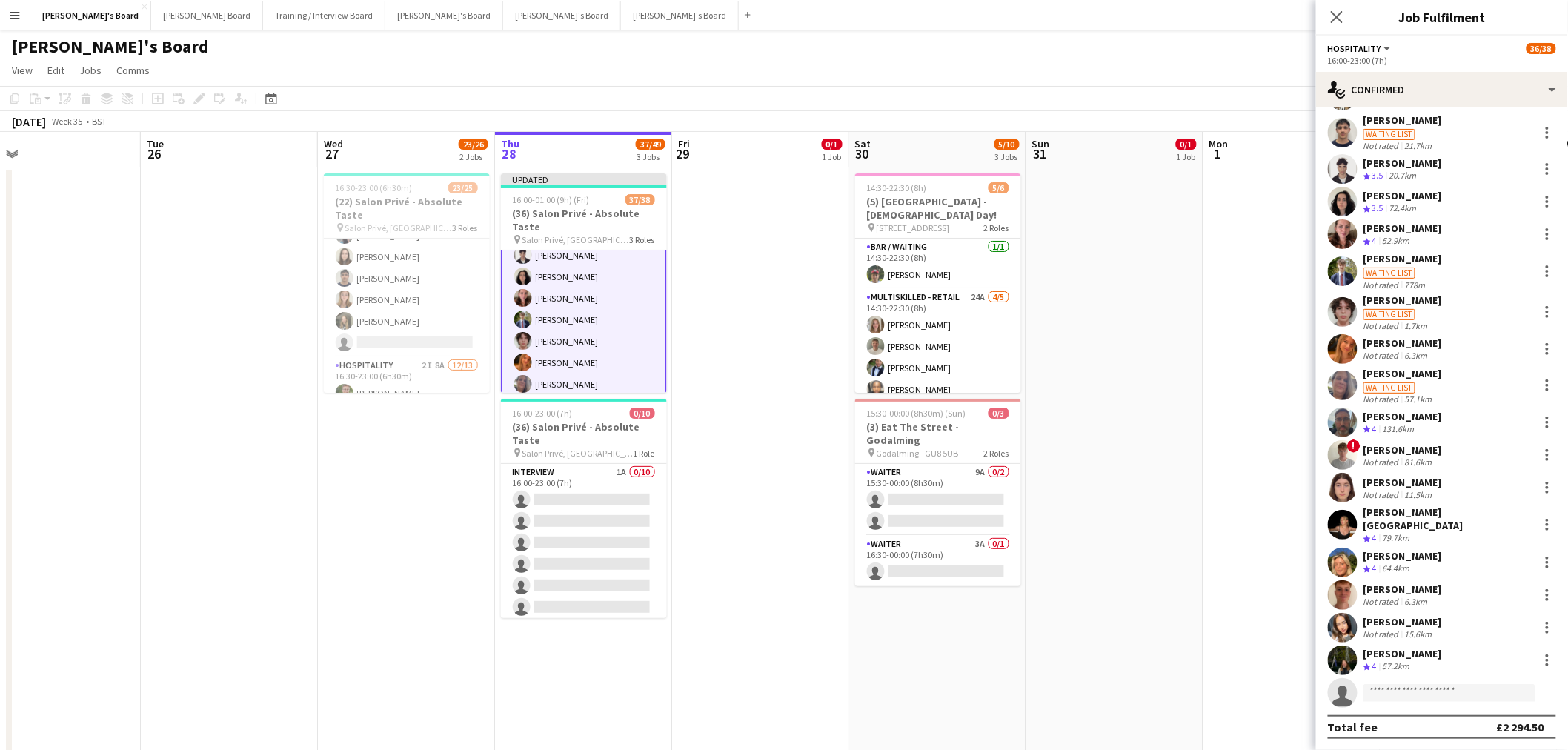
scroll to position [321, 0]
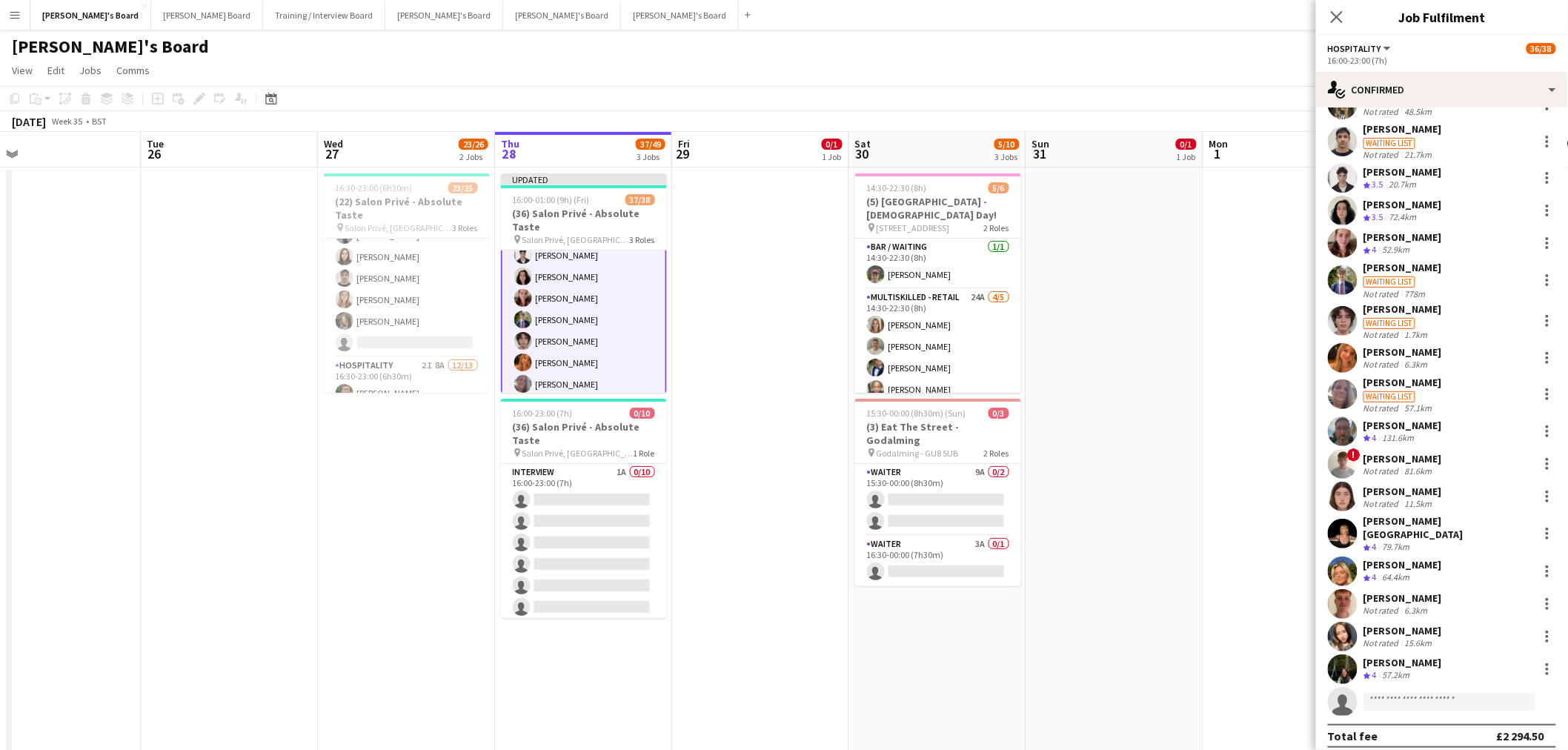
click at [798, 620] on app-date-cell at bounding box center [761, 586] width 177 height 838
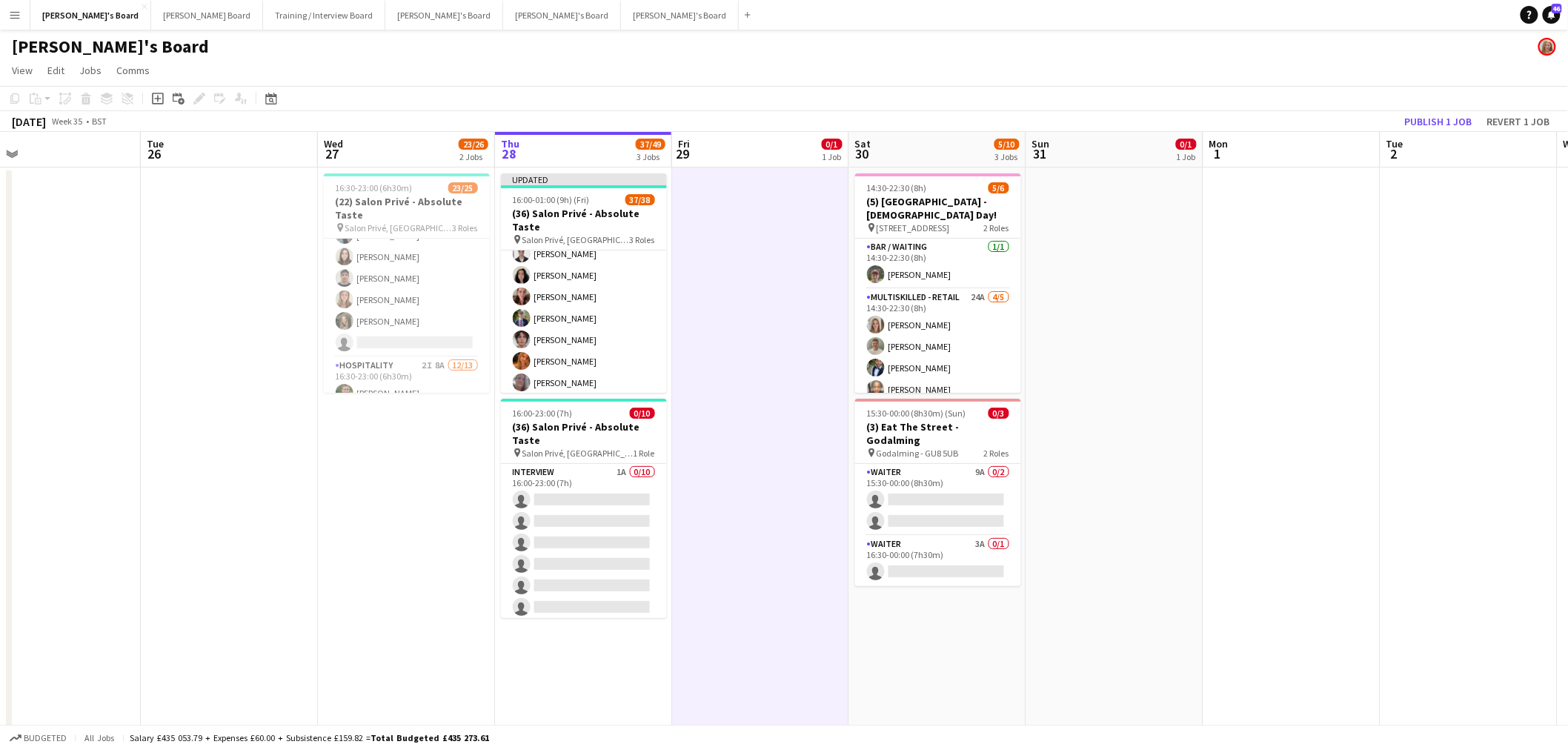
scroll to position [247, 0]
click at [1431, 119] on button "Publish 1 job" at bounding box center [1439, 122] width 80 height 20
click at [706, 270] on app-date-cell at bounding box center [761, 586] width 177 height 838
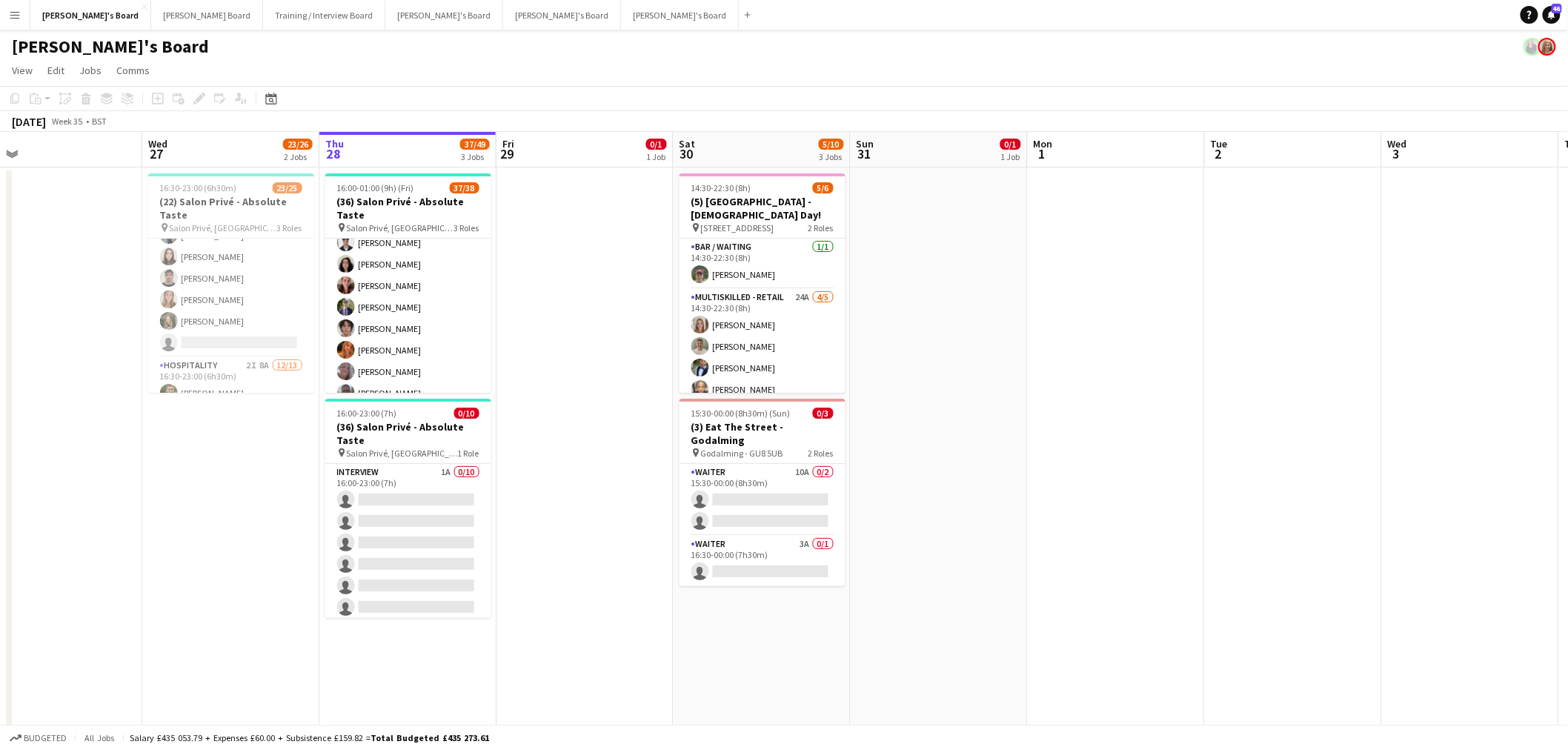
scroll to position [0, 568]
drag, startPoint x: 462, startPoint y: 386, endPoint x: 179, endPoint y: 390, distance: 283.0
click at [179, 390] on app-calendar-viewport "Sat 23 7/7 2 Jobs Sun 24 Mon 25 Tue 26 Wed 27 23/26 2 Jobs Thu 28 37/49 3 Jobs …" at bounding box center [784, 765] width 1568 height 1267
click at [796, 488] on app-card-role "Waiter 10A 0/2 15:30-00:00 (8h30m) single-neutral-actions single-neutral-actions" at bounding box center [761, 500] width 166 height 72
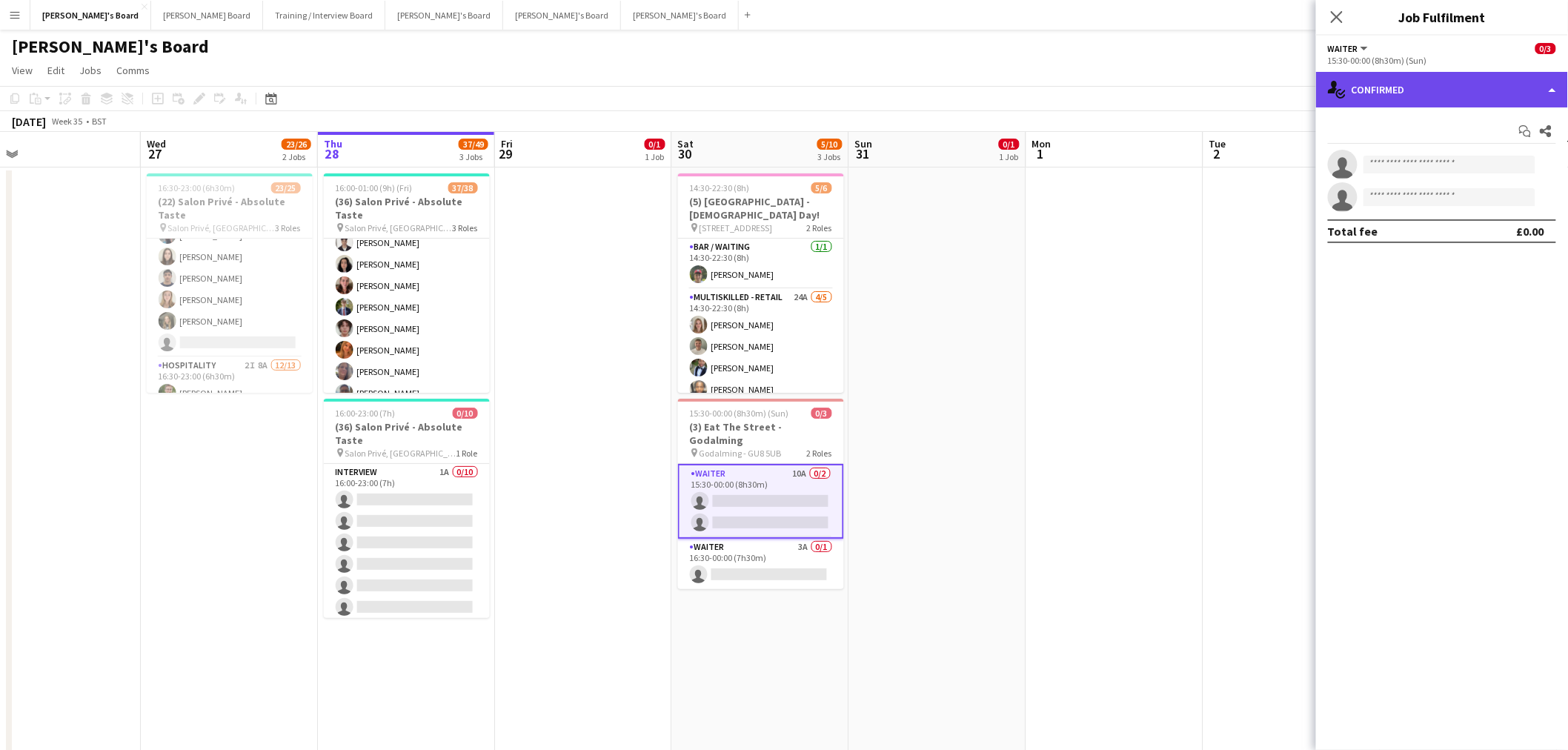
click at [1445, 89] on div "single-neutral-actions-check-2 Confirmed" at bounding box center [1442, 89] width 252 height 35
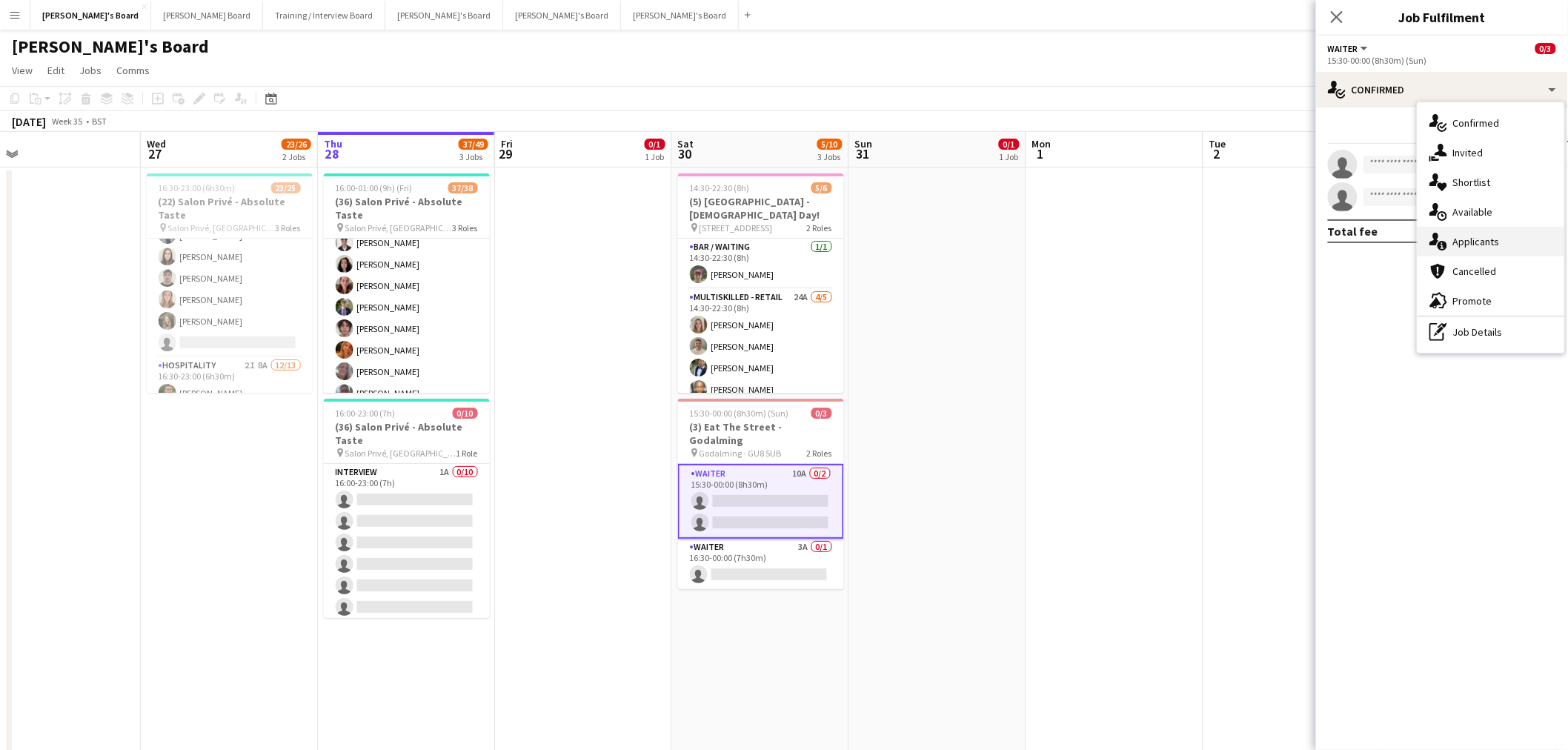
click at [1490, 237] on div "single-neutral-actions-information Applicants" at bounding box center [1491, 242] width 147 height 30
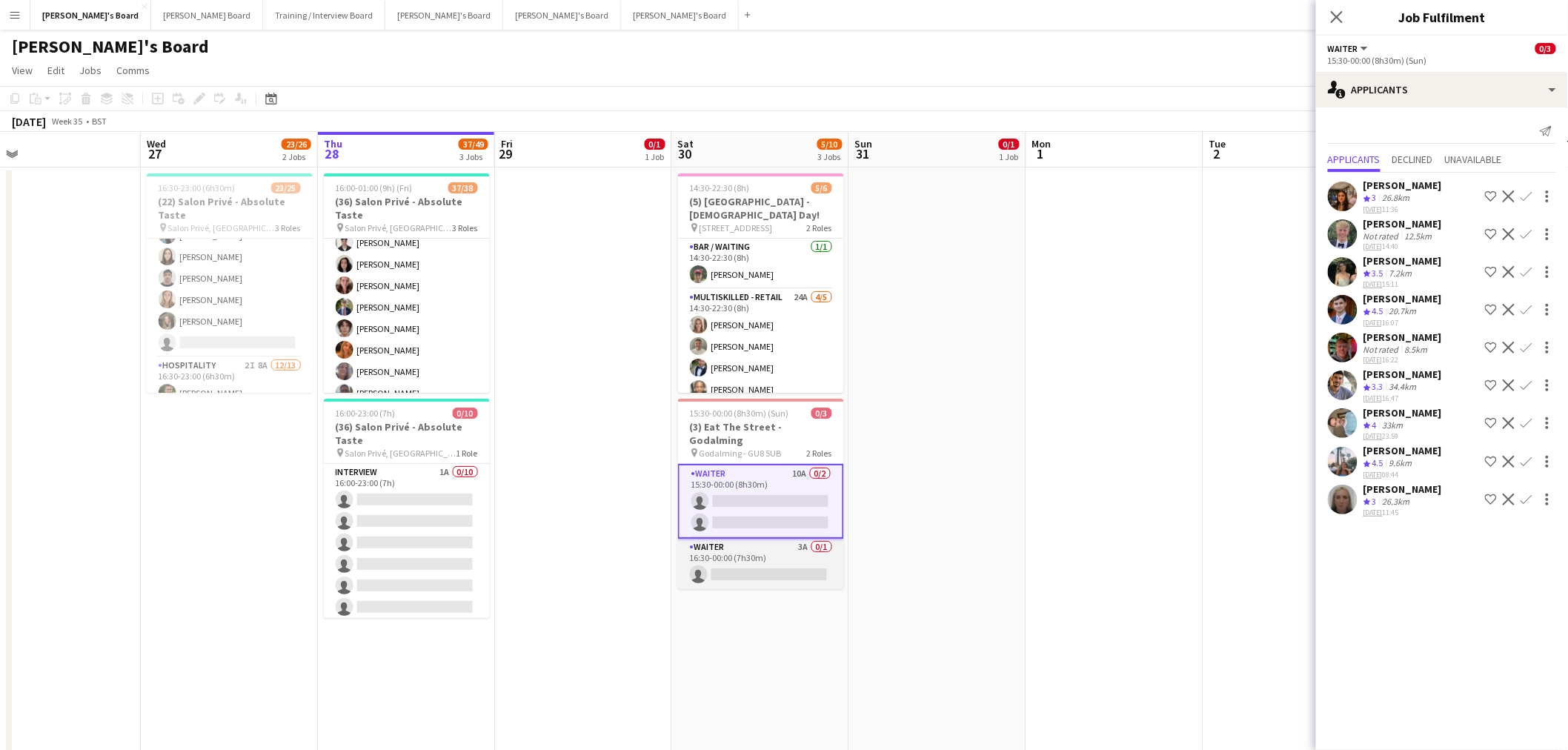
click at [755, 538] on app-card-role "Waiter 3A 0/1 16:30-00:00 (7h30m) single-neutral-actions" at bounding box center [761, 563] width 166 height 50
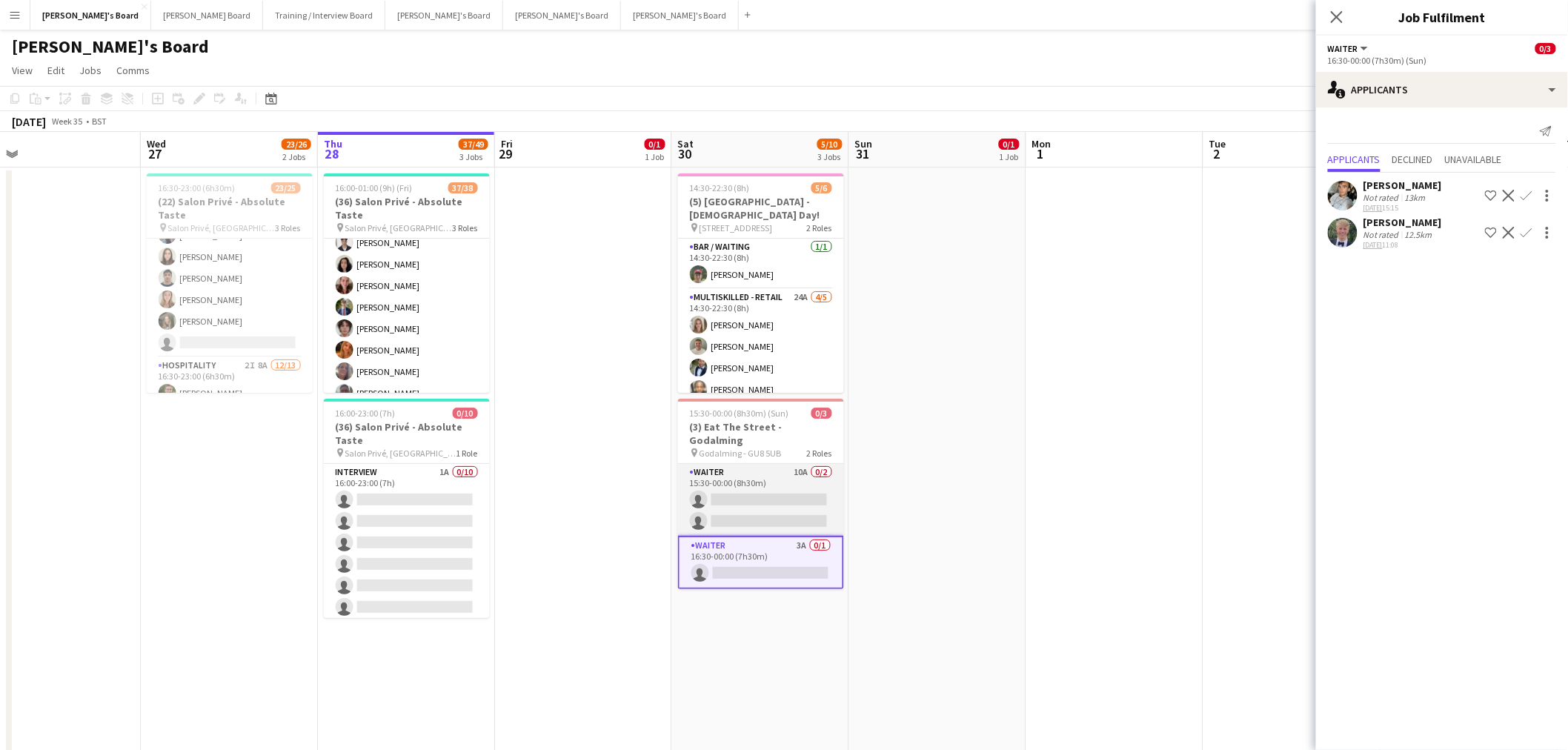
click at [769, 472] on app-card-role "Waiter 10A 0/2 15:30-00:00 (8h30m) single-neutral-actions single-neutral-actions" at bounding box center [761, 500] width 166 height 72
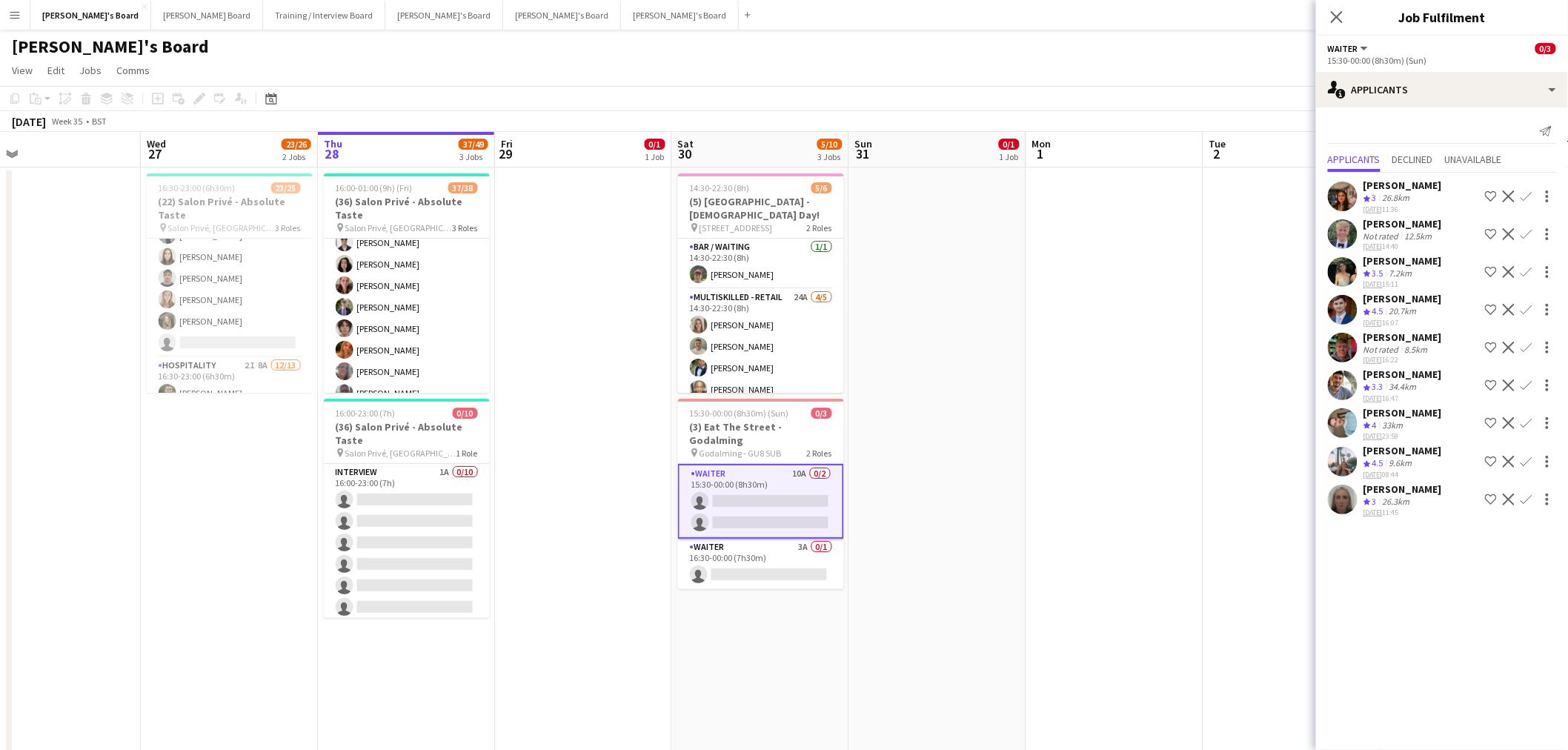
click at [1419, 451] on div "[PERSON_NAME] Crew rating 4.5 9.6km [DATE] 08:44 Shortlist crew Decline Confirm" at bounding box center [1442, 461] width 252 height 35
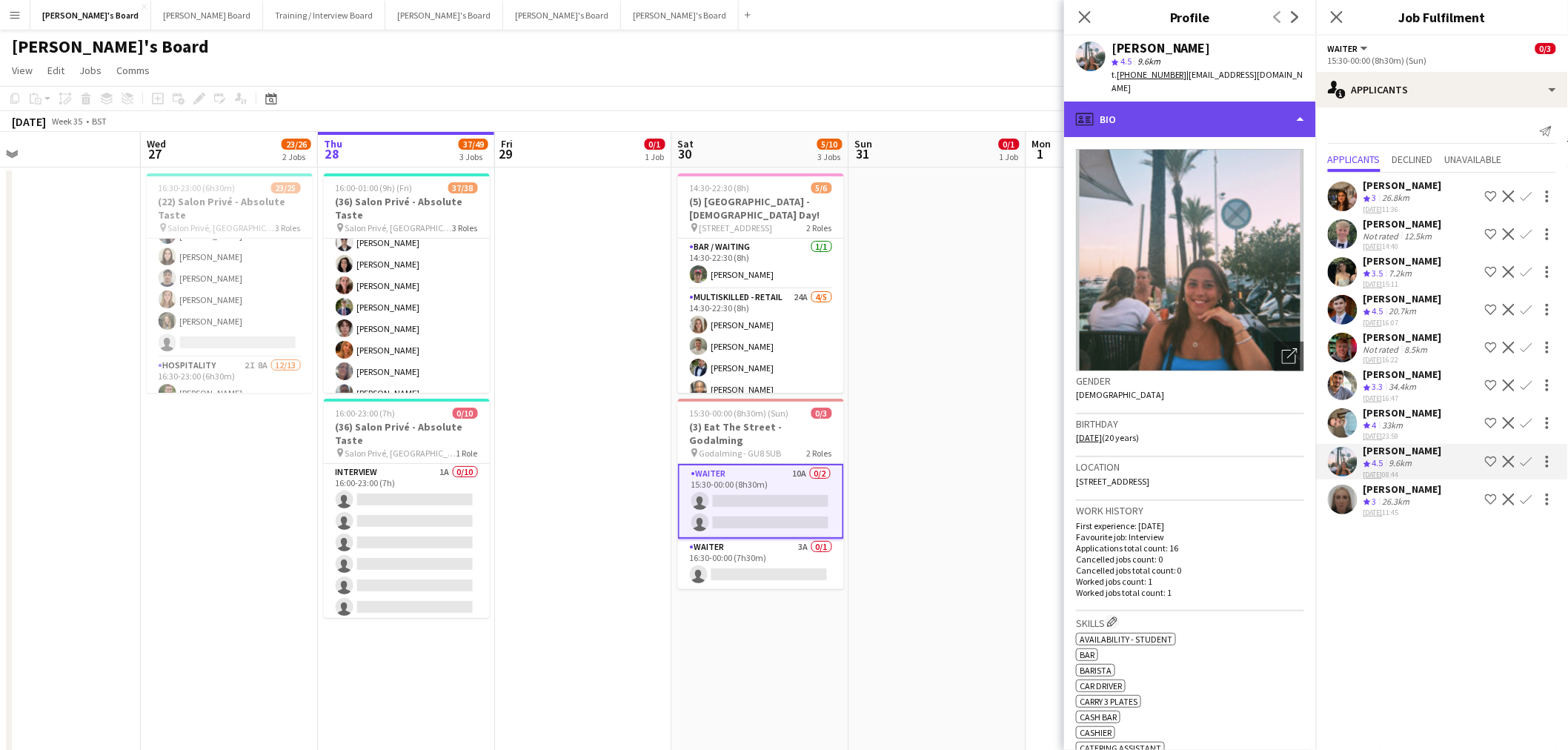
click at [1152, 112] on div "profile Bio" at bounding box center [1191, 118] width 252 height 35
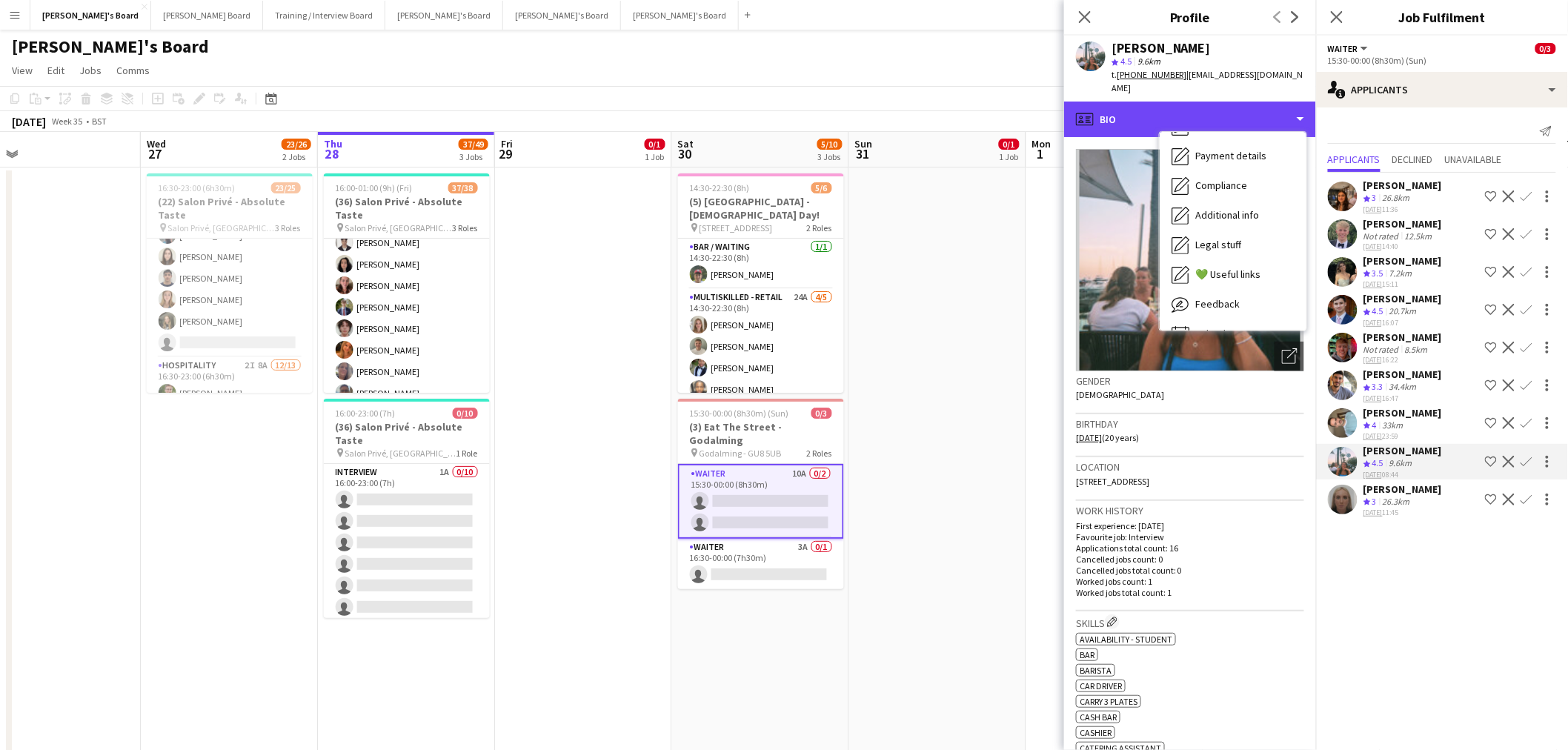
scroll to position [226, 0]
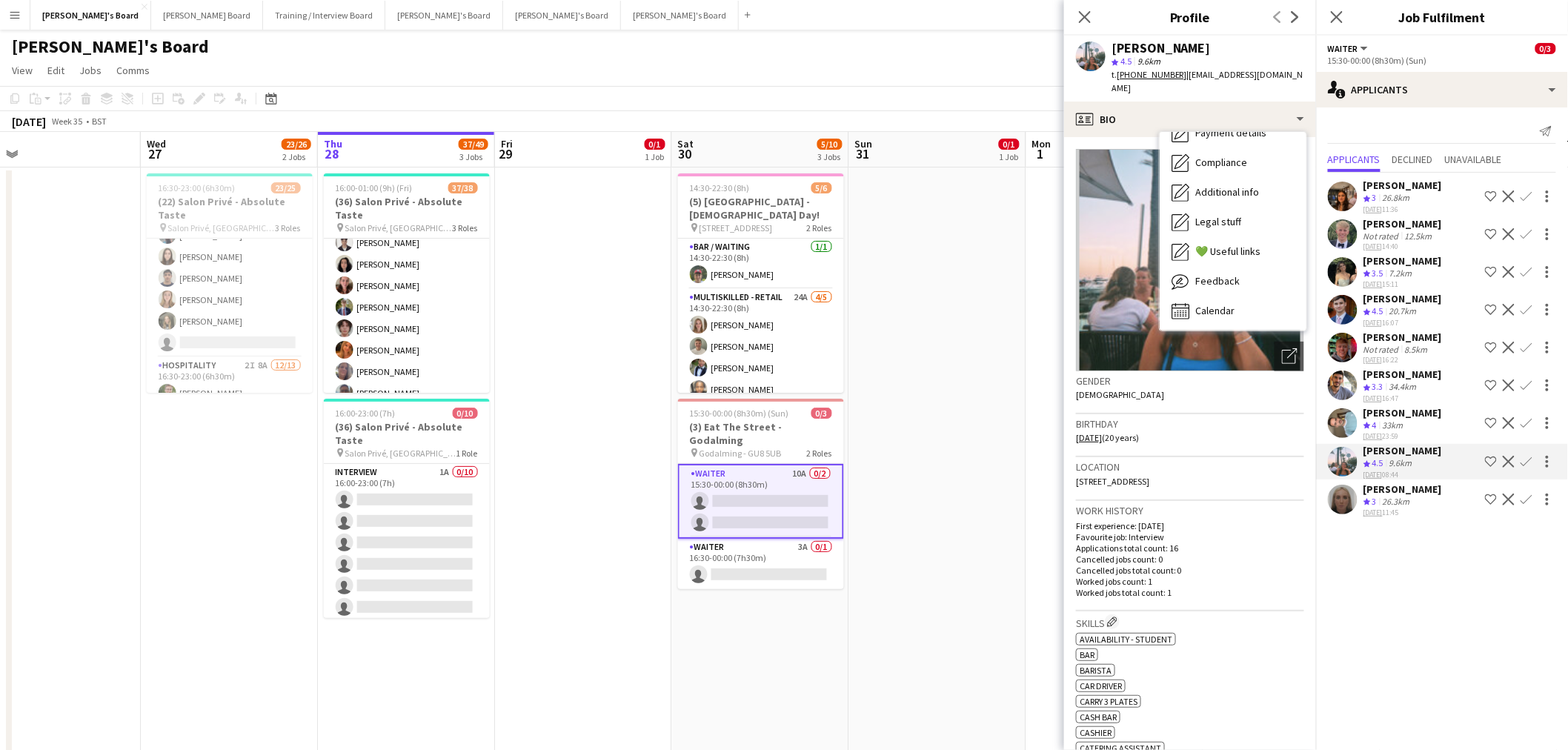
click at [1254, 312] on div "Bio Bio Job Application Job Application Company application Company application…" at bounding box center [1233, 231] width 147 height 199
click at [1247, 296] on div "Calendar Calendar" at bounding box center [1233, 311] width 147 height 30
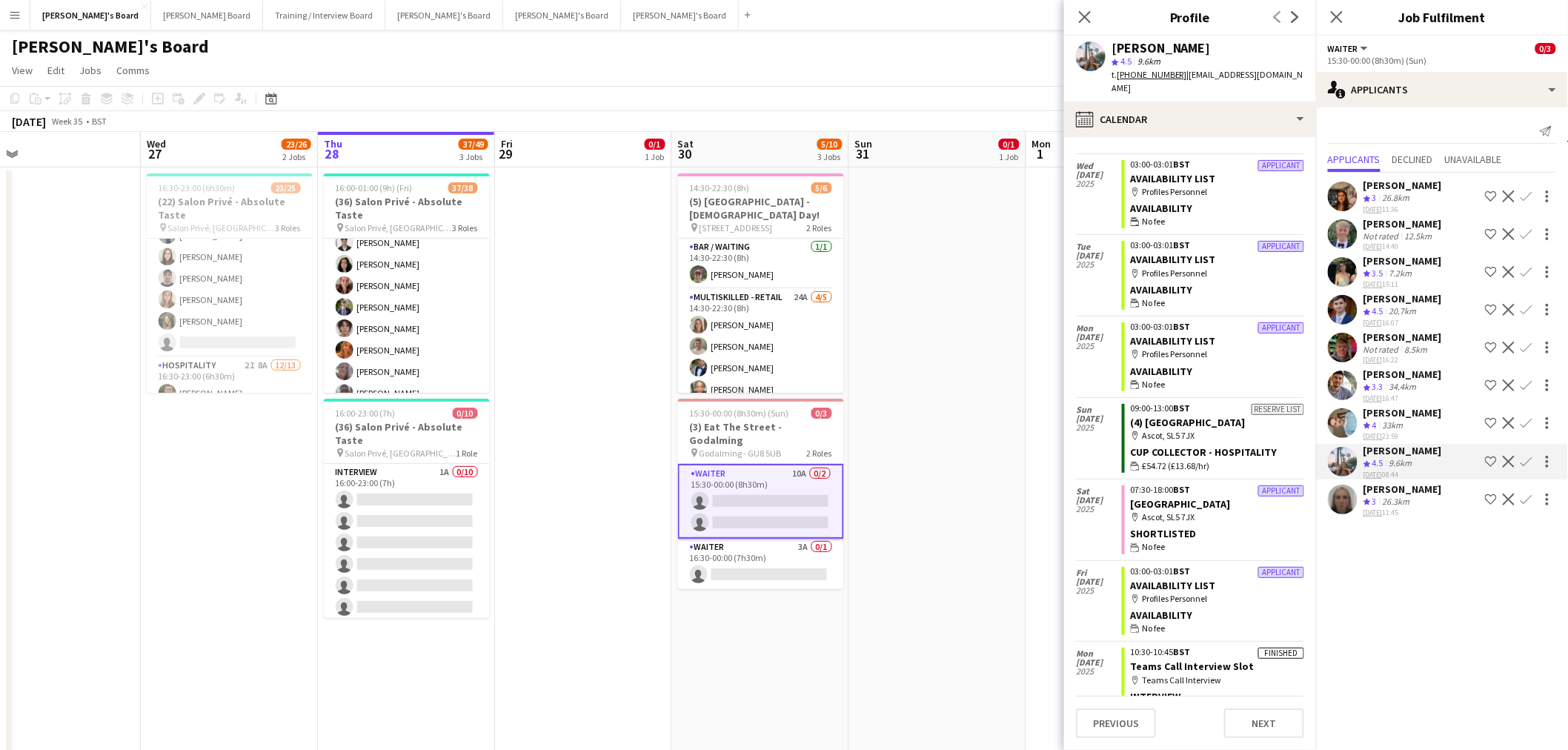
scroll to position [894, 0]
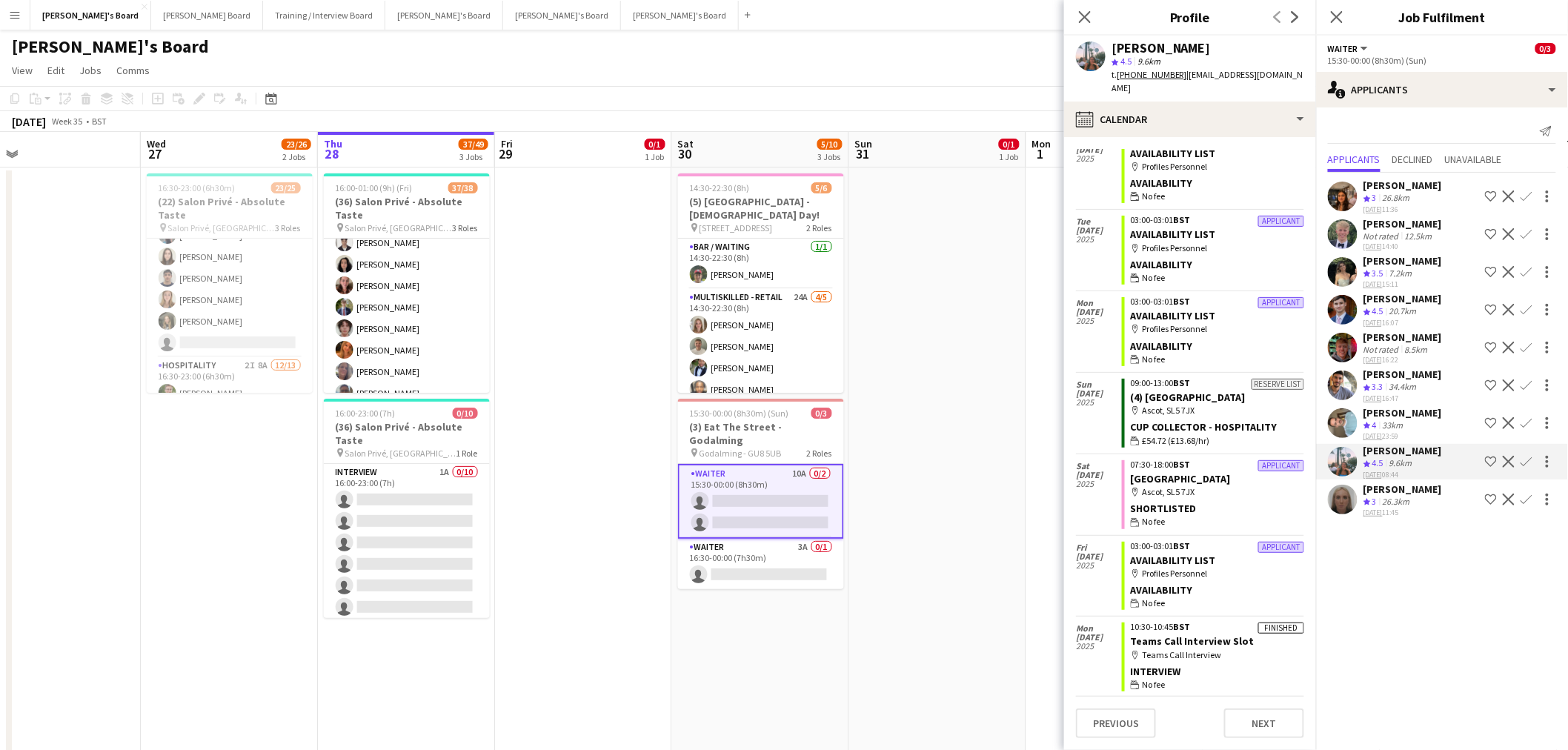
click at [1434, 482] on div "[PERSON_NAME] Crew rating 3 26.3km [DATE] 11:45 Shortlist crew Decline Confirm" at bounding box center [1442, 500] width 252 height 35
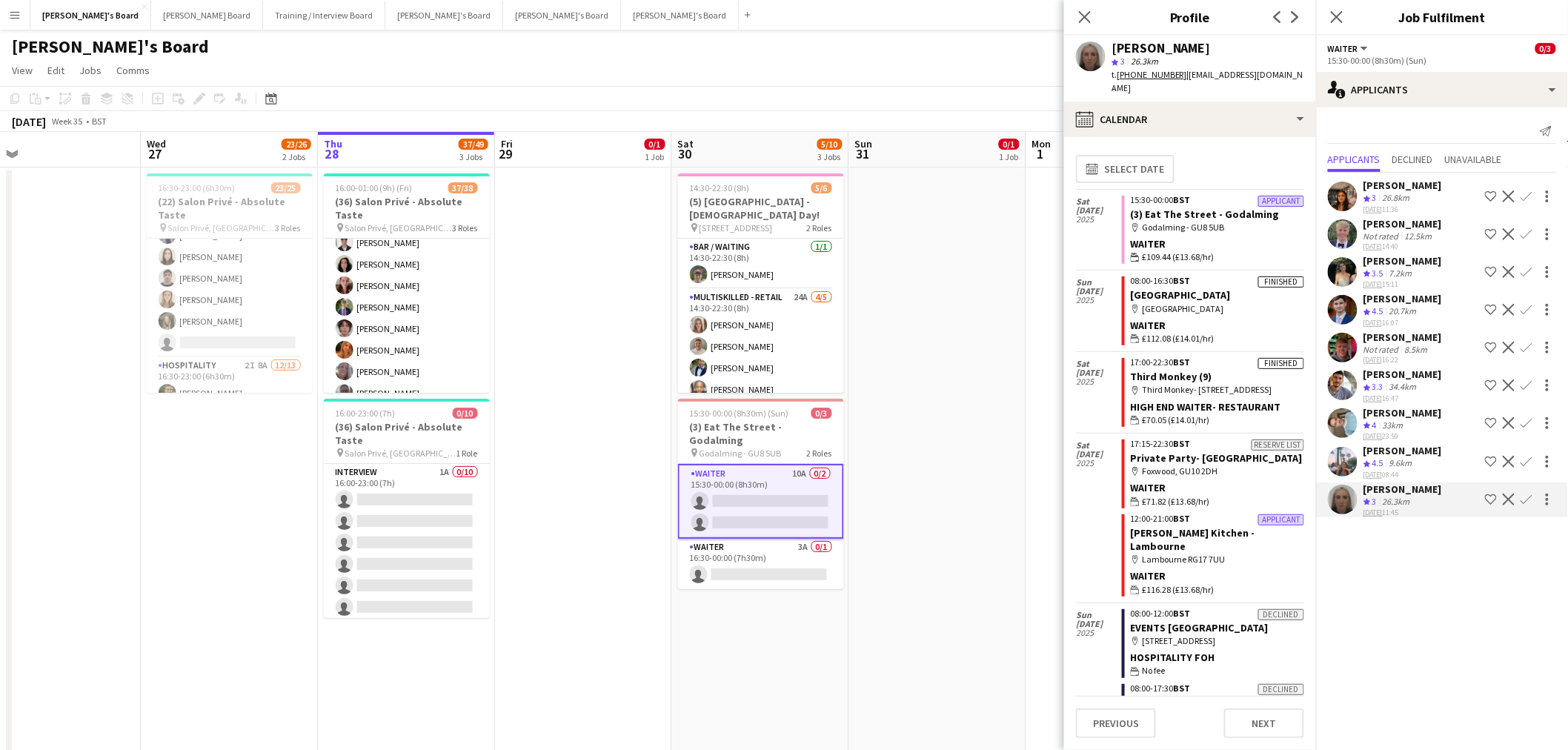
click at [1416, 299] on div "[PERSON_NAME]" at bounding box center [1403, 298] width 79 height 14
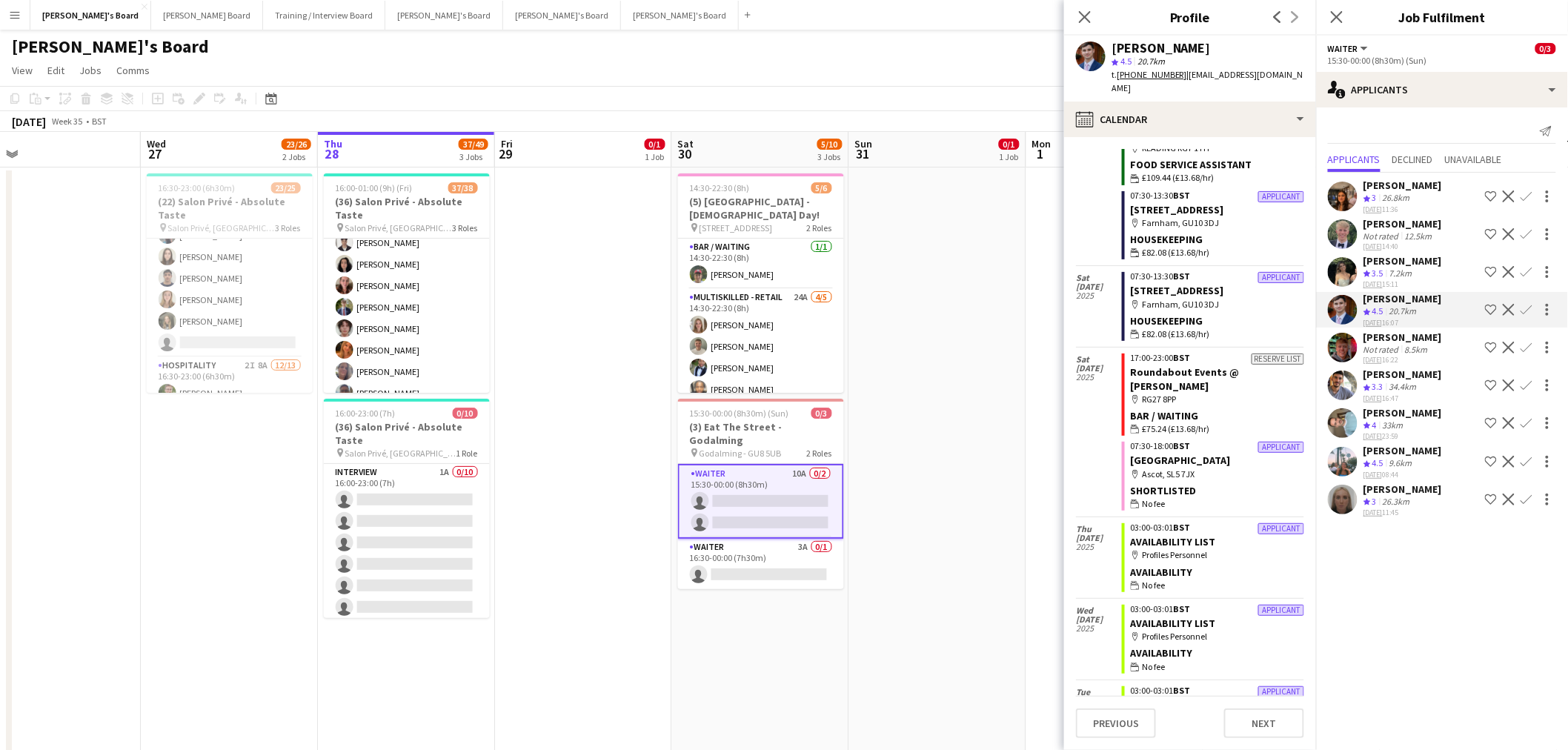
scroll to position [1632, 0]
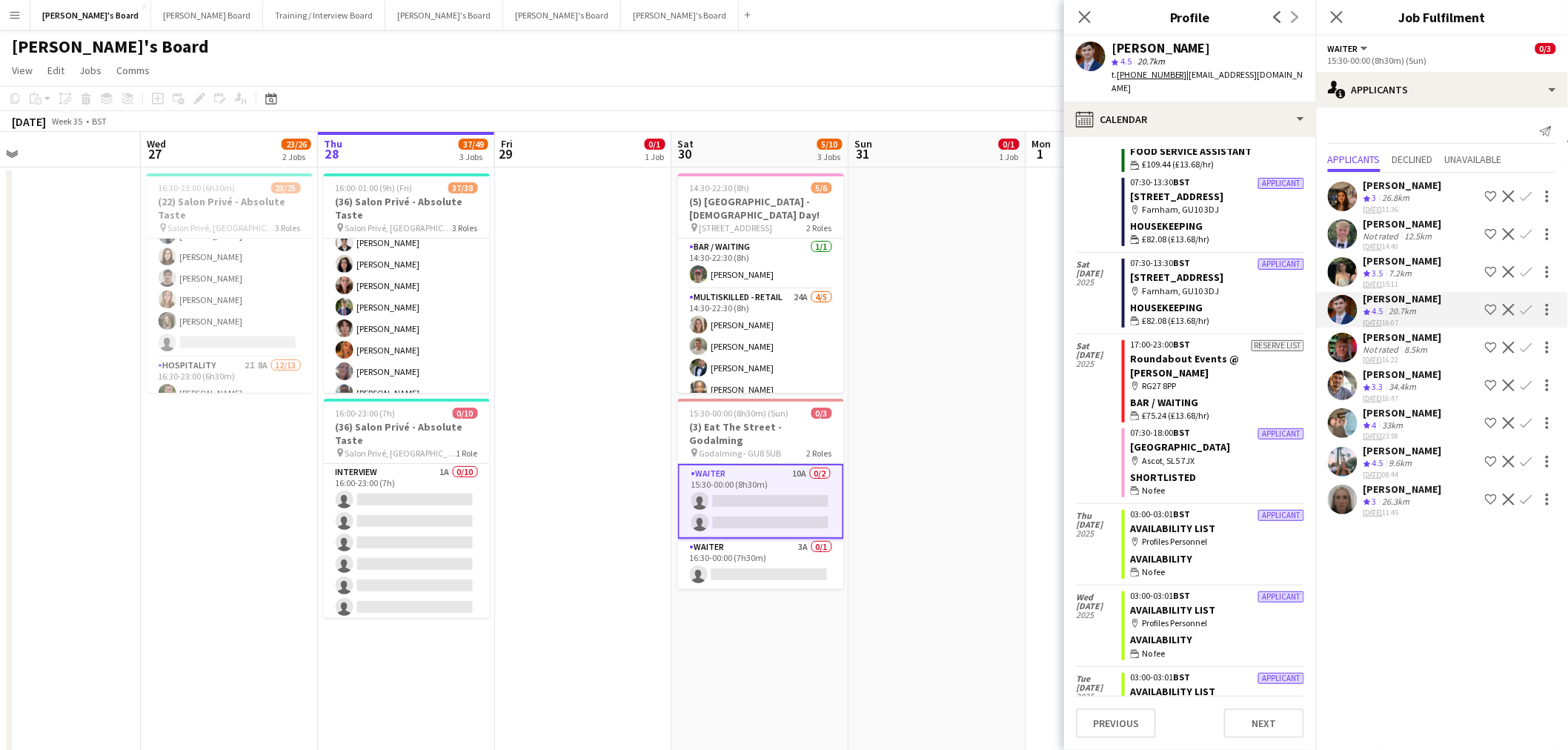
click at [1425, 262] on div "[PERSON_NAME]" at bounding box center [1403, 261] width 79 height 14
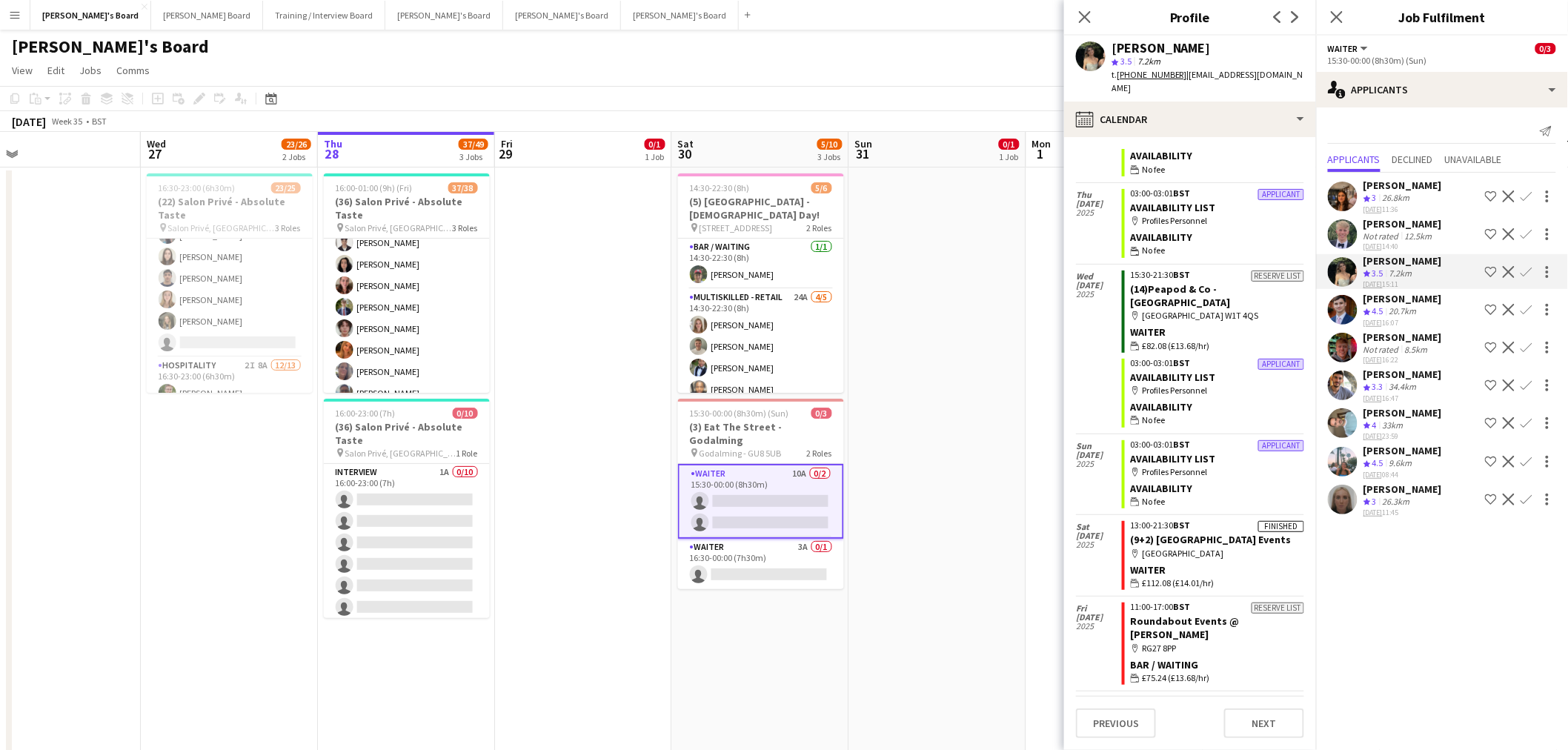
scroll to position [542, 0]
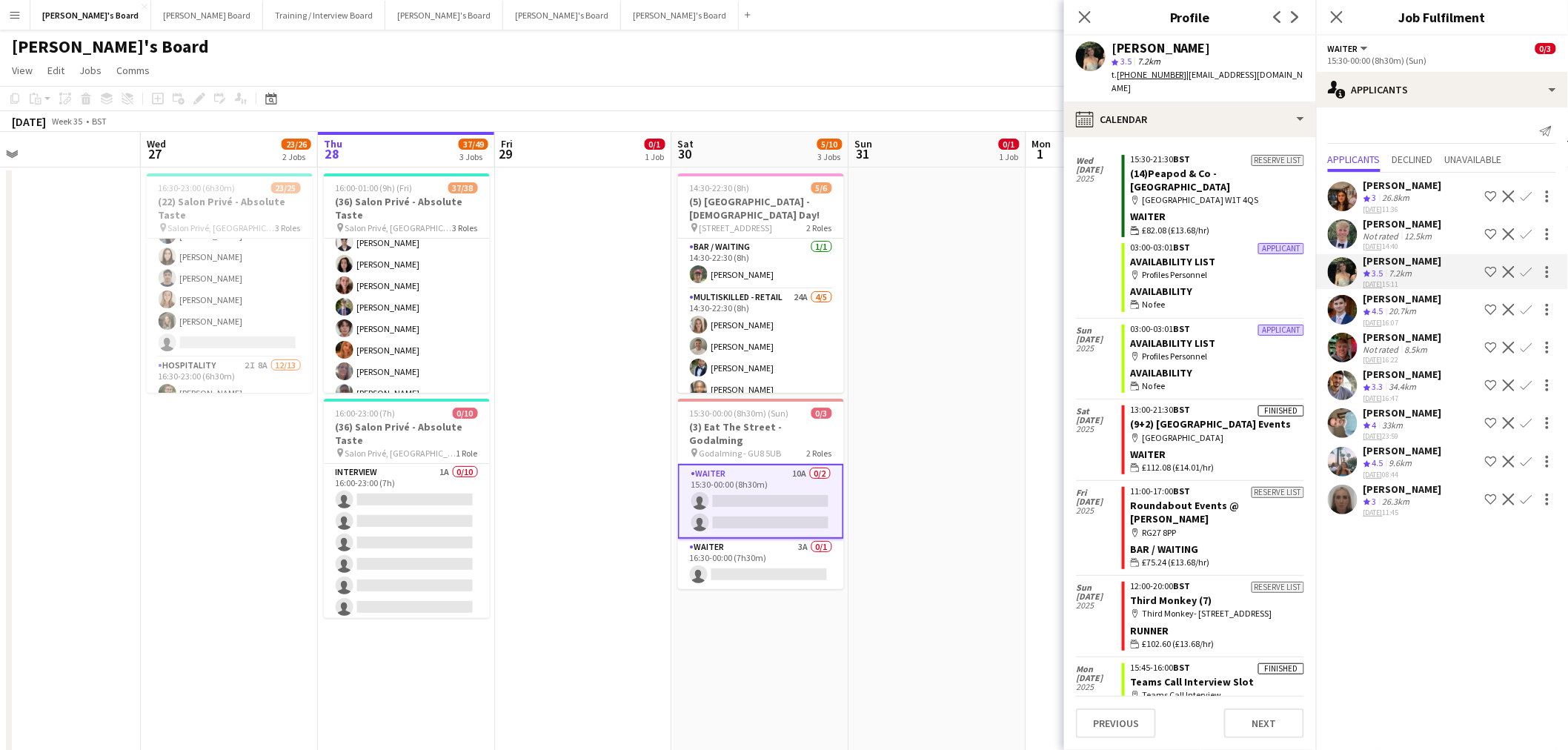
click at [1434, 416] on div "[PERSON_NAME] Crew rating 4 33km [DATE] 23:59 Shortlist crew Decline Confirm" at bounding box center [1442, 423] width 252 height 35
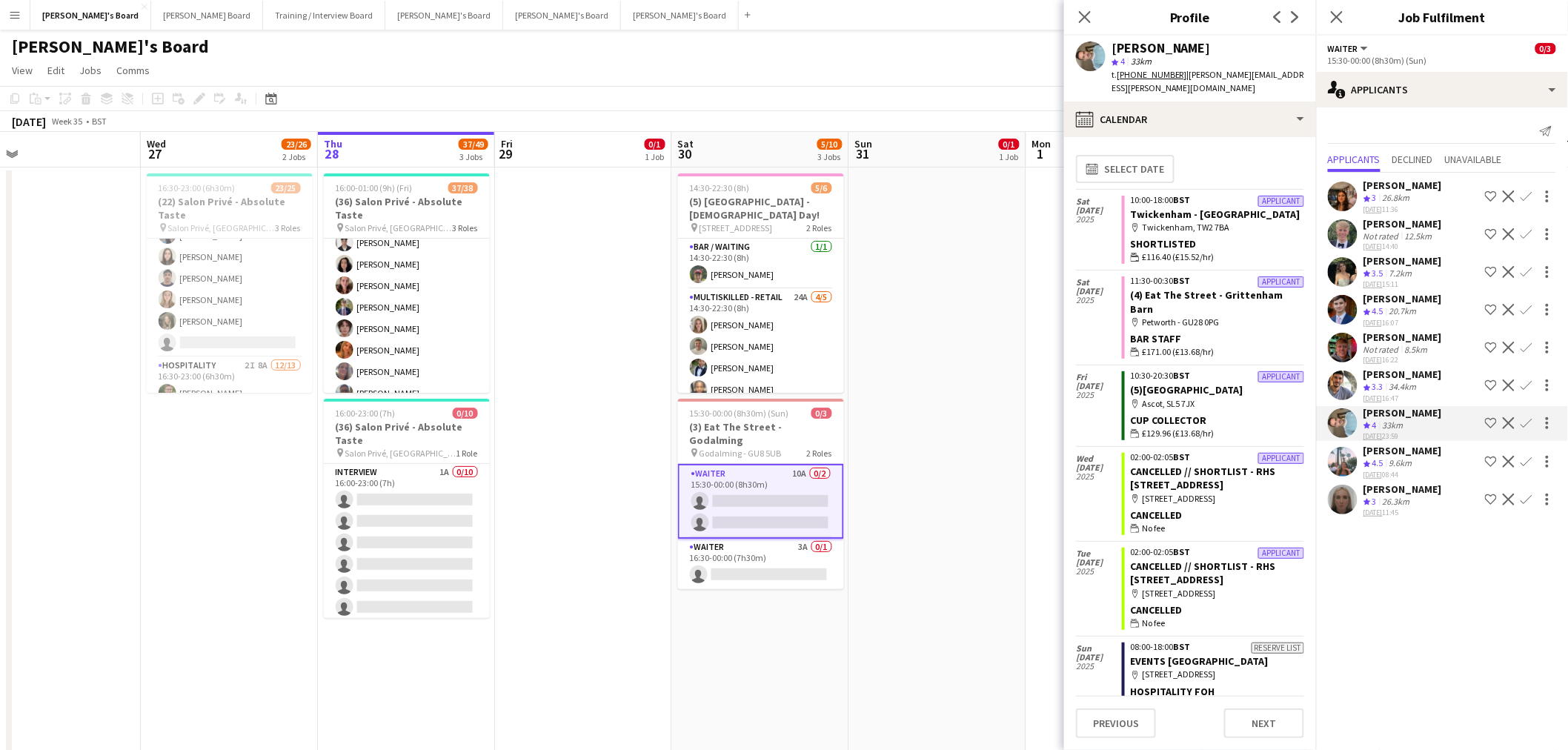
click at [1398, 188] on div "[PERSON_NAME]" at bounding box center [1403, 185] width 79 height 14
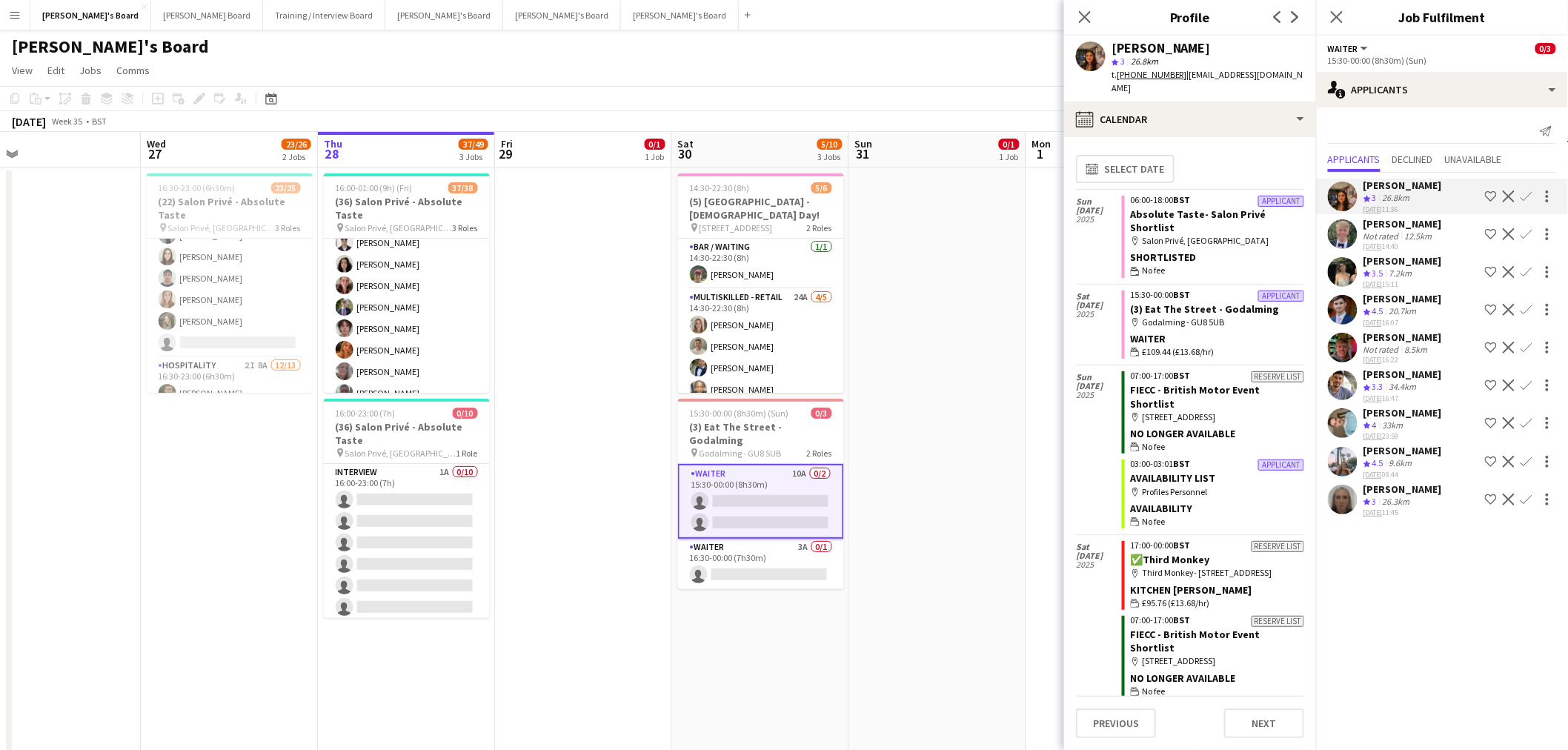
click at [1414, 262] on div "[PERSON_NAME]" at bounding box center [1403, 261] width 79 height 14
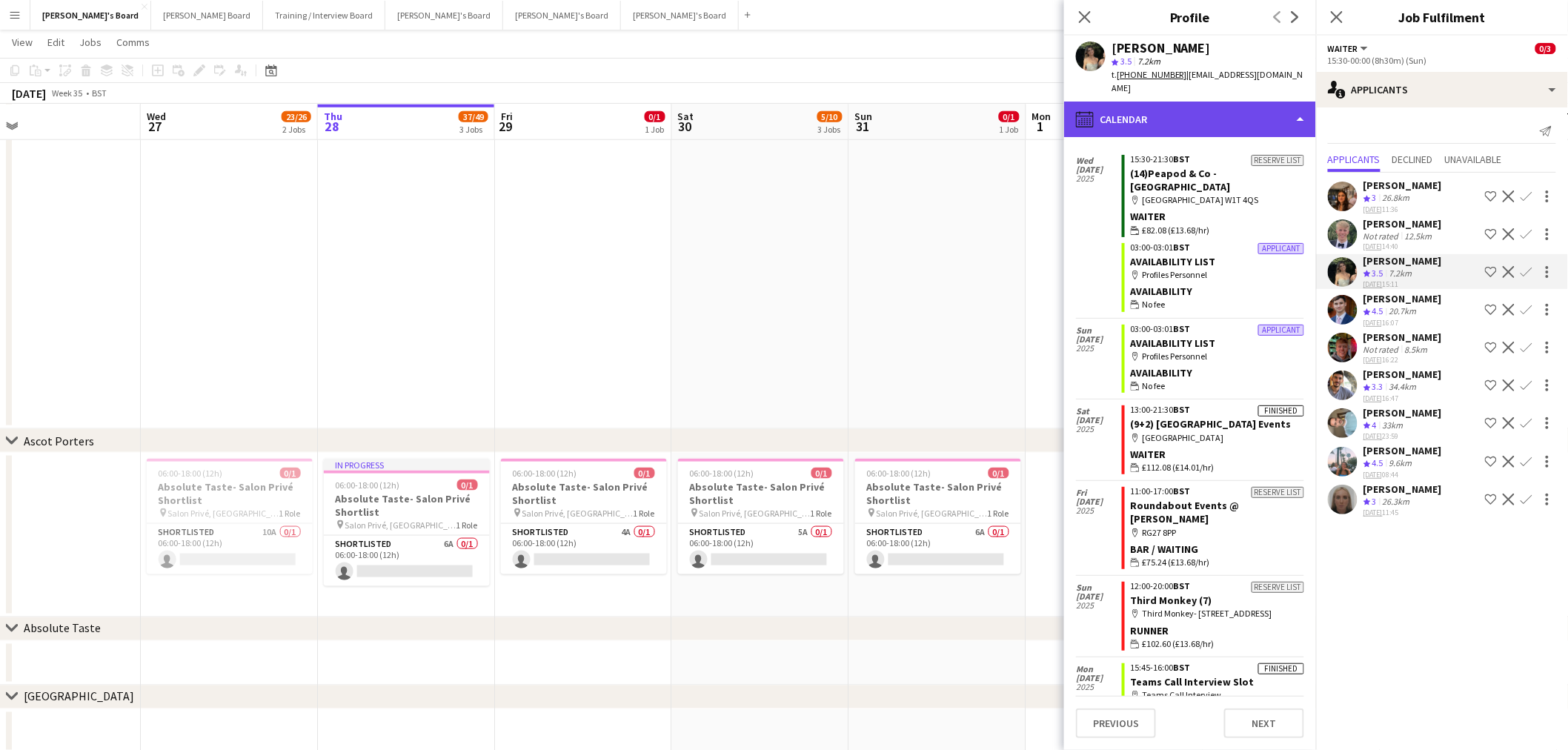
click at [1220, 106] on div "calendar-full Calendar" at bounding box center [1191, 118] width 252 height 35
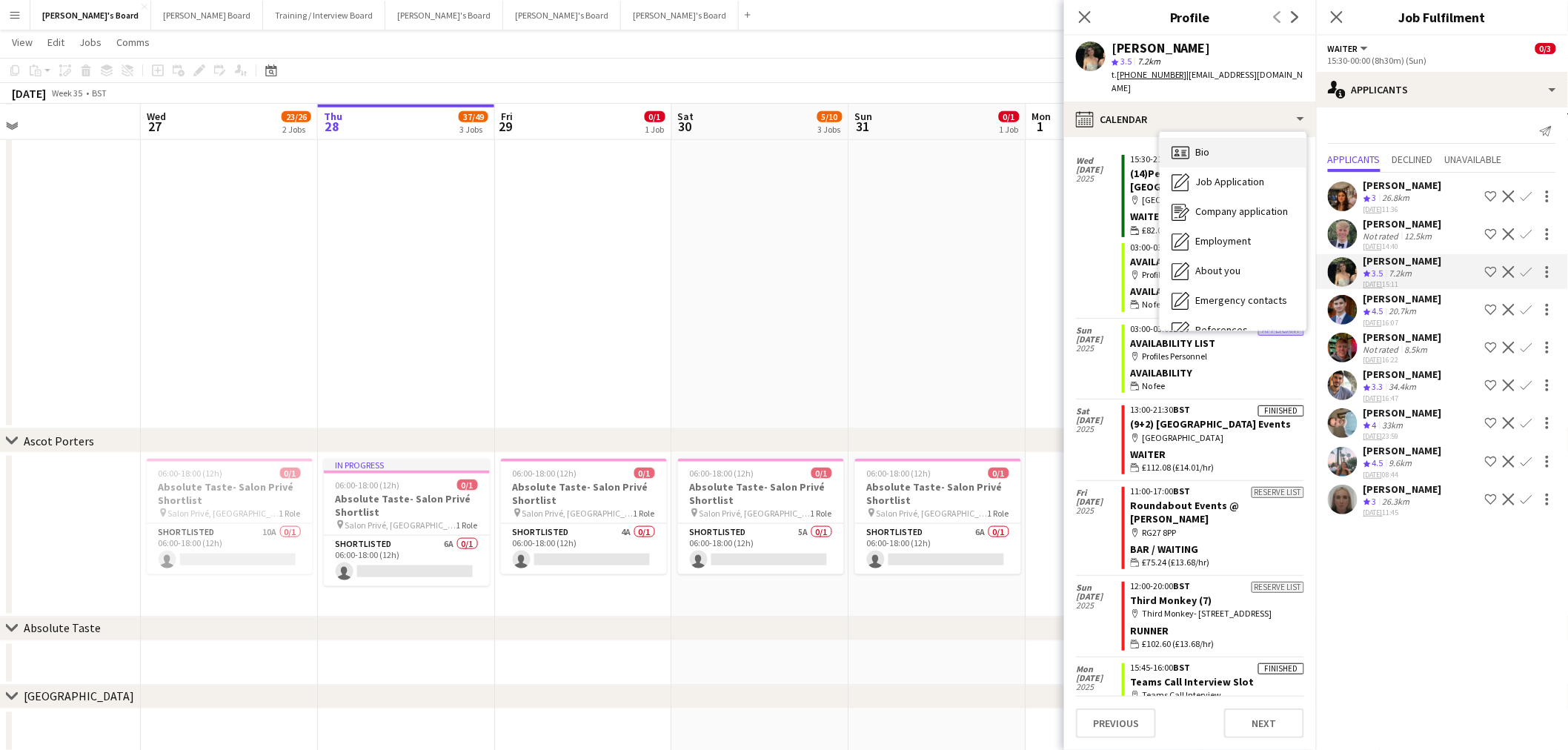
click at [1236, 138] on div "Bio Bio" at bounding box center [1233, 153] width 147 height 30
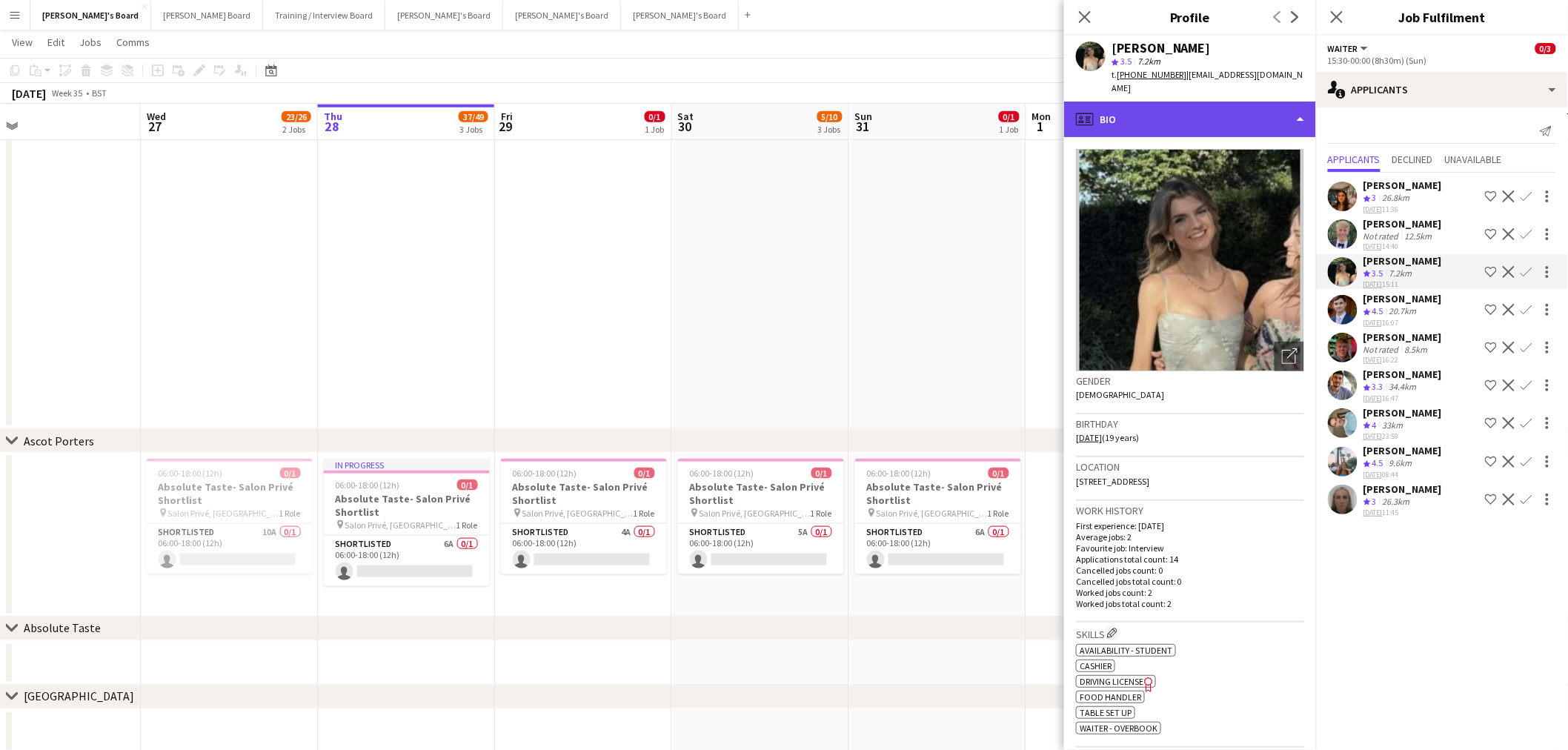
click at [1220, 114] on div "profile Bio" at bounding box center [1191, 118] width 252 height 35
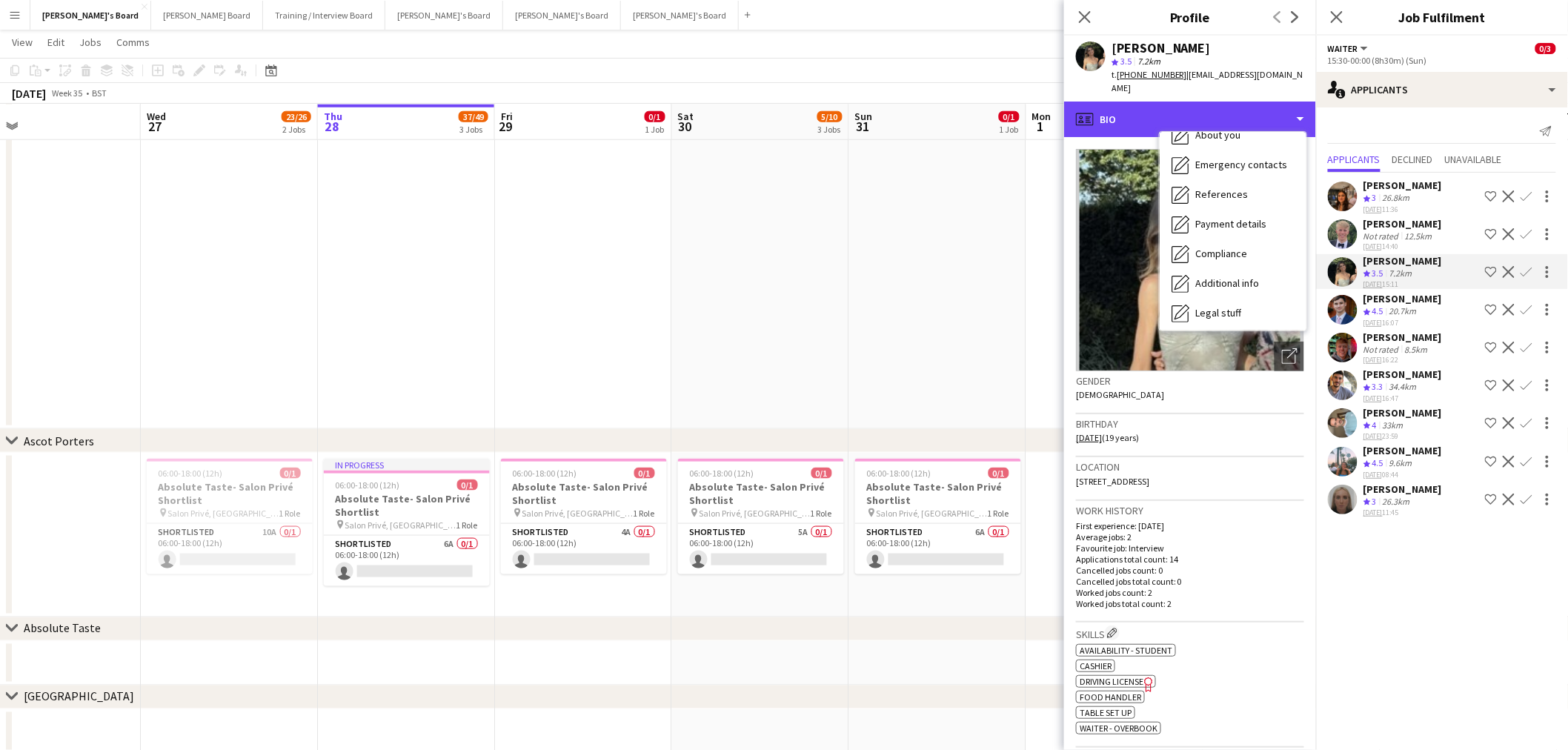
scroll to position [226, 0]
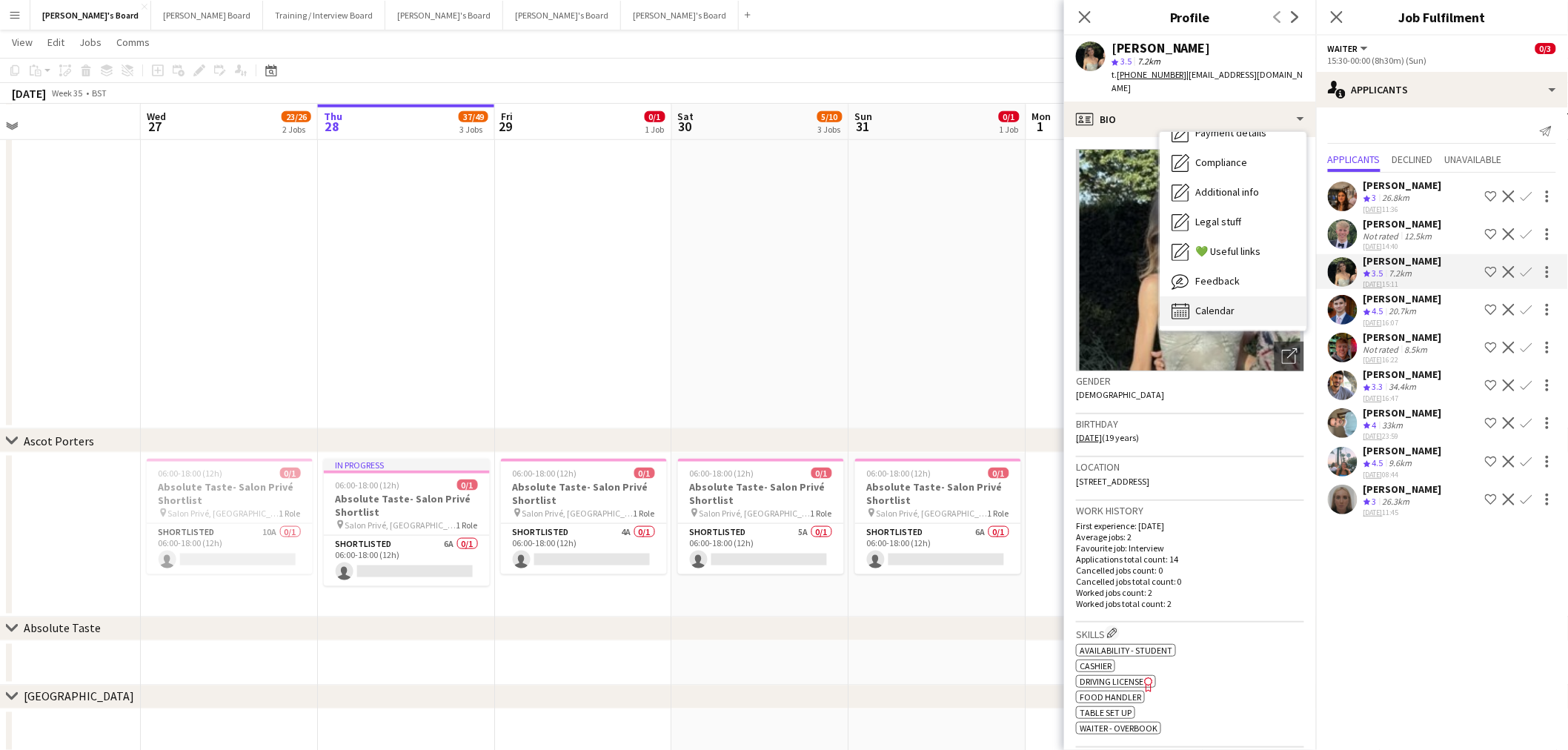
click at [1226, 304] on span "Calendar" at bounding box center [1215, 310] width 39 height 14
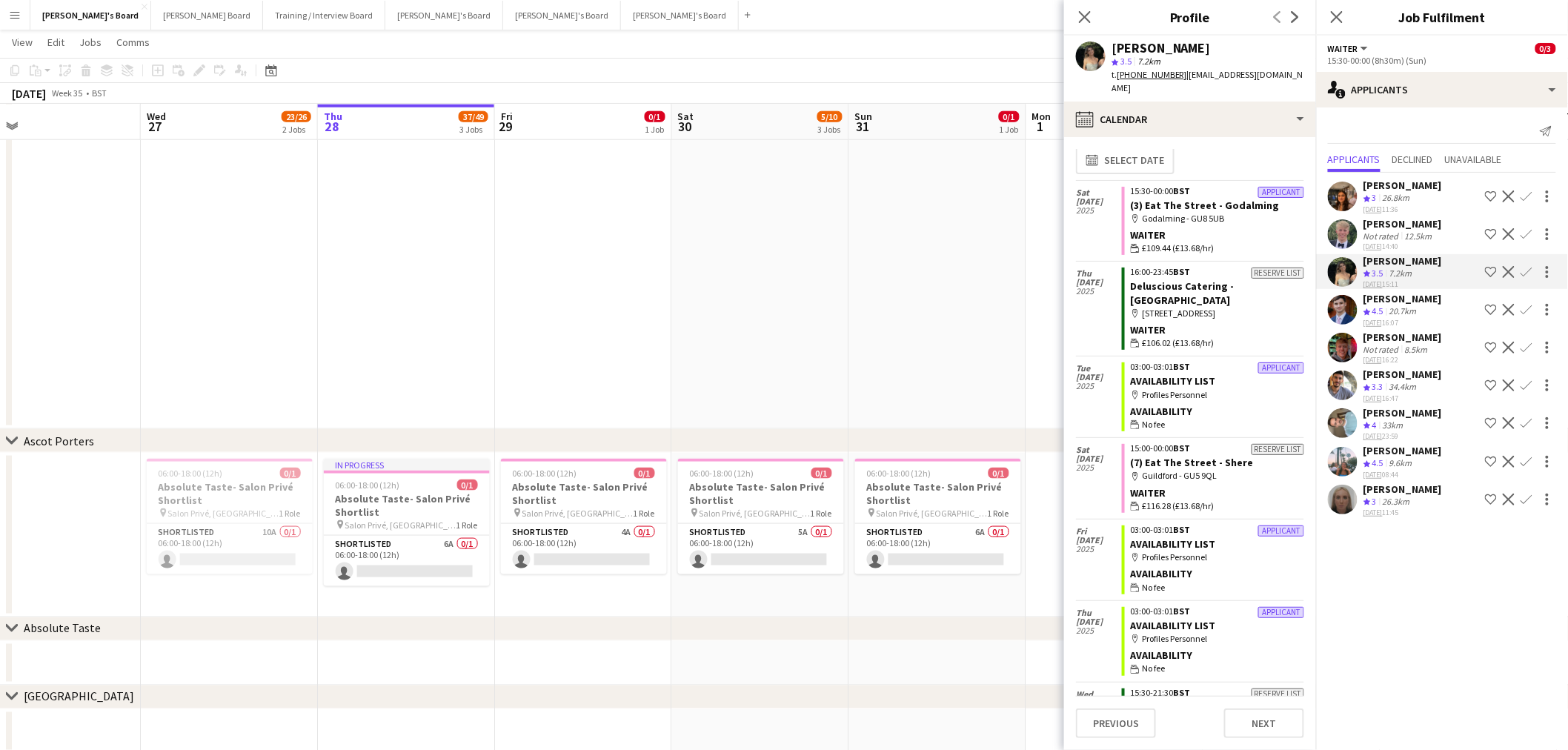
scroll to position [0, 0]
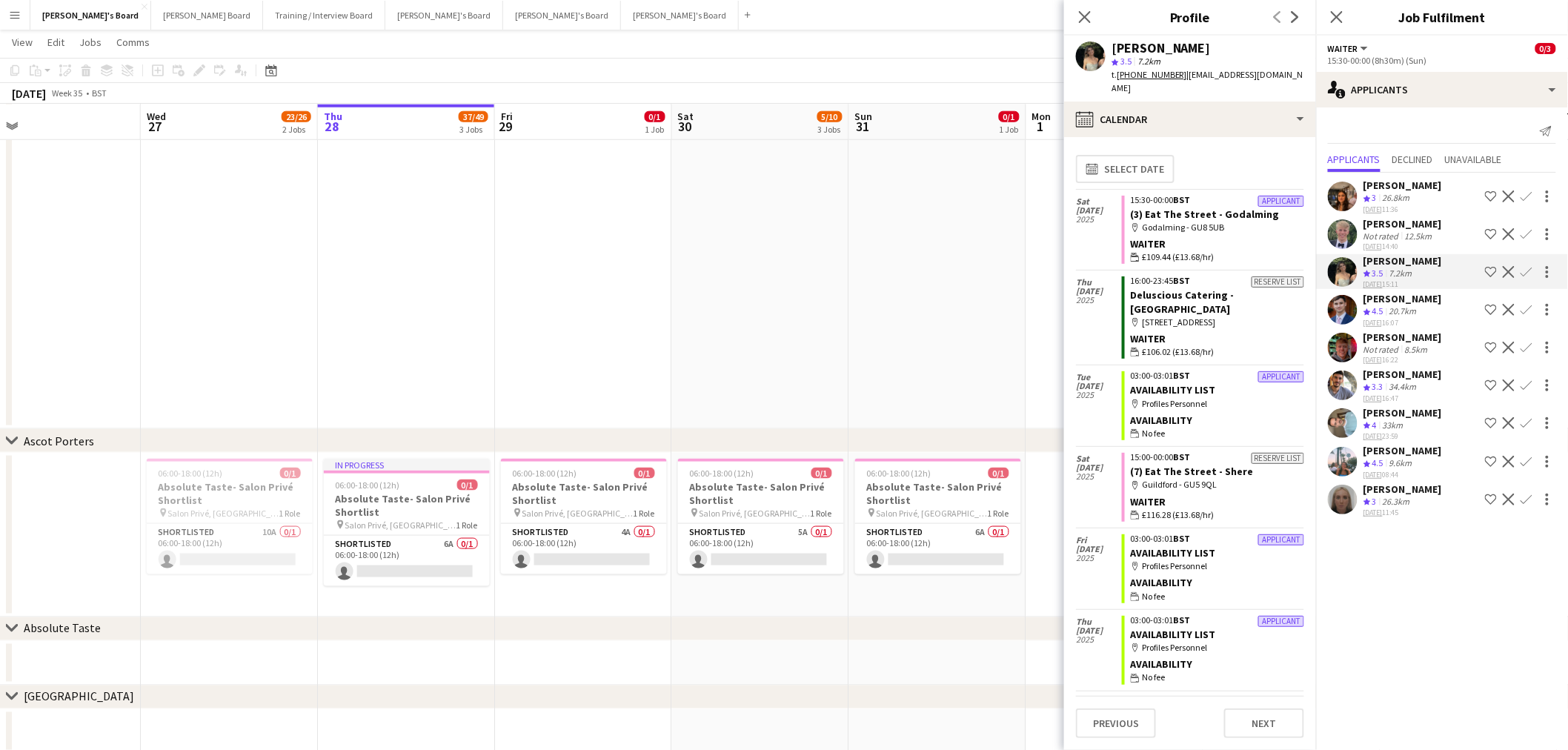
click at [1422, 449] on div "[PERSON_NAME] Crew rating 4.5 9.6km [DATE] 08:44 Shortlist crew Decline Confirm" at bounding box center [1442, 461] width 252 height 35
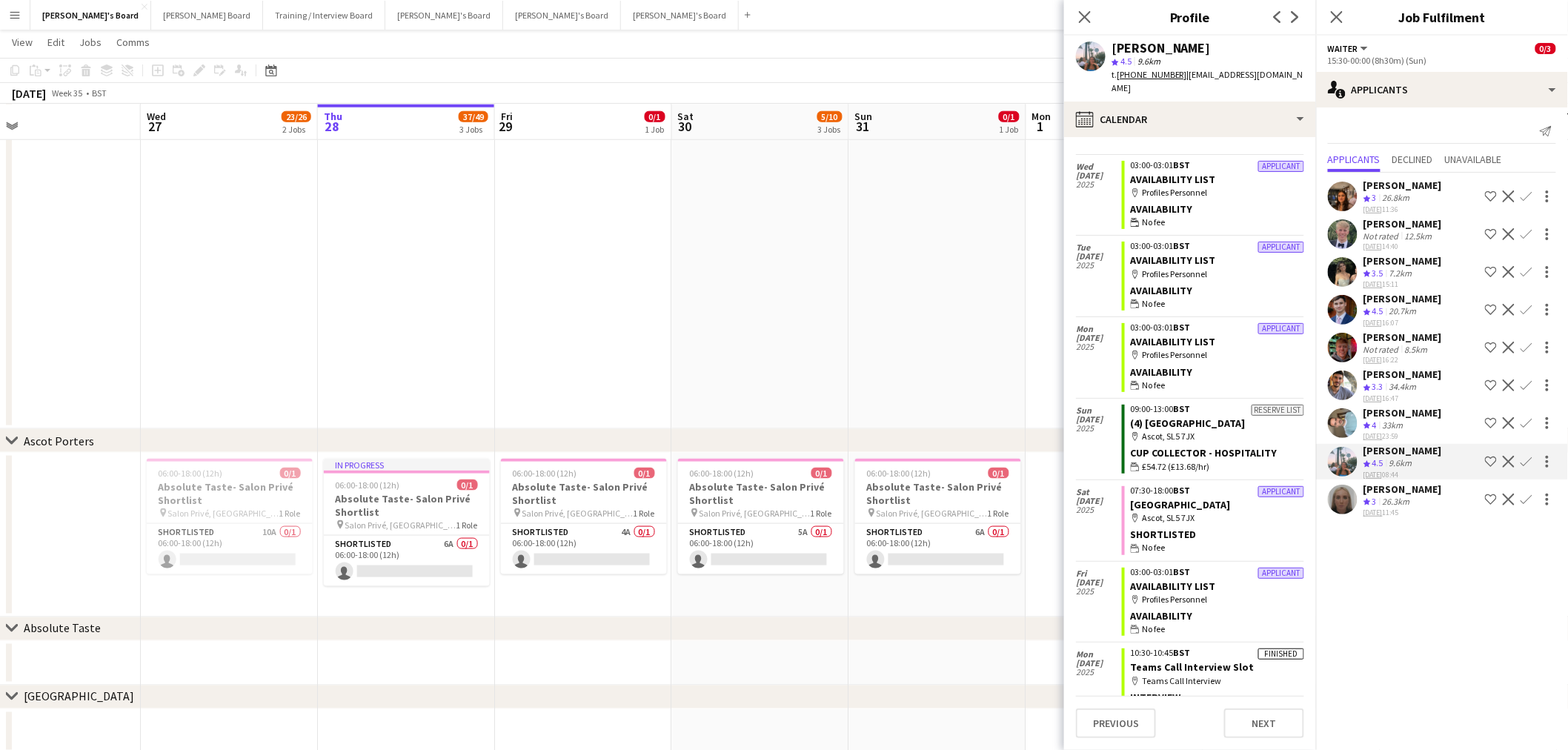
scroll to position [894, 0]
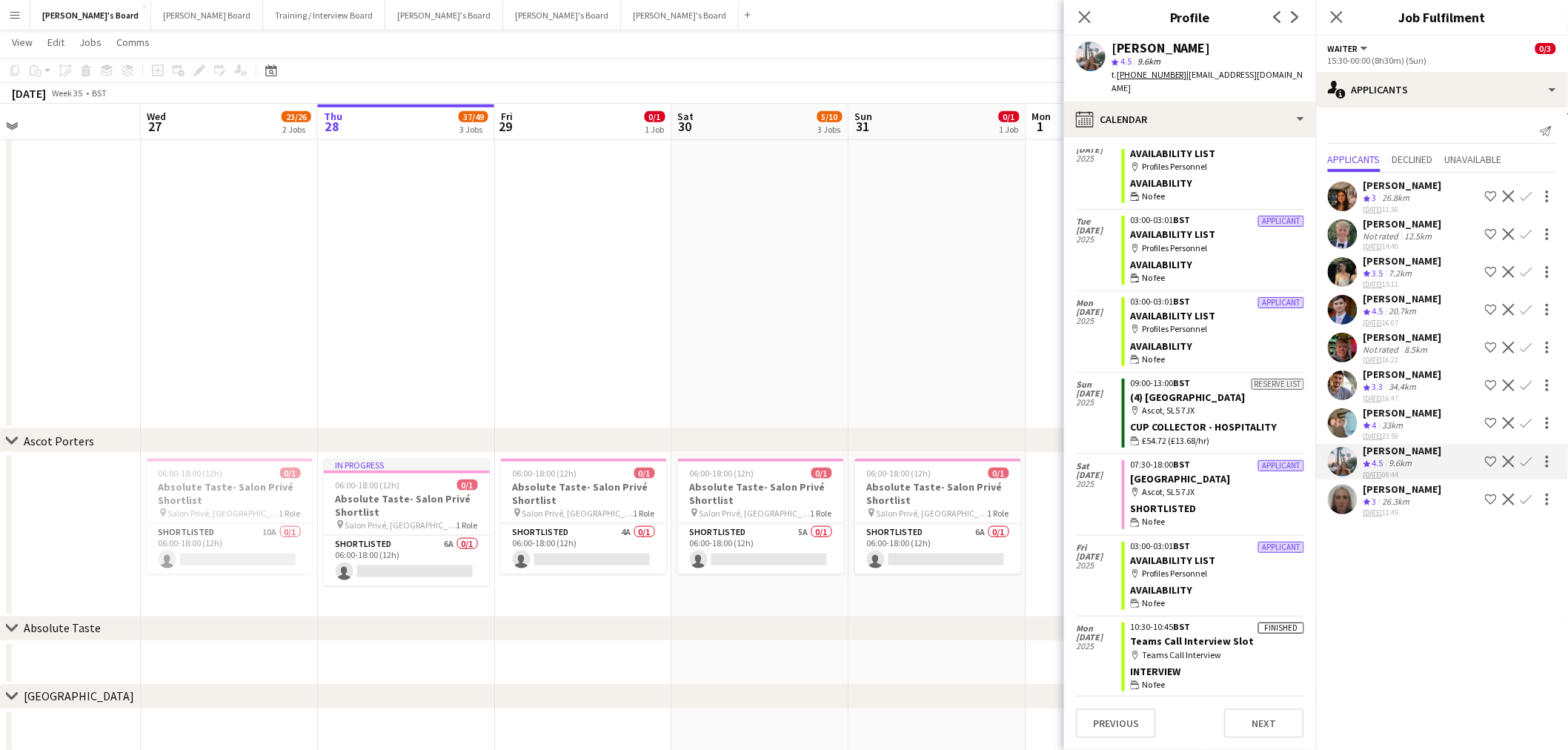
click at [1439, 487] on div "[PERSON_NAME] Crew rating 3 26.3km [DATE] 11:45 Shortlist crew Decline Confirm" at bounding box center [1442, 500] width 252 height 35
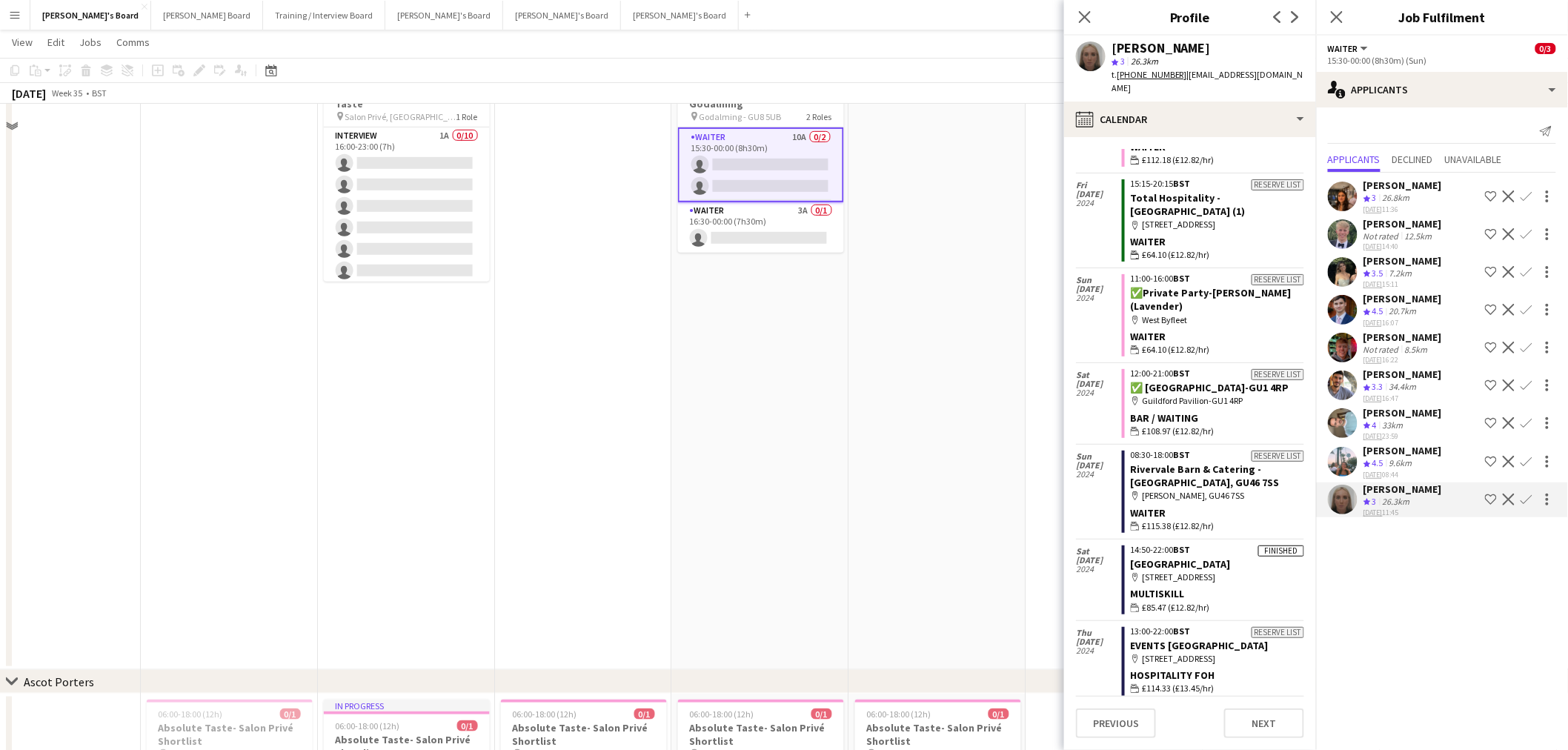
scroll to position [82, 0]
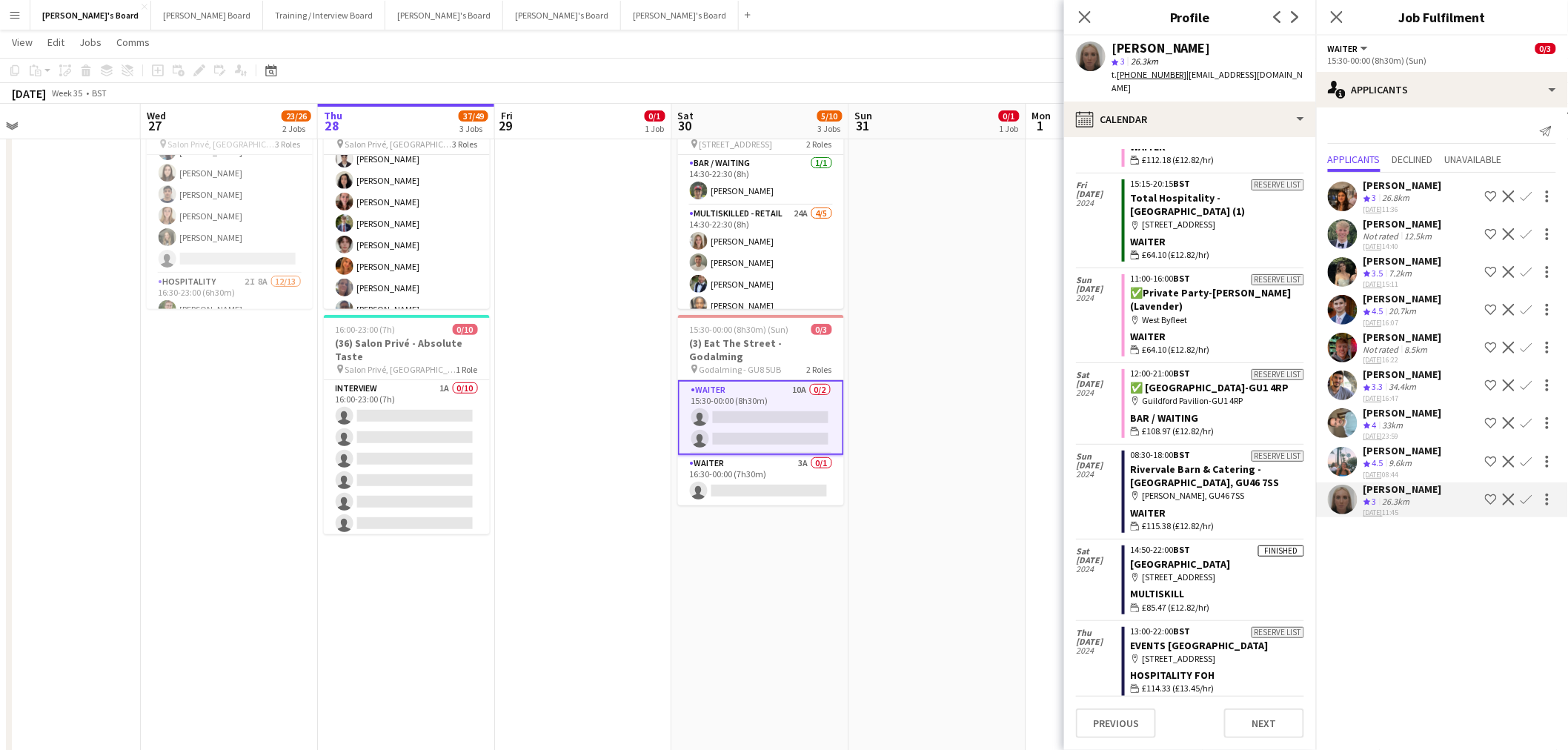
click at [1402, 298] on div "[PERSON_NAME]" at bounding box center [1403, 298] width 79 height 14
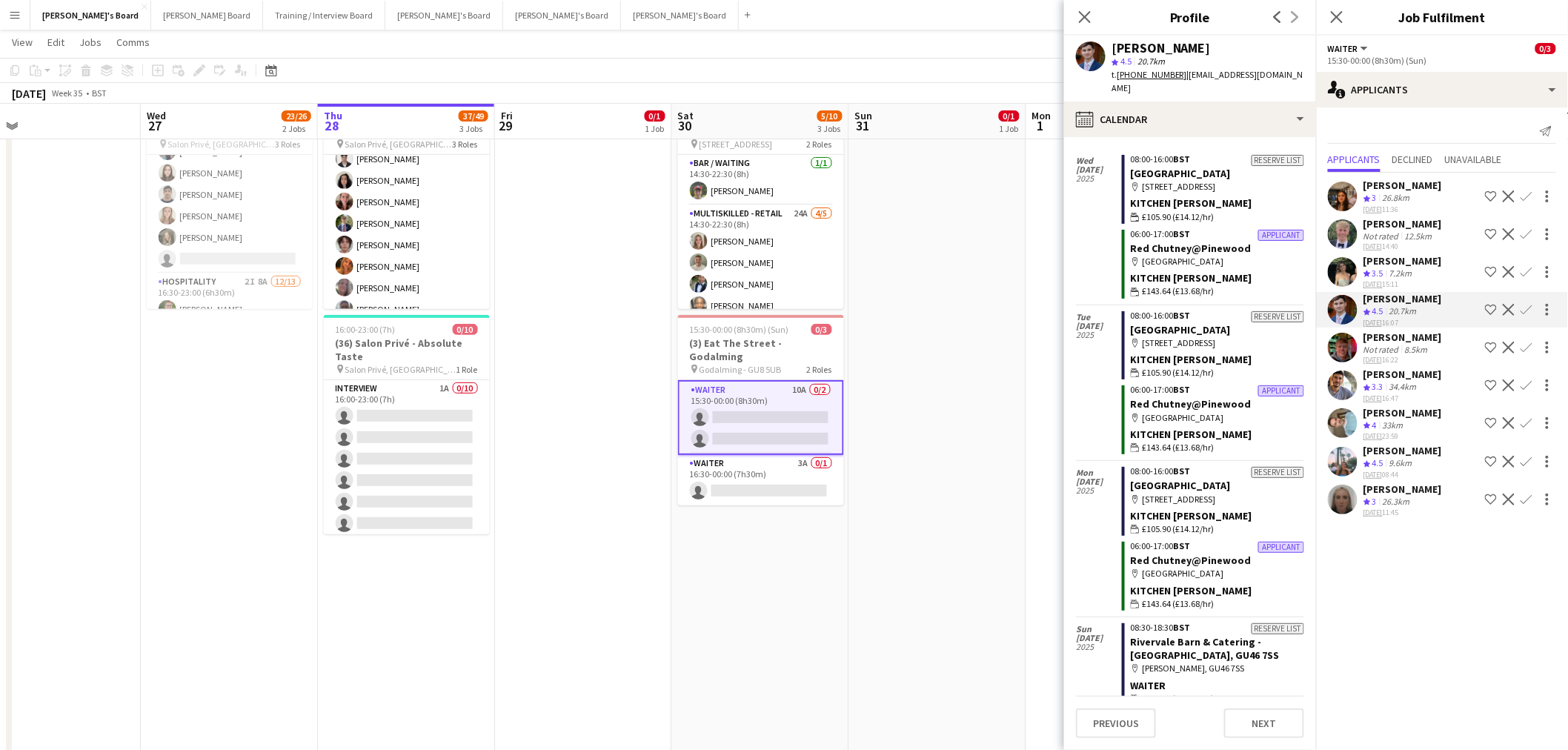
scroll to position [854, 0]
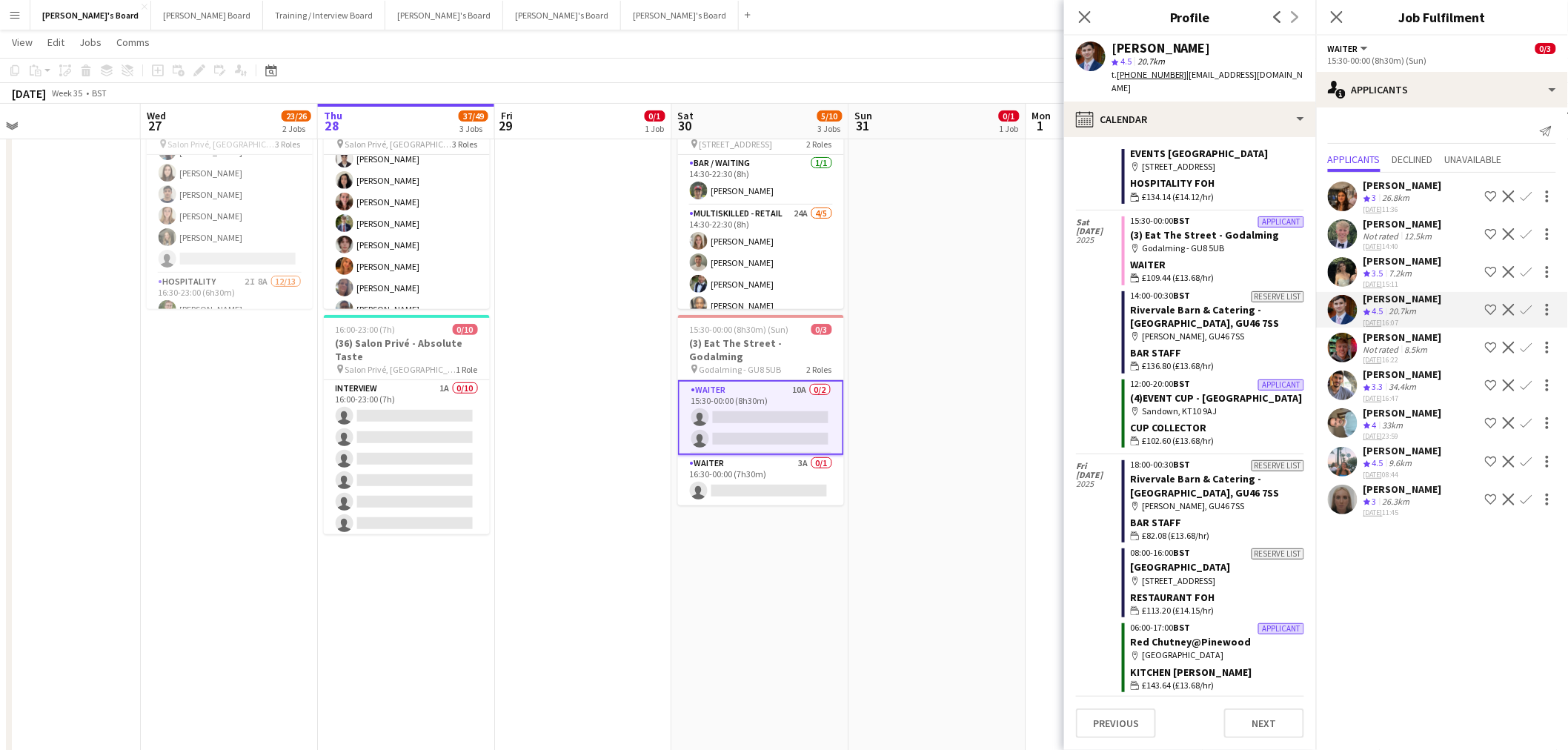
click at [1438, 336] on div "[PERSON_NAME] Not rated 8.5km [DATE] 16:22 Shortlist crew Decline Confirm" at bounding box center [1442, 347] width 252 height 34
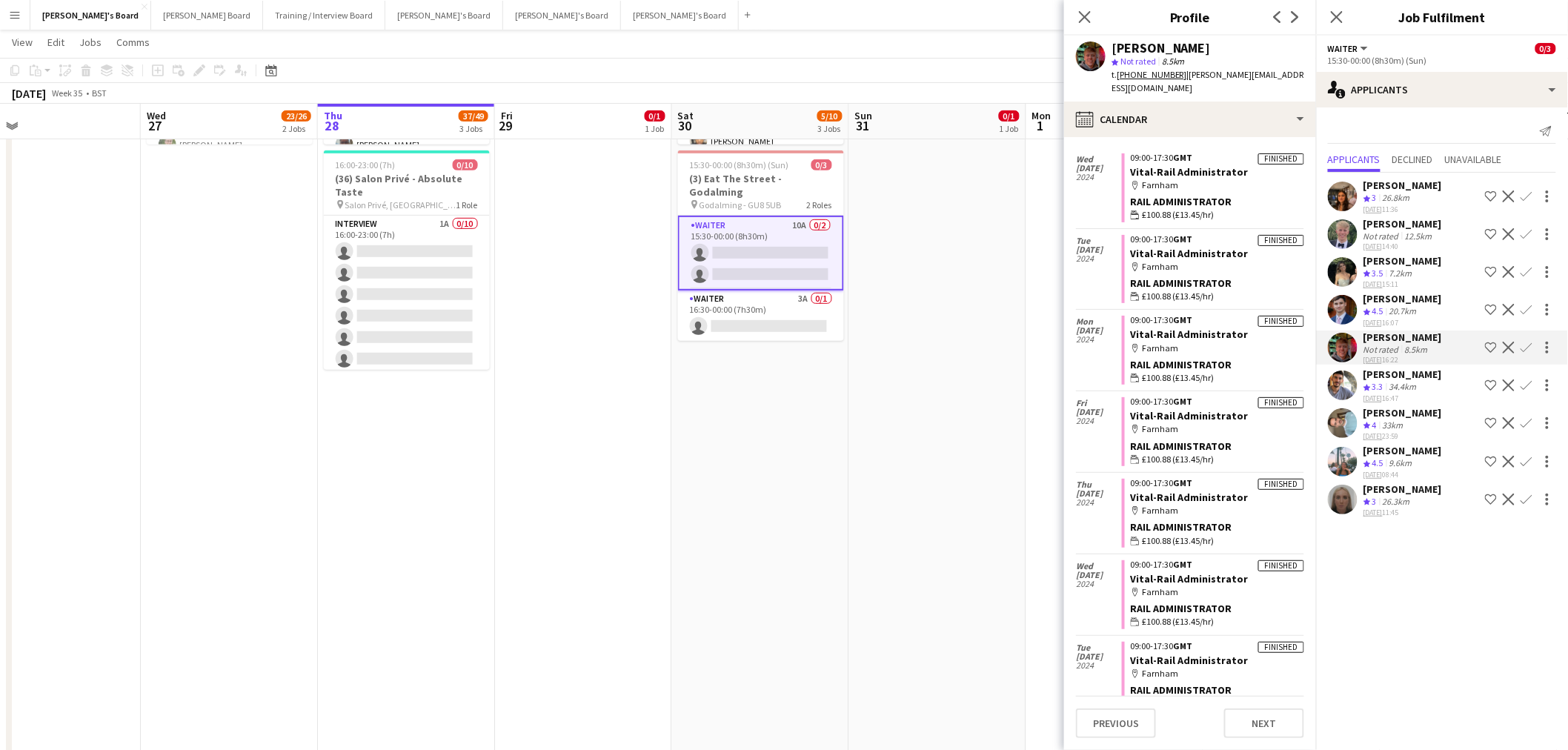
scroll to position [4807, 0]
click at [1527, 342] on app-icon "Confirm" at bounding box center [1527, 347] width 12 height 12
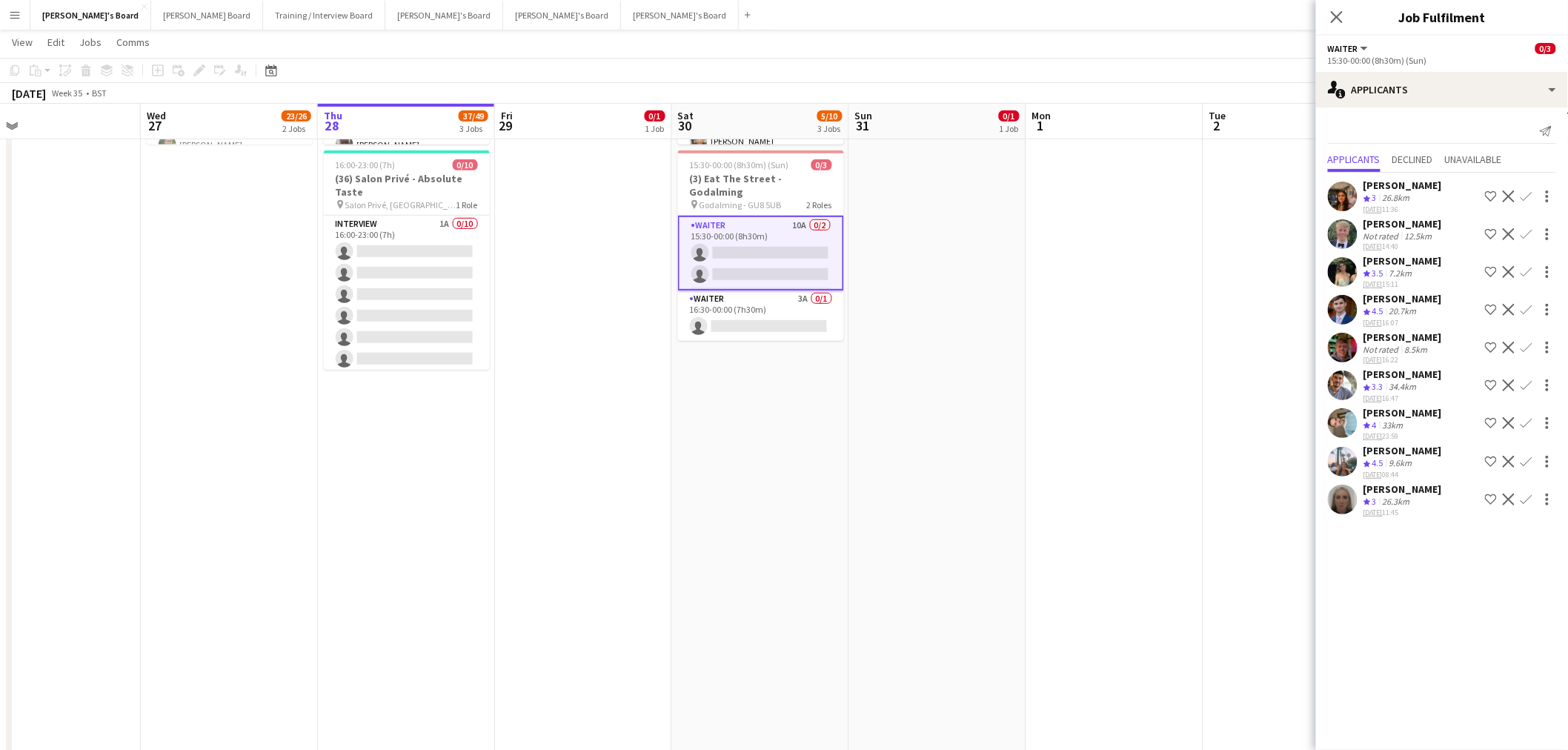
click at [1527, 342] on app-icon "Confirm" at bounding box center [1527, 347] width 12 height 12
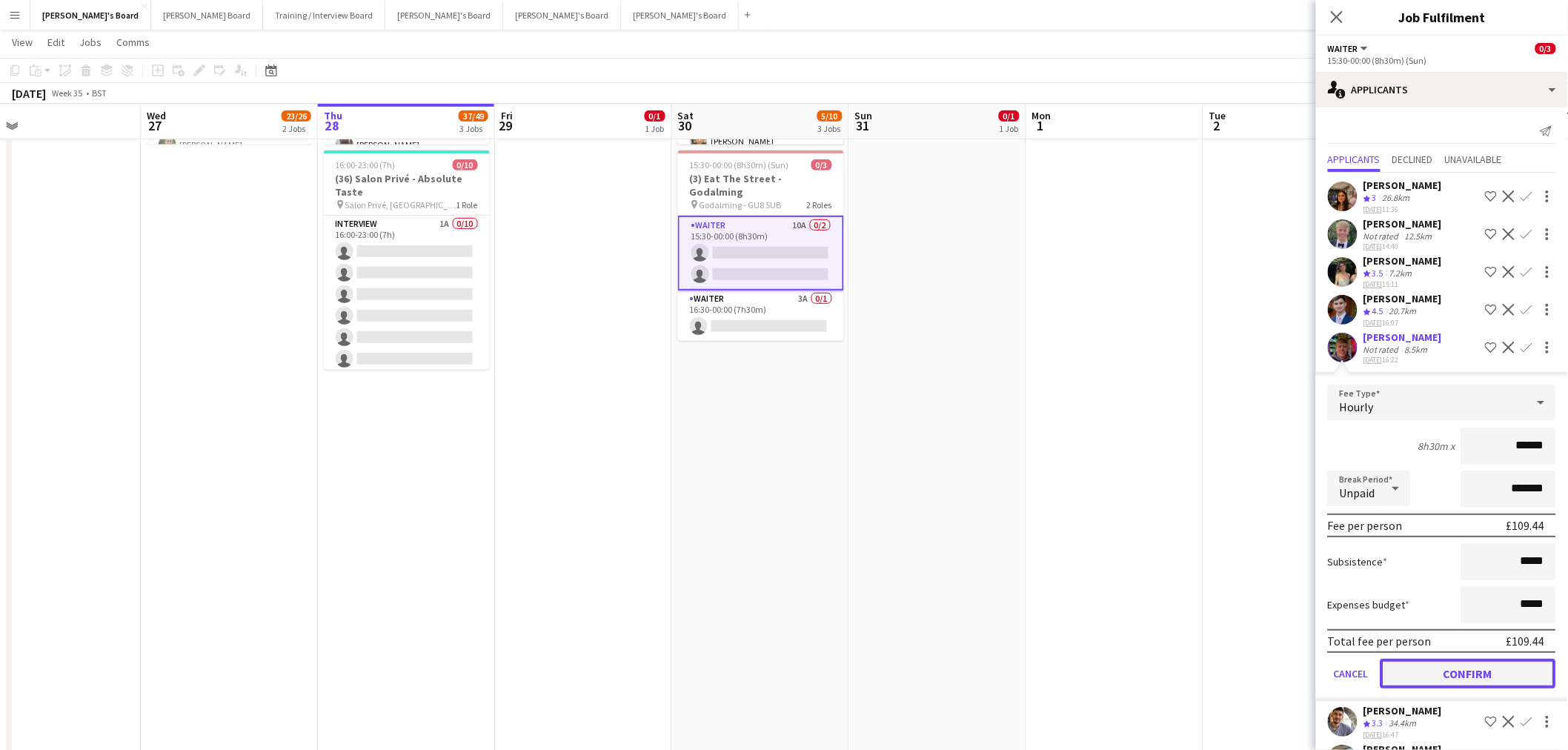
click at [1466, 665] on button "Confirm" at bounding box center [1468, 674] width 176 height 30
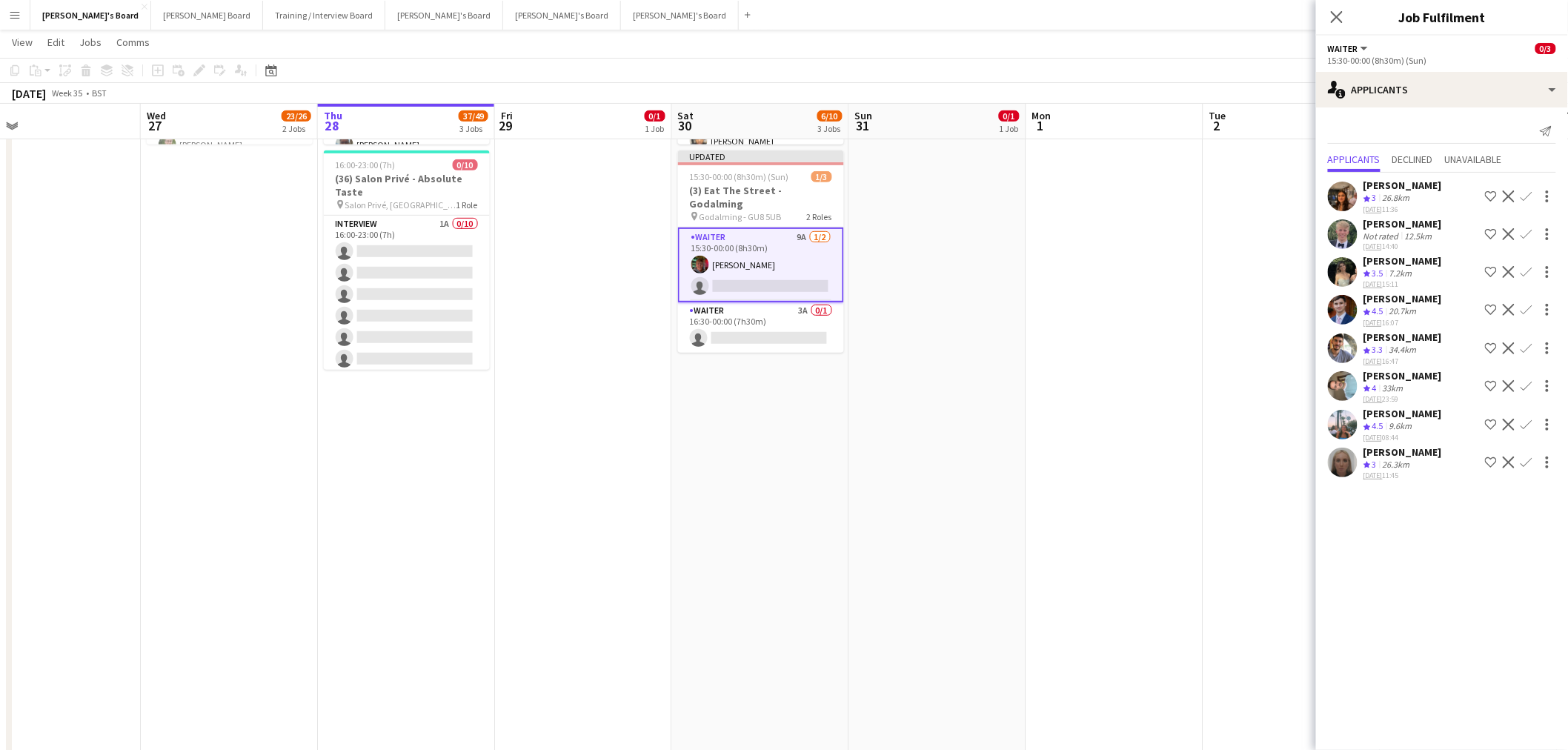
click at [1432, 376] on div "[PERSON_NAME] Crew rating 4 33km [DATE] 23:59 Shortlist crew Decline Confirm" at bounding box center [1442, 386] width 252 height 35
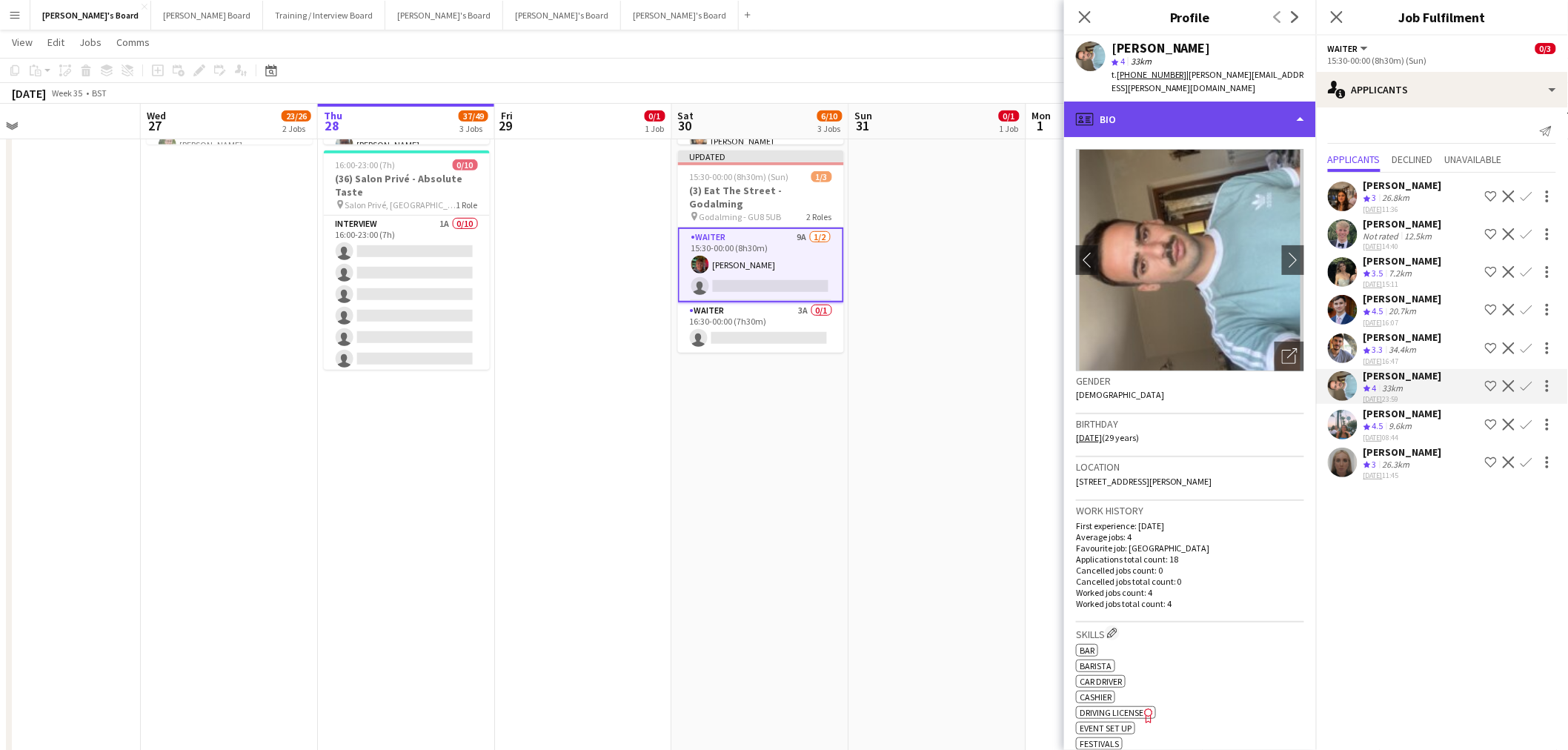
click at [1221, 113] on div "profile Bio" at bounding box center [1191, 118] width 252 height 35
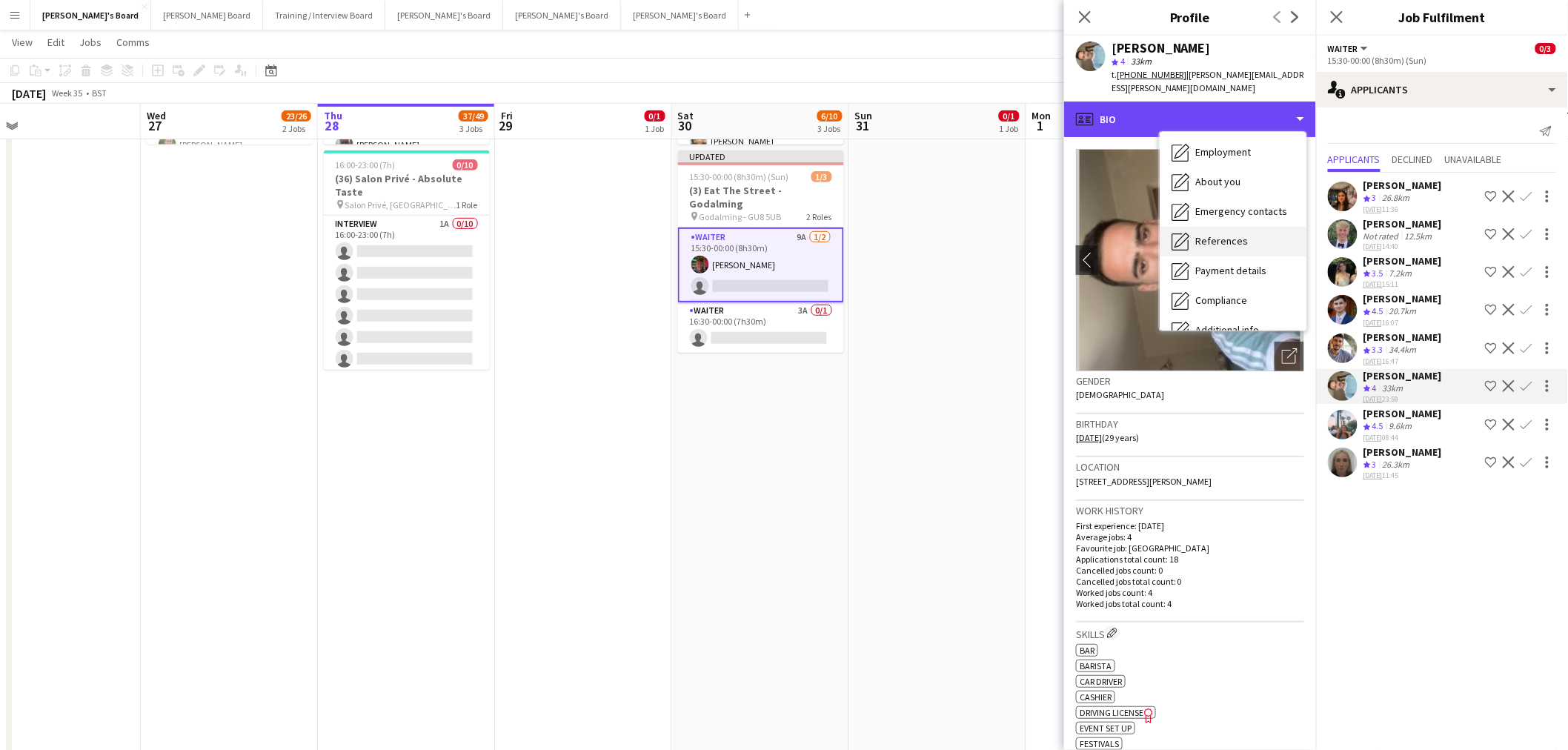
scroll to position [226, 0]
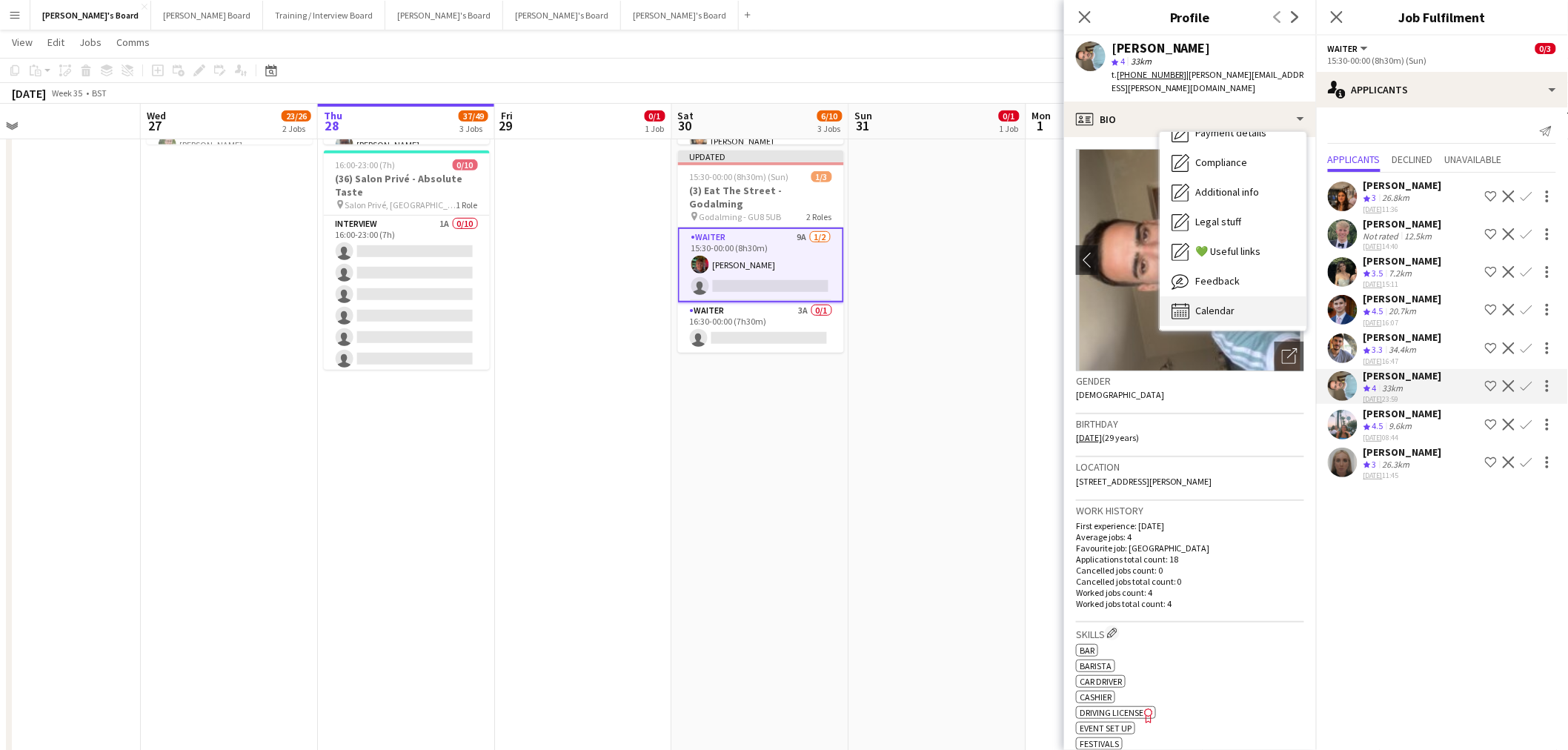
click at [1203, 304] on span "Calendar" at bounding box center [1215, 310] width 39 height 14
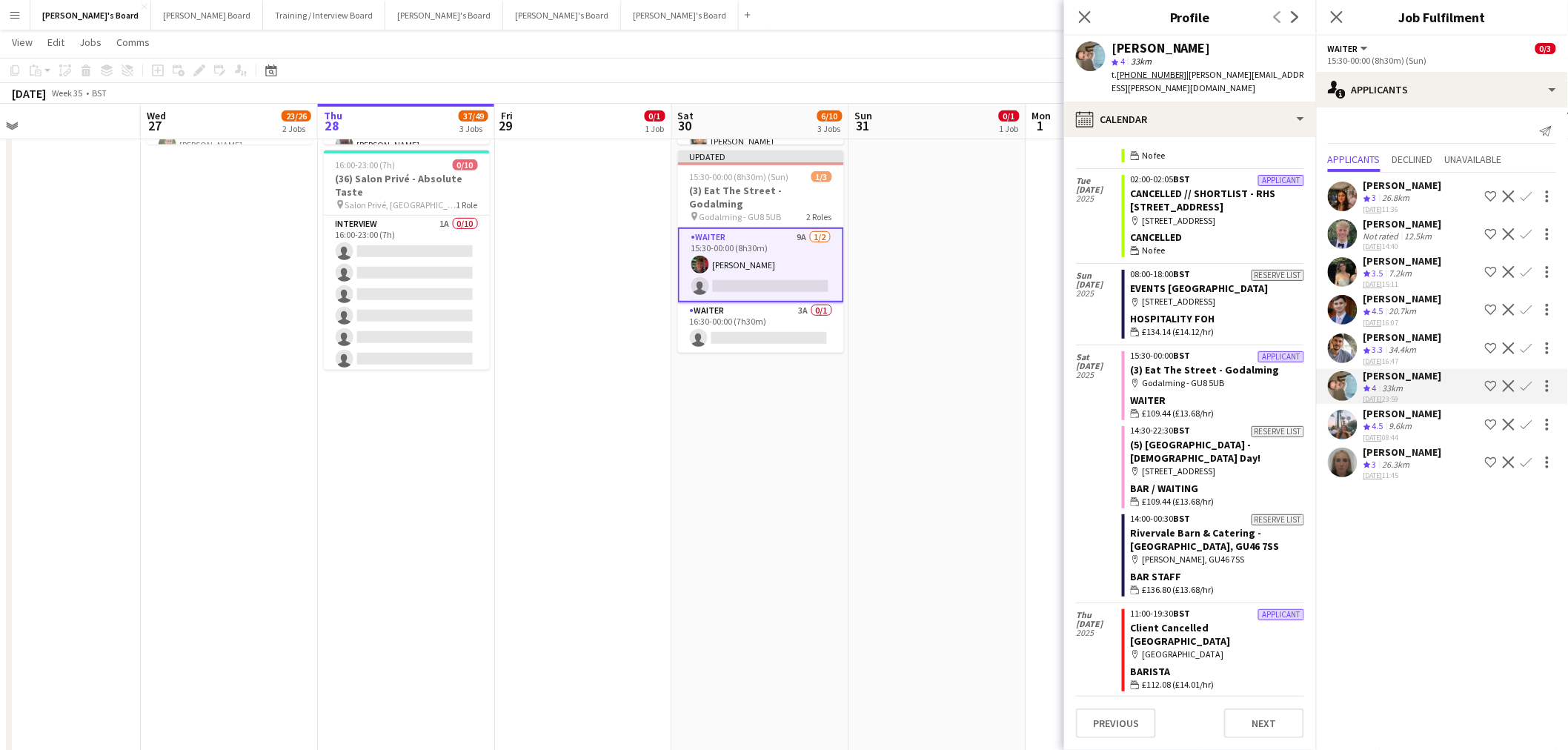
scroll to position [976, 0]
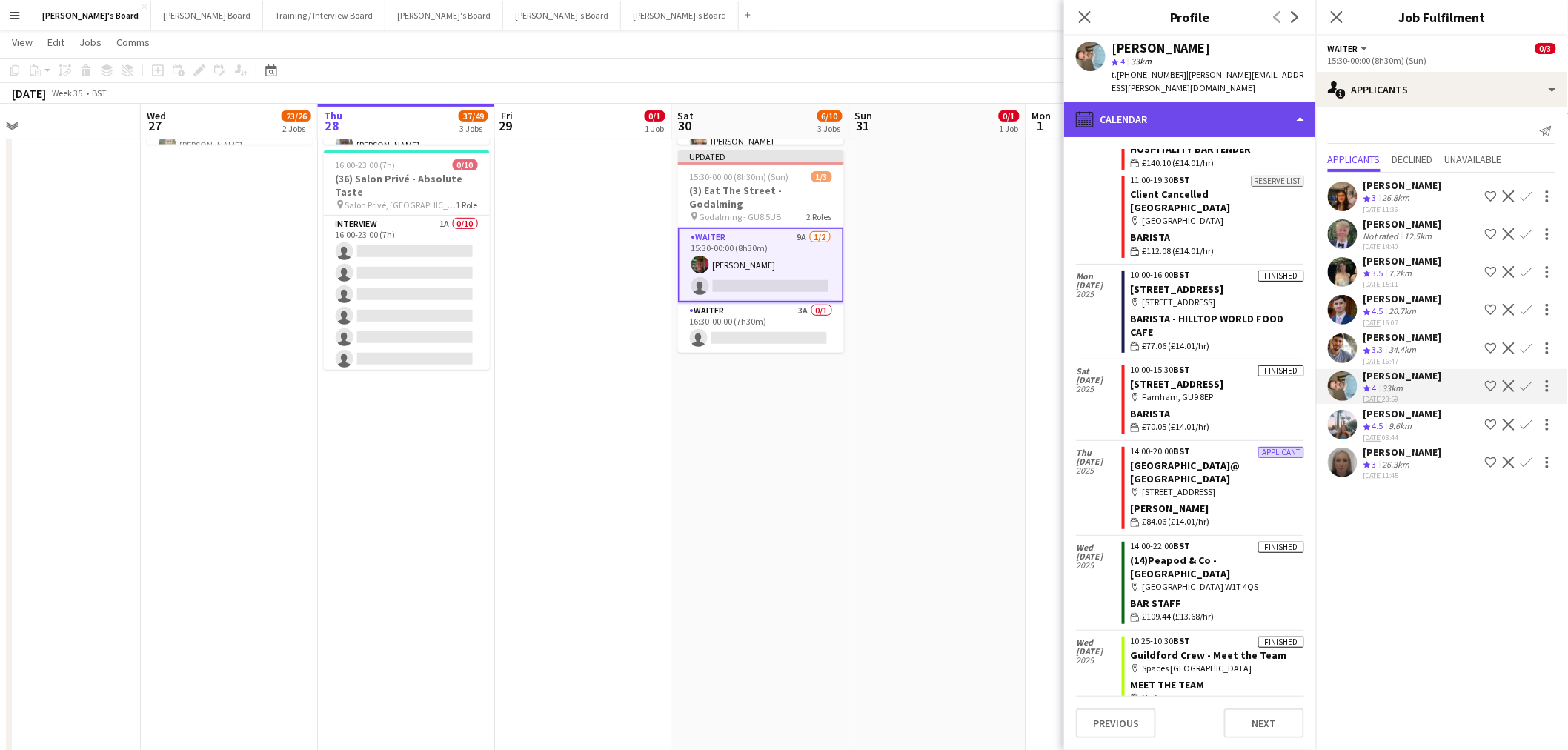
click at [1216, 107] on div "calendar-full Calendar" at bounding box center [1191, 118] width 252 height 35
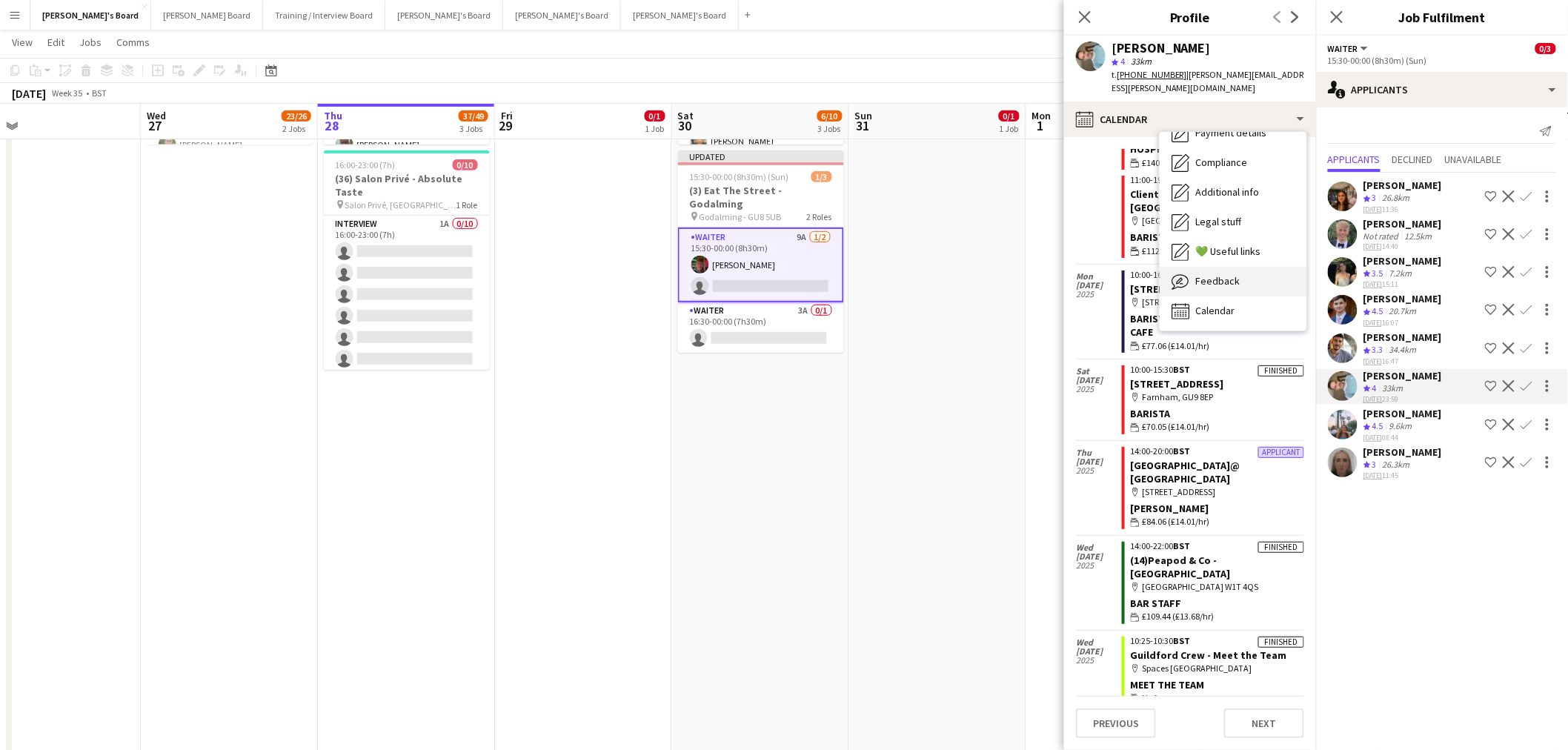
click at [1218, 274] on span "Feedback" at bounding box center [1217, 280] width 44 height 14
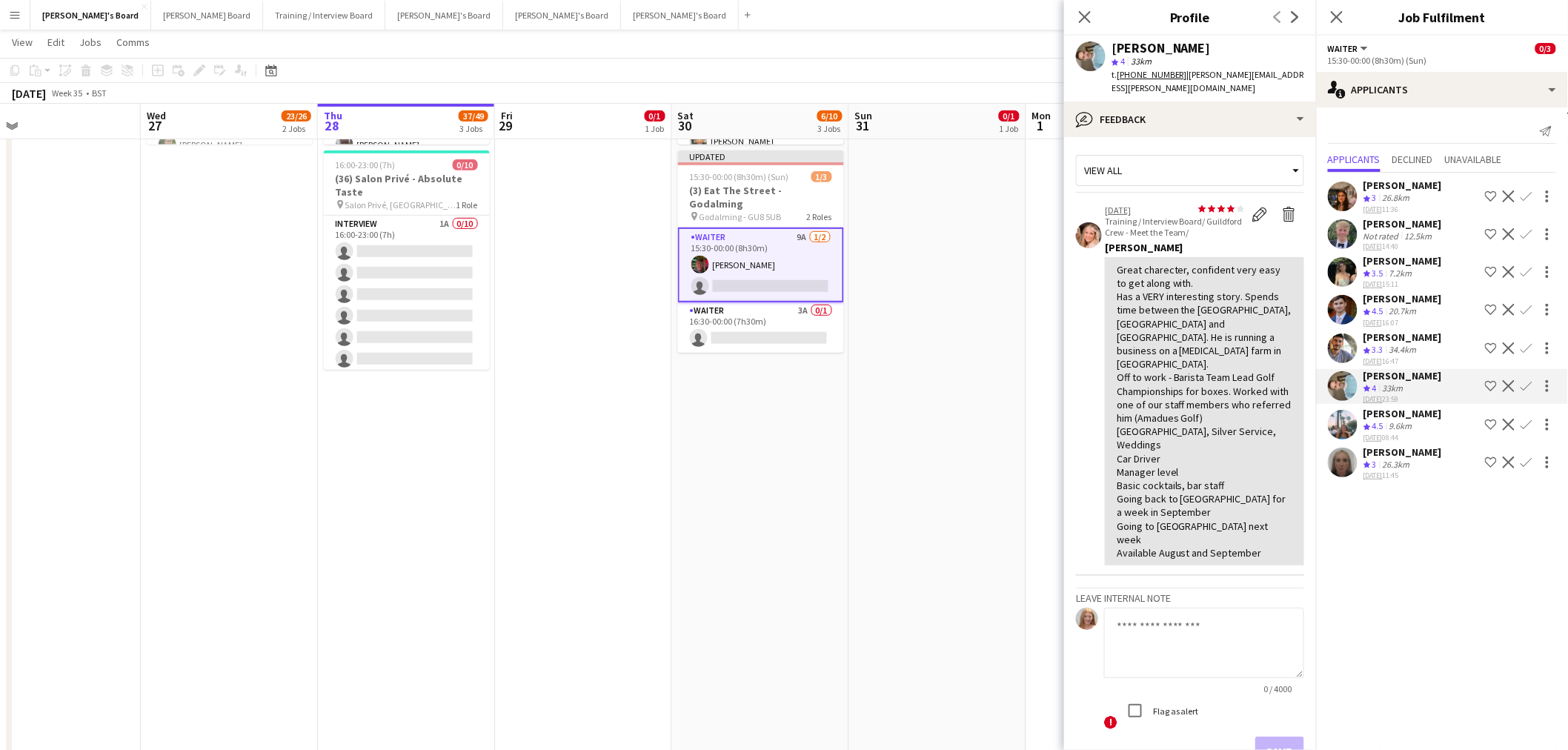
click at [1530, 386] on app-icon "Confirm" at bounding box center [1527, 386] width 12 height 12
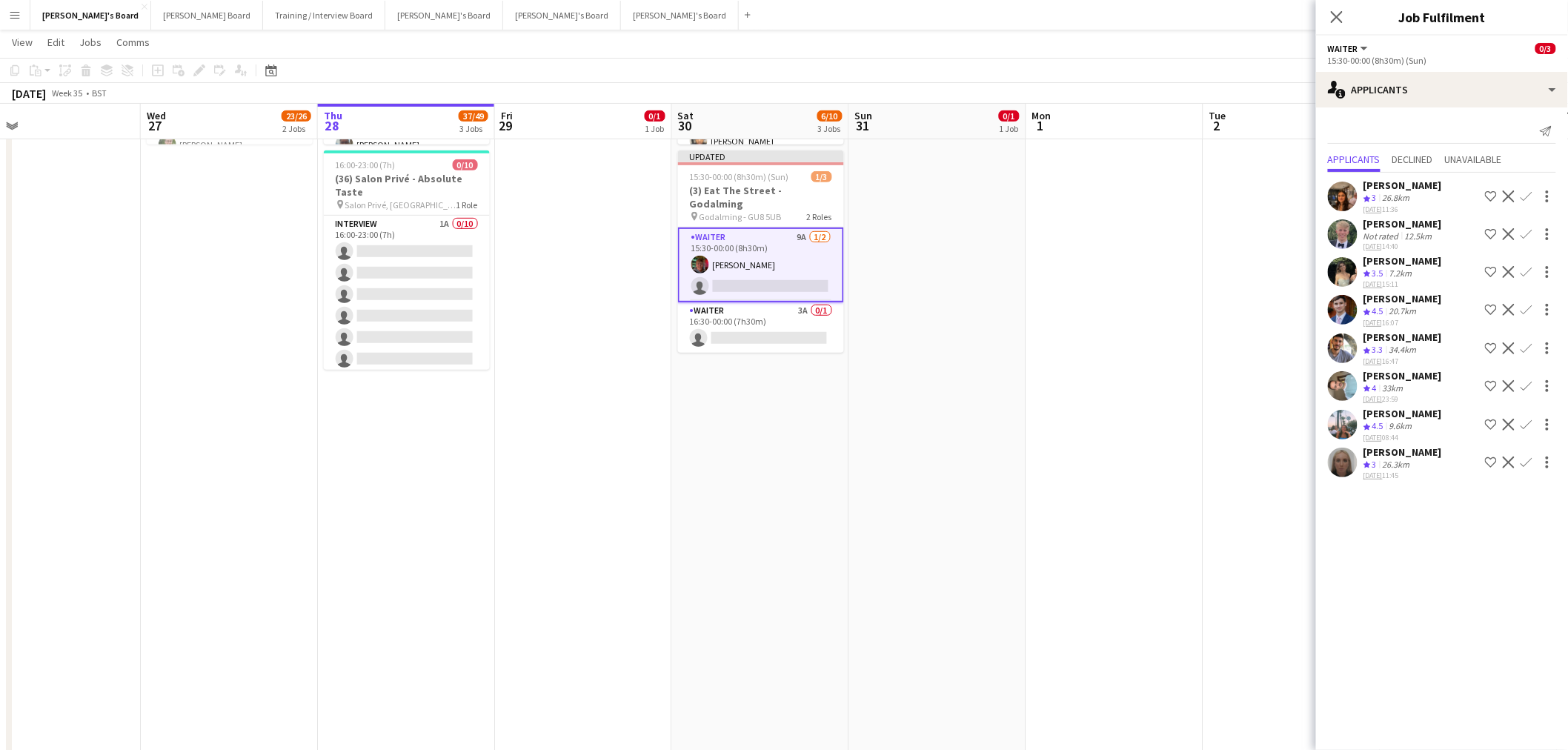
click at [1530, 386] on app-icon "Confirm" at bounding box center [1527, 386] width 12 height 12
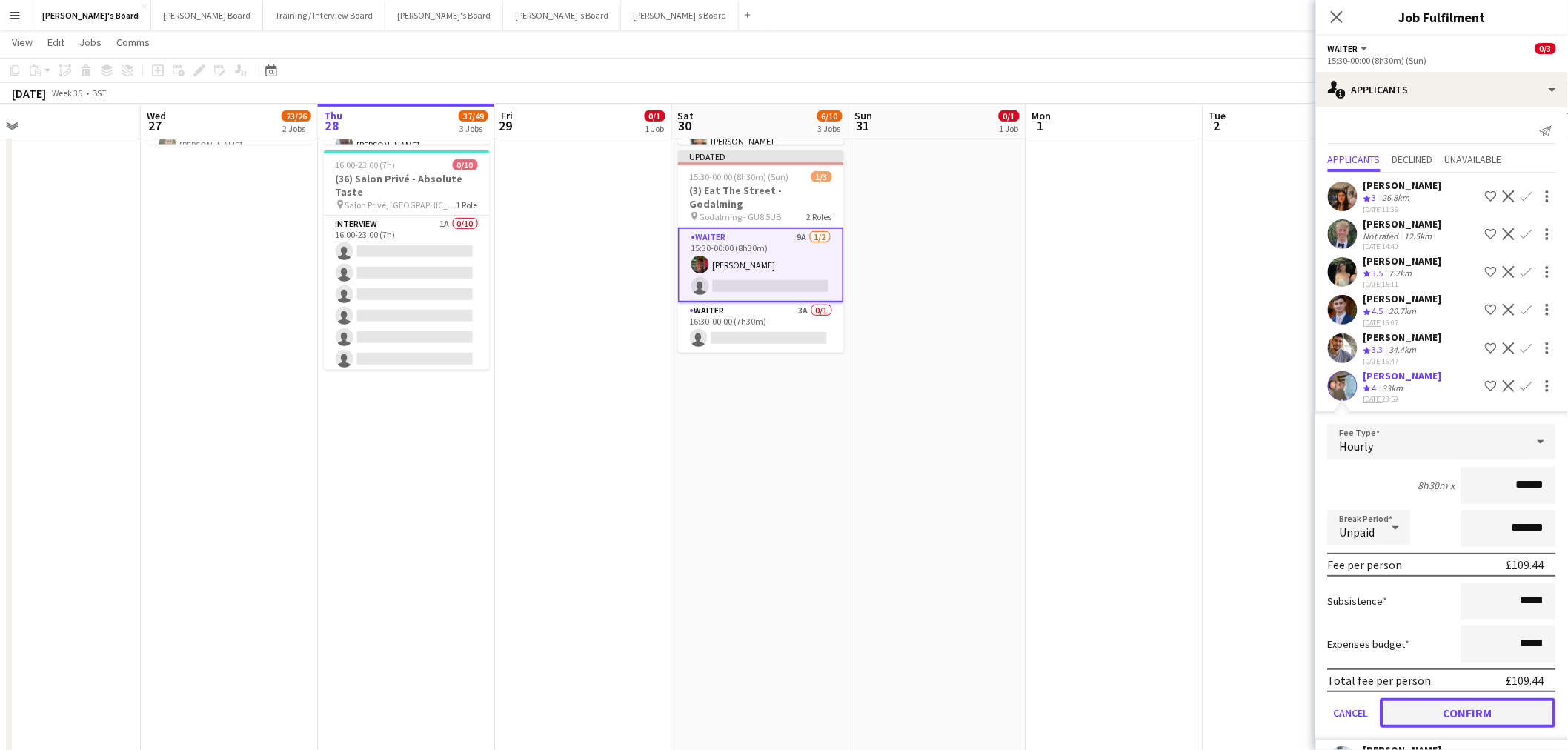
click at [1470, 700] on button "Confirm" at bounding box center [1468, 713] width 176 height 30
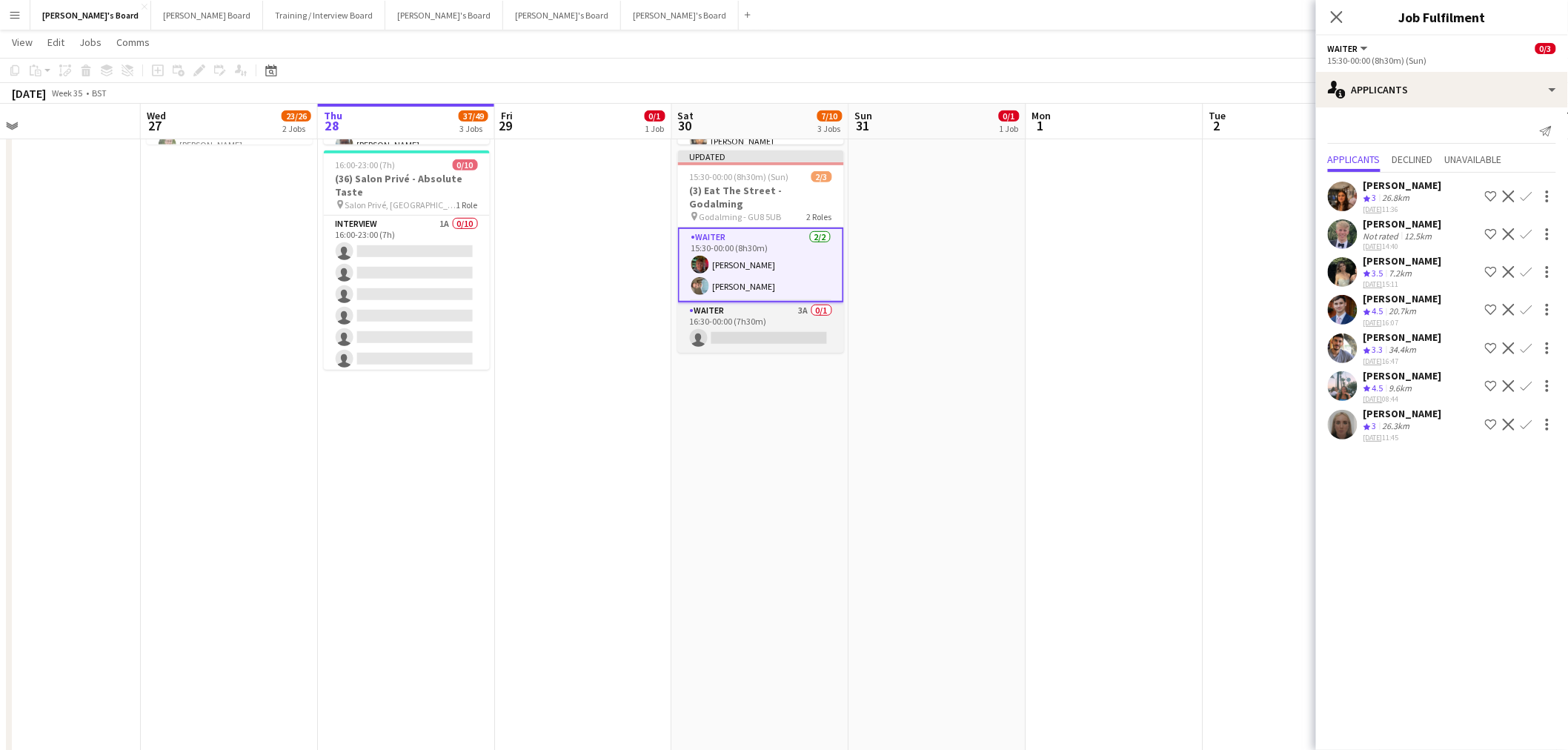
click at [810, 302] on app-card-role "Waiter 3A 0/1 16:30-00:00 (7h30m) single-neutral-actions" at bounding box center [761, 327] width 166 height 50
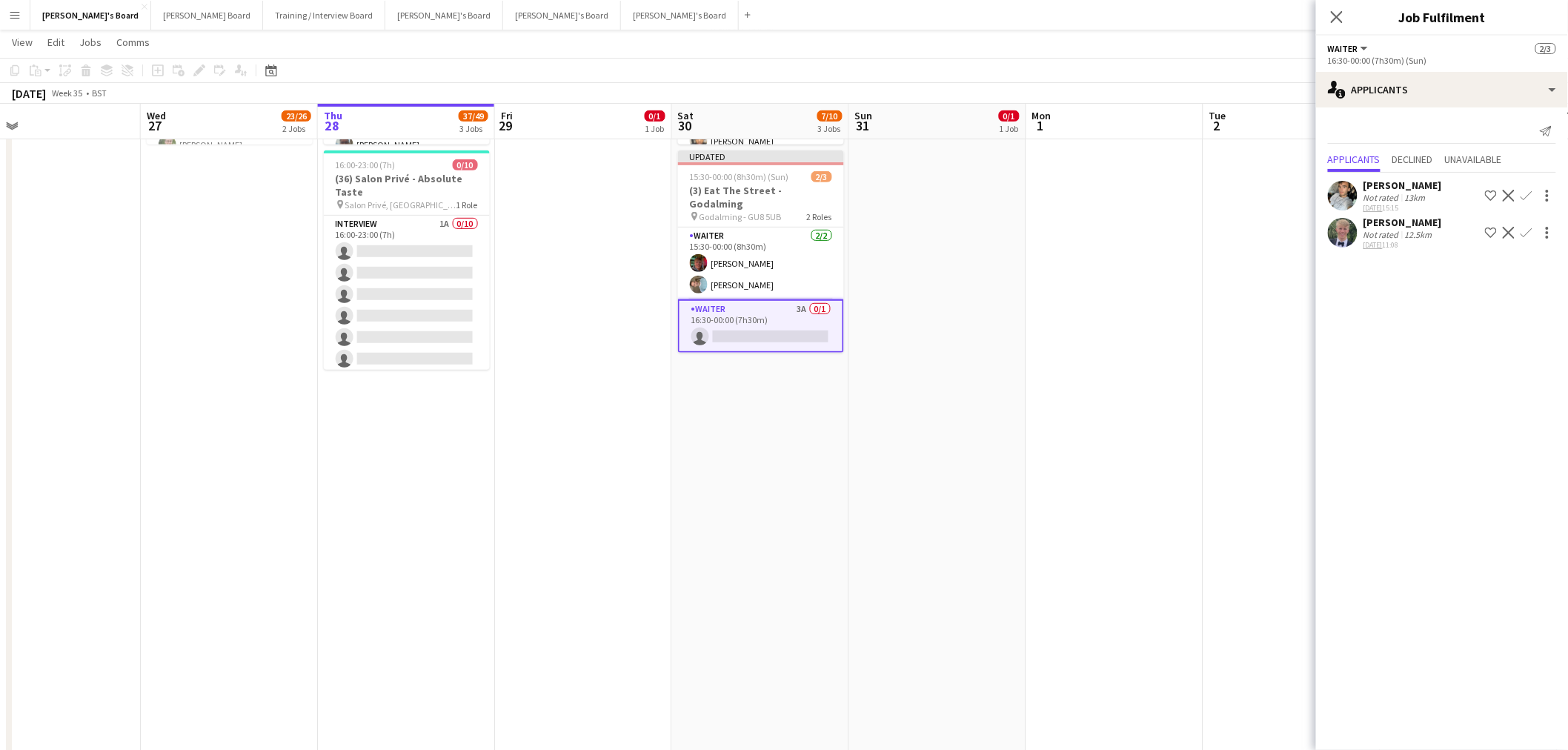
click at [1431, 232] on div "12.5km" at bounding box center [1419, 234] width 33 height 11
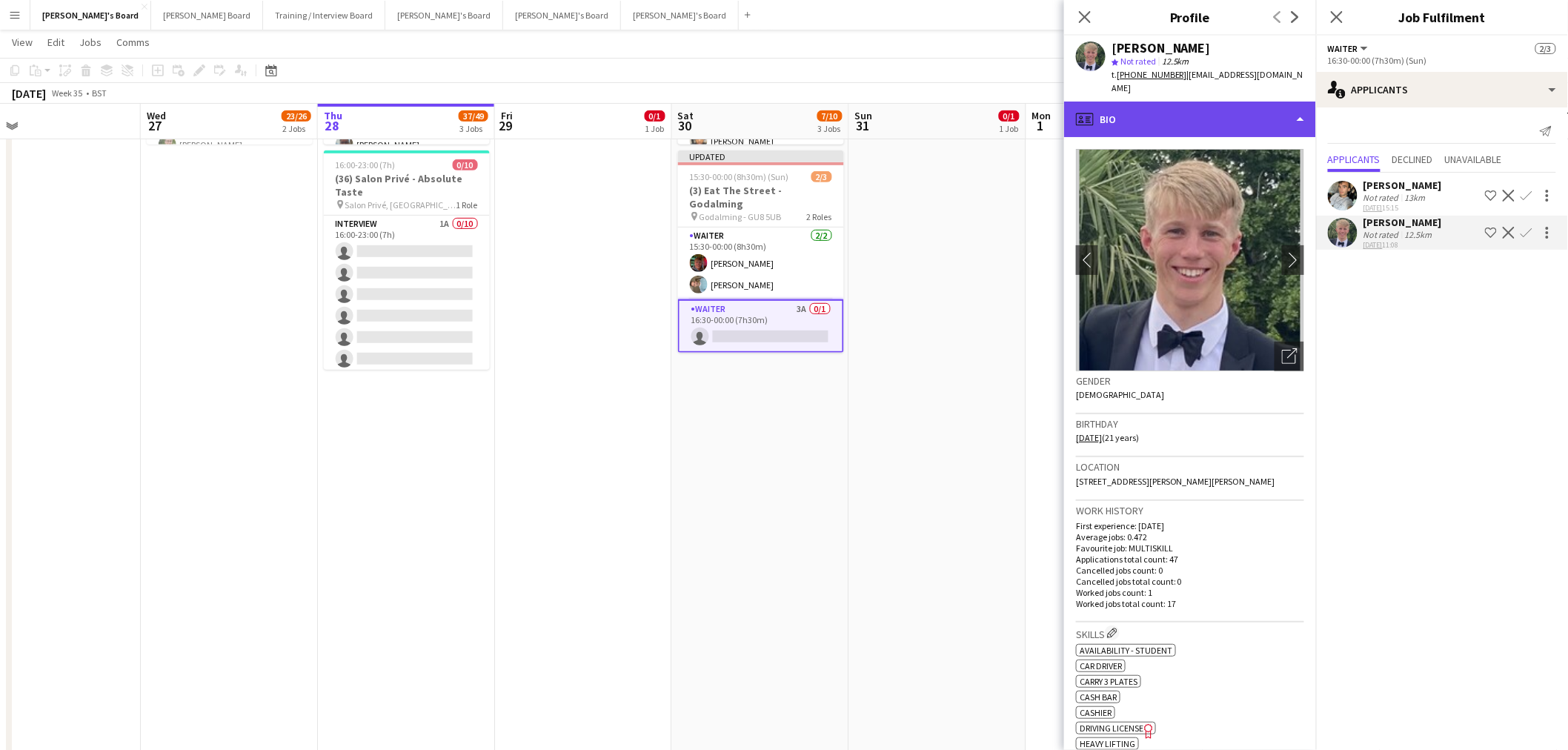
click at [1209, 104] on div "profile Bio" at bounding box center [1191, 118] width 252 height 35
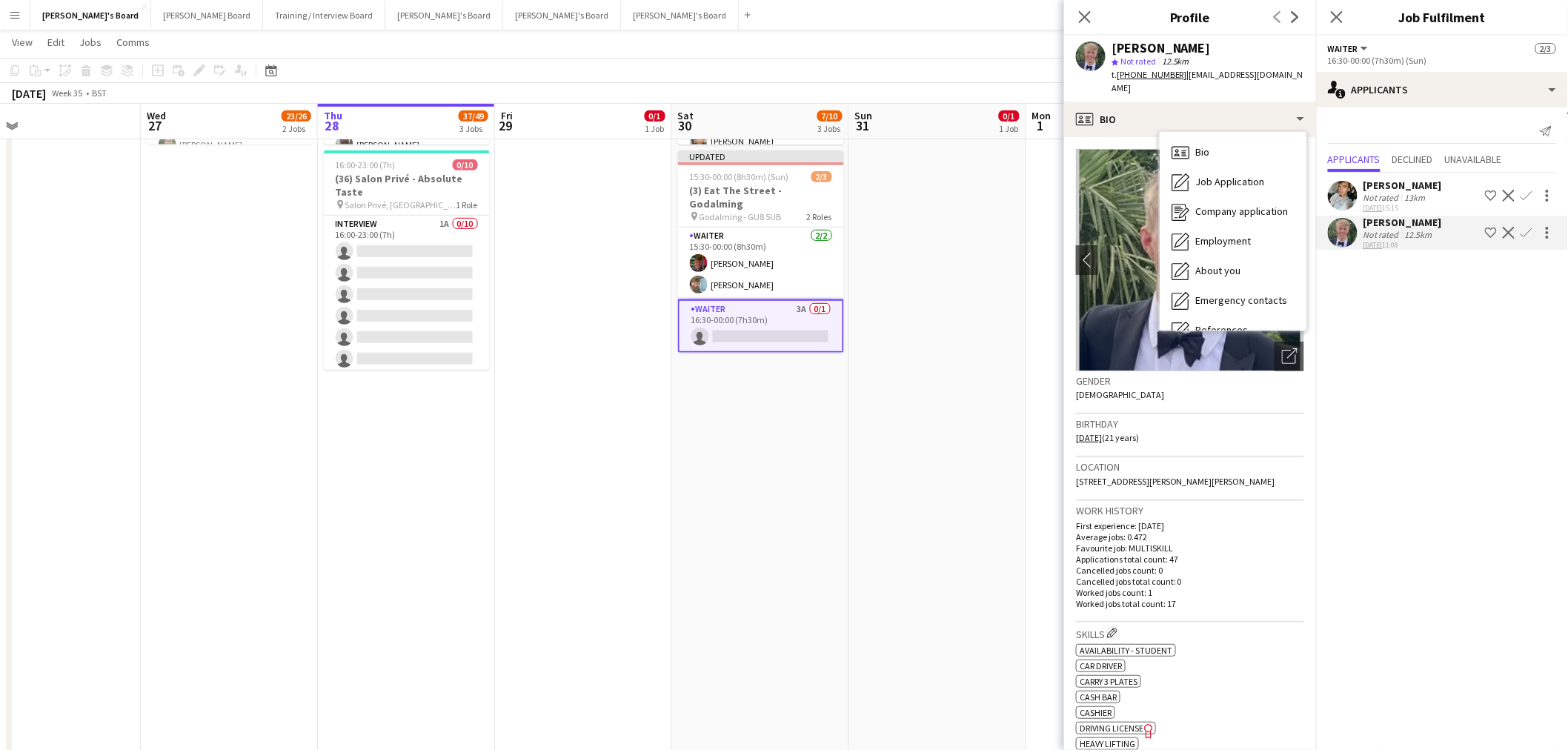
click at [747, 238] on app-card-role "Waiter [DATE] 15:30-00:00 (8h30m) [PERSON_NAME] [PERSON_NAME]" at bounding box center [761, 263] width 166 height 72
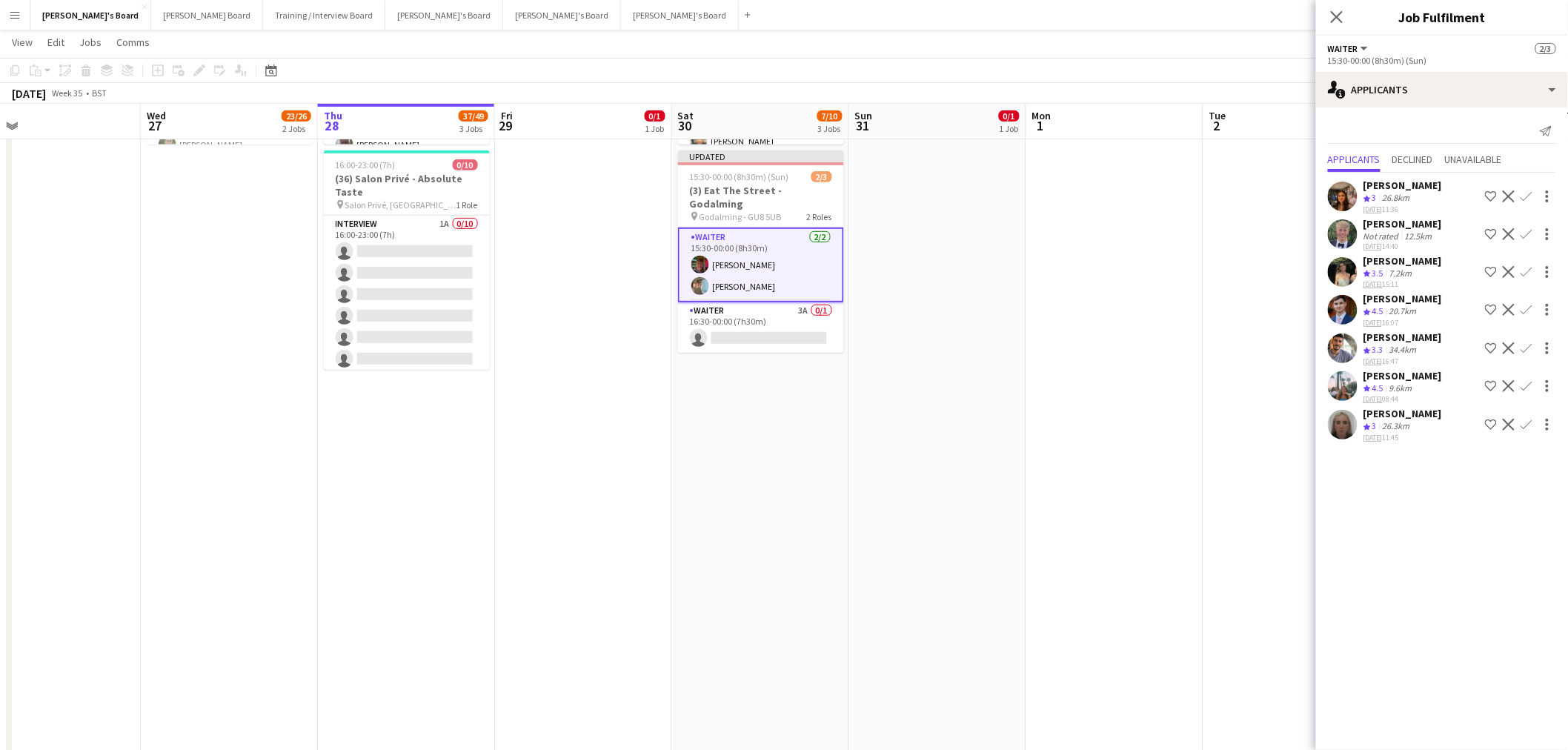
click at [1427, 369] on div "[PERSON_NAME] Crew rating 4.5 9.6km [DATE] 08:44 Shortlist crew Decline Confirm" at bounding box center [1442, 386] width 252 height 35
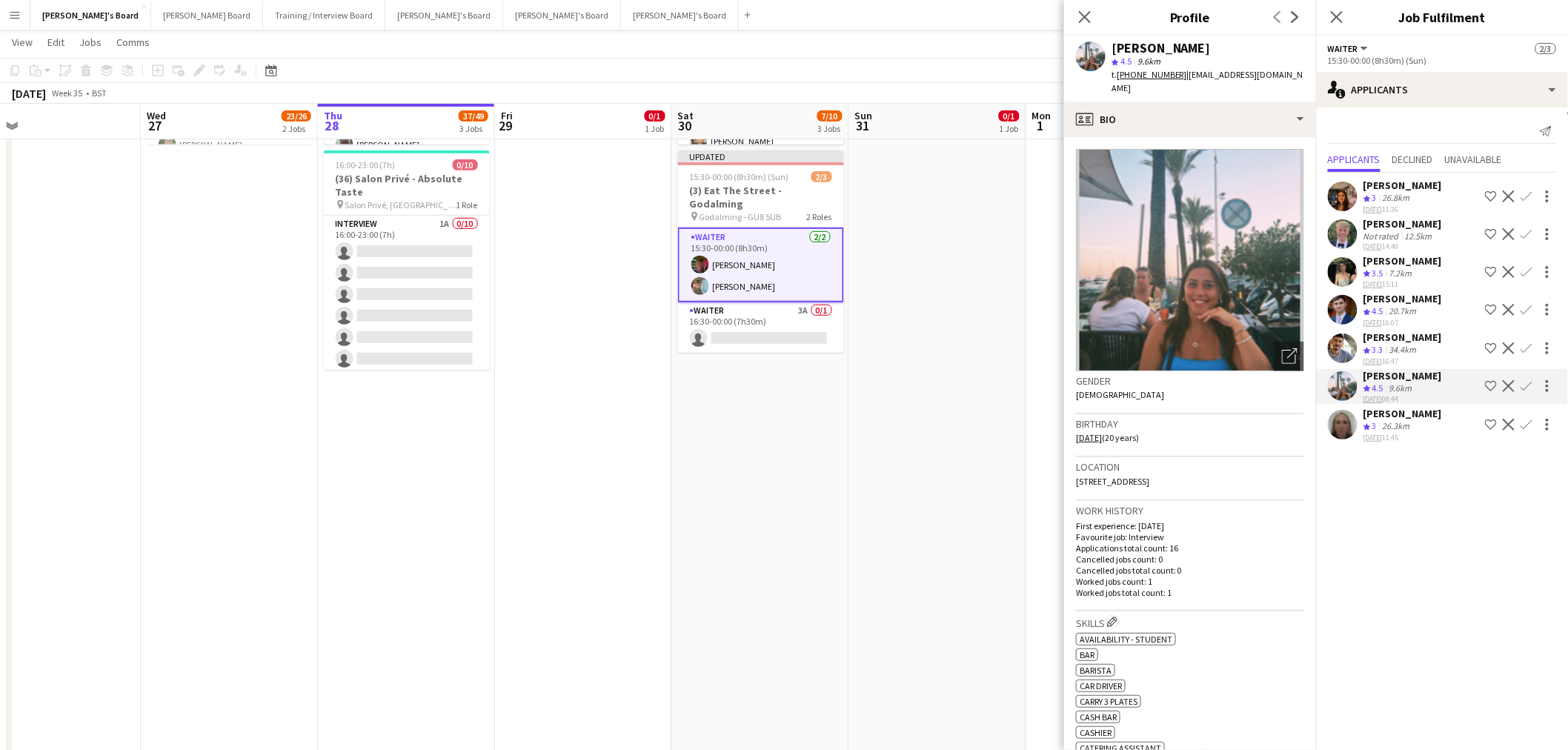
drag, startPoint x: 1364, startPoint y: 232, endPoint x: 1297, endPoint y: 187, distance: 80.7
click at [1364, 231] on div "Not rated" at bounding box center [1383, 236] width 38 height 11
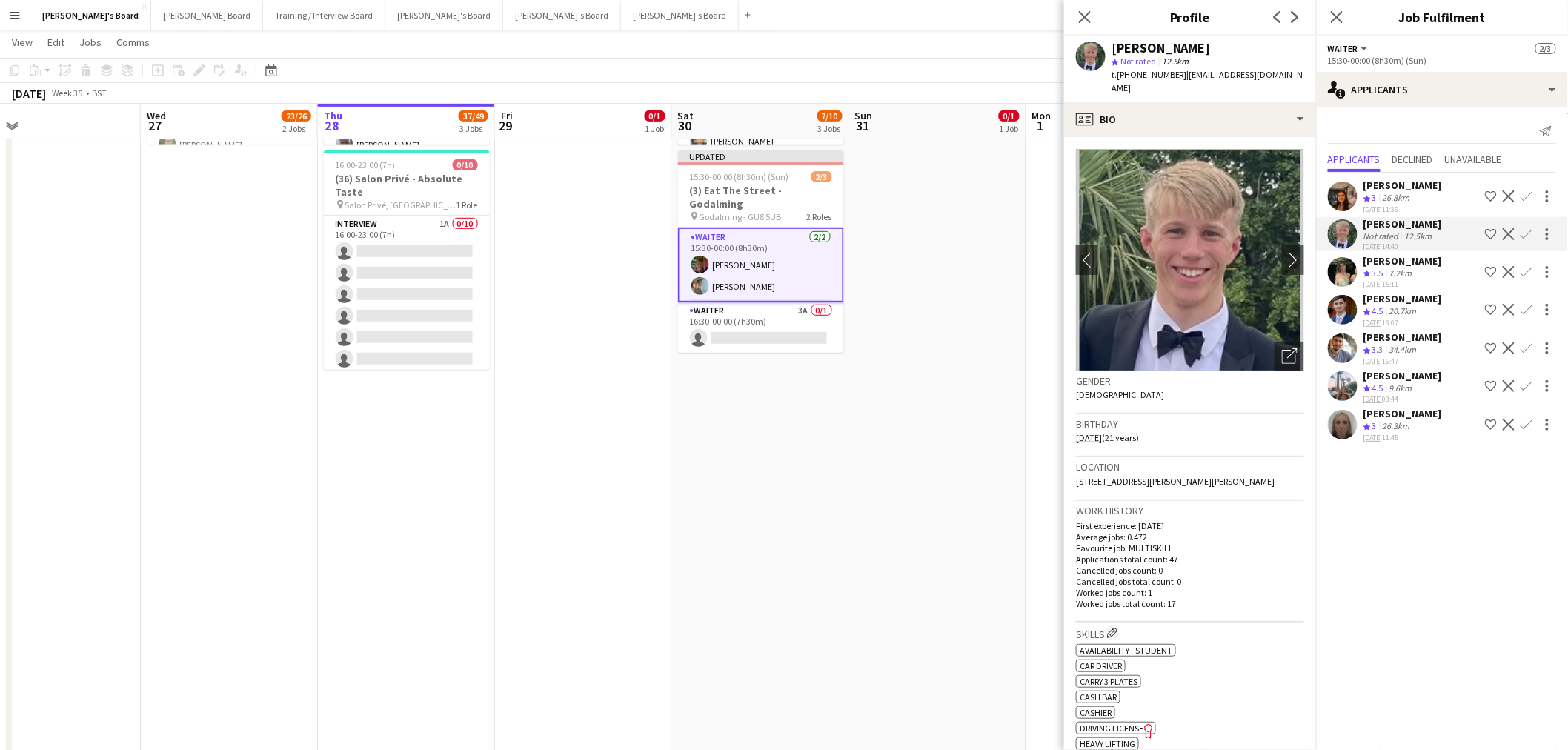
click at [1390, 384] on div "9.6km" at bounding box center [1401, 388] width 29 height 13
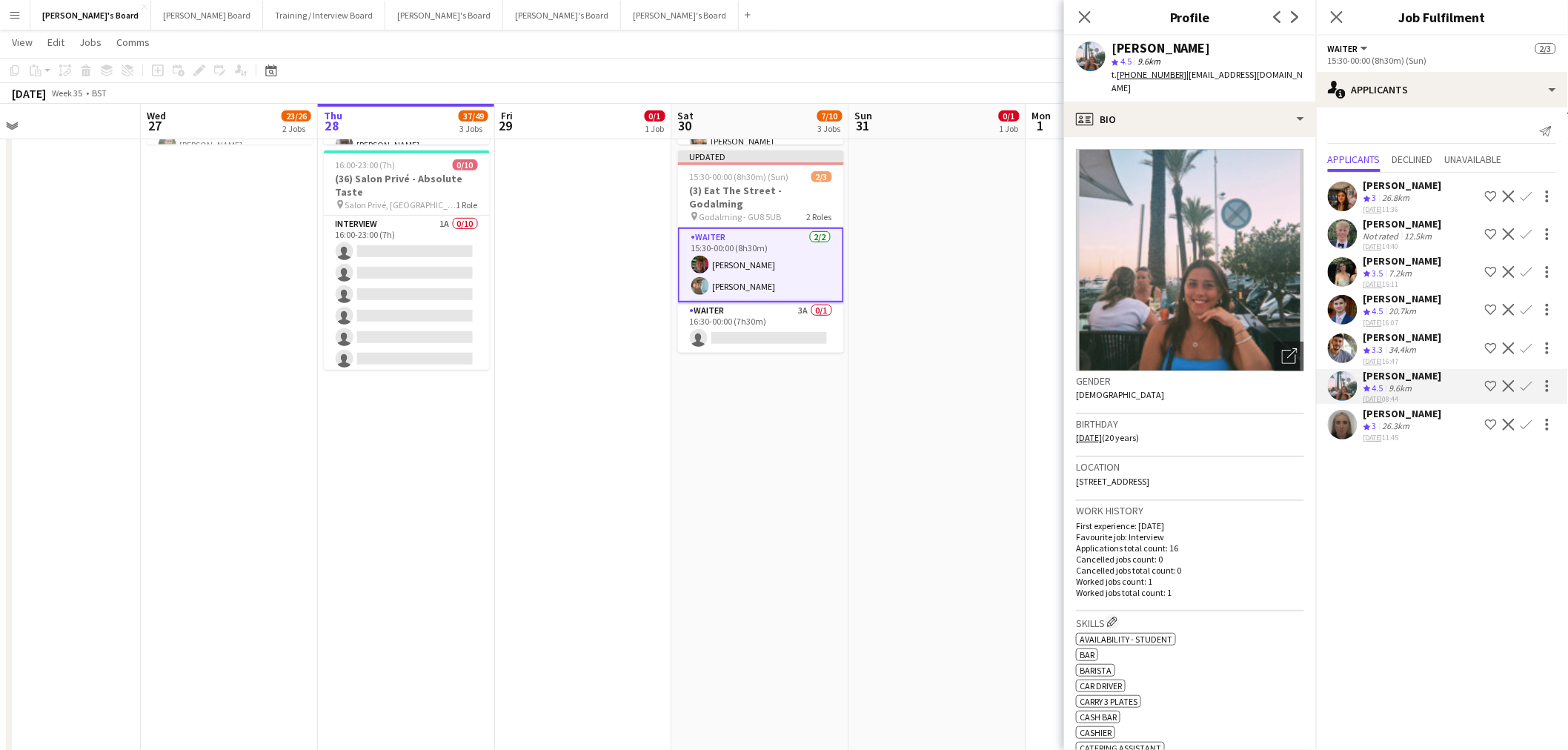
click at [1159, 47] on div "[PERSON_NAME]" at bounding box center [1161, 48] width 99 height 14
copy div "[PERSON_NAME]"
click at [816, 307] on app-card-role "Waiter 3A 0/1 16:30-00:00 (7h30m) single-neutral-actions" at bounding box center [761, 327] width 166 height 50
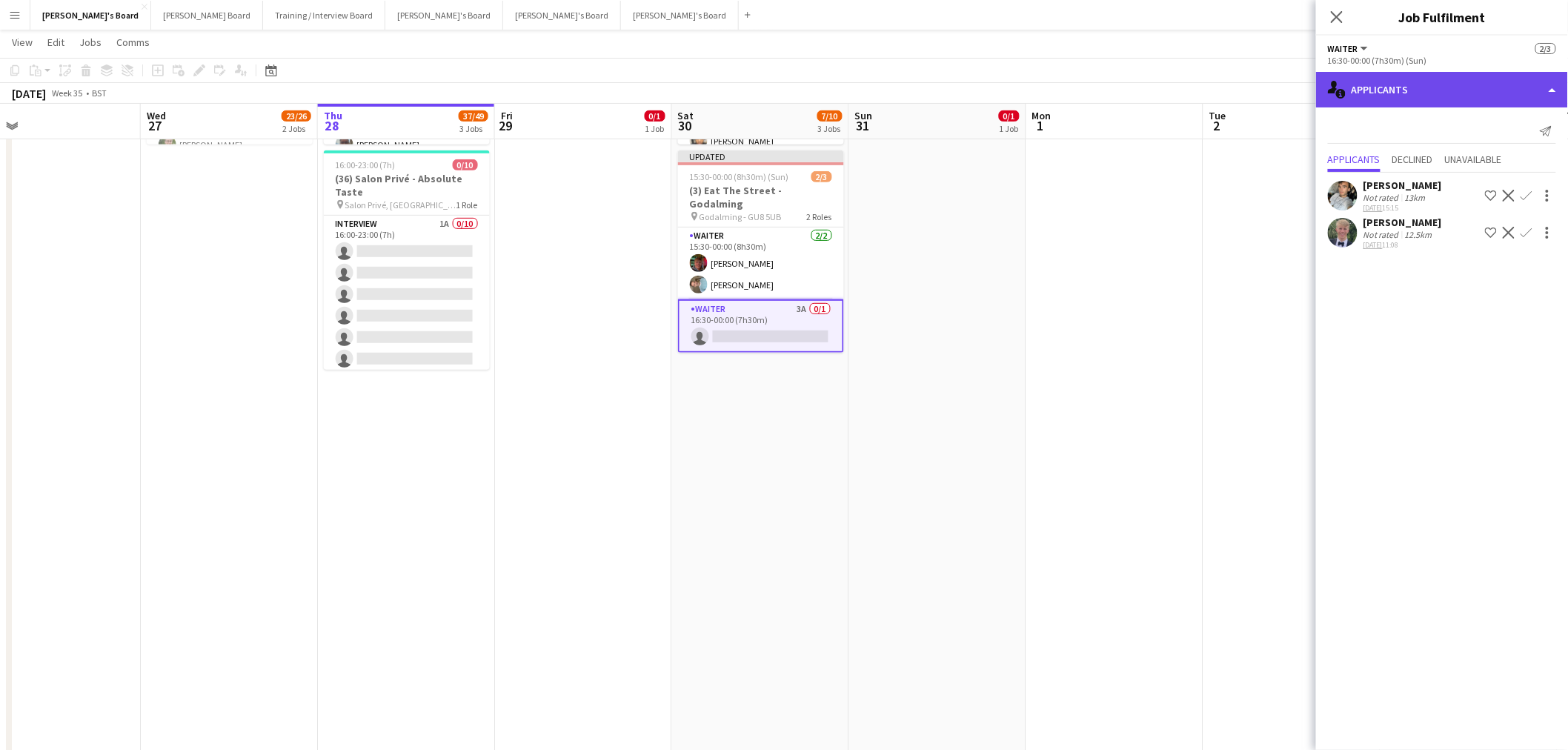
click at [1448, 78] on div "single-neutral-actions-information Applicants" at bounding box center [1442, 89] width 252 height 35
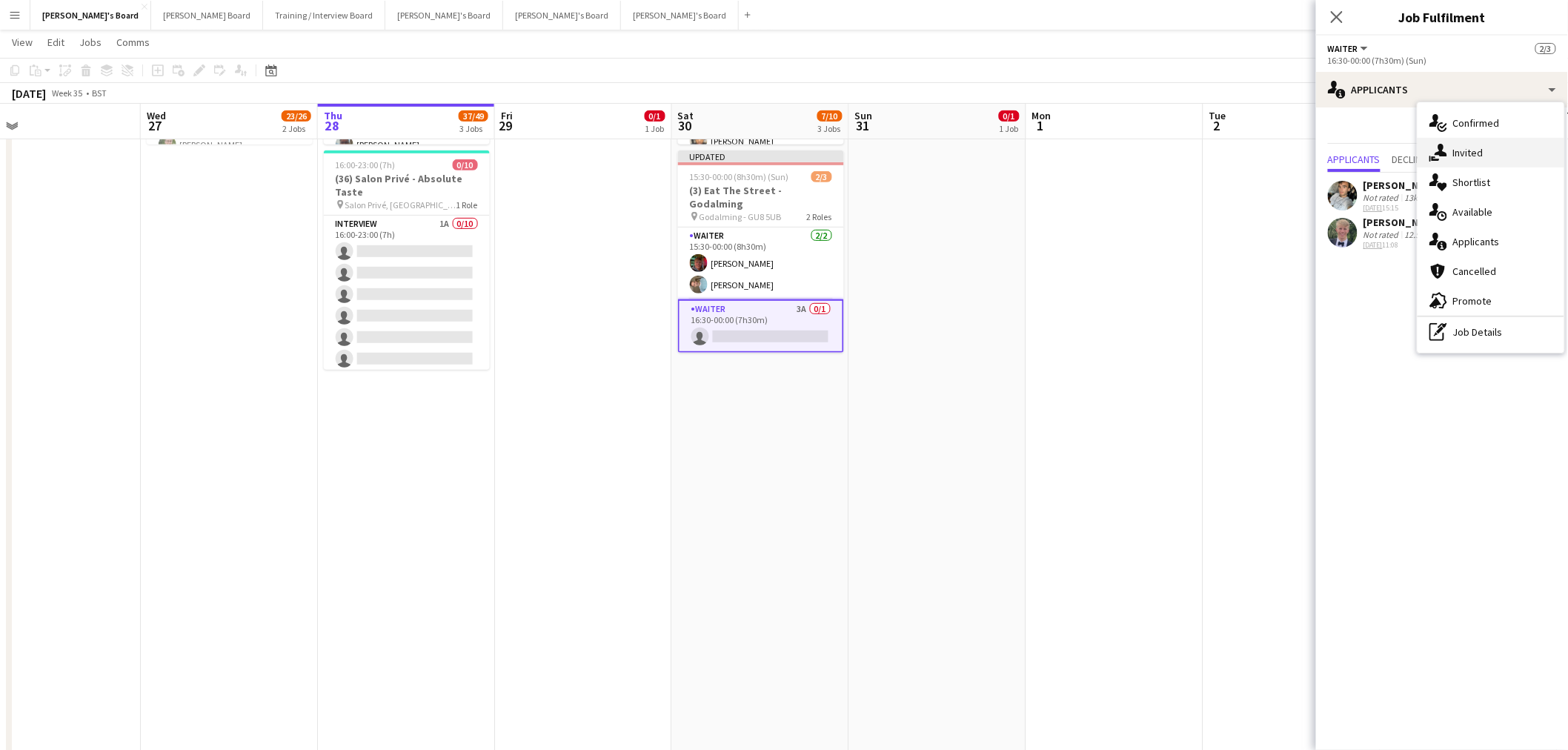
click at [1490, 153] on div "single-neutral-actions-share-1 Invited" at bounding box center [1491, 153] width 147 height 30
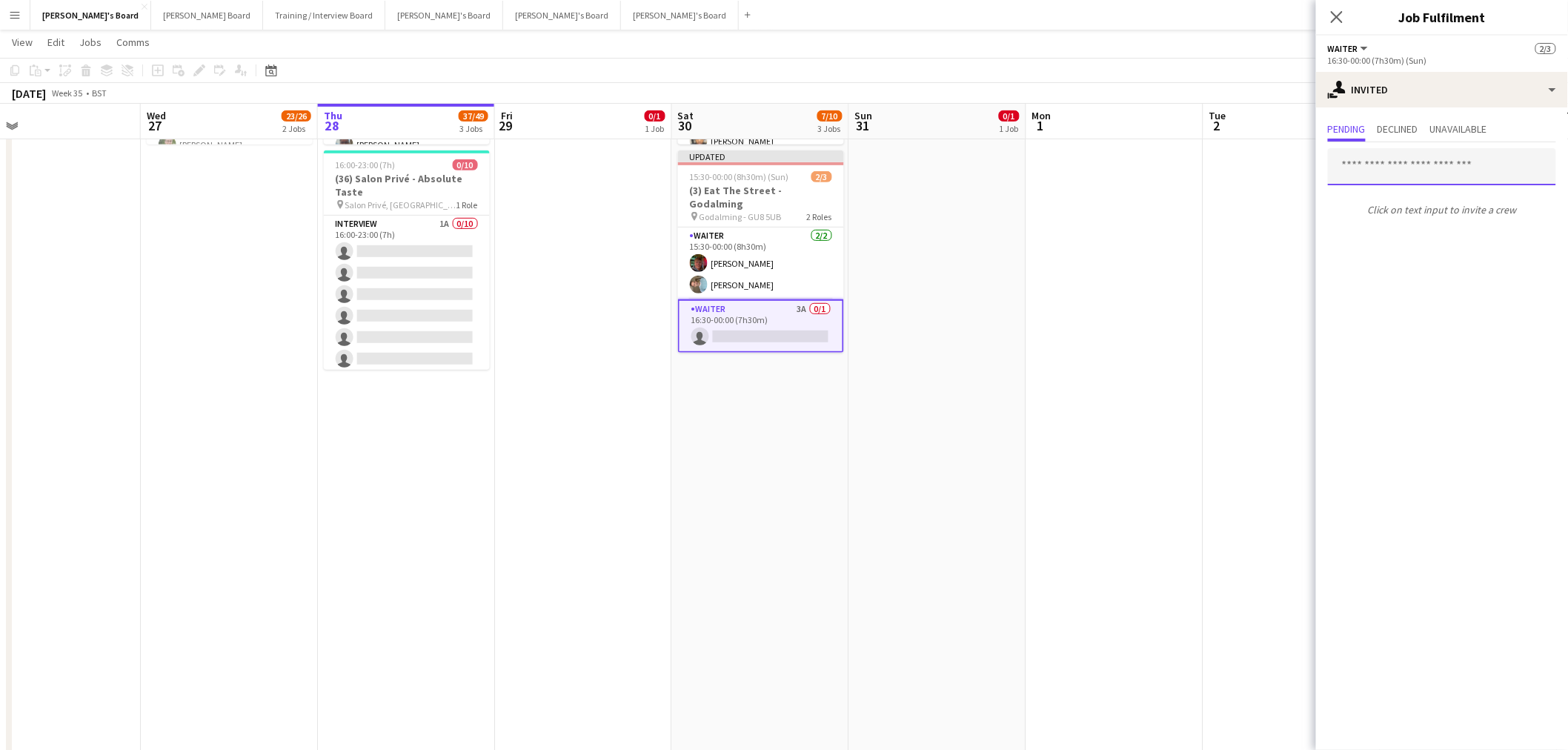
click at [1393, 166] on input "text" at bounding box center [1442, 166] width 228 height 37
type input "*"
paste input "**********"
type input "**********"
click at [1405, 201] on span "[PERSON_NAME] Active" at bounding box center [1443, 202] width 205 height 13
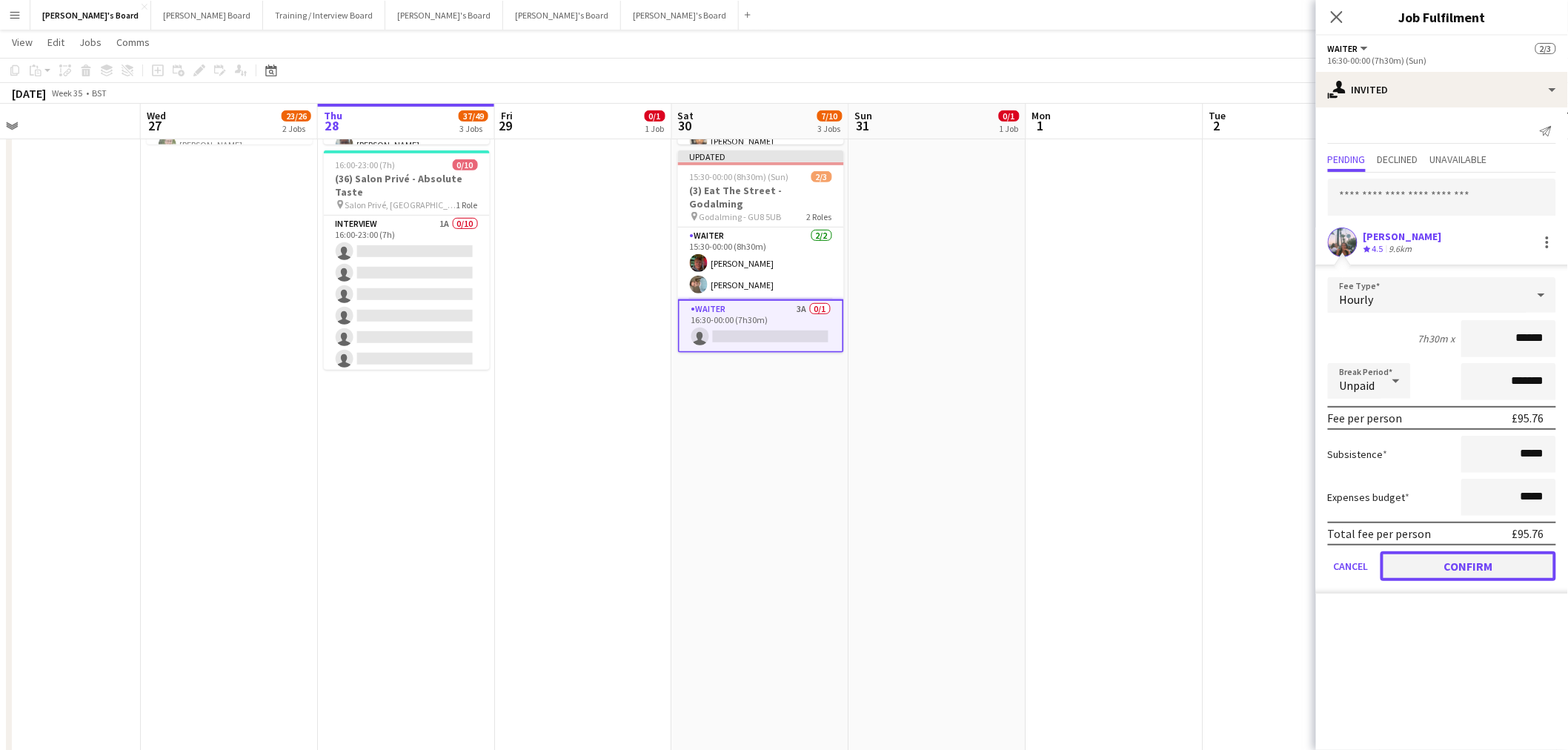
click at [1464, 554] on button "Confirm" at bounding box center [1468, 566] width 176 height 30
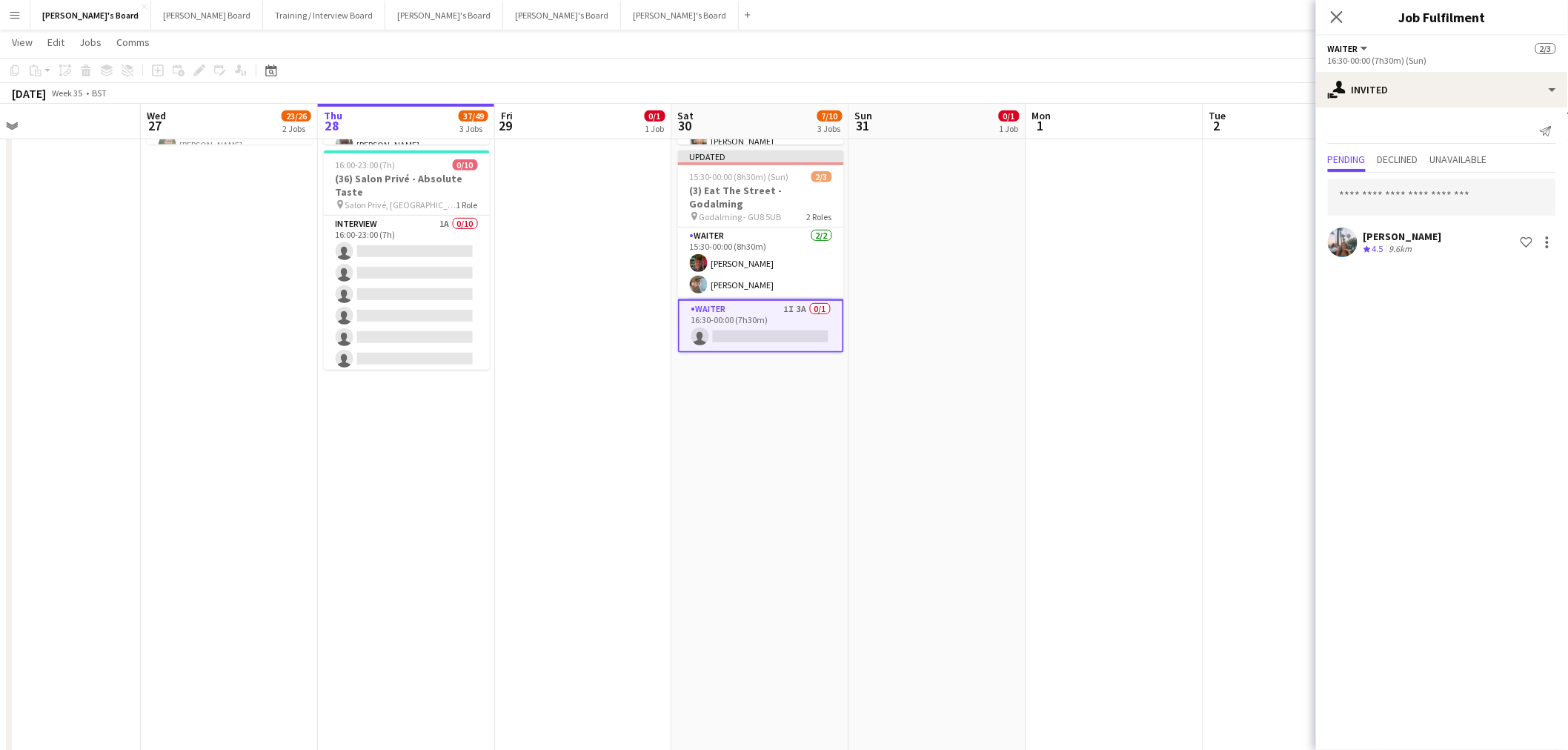
click at [1006, 406] on app-date-cell at bounding box center [938, 338] width 177 height 838
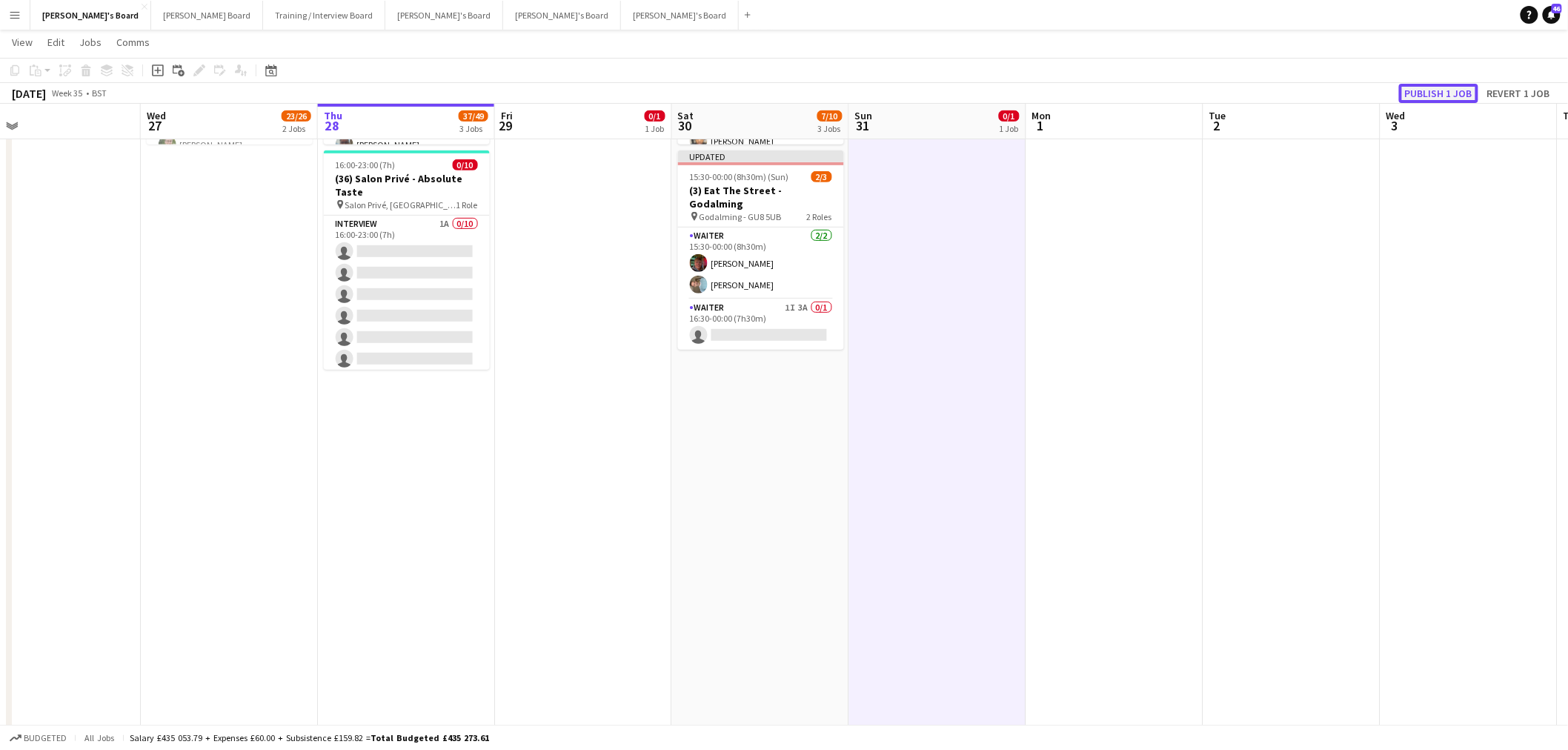
click at [1441, 92] on button "Publish 1 job" at bounding box center [1439, 94] width 80 height 20
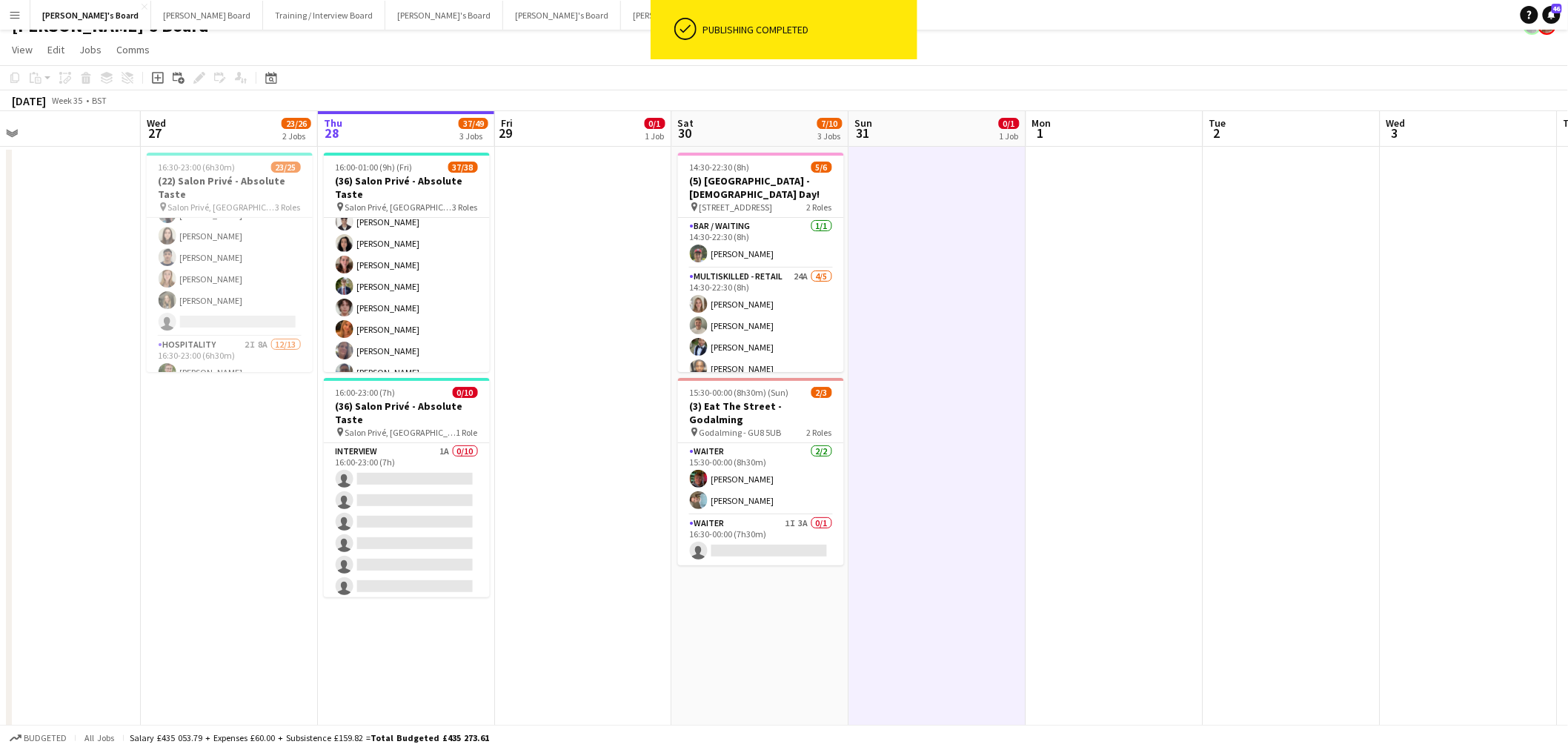
scroll to position [0, 0]
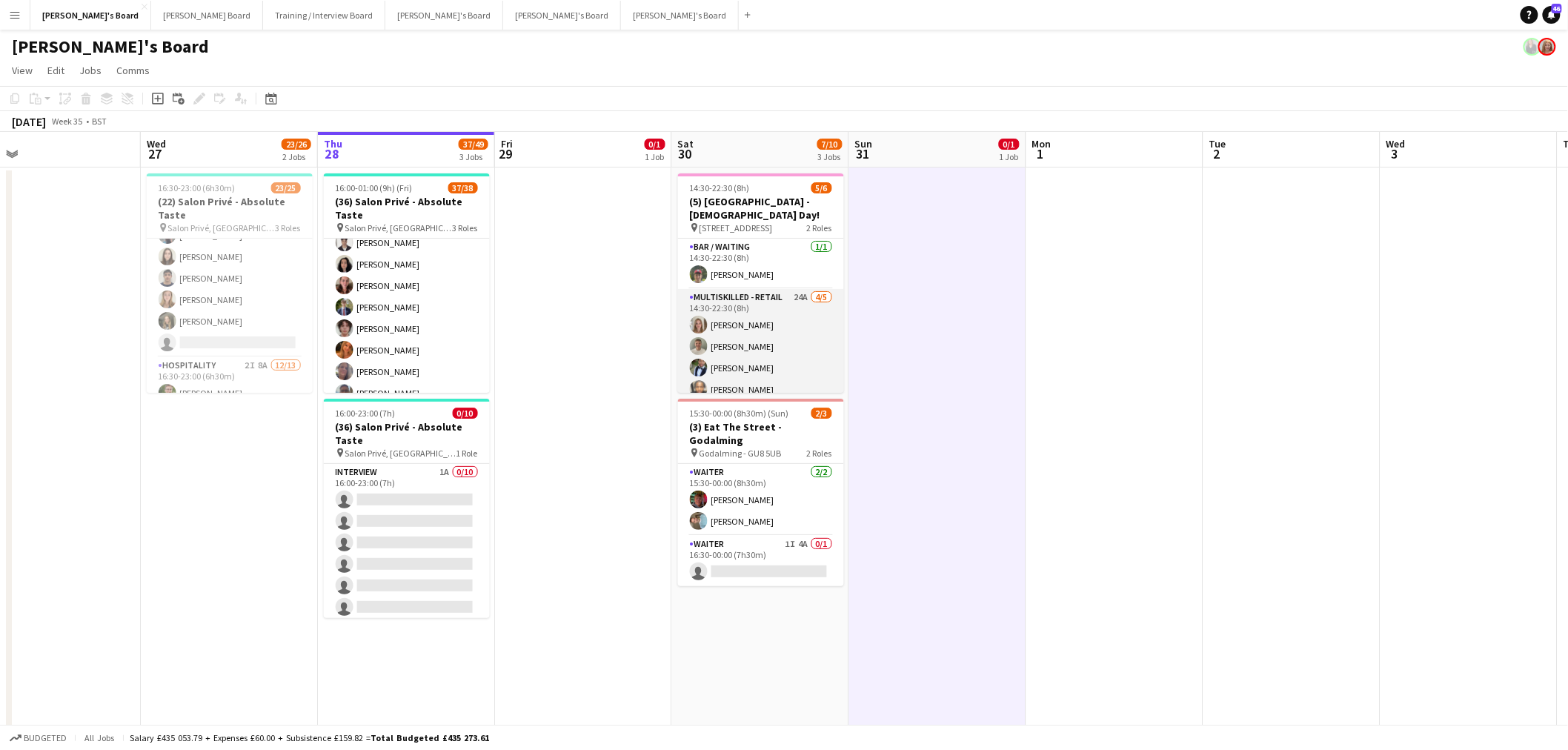
click at [757, 334] on app-card-role "Multiskilled - Retail 24A [DATE] 14:30-22:30 (8h) [PERSON_NAME] [PERSON_NAME] […" at bounding box center [761, 357] width 166 height 136
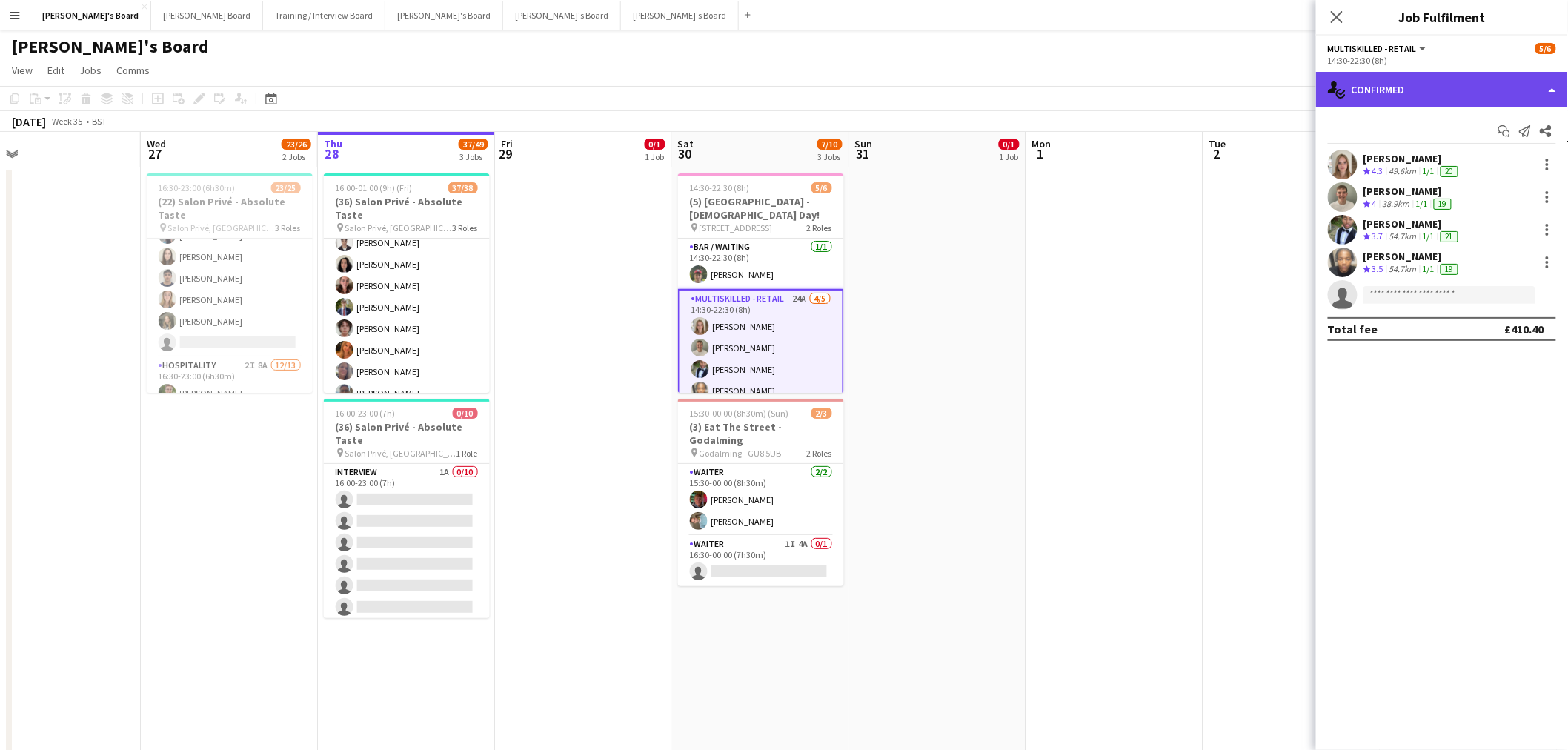
click at [1437, 96] on div "single-neutral-actions-check-2 Confirmed" at bounding box center [1442, 89] width 252 height 35
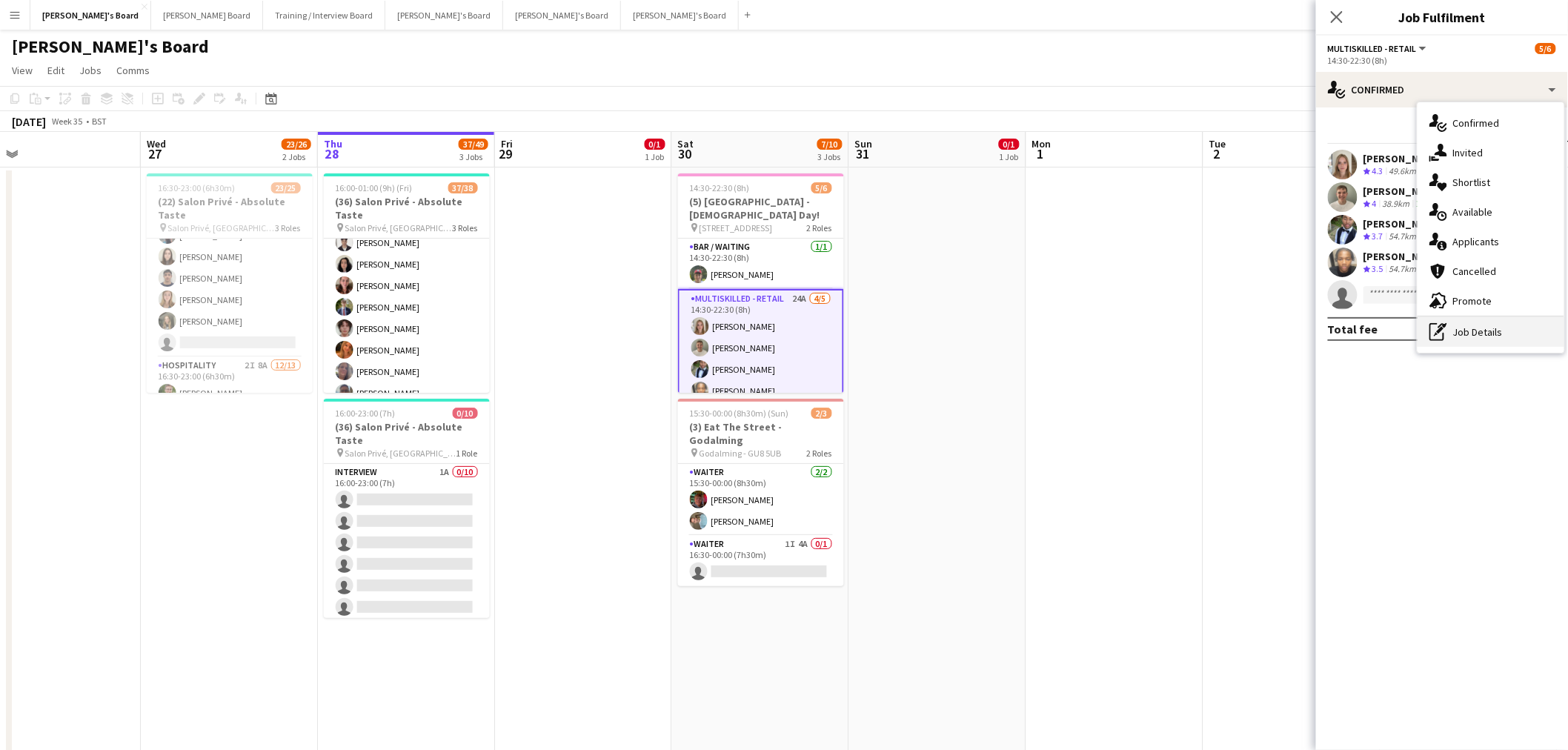
click at [1522, 330] on div "pen-write Job Details" at bounding box center [1491, 332] width 147 height 30
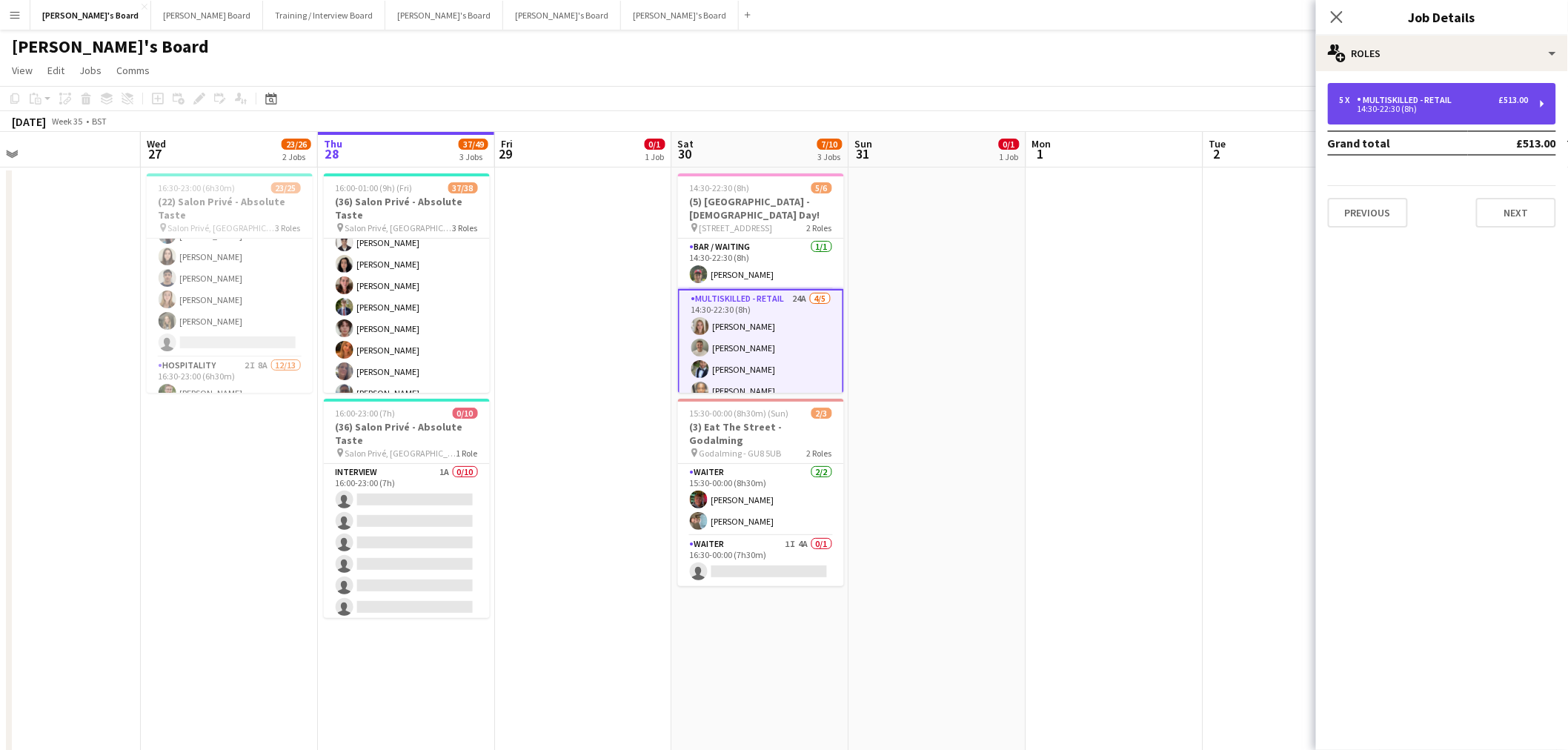
click at [1414, 85] on div "5 x Multiskilled - Retail £513.00 14:30-22:30 (8h)" at bounding box center [1442, 104] width 228 height 41
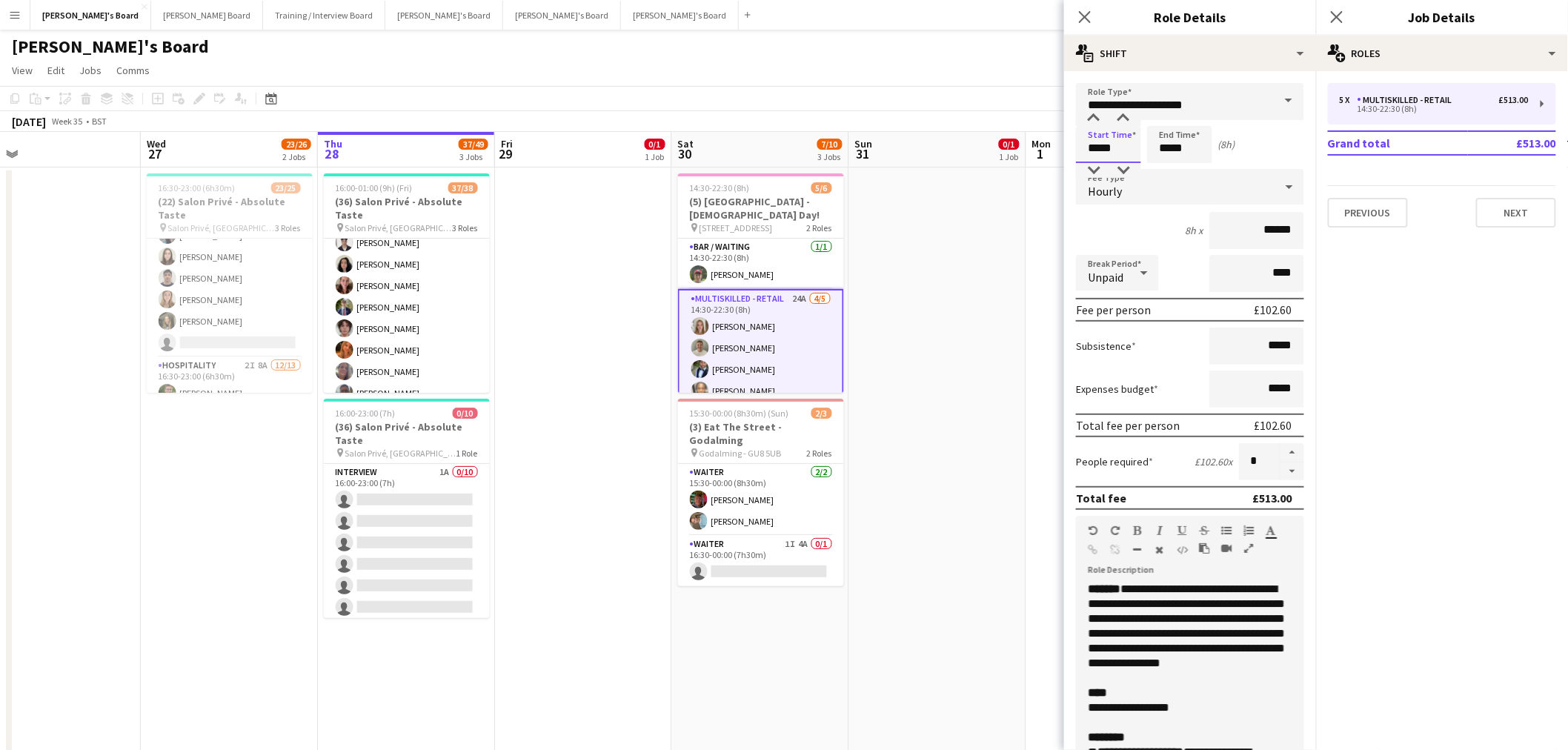
click at [1105, 138] on input "*****" at bounding box center [1108, 144] width 65 height 37
click at [1124, 166] on div at bounding box center [1124, 170] width 30 height 15
type input "*****"
click at [1124, 163] on div at bounding box center [1124, 170] width 30 height 15
click at [795, 255] on app-card-role "Bar / Waiting [DATE] 14:30-22:30 (8h) [PERSON_NAME]" at bounding box center [761, 263] width 166 height 50
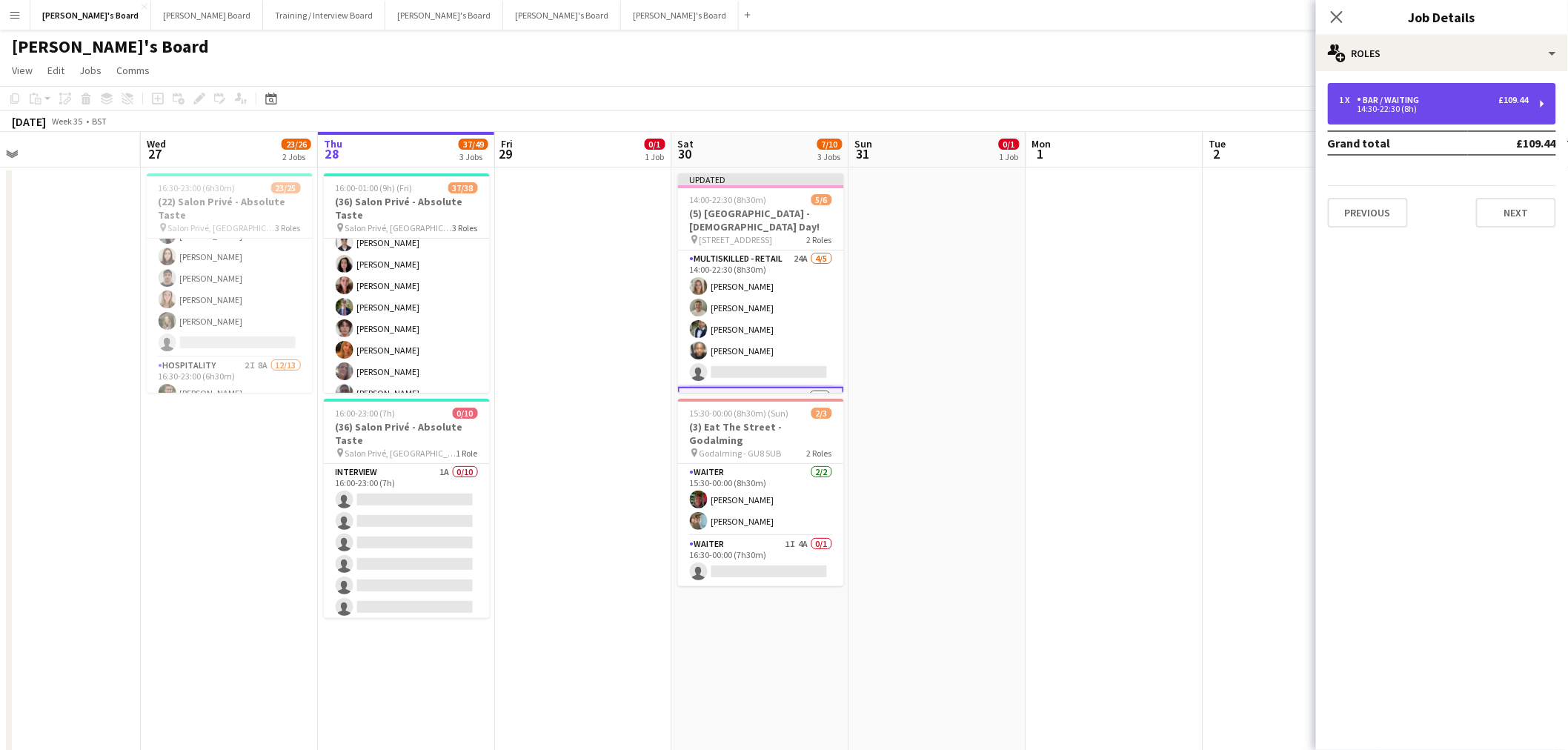
click at [1446, 100] on div "1 x Bar / Waiting £109.44" at bounding box center [1434, 100] width 189 height 10
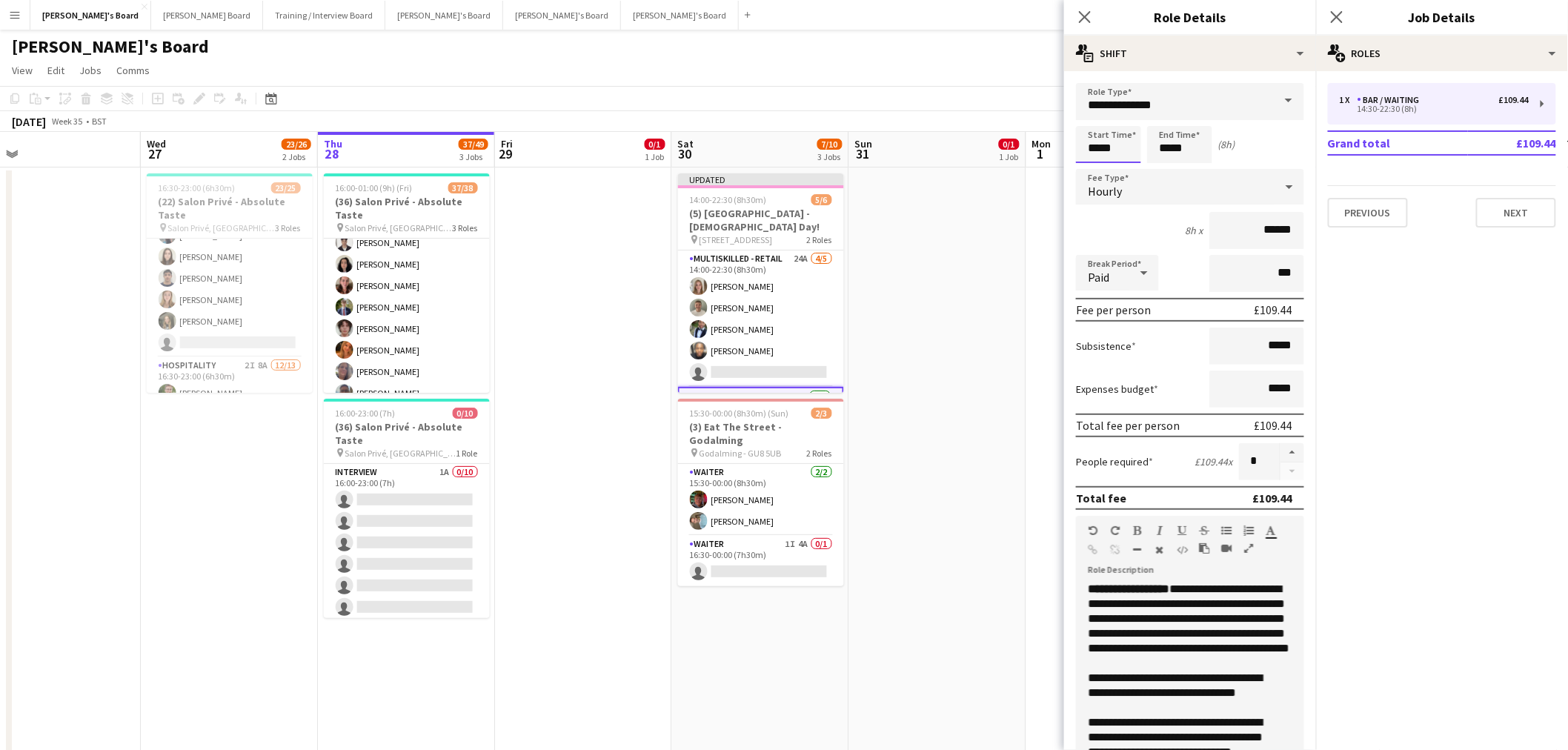
click at [1130, 146] on input "*****" at bounding box center [1108, 144] width 65 height 37
click at [1127, 166] on div at bounding box center [1124, 170] width 30 height 15
type input "*****"
click at [1127, 166] on div at bounding box center [1124, 170] width 30 height 15
click at [1019, 278] on app-date-cell at bounding box center [938, 586] width 177 height 838
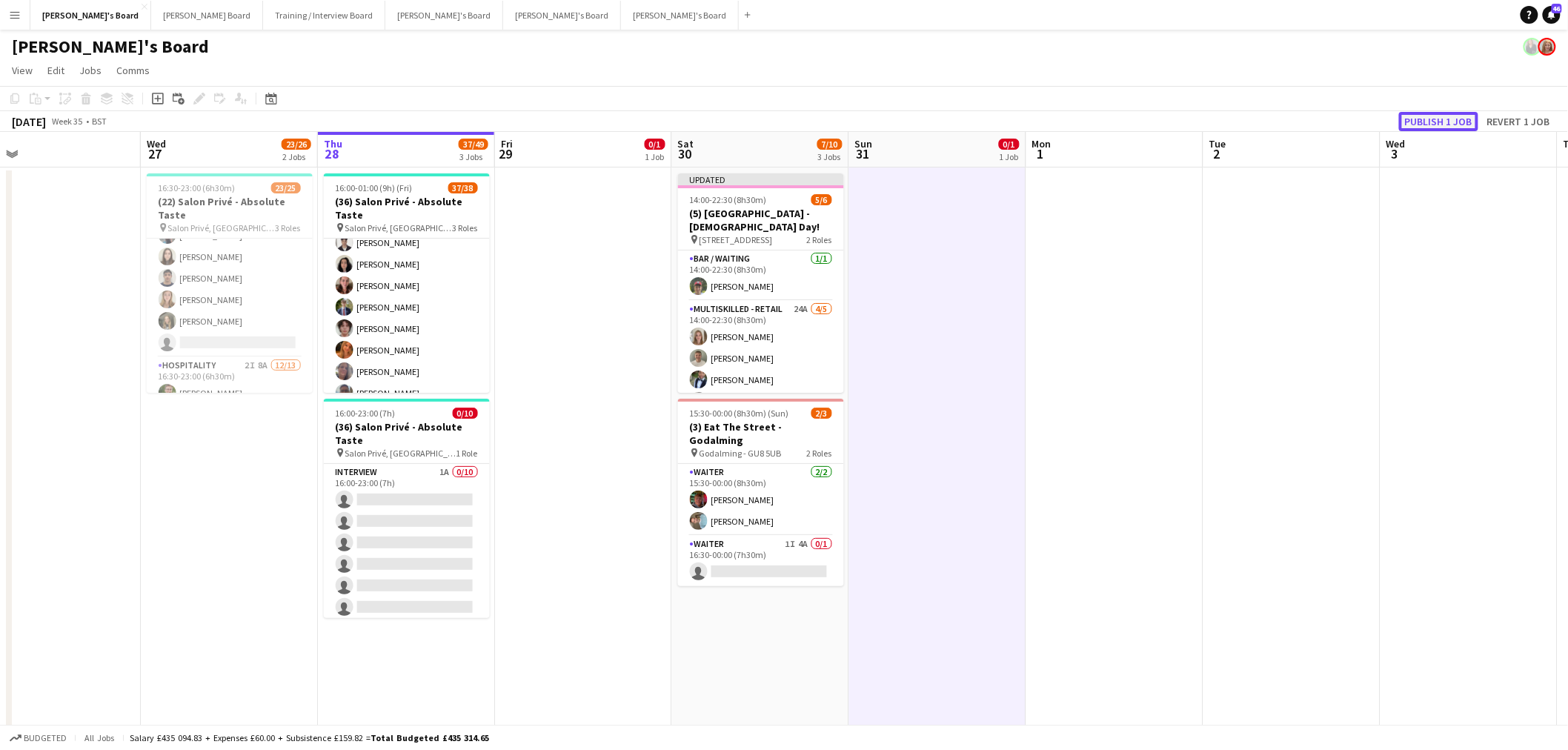
click at [1457, 119] on button "Publish 1 job" at bounding box center [1439, 122] width 80 height 20
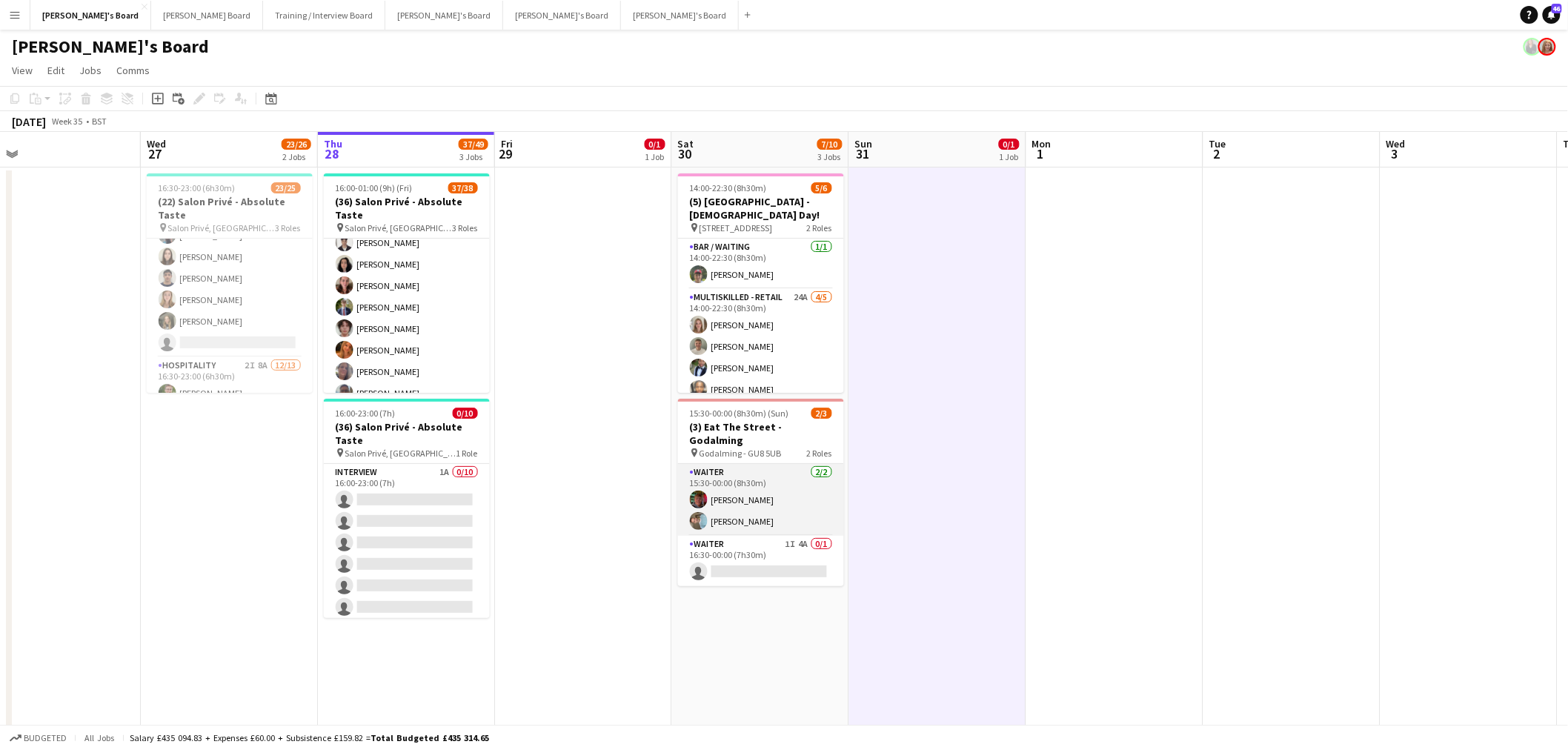
click at [780, 477] on app-card-role "Waiter [DATE] 15:30-00:00 (8h30m) [PERSON_NAME] [PERSON_NAME]" at bounding box center [761, 500] width 166 height 72
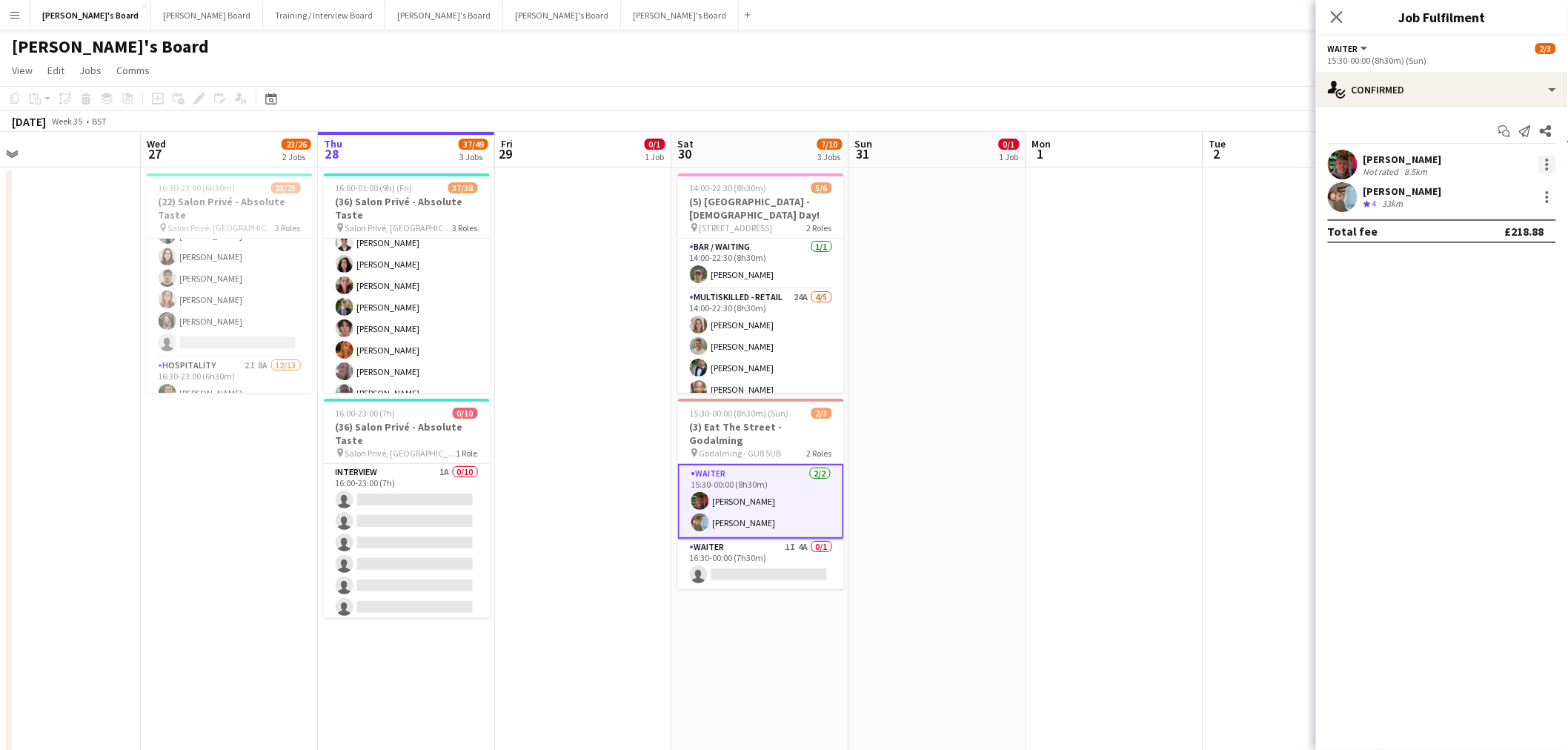
click at [1542, 165] on div at bounding box center [1548, 164] width 18 height 18
click at [1468, 332] on span "Remove" at bounding box center [1475, 334] width 44 height 13
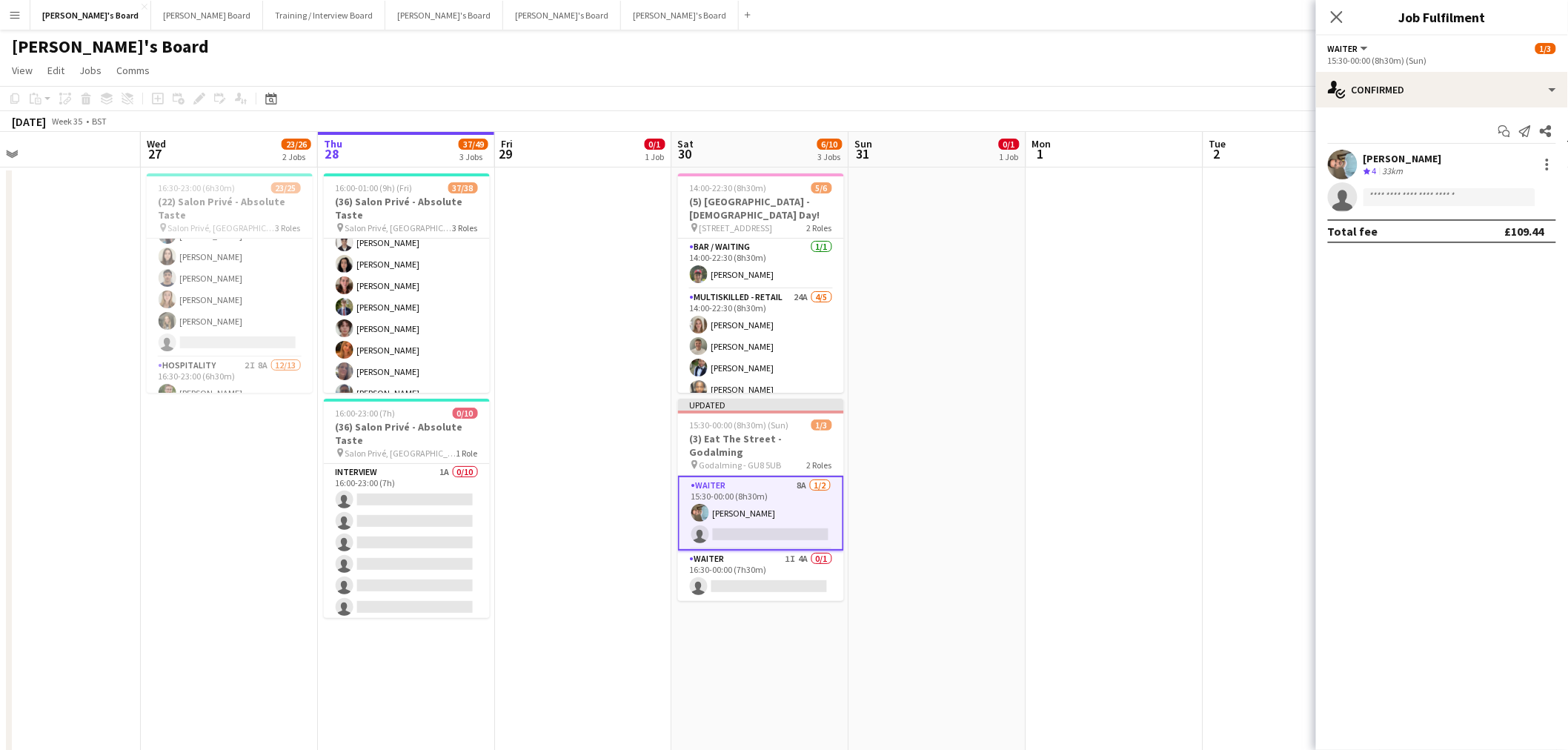
click at [1017, 445] on app-date-cell at bounding box center [938, 586] width 177 height 838
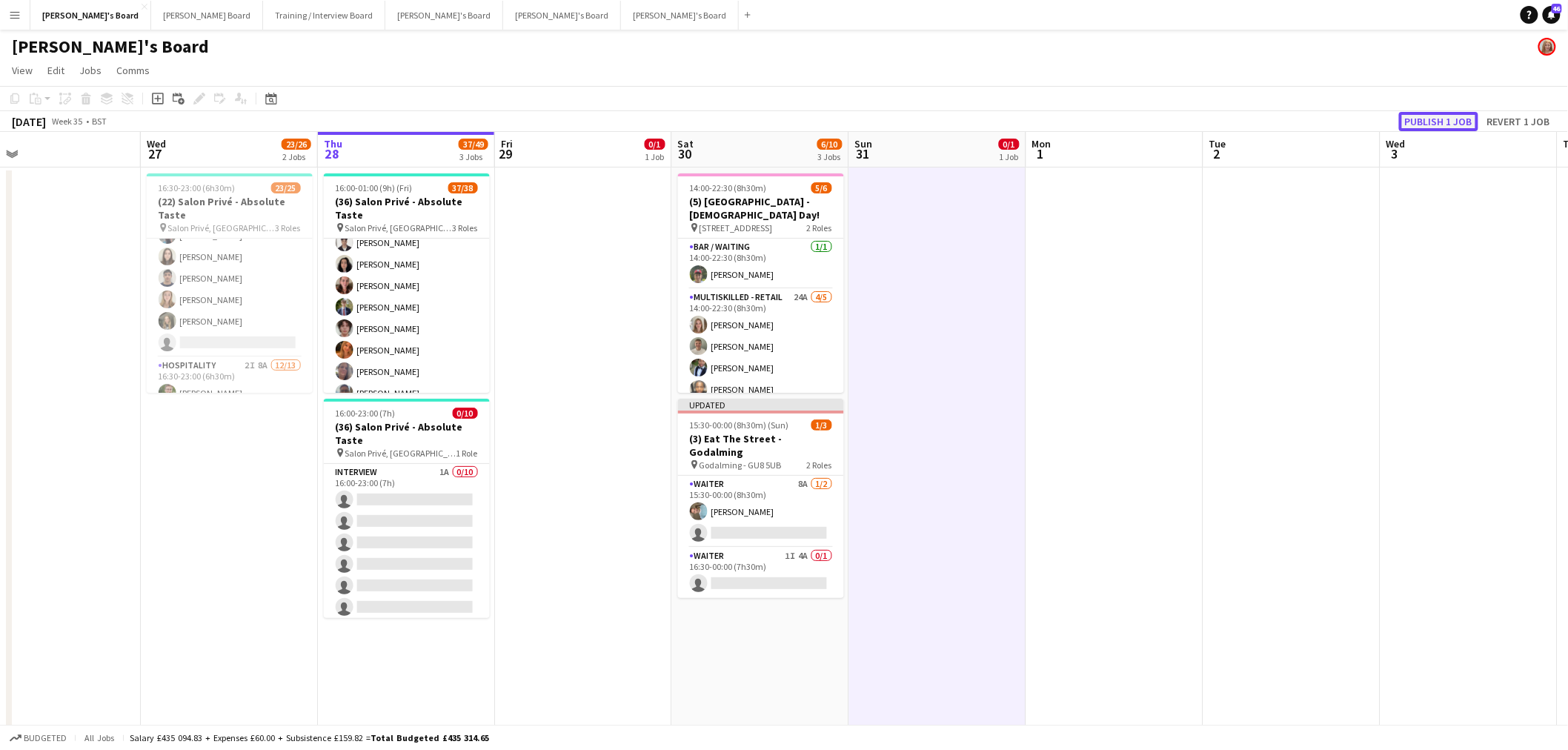
click at [1431, 119] on button "Publish 1 job" at bounding box center [1439, 122] width 80 height 20
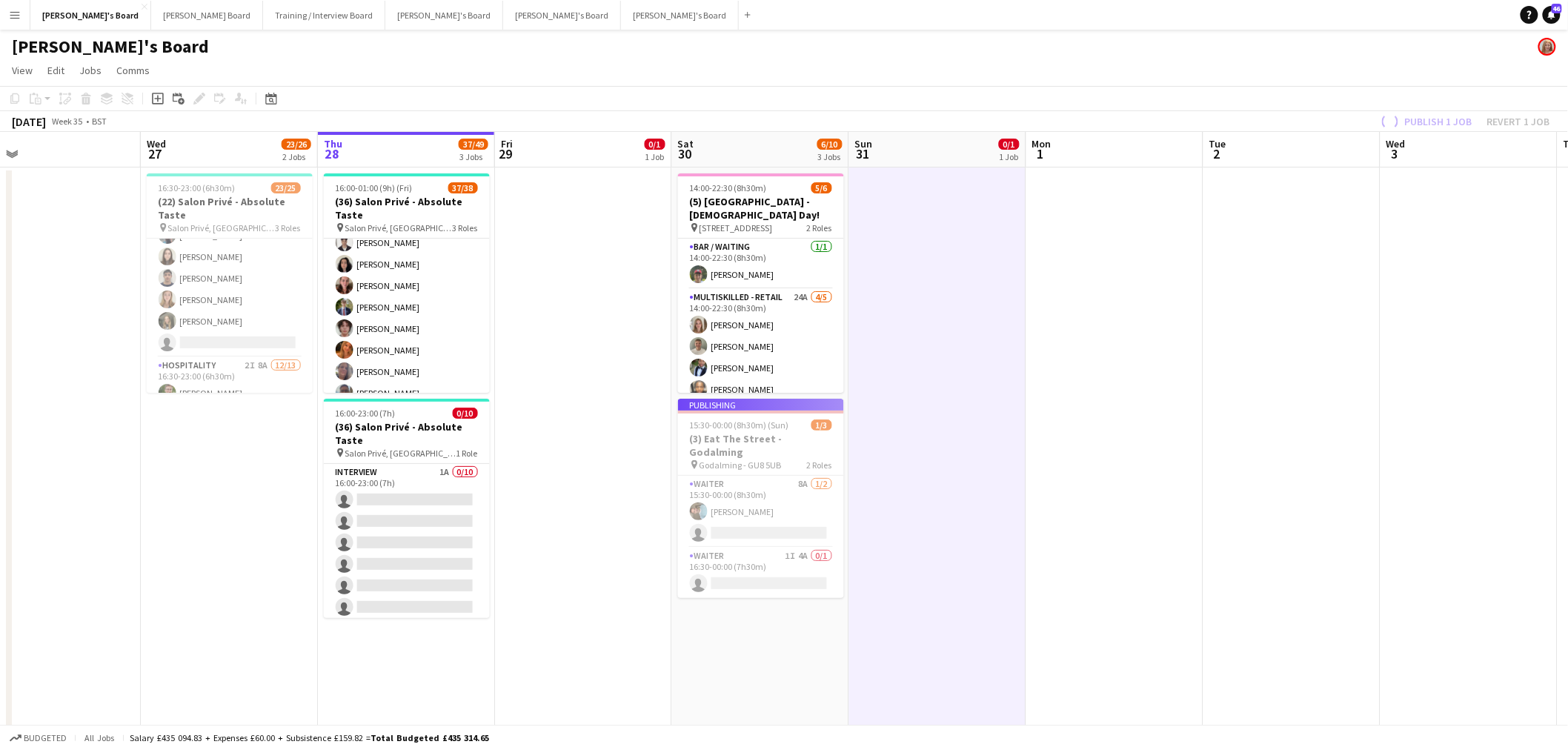
click at [761, 487] on app-job-card "Publishing 15:30-00:00 (8h30m) (Sun) 1/3 (3) Eat The Street - Godalming pin God…" at bounding box center [761, 498] width 166 height 200
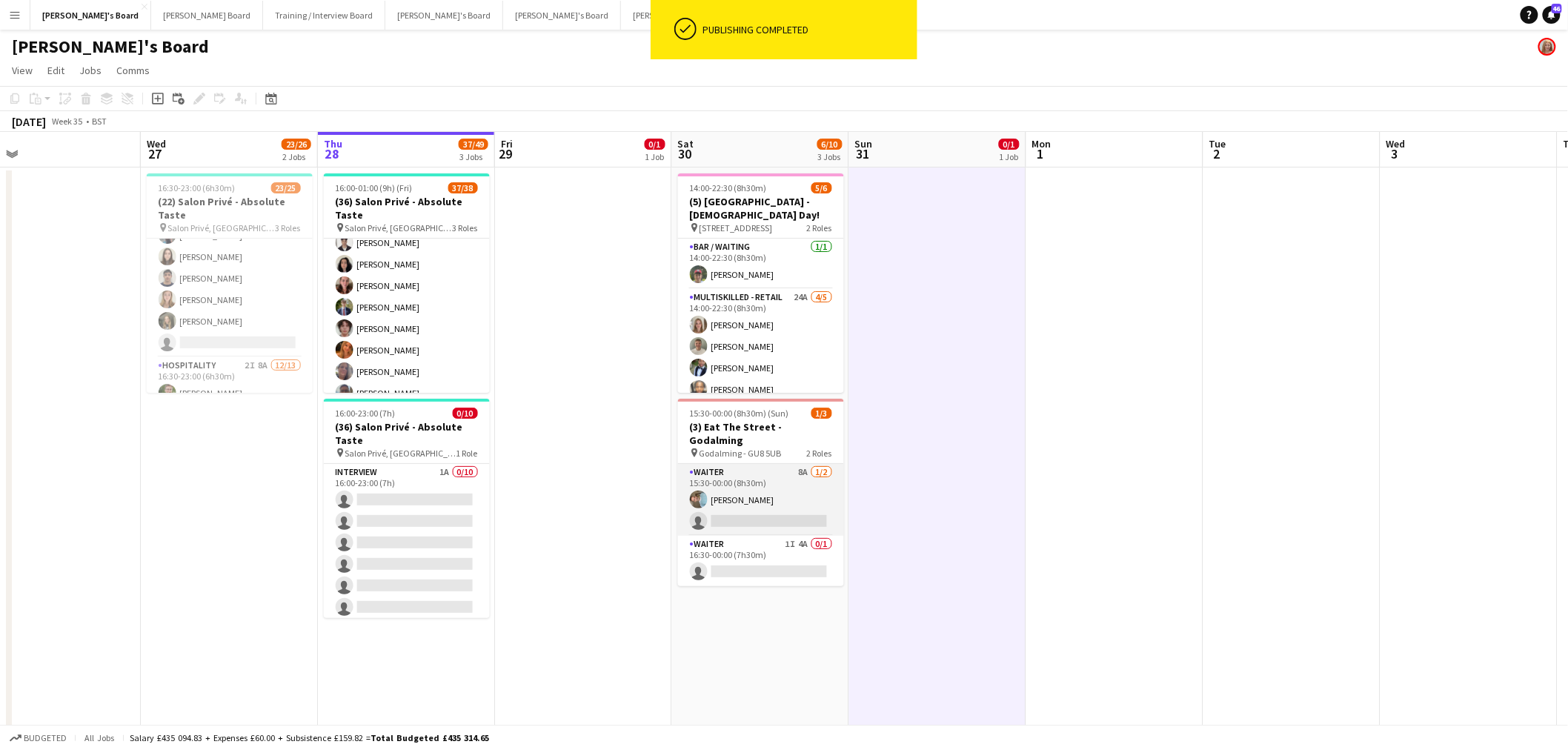
click at [764, 464] on app-card-role "Waiter 8A [DATE] 15:30-00:00 (8h30m) [PERSON_NAME] single-neutral-actions" at bounding box center [761, 500] width 166 height 72
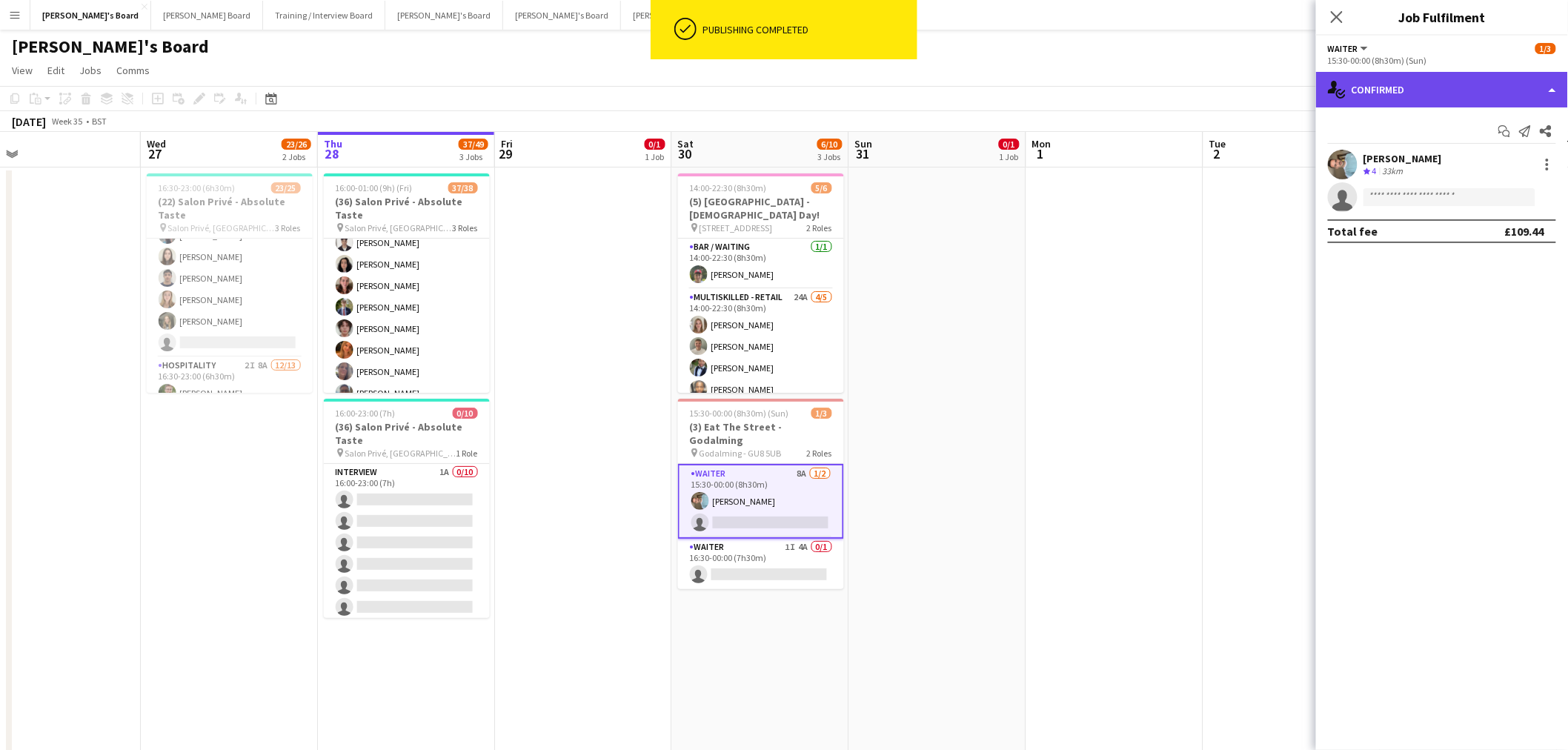
click at [1424, 86] on div "single-neutral-actions-check-2 Confirmed" at bounding box center [1442, 89] width 252 height 35
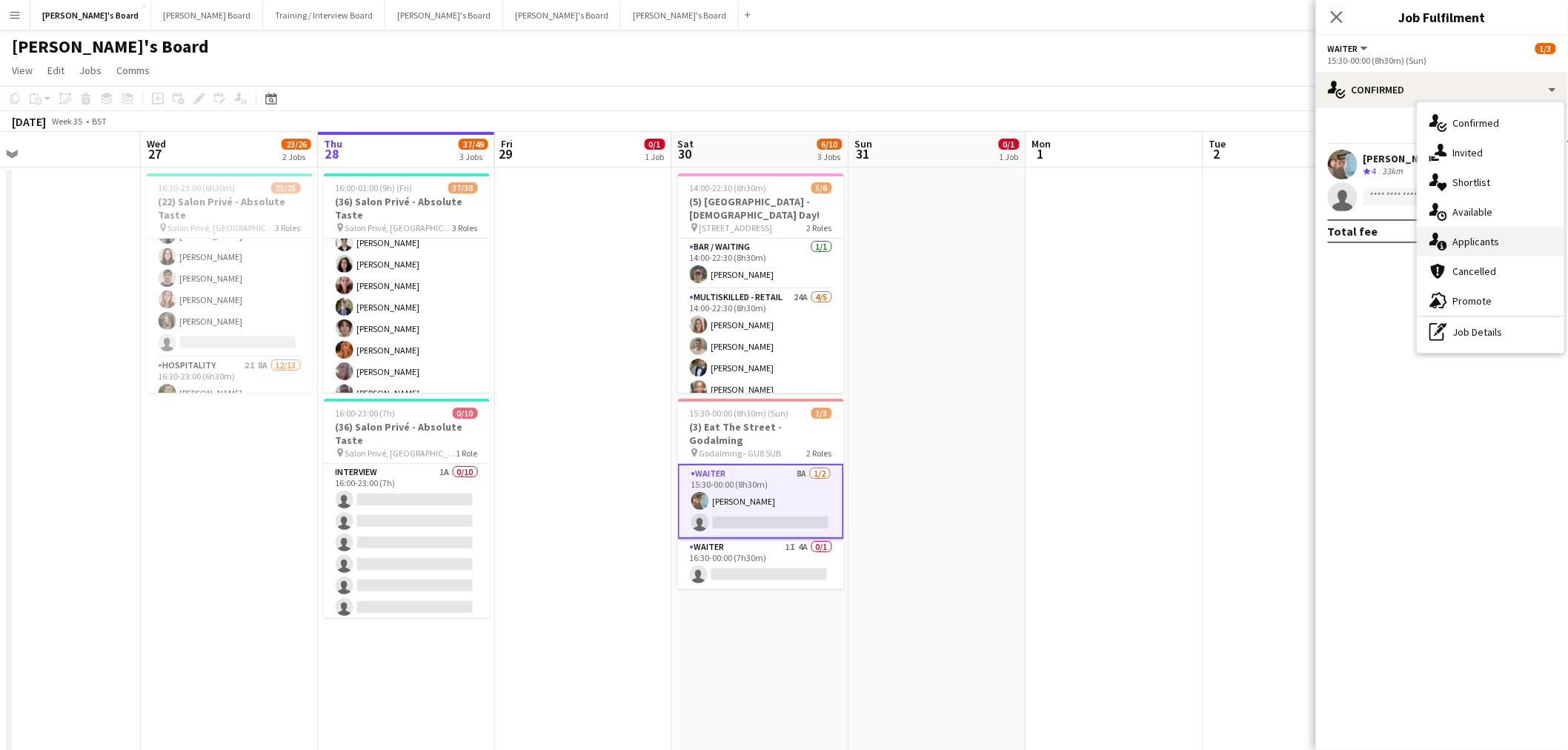
click at [1486, 242] on div "single-neutral-actions-information Applicants" at bounding box center [1491, 242] width 147 height 30
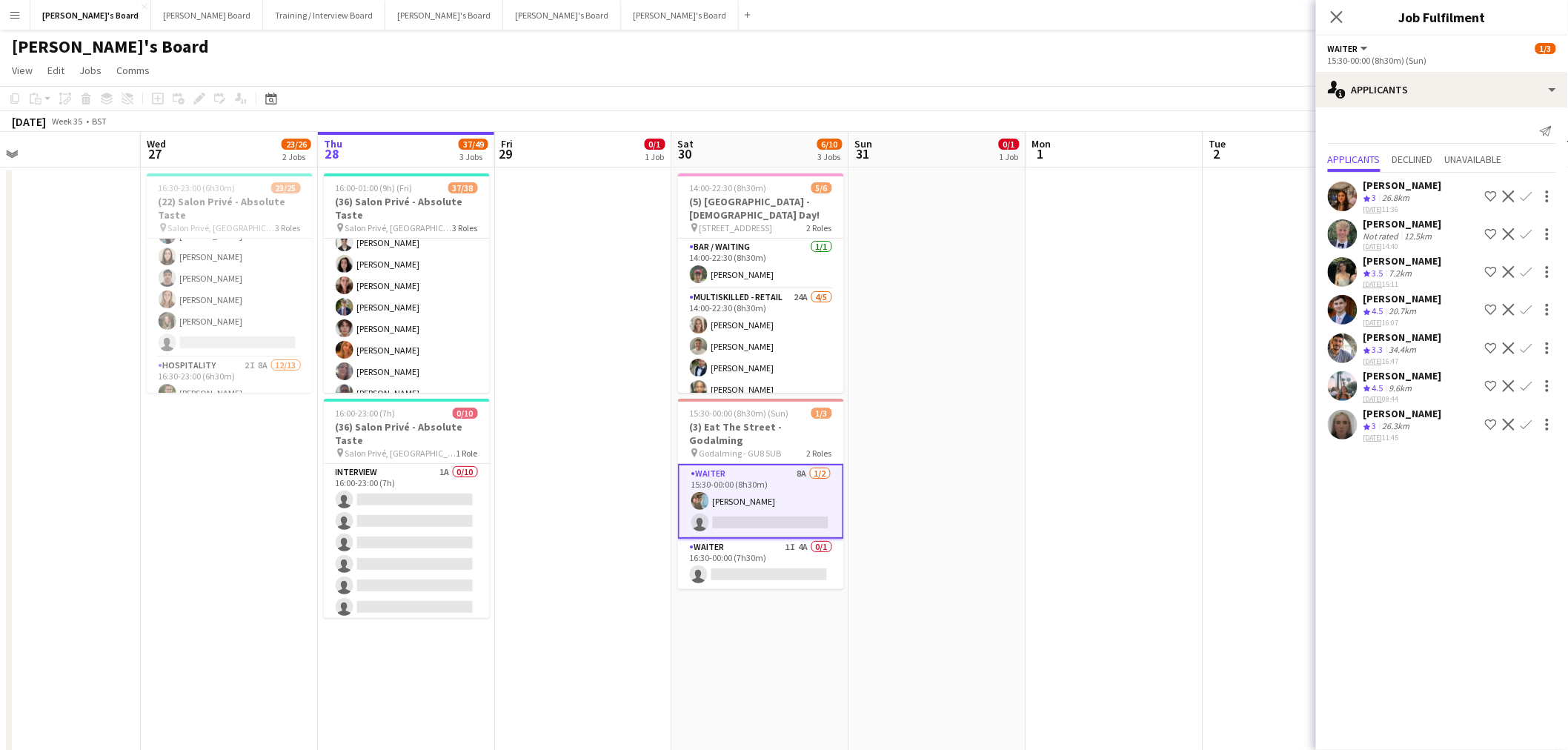
click at [1416, 258] on div "[PERSON_NAME]" at bounding box center [1403, 261] width 79 height 14
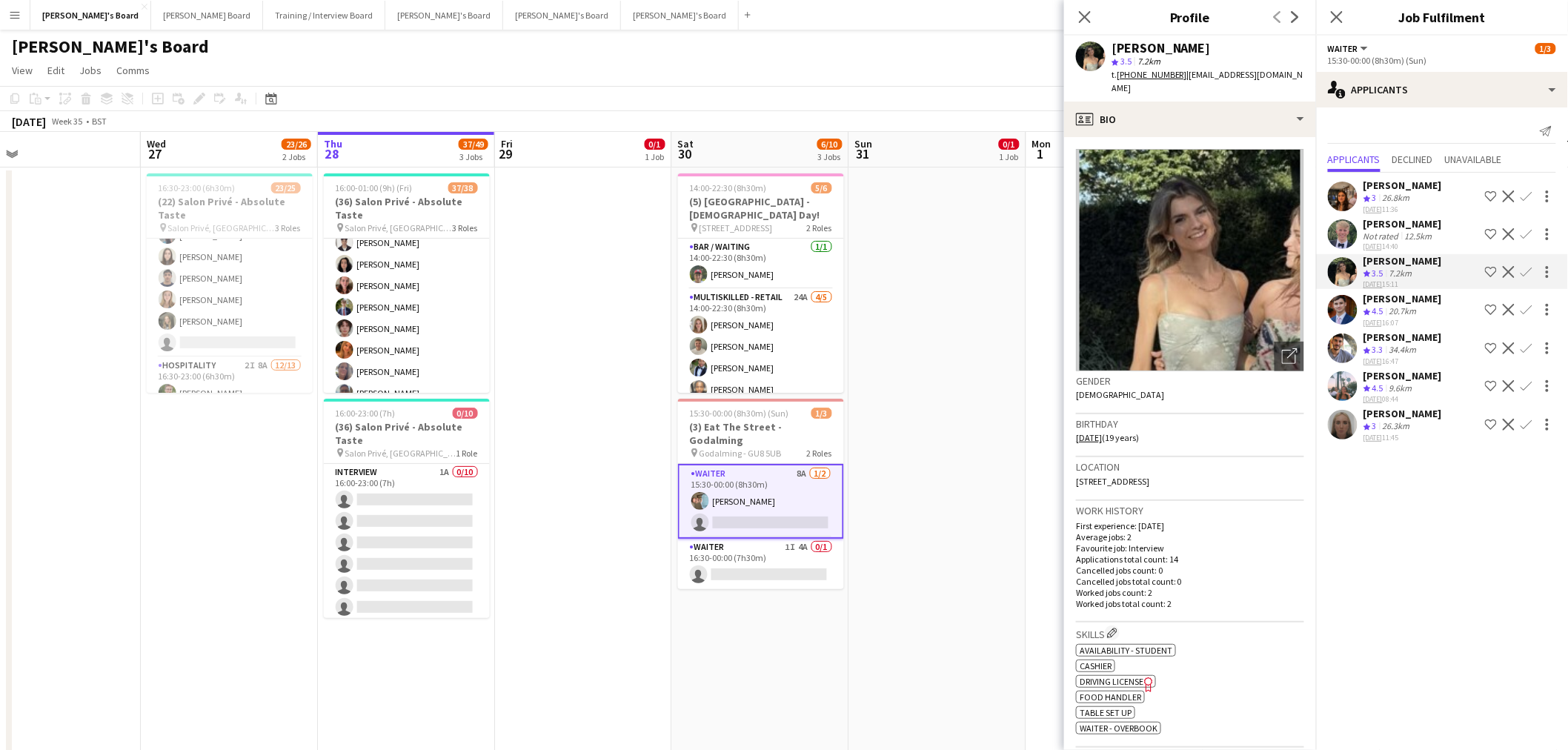
click at [1408, 297] on div "[PERSON_NAME]" at bounding box center [1403, 298] width 79 height 14
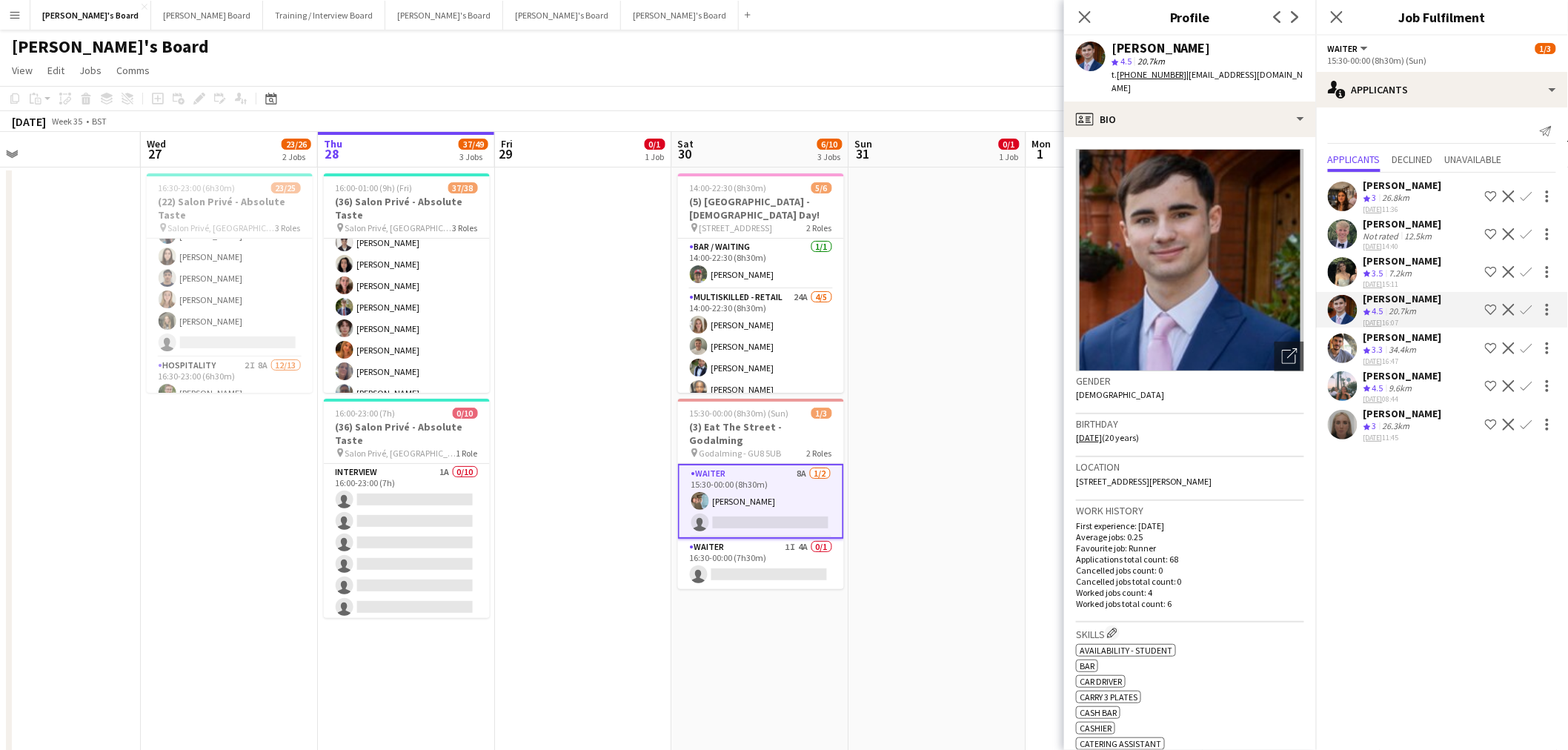
click at [1419, 420] on div "Crew rating 3 26.3km" at bounding box center [1403, 426] width 79 height 13
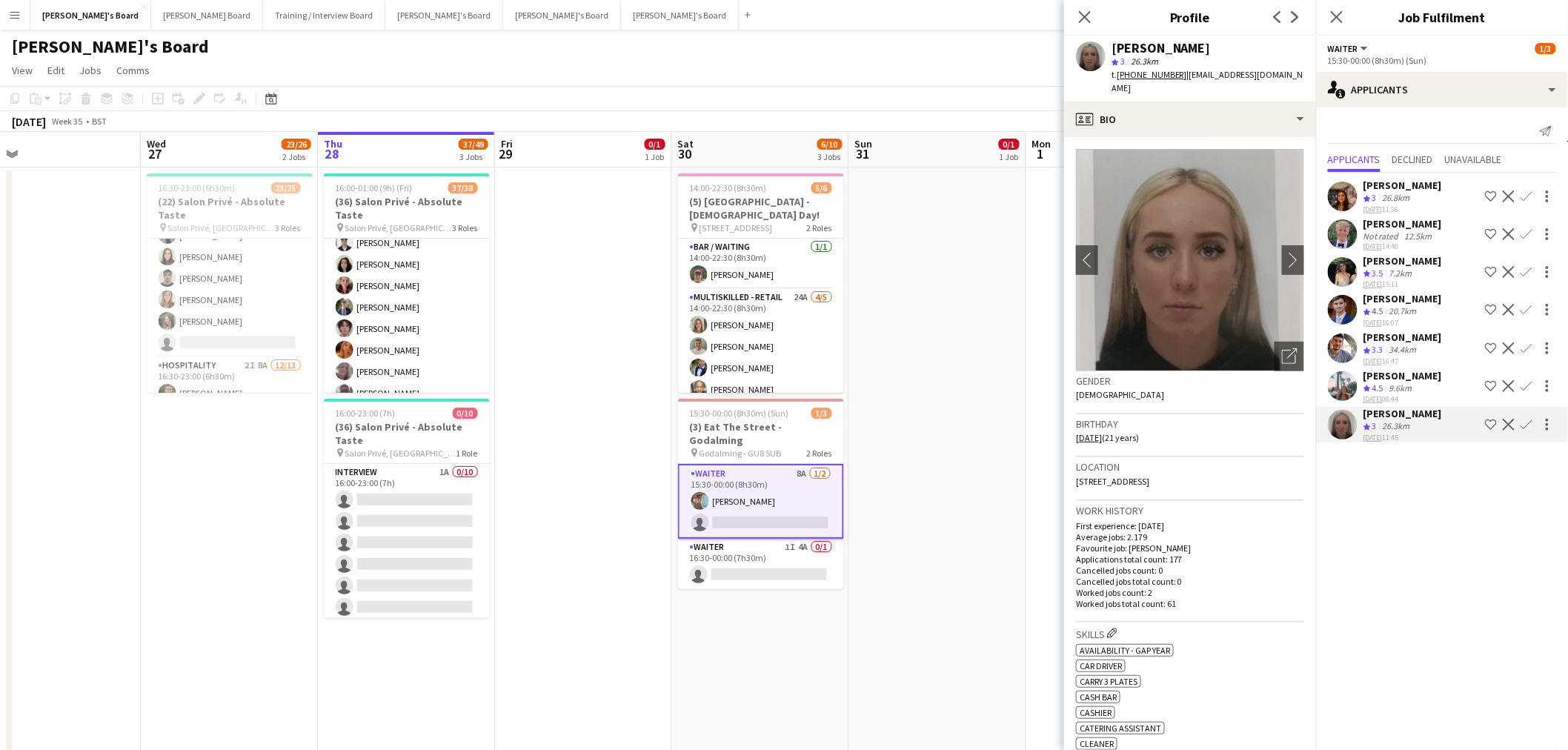
click at [1436, 376] on div "[PERSON_NAME] Crew rating 4.5 9.6km [DATE] 08:44 Shortlist crew Decline Confirm" at bounding box center [1442, 386] width 252 height 35
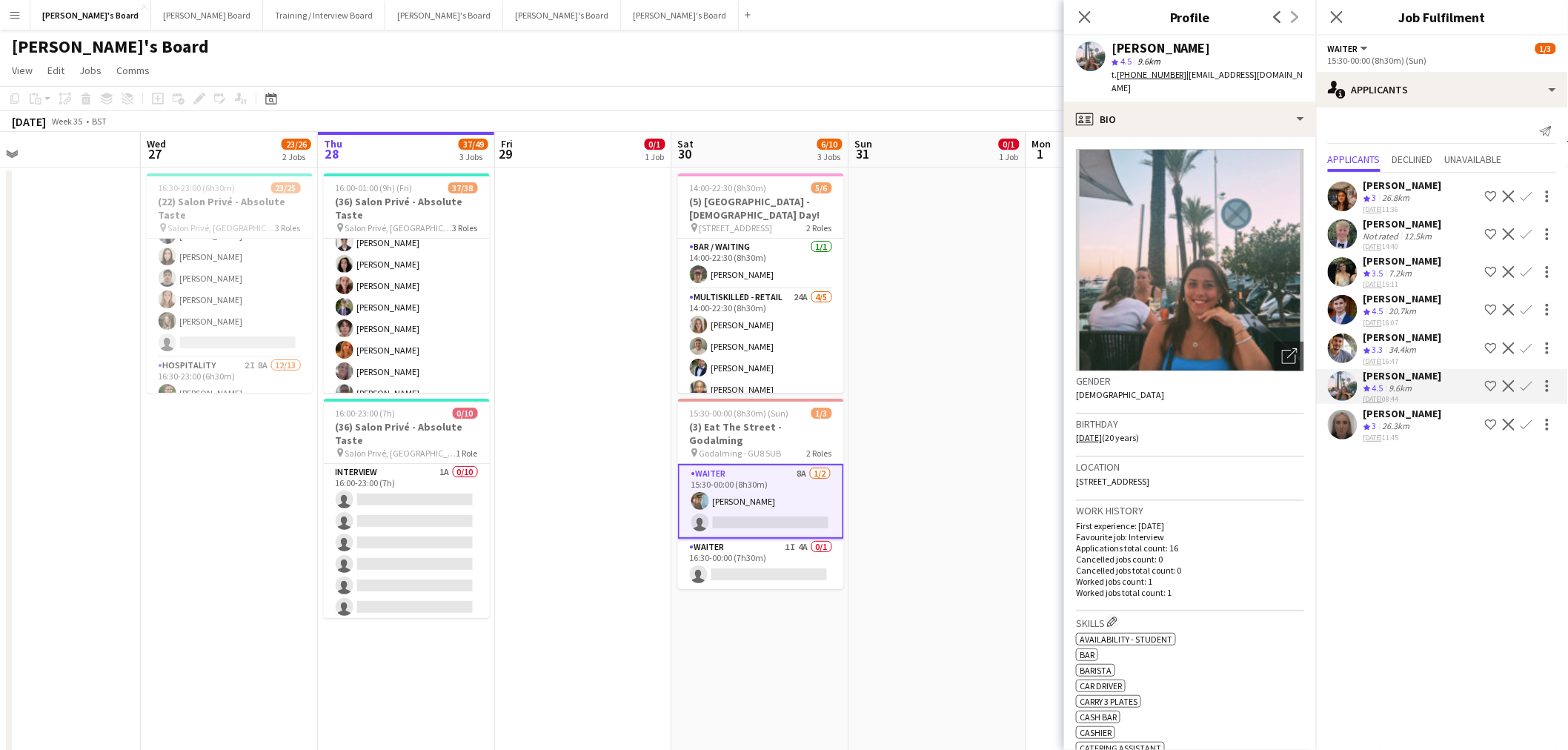
click at [1424, 305] on div "Crew rating 4.5 20.7km" at bounding box center [1403, 311] width 79 height 13
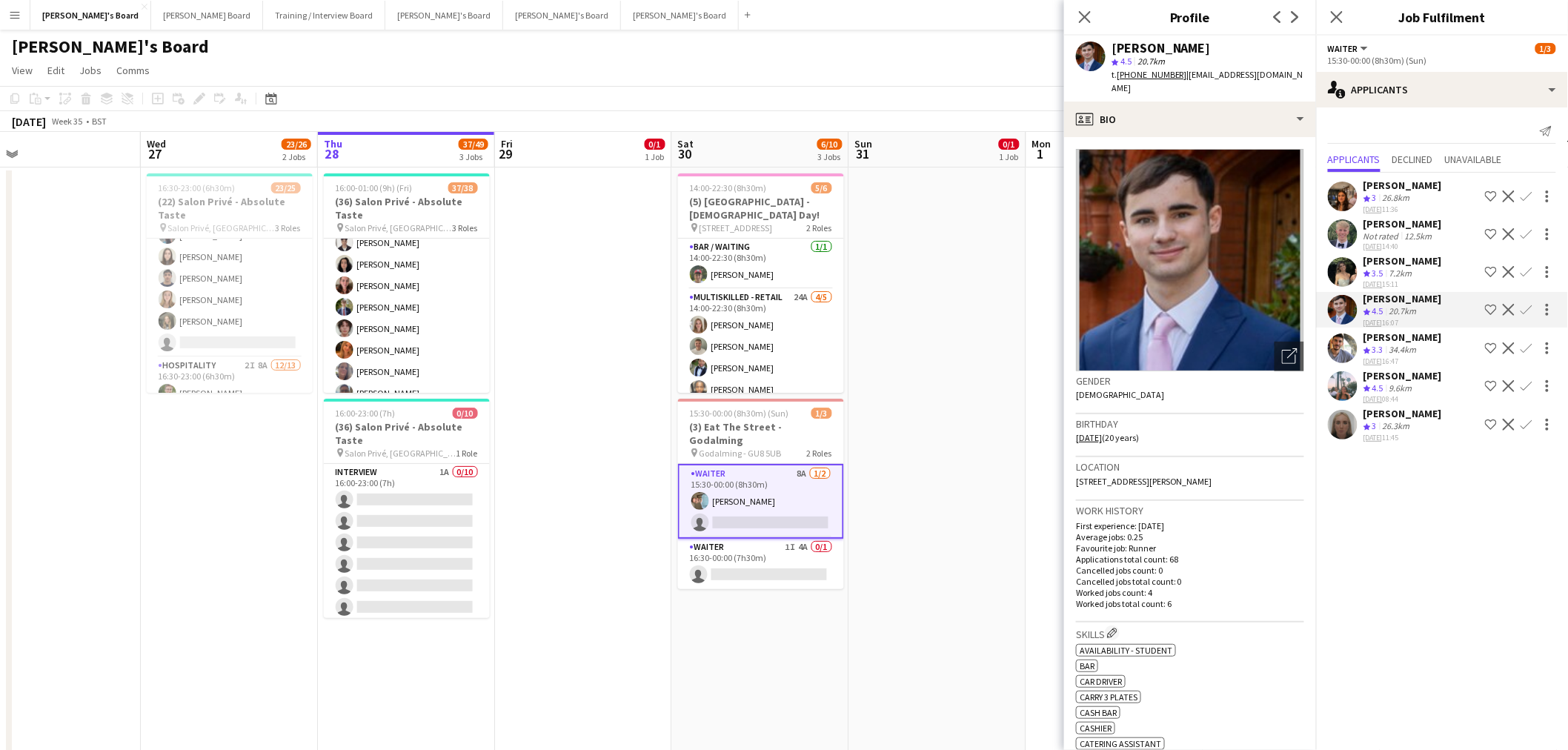
click at [1187, 50] on div "[PERSON_NAME]" at bounding box center [1161, 48] width 99 height 14
click at [1440, 374] on div "[PERSON_NAME] Crew rating 4.5 9.6km [DATE] 08:44 Shortlist crew Decline Confirm" at bounding box center [1442, 386] width 252 height 35
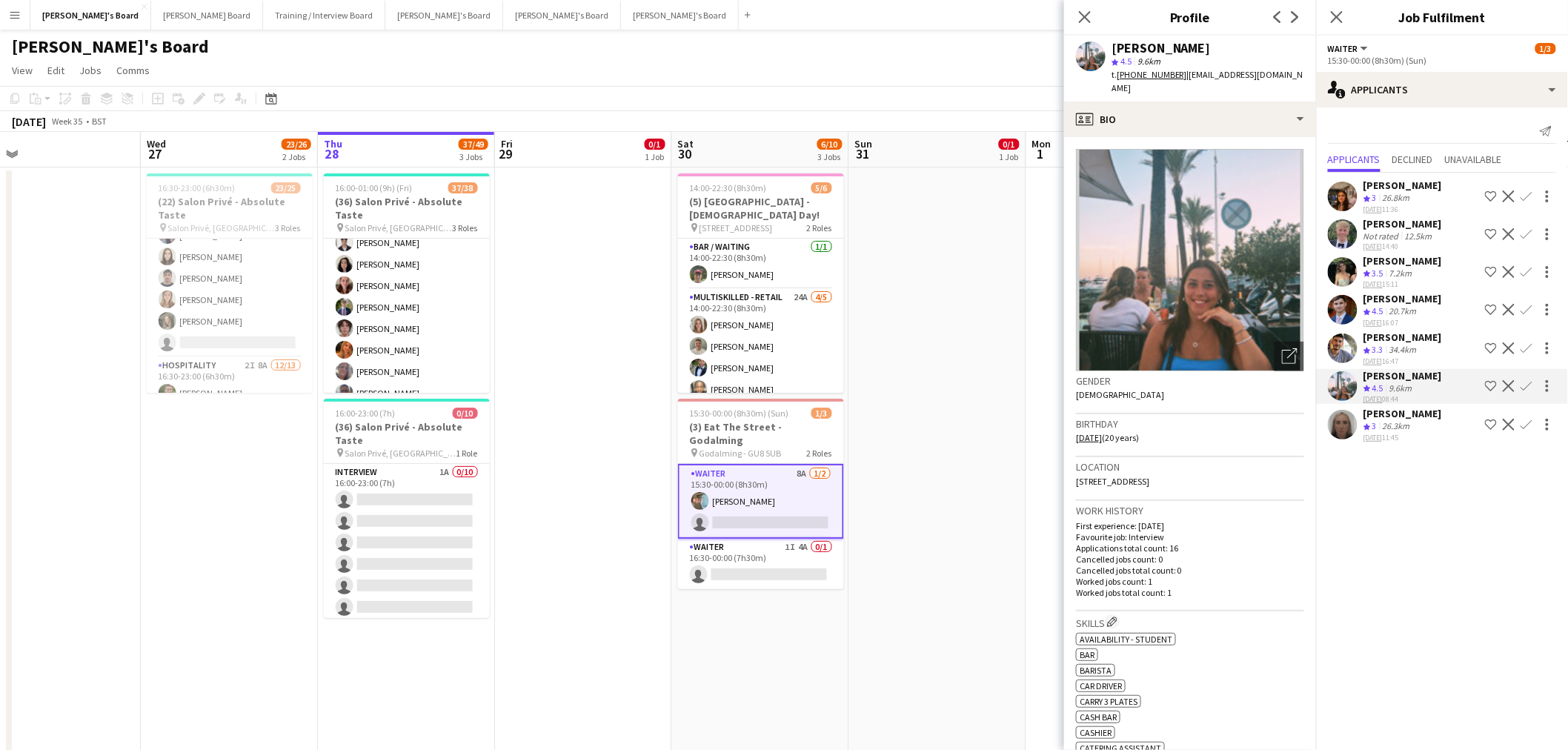
click at [1524, 383] on app-icon "Confirm" at bounding box center [1527, 386] width 12 height 12
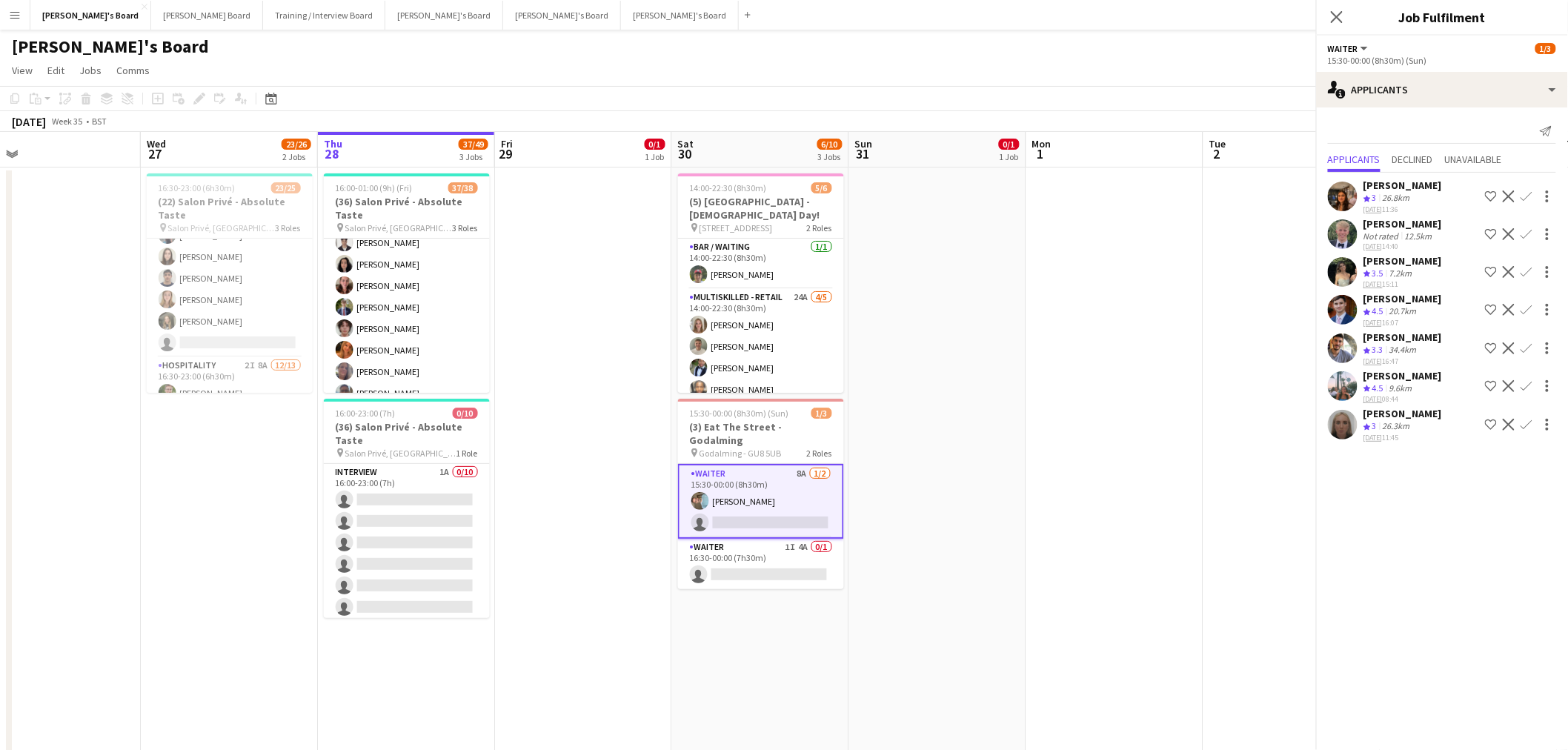
click at [1523, 384] on app-icon "Confirm" at bounding box center [1527, 386] width 12 height 12
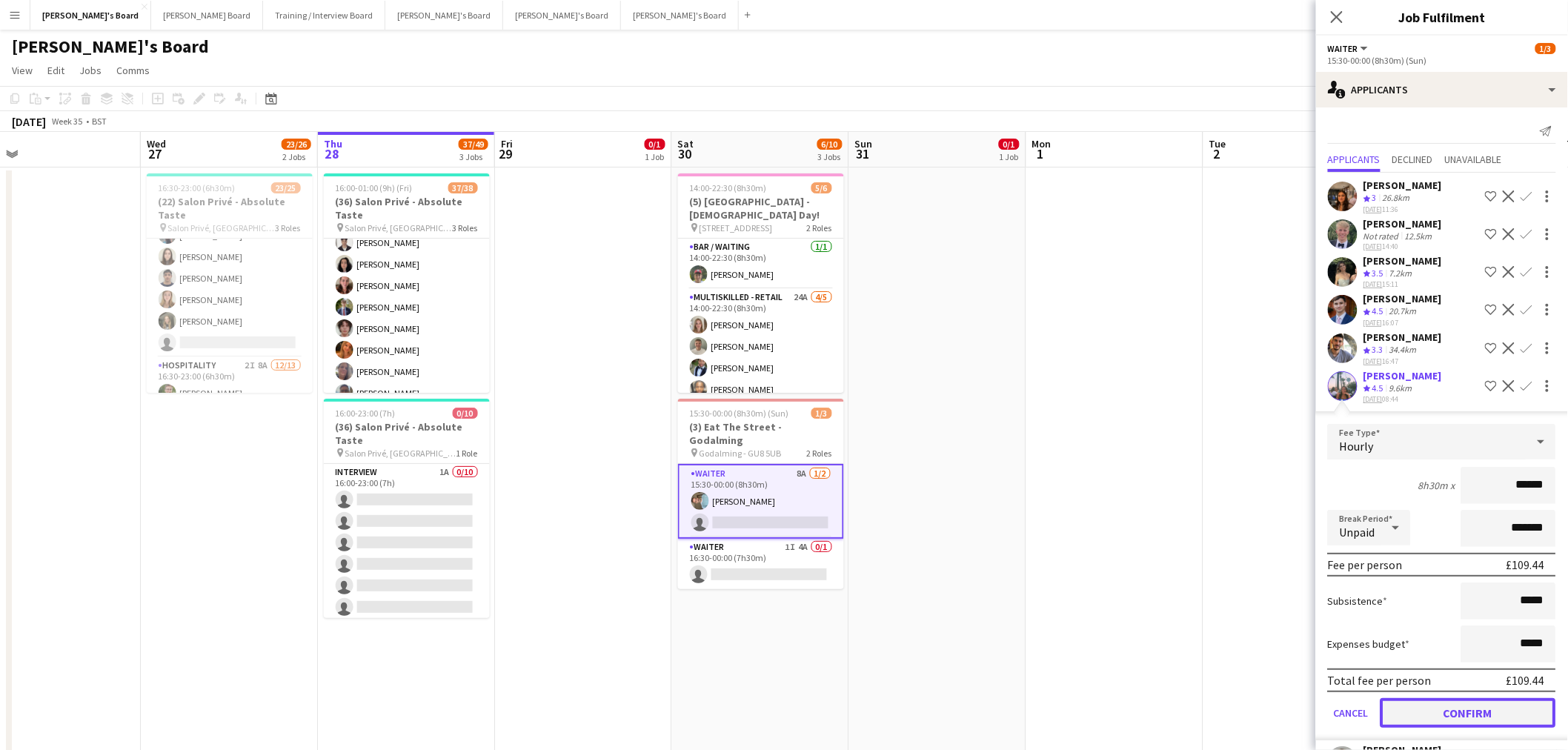
click at [1470, 701] on button "Confirm" at bounding box center [1468, 713] width 176 height 30
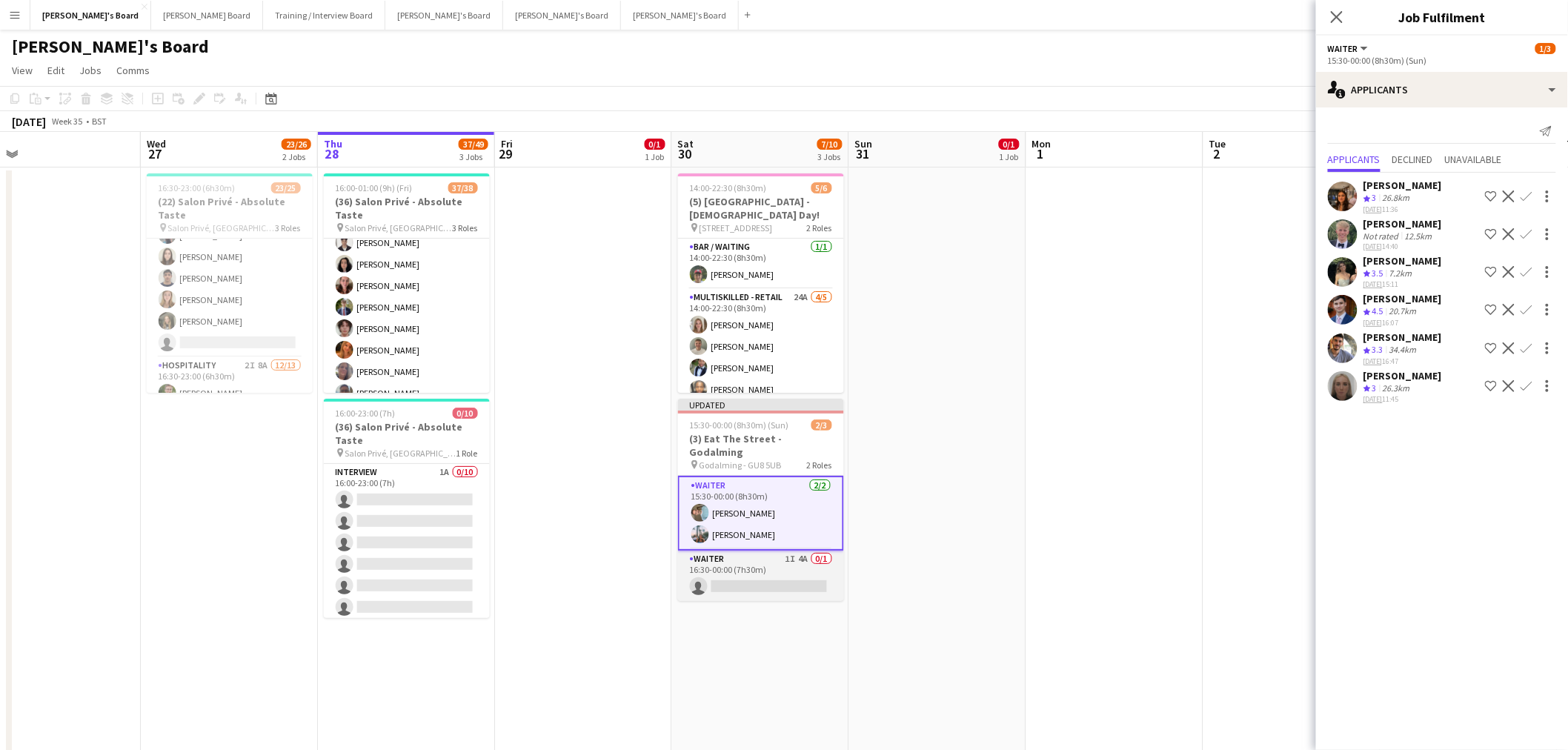
click at [771, 554] on app-card-role "Waiter 1I 4A 0/1 16:30-00:00 (7h30m) single-neutral-actions" at bounding box center [761, 575] width 166 height 50
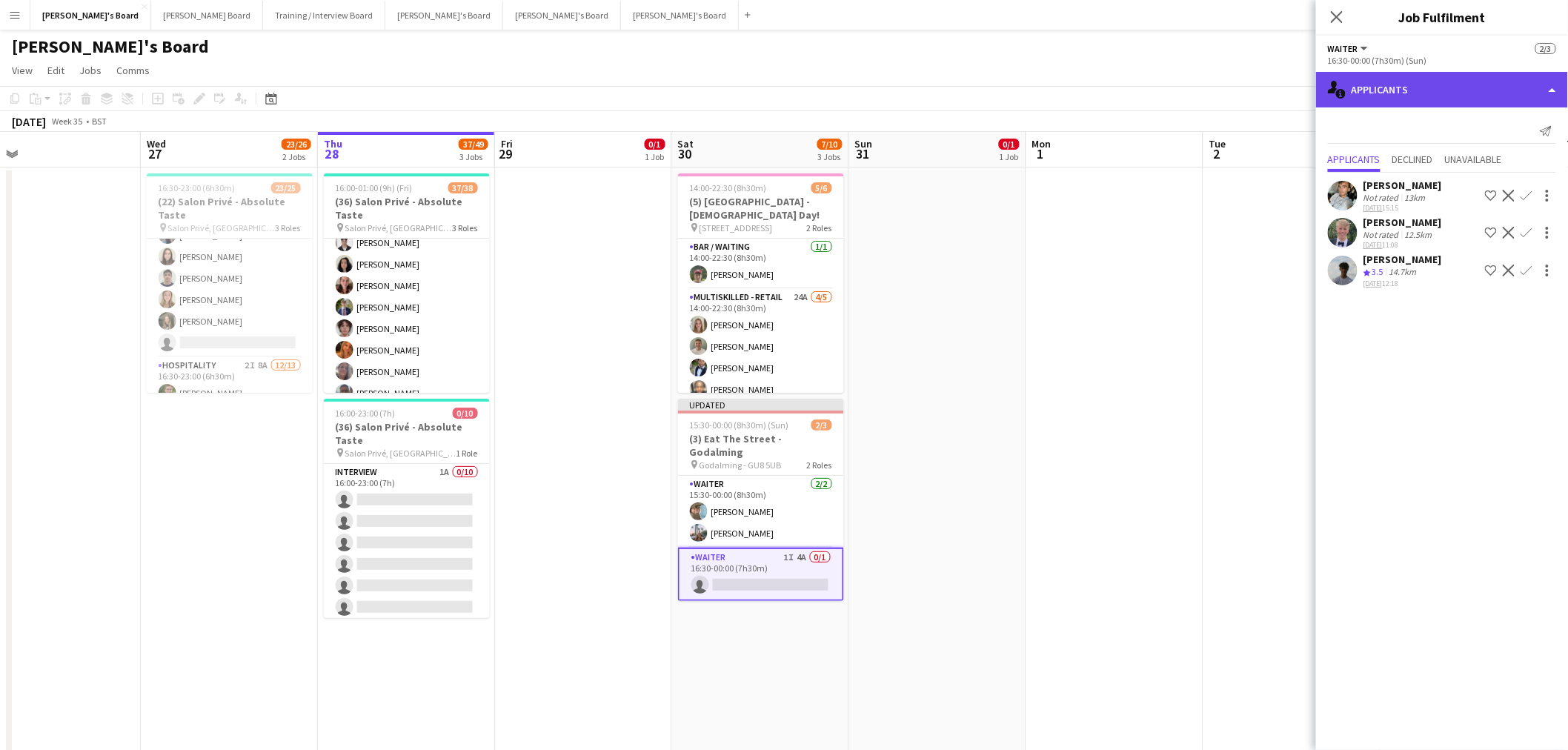
click at [1409, 82] on div "single-neutral-actions-information Applicants" at bounding box center [1442, 89] width 252 height 35
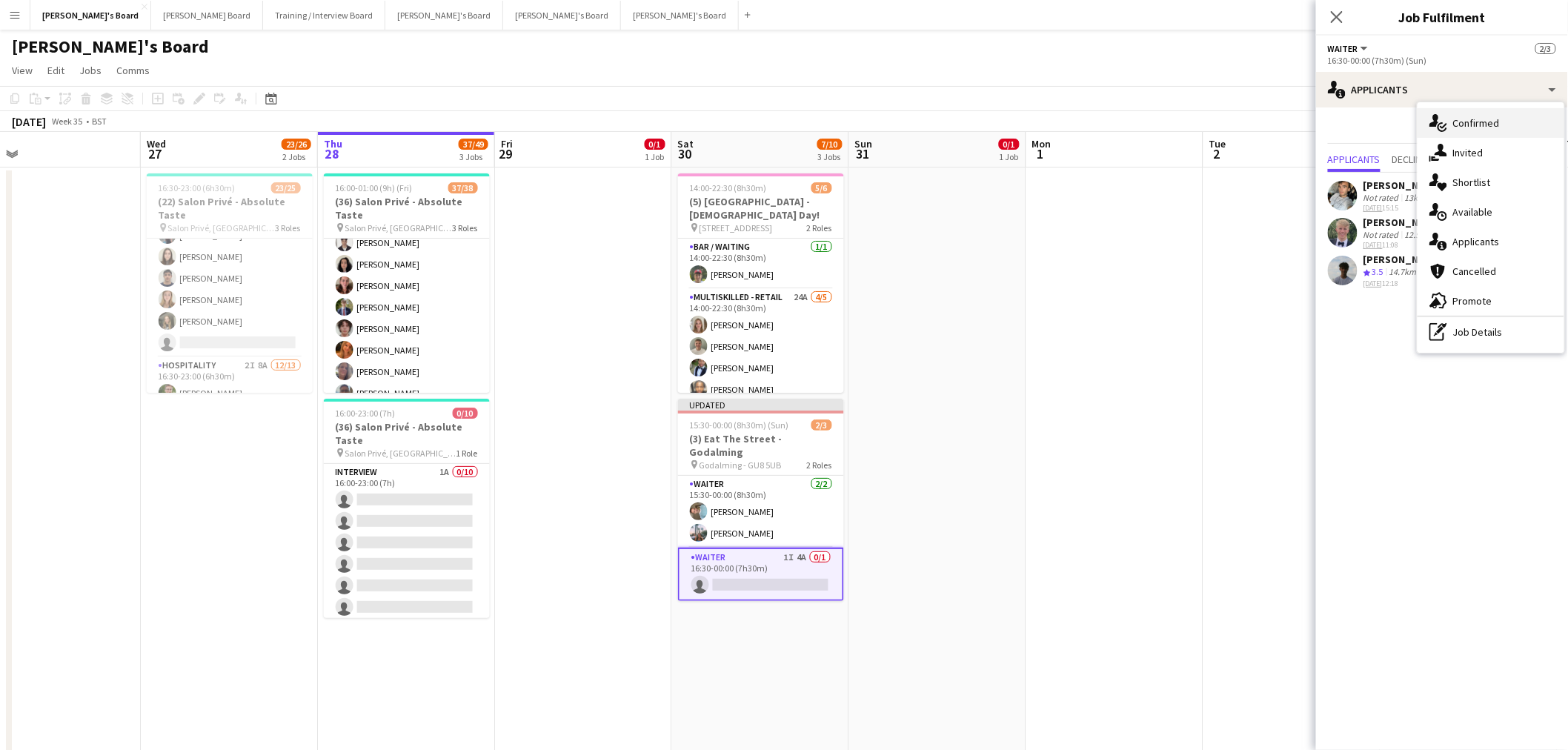
click at [1475, 135] on div "single-neutral-actions-check-2 Confirmed" at bounding box center [1491, 123] width 147 height 30
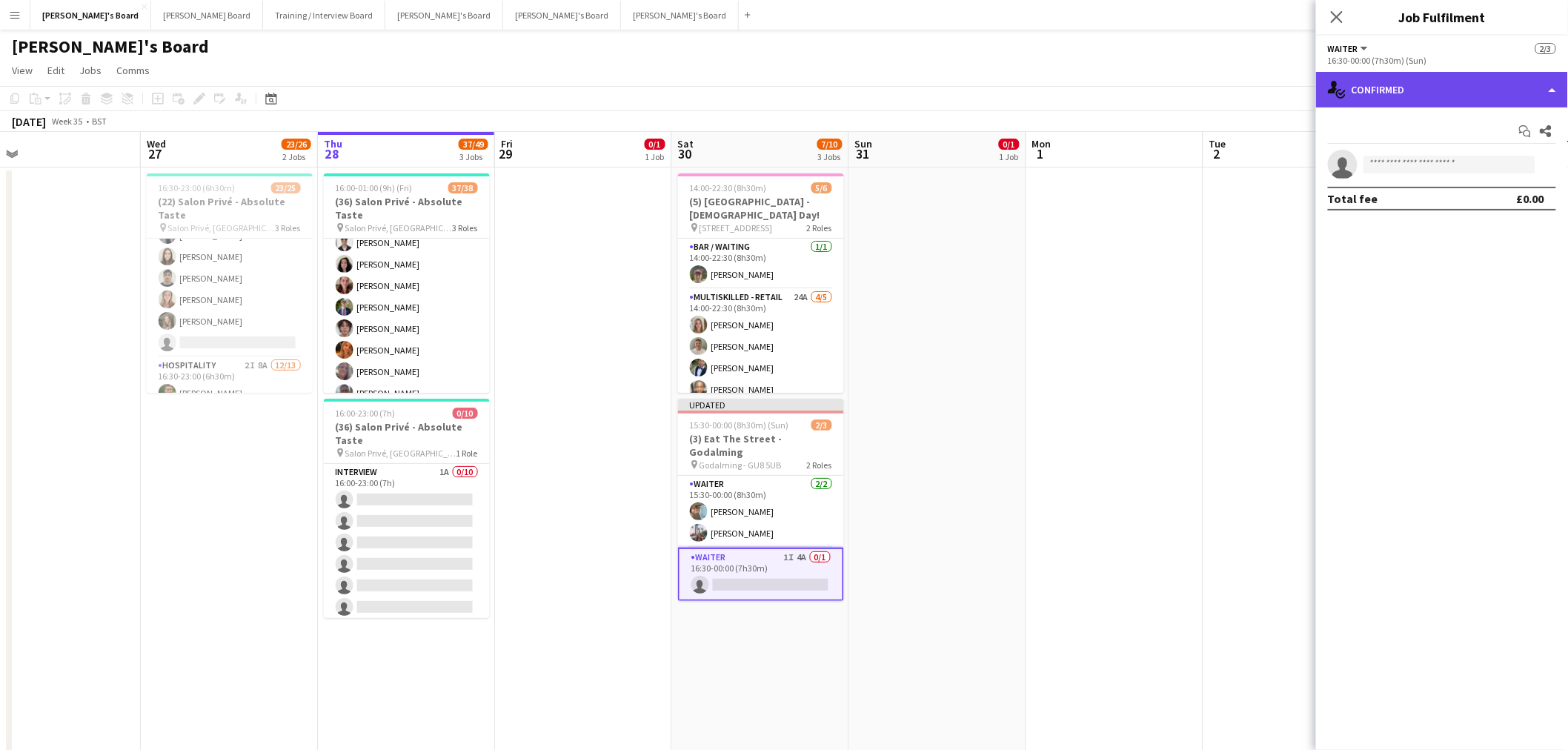
click at [1435, 92] on div "single-neutral-actions-check-2 Confirmed" at bounding box center [1442, 89] width 252 height 35
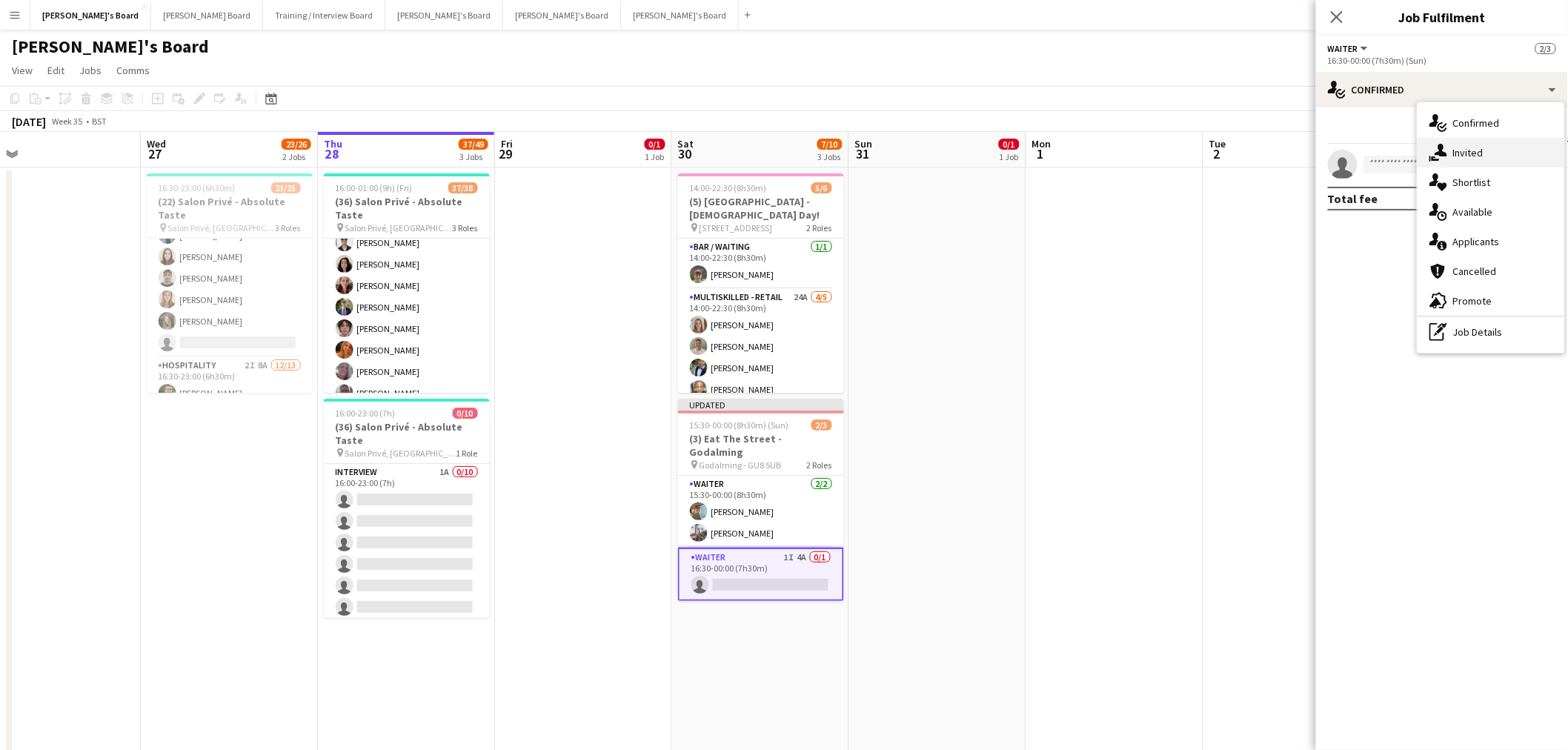
click at [1465, 151] on div "single-neutral-actions-share-1 Invited" at bounding box center [1491, 153] width 147 height 30
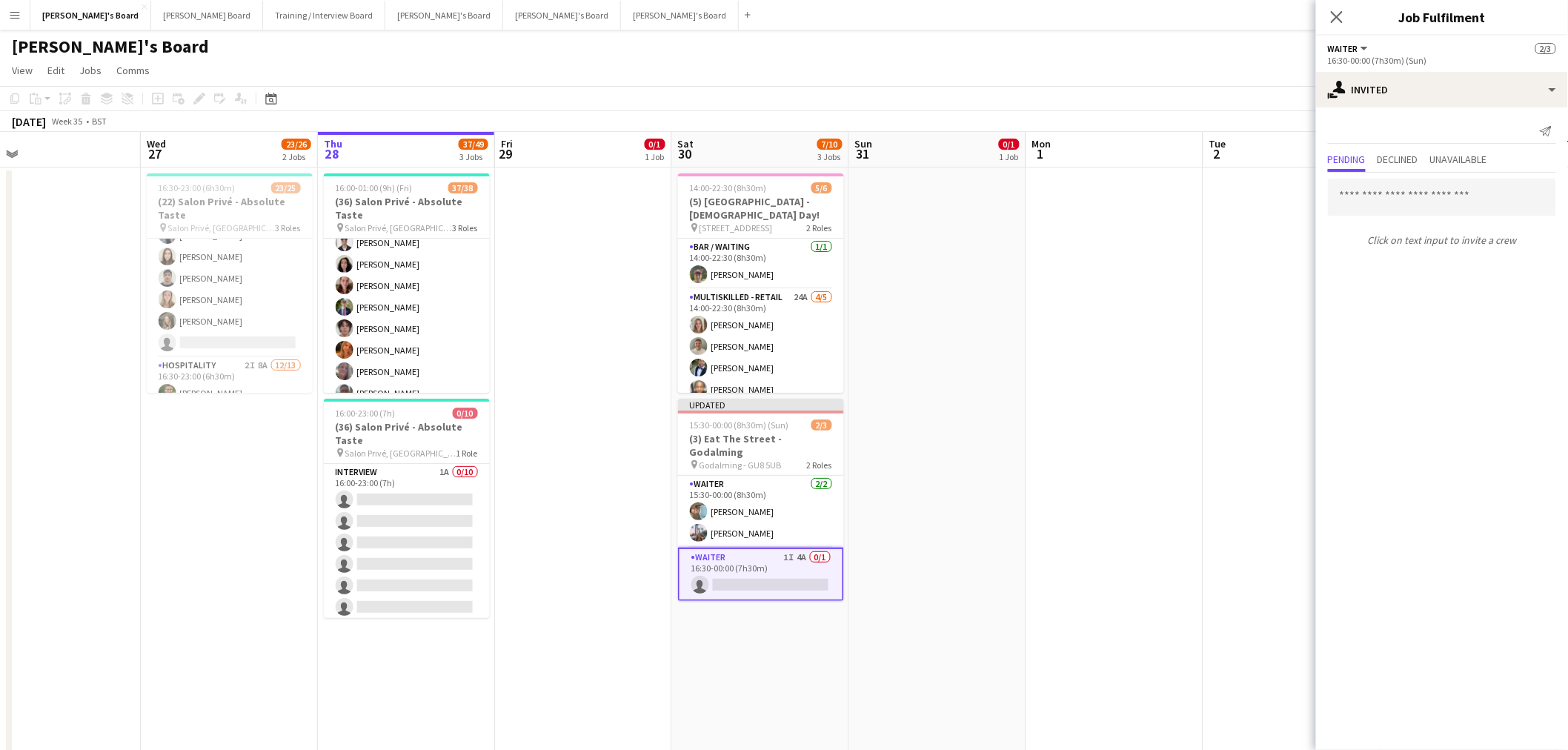
click at [1428, 161] on div "Pending Declined Unavailable" at bounding box center [1442, 161] width 228 height 23
click at [1412, 188] on input "text" at bounding box center [1442, 196] width 228 height 37
paste input "**********"
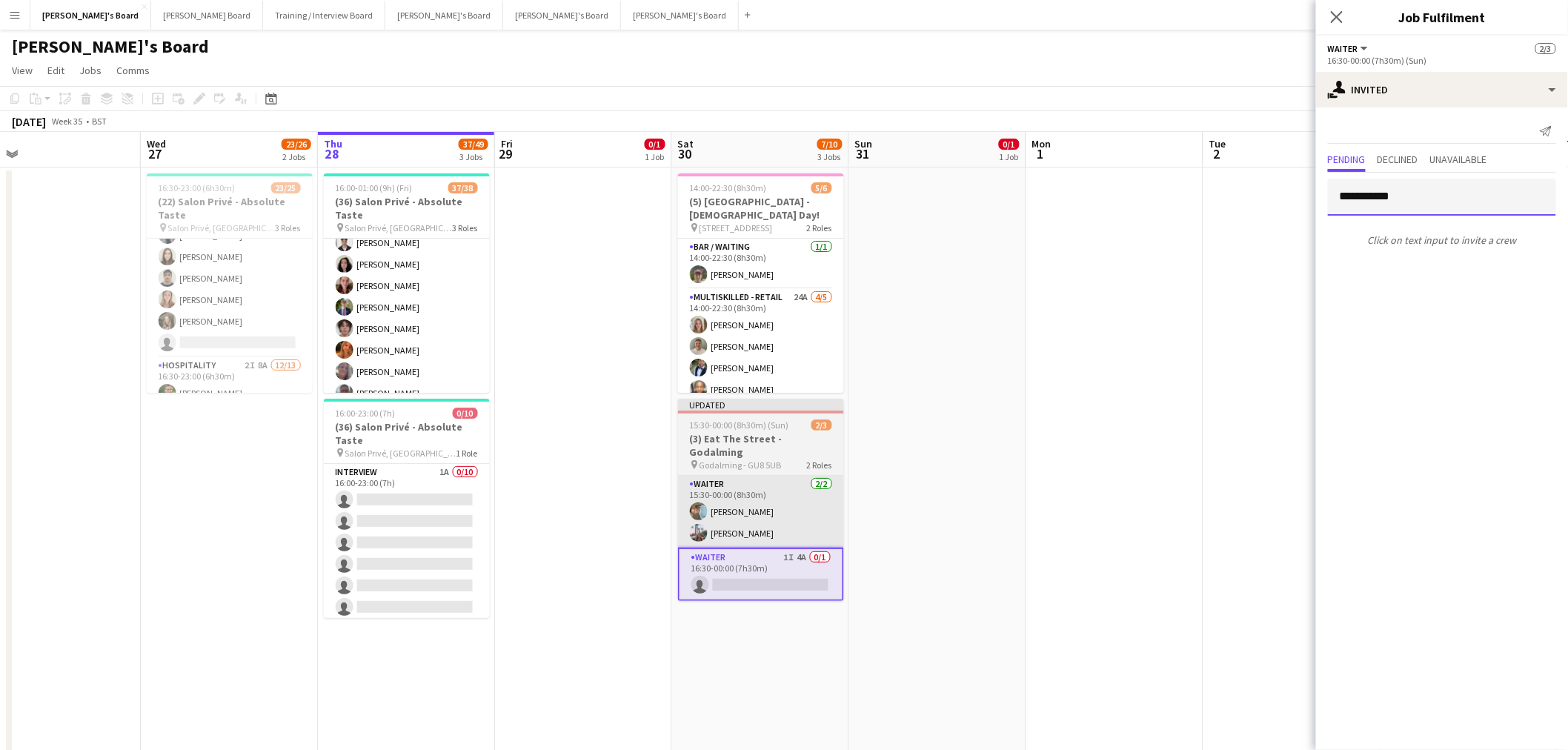
type input "**********"
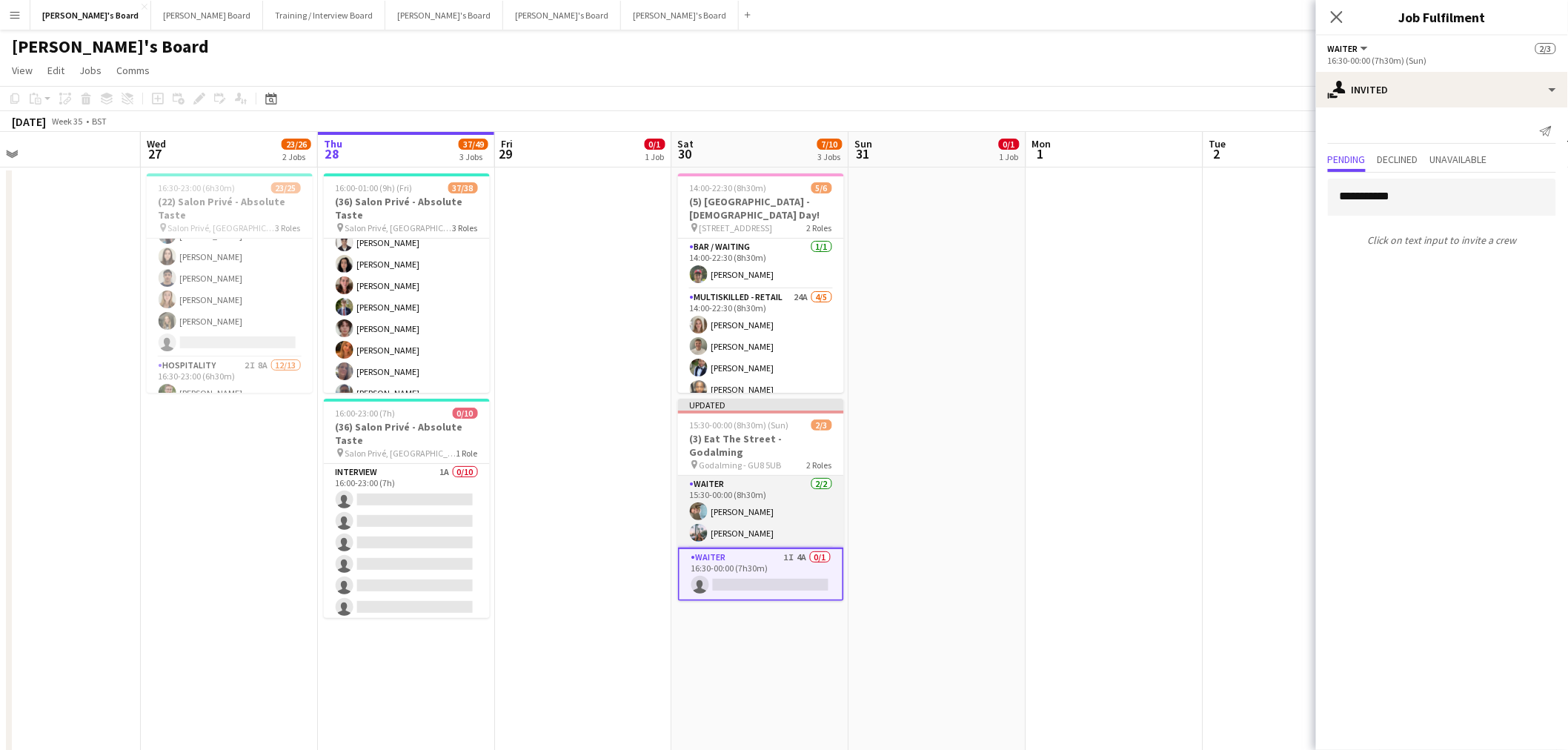
click at [752, 495] on app-card-role "Waiter [DATE] 15:30-00:00 (8h30m) [PERSON_NAME] [PERSON_NAME]" at bounding box center [761, 512] width 166 height 72
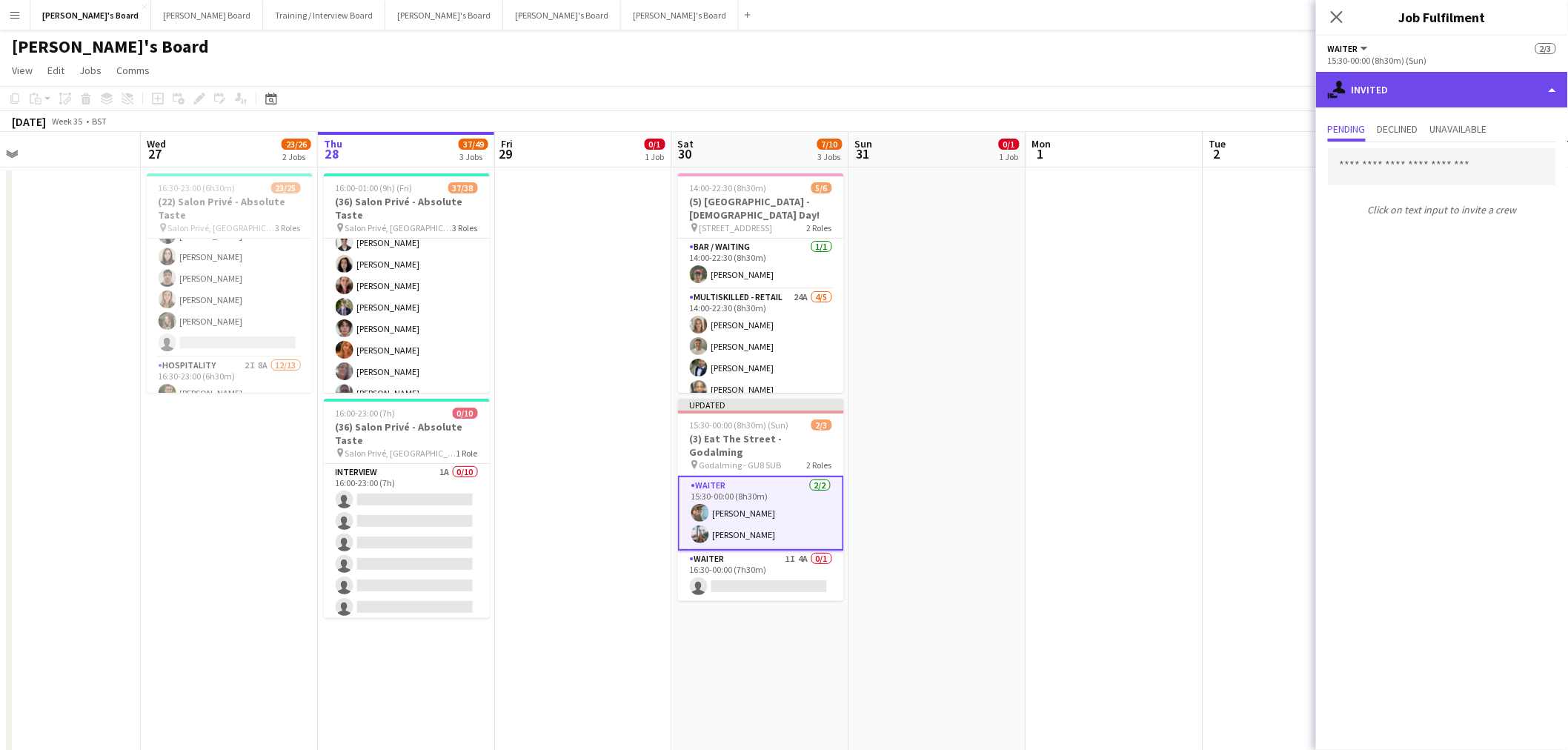
click at [1401, 89] on div "single-neutral-actions-share-1 Invited" at bounding box center [1442, 89] width 252 height 35
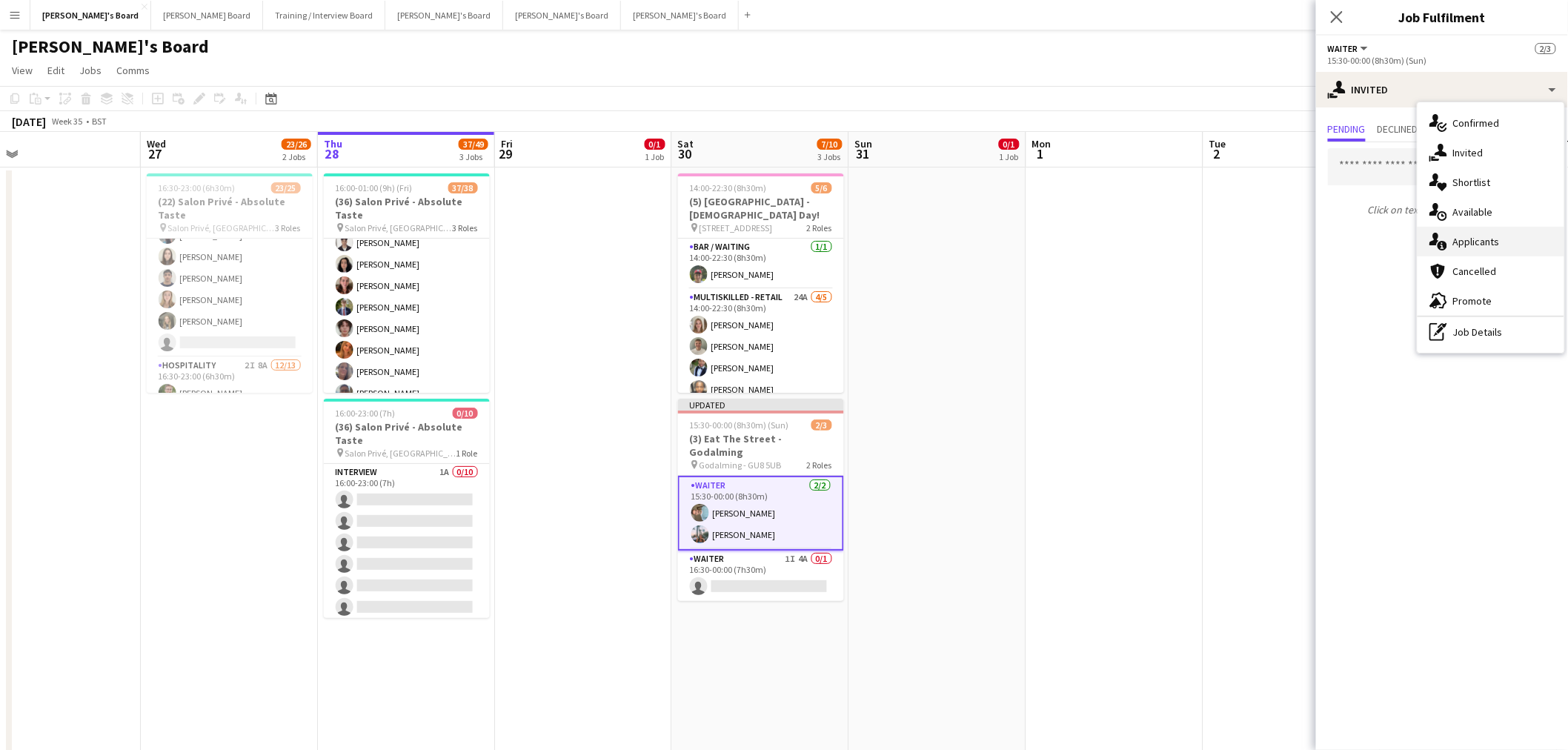
click at [1483, 230] on div "single-neutral-actions-information Applicants" at bounding box center [1491, 242] width 147 height 30
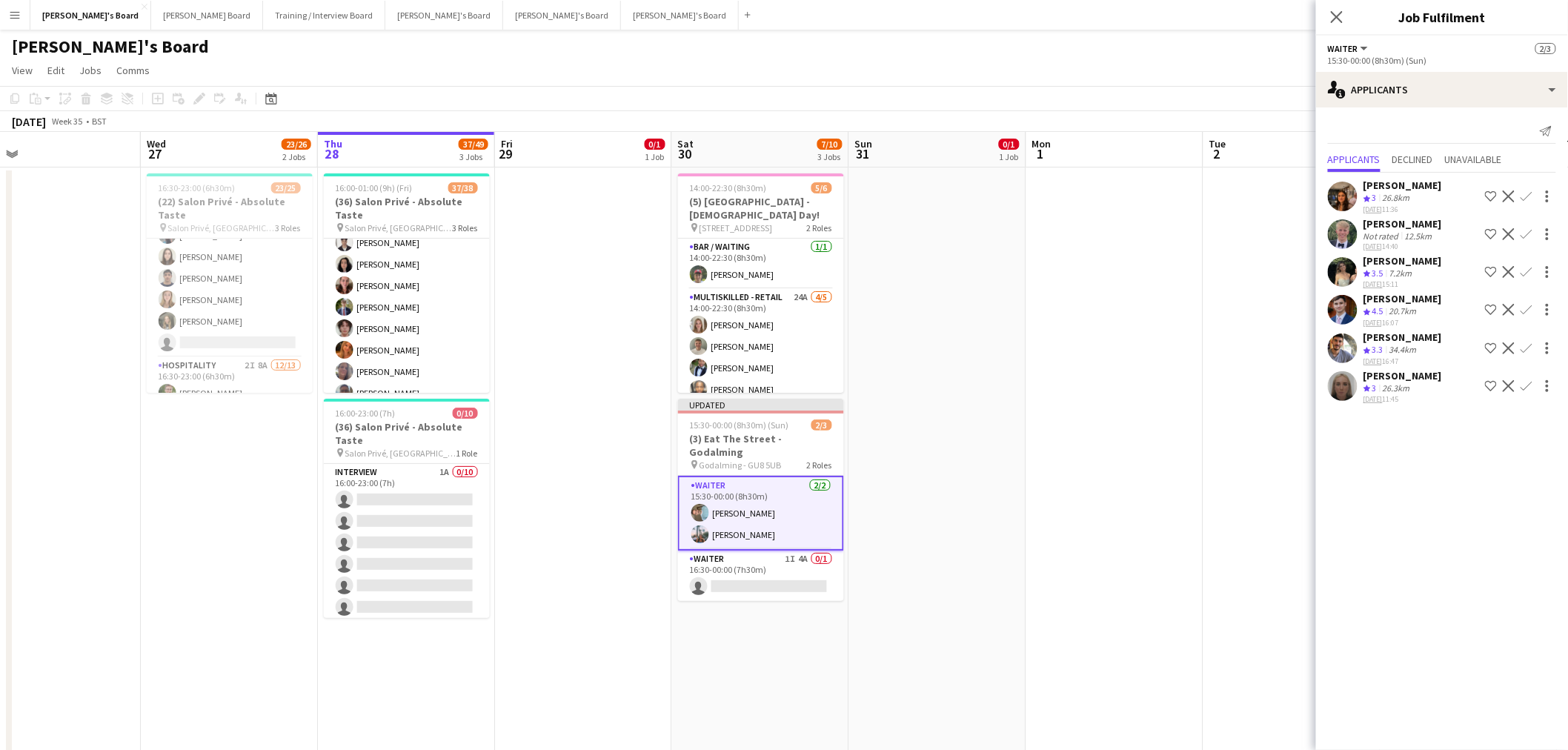
click at [1409, 307] on div "20.7km" at bounding box center [1403, 311] width 33 height 13
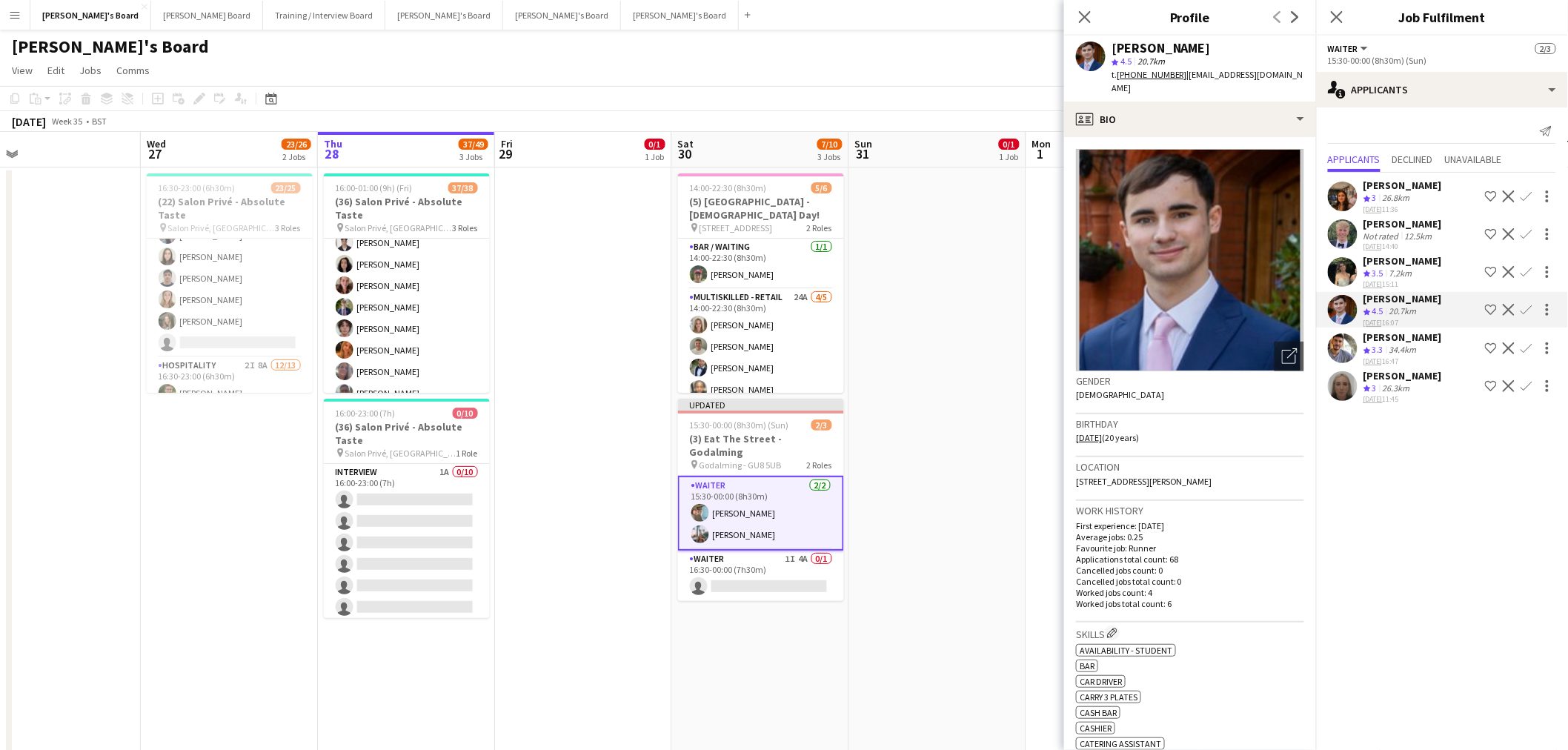
click at [1185, 49] on div "[PERSON_NAME]" at bounding box center [1161, 48] width 99 height 14
copy div "[PERSON_NAME]"
click at [802, 560] on app-card-role "Waiter 1I 4A 0/1 16:30-00:00 (7h30m) single-neutral-actions" at bounding box center [761, 575] width 166 height 50
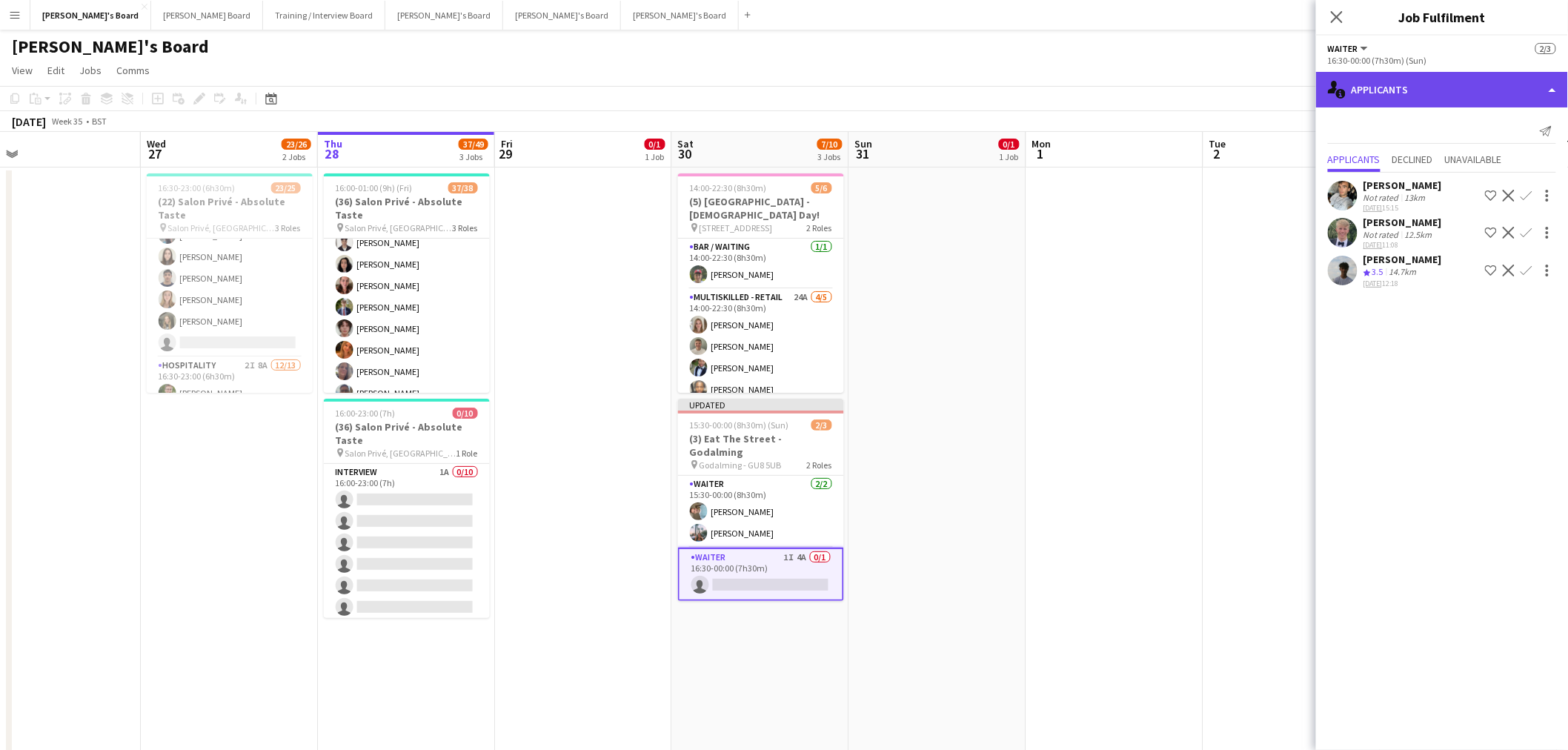
click at [1369, 89] on div "single-neutral-actions-information Applicants" at bounding box center [1442, 89] width 252 height 35
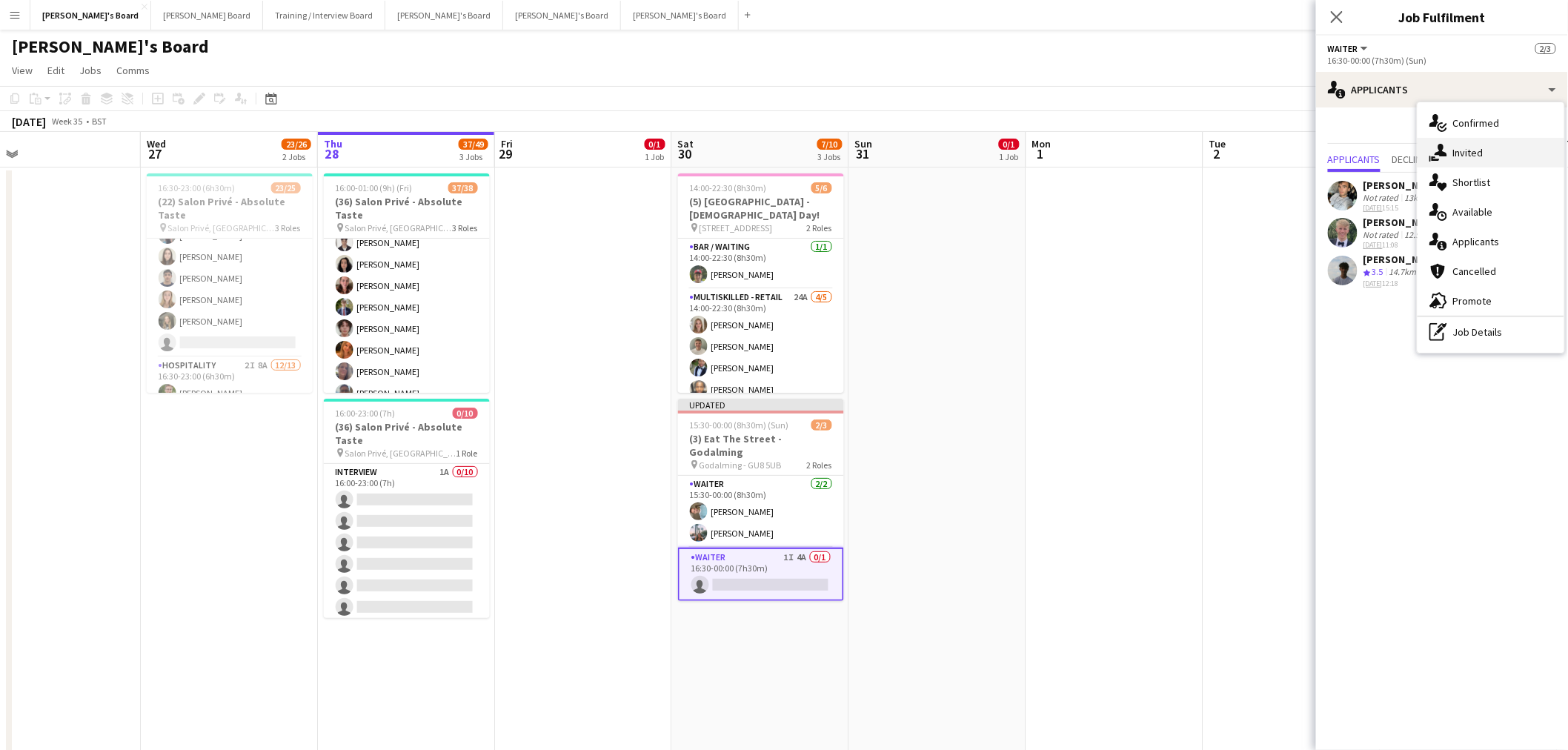
click at [1486, 147] on div "single-neutral-actions-share-1 Invited" at bounding box center [1491, 153] width 147 height 30
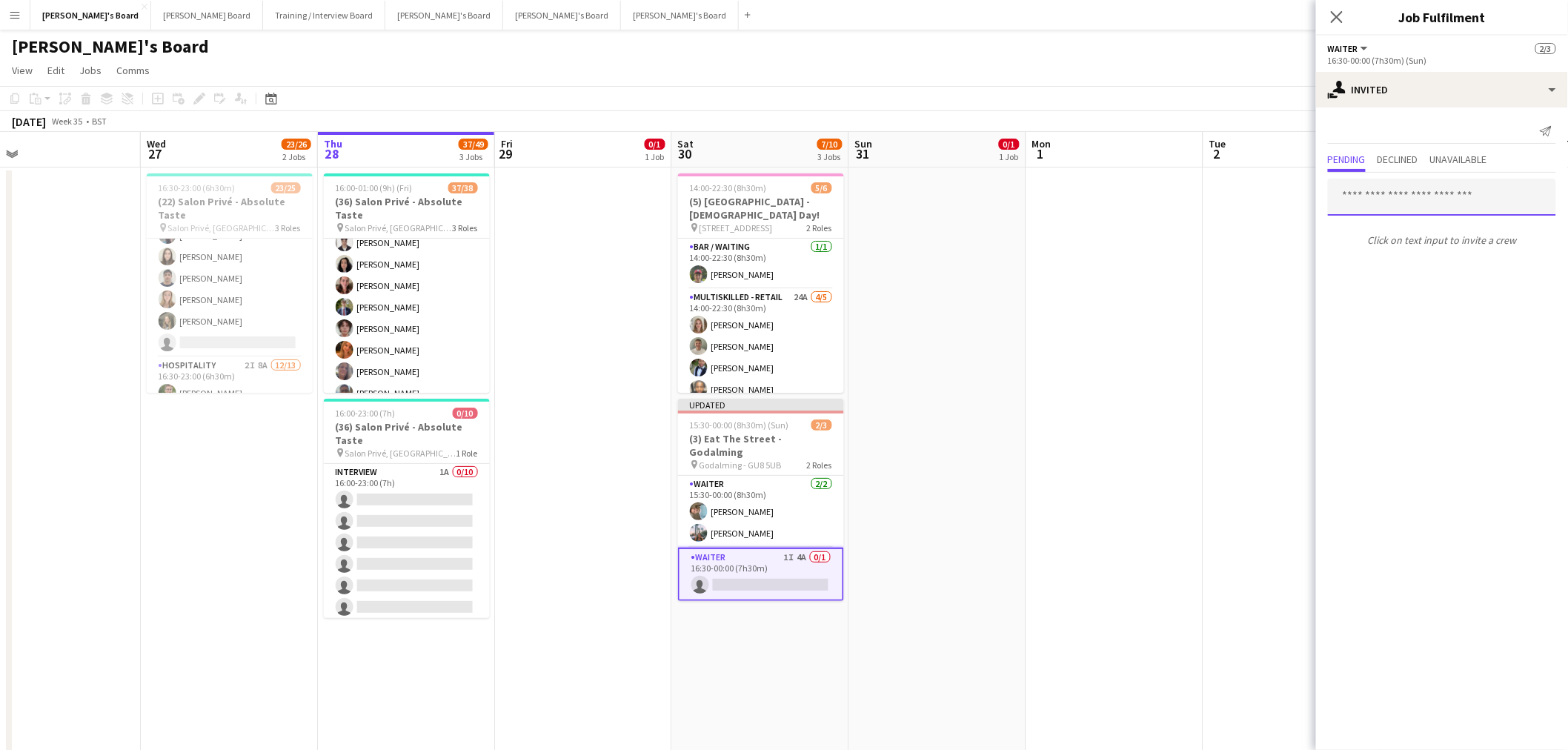
click at [1395, 203] on input "text" at bounding box center [1442, 196] width 228 height 37
paste input "**********"
type input "**********"
click at [1417, 224] on mat-option "[PERSON_NAME] Active [EMAIL_ADDRESS][DOMAIN_NAME]" at bounding box center [1443, 238] width 228 height 35
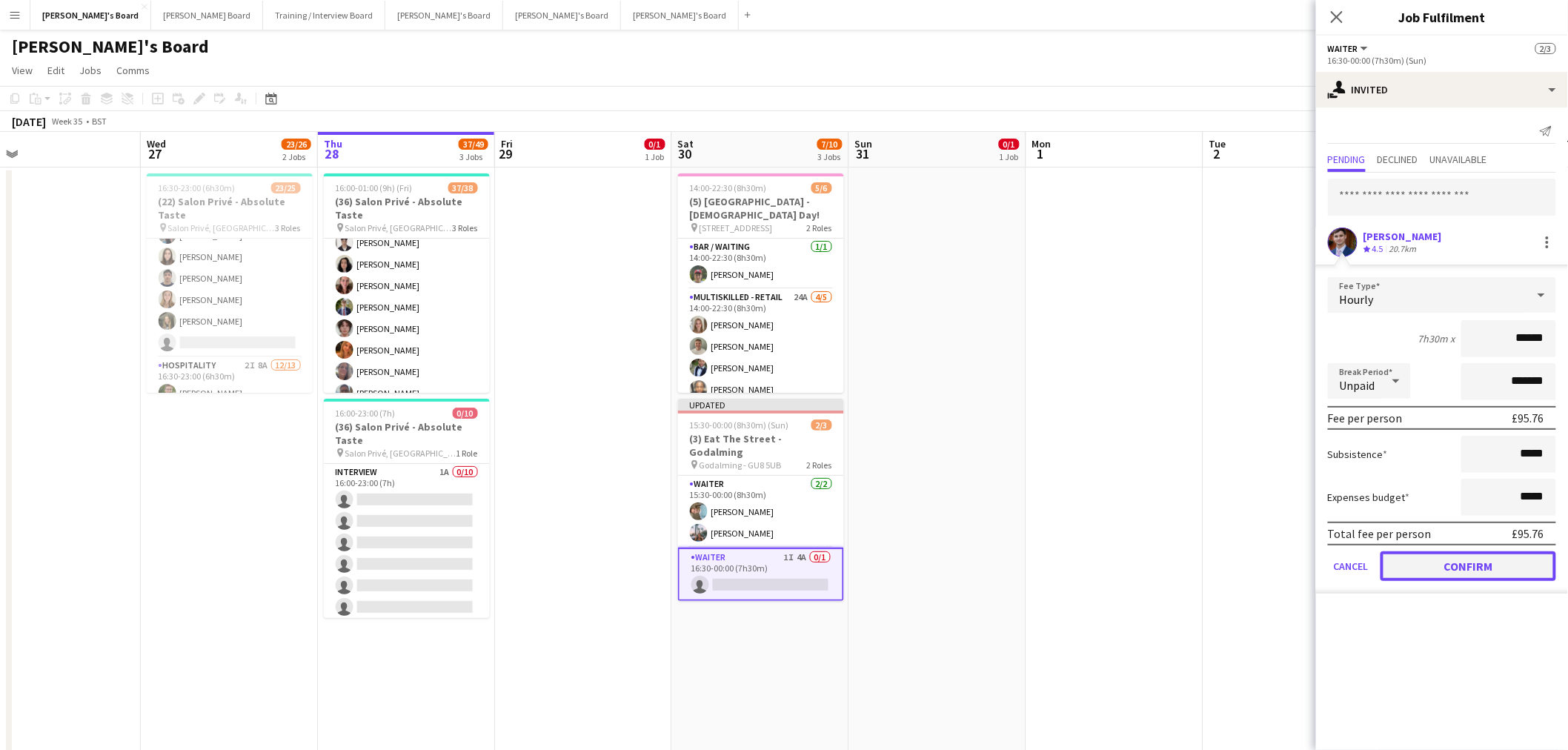
click at [1476, 566] on button "Confirm" at bounding box center [1468, 566] width 176 height 30
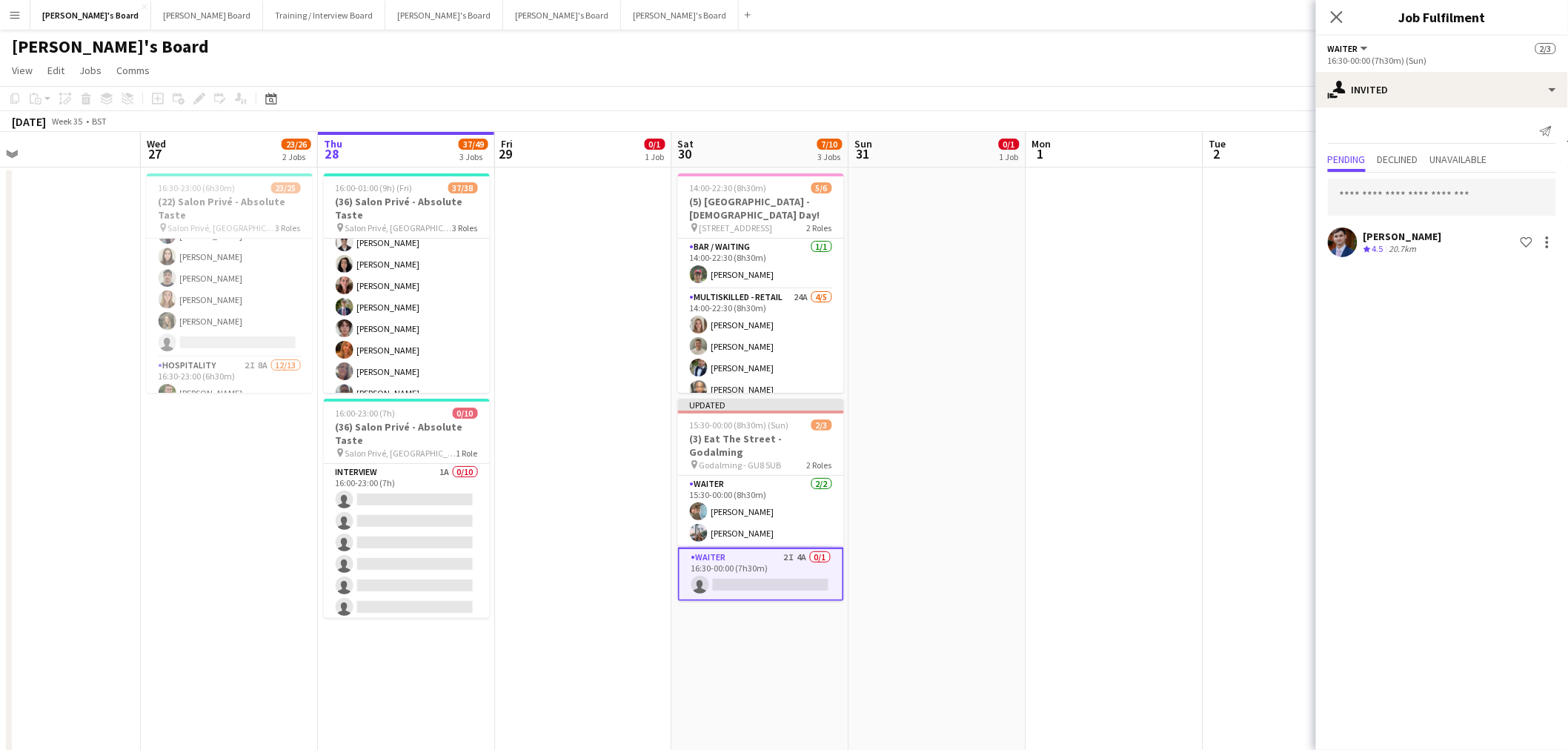
click at [960, 386] on app-date-cell at bounding box center [938, 586] width 177 height 838
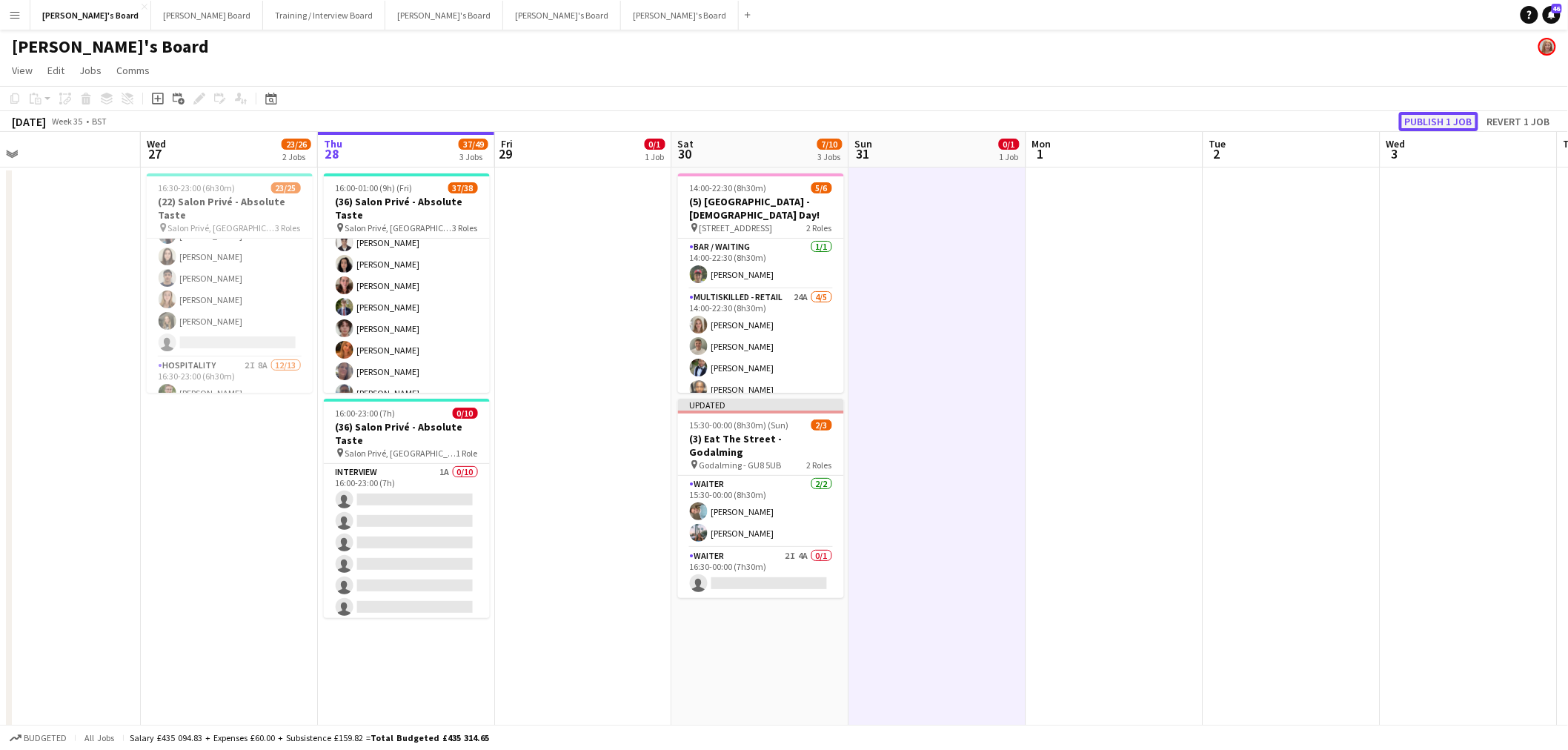
click at [1452, 124] on button "Publish 1 job" at bounding box center [1439, 122] width 80 height 20
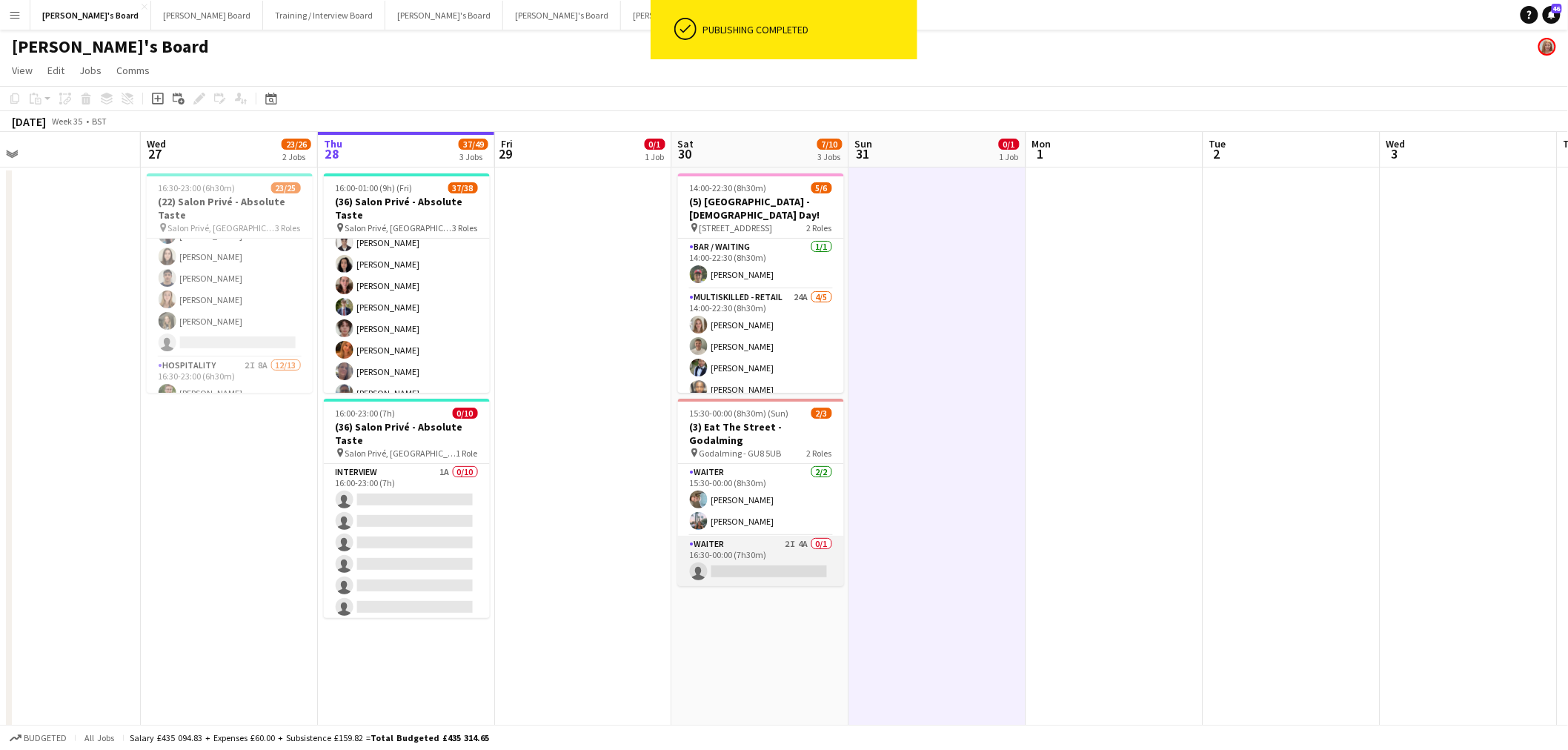
click at [770, 547] on app-card-role "Waiter 2I 4A 0/1 16:30-00:00 (7h30m) single-neutral-actions" at bounding box center [761, 560] width 166 height 50
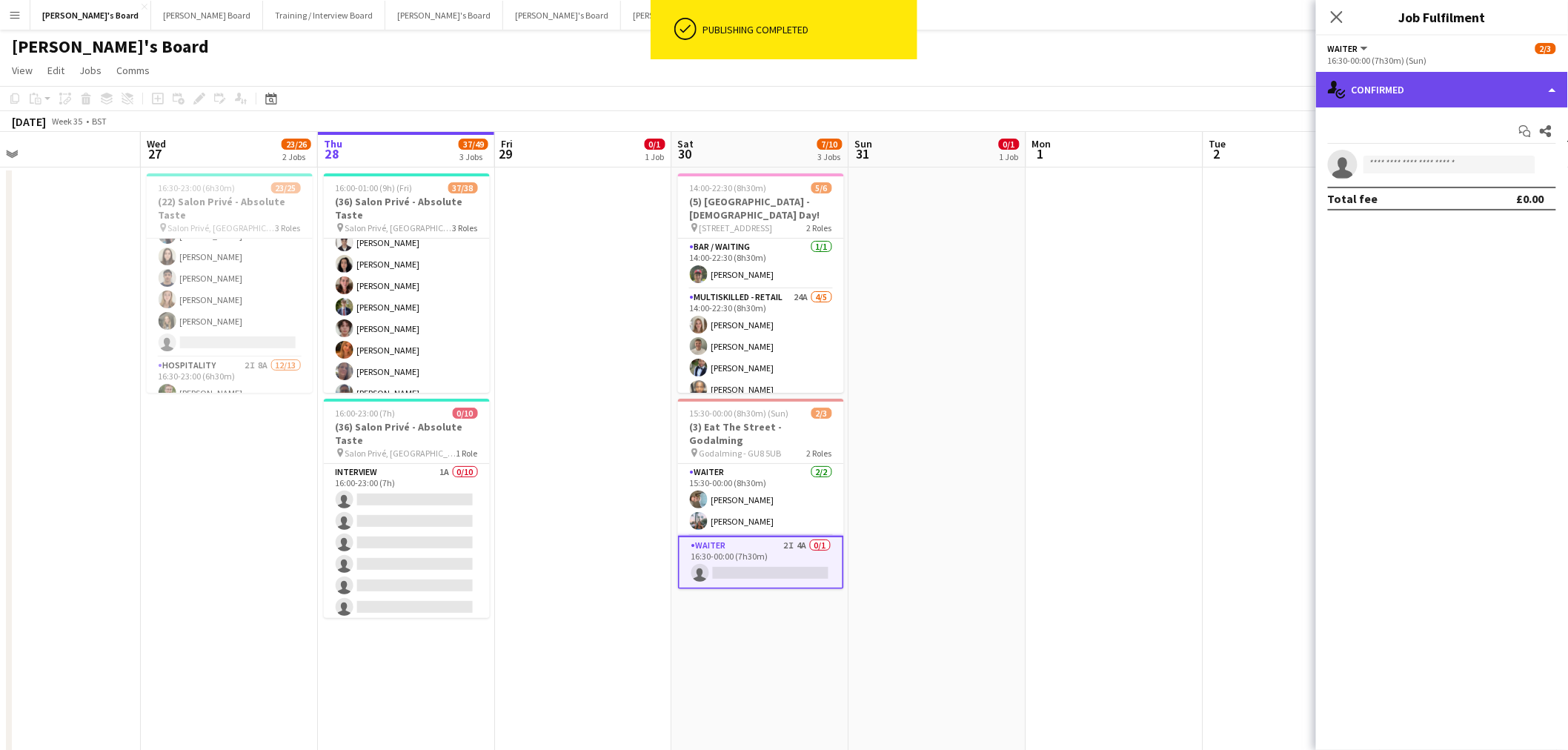
click at [1409, 79] on div "single-neutral-actions-check-2 Confirmed" at bounding box center [1442, 89] width 252 height 35
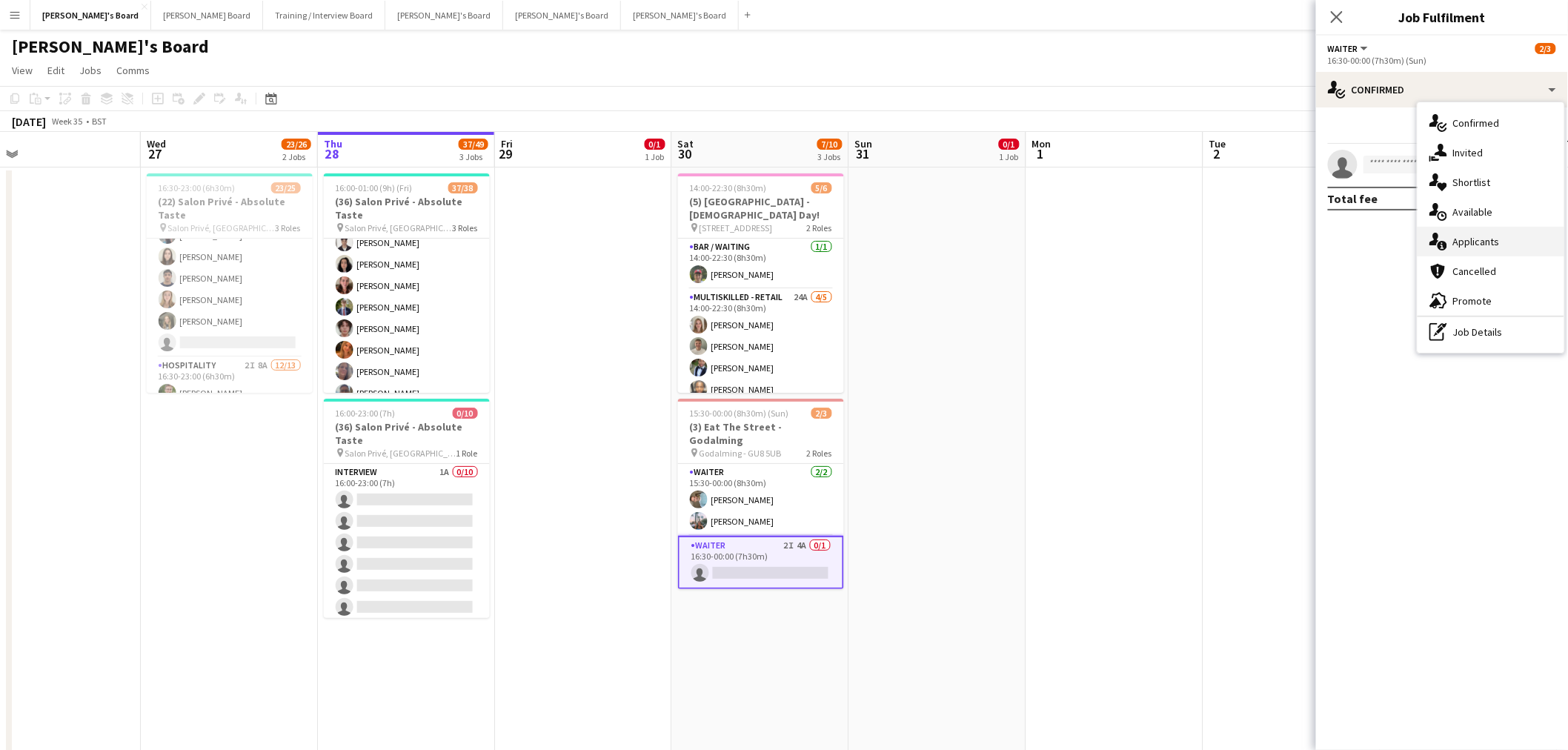
click at [1479, 242] on div "single-neutral-actions-information Applicants" at bounding box center [1491, 242] width 147 height 30
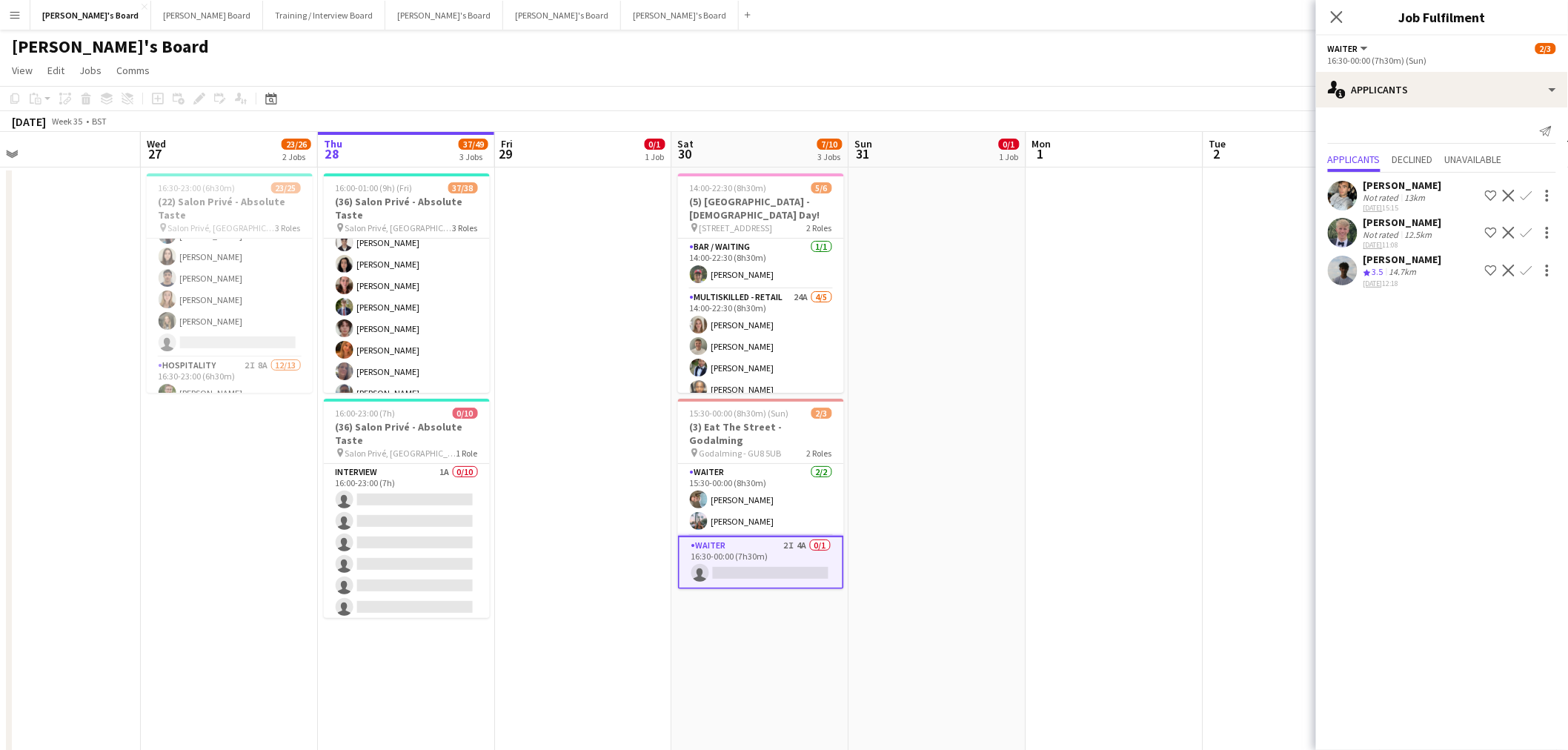
click at [1439, 267] on div "[PERSON_NAME] Crew rating 3.5 14.7km [DATE] 12:18 Shortlist crew Decline Confirm" at bounding box center [1442, 270] width 252 height 35
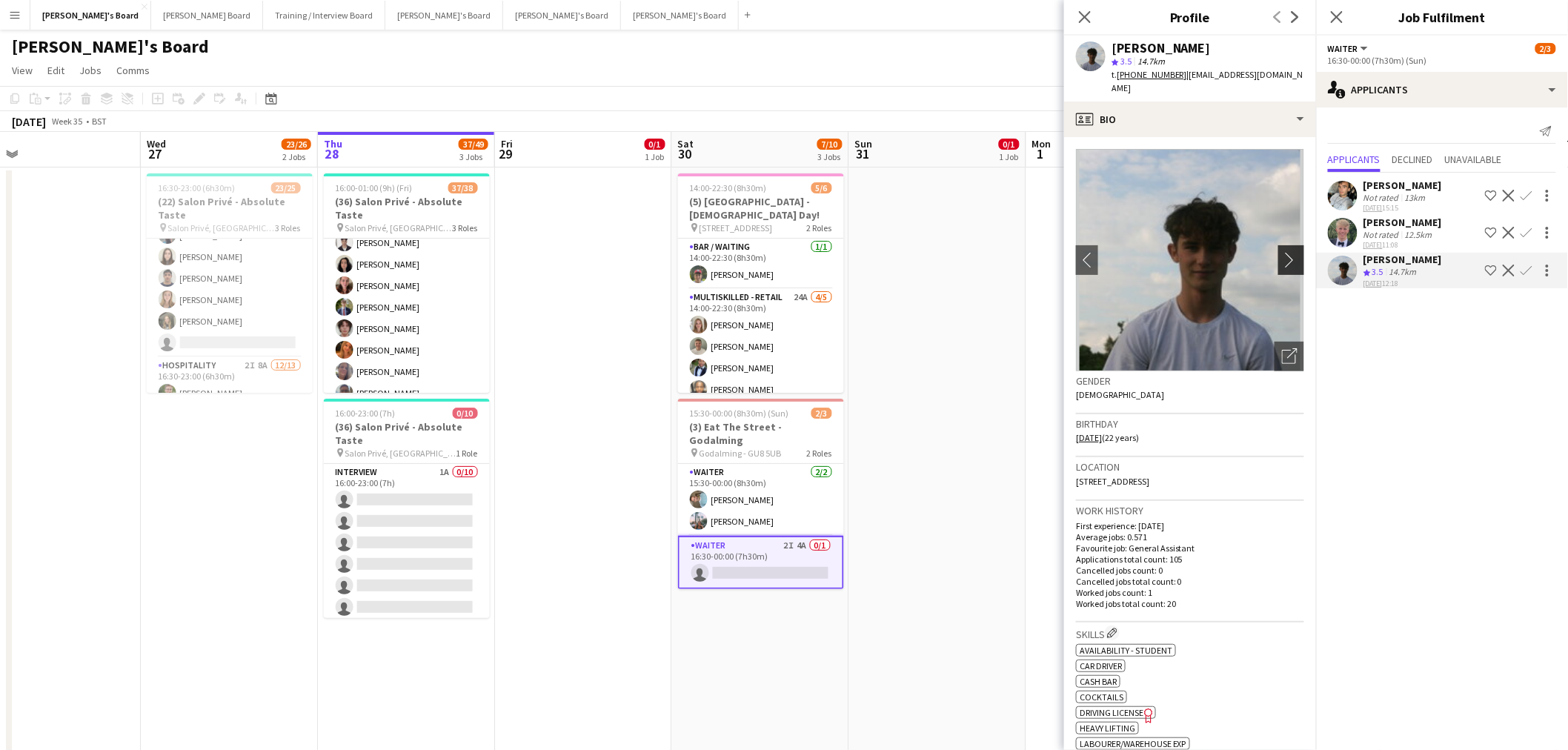
click at [1282, 254] on app-icon "chevron-right" at bounding box center [1293, 260] width 23 height 16
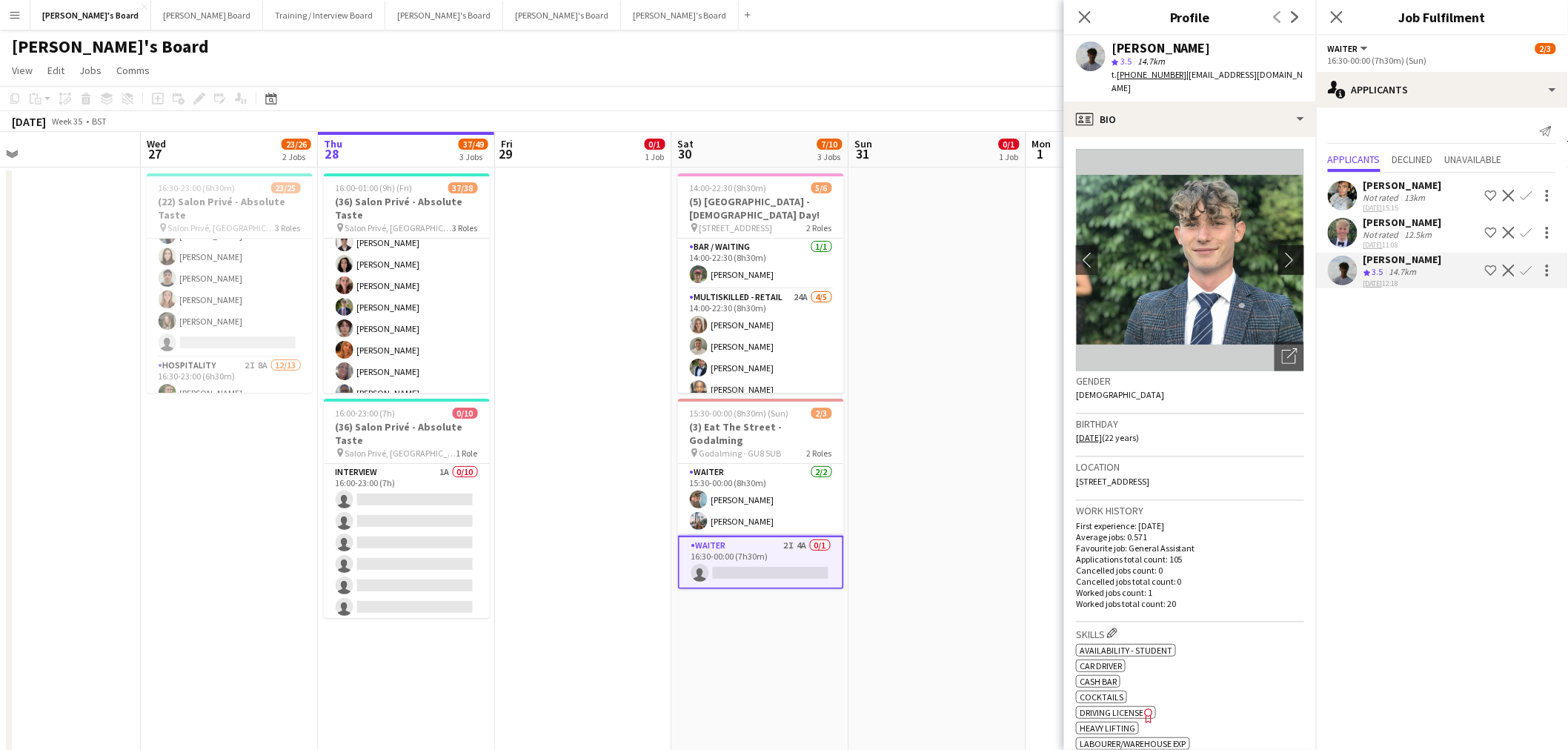
click at [1282, 254] on app-icon "chevron-right" at bounding box center [1293, 260] width 23 height 16
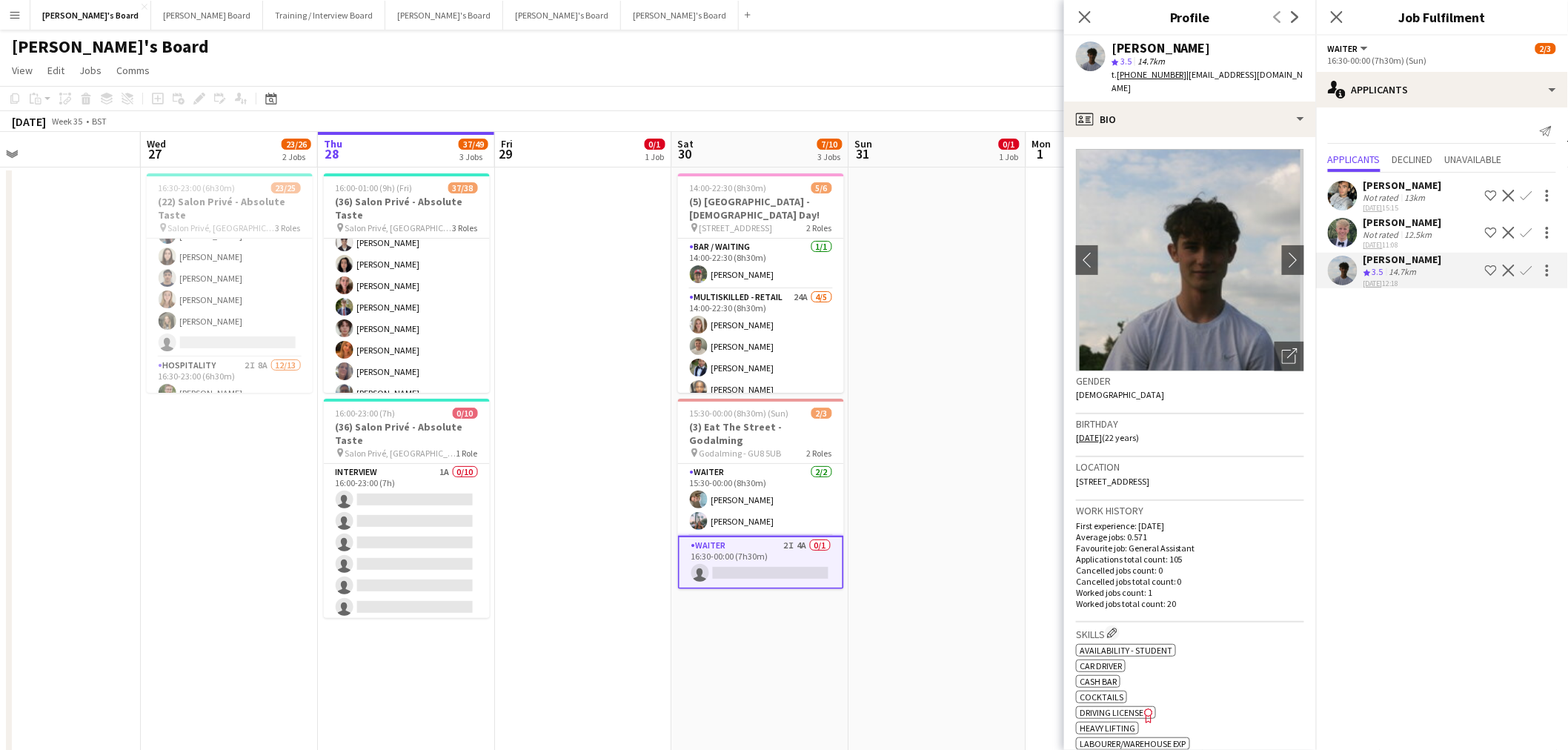
click at [936, 322] on app-date-cell at bounding box center [938, 586] width 177 height 838
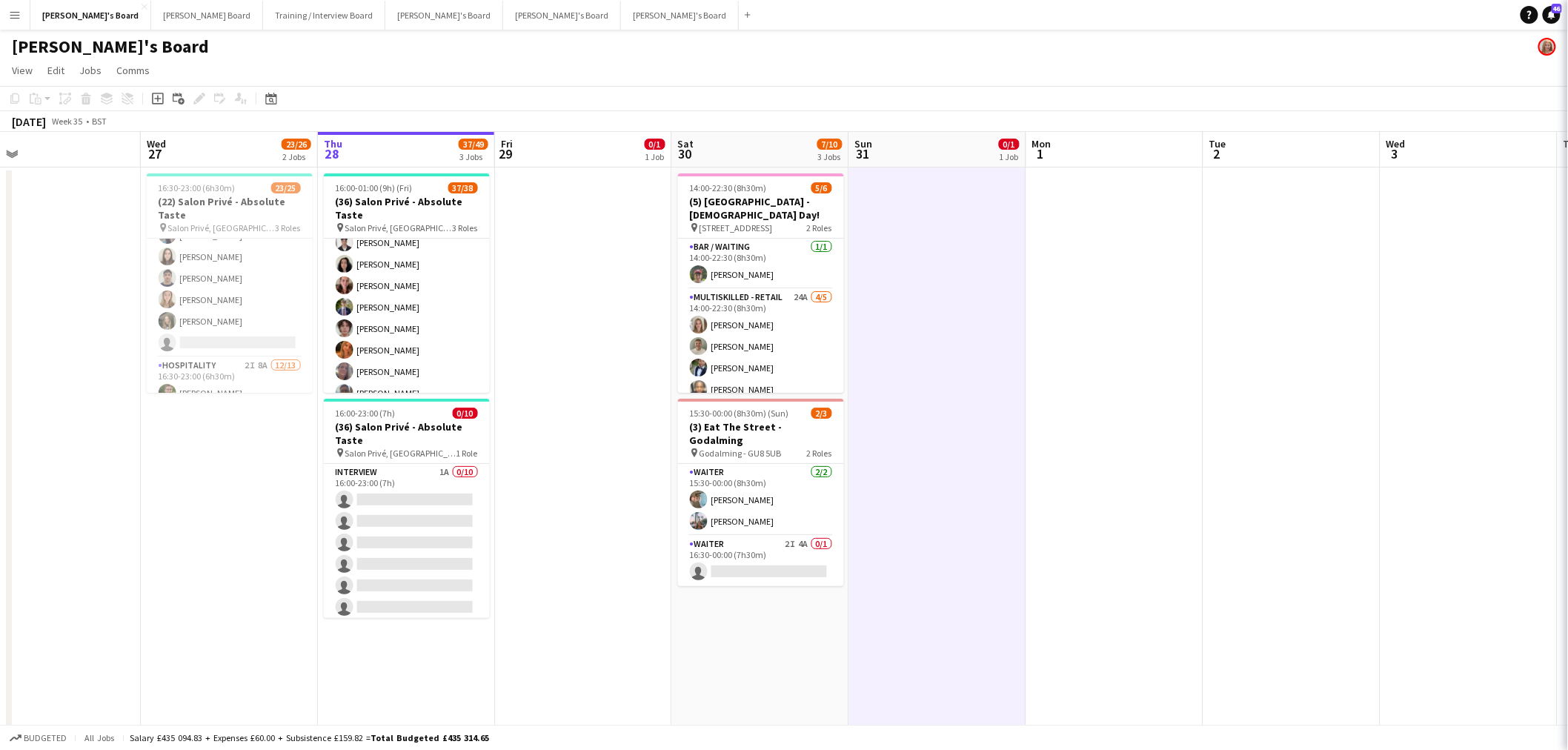
click at [936, 322] on app-date-cell at bounding box center [938, 586] width 177 height 838
